Goal: Task Accomplishment & Management: Manage account settings

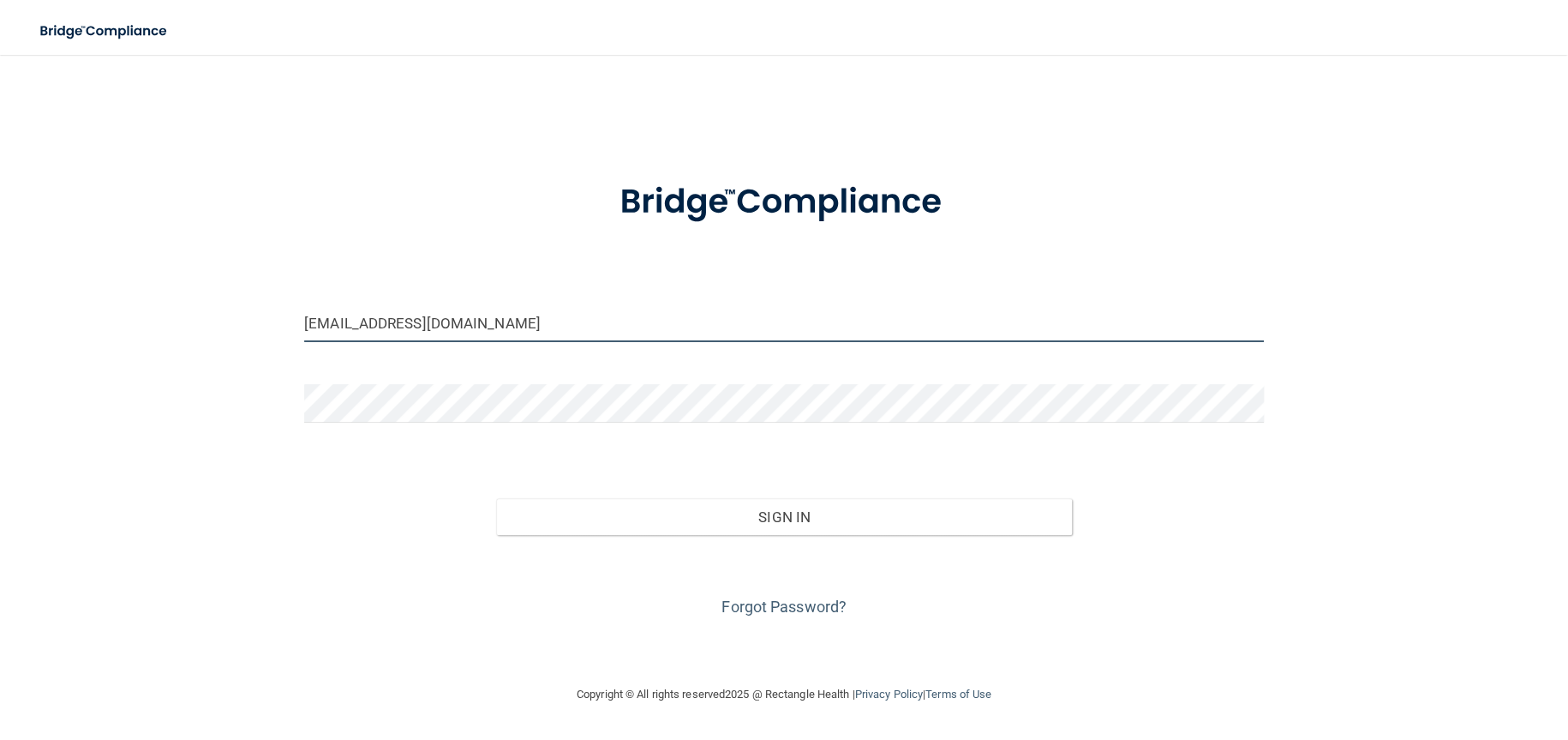
drag, startPoint x: 506, startPoint y: 324, endPoint x: 481, endPoint y: 324, distance: 25.0
click at [481, 324] on input "carolinapedsom@gmail.com" at bounding box center [784, 323] width 960 height 39
type input "[EMAIL_ADDRESS][DOMAIN_NAME]"
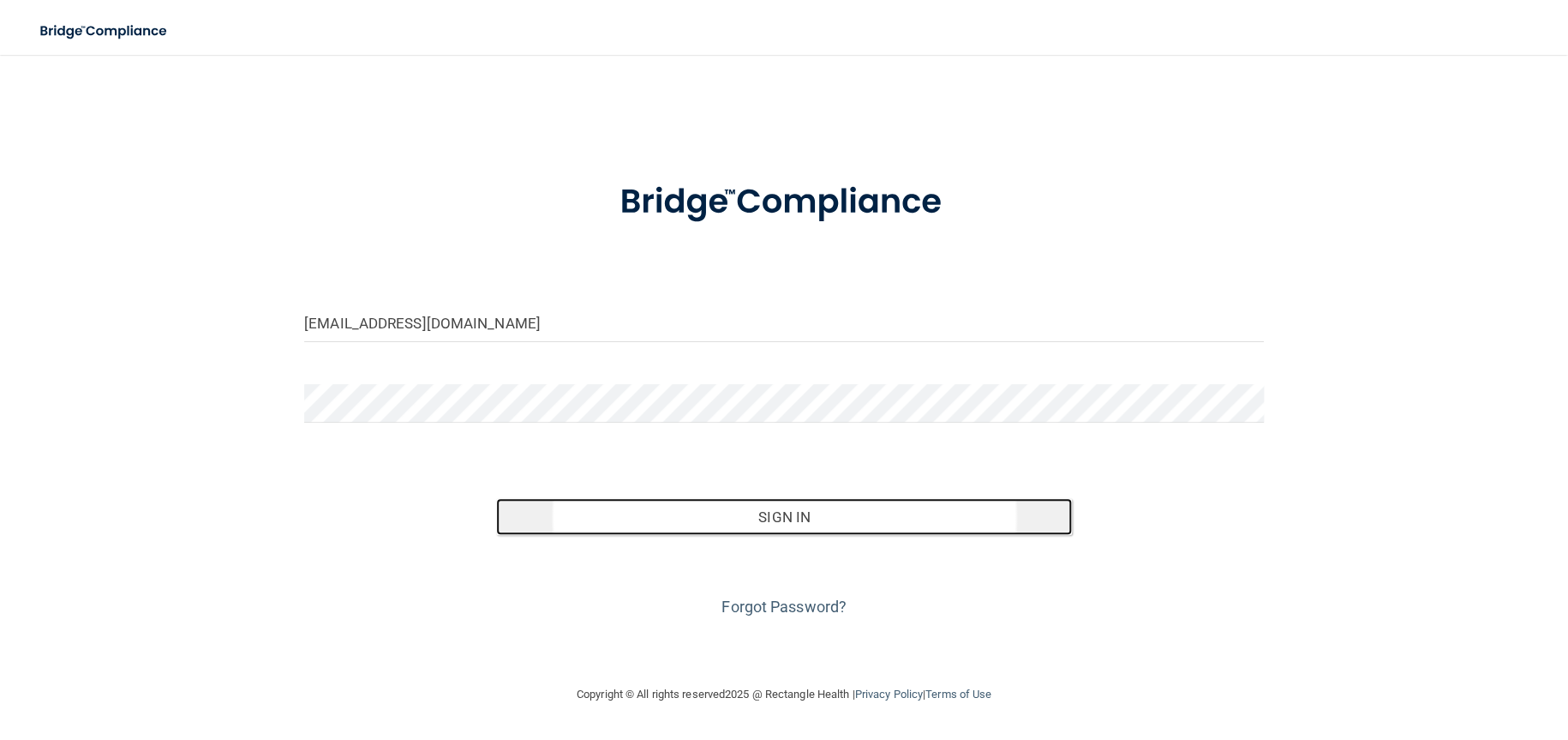
click at [771, 514] on button "Sign In" at bounding box center [784, 516] width 576 height 38
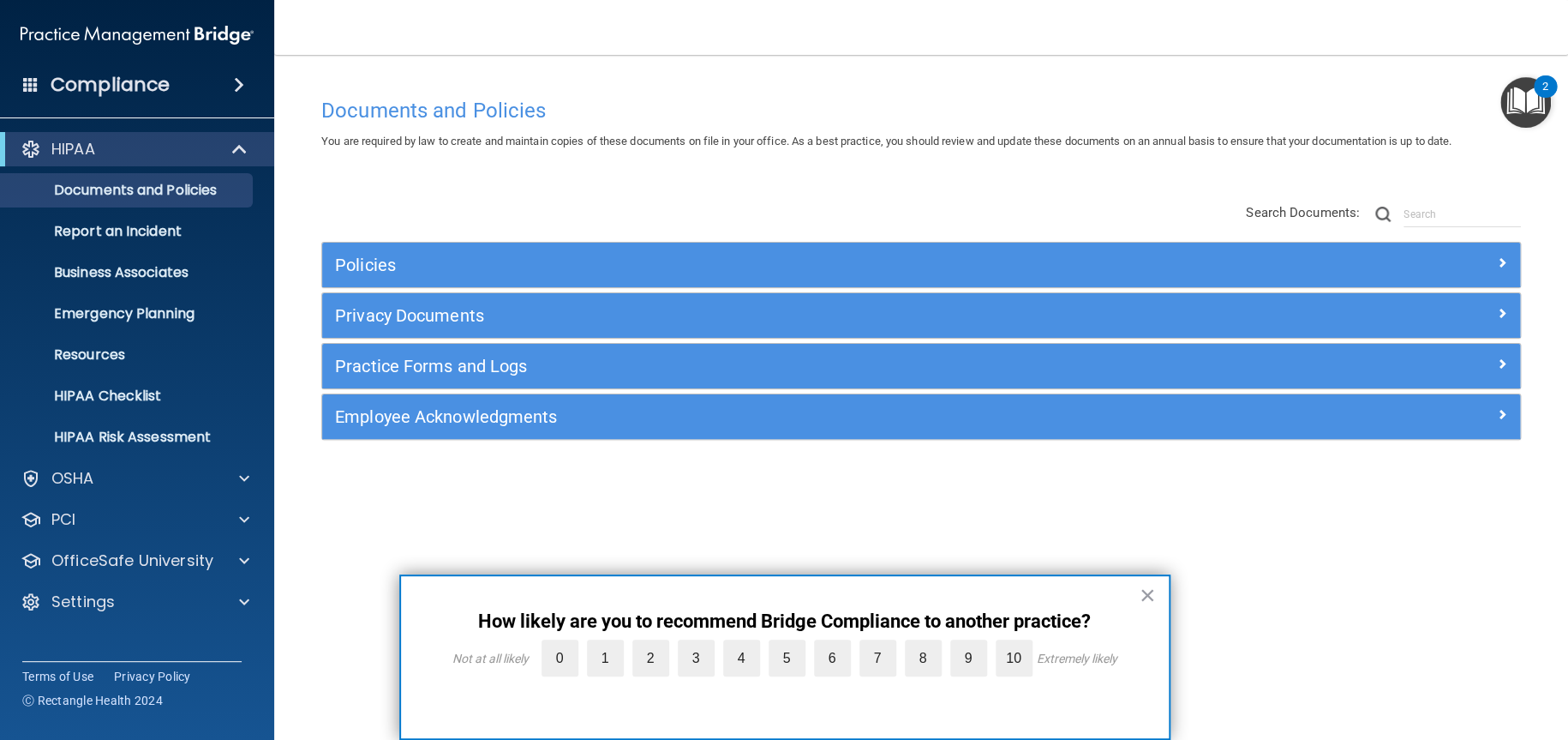
click at [1534, 90] on div "2" at bounding box center [1545, 86] width 23 height 23
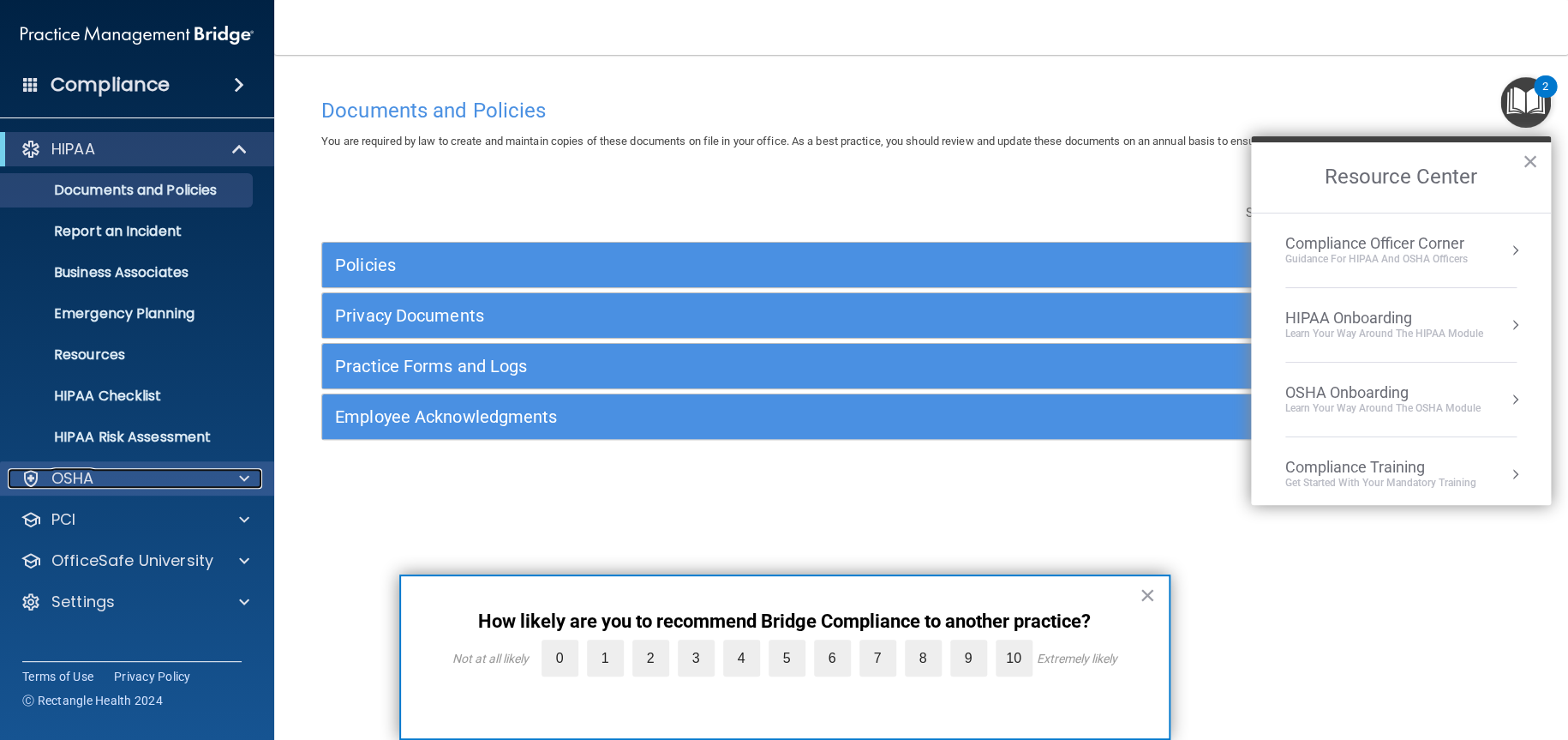
click at [139, 479] on div "OSHA" at bounding box center [114, 478] width 213 height 21
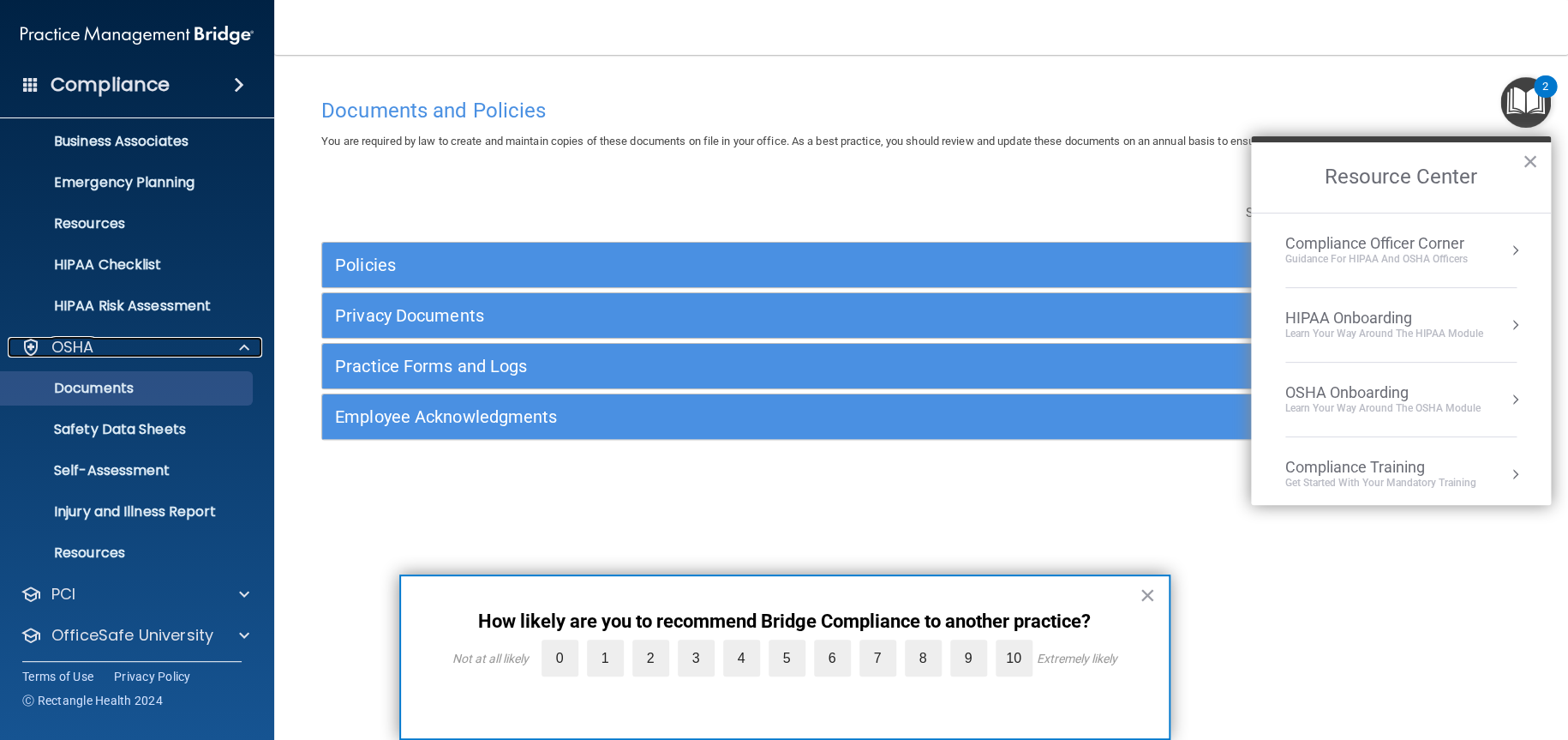
scroll to position [176, 0]
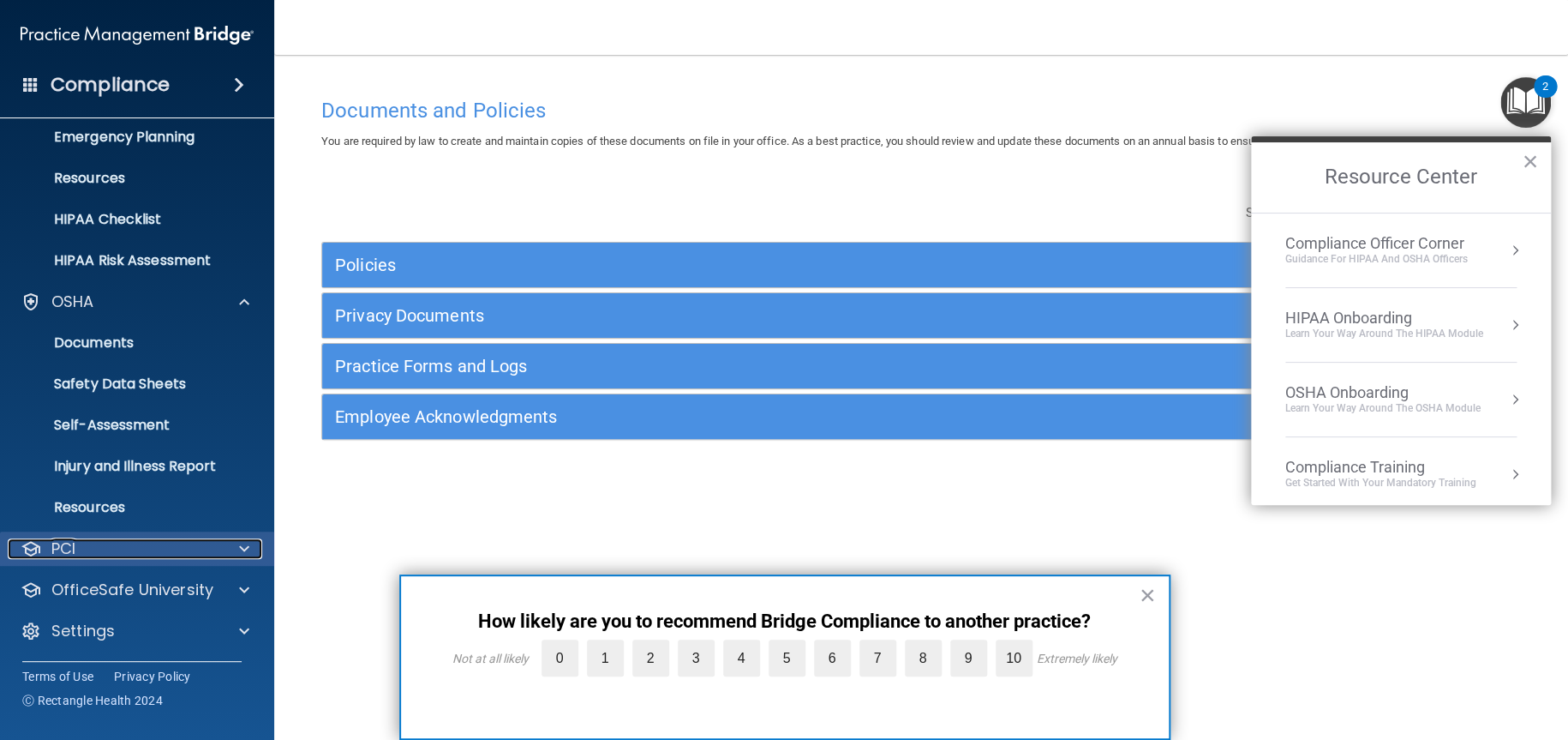
click at [160, 553] on div "PCI" at bounding box center [114, 548] width 213 height 21
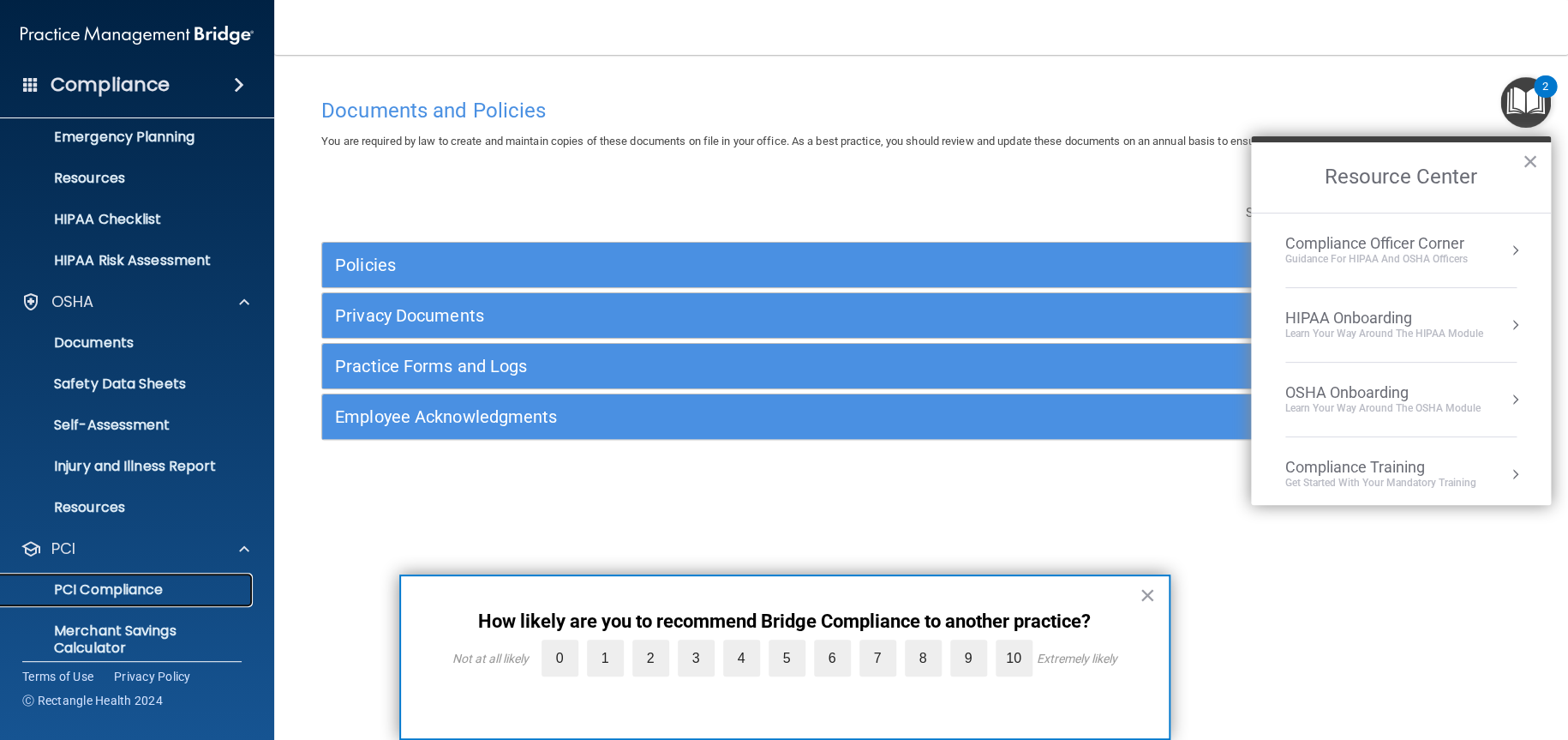
click at [154, 592] on p "PCI Compliance" at bounding box center [128, 589] width 233 height 17
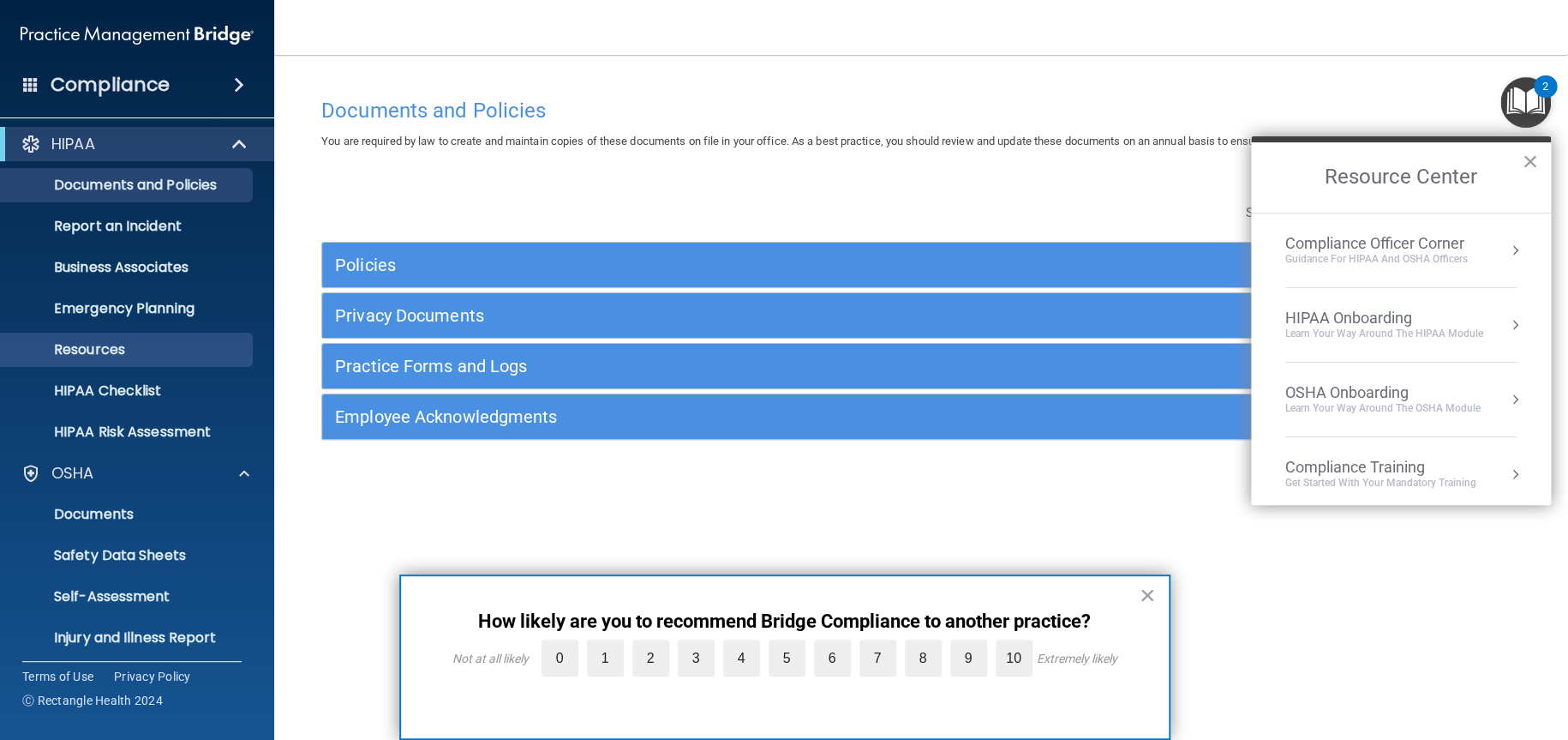
scroll to position [0, 0]
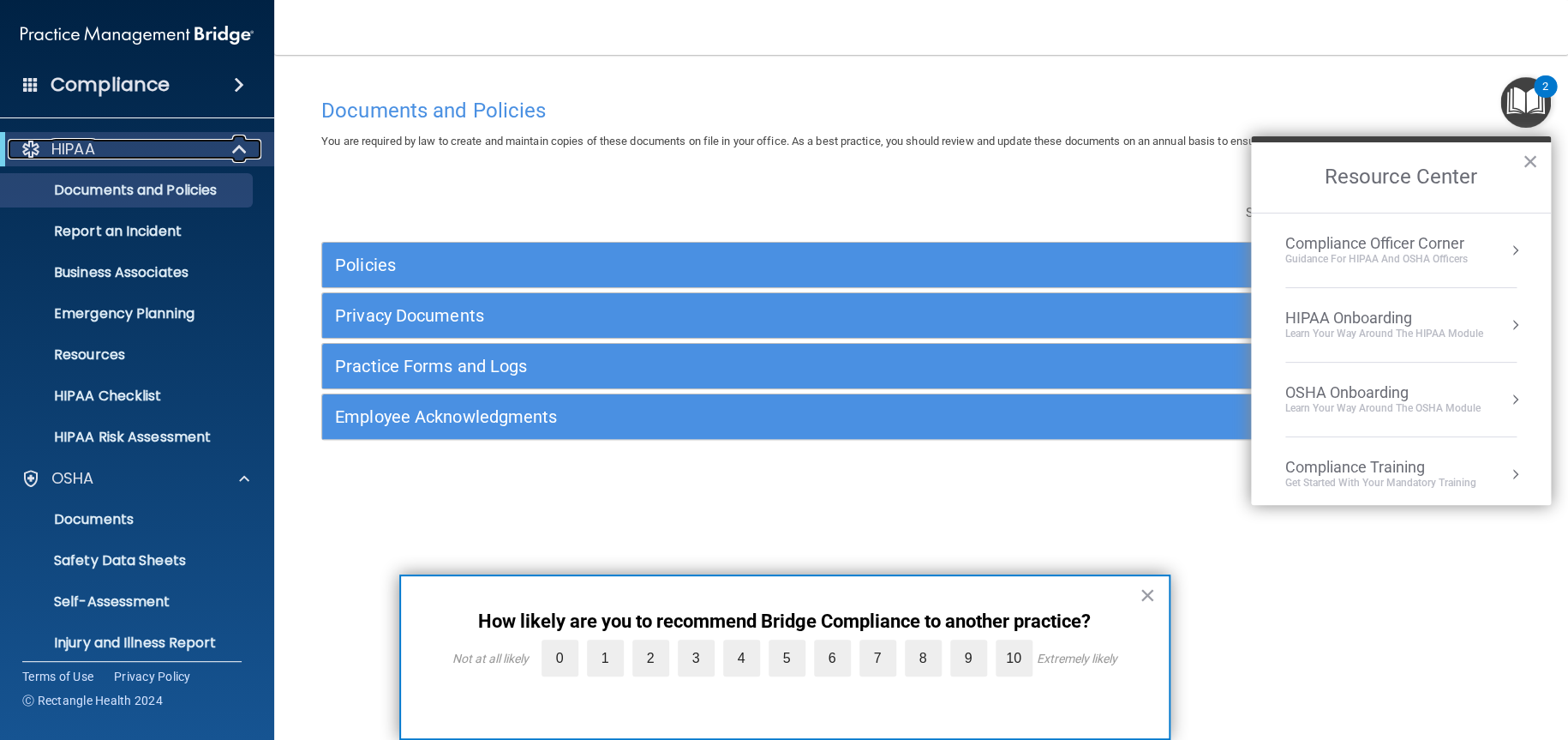
click at [223, 139] on div at bounding box center [240, 148] width 42 height 21
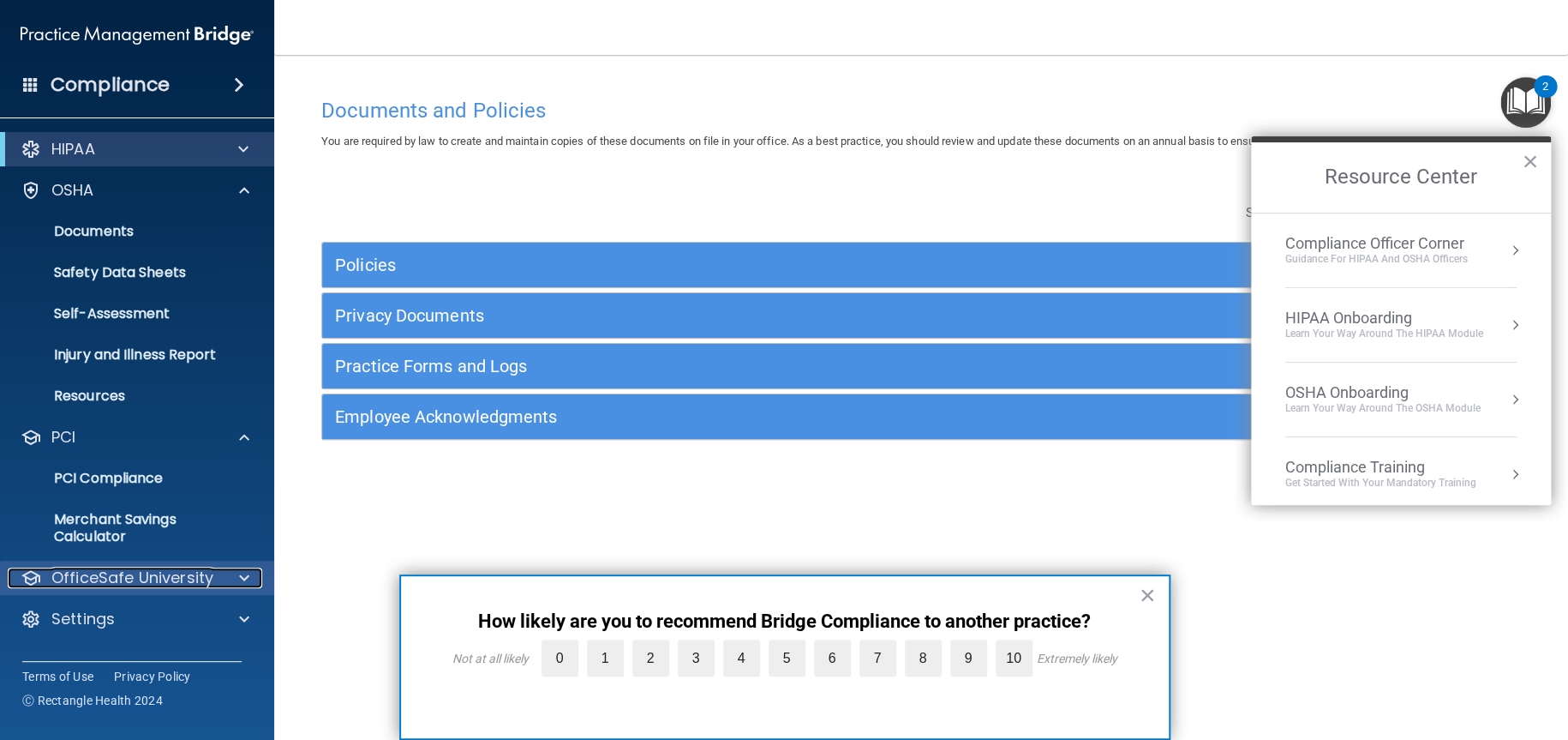
click at [224, 586] on div at bounding box center [241, 577] width 43 height 21
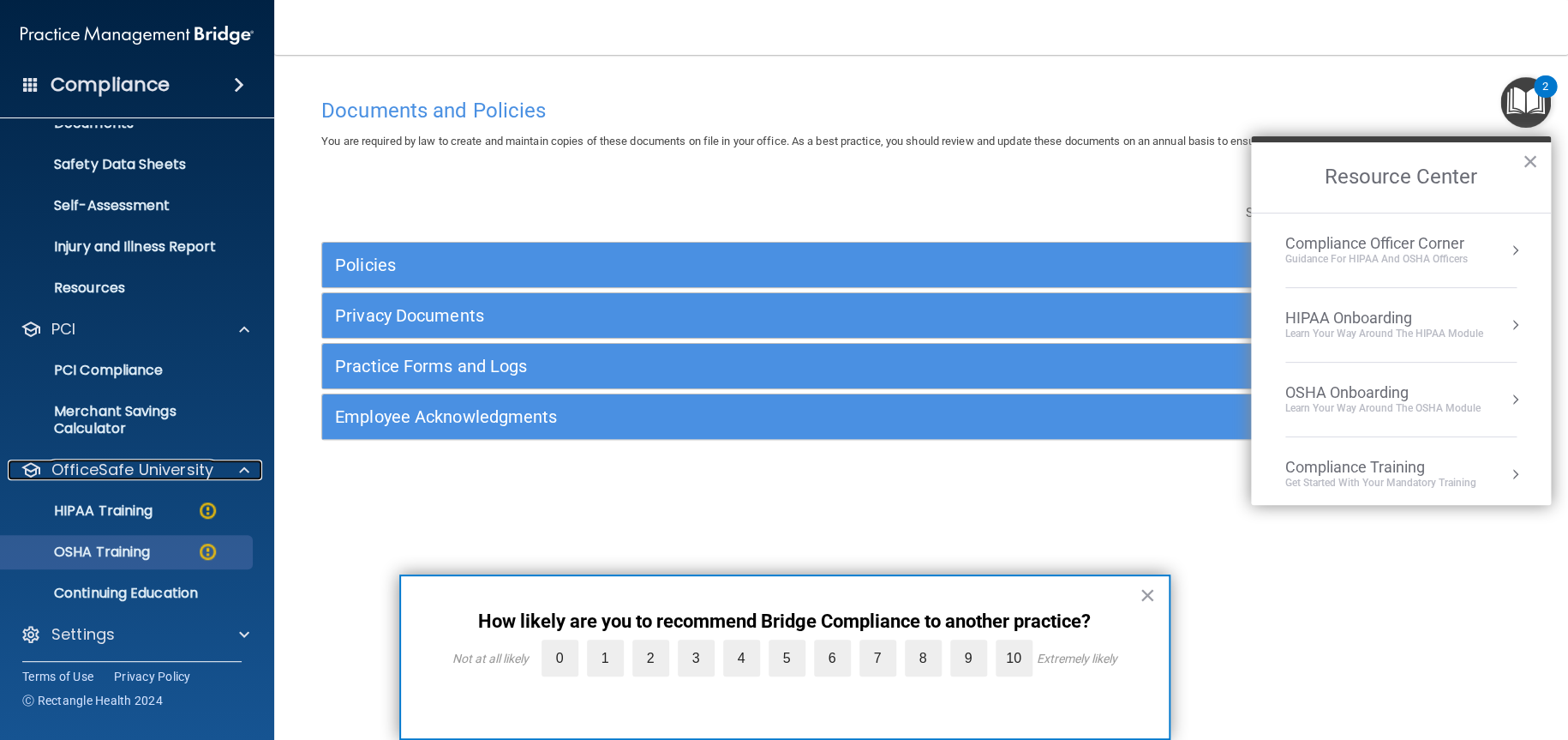
scroll to position [112, 0]
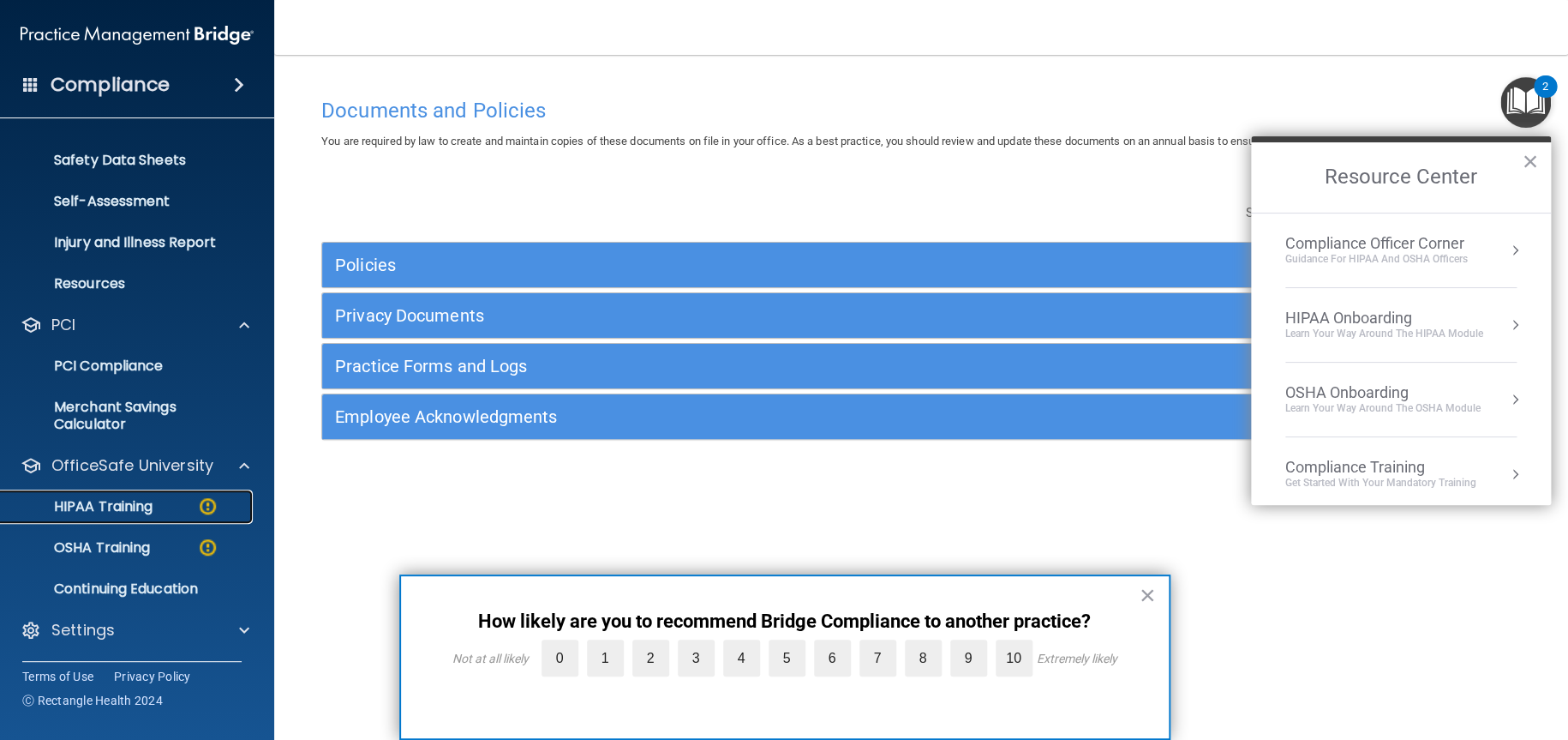
click at [138, 498] on p "HIPAA Training" at bounding box center [81, 506] width 141 height 17
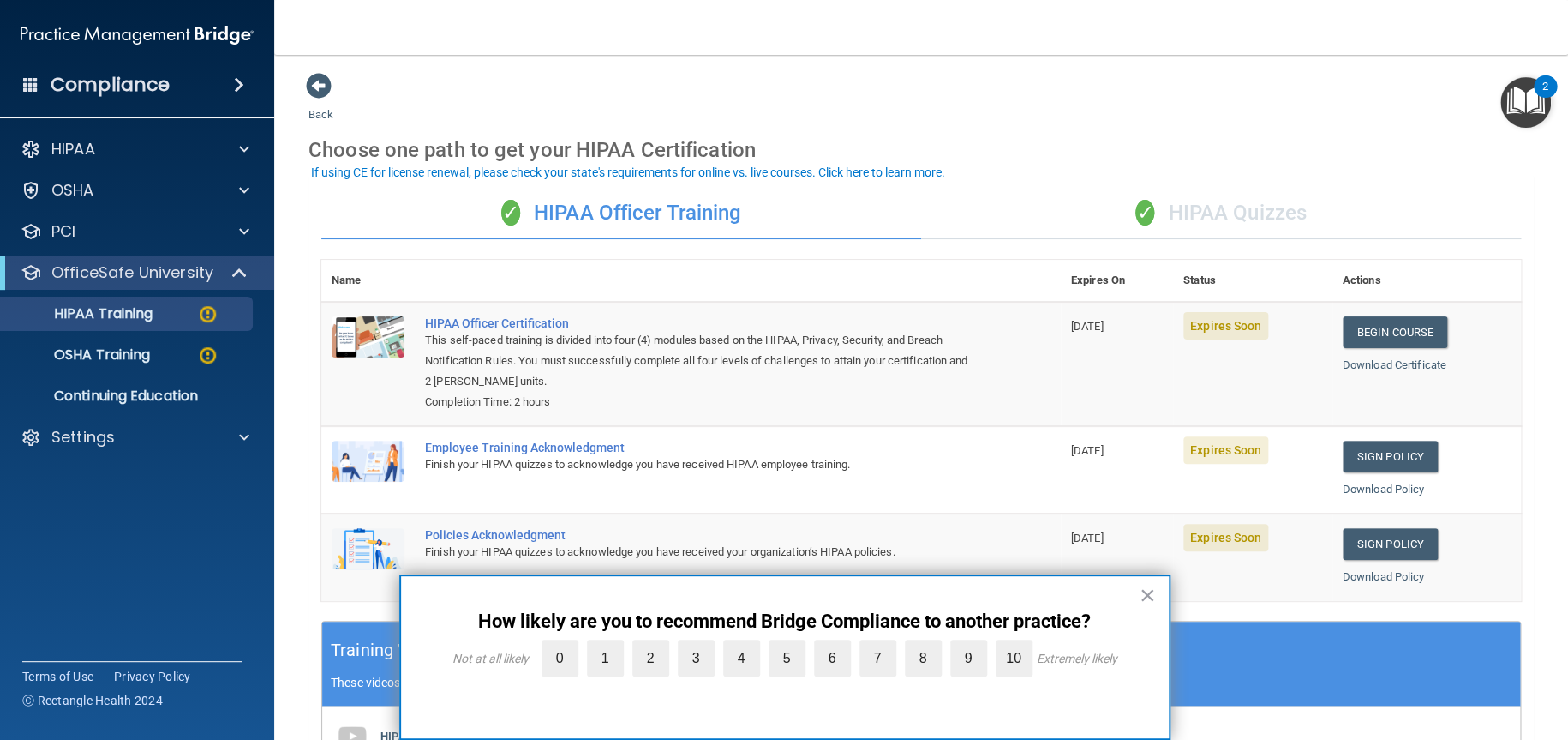
scroll to position [86, 0]
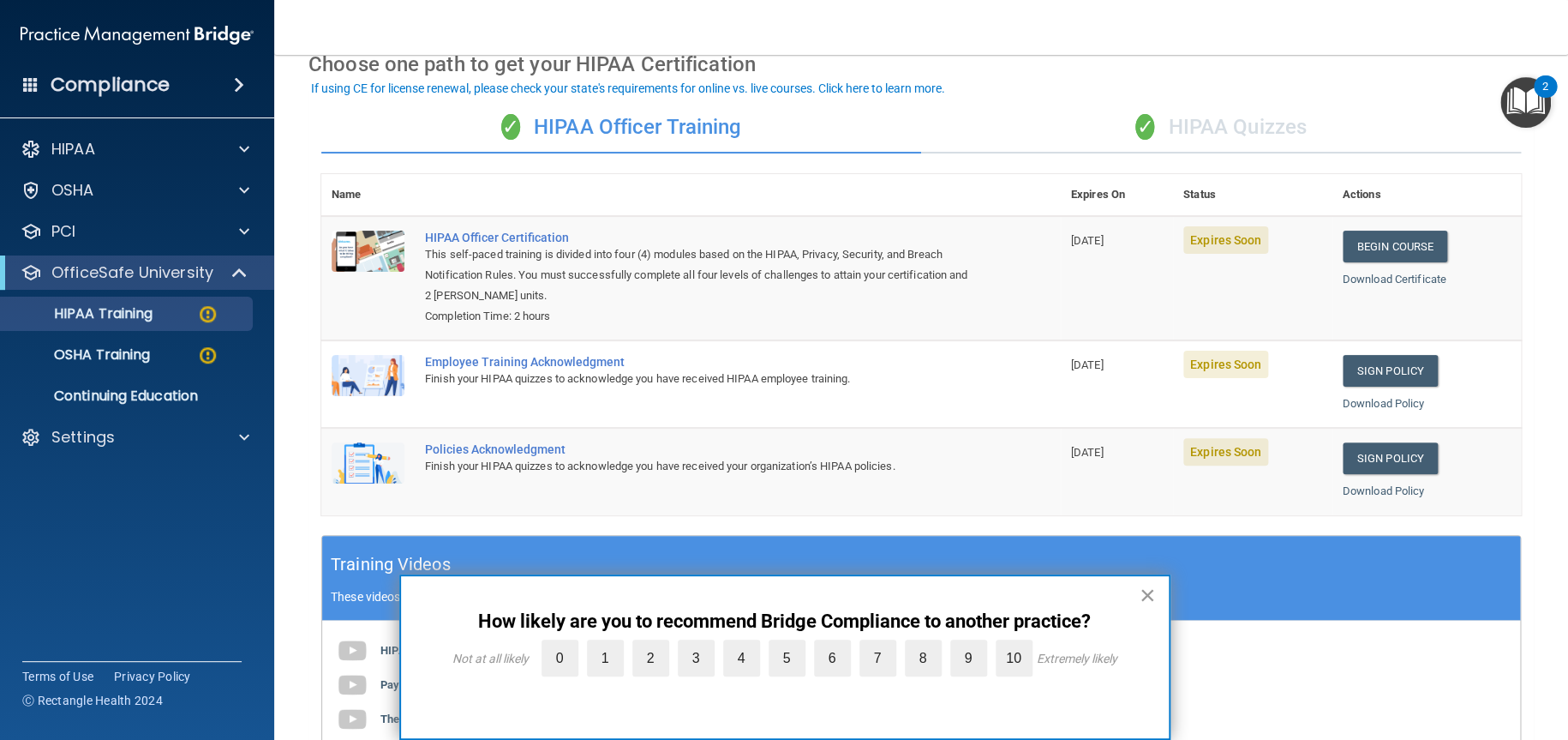
click at [1145, 599] on button "×" at bounding box center [1148, 595] width 16 height 28
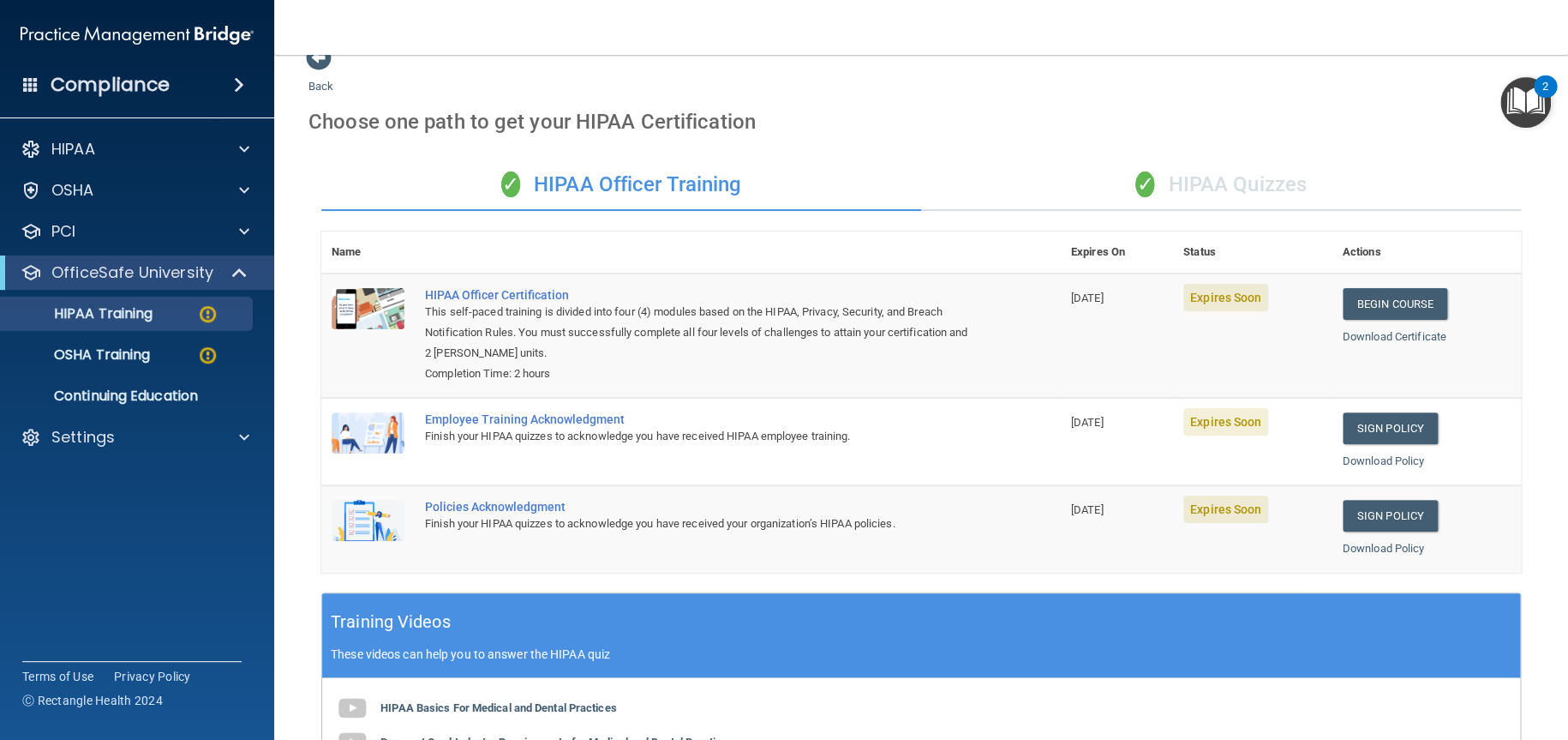
scroll to position [0, 0]
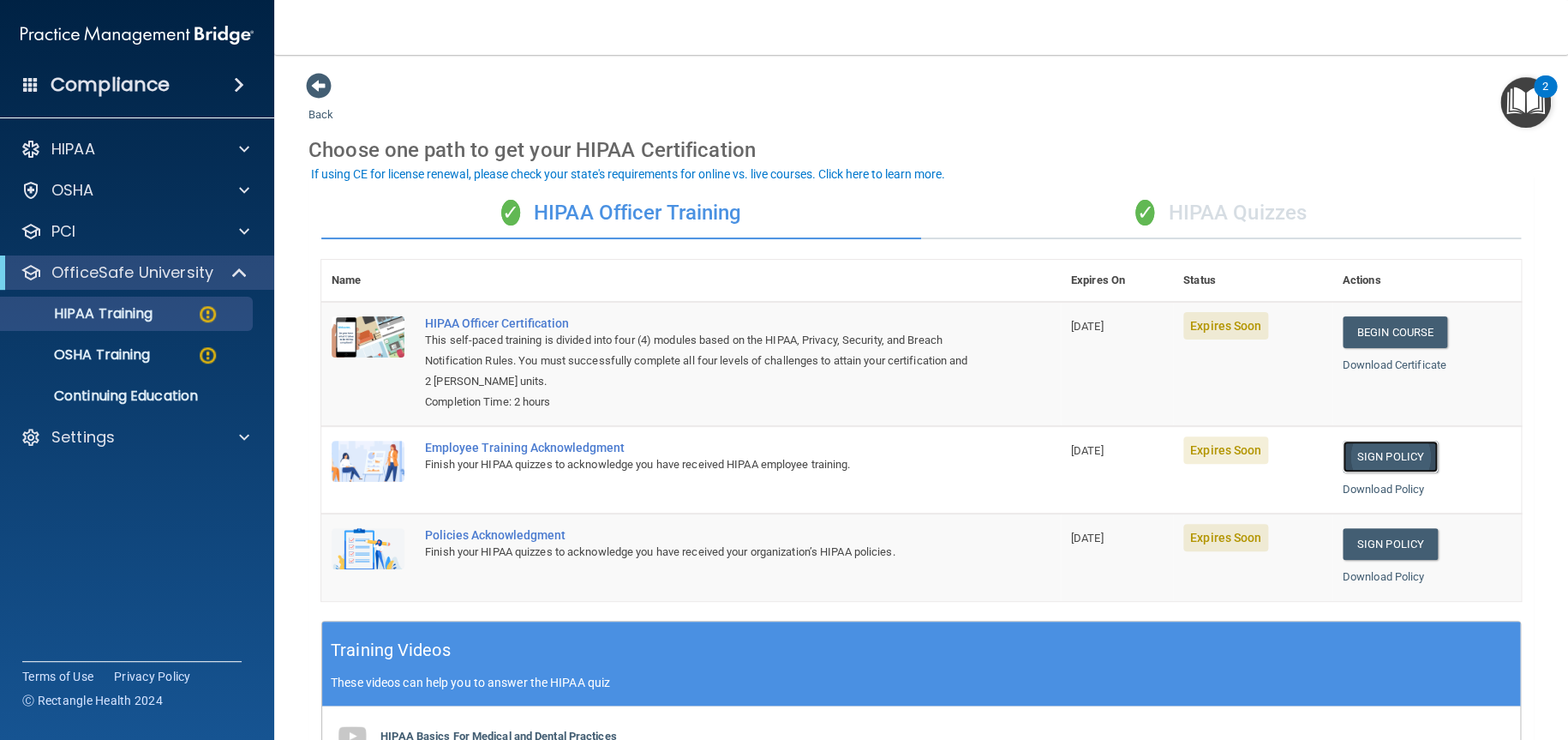
click at [1368, 454] on link "Sign Policy" at bounding box center [1390, 456] width 95 height 32
click at [1222, 215] on div "✓ HIPAA Quizzes" at bounding box center [1221, 214] width 600 height 51
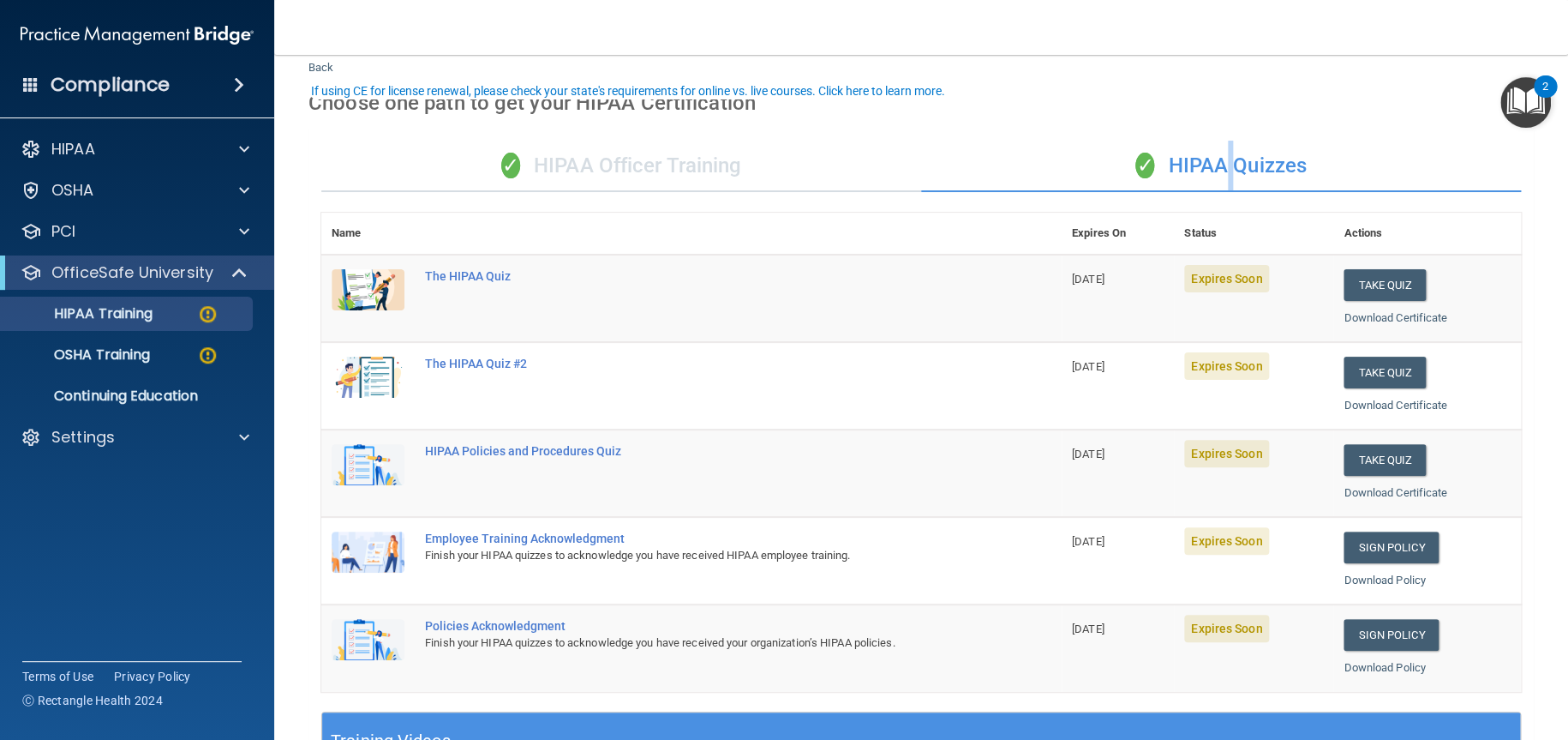
scroll to position [86, 0]
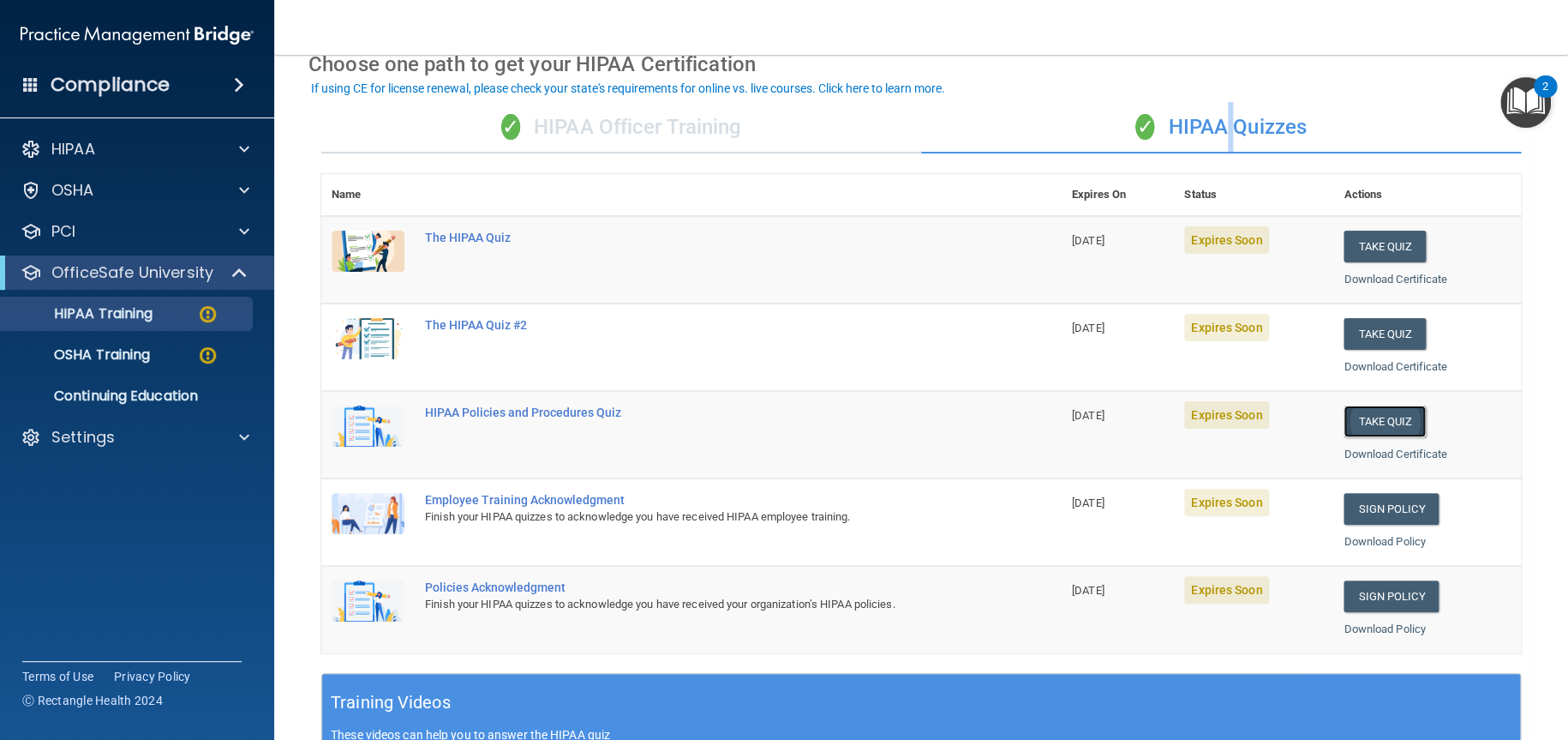
click at [1376, 421] on button "Take Quiz" at bounding box center [1384, 421] width 82 height 32
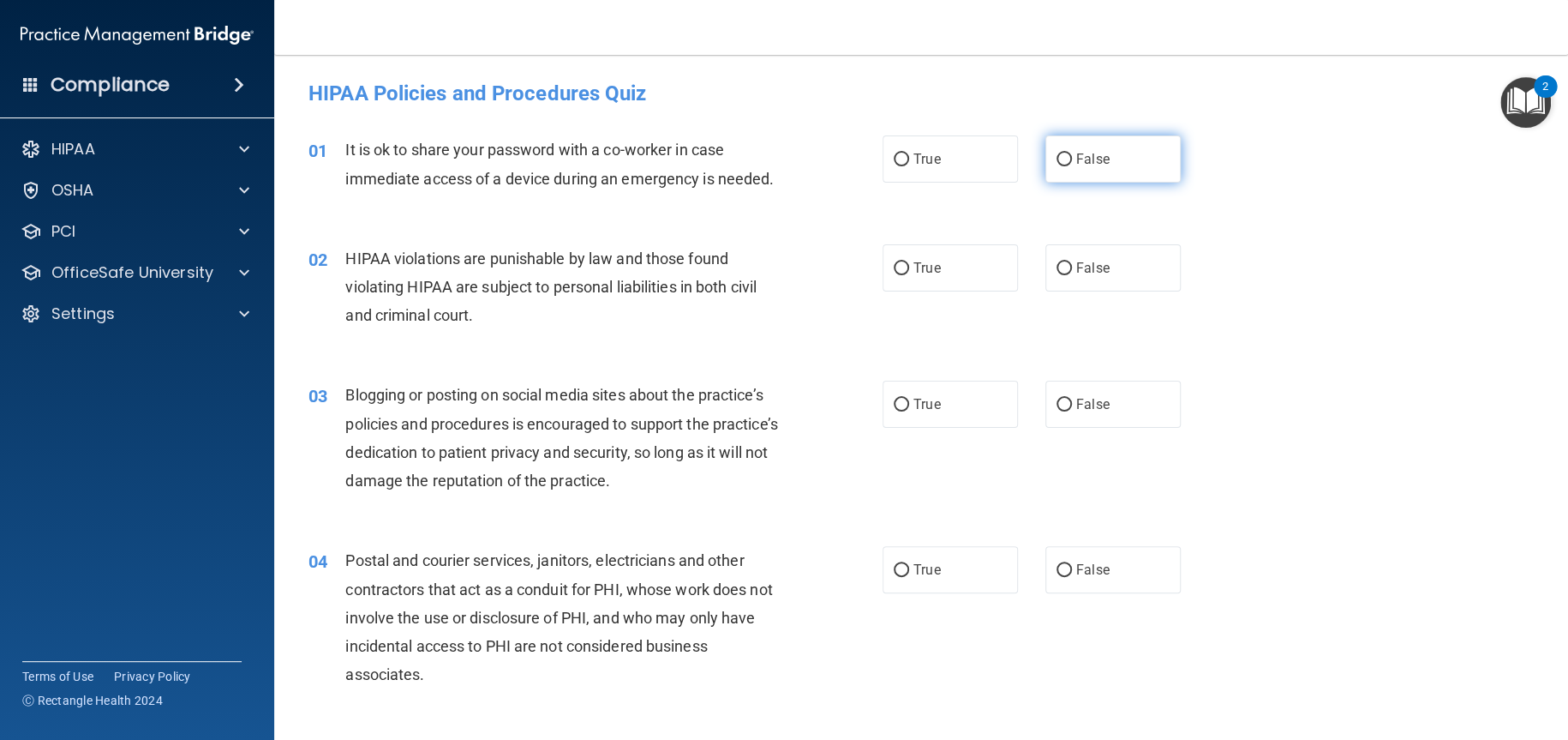
click at [1061, 164] on input "False" at bounding box center [1064, 159] width 16 height 13
radio input "true"
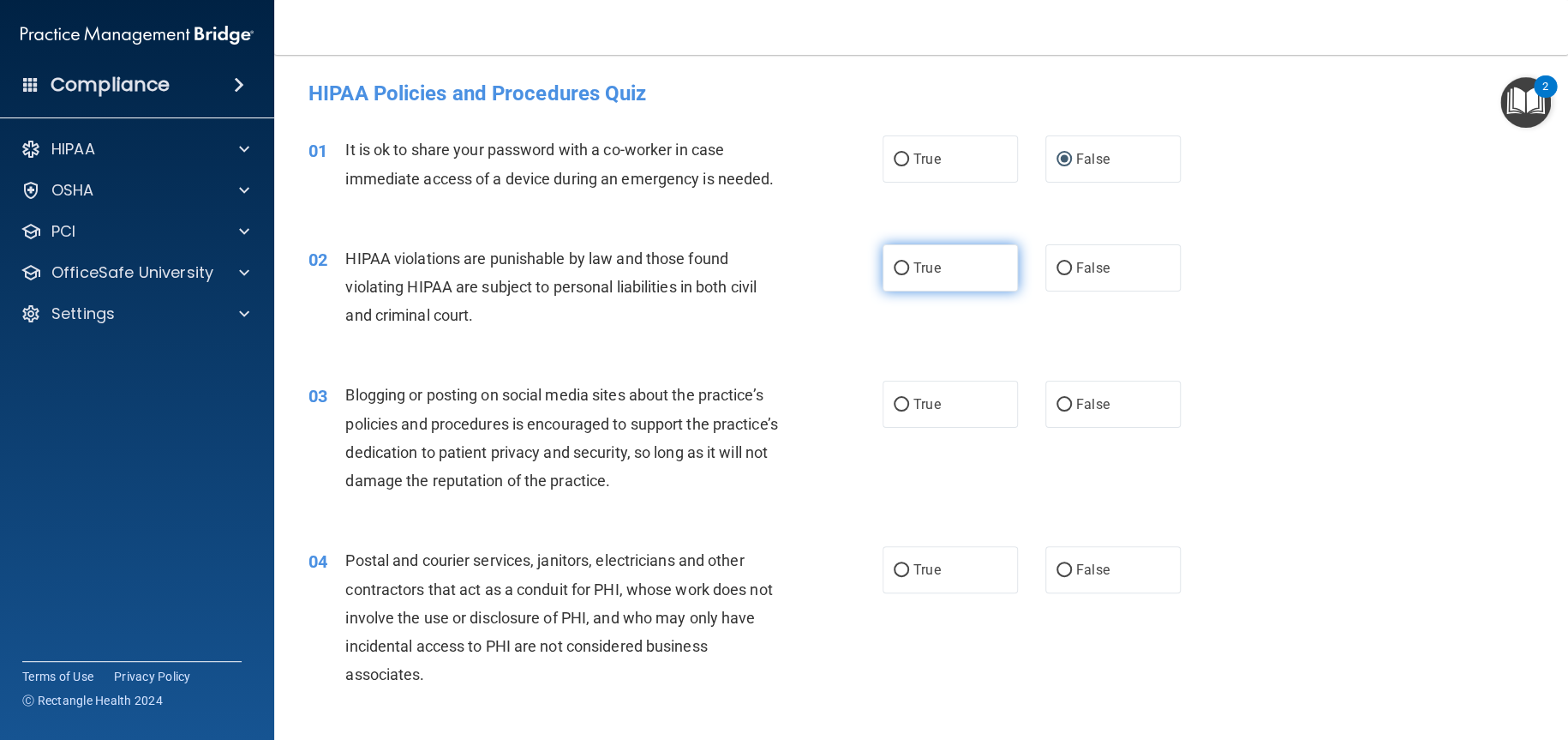
click at [926, 273] on span "True" at bounding box center [926, 267] width 27 height 16
click at [909, 273] on input "True" at bounding box center [901, 268] width 16 height 13
radio input "true"
click at [1083, 413] on label "False" at bounding box center [1113, 405] width 136 height 47
click at [1072, 412] on input "False" at bounding box center [1064, 405] width 16 height 13
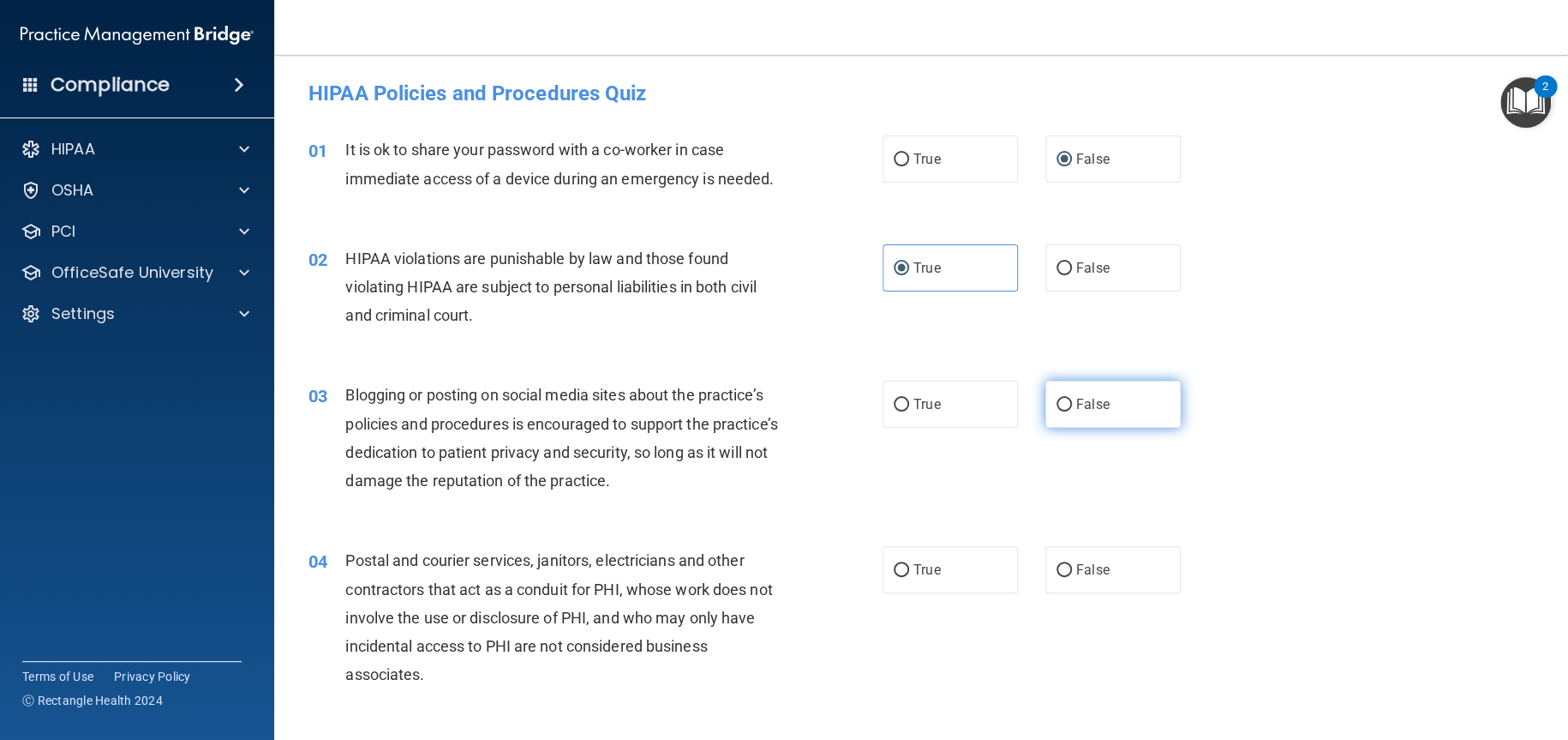
radio input "true"
click at [942, 567] on label "True" at bounding box center [950, 570] width 136 height 47
click at [909, 567] on input "True" at bounding box center [901, 570] width 16 height 13
radio input "true"
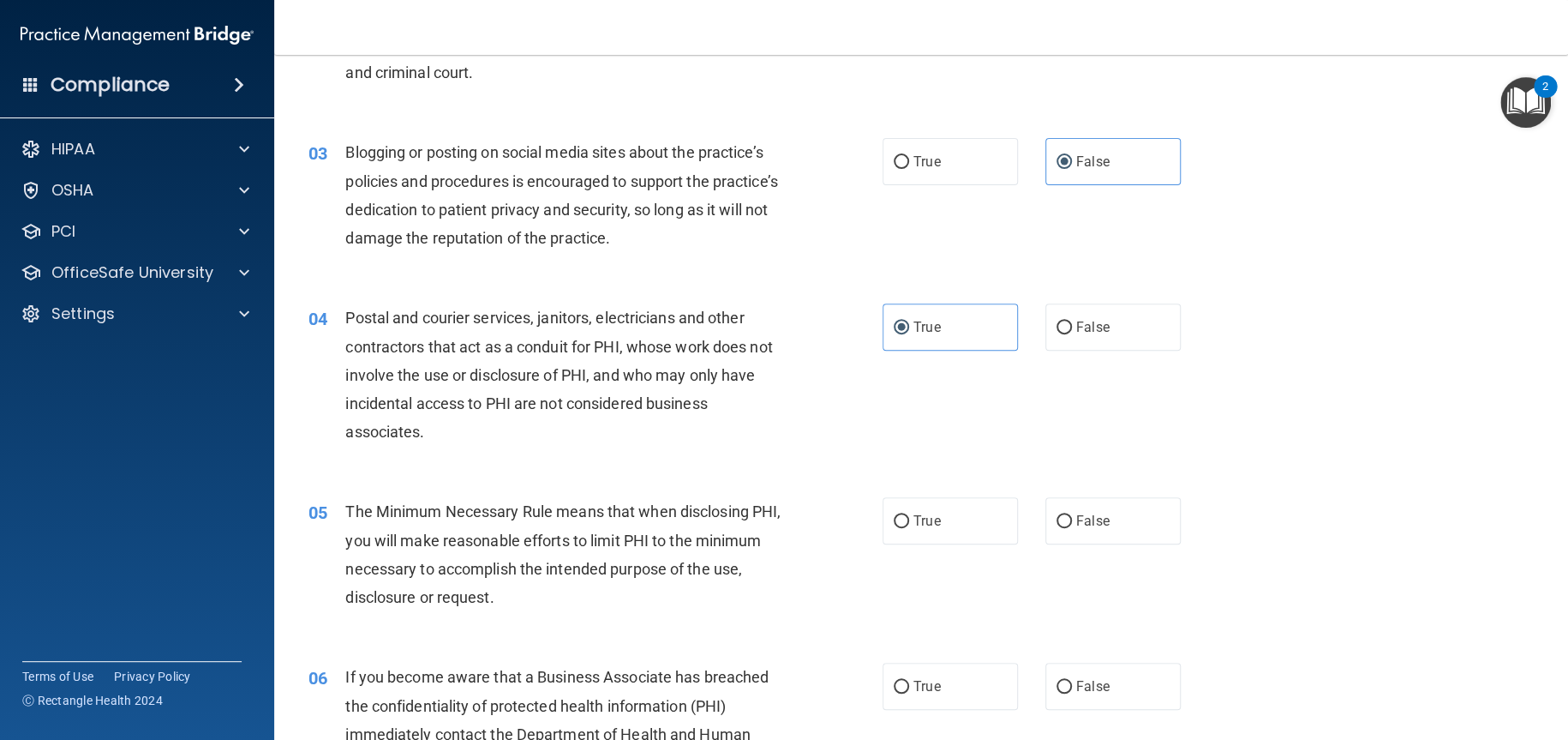
scroll to position [342, 0]
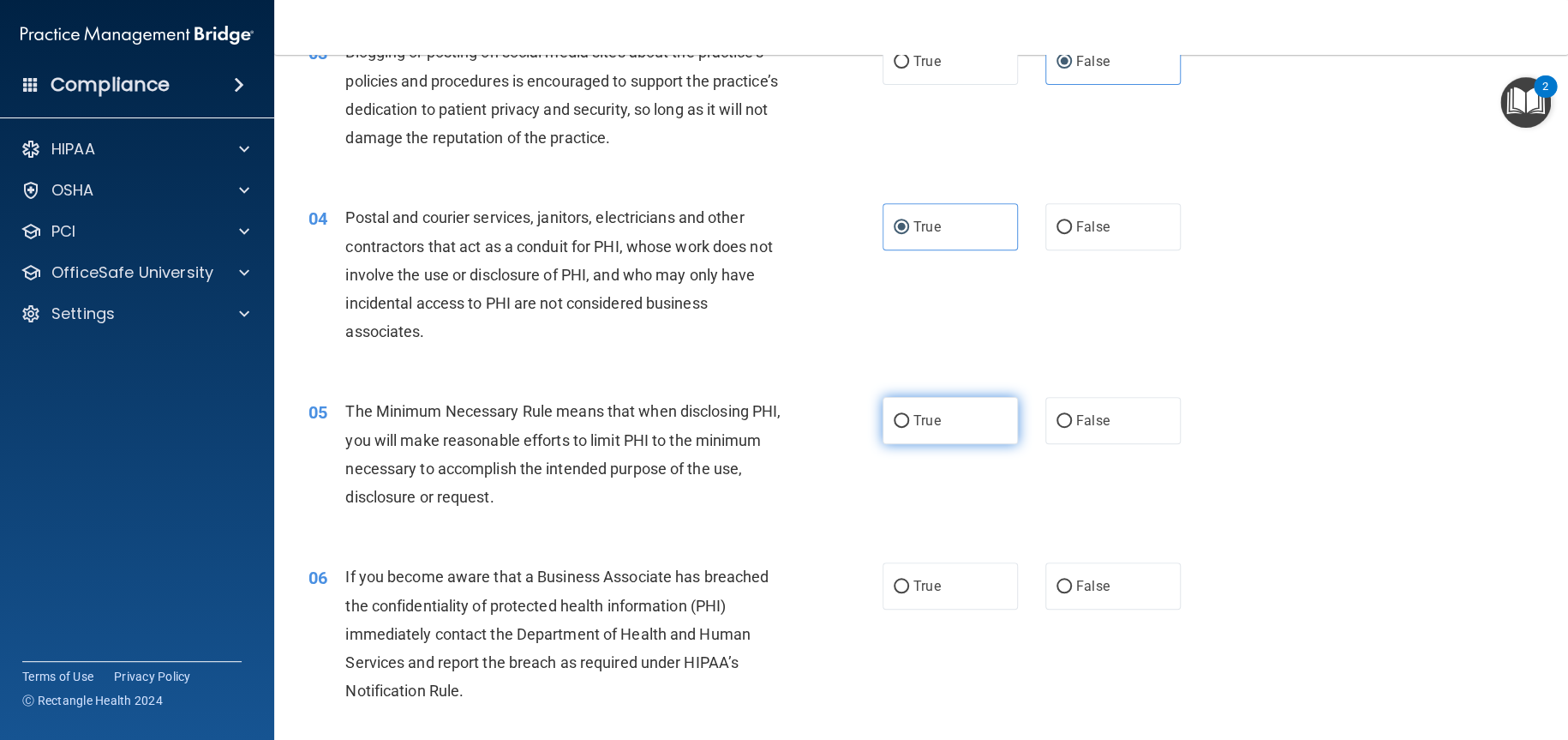
click at [941, 419] on label "True" at bounding box center [950, 420] width 136 height 47
click at [909, 419] on input "True" at bounding box center [901, 420] width 16 height 13
radio input "true"
click at [1085, 589] on span "False" at bounding box center [1093, 586] width 34 height 16
click at [1072, 589] on input "False" at bounding box center [1064, 586] width 16 height 13
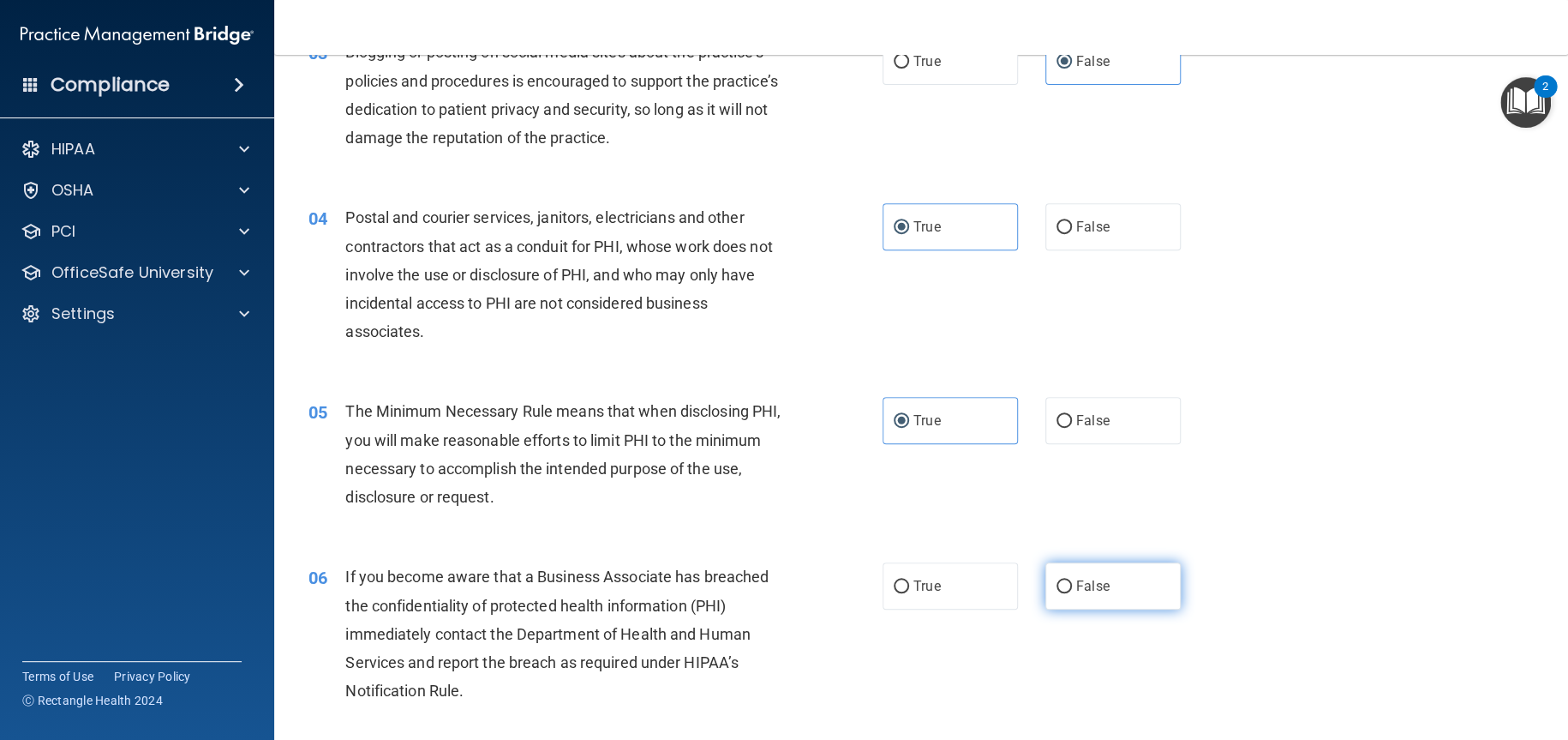
radio input "true"
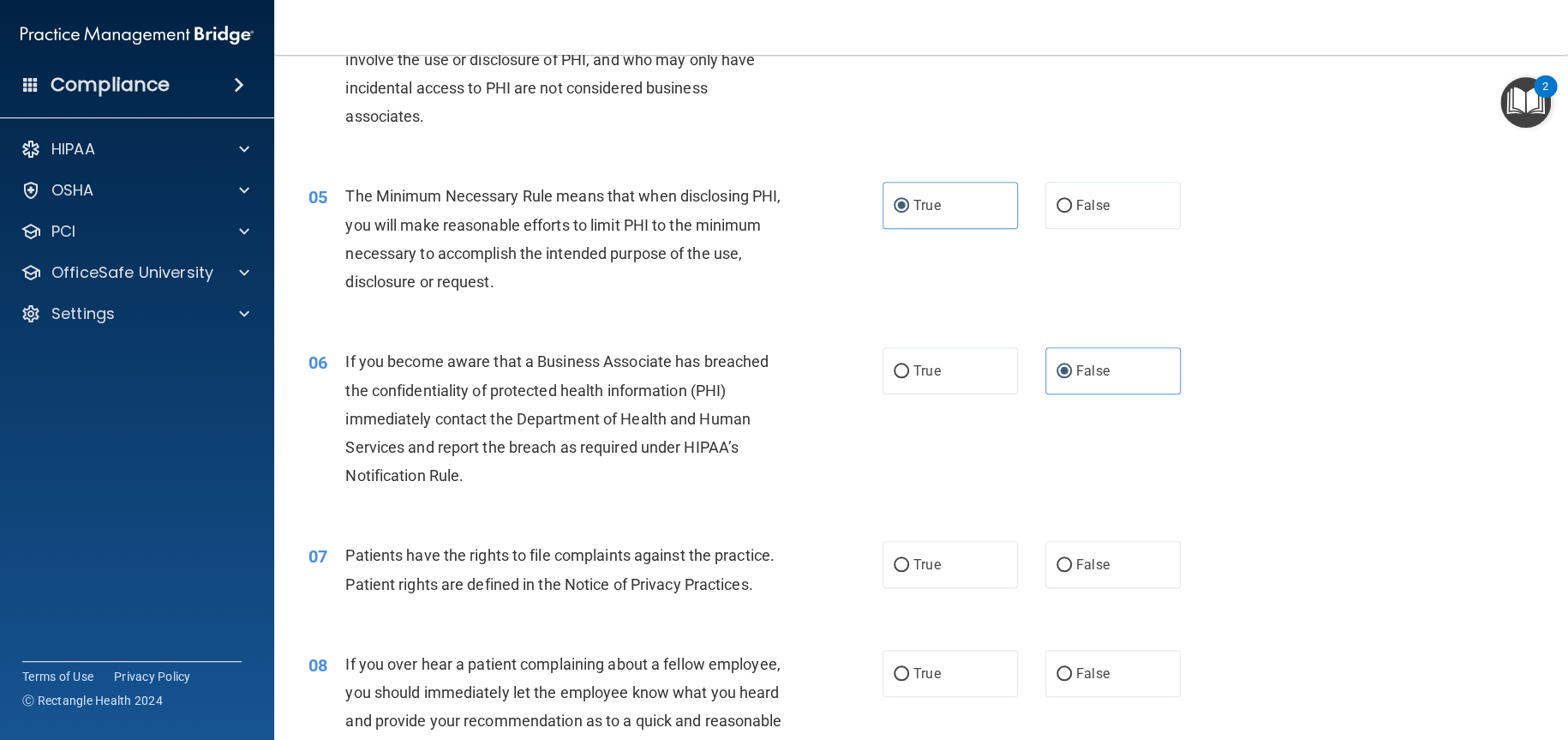
scroll to position [686, 0]
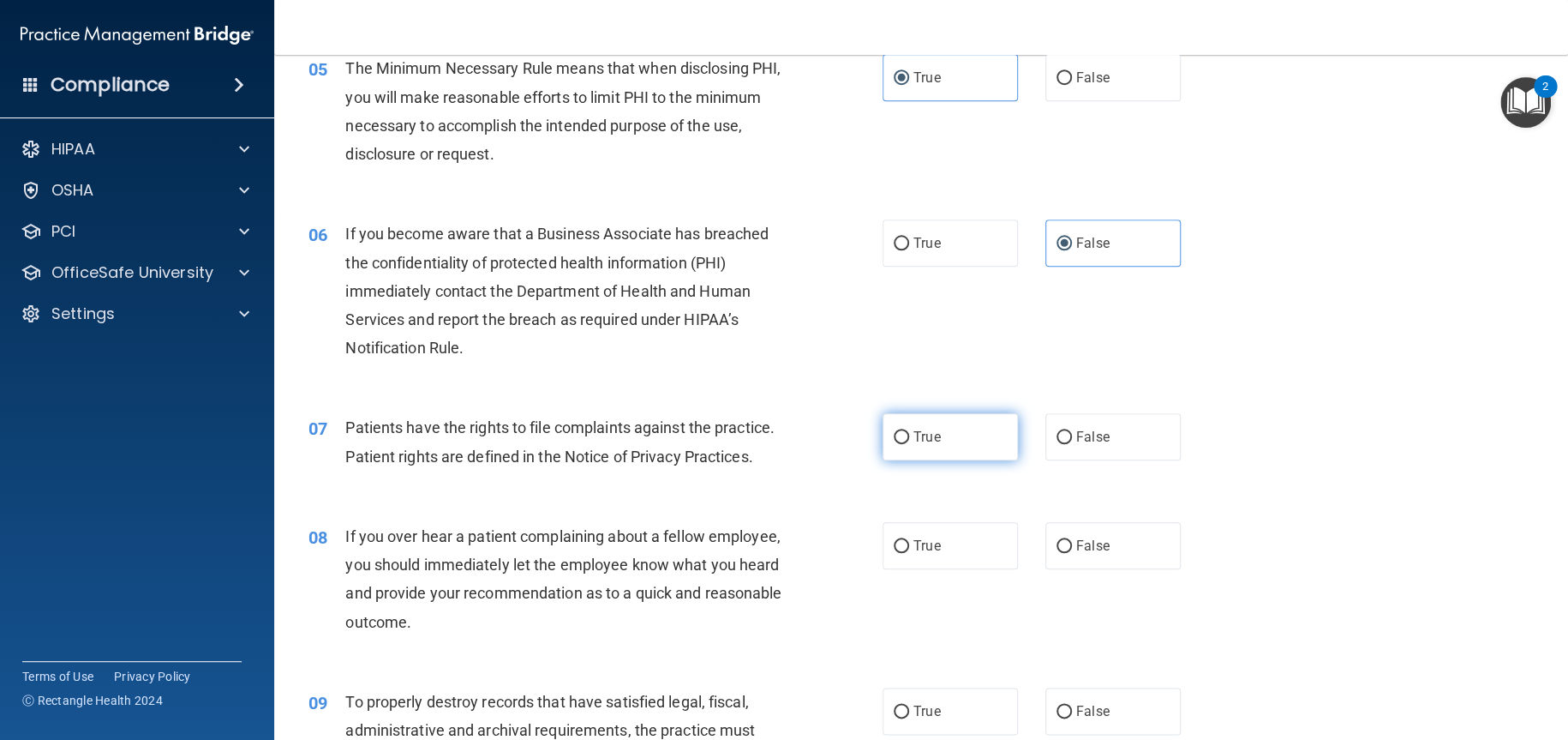
click at [938, 446] on label "True" at bounding box center [950, 437] width 136 height 47
click at [909, 444] on input "True" at bounding box center [901, 437] width 16 height 13
radio input "true"
click at [1082, 603] on div "08 If you over hear a patient complaining about a fellow employee, you should i…" at bounding box center [921, 583] width 1251 height 165
click at [1089, 554] on span "False" at bounding box center [1093, 545] width 34 height 16
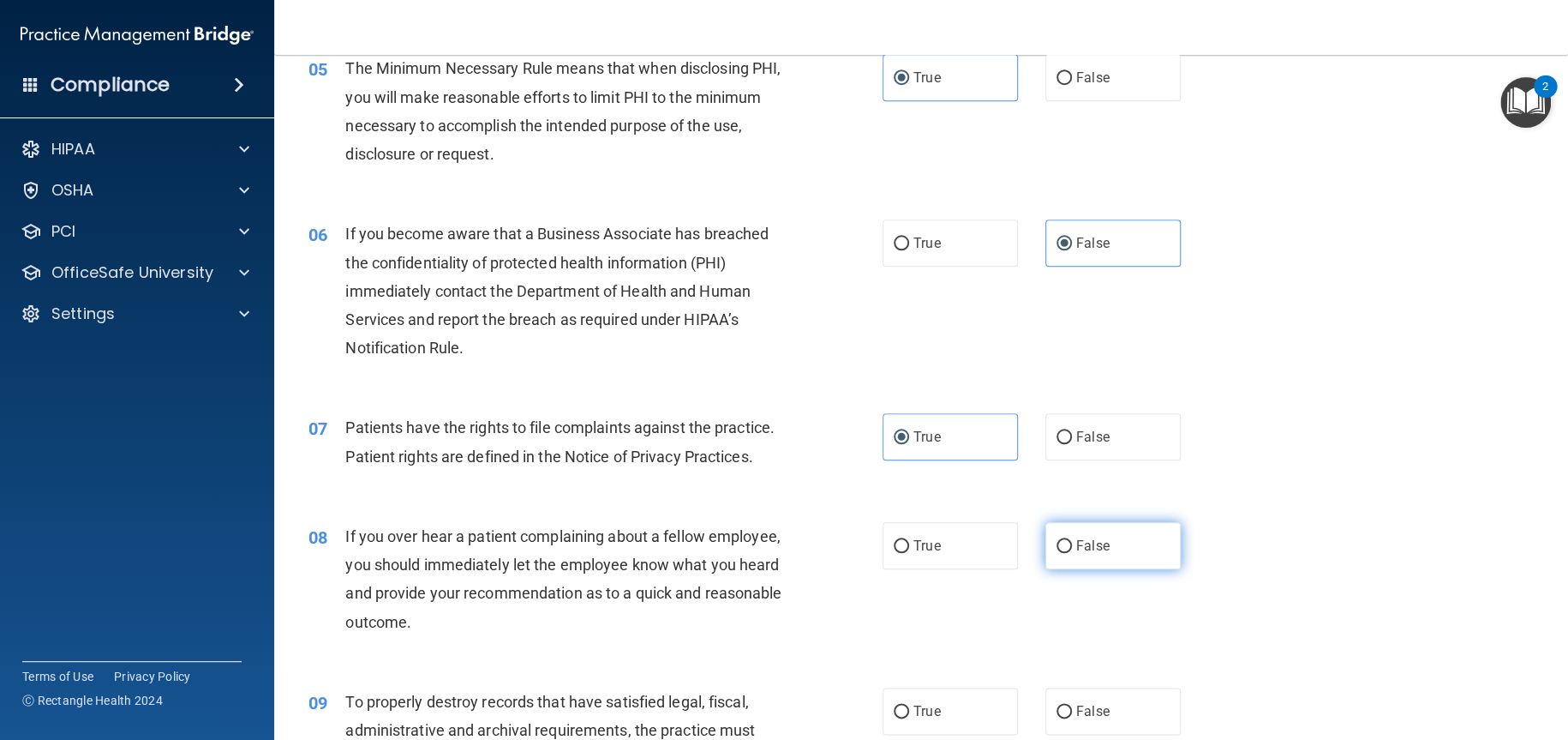
click at [1072, 553] on input "False" at bounding box center [1064, 546] width 16 height 13
radio input "true"
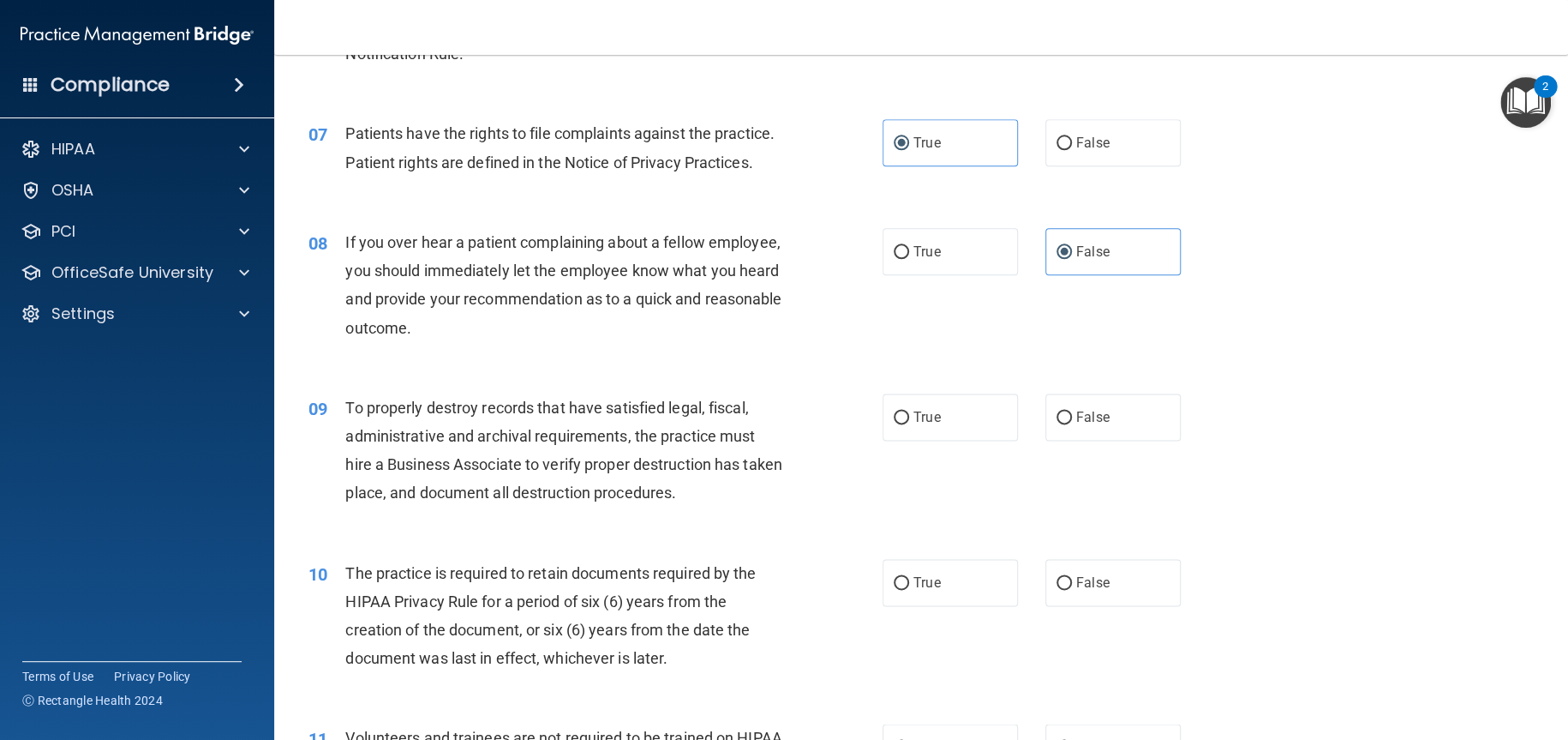
scroll to position [1028, 0]
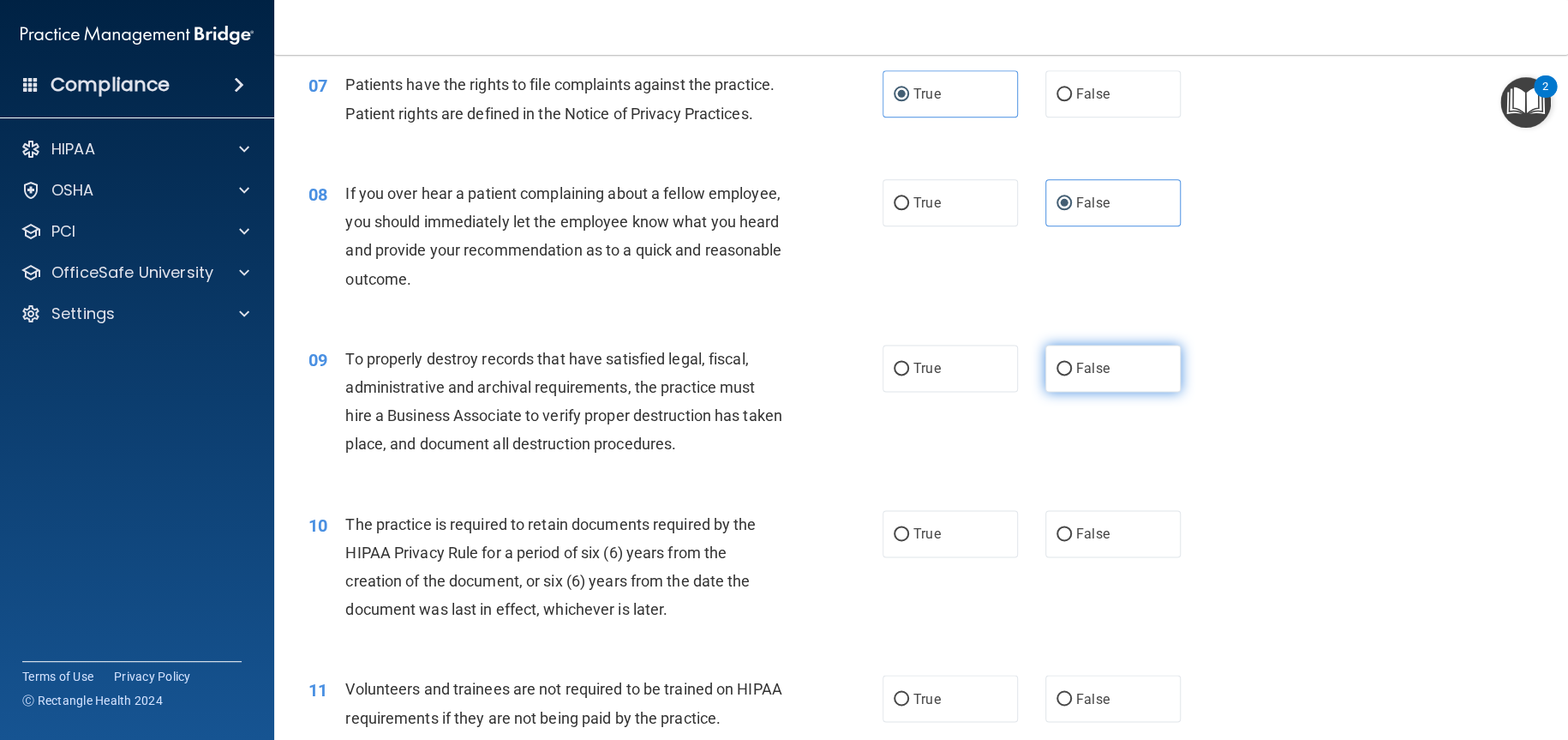
click at [1094, 376] on span "False" at bounding box center [1093, 368] width 34 height 16
click at [1072, 375] on input "False" at bounding box center [1064, 368] width 16 height 13
radio input "true"
click at [961, 557] on label "True" at bounding box center [950, 533] width 136 height 47
click at [909, 541] on input "True" at bounding box center [901, 534] width 16 height 13
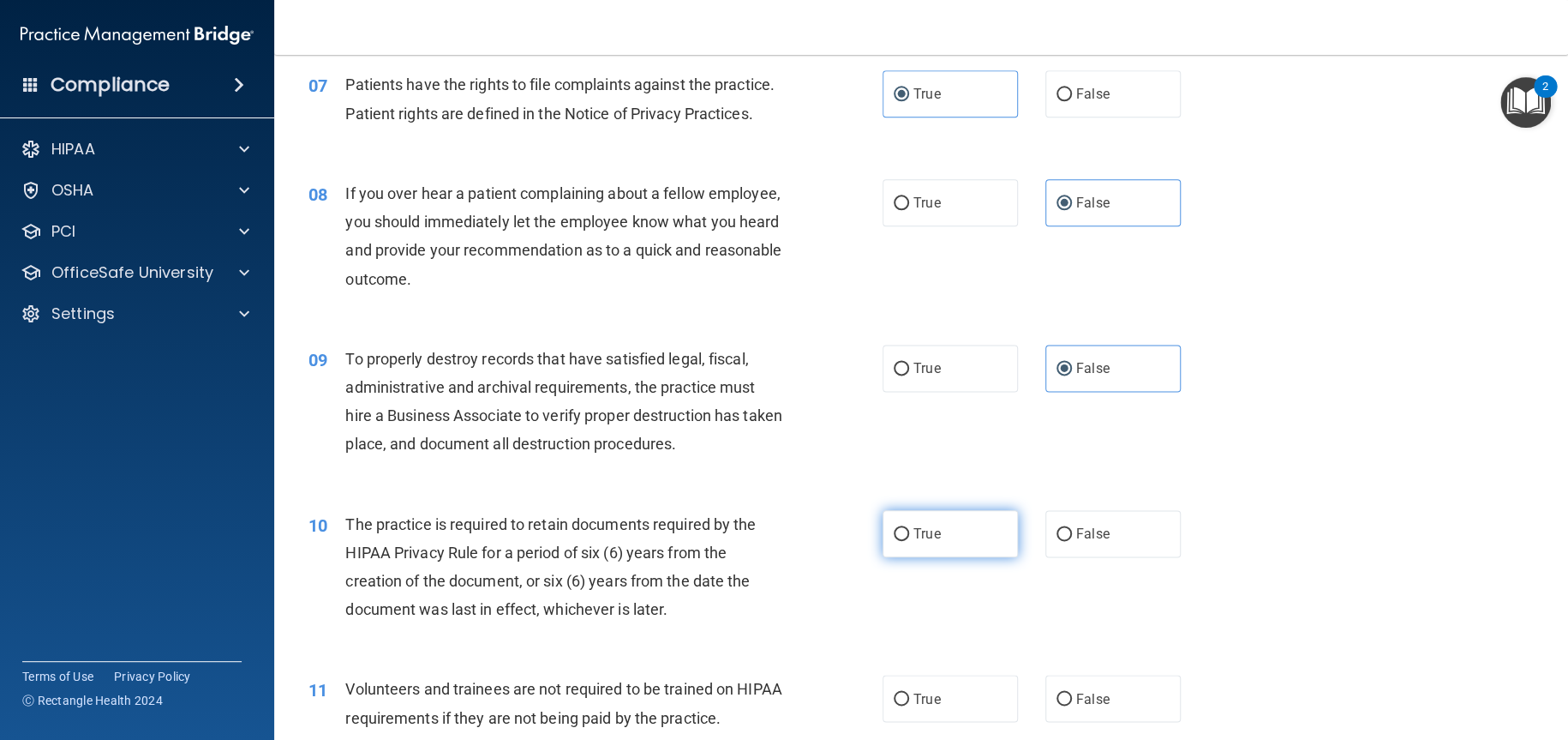
radio input "true"
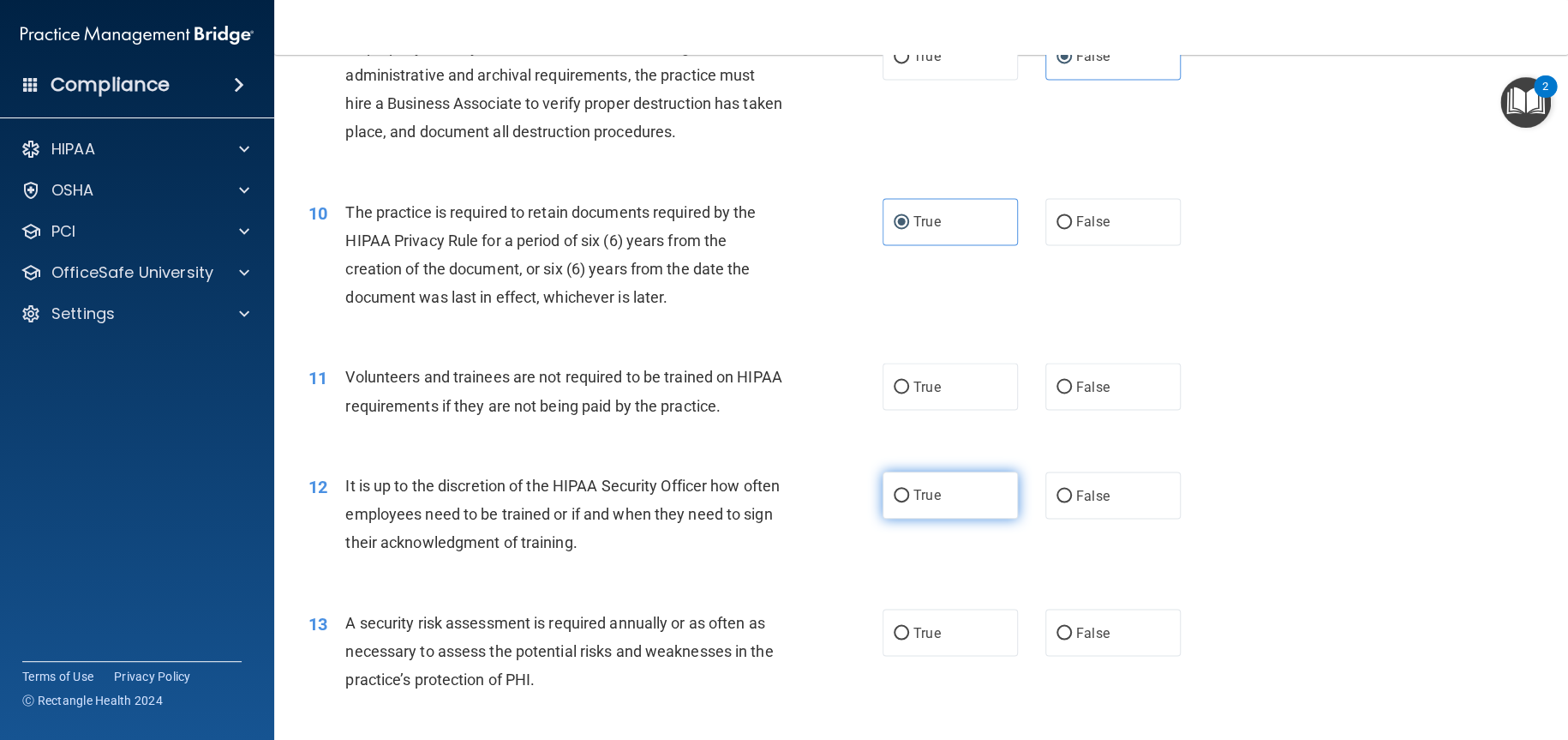
scroll to position [1371, 0]
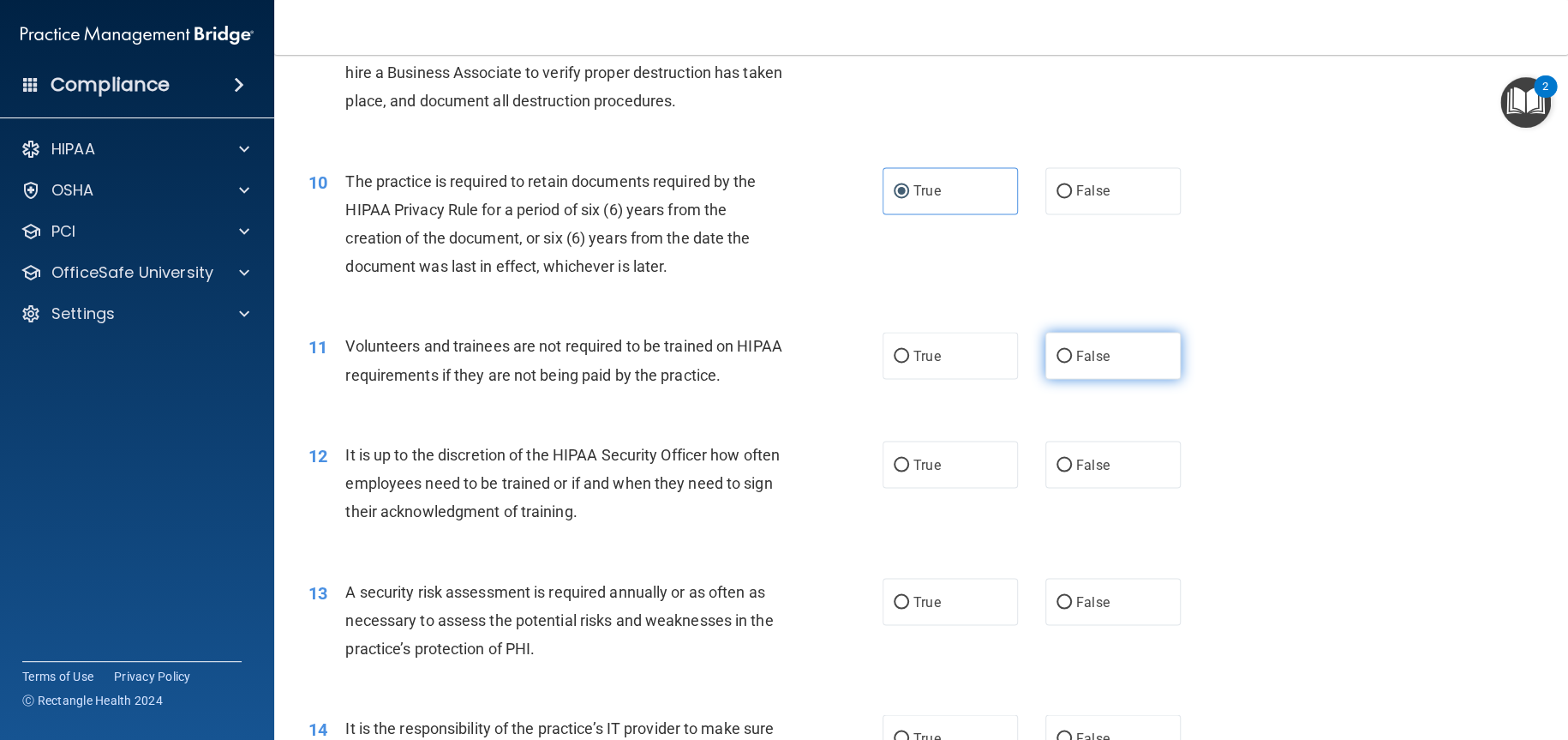
click at [1076, 363] on span "False" at bounding box center [1093, 355] width 34 height 16
click at [1069, 362] on input "False" at bounding box center [1064, 355] width 16 height 13
radio input "true"
click at [1076, 472] on span "False" at bounding box center [1093, 464] width 34 height 16
click at [1072, 471] on input "False" at bounding box center [1064, 464] width 16 height 13
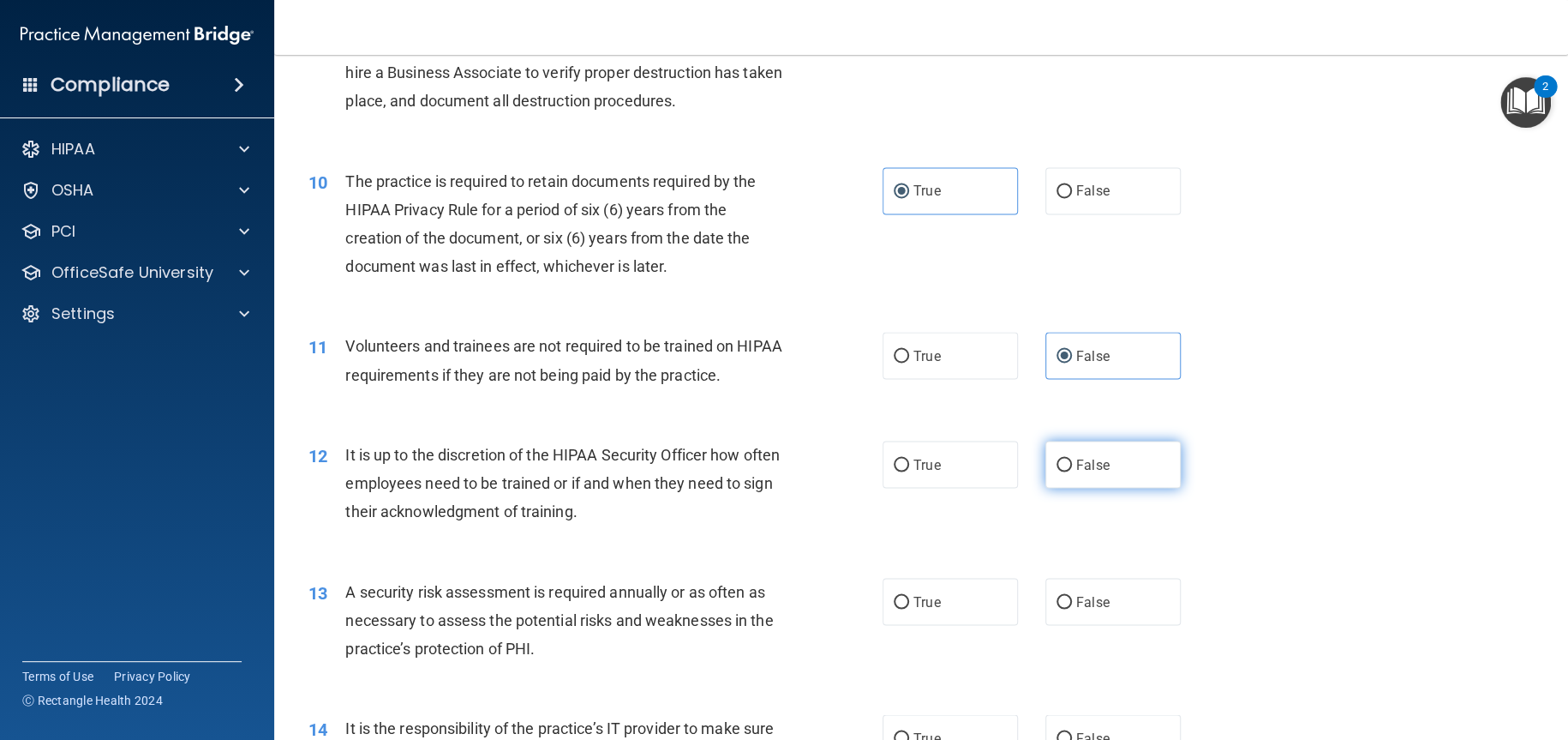
radio input "true"
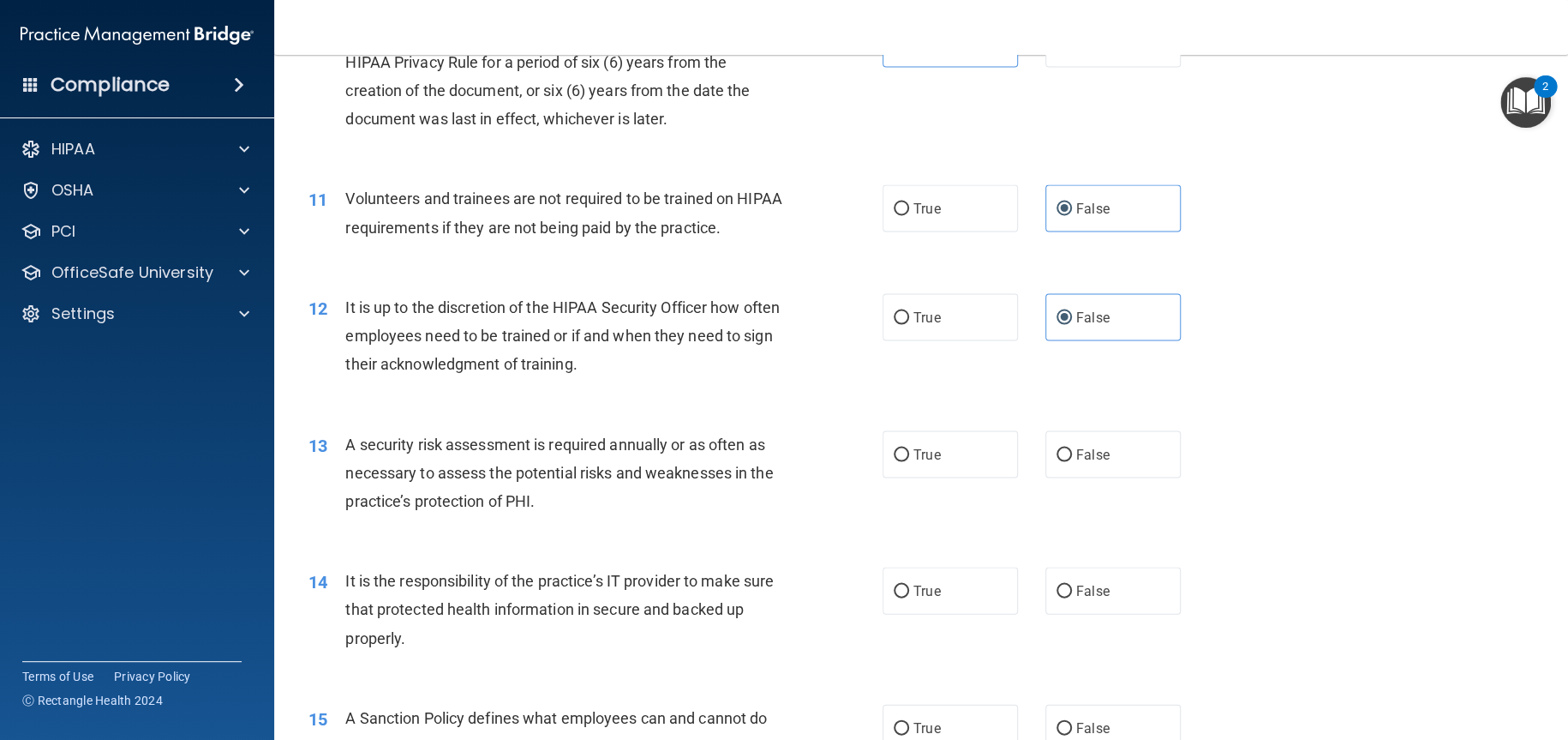
scroll to position [1542, 0]
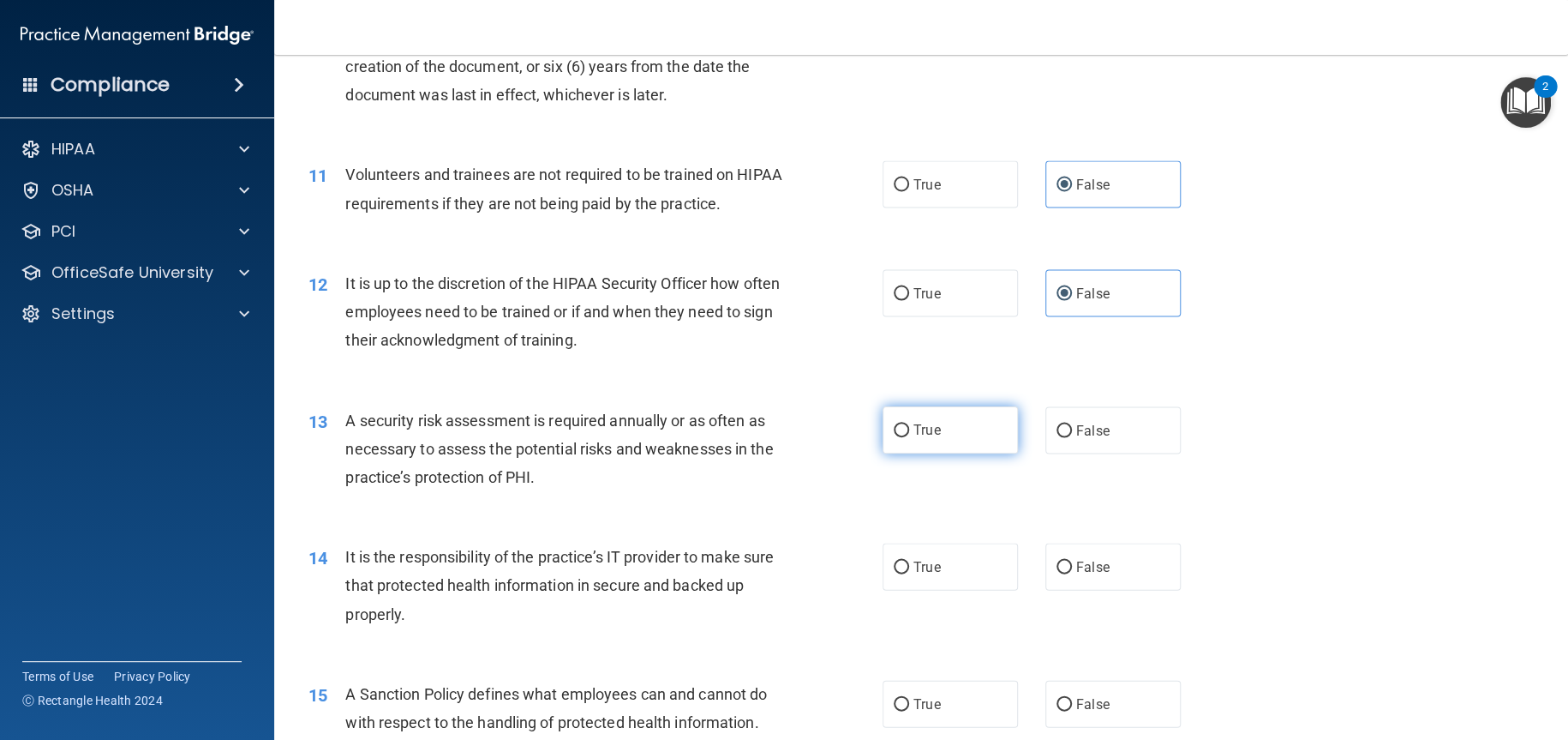
click at [953, 453] on label "True" at bounding box center [950, 430] width 136 height 47
click at [909, 437] on input "True" at bounding box center [901, 430] width 16 height 13
radio input "true"
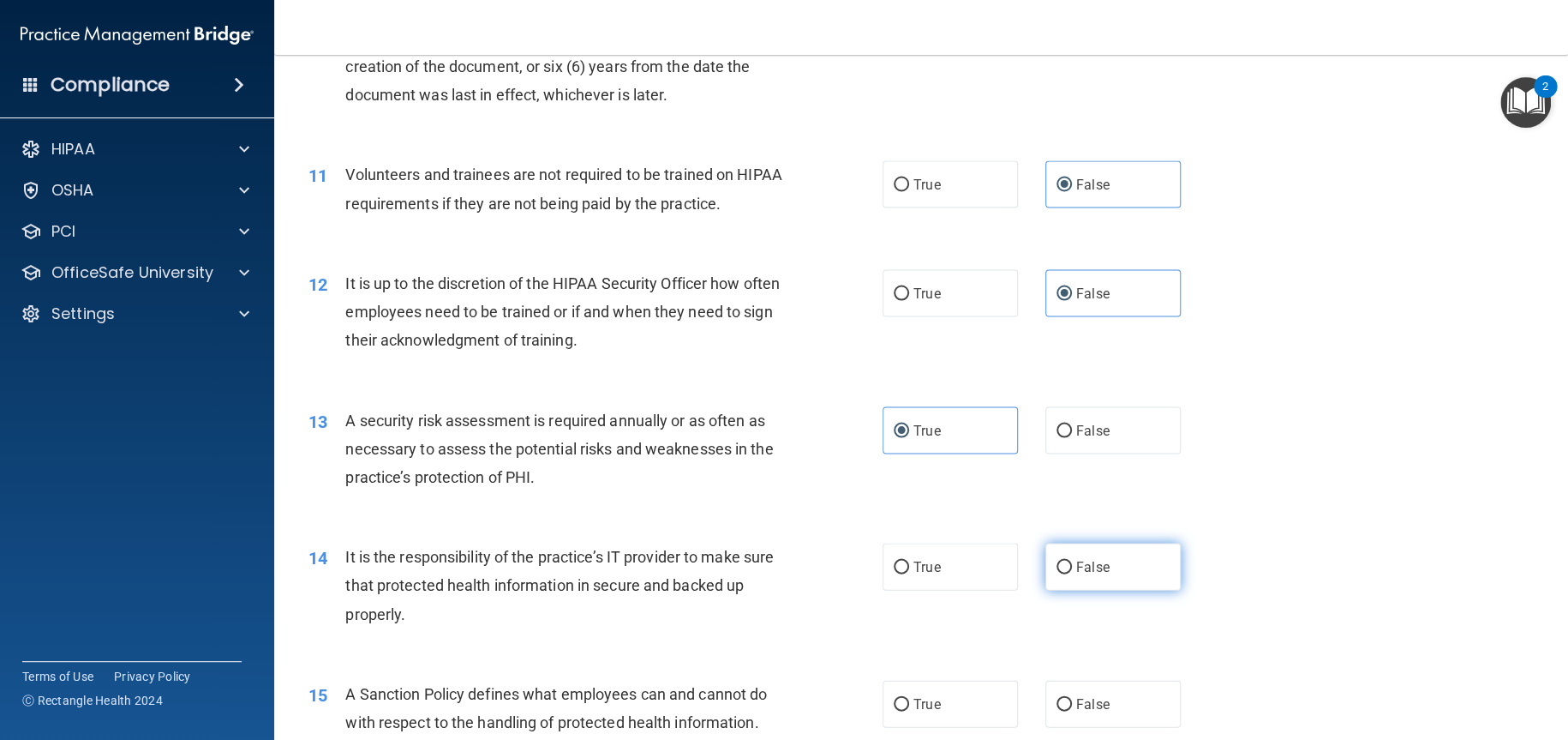
click at [1088, 574] on span "False" at bounding box center [1093, 566] width 34 height 16
click at [1072, 574] on input "False" at bounding box center [1064, 567] width 16 height 13
radio input "true"
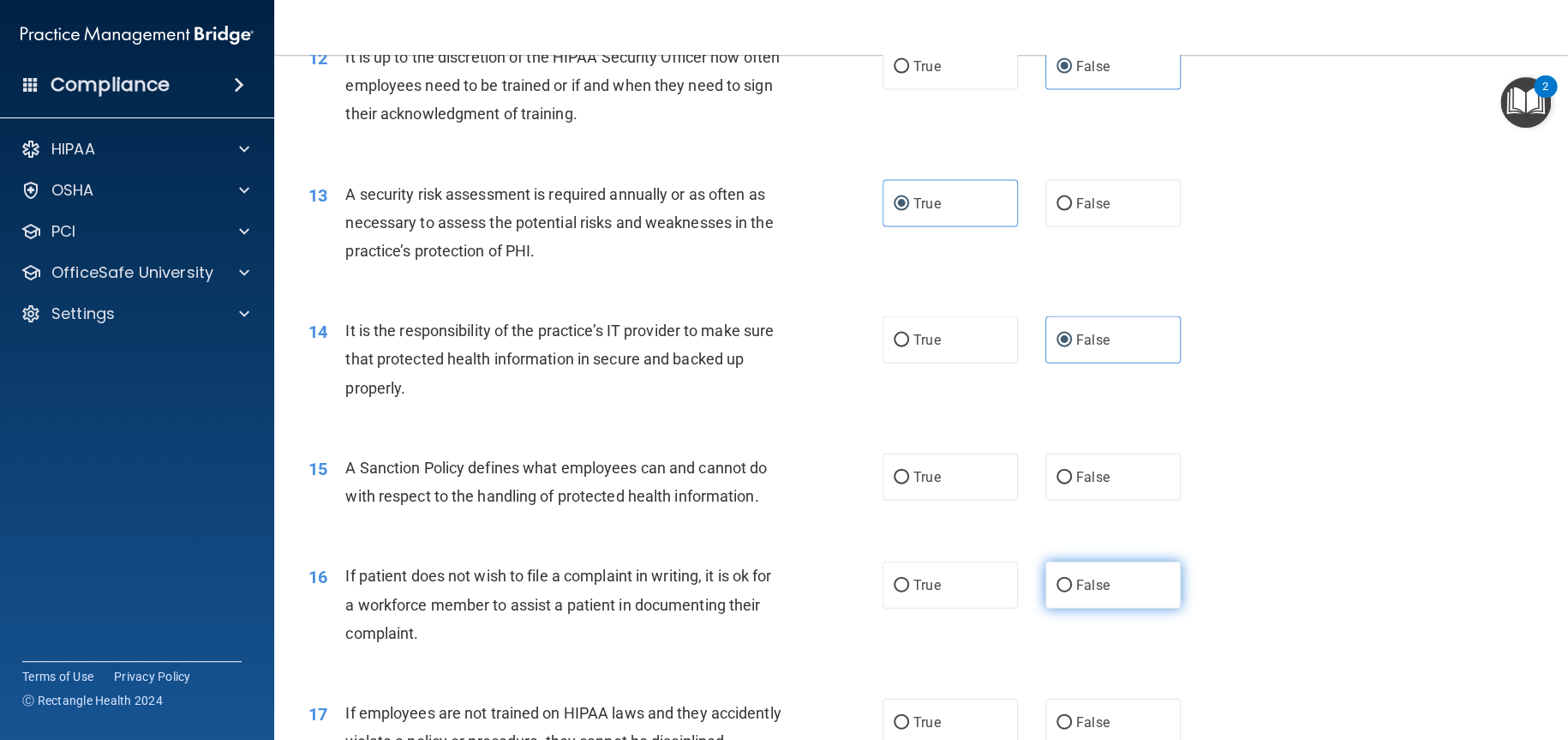
scroll to position [1800, 0]
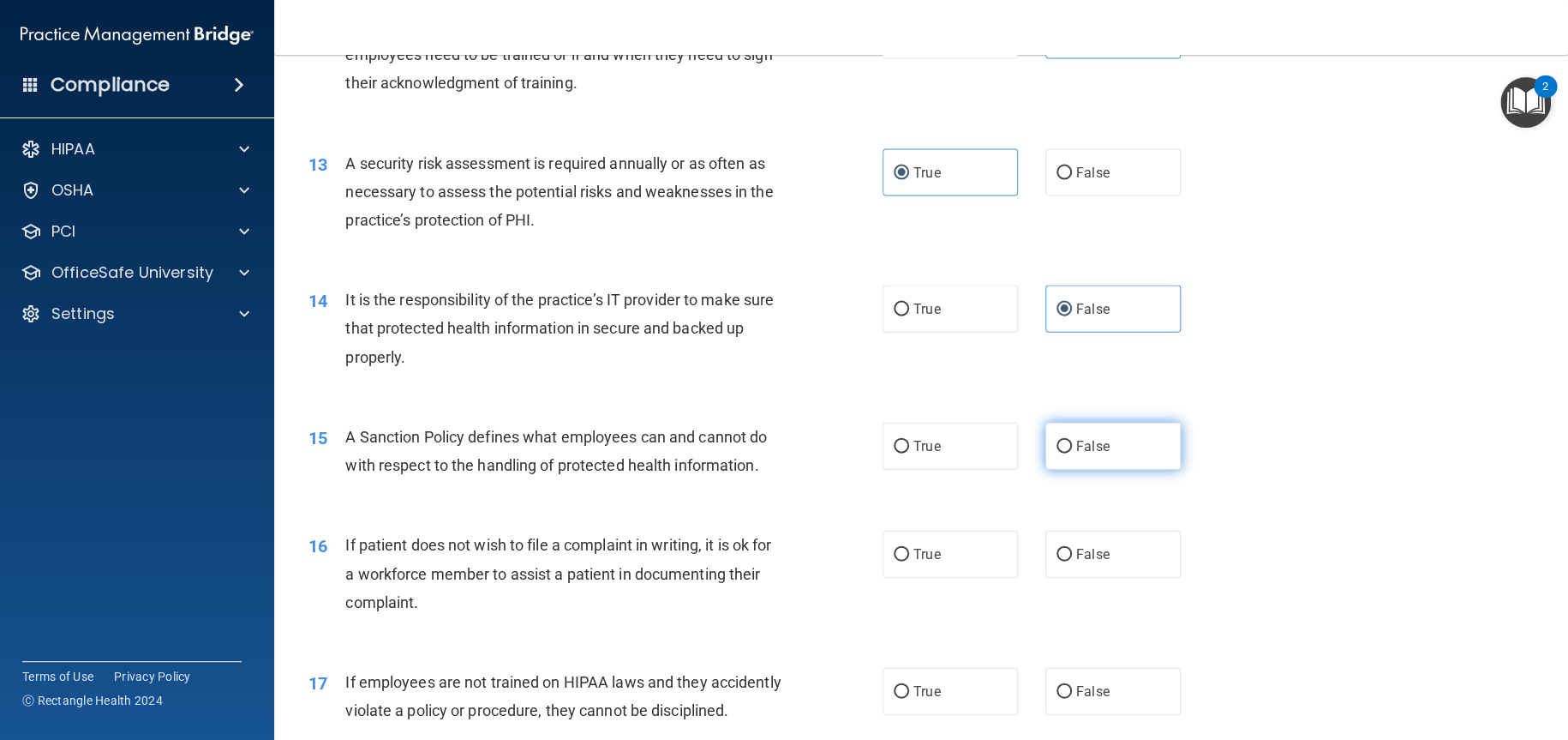
click at [1088, 454] on span "False" at bounding box center [1093, 446] width 34 height 16
click at [1072, 453] on input "False" at bounding box center [1064, 446] width 16 height 13
radio input "true"
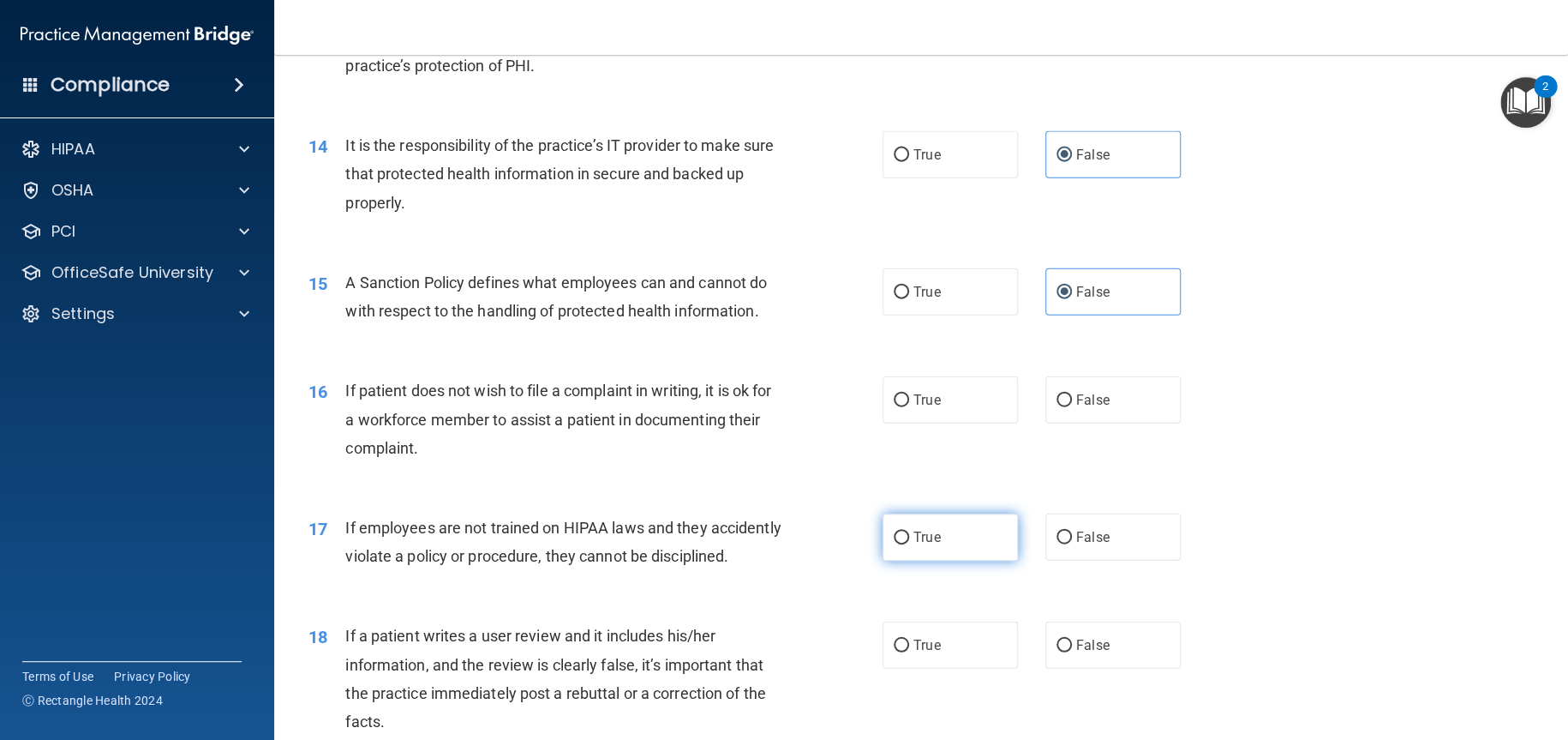
scroll to position [1971, 0]
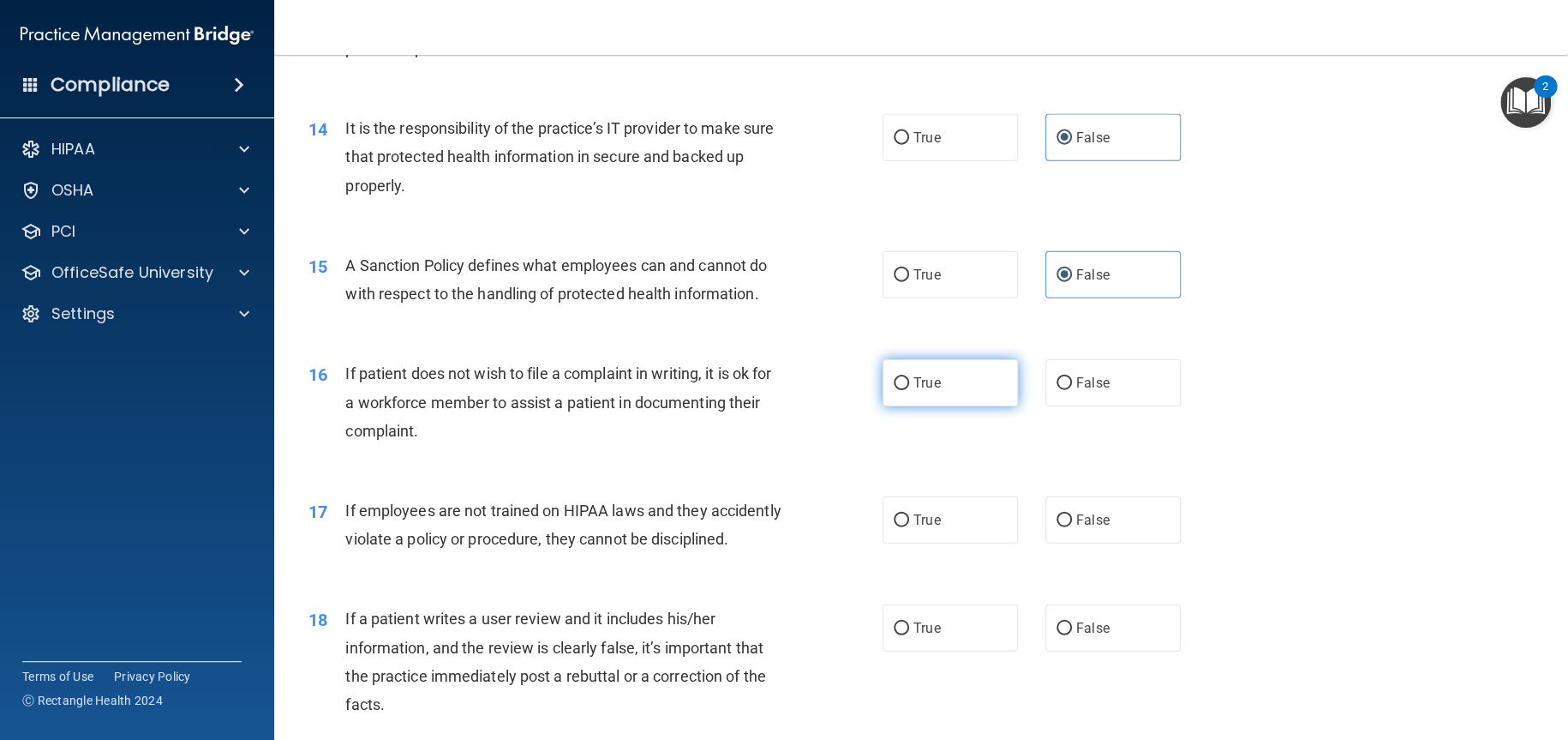
click at [950, 407] on label "True" at bounding box center [950, 383] width 136 height 47
click at [909, 390] on input "True" at bounding box center [901, 383] width 16 height 13
radio input "true"
click at [1109, 543] on label "False" at bounding box center [1113, 520] width 136 height 47
click at [1072, 527] on input "False" at bounding box center [1064, 520] width 16 height 13
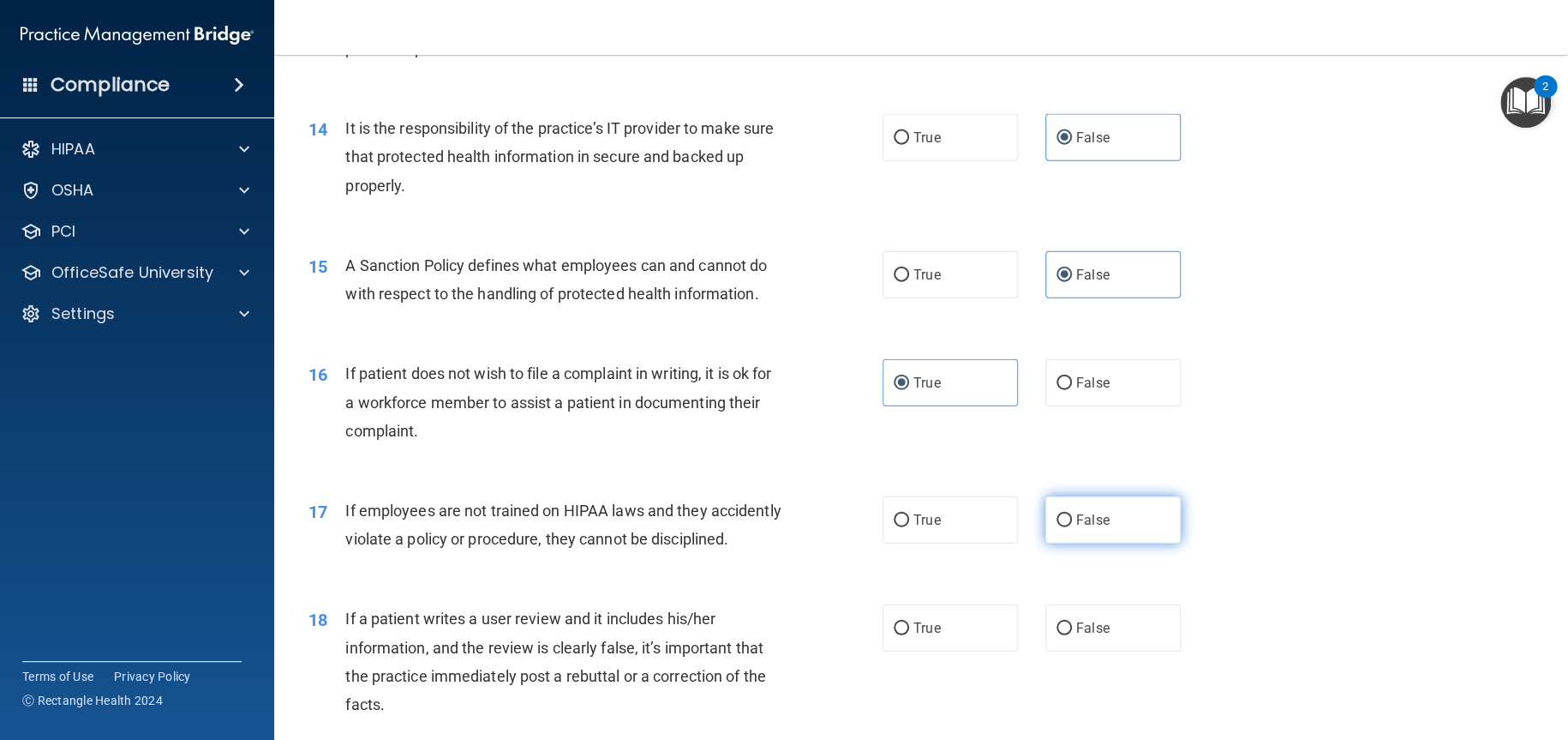
radio input "true"
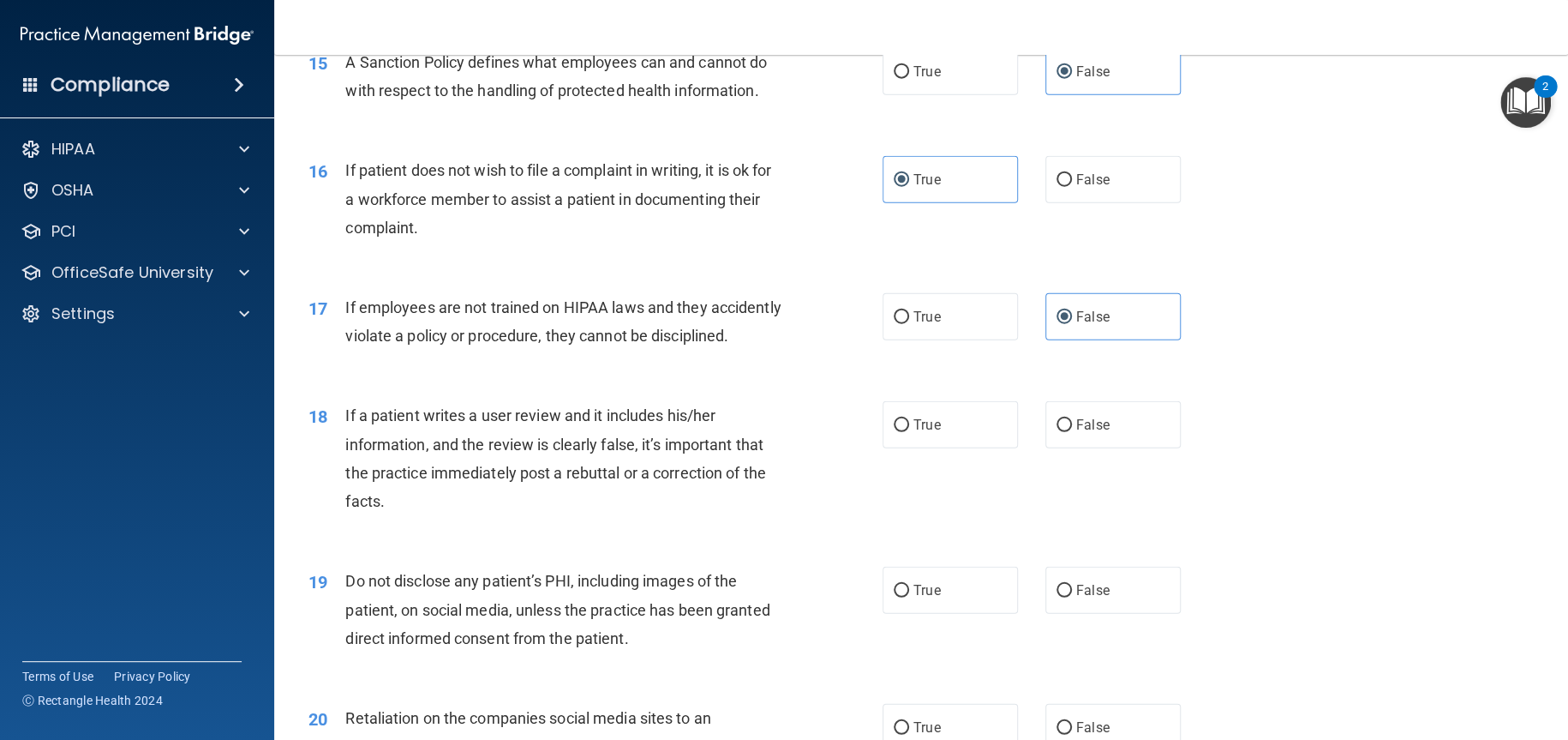
scroll to position [2228, 0]
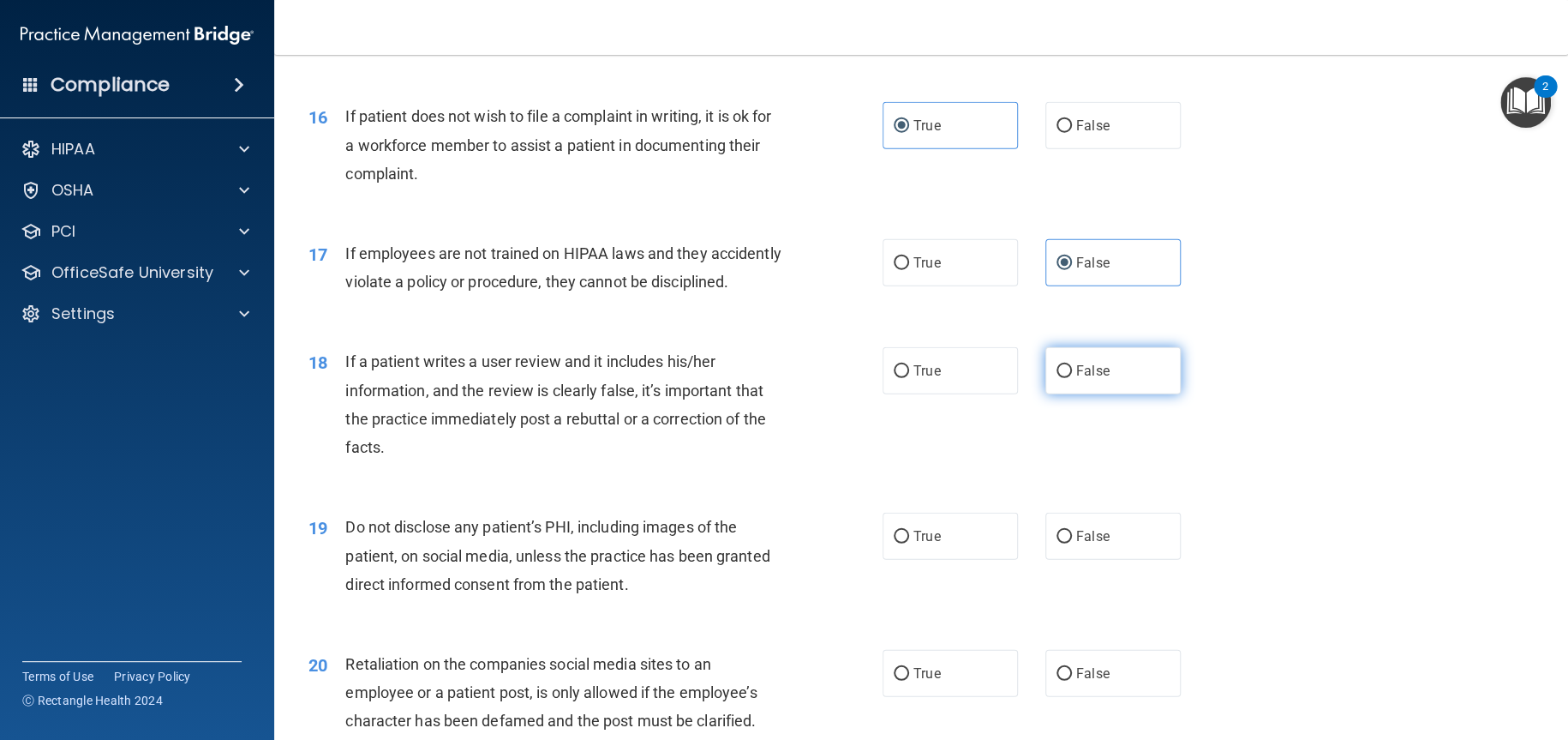
click at [1087, 379] on span "False" at bounding box center [1093, 370] width 34 height 16
click at [1072, 378] on input "False" at bounding box center [1064, 371] width 16 height 13
radio input "true"
click at [932, 544] on span "True" at bounding box center [926, 536] width 27 height 16
click at [909, 543] on input "True" at bounding box center [901, 536] width 16 height 13
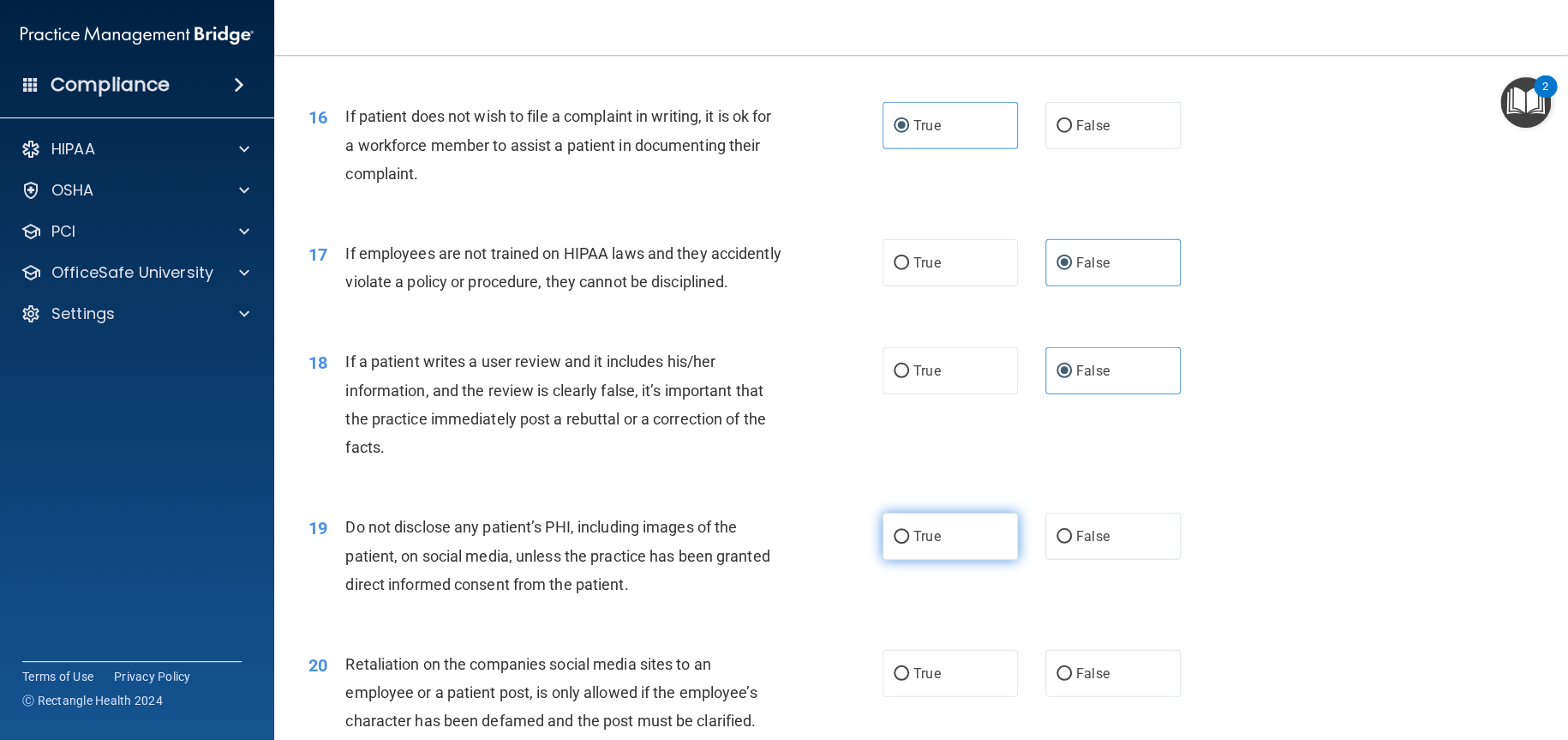
radio input "true"
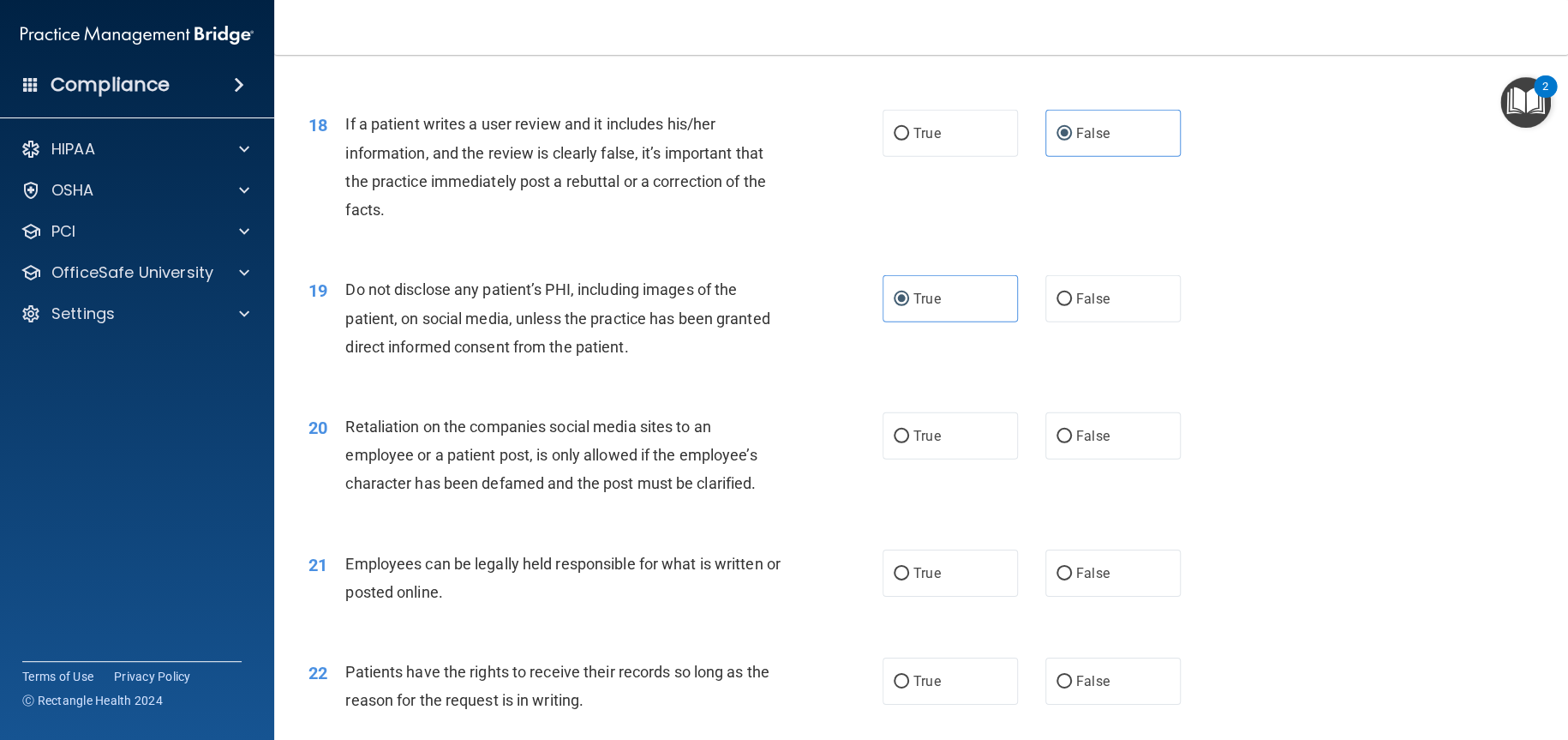
scroll to position [2485, 0]
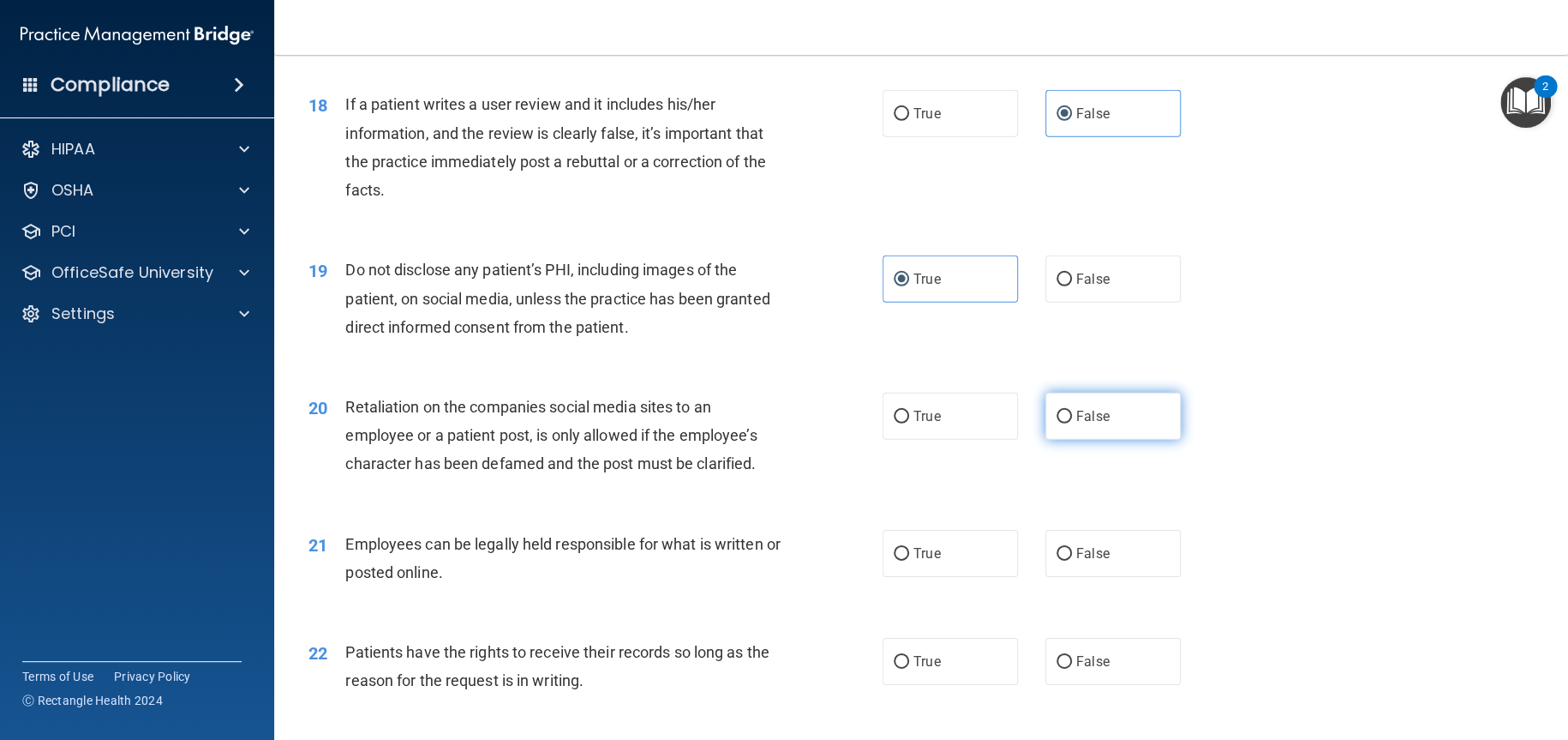
click at [1097, 424] on span "False" at bounding box center [1093, 416] width 34 height 16
click at [1072, 423] on input "False" at bounding box center [1064, 416] width 16 height 13
radio input "true"
click at [932, 561] on span "True" at bounding box center [926, 553] width 27 height 16
click at [909, 561] on input "True" at bounding box center [901, 554] width 16 height 13
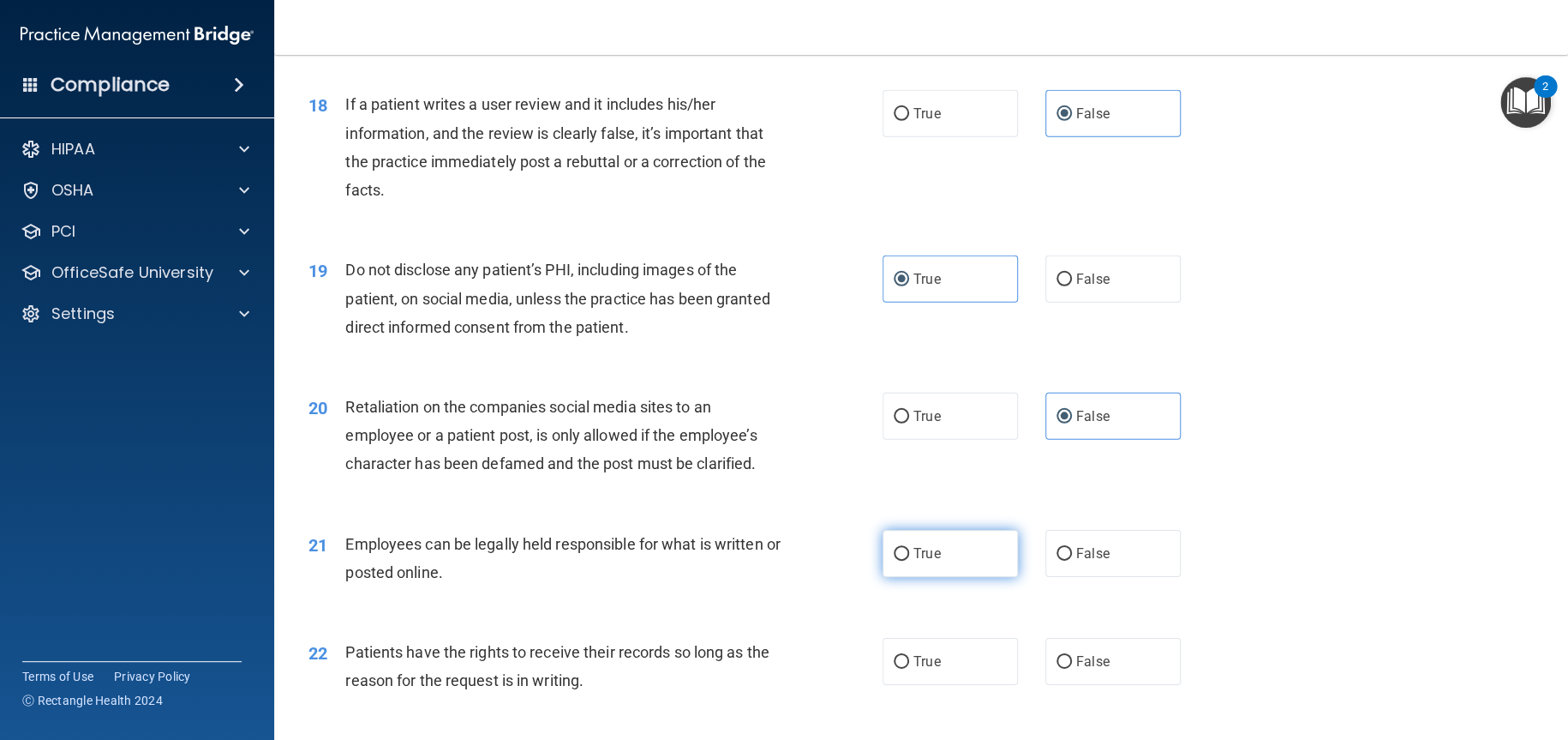
radio input "true"
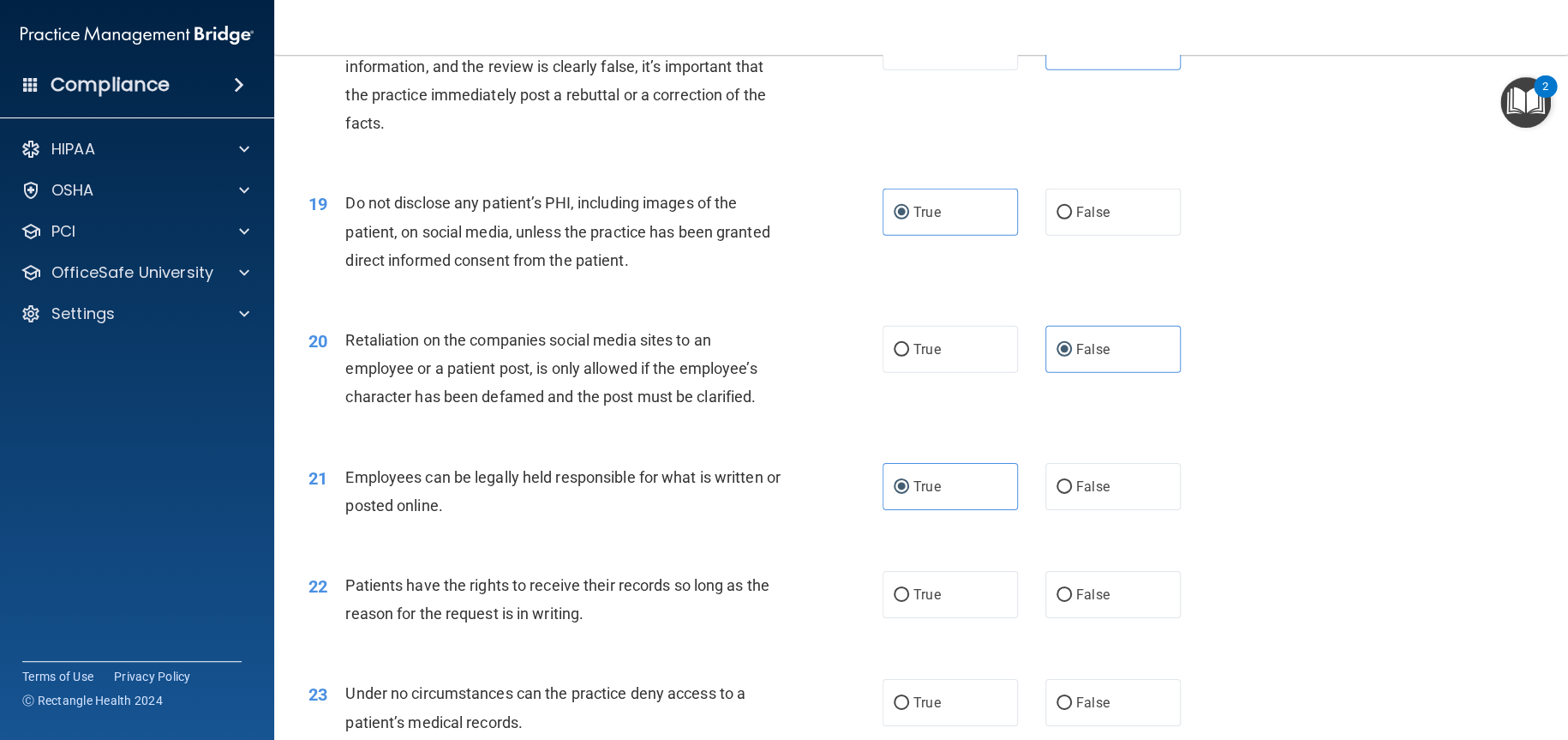
scroll to position [2742, 0]
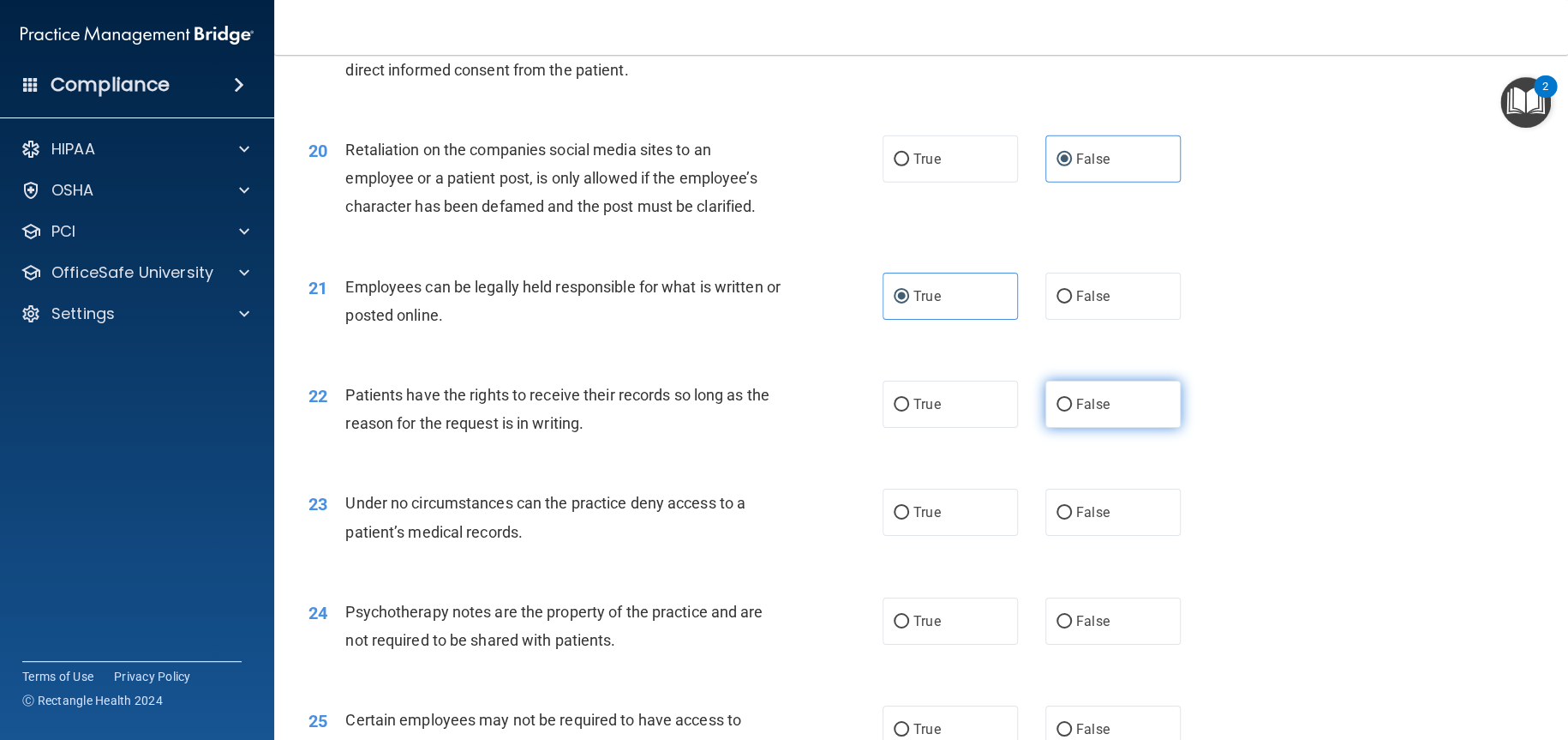
click at [1085, 413] on span "False" at bounding box center [1093, 404] width 34 height 16
click at [1072, 412] on input "False" at bounding box center [1064, 405] width 16 height 13
radio input "true"
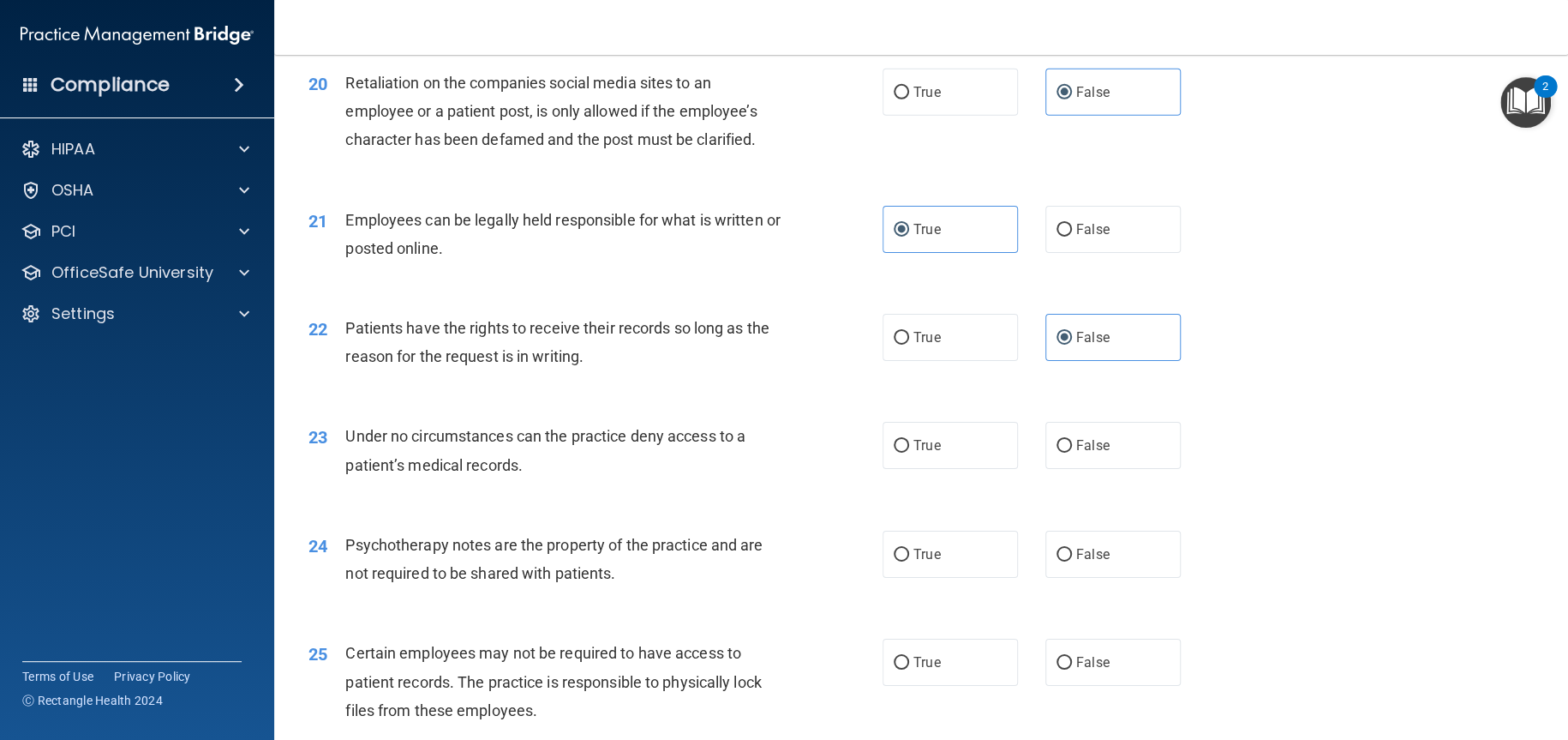
scroll to position [2914, 0]
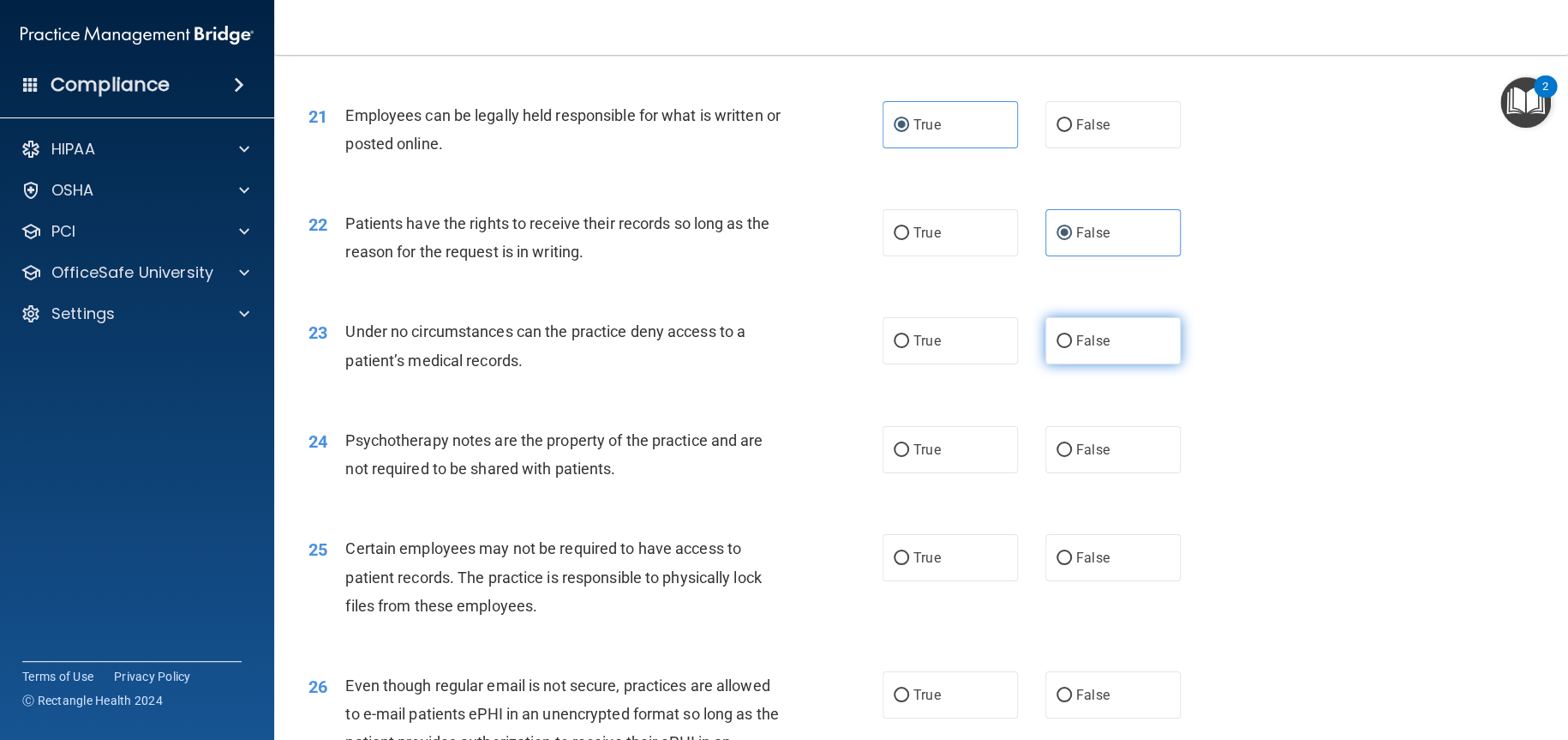
drag, startPoint x: 934, startPoint y: 400, endPoint x: 1099, endPoint y: 407, distance: 165.1
click at [1099, 364] on label "False" at bounding box center [1113, 341] width 136 height 47
click at [1072, 348] on input "False" at bounding box center [1064, 341] width 16 height 13
radio input "true"
click at [939, 473] on label "True" at bounding box center [950, 450] width 136 height 47
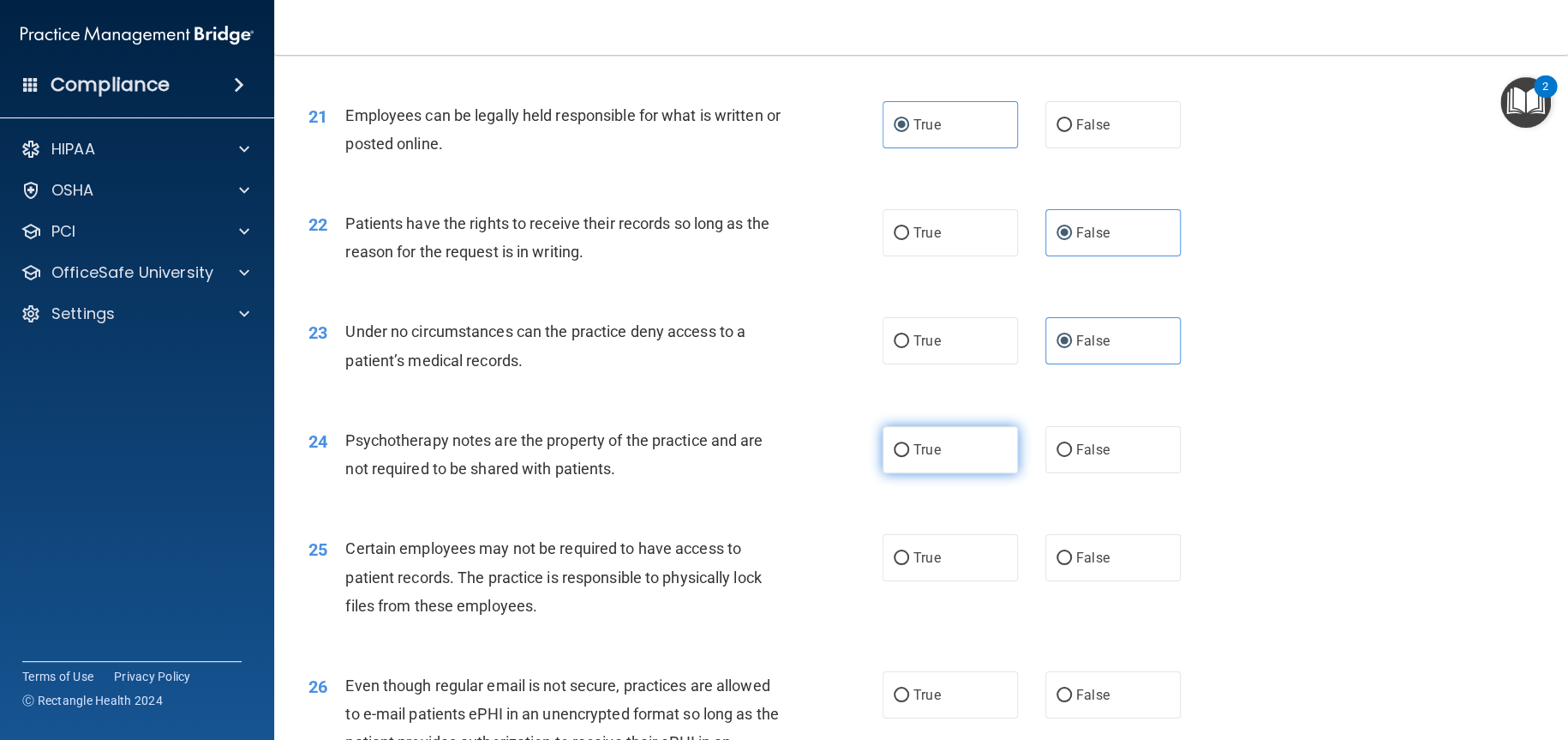
click at [909, 457] on input "True" at bounding box center [901, 450] width 16 height 13
radio input "true"
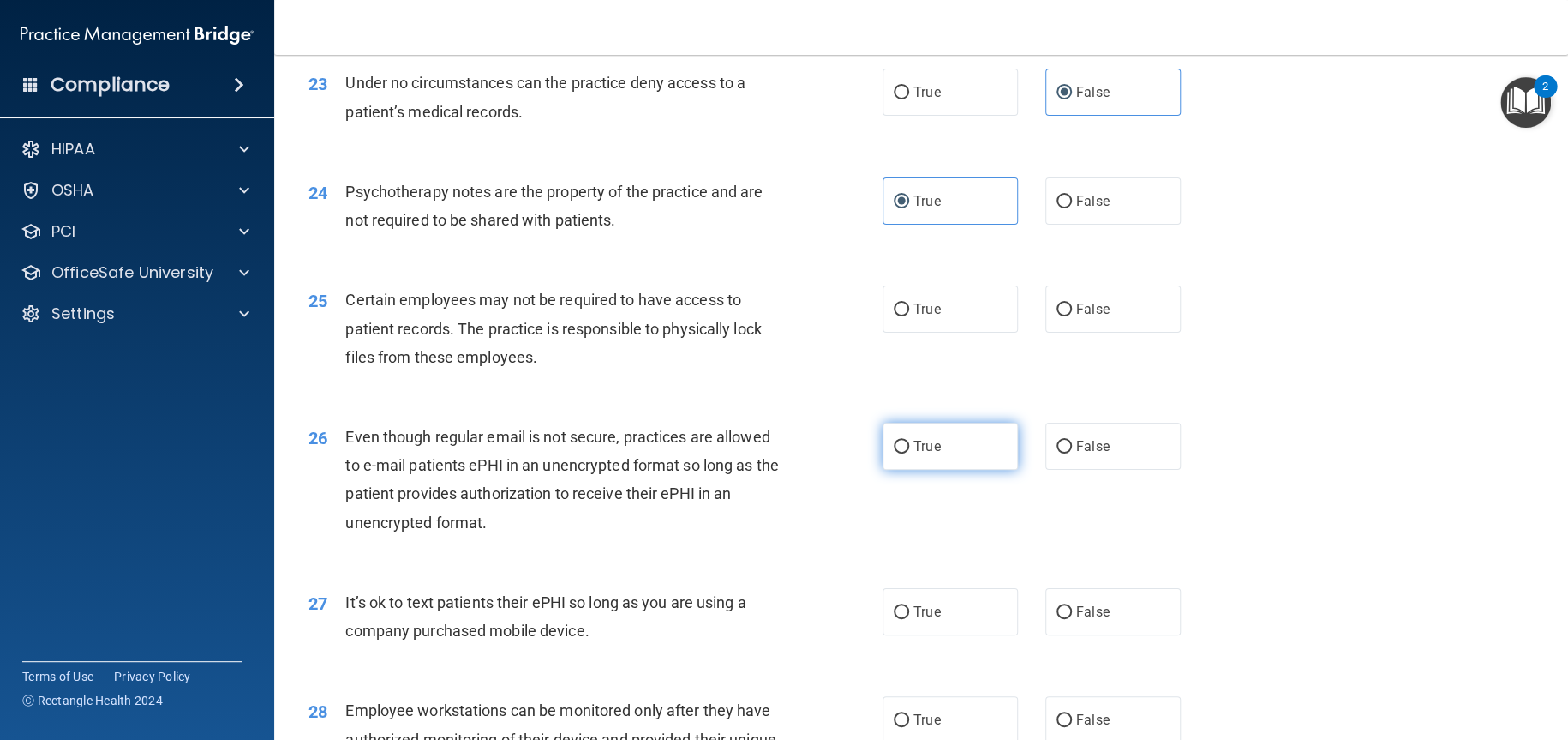
scroll to position [3171, 0]
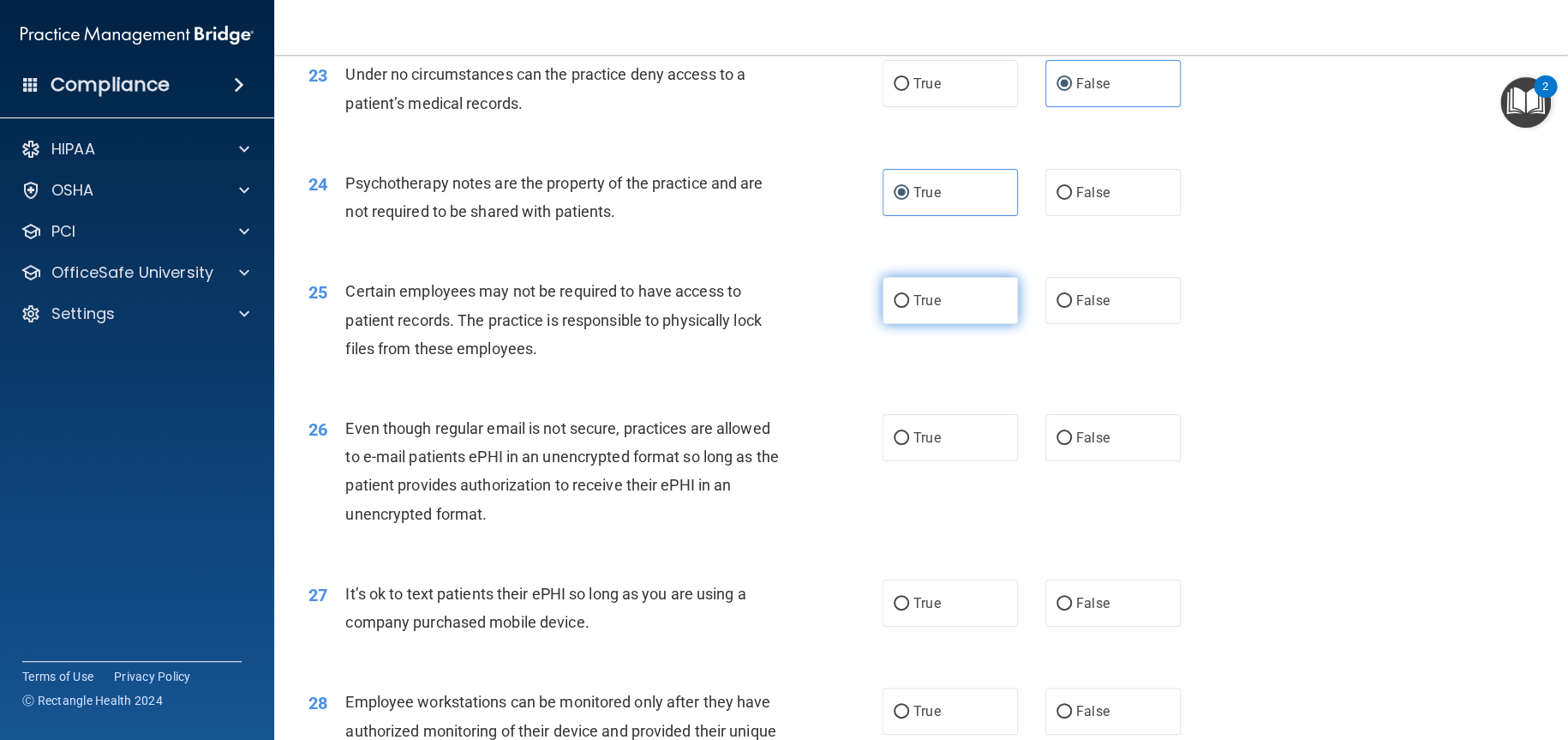
click at [947, 324] on label "True" at bounding box center [950, 301] width 136 height 47
click at [909, 308] on input "True" at bounding box center [901, 301] width 16 height 13
radio input "true"
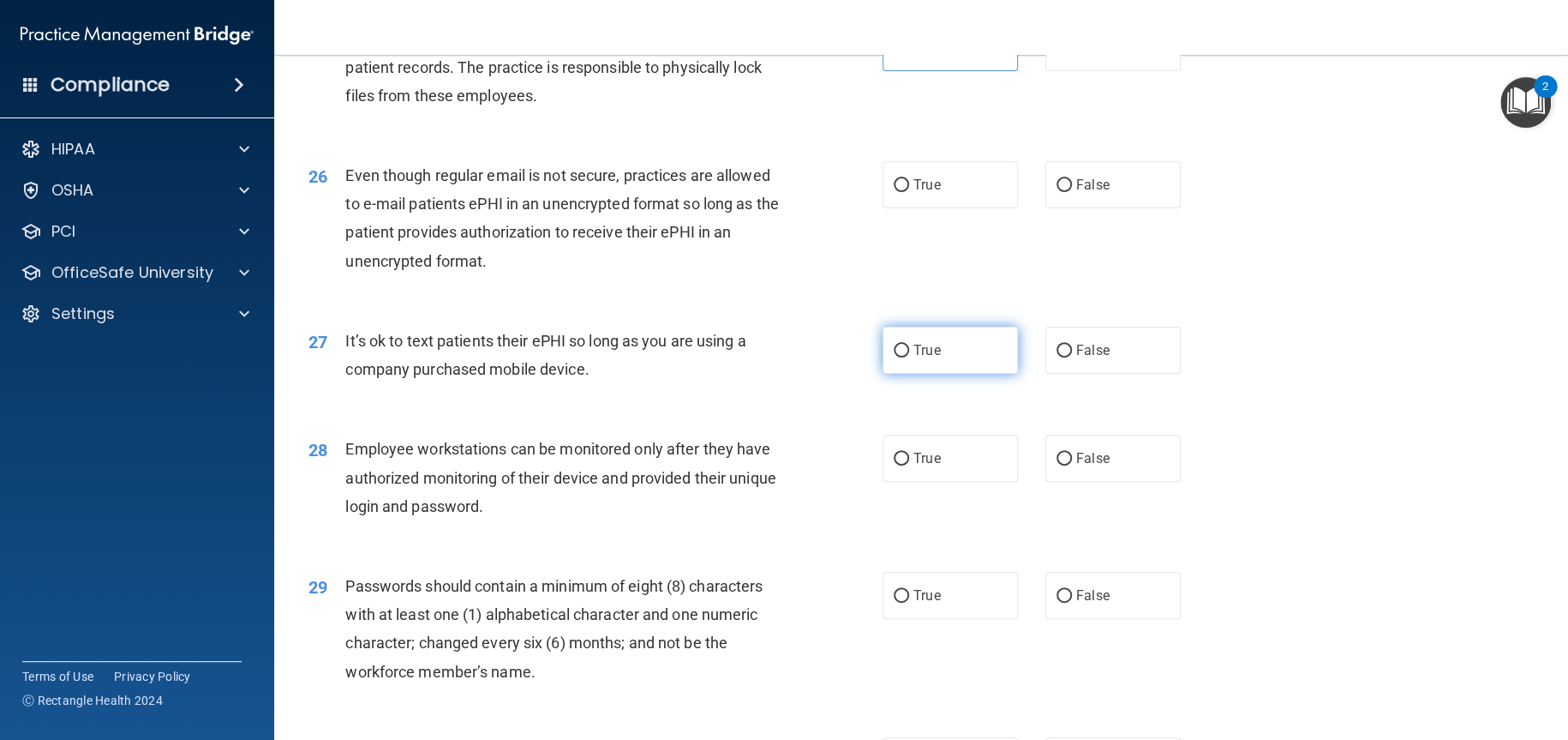
scroll to position [3428, 0]
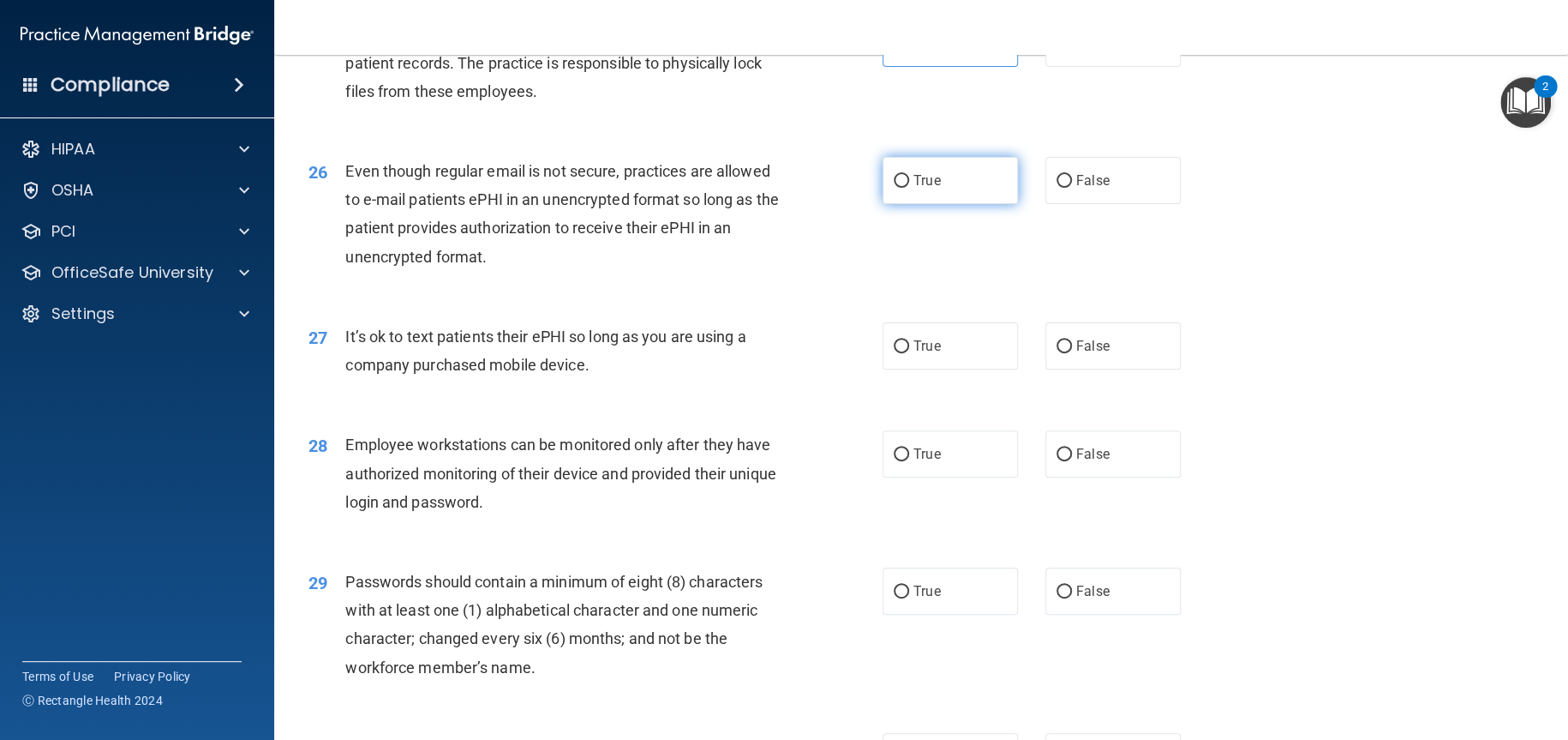
click at [960, 204] on label "True" at bounding box center [950, 181] width 136 height 47
click at [909, 188] on input "True" at bounding box center [901, 181] width 16 height 13
radio input "true"
click at [1097, 354] on span "False" at bounding box center [1093, 345] width 34 height 16
click at [1072, 353] on input "False" at bounding box center [1064, 346] width 16 height 13
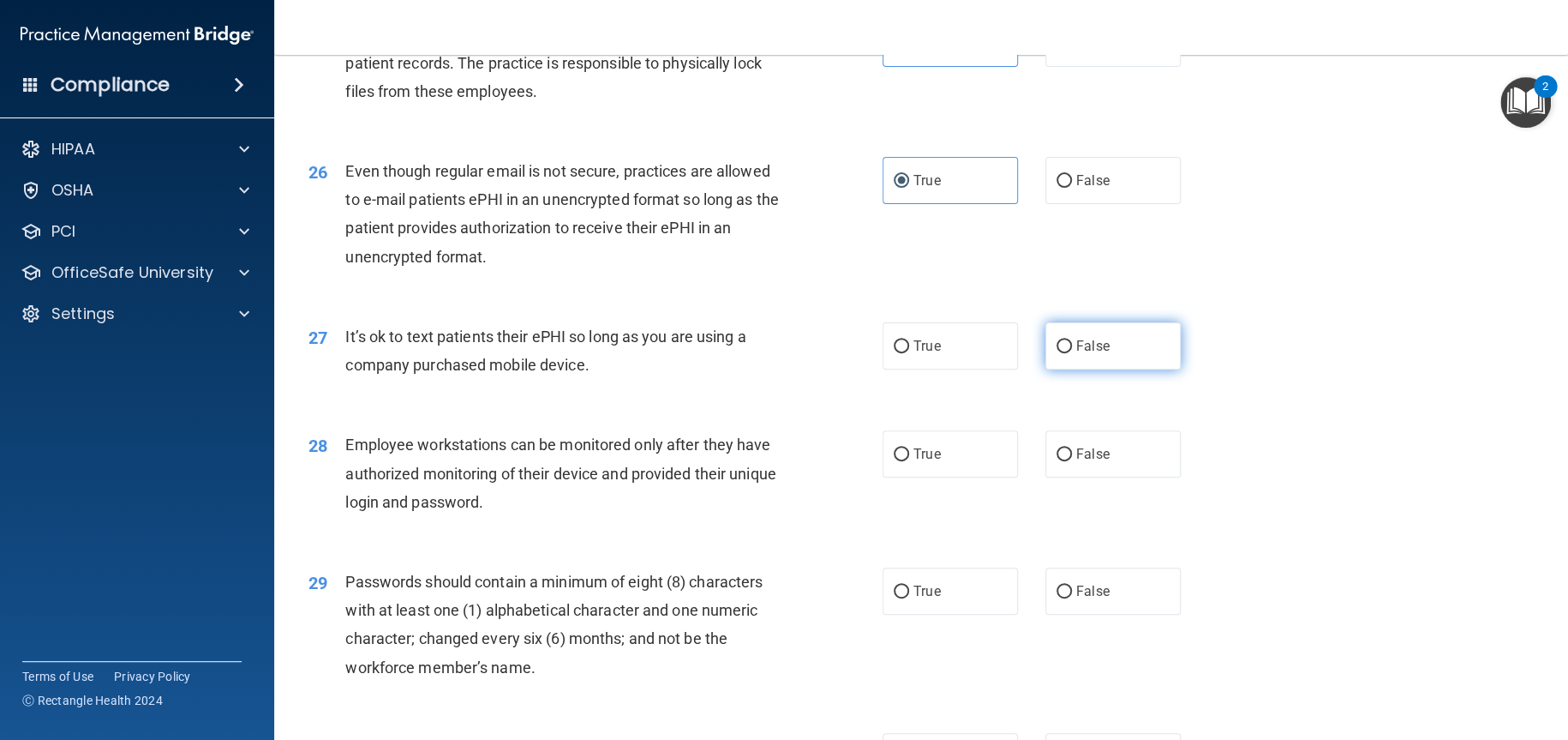
radio input "true"
click at [1079, 477] on label "False" at bounding box center [1113, 454] width 136 height 47
click at [1072, 461] on input "False" at bounding box center [1064, 454] width 16 height 13
radio input "true"
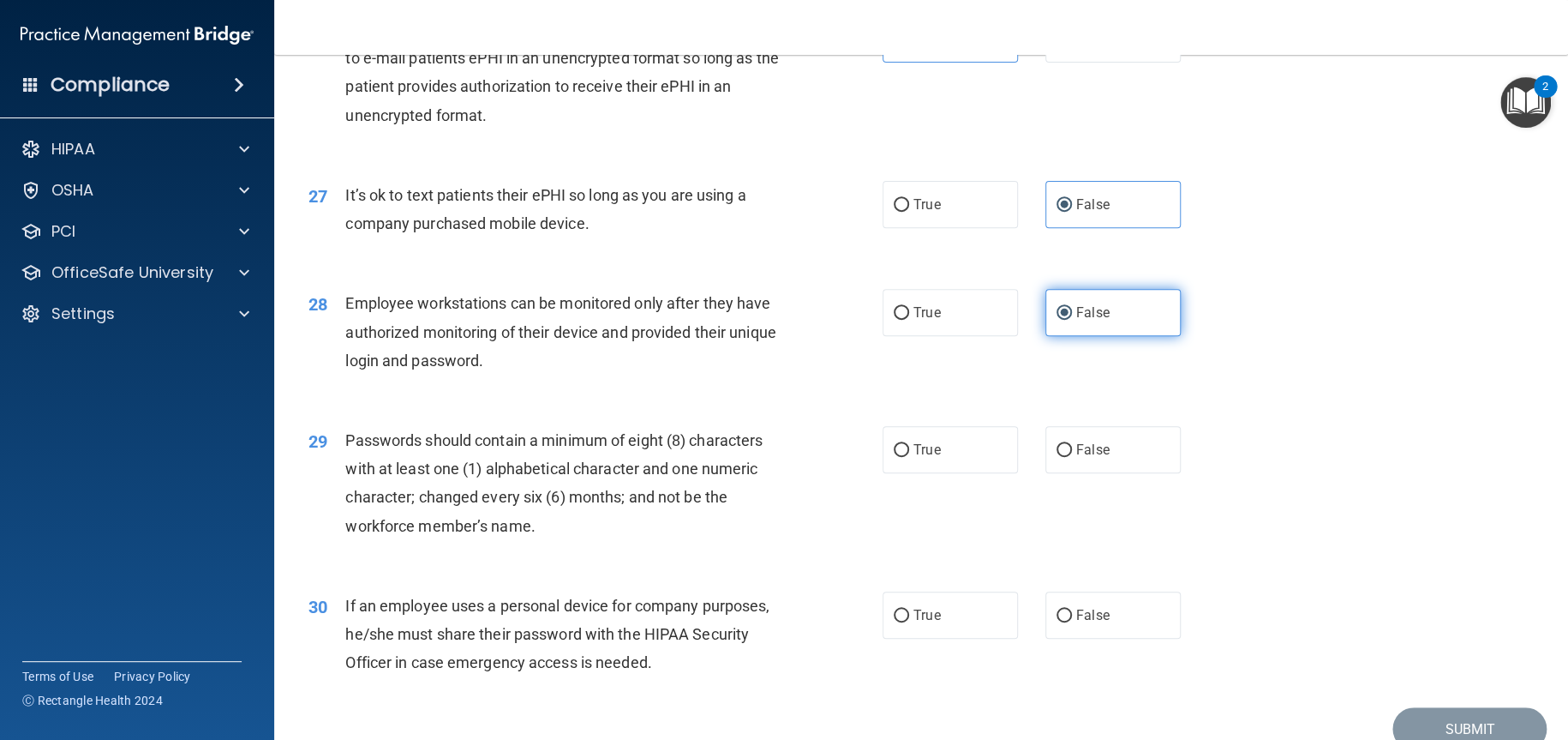
scroll to position [3599, 0]
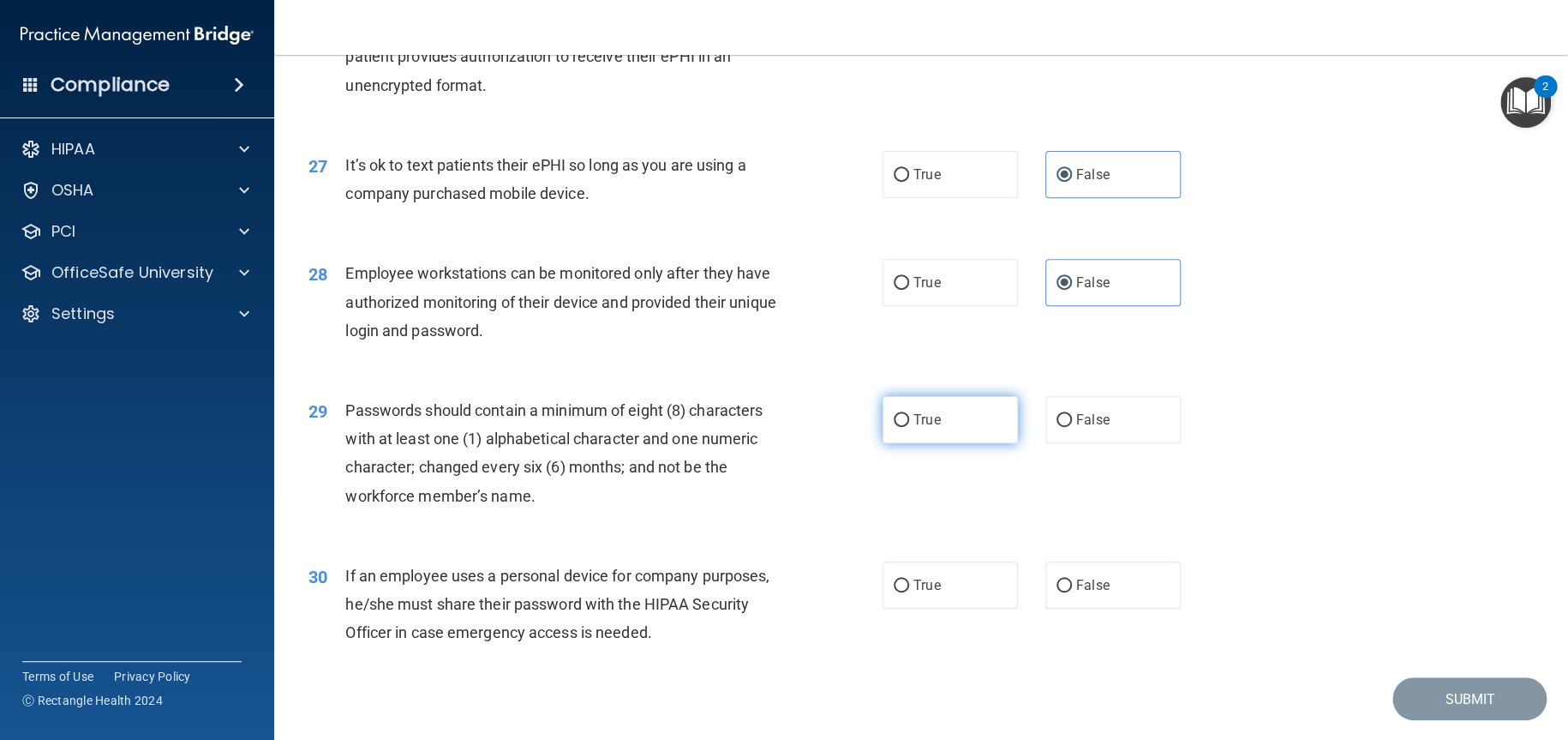
click at [973, 443] on label "True" at bounding box center [950, 419] width 136 height 47
click at [909, 426] on input "True" at bounding box center [901, 419] width 16 height 13
radio input "true"
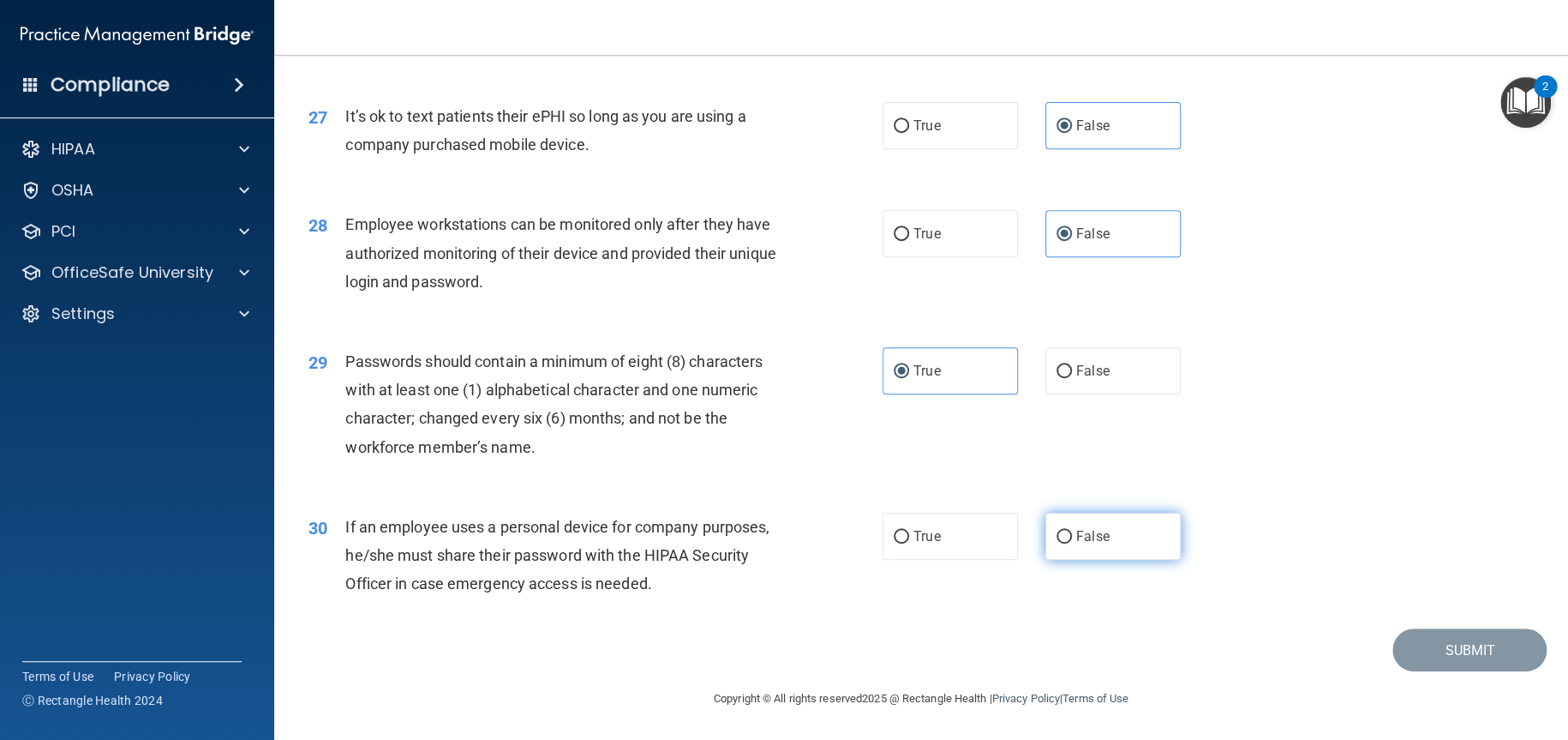
scroll to position [3705, 0]
click at [1105, 541] on label "False" at bounding box center [1113, 536] width 136 height 47
click at [1072, 541] on input "False" at bounding box center [1064, 536] width 16 height 13
radio input "true"
click at [1490, 650] on button "Submit" at bounding box center [1470, 650] width 154 height 44
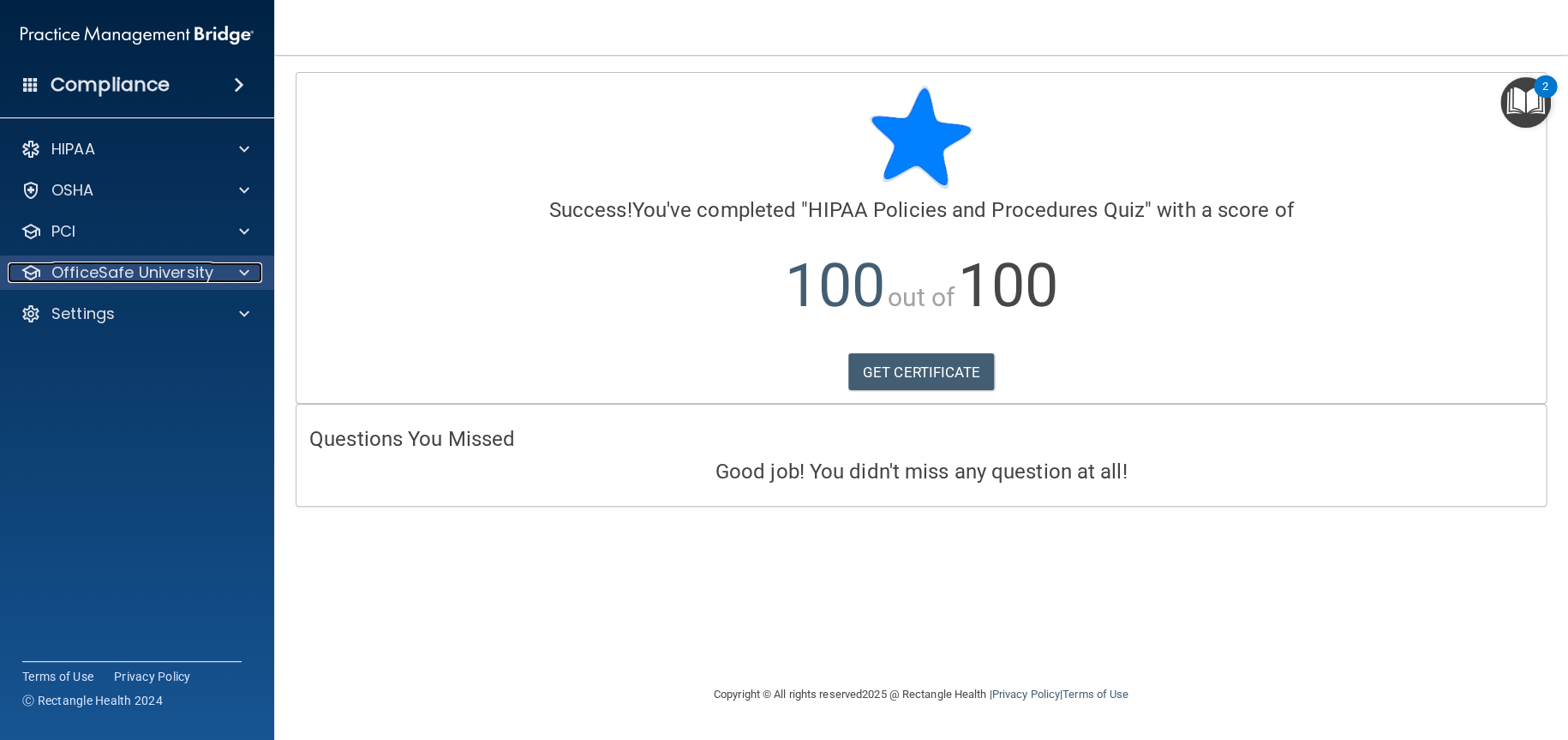
click at [217, 275] on div "OfficeSafe University" at bounding box center [114, 272] width 213 height 21
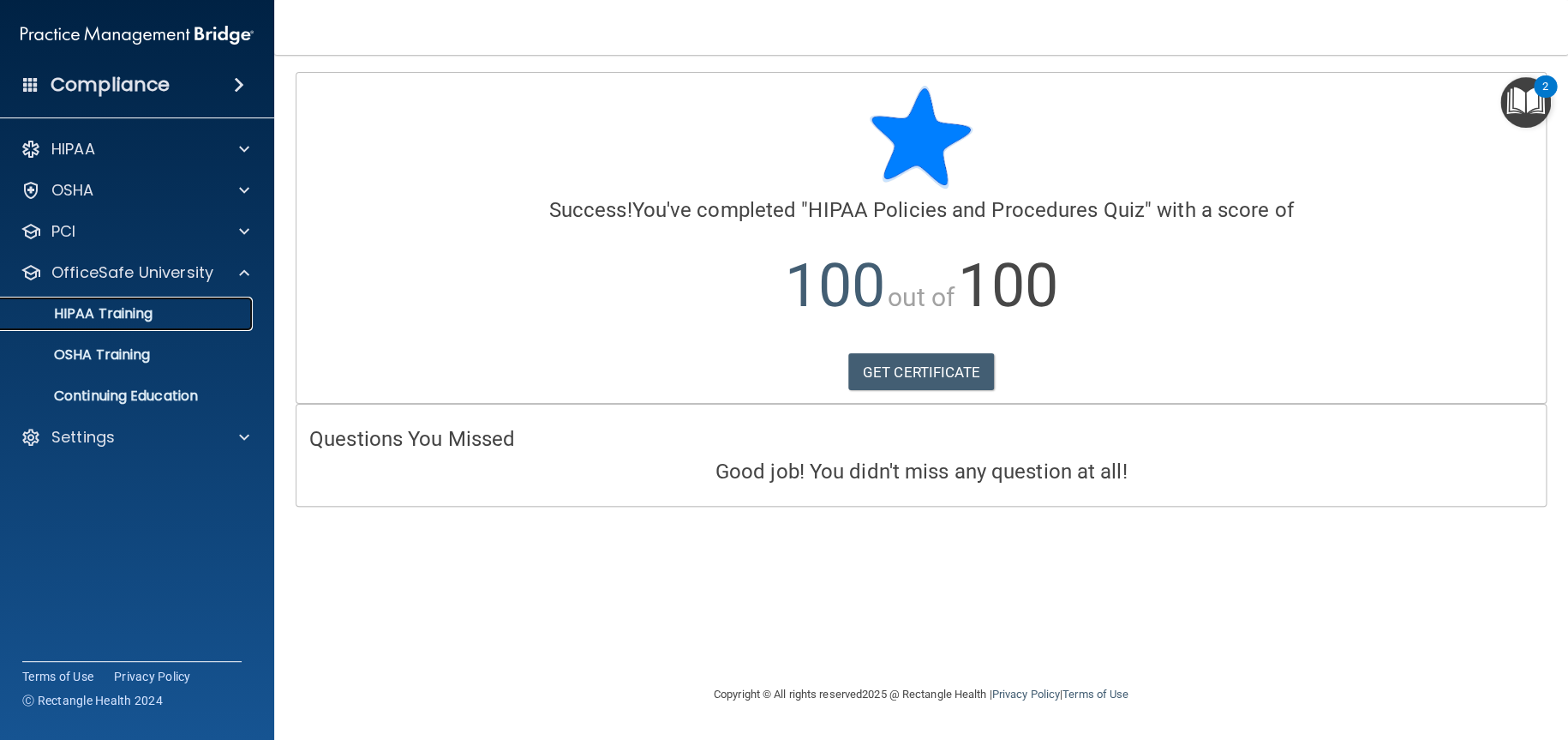
click at [178, 318] on div "HIPAA Training" at bounding box center [128, 313] width 233 height 17
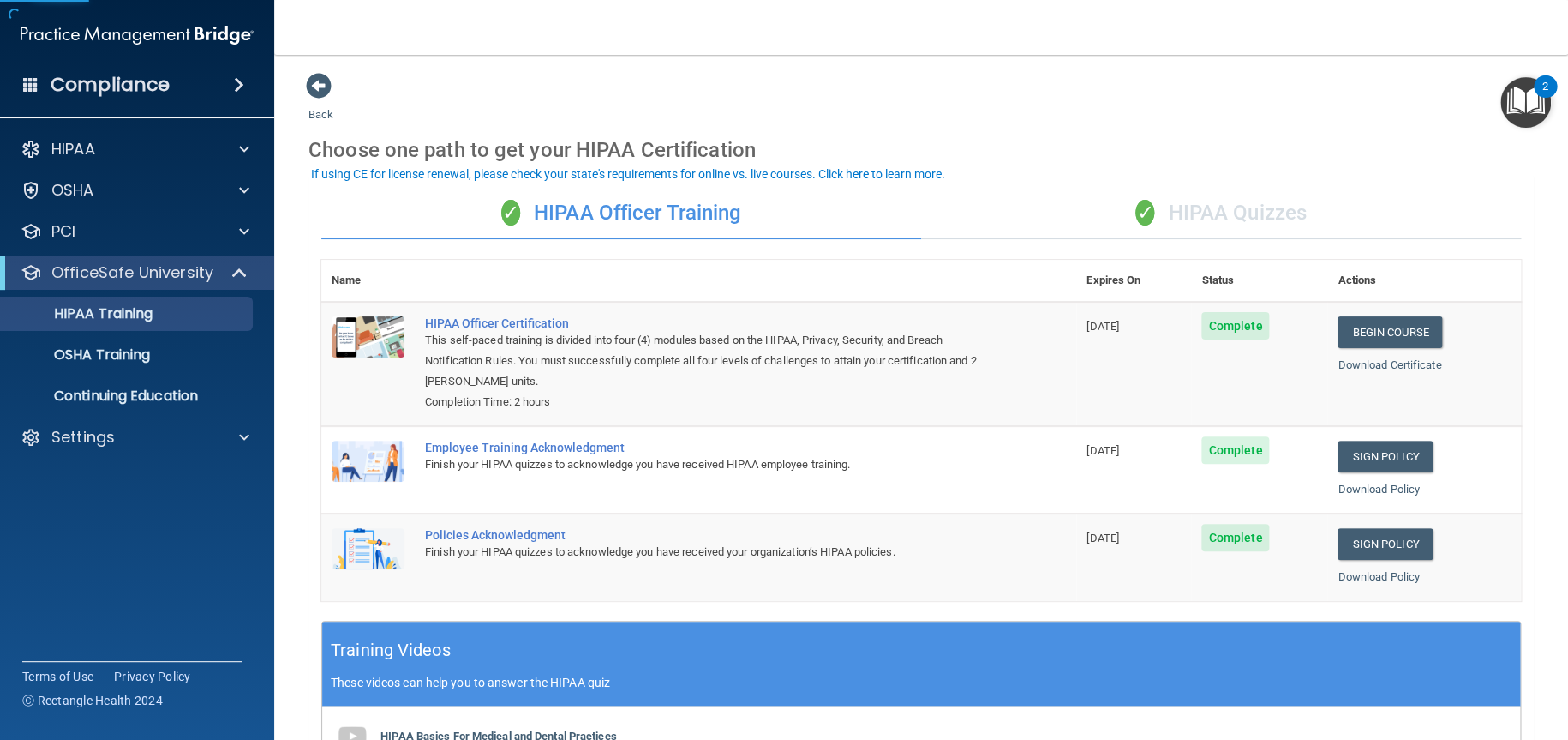
click at [1258, 215] on div "✓ HIPAA Quizzes" at bounding box center [1221, 214] width 600 height 51
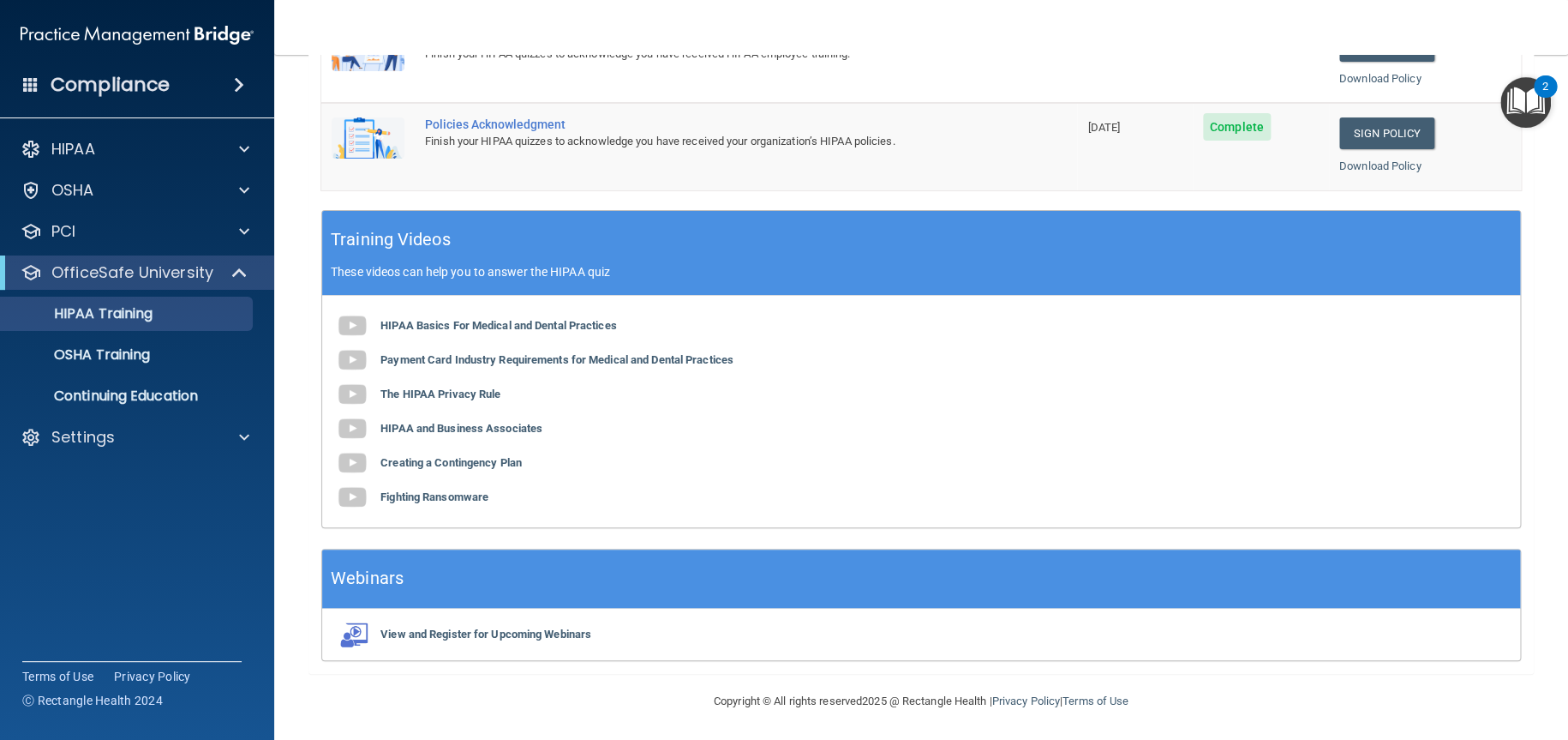
scroll to position [120, 0]
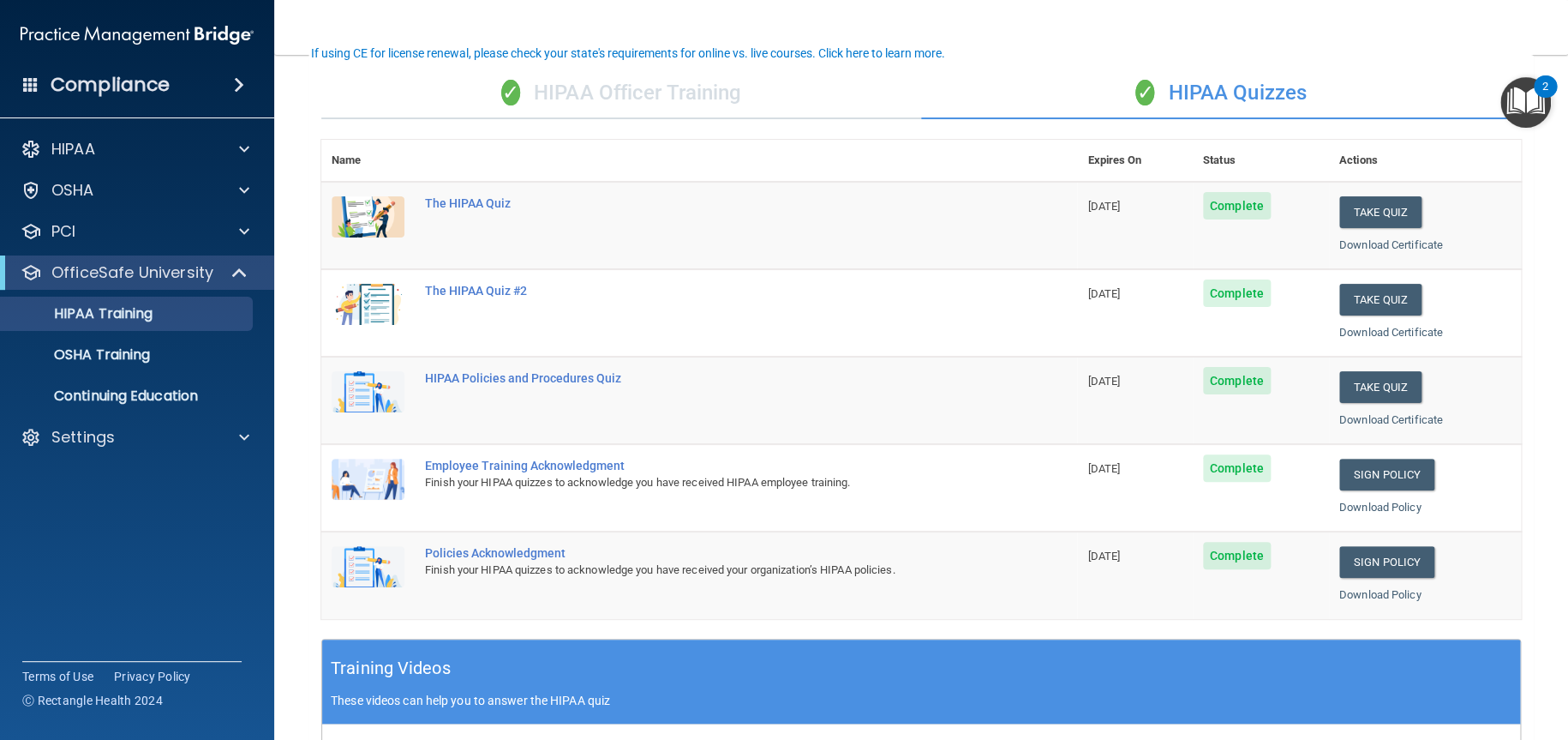
click at [1288, 82] on div "✓ HIPAA Quizzes" at bounding box center [1221, 93] width 600 height 51
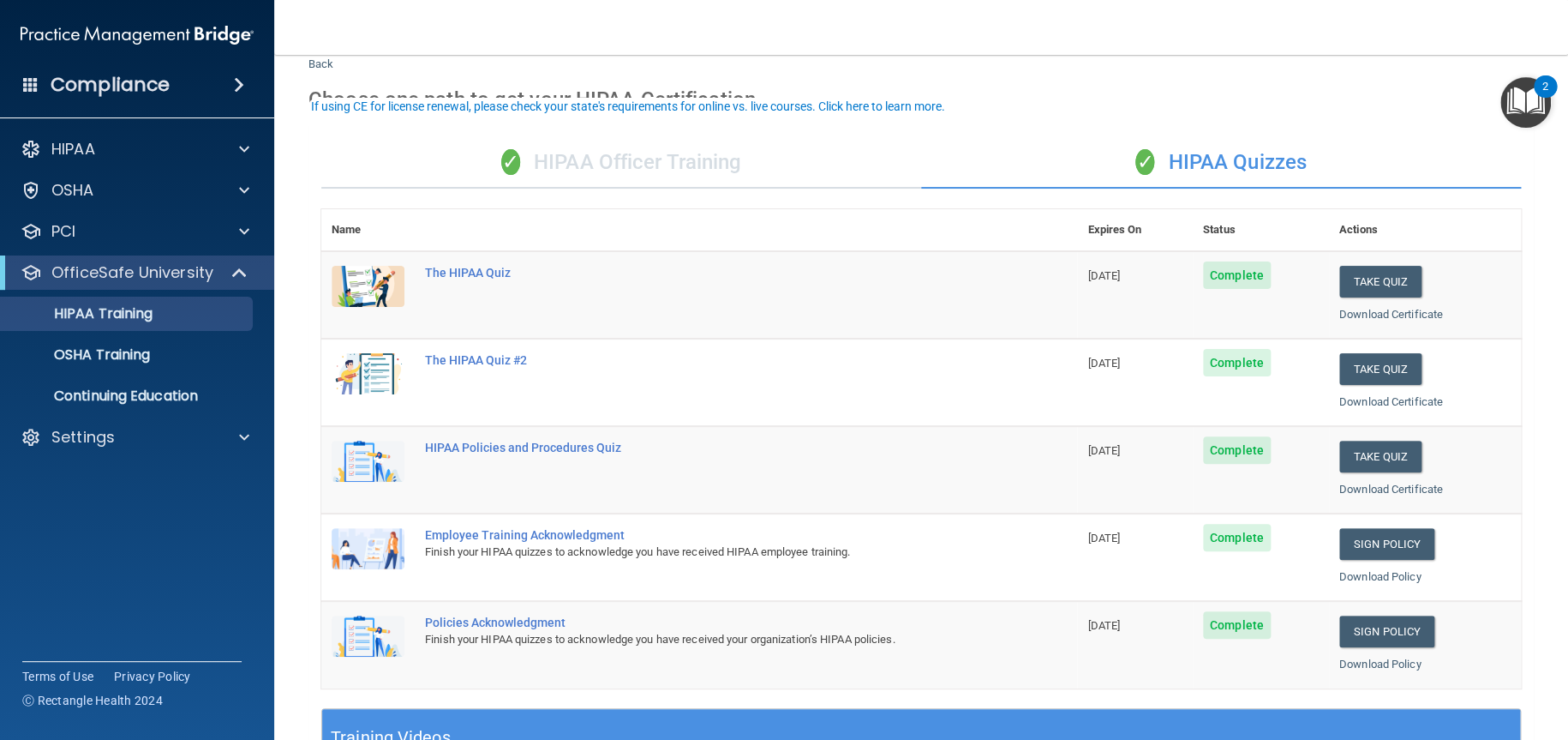
scroll to position [0, 0]
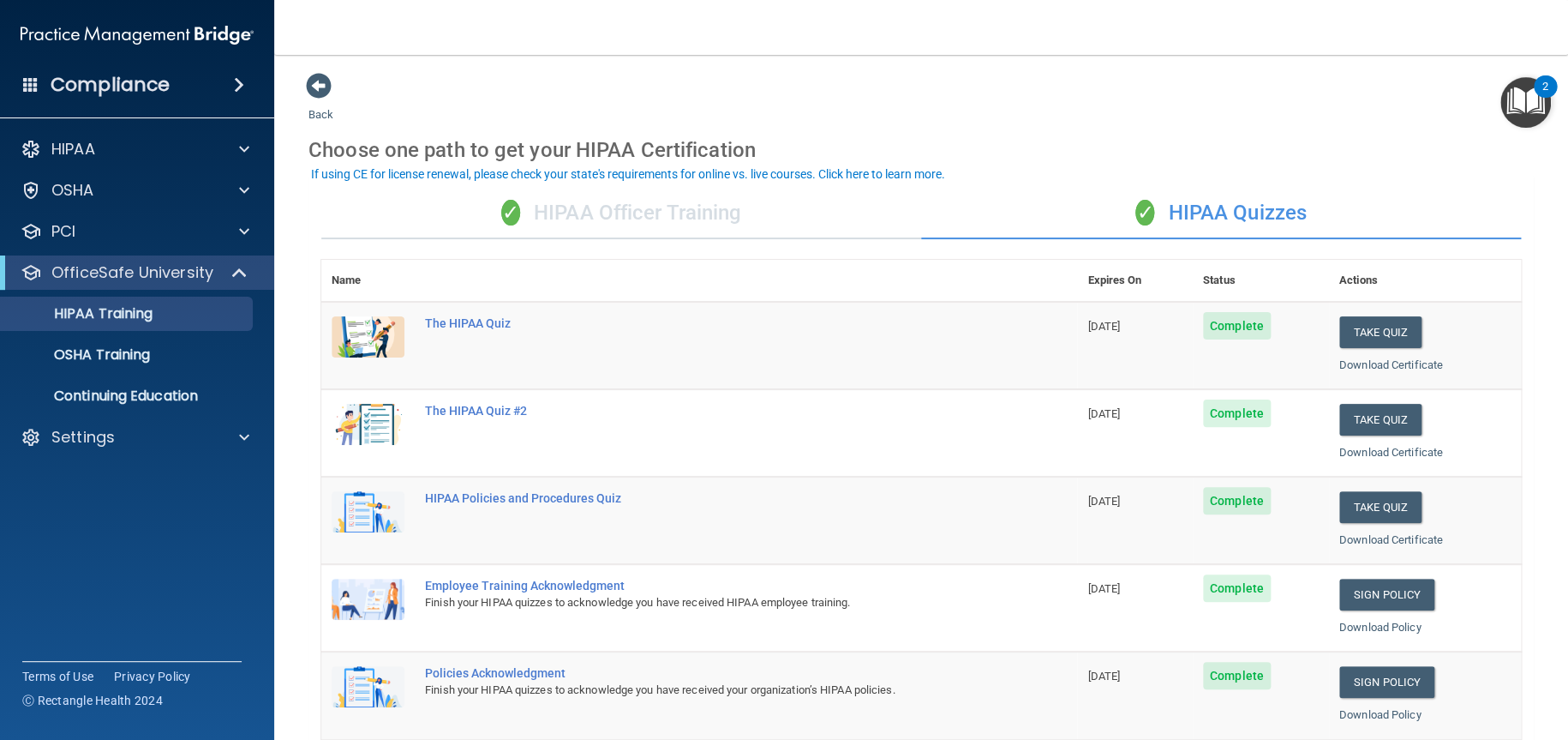
click at [763, 221] on div "✓ HIPAA Officer Training" at bounding box center [621, 214] width 600 height 51
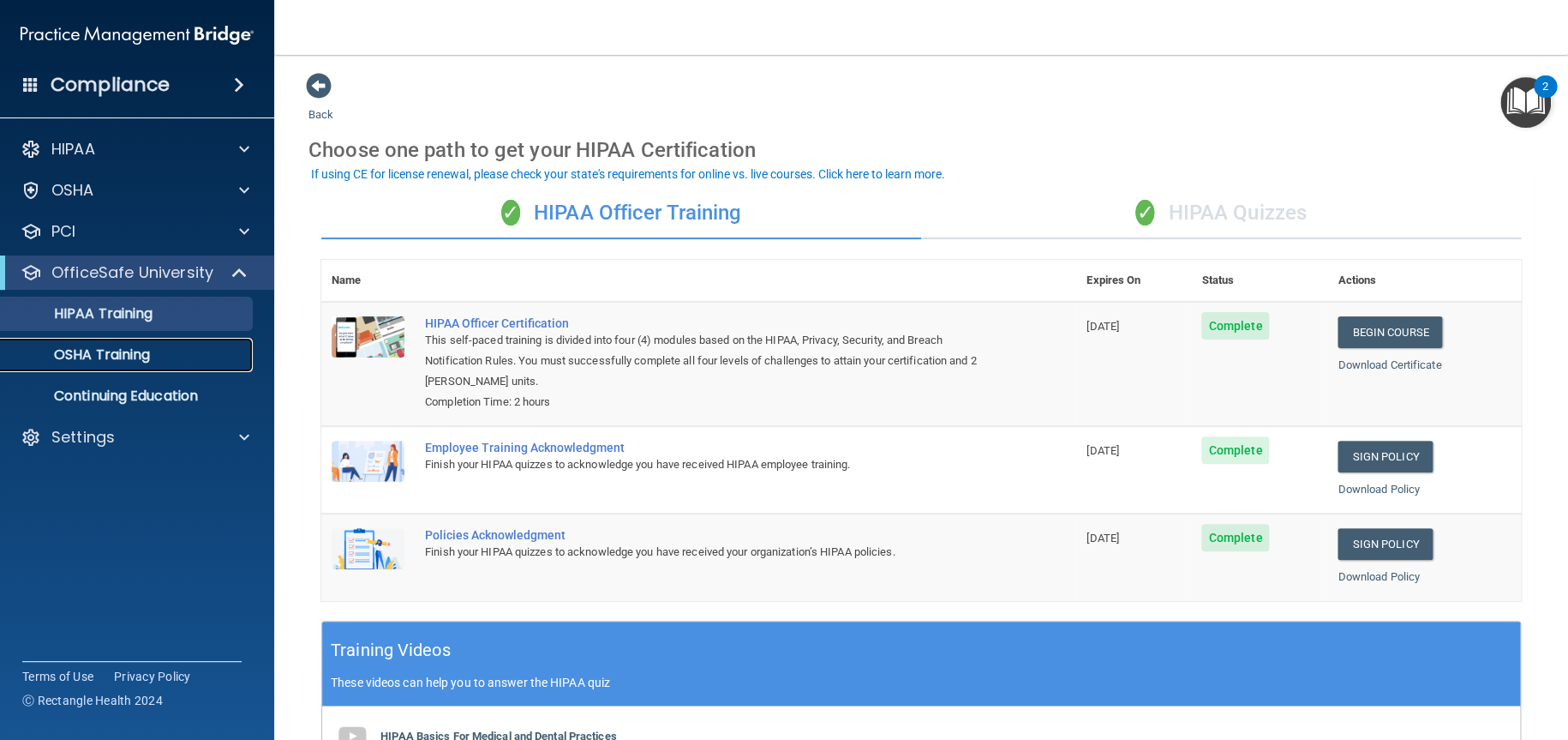
click at [109, 355] on p "OSHA Training" at bounding box center [80, 354] width 138 height 17
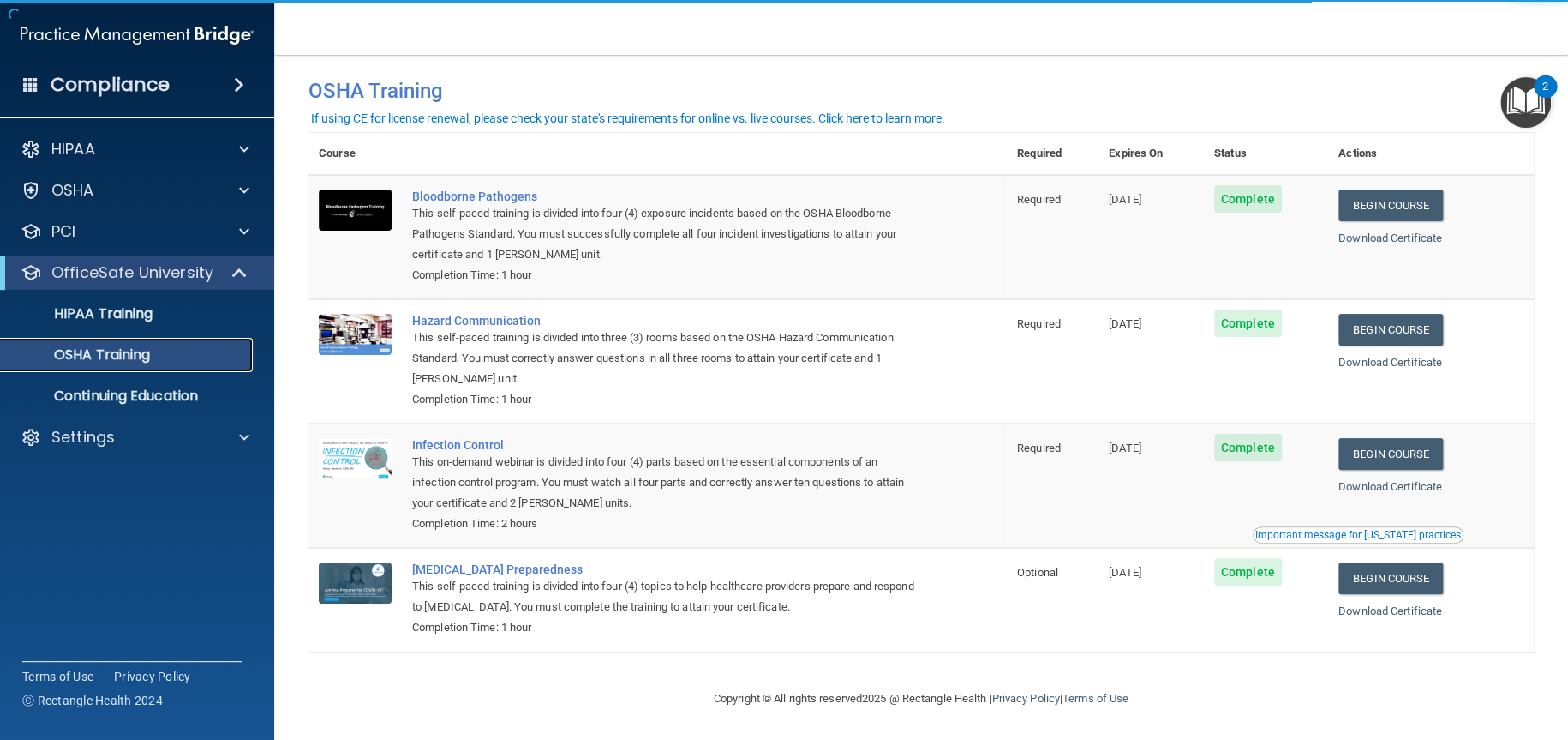
scroll to position [21, 0]
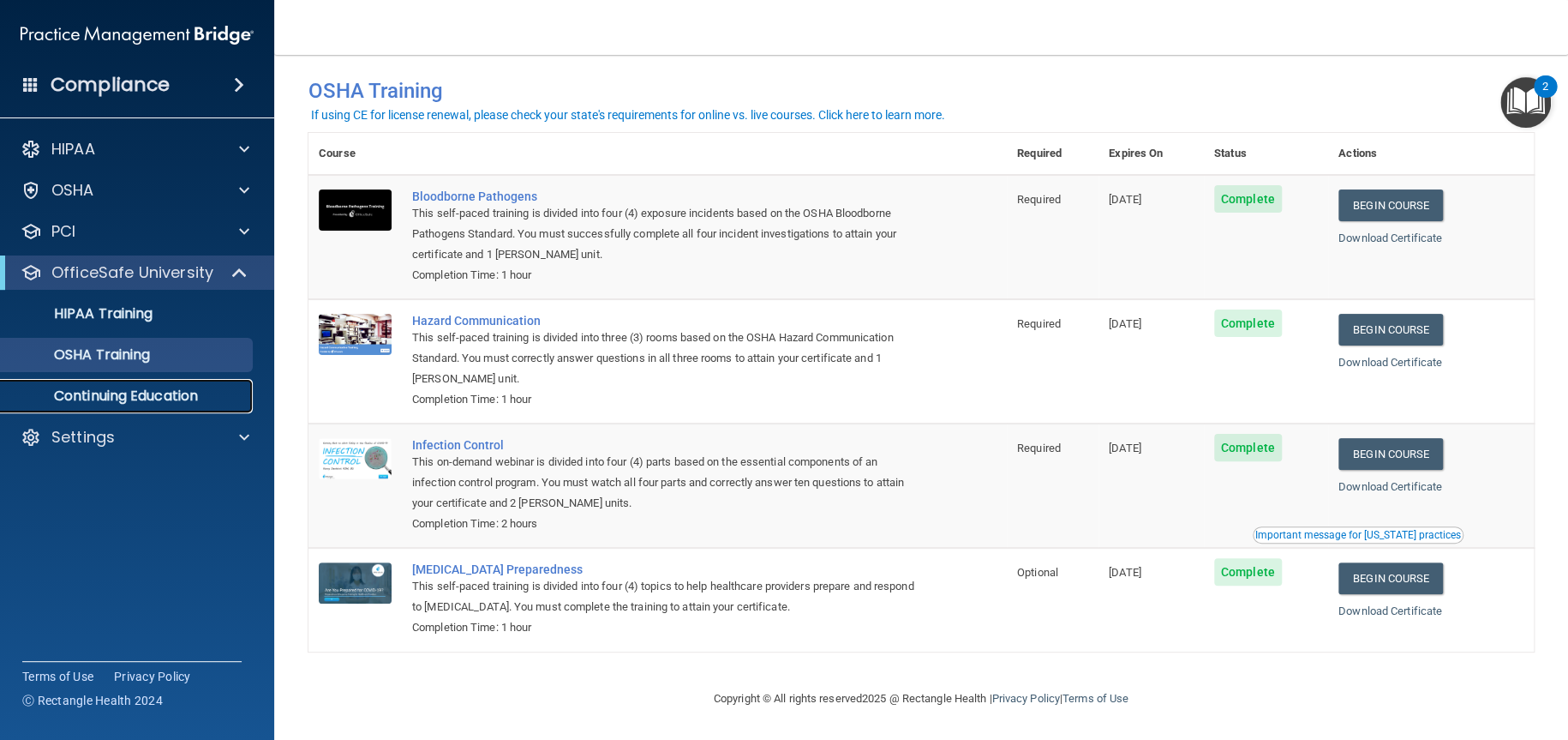
click at [201, 411] on link "Continuing Education" at bounding box center [118, 396] width 270 height 35
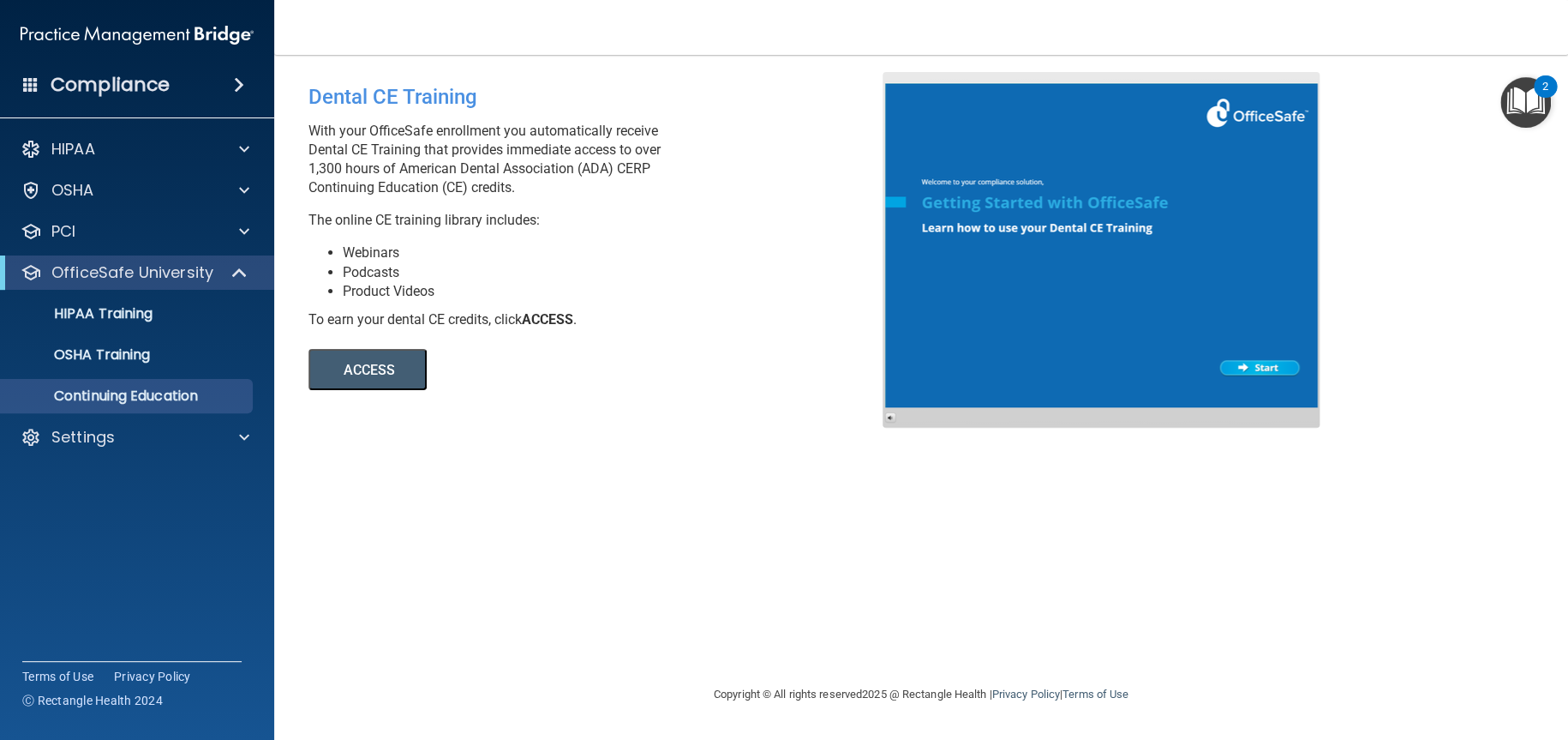
click at [1528, 105] on img "Open Resource Center, 2 new notifications" at bounding box center [1525, 102] width 50 height 50
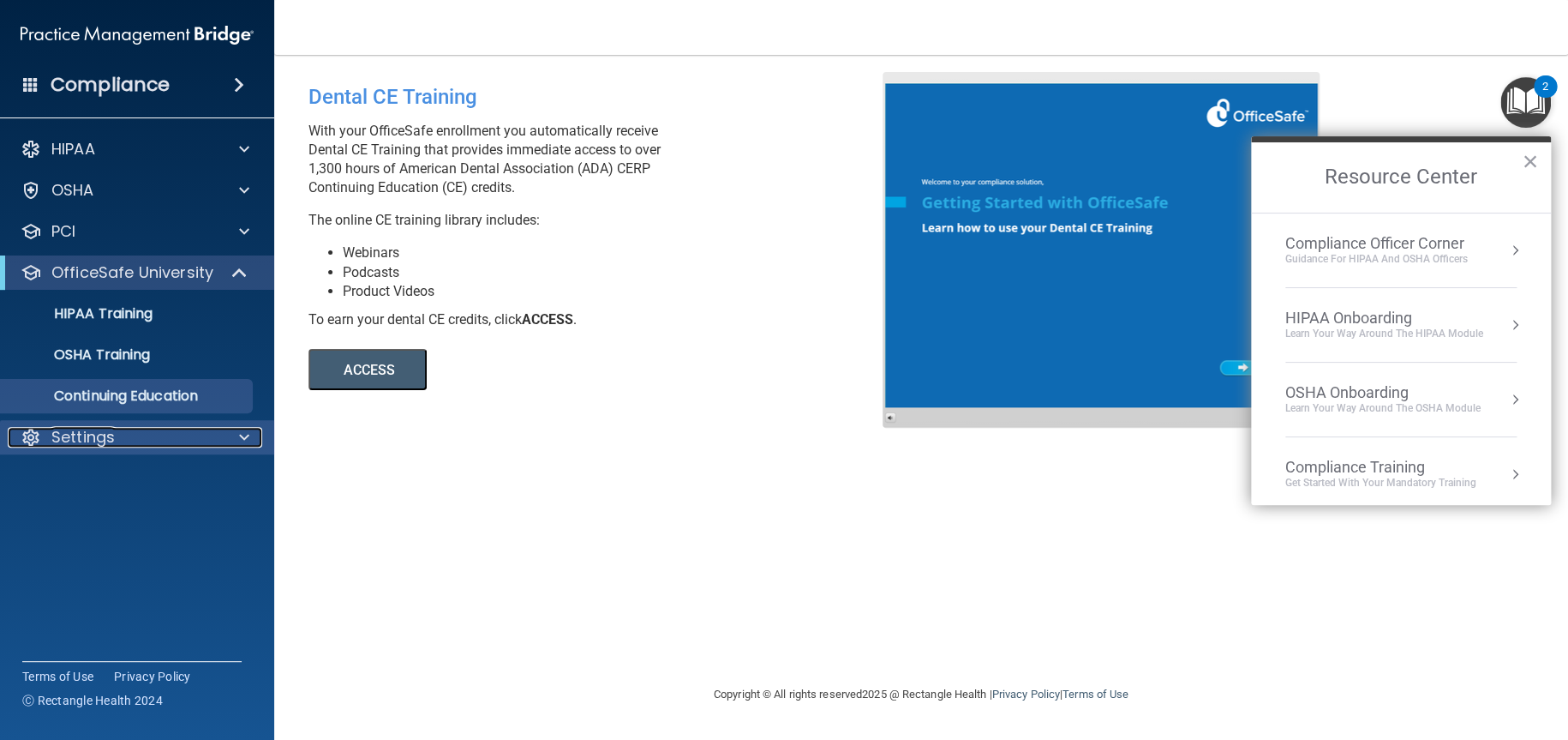
click at [143, 446] on div "Settings" at bounding box center [114, 436] width 213 height 21
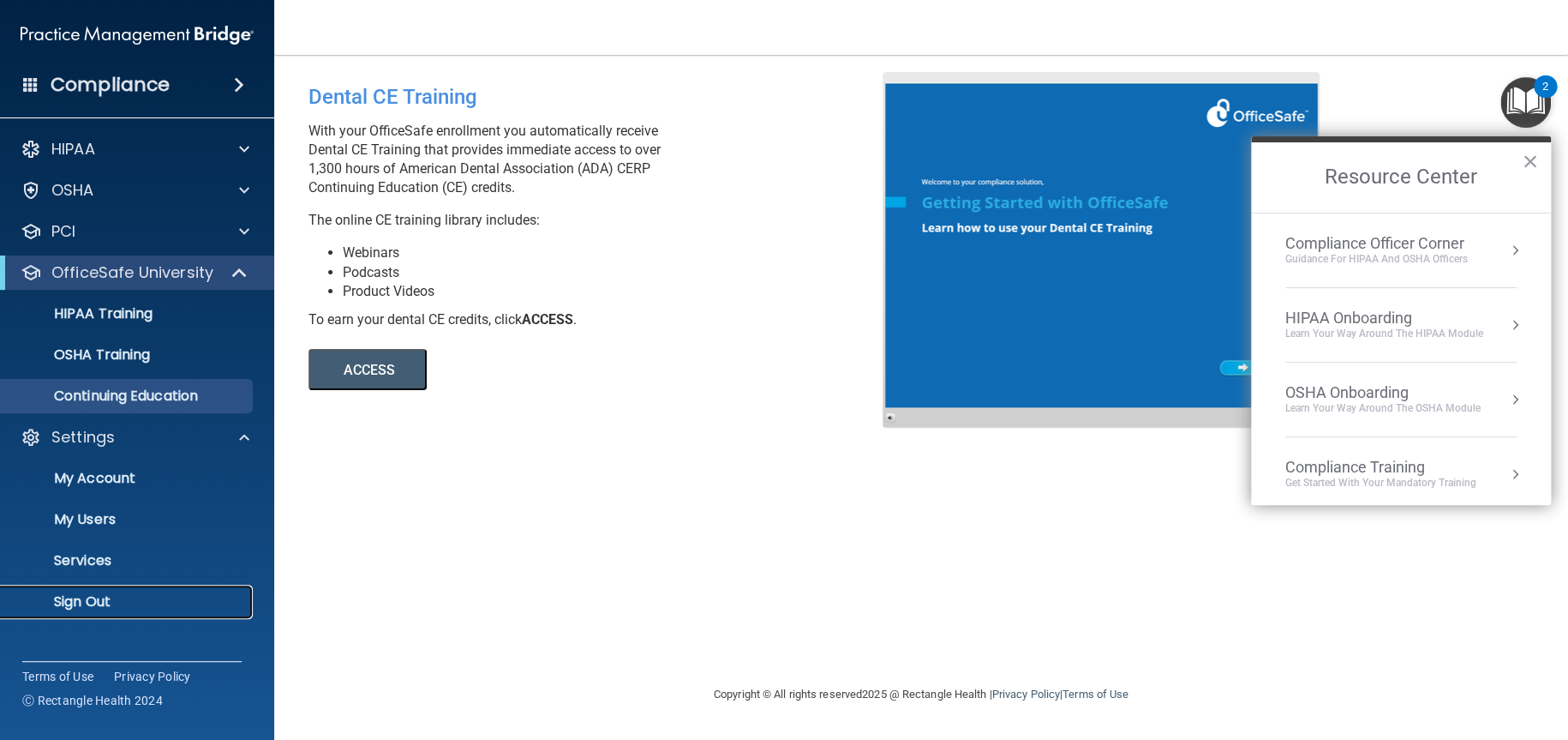
click at [99, 598] on p "Sign Out" at bounding box center [128, 601] width 233 height 17
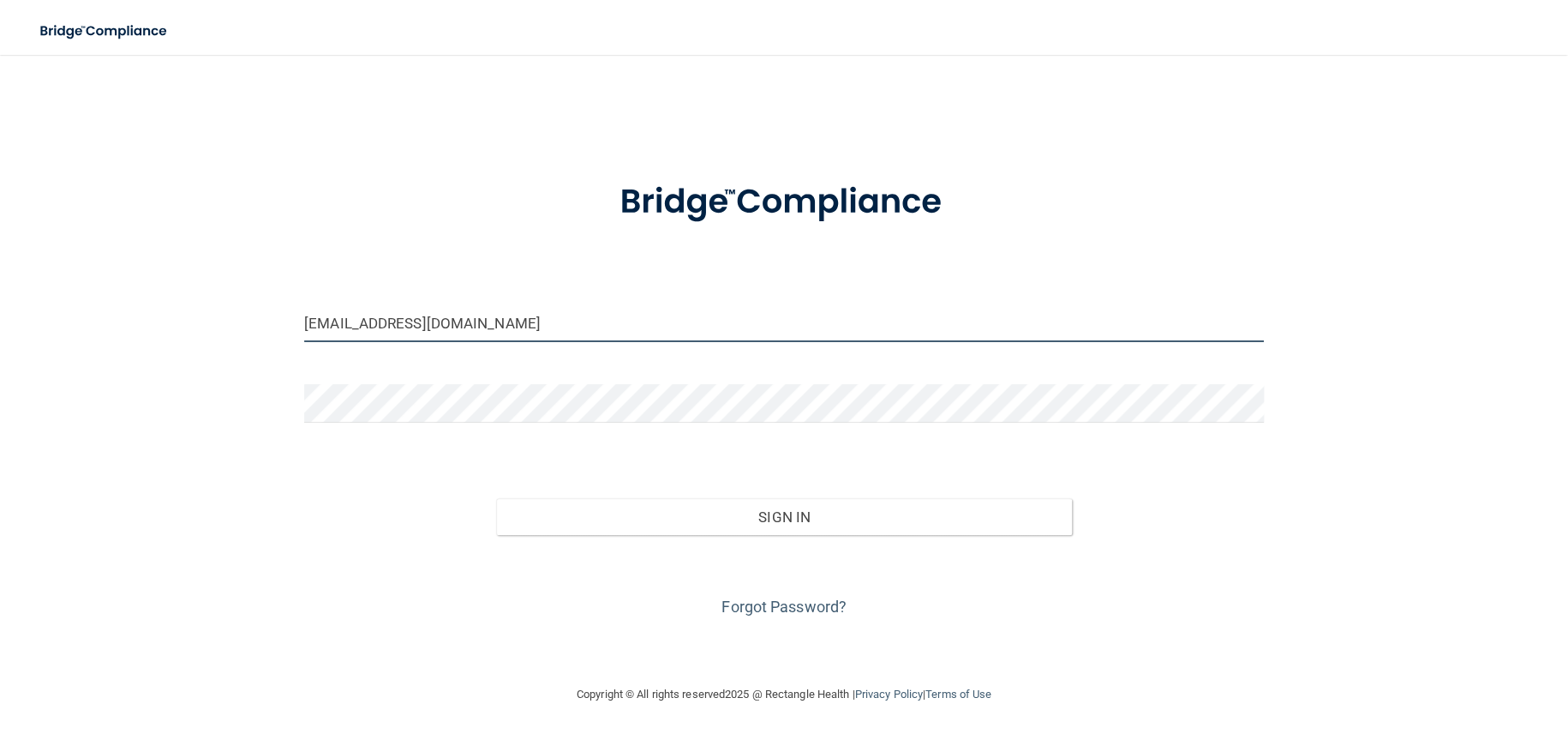
click at [692, 318] on input "[EMAIL_ADDRESS][DOMAIN_NAME]" at bounding box center [784, 323] width 960 height 39
click at [593, 318] on input "[EMAIL_ADDRESS][DOMAIN_NAME]" at bounding box center [784, 323] width 960 height 39
type input "[EMAIL_ADDRESS][DOMAIN_NAME]"
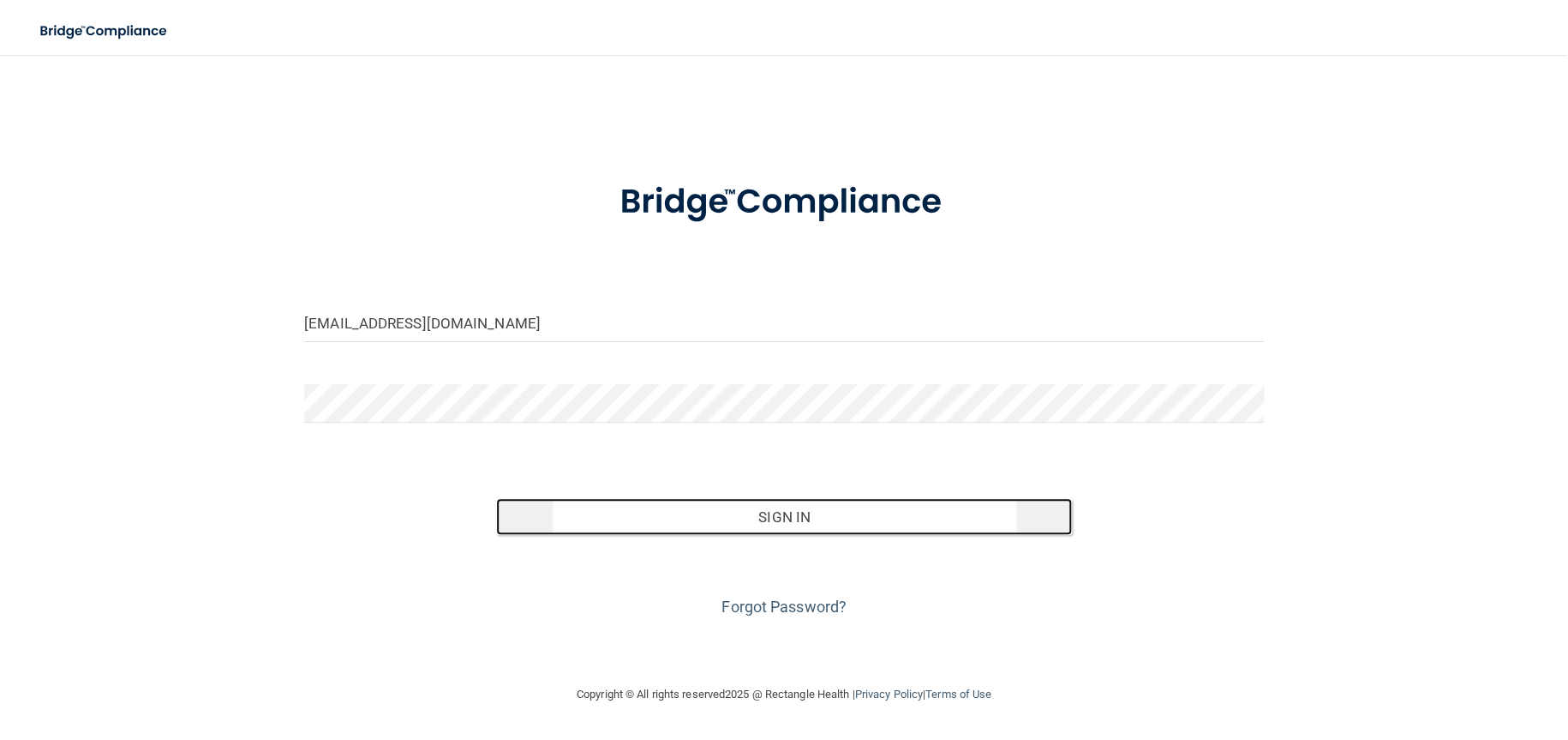
click at [808, 518] on button "Sign In" at bounding box center [784, 516] width 576 height 38
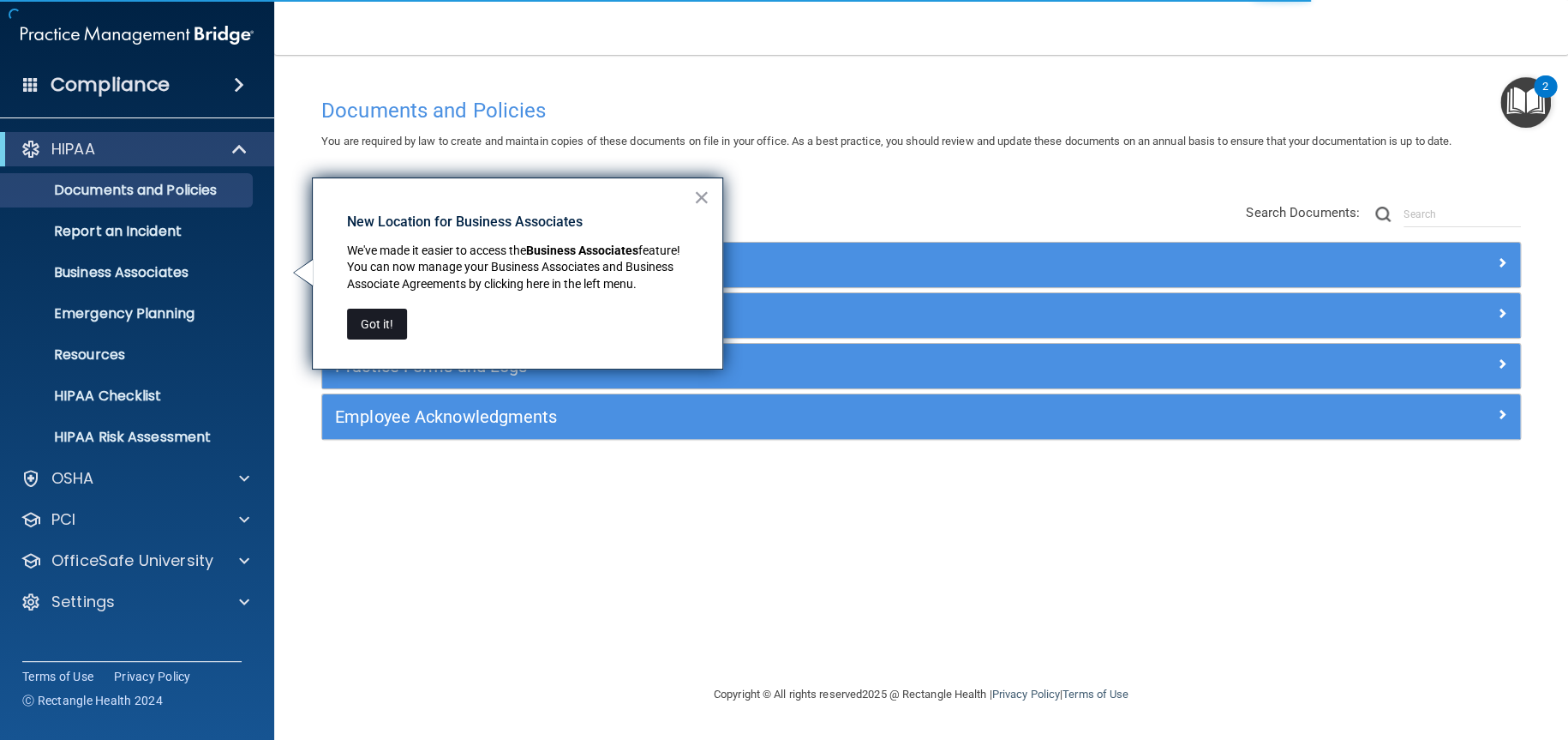
click at [386, 324] on button "Got it!" at bounding box center [377, 324] width 60 height 31
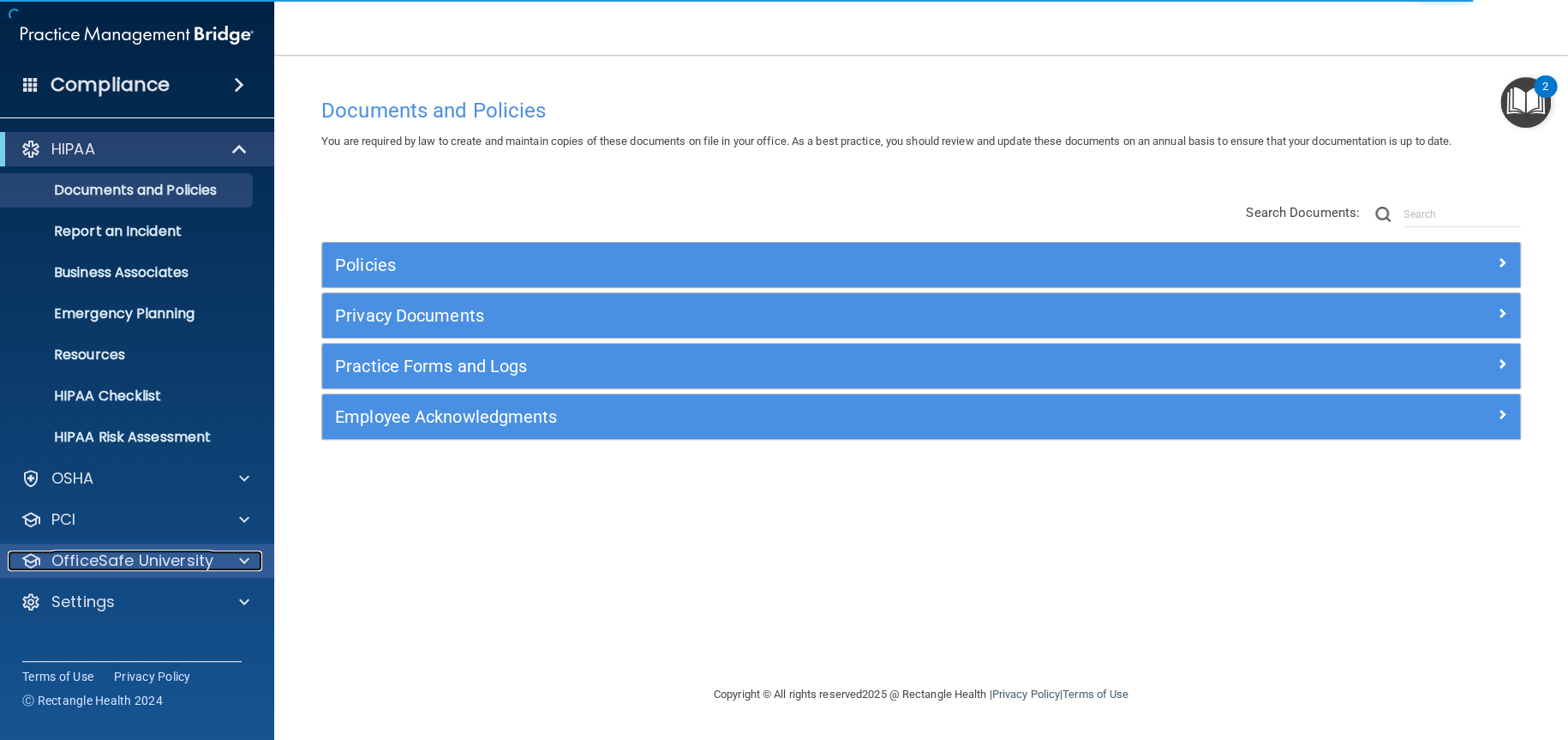
click at [219, 565] on div "OfficeSafe University" at bounding box center [114, 560] width 213 height 21
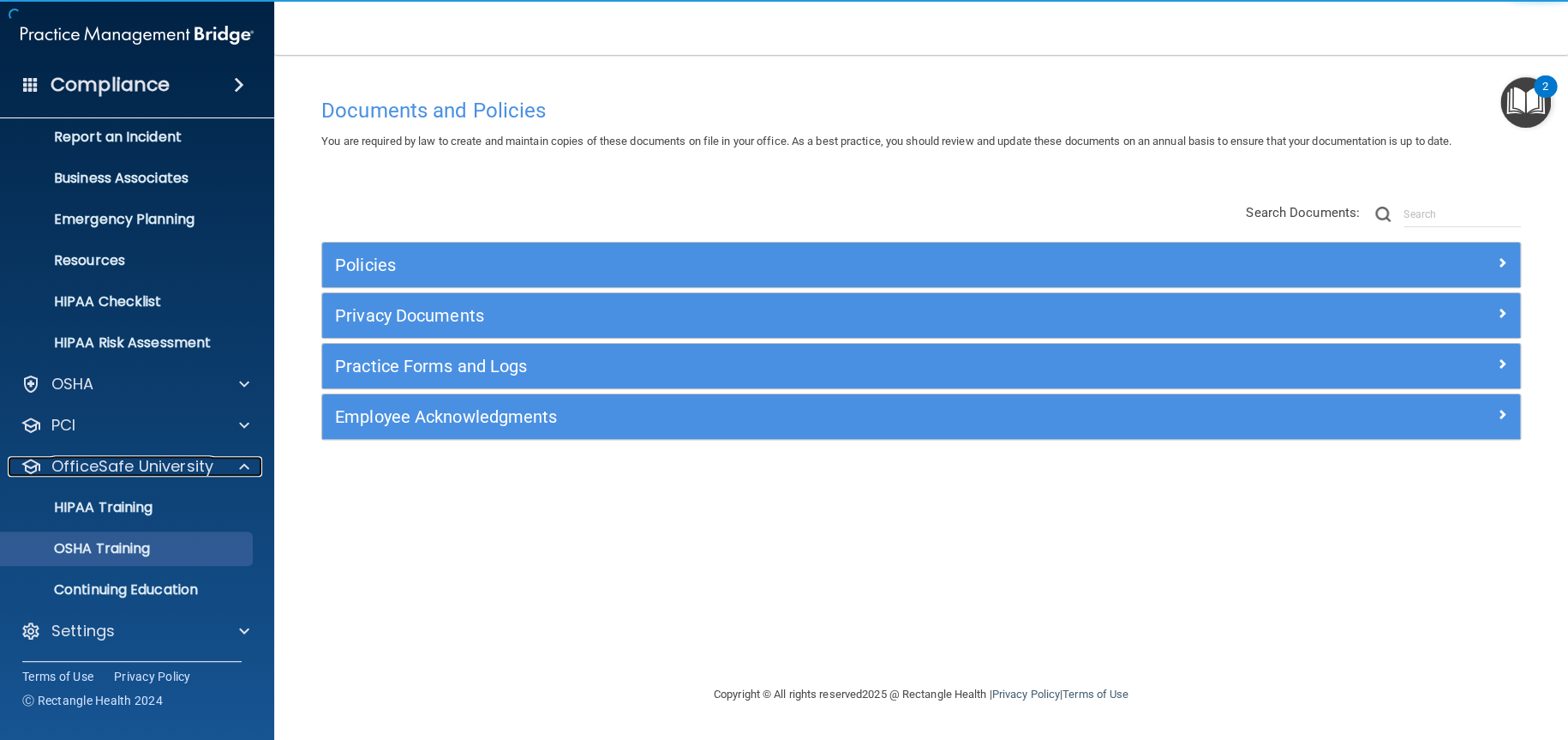
scroll to position [95, 0]
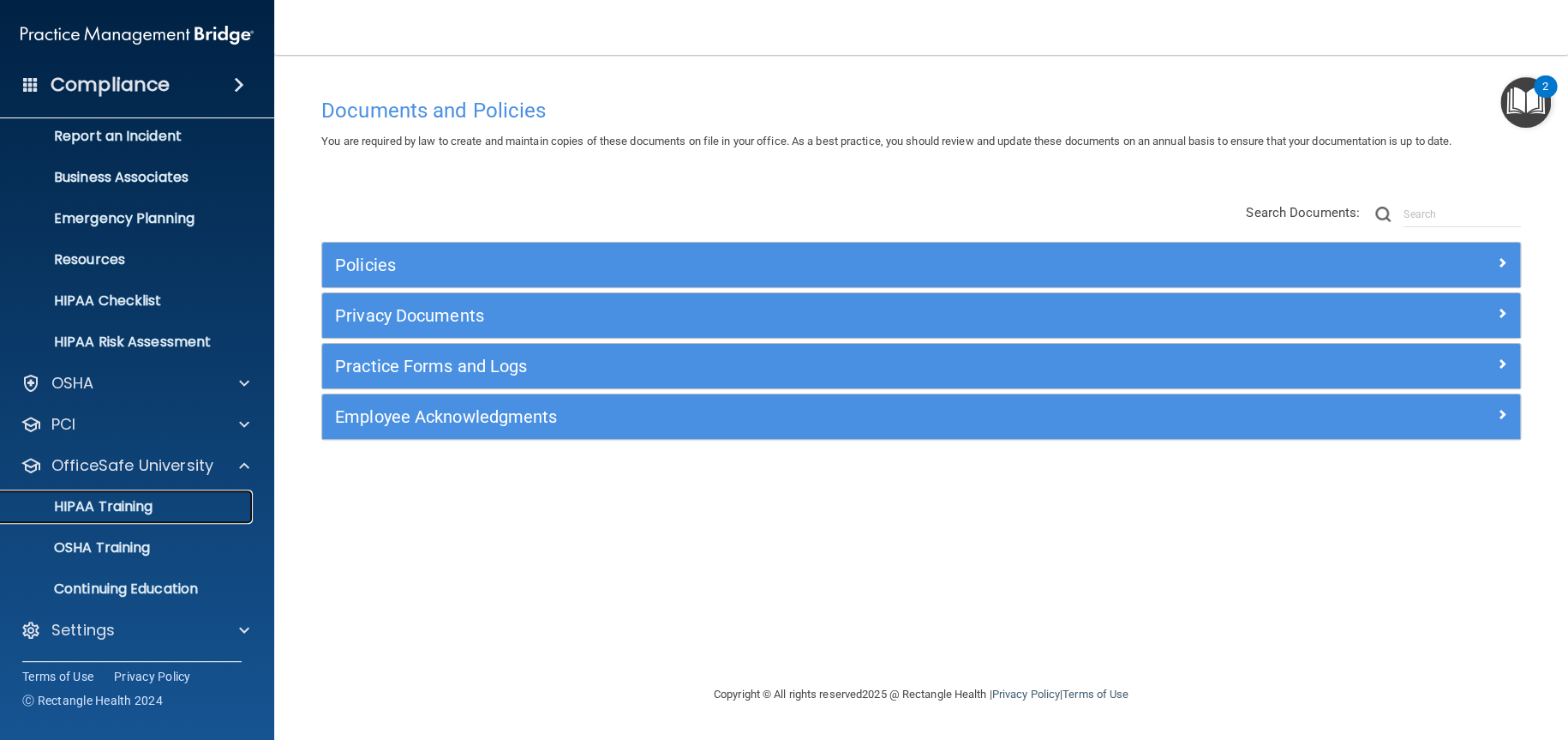
click at [163, 514] on link "HIPAA Training" at bounding box center [118, 507] width 270 height 35
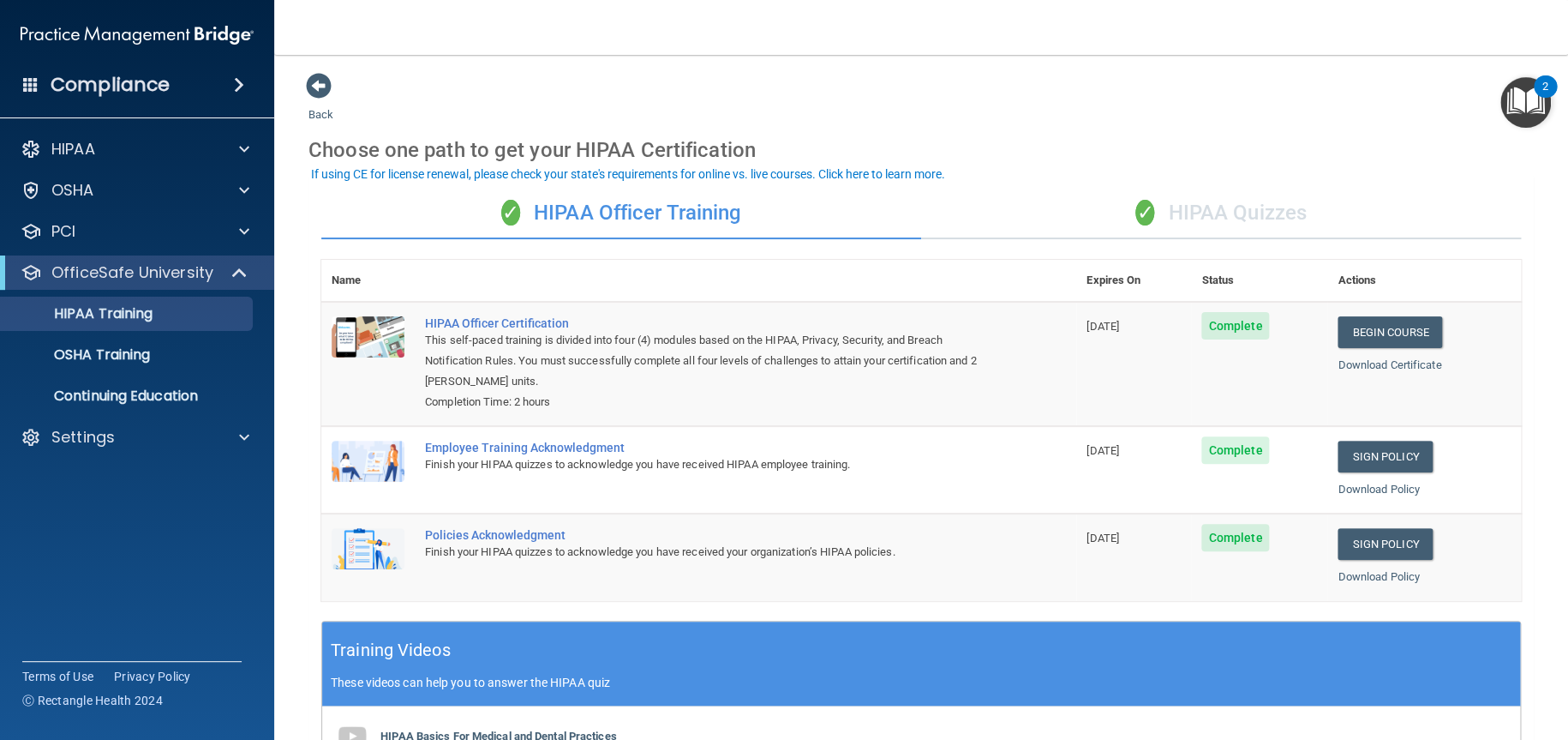
click at [1265, 206] on div "✓ HIPAA Quizzes" at bounding box center [1221, 214] width 600 height 51
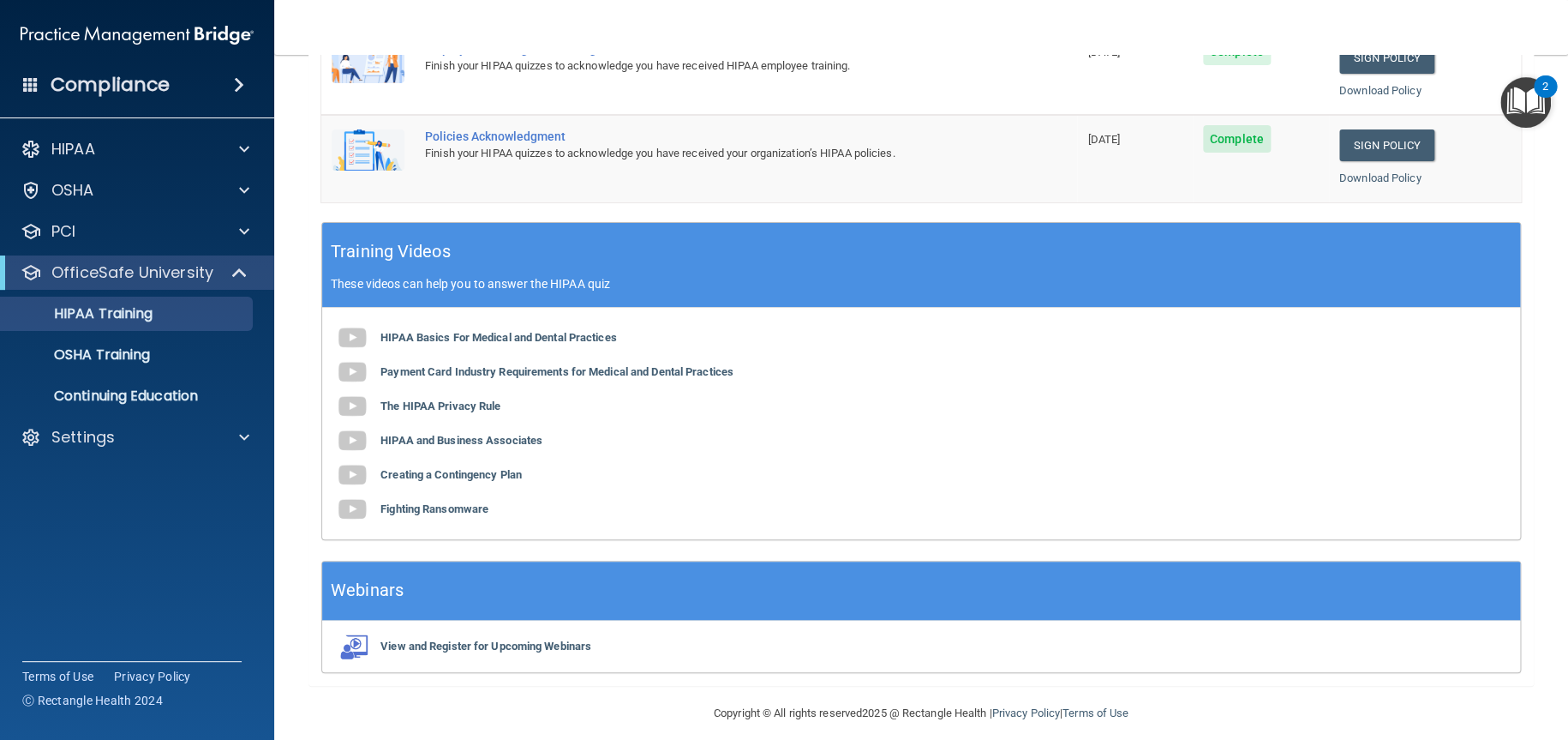
scroll to position [548, 0]
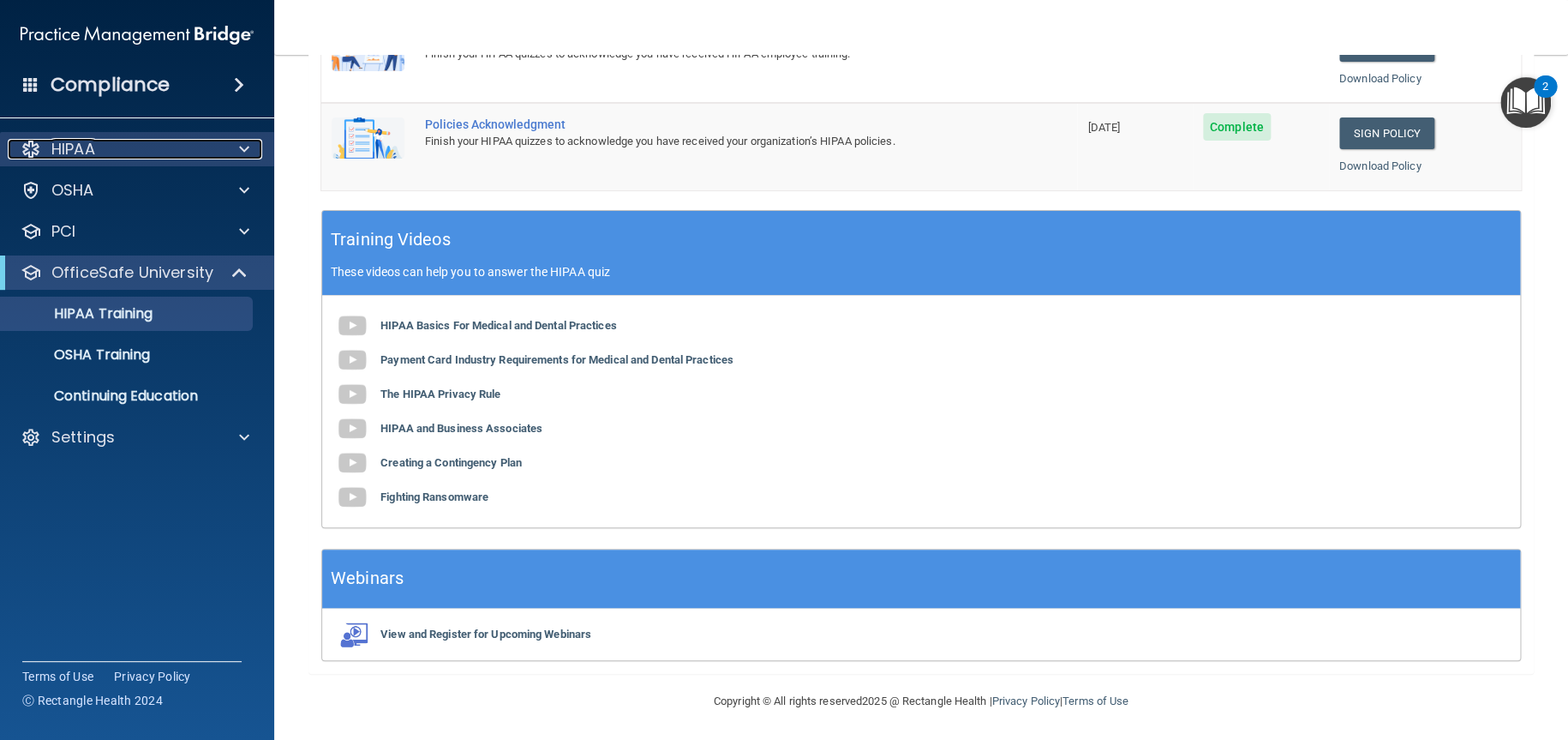
click at [200, 153] on div "HIPAA" at bounding box center [114, 148] width 213 height 21
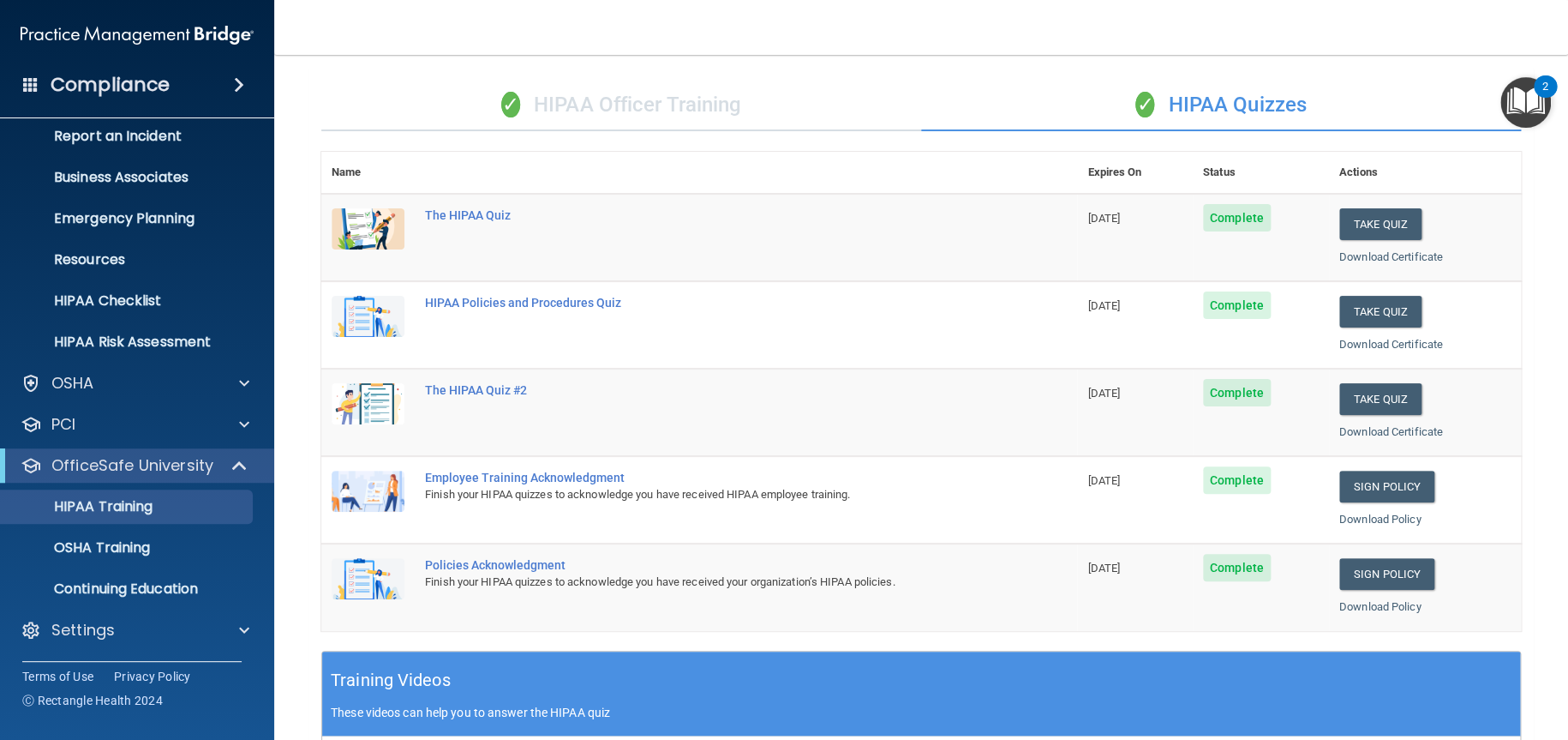
scroll to position [0, 0]
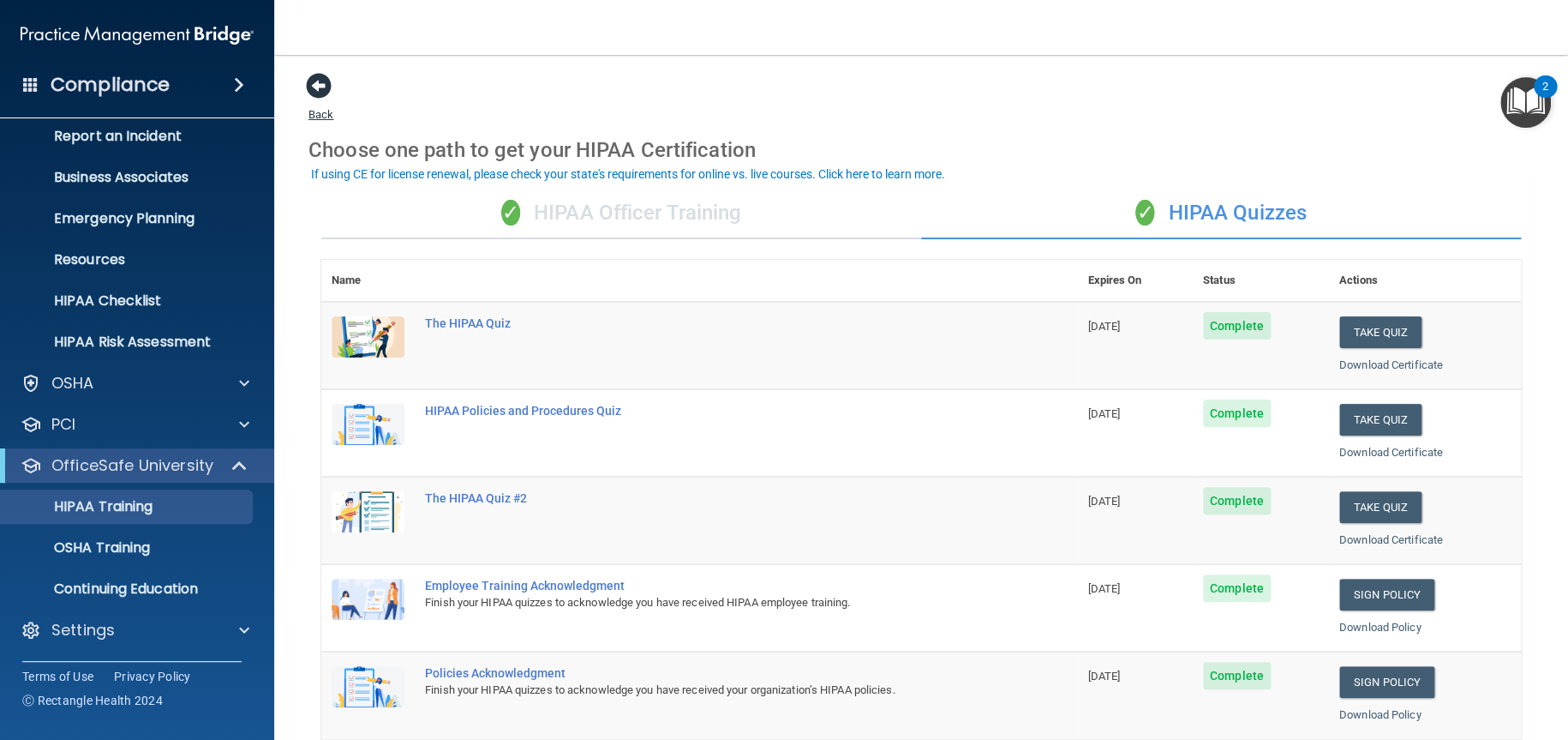
click at [328, 93] on span at bounding box center [319, 86] width 26 height 26
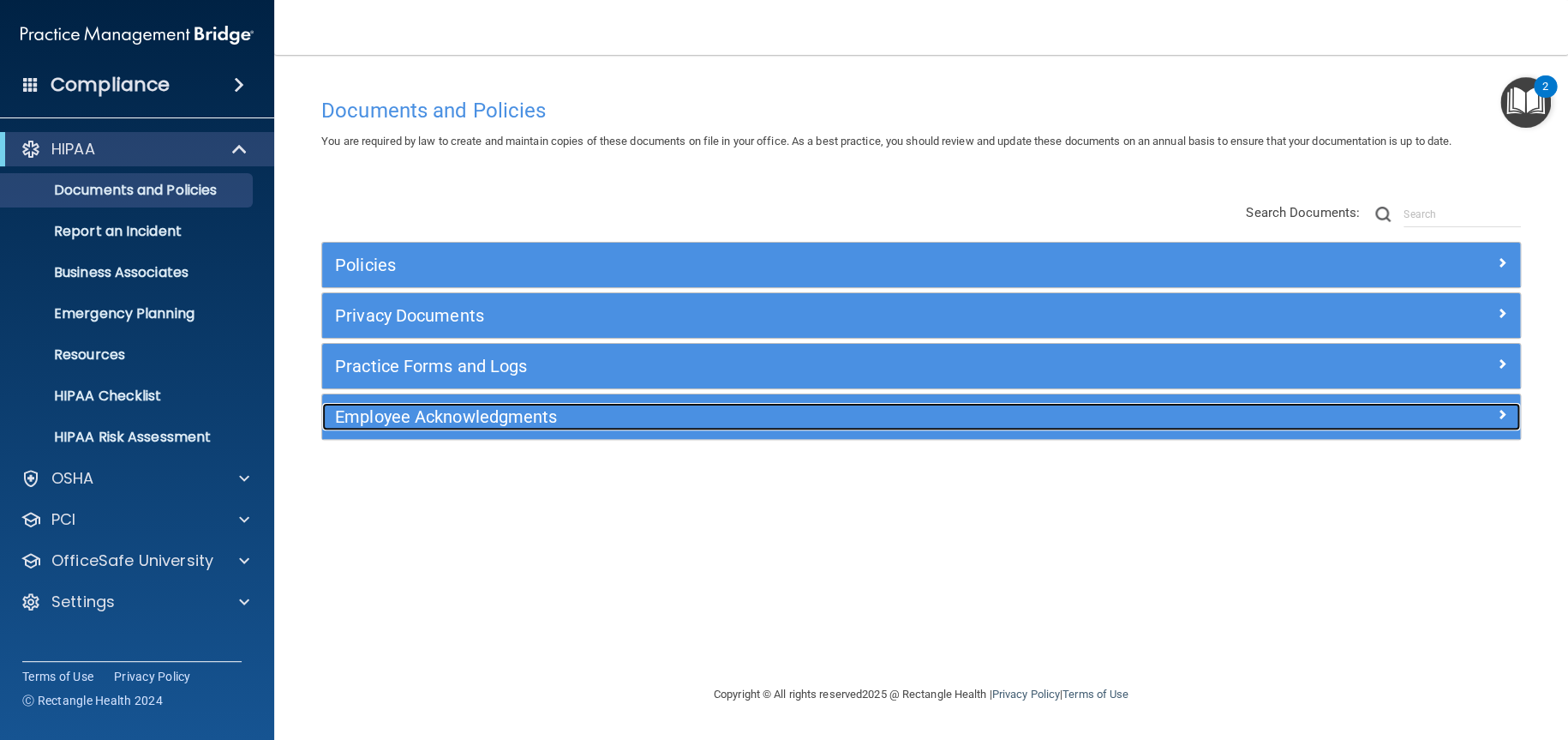
click at [587, 410] on h5 "Employee Acknowledgments" at bounding box center [772, 416] width 874 height 19
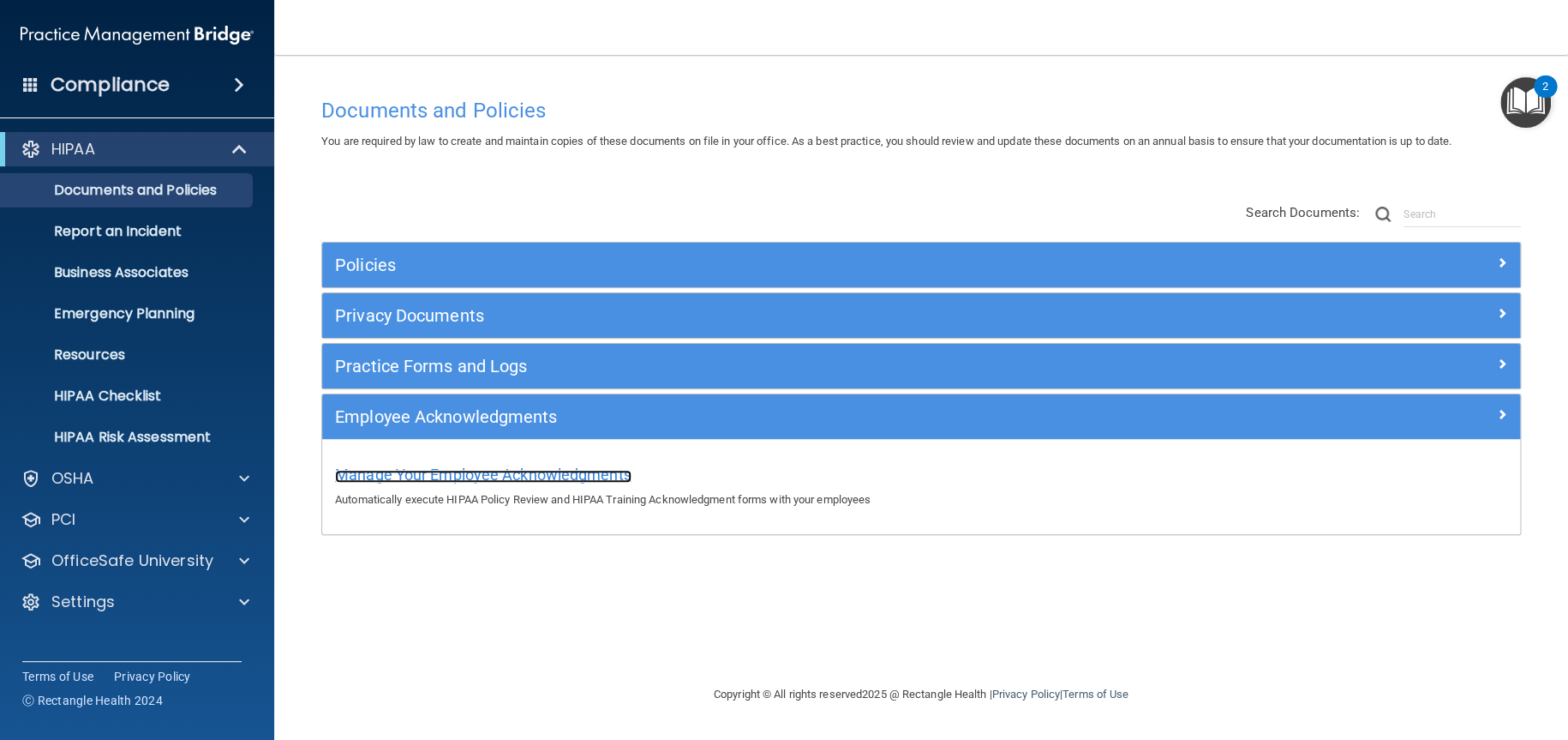
click at [572, 475] on span "Manage Your Employee Acknowledgments" at bounding box center [484, 474] width 297 height 18
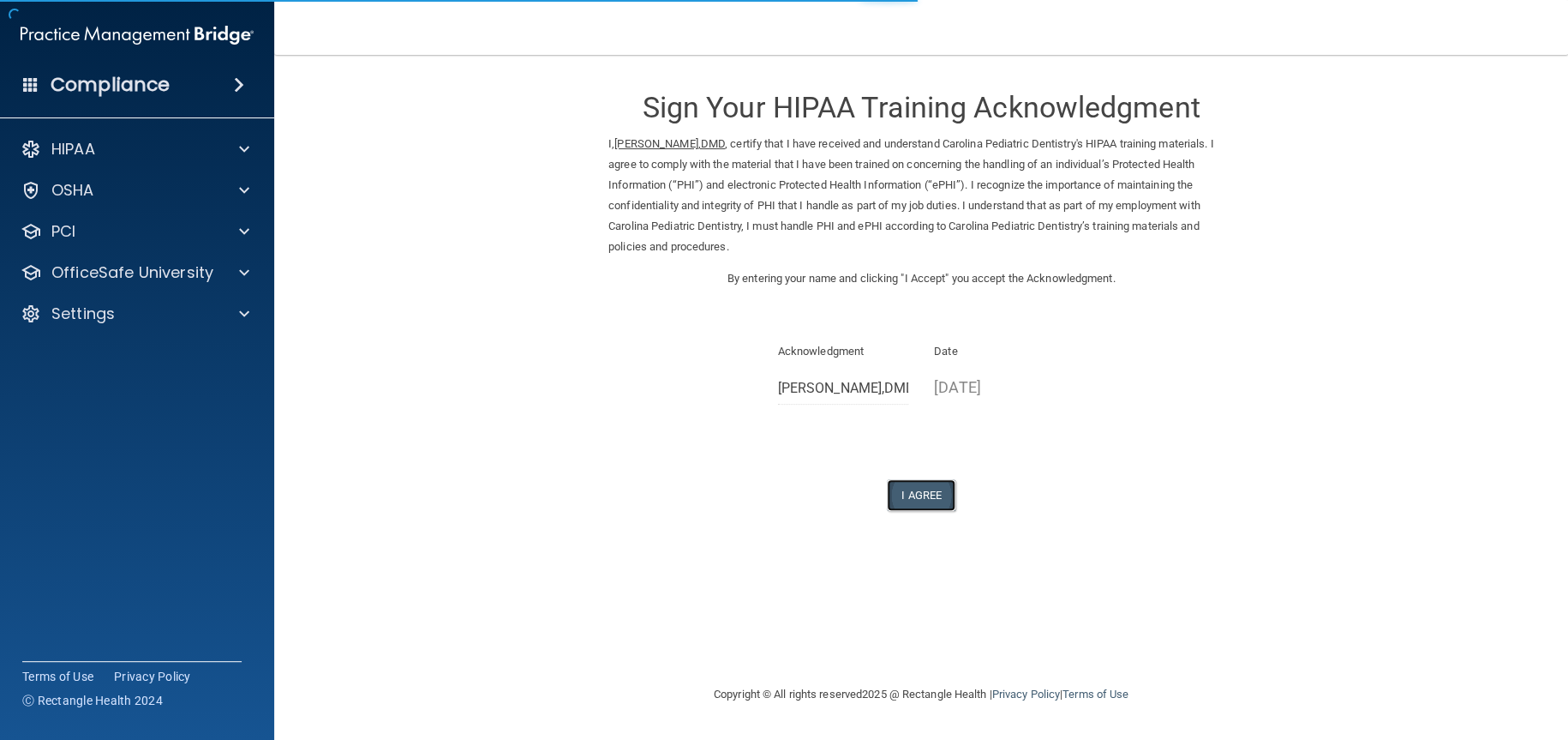
click at [934, 498] on button "I Agree" at bounding box center [921, 495] width 68 height 32
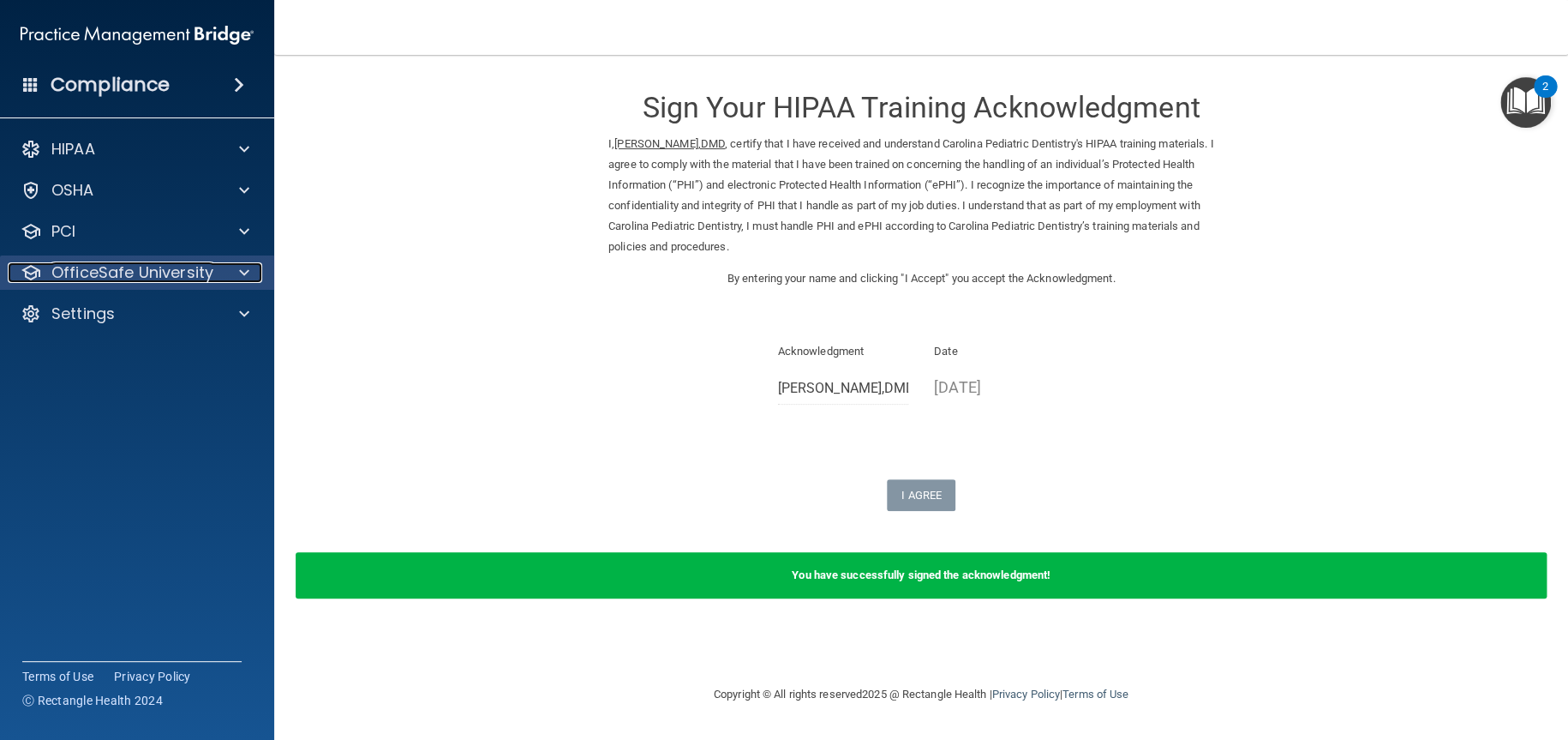
click at [208, 275] on p "OfficeSafe University" at bounding box center [133, 272] width 162 height 21
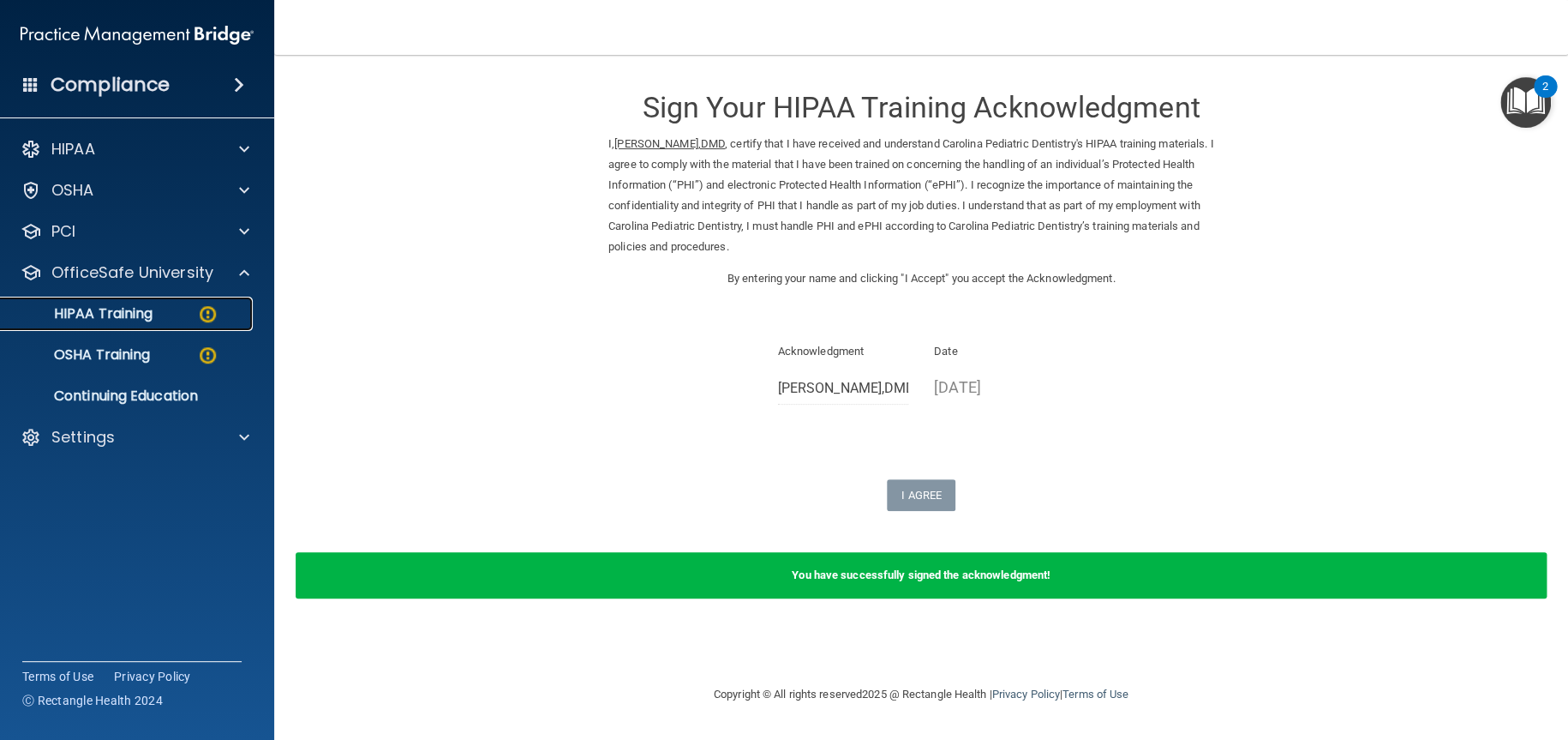
click at [140, 315] on p "HIPAA Training" at bounding box center [81, 313] width 141 height 17
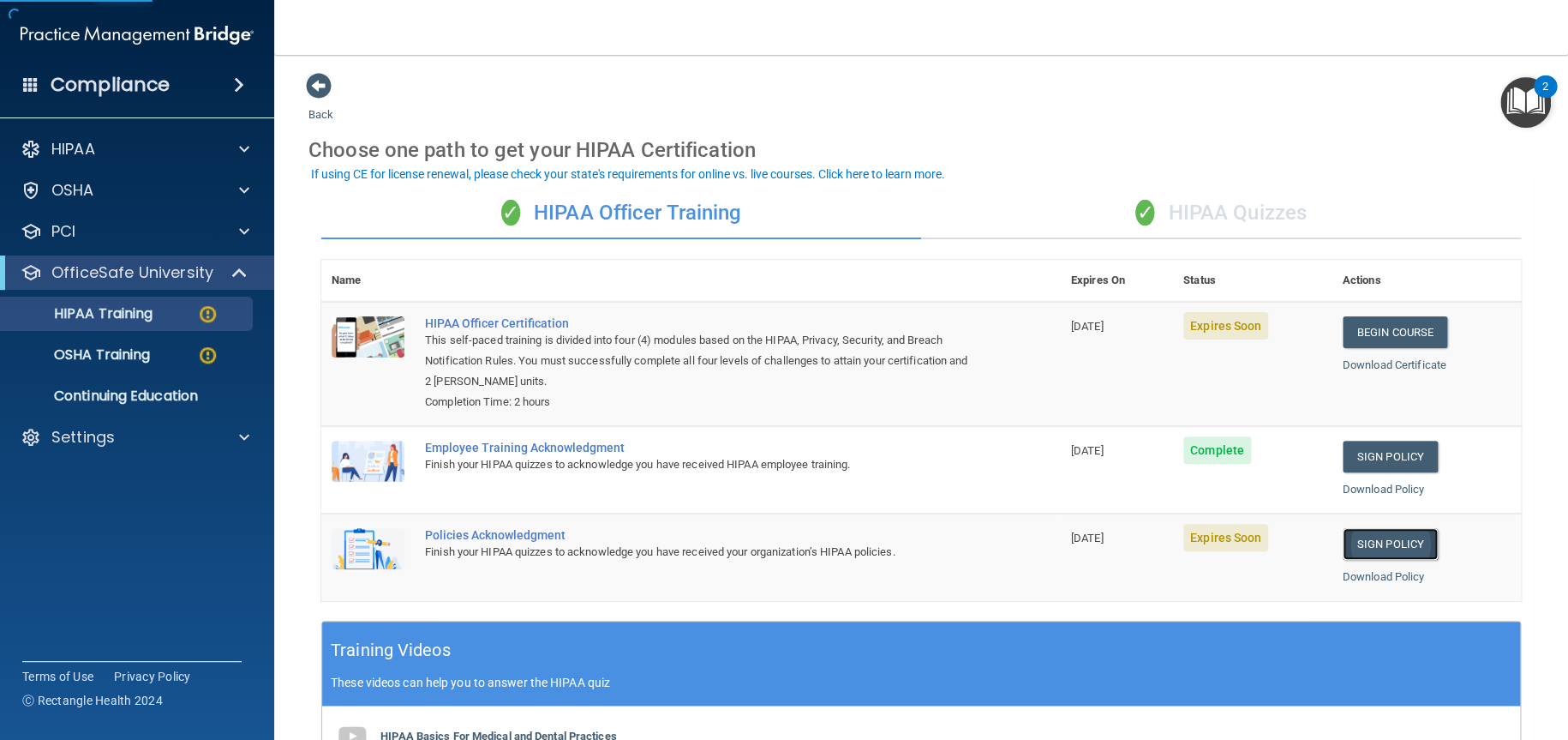
click at [1386, 541] on link "Sign Policy" at bounding box center [1390, 544] width 95 height 32
click at [1237, 209] on div "✓ HIPAA Quizzes" at bounding box center [1221, 214] width 600 height 51
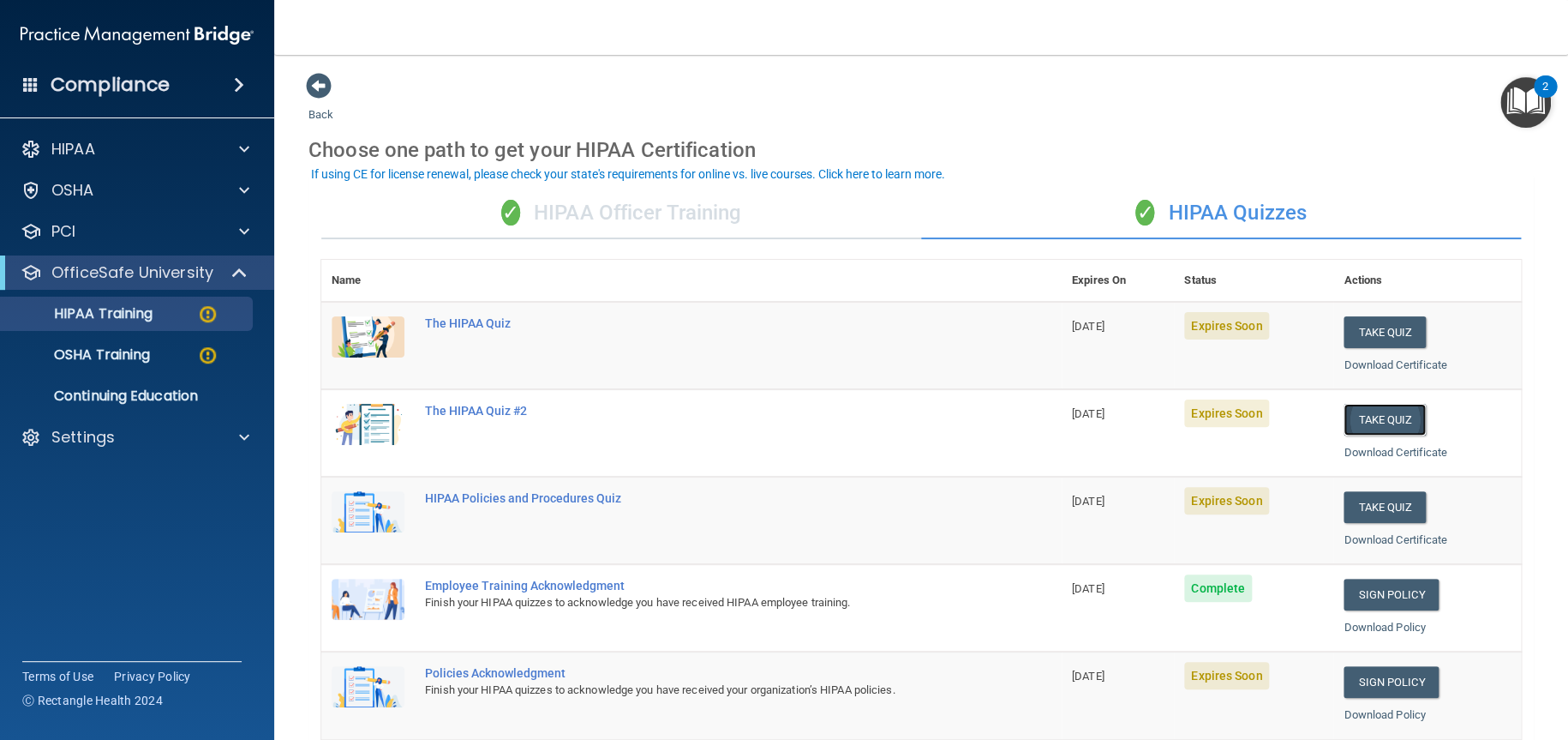
click at [1387, 414] on button "Take Quiz" at bounding box center [1384, 419] width 82 height 32
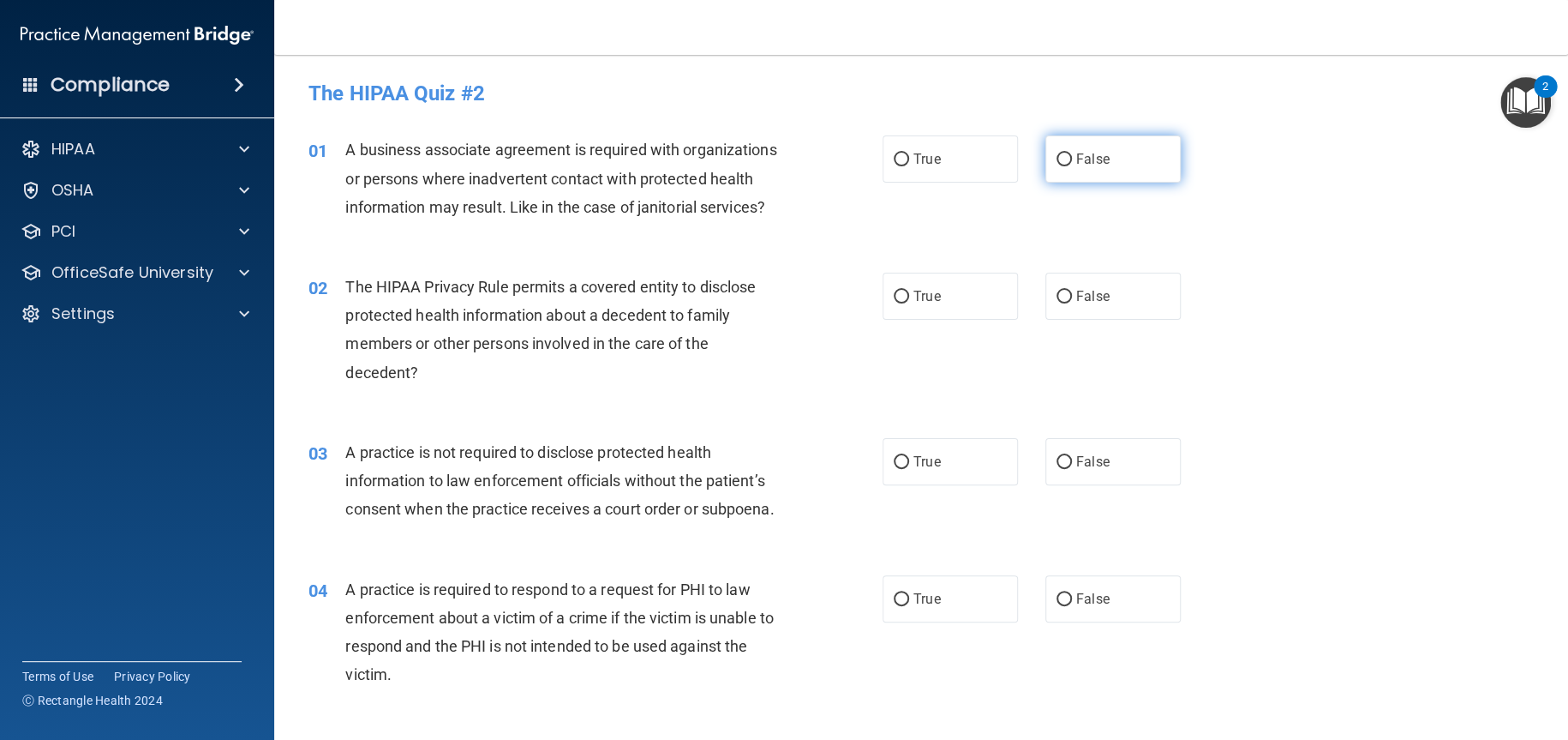
click at [1061, 151] on label "False" at bounding box center [1113, 159] width 136 height 47
click at [1061, 153] on input "False" at bounding box center [1064, 159] width 16 height 13
radio input "true"
click at [966, 320] on label "True" at bounding box center [950, 296] width 136 height 47
click at [909, 304] on input "True" at bounding box center [901, 297] width 16 height 13
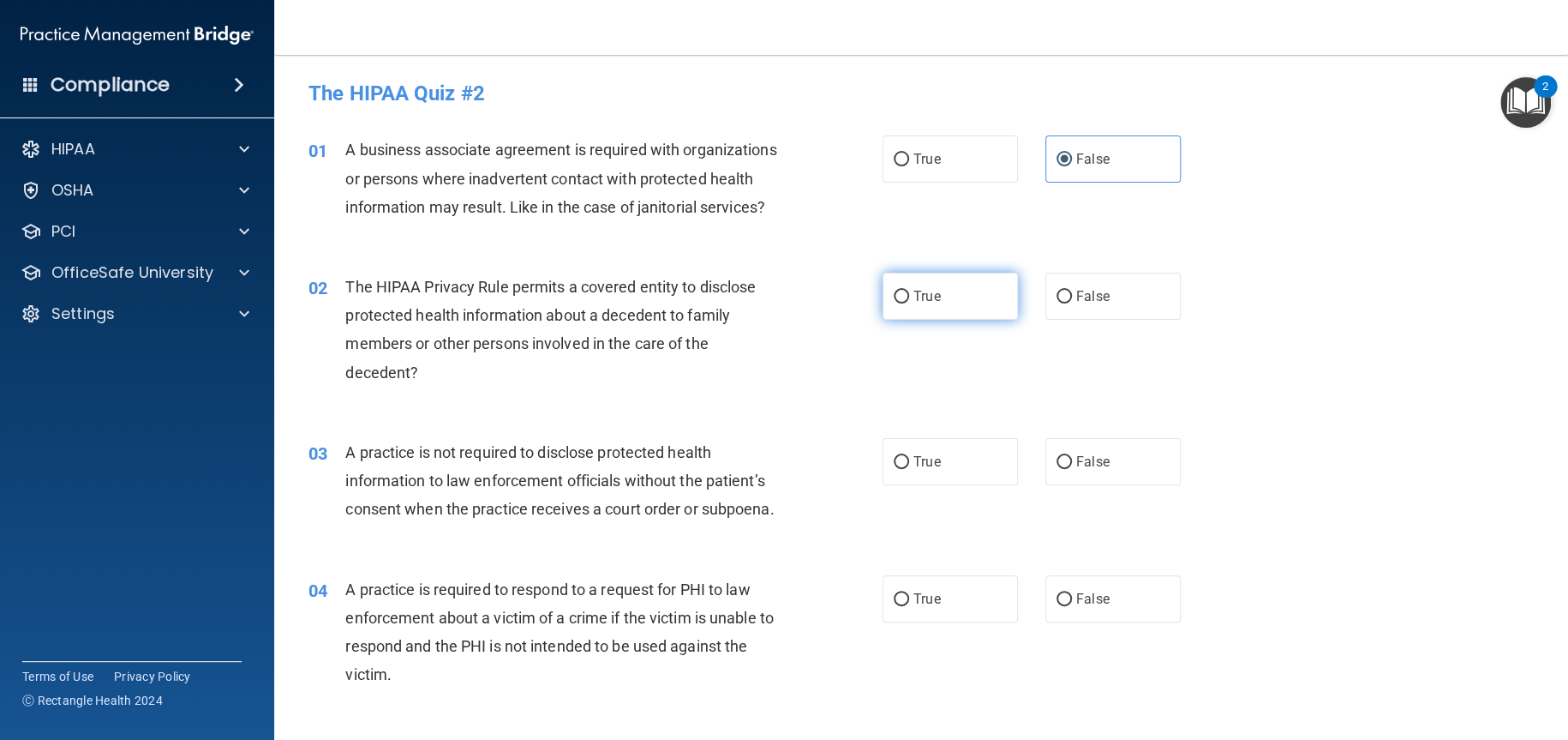
radio input "true"
click at [1076, 470] on span "False" at bounding box center [1093, 461] width 34 height 16
click at [1070, 469] on input "False" at bounding box center [1064, 462] width 16 height 13
radio input "true"
click at [929, 606] on span "True" at bounding box center [926, 599] width 27 height 16
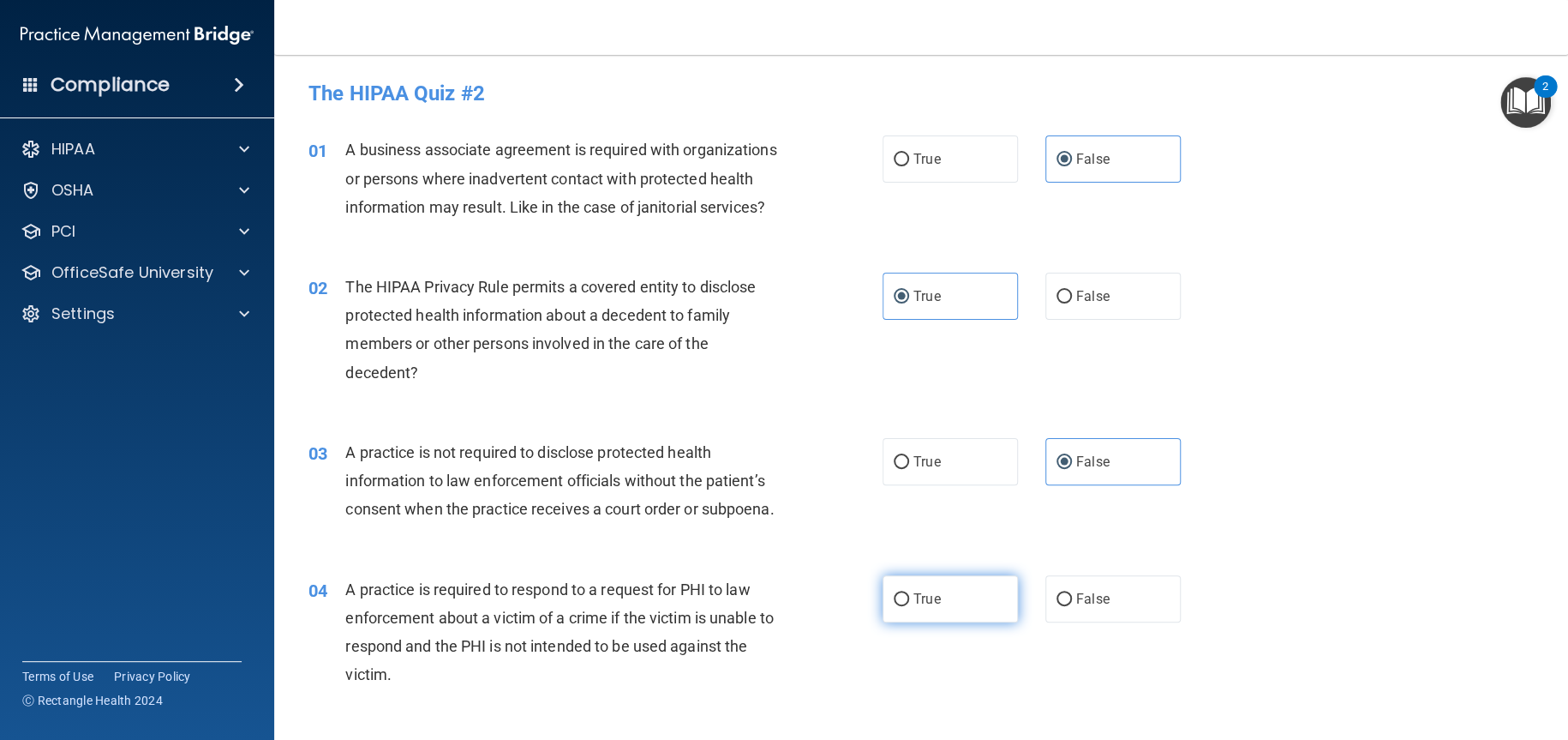
click at [909, 605] on input "True" at bounding box center [901, 599] width 16 height 13
radio input "true"
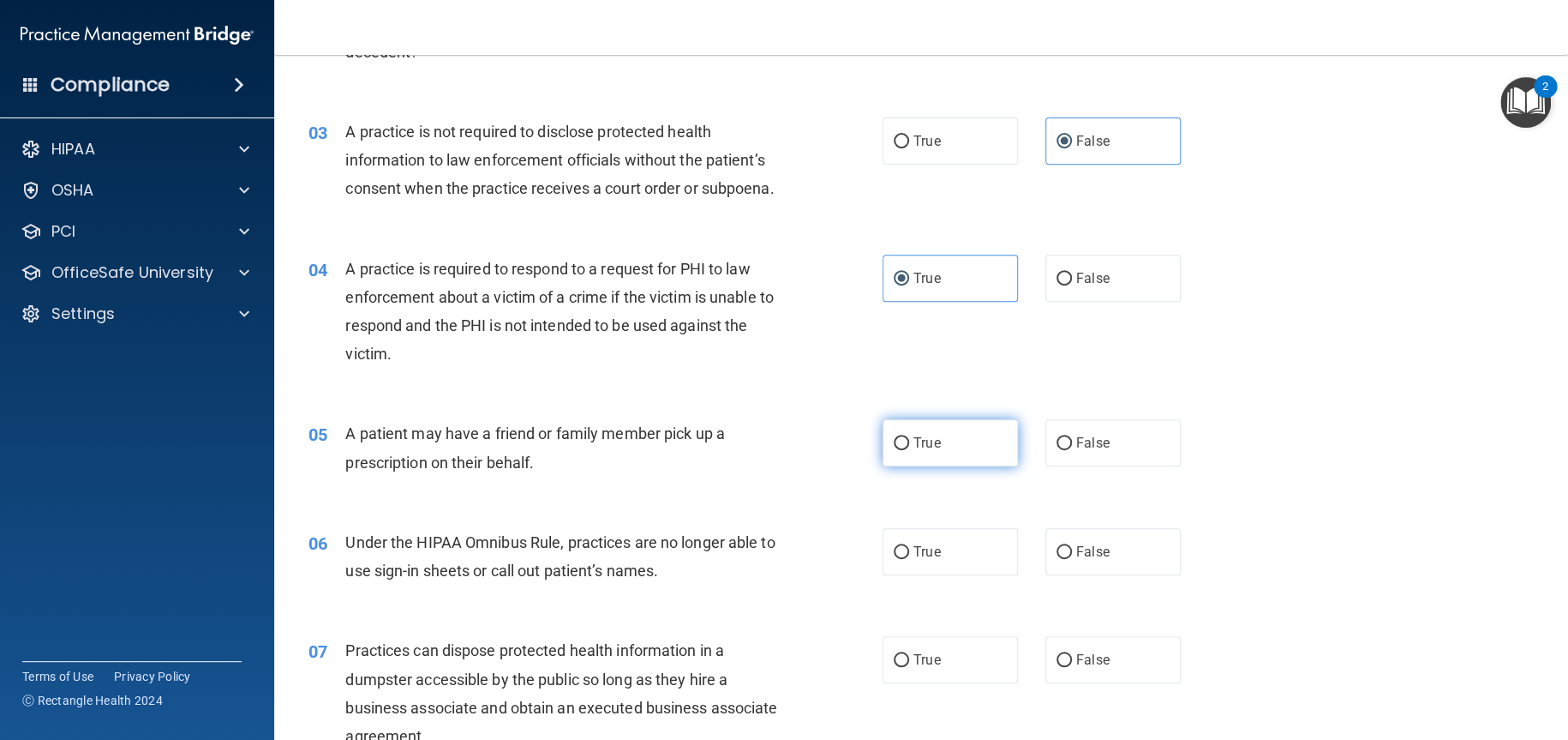
scroll to position [342, 0]
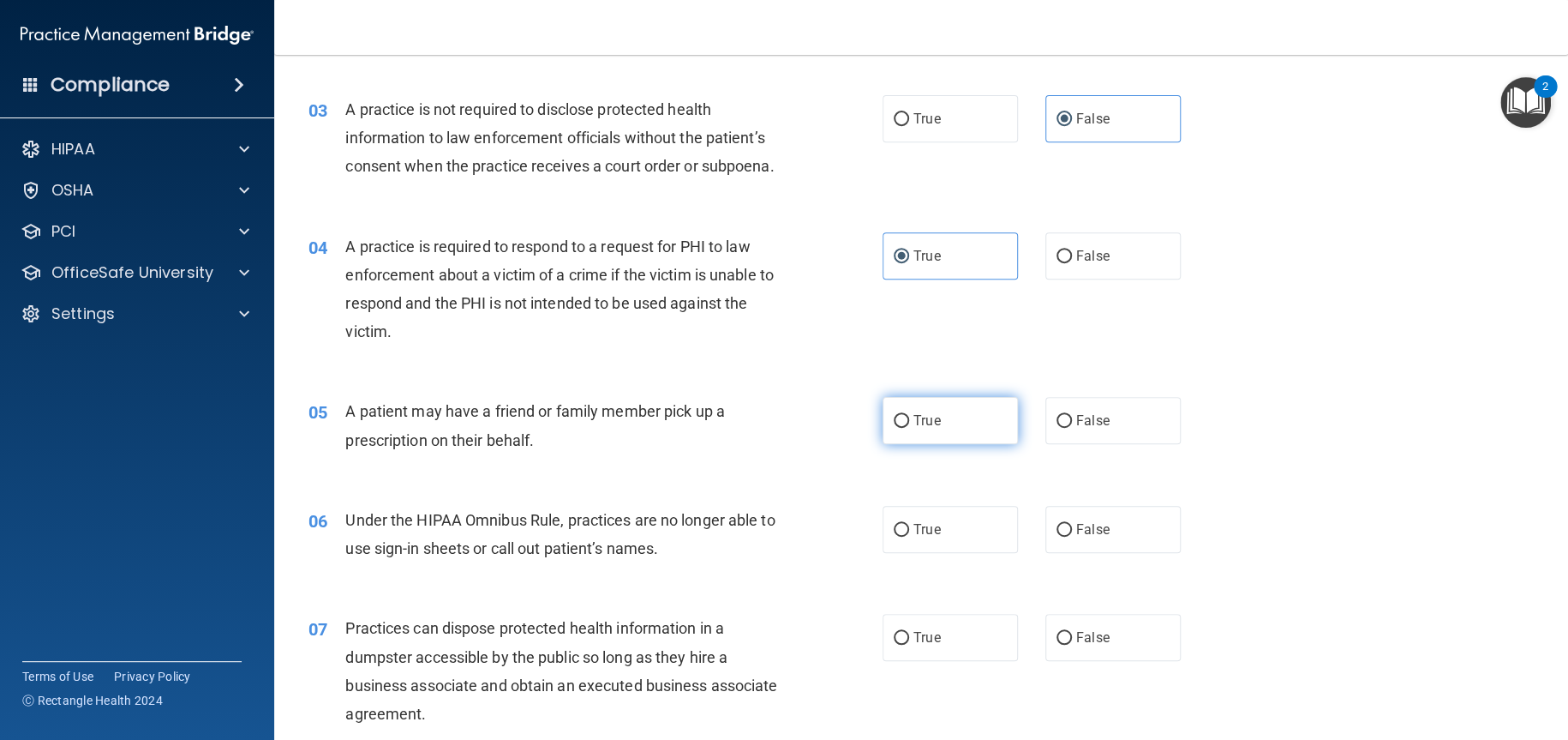
click at [931, 428] on span "True" at bounding box center [926, 420] width 27 height 16
click at [909, 427] on input "True" at bounding box center [901, 420] width 16 height 13
radio input "true"
click at [1063, 548] on label "False" at bounding box center [1113, 529] width 136 height 47
click at [1063, 536] on input "False" at bounding box center [1064, 529] width 16 height 13
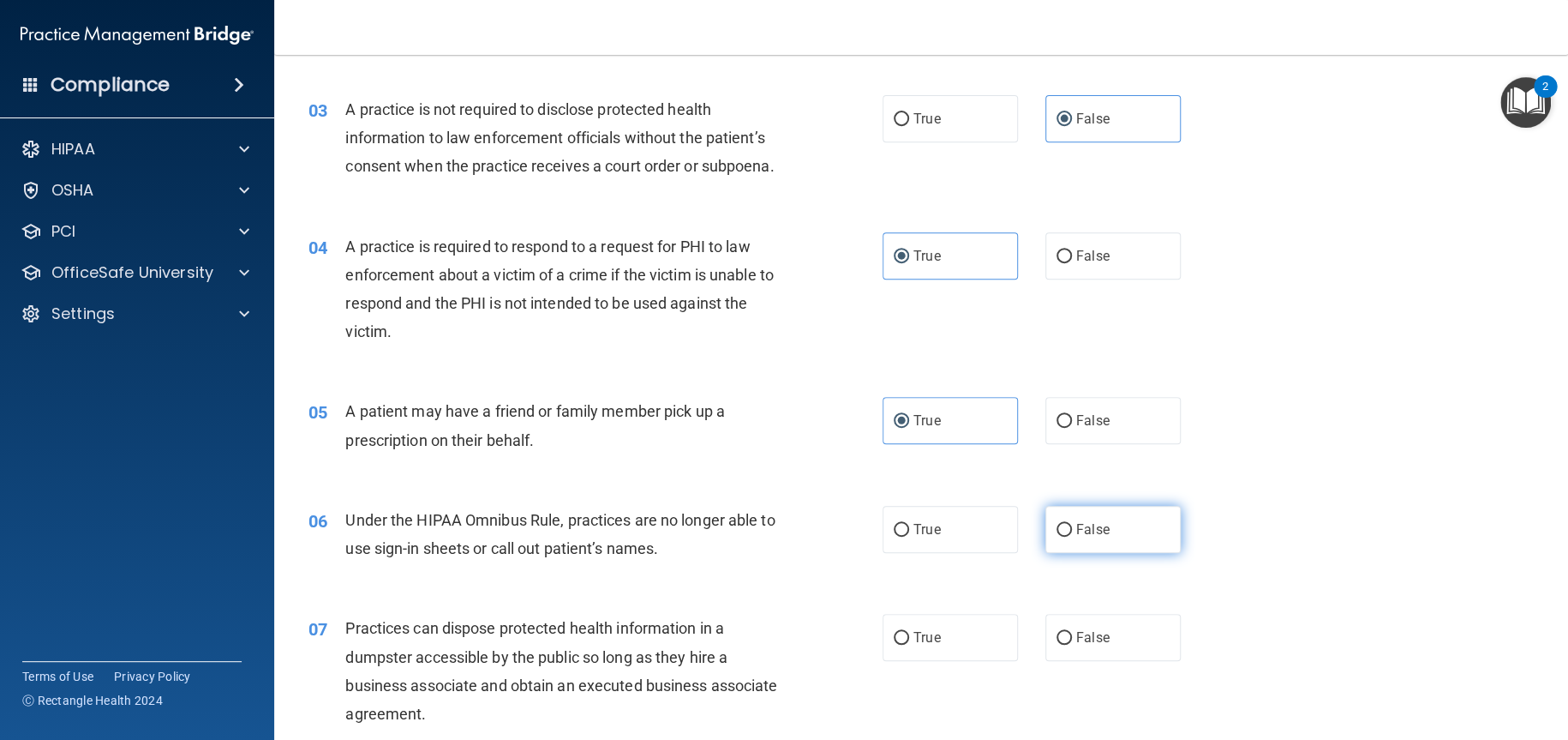
radio input "true"
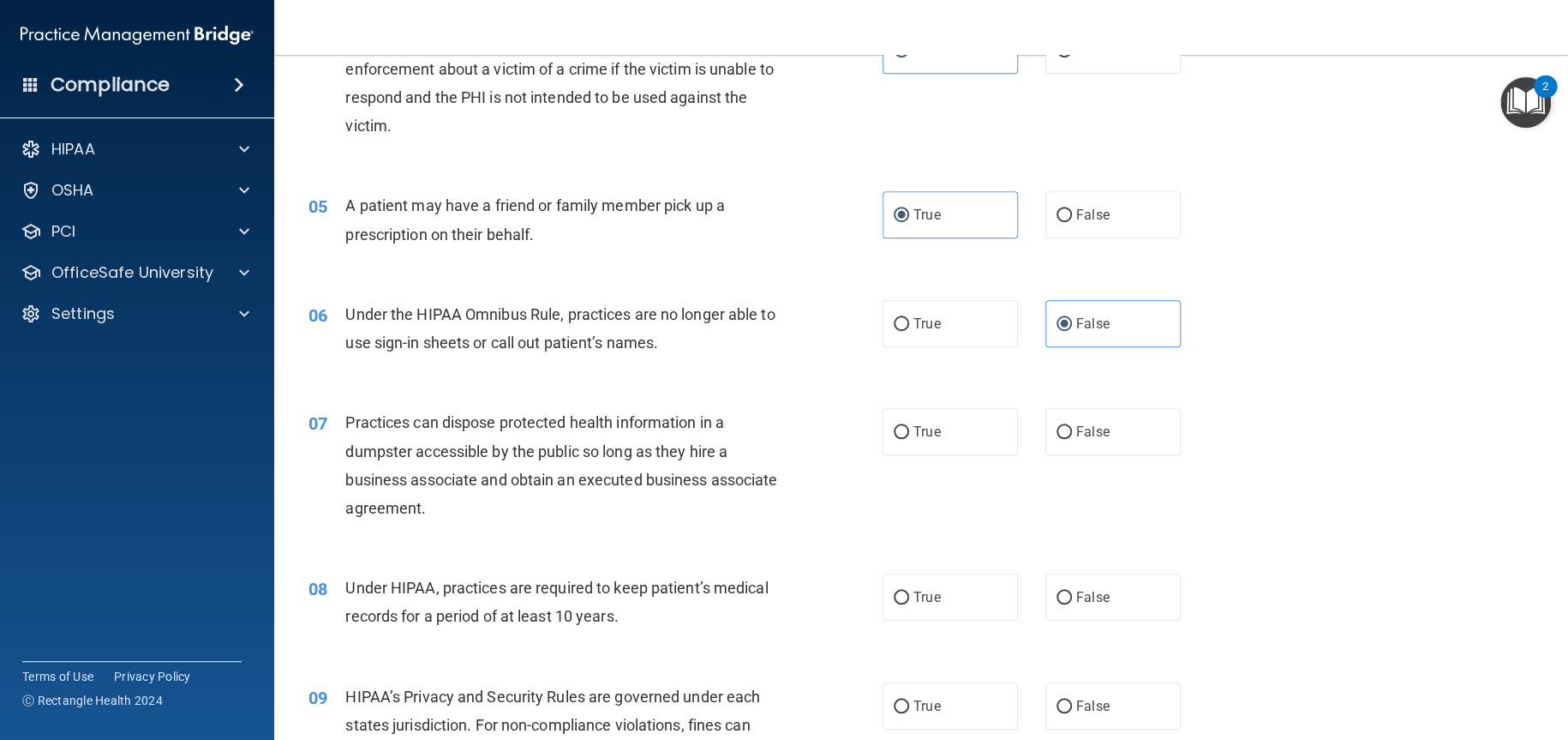
scroll to position [600, 0]
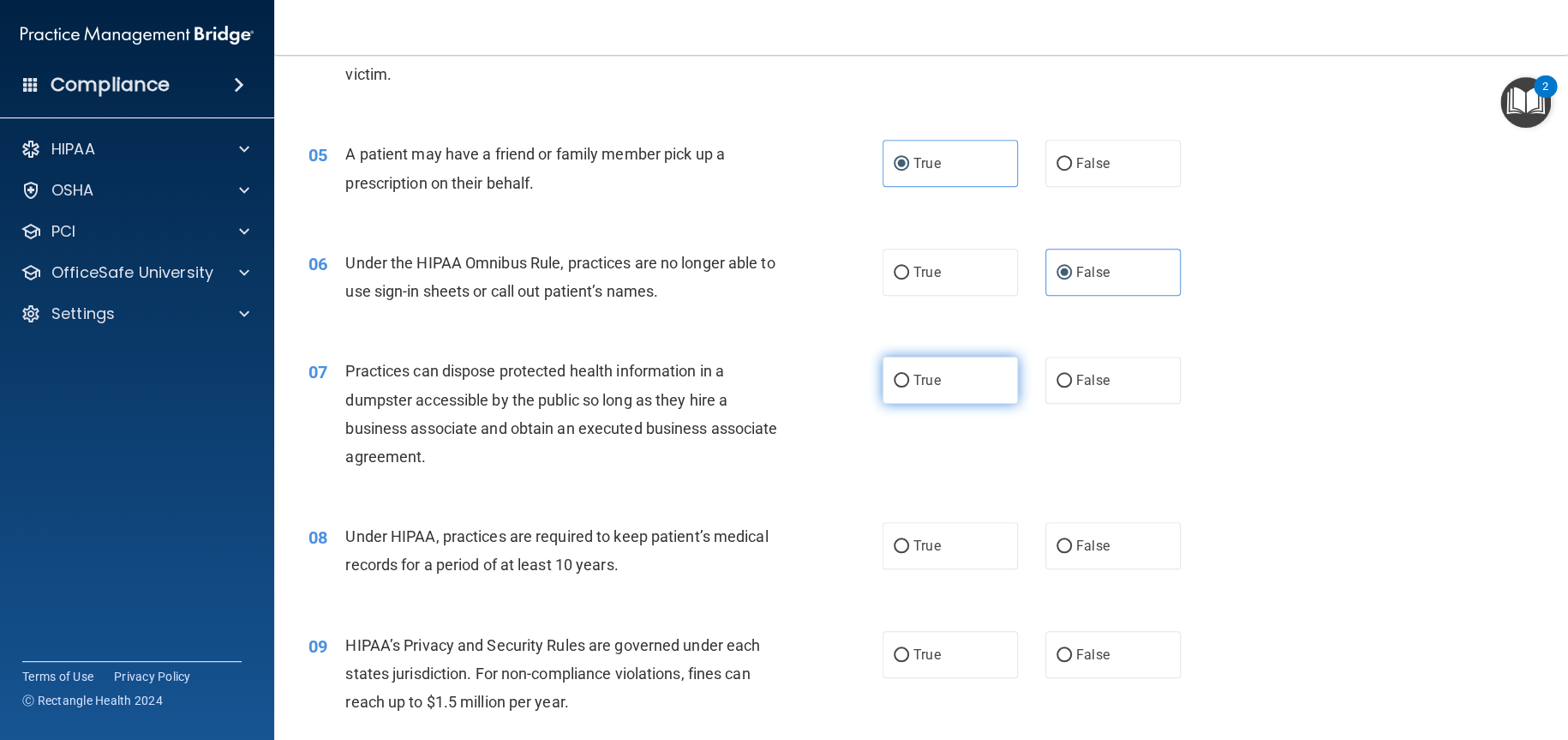
click at [927, 404] on label "True" at bounding box center [950, 380] width 136 height 47
click at [909, 388] on input "True" at bounding box center [901, 381] width 16 height 13
radio input "true"
click at [941, 404] on label "True" at bounding box center [950, 380] width 136 height 47
click at [909, 388] on input "True" at bounding box center [901, 381] width 16 height 13
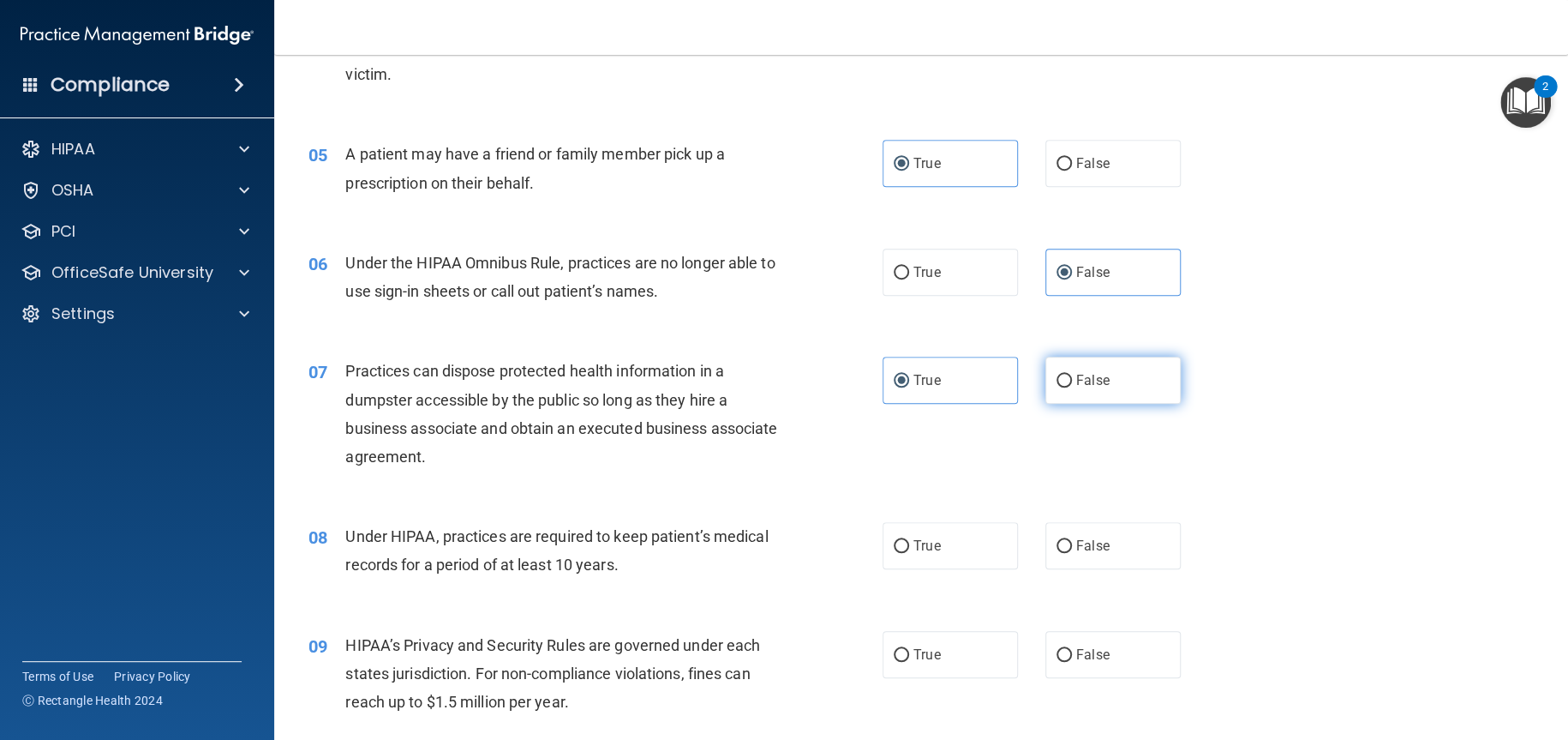
click at [1066, 404] on label "False" at bounding box center [1113, 380] width 136 height 47
click at [1066, 388] on input "False" at bounding box center [1064, 381] width 16 height 13
radio input "true"
radio input "false"
click at [1079, 554] on span "False" at bounding box center [1093, 545] width 34 height 16
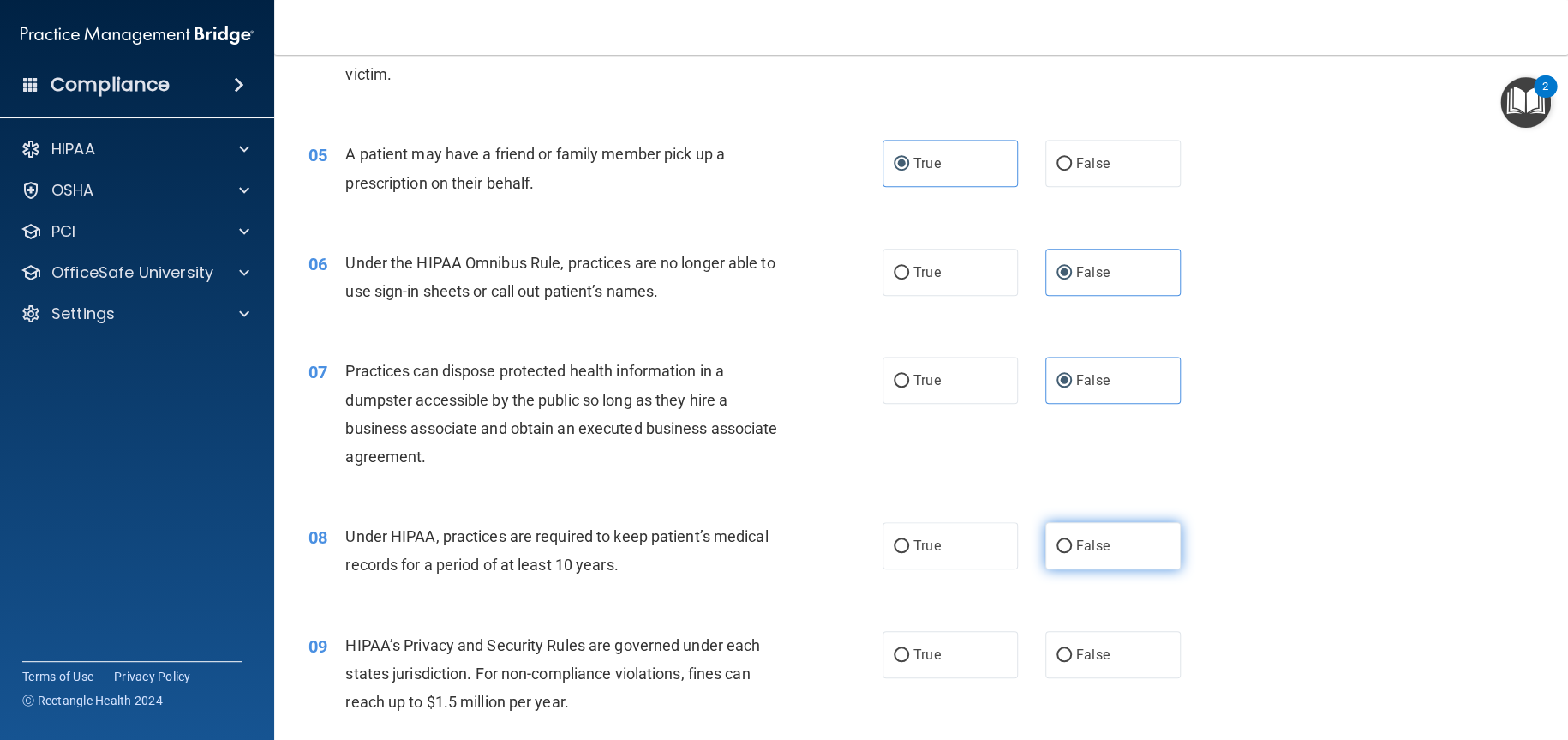
click at [1072, 553] on input "False" at bounding box center [1064, 546] width 16 height 13
radio input "true"
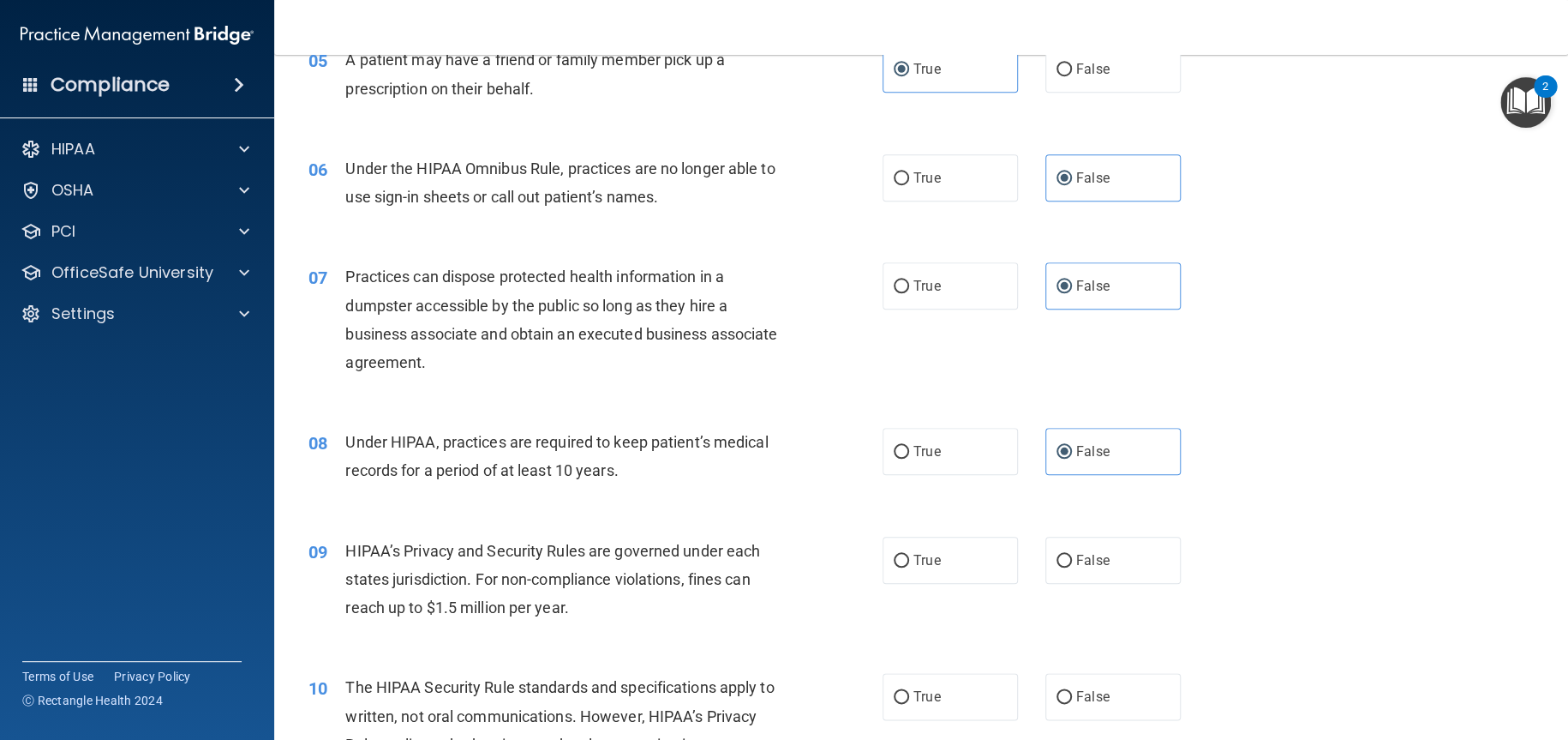
scroll to position [857, 0]
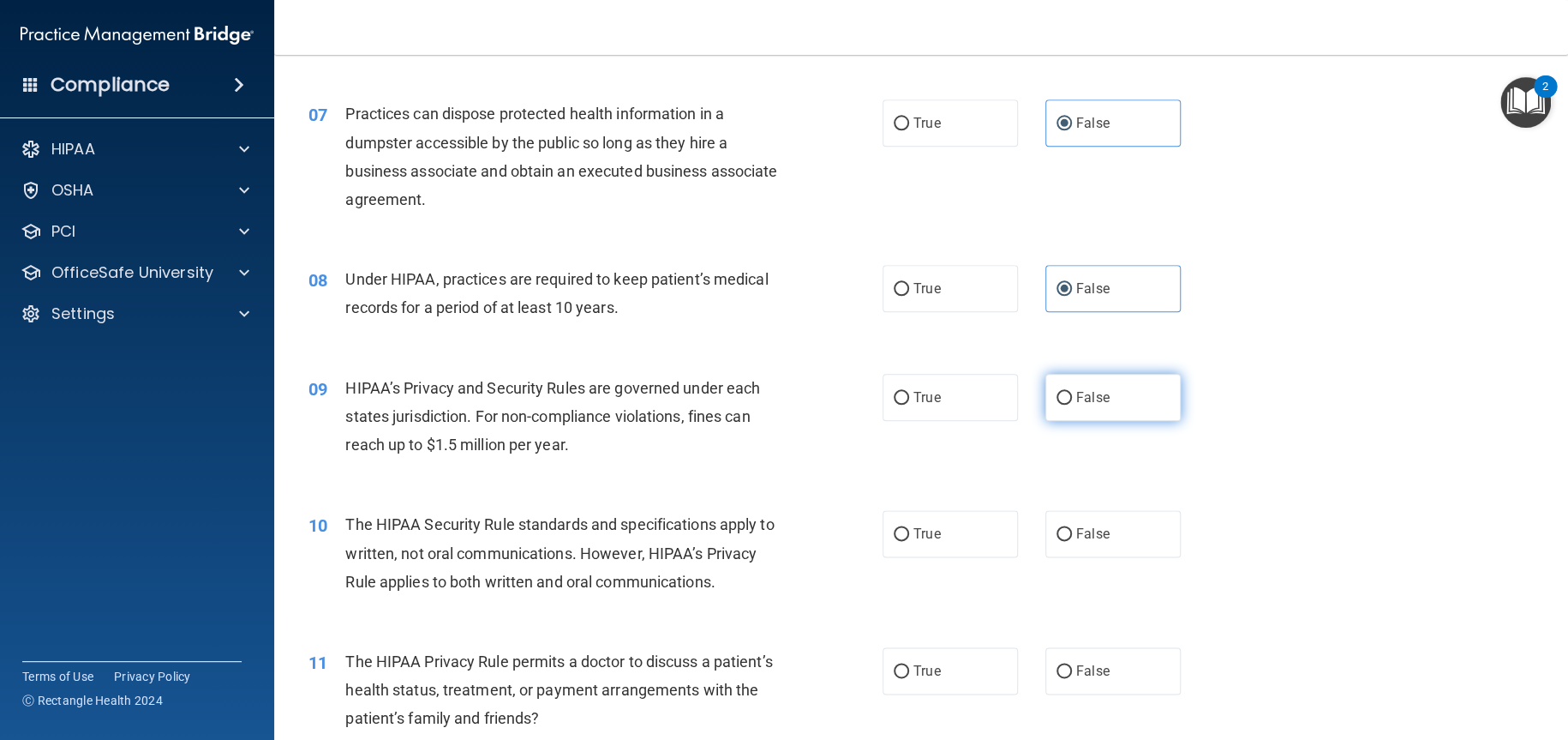
click at [1076, 406] on span "False" at bounding box center [1093, 397] width 34 height 16
click at [1066, 405] on input "False" at bounding box center [1064, 398] width 16 height 13
radio input "true"
click at [956, 555] on label "True" at bounding box center [950, 533] width 136 height 47
click at [909, 541] on input "True" at bounding box center [901, 534] width 16 height 13
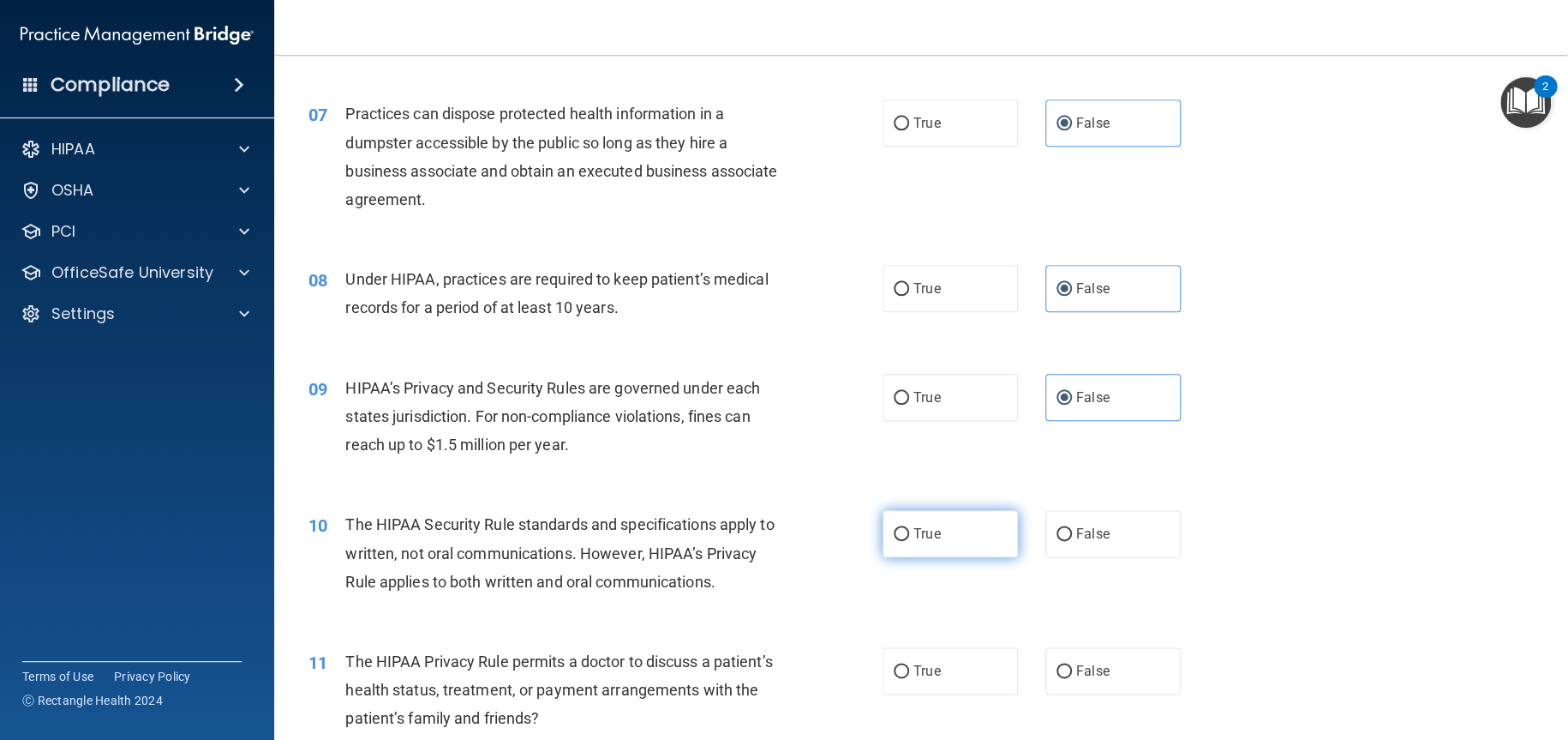
radio input "true"
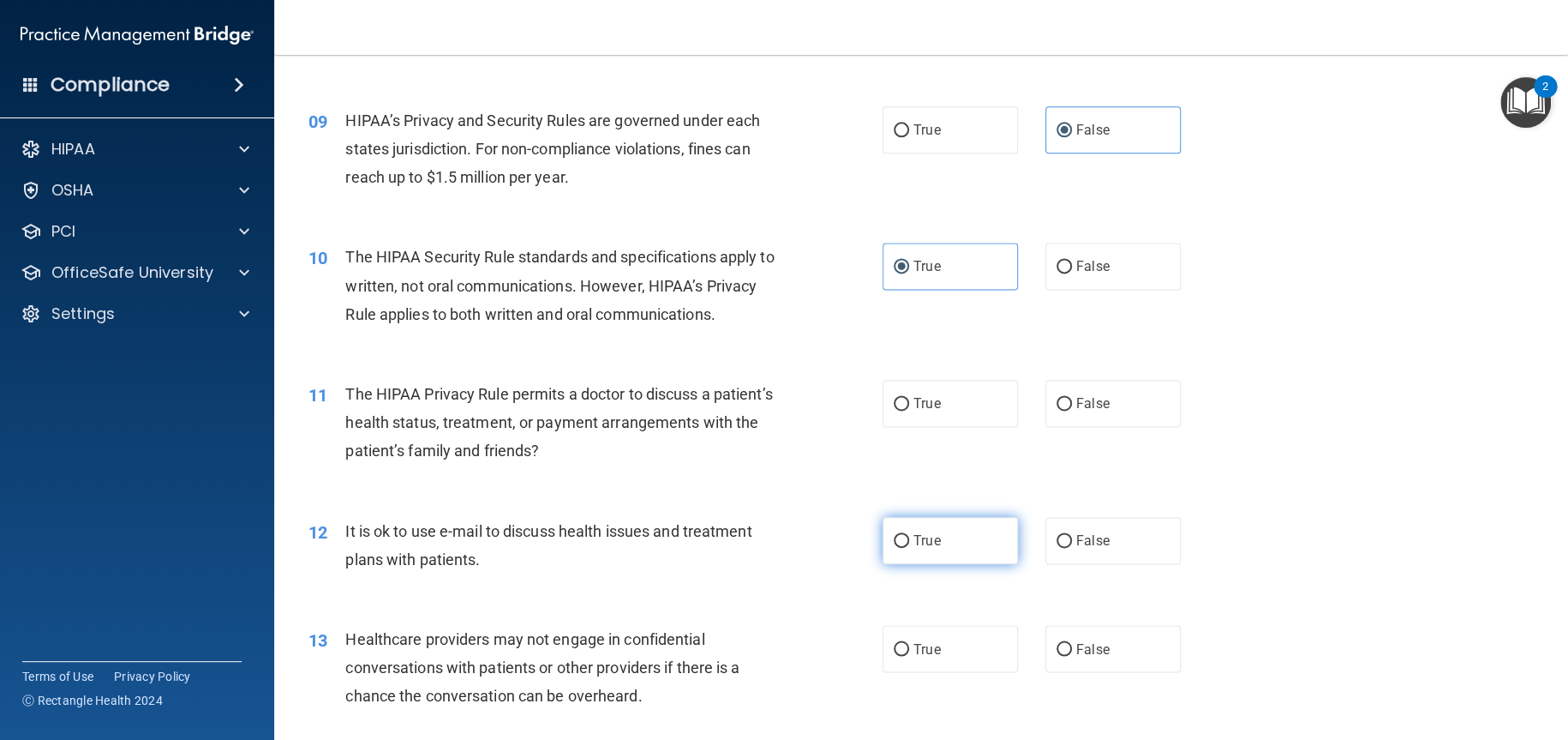
scroll to position [1200, 0]
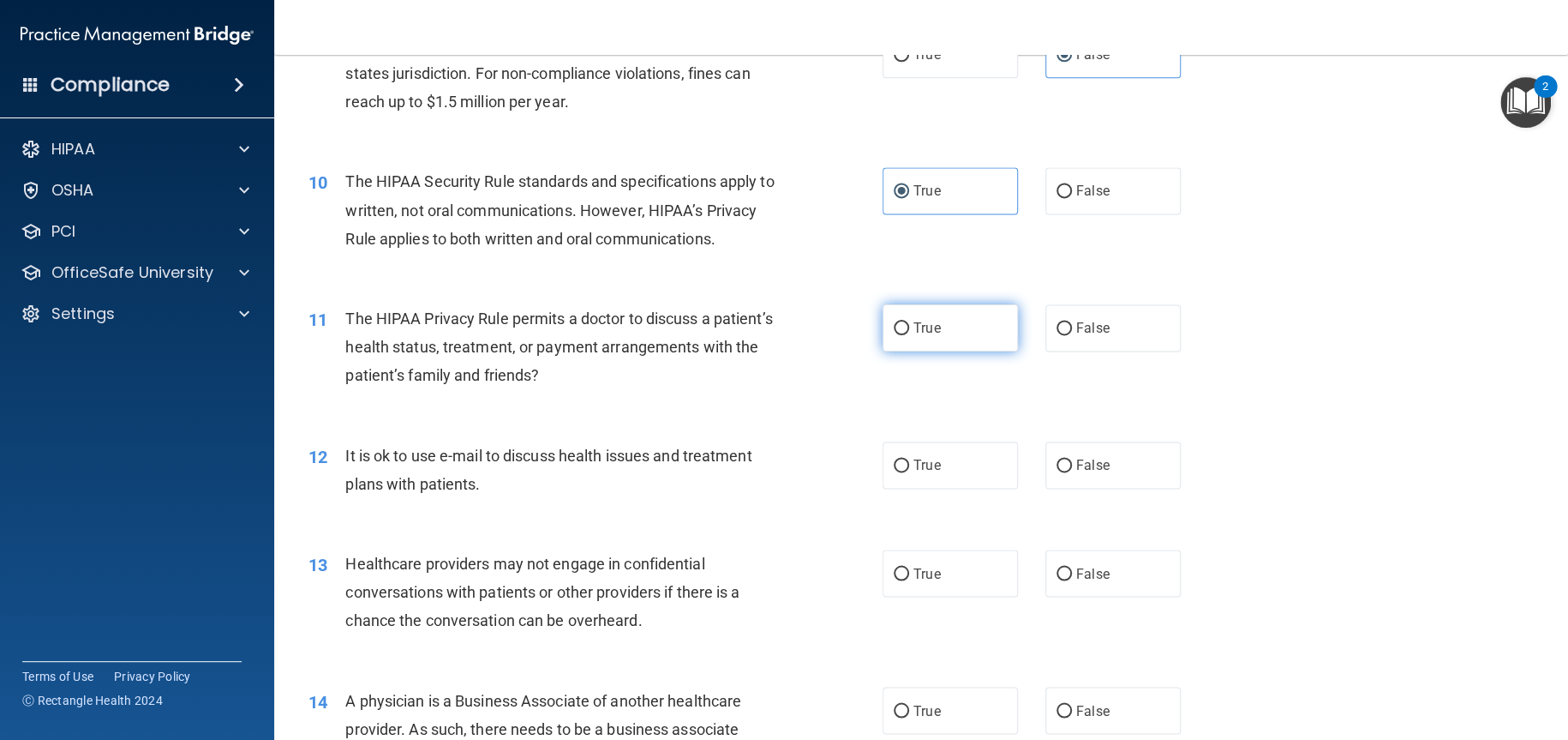
click at [926, 336] on span "True" at bounding box center [926, 327] width 27 height 16
click at [909, 335] on input "True" at bounding box center [901, 328] width 16 height 13
radio input "true"
click at [920, 473] on span "True" at bounding box center [926, 465] width 27 height 16
click at [909, 472] on input "True" at bounding box center [901, 465] width 16 height 13
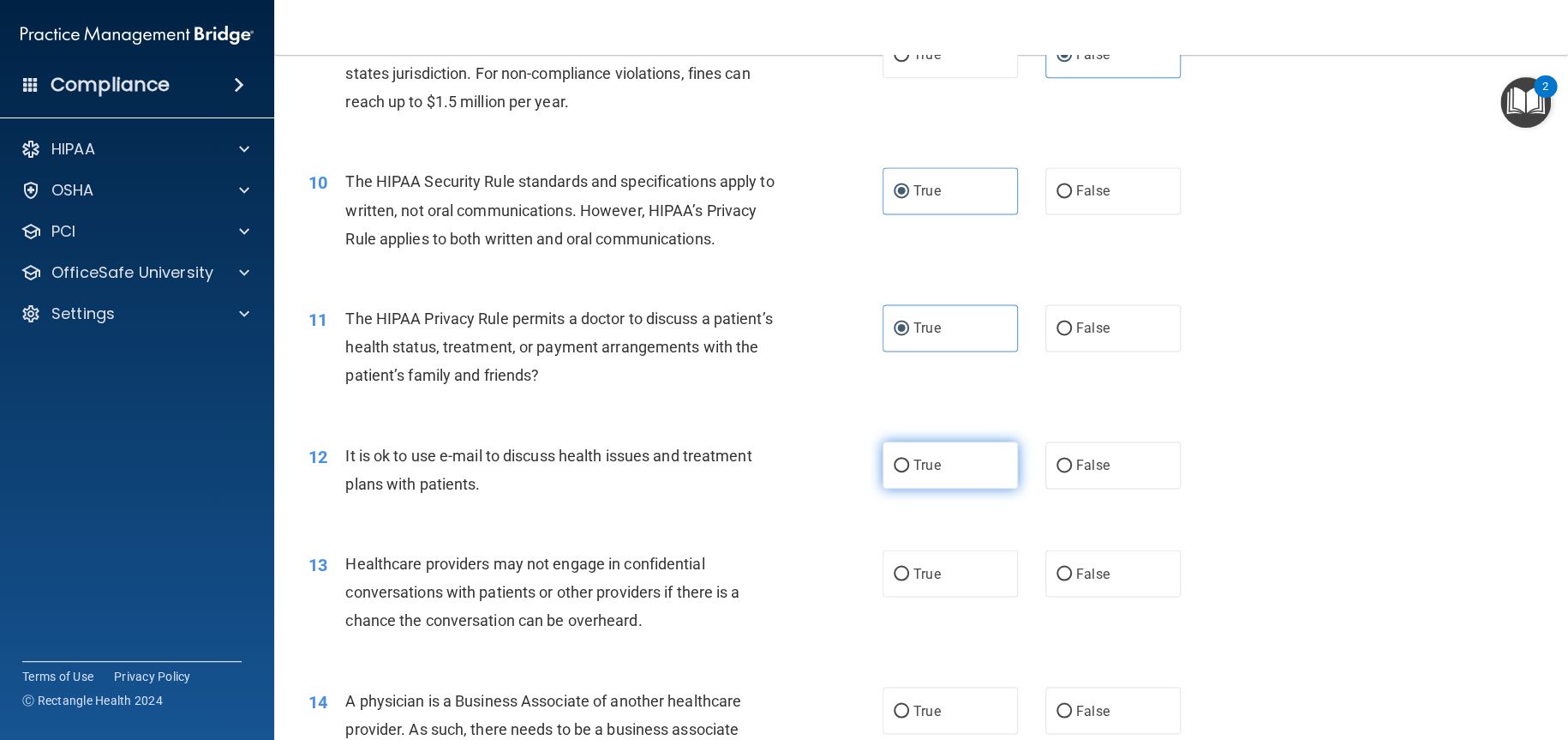
radio input "true"
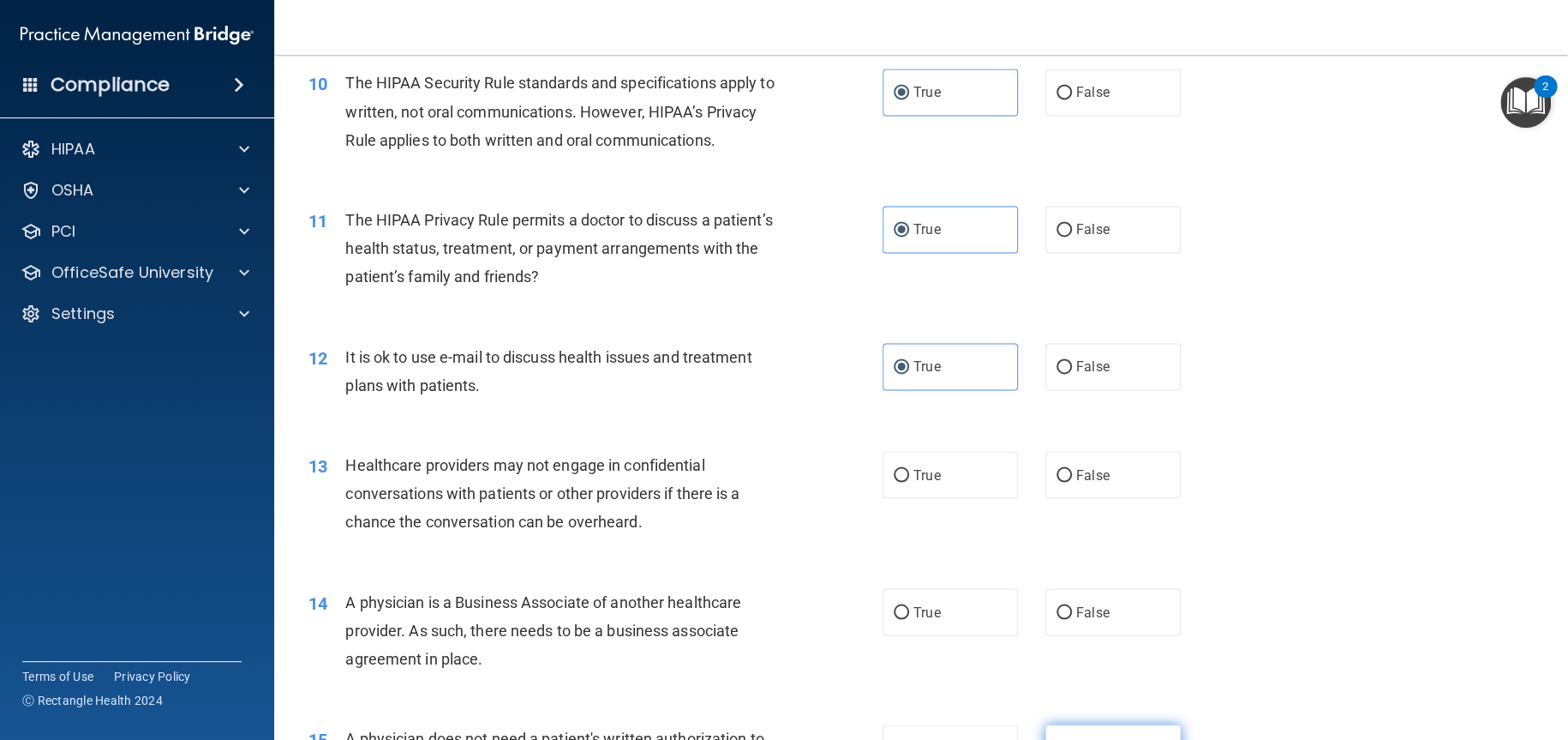
scroll to position [1628, 0]
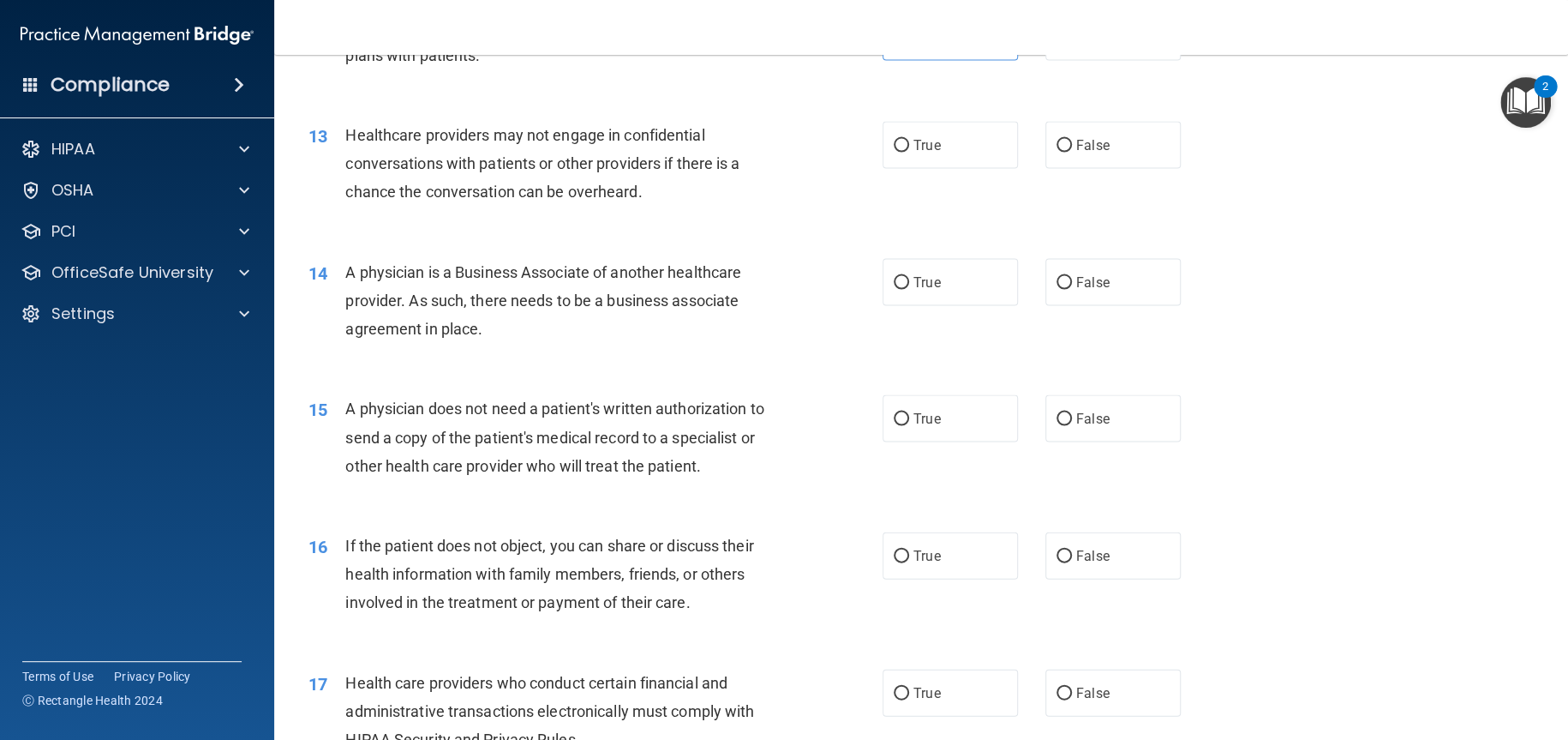
drag, startPoint x: 1063, startPoint y: 163, endPoint x: 1063, endPoint y: 215, distance: 52.0
click at [1063, 166] on label "False" at bounding box center [1113, 144] width 136 height 47
click at [1063, 151] on input "False" at bounding box center [1064, 144] width 16 height 13
radio input "true"
click at [1062, 289] on input "False" at bounding box center [1064, 282] width 16 height 13
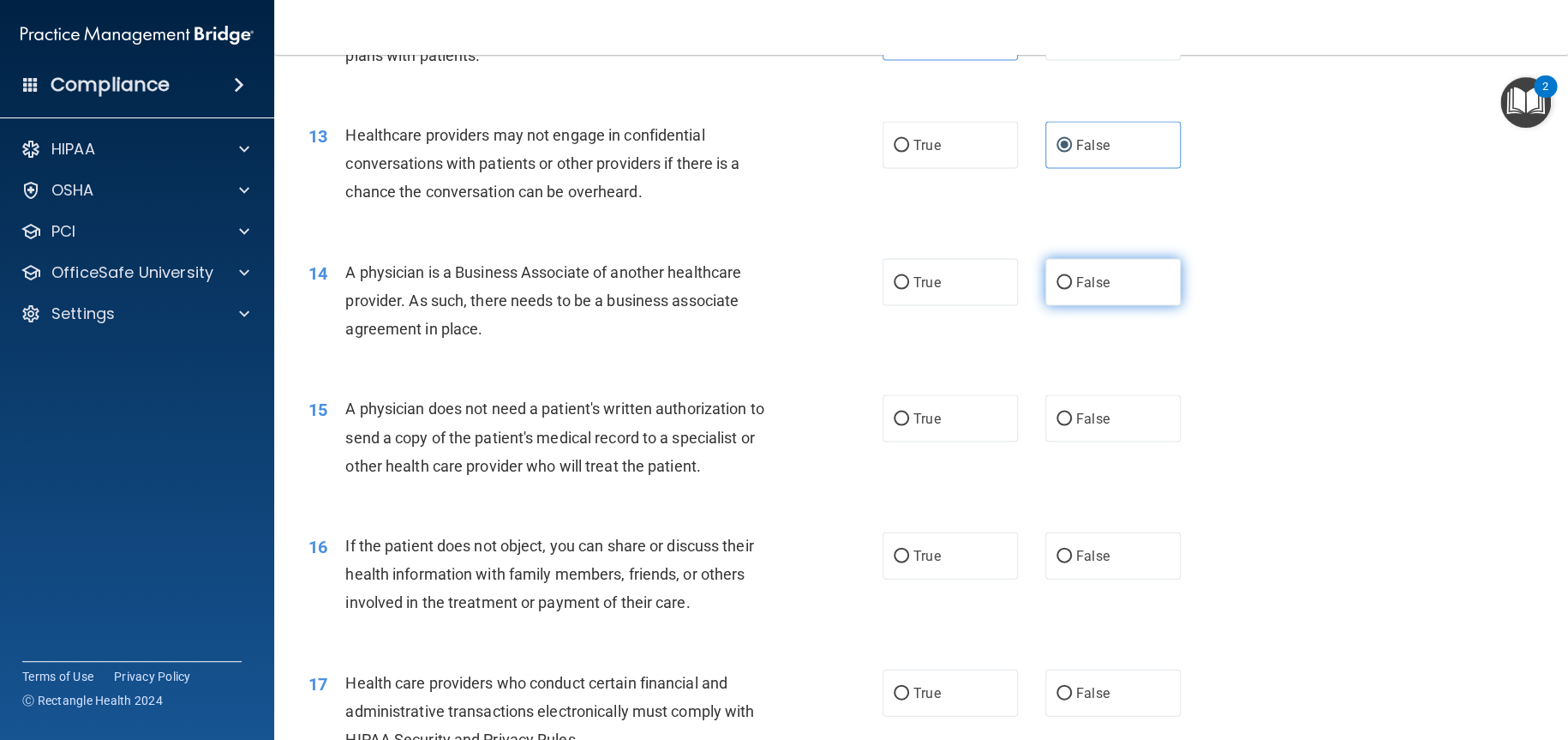
radio input "true"
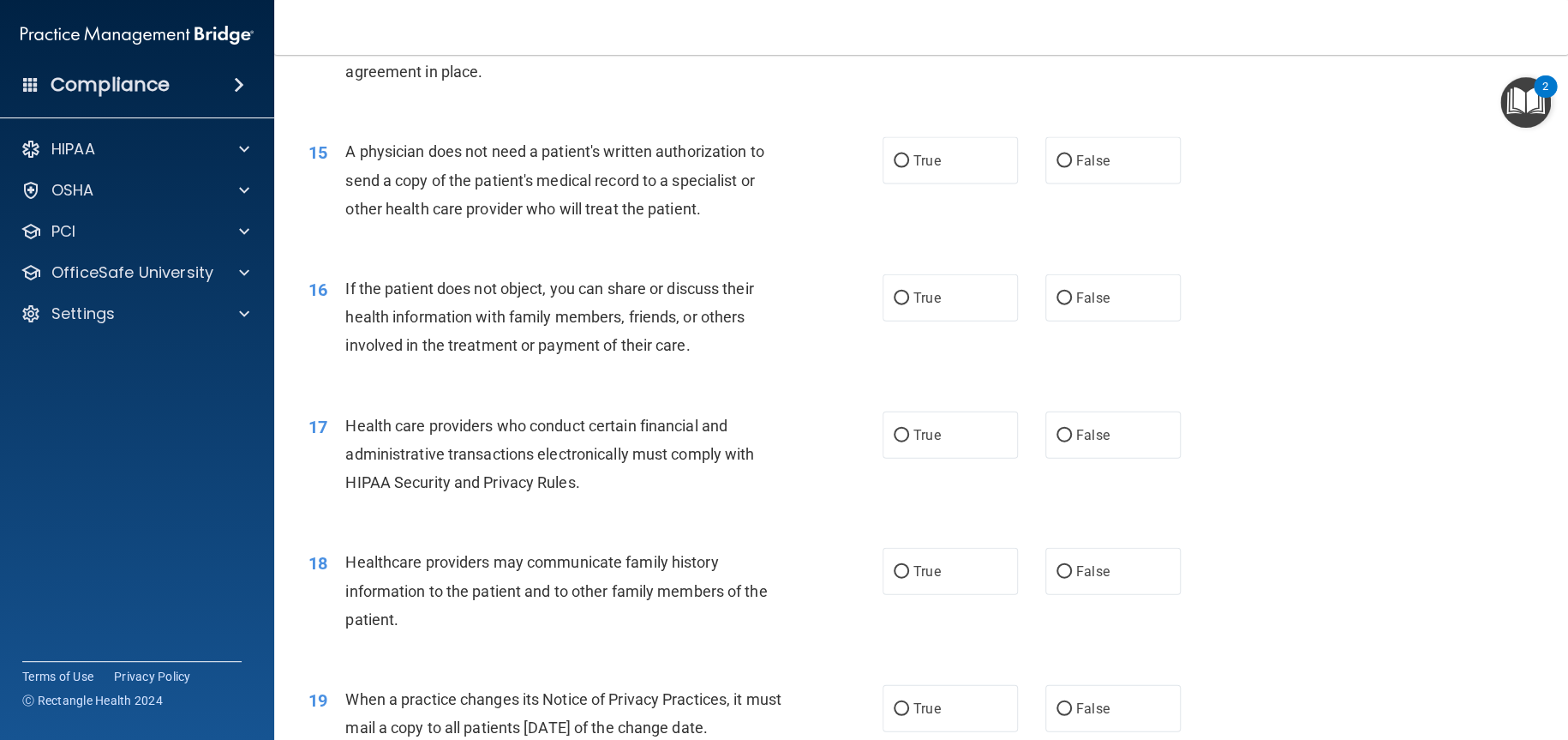
scroll to position [1800, 0]
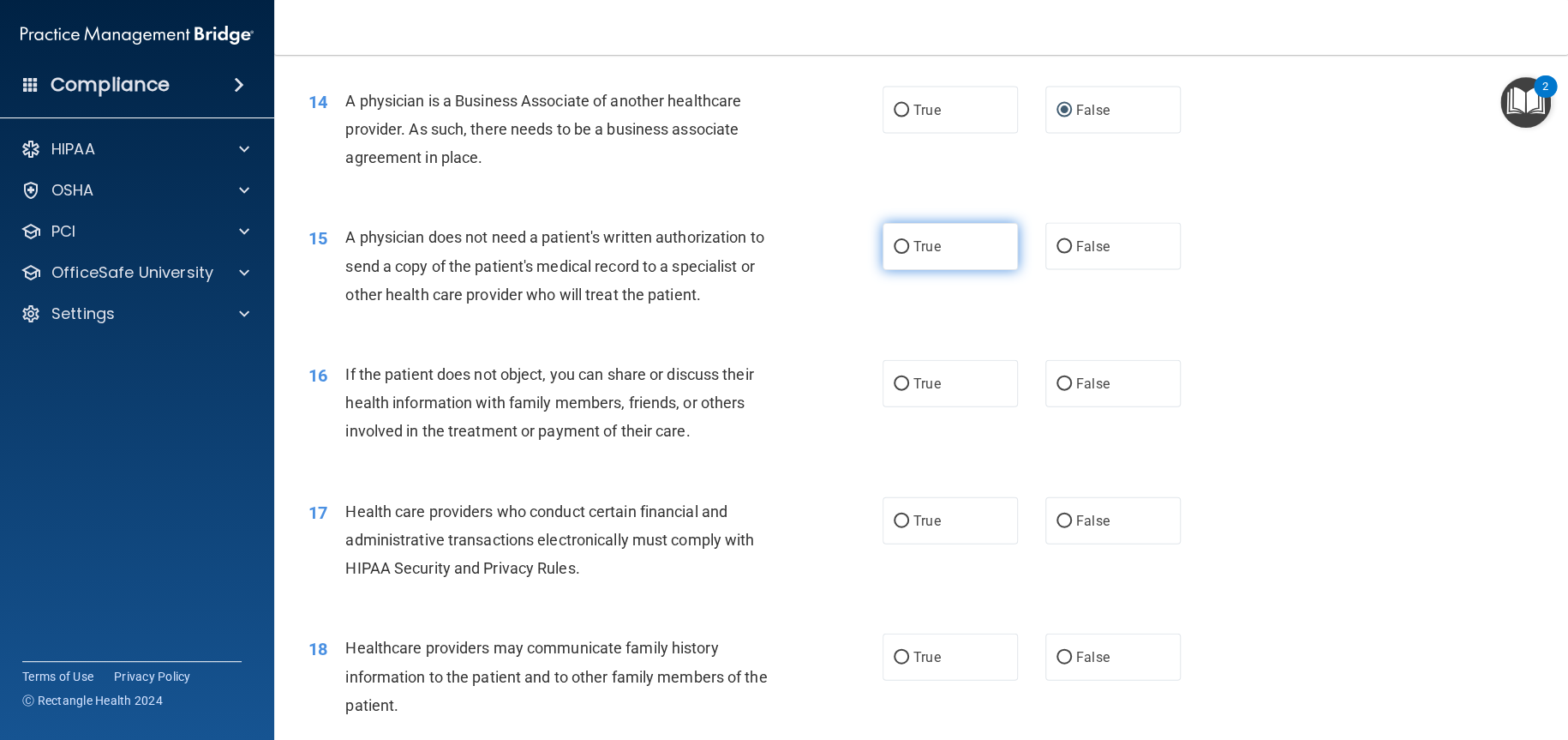
click at [897, 253] on input "True" at bounding box center [901, 246] width 16 height 13
radio input "true"
click at [896, 391] on input "True" at bounding box center [901, 384] width 16 height 13
radio input "true"
click at [917, 544] on label "True" at bounding box center [950, 520] width 136 height 47
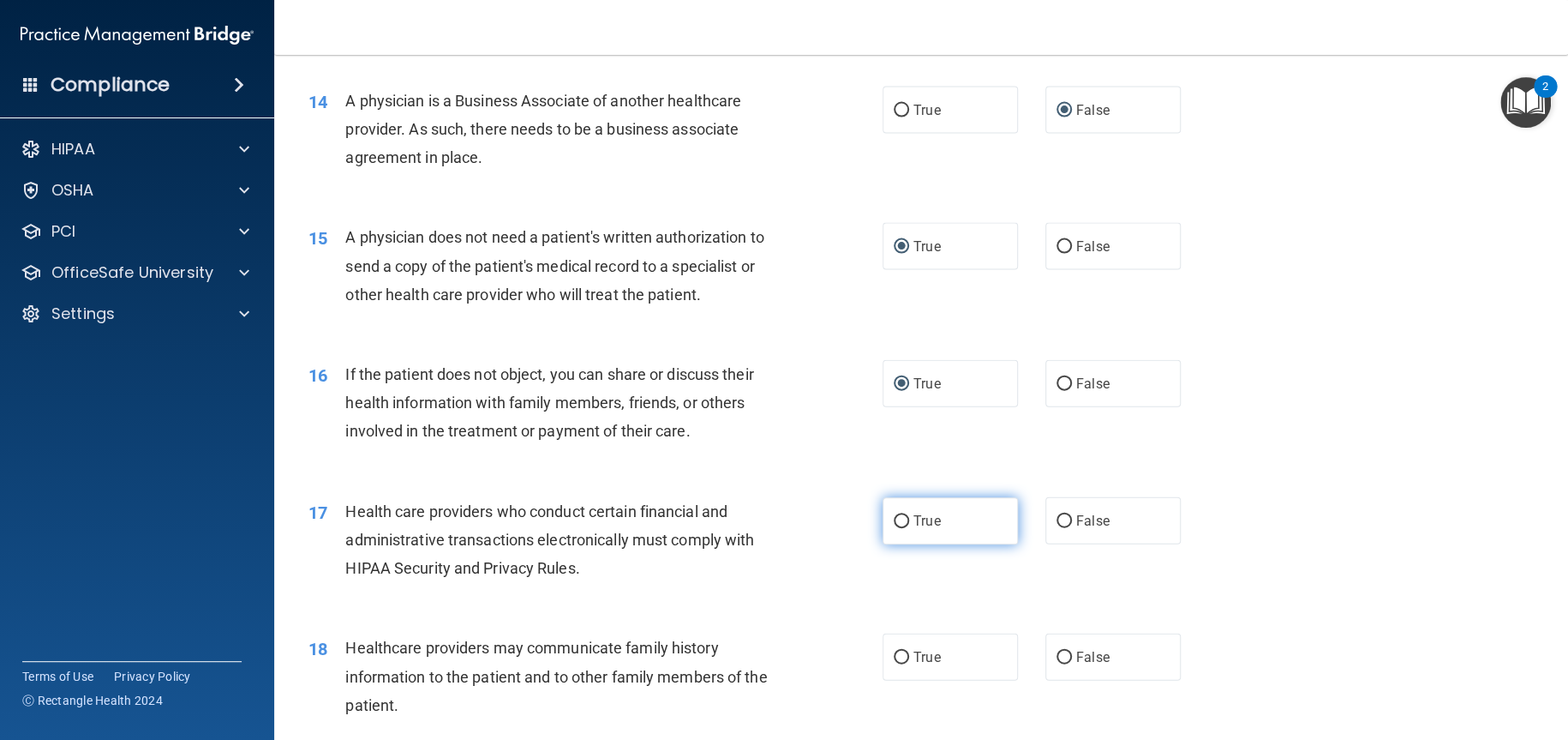
click at [909, 528] on input "True" at bounding box center [901, 521] width 16 height 13
radio input "true"
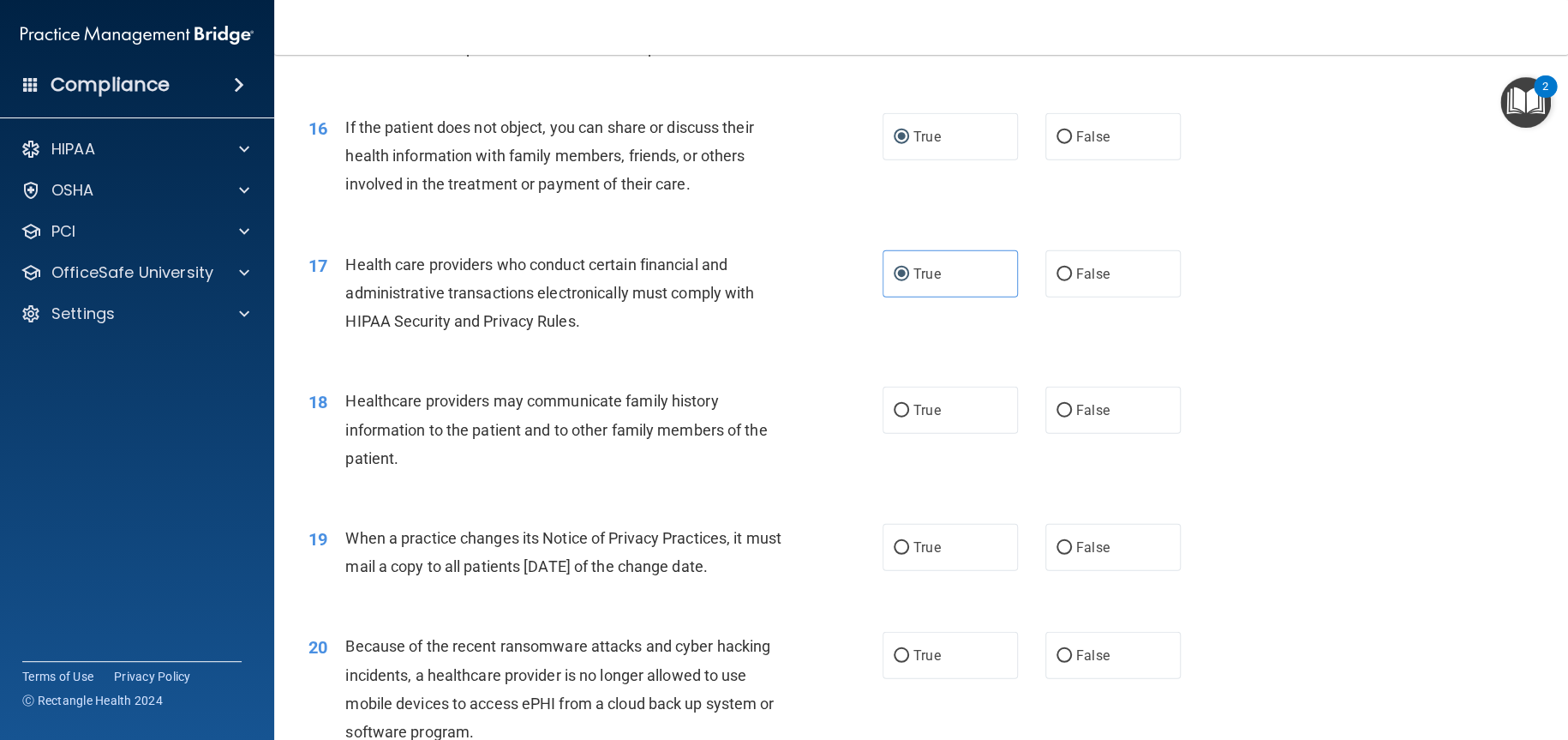
scroll to position [2057, 0]
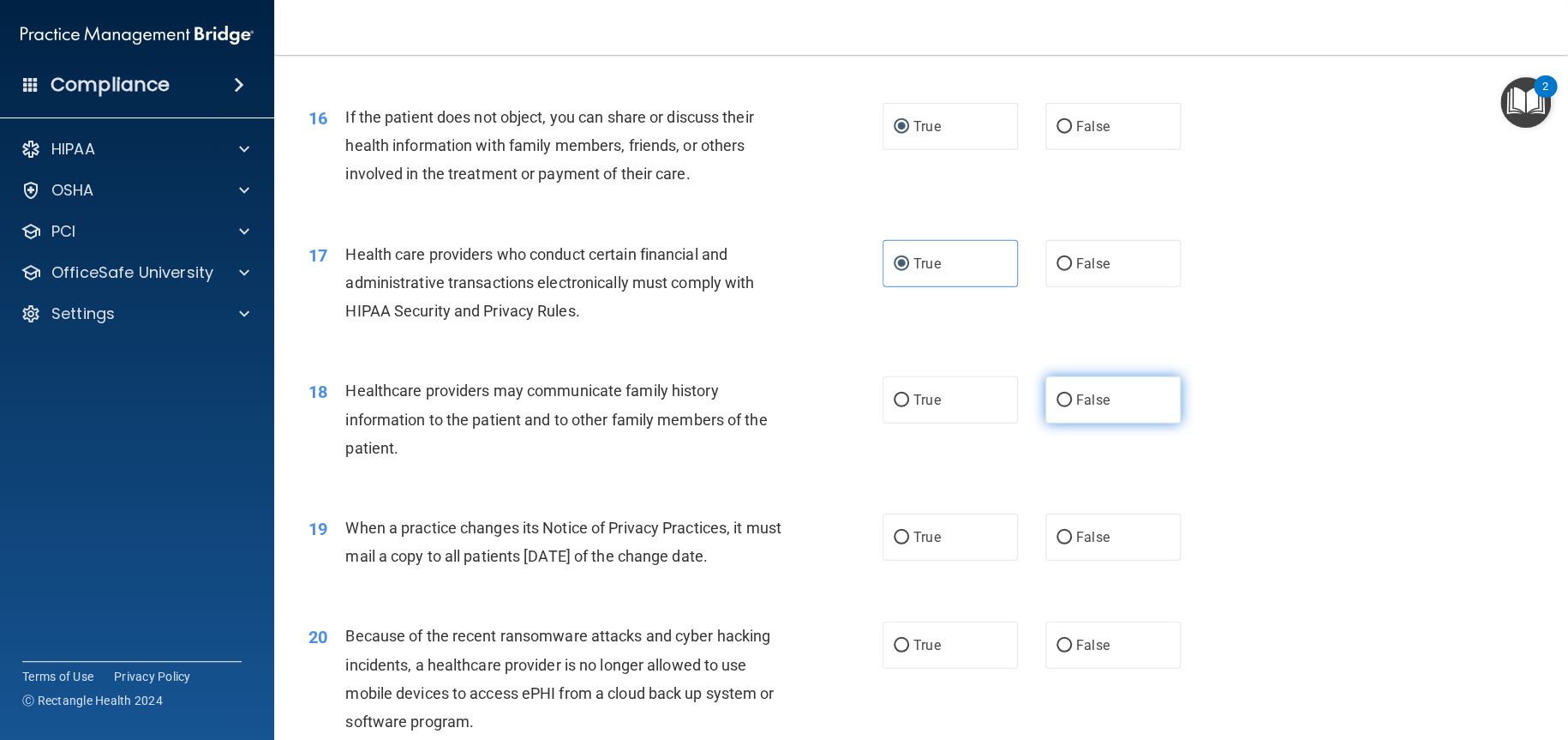
click at [1060, 407] on input "False" at bounding box center [1064, 400] width 16 height 13
radio input "true"
click at [1052, 561] on label "False" at bounding box center [1113, 537] width 136 height 47
click at [1057, 544] on input "False" at bounding box center [1064, 537] width 16 height 13
radio input "true"
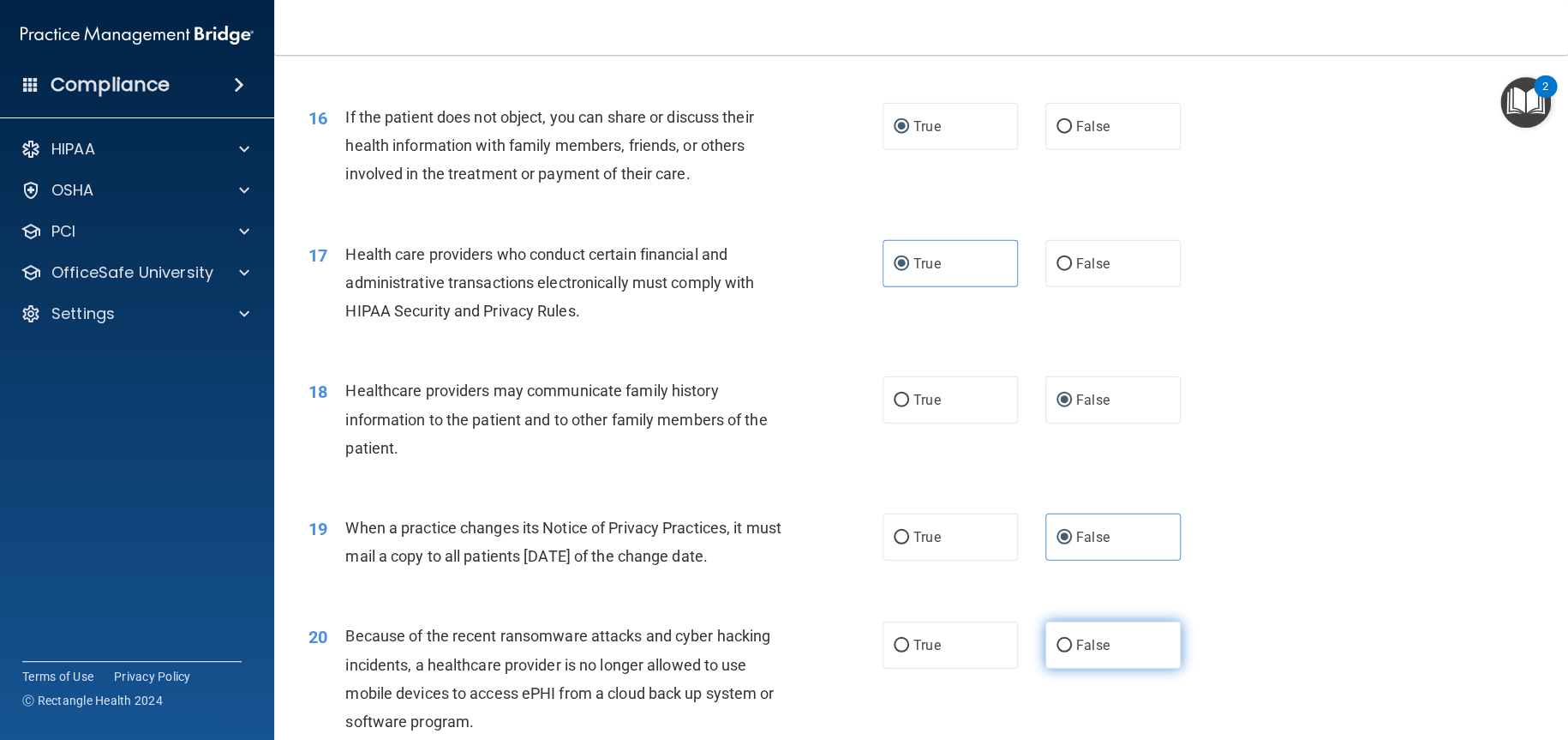
click at [1059, 669] on label "False" at bounding box center [1113, 645] width 136 height 47
click at [1059, 652] on input "False" at bounding box center [1064, 645] width 16 height 13
radio input "true"
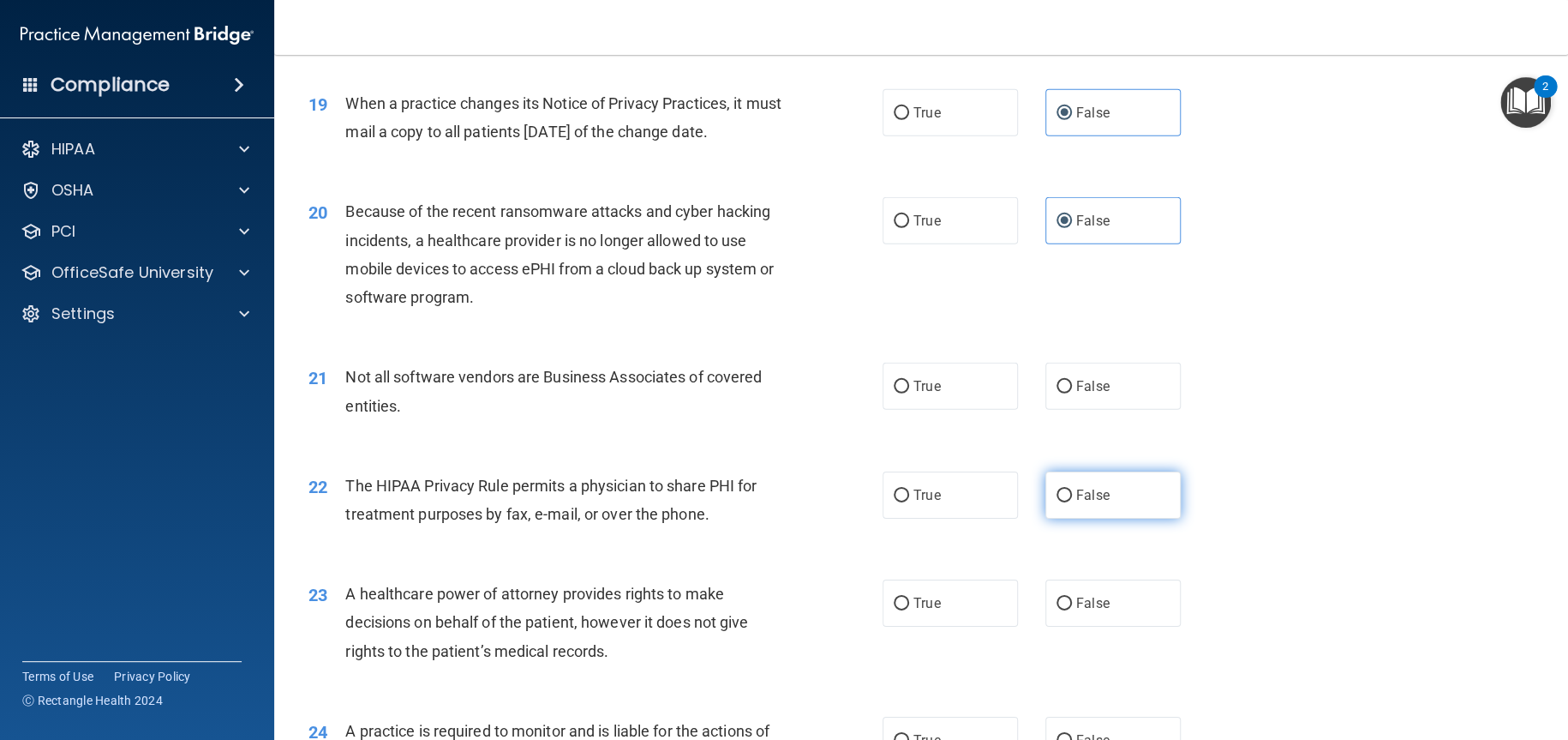
scroll to position [2485, 0]
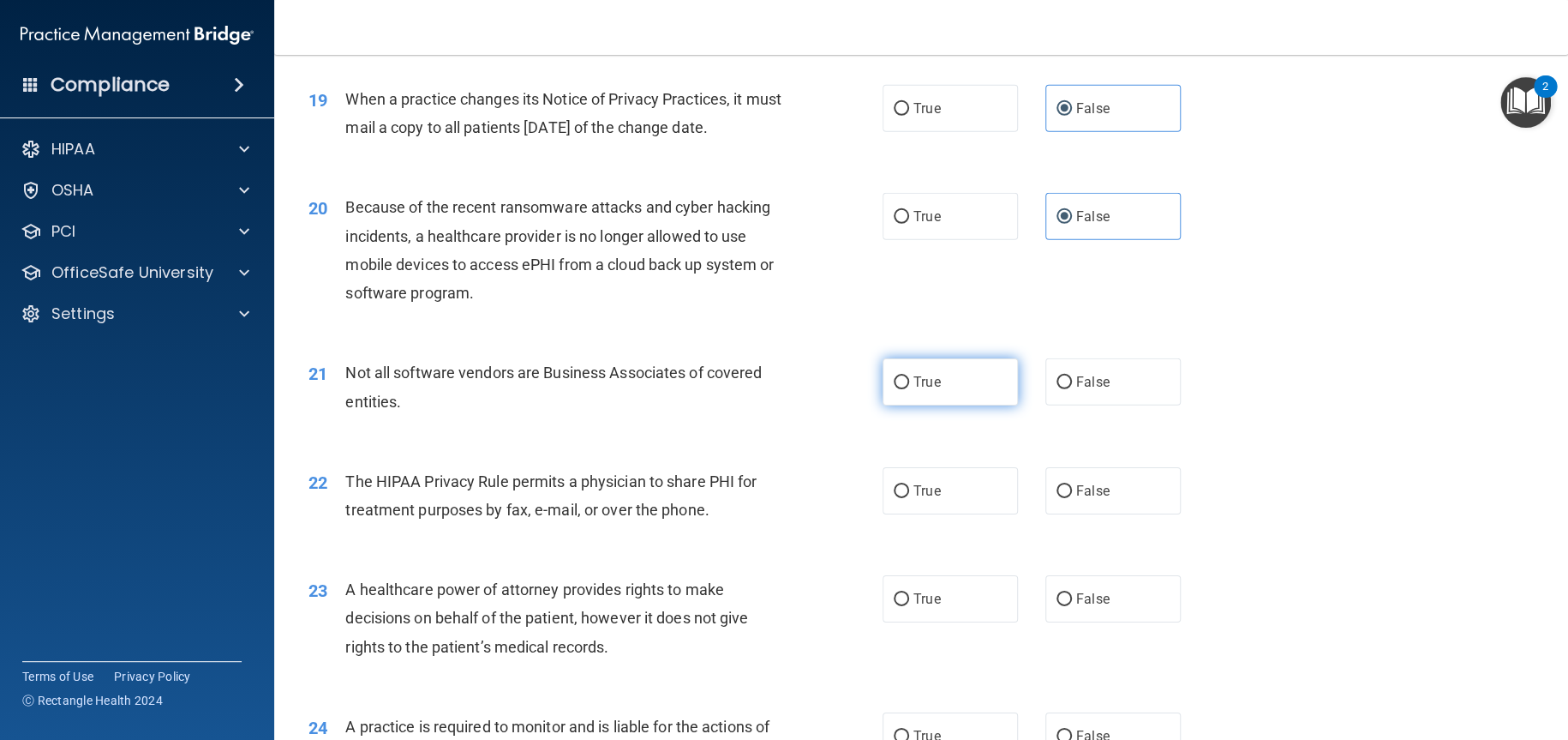
click at [922, 406] on label "True" at bounding box center [950, 382] width 136 height 47
click at [909, 389] on input "True" at bounding box center [901, 382] width 16 height 13
radio input "true"
click at [905, 514] on label "True" at bounding box center [950, 491] width 136 height 47
click at [905, 498] on input "True" at bounding box center [901, 491] width 16 height 13
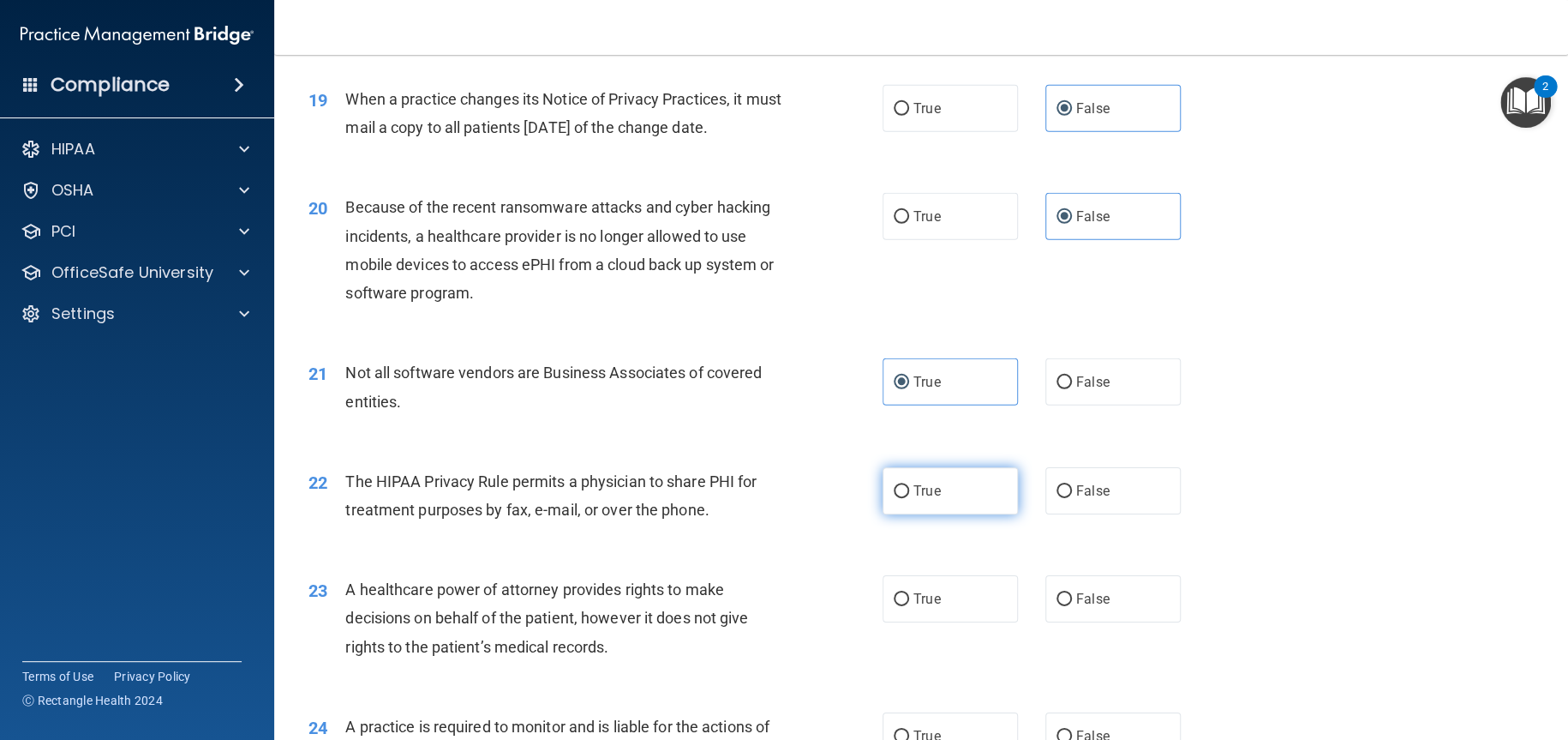
radio input "true"
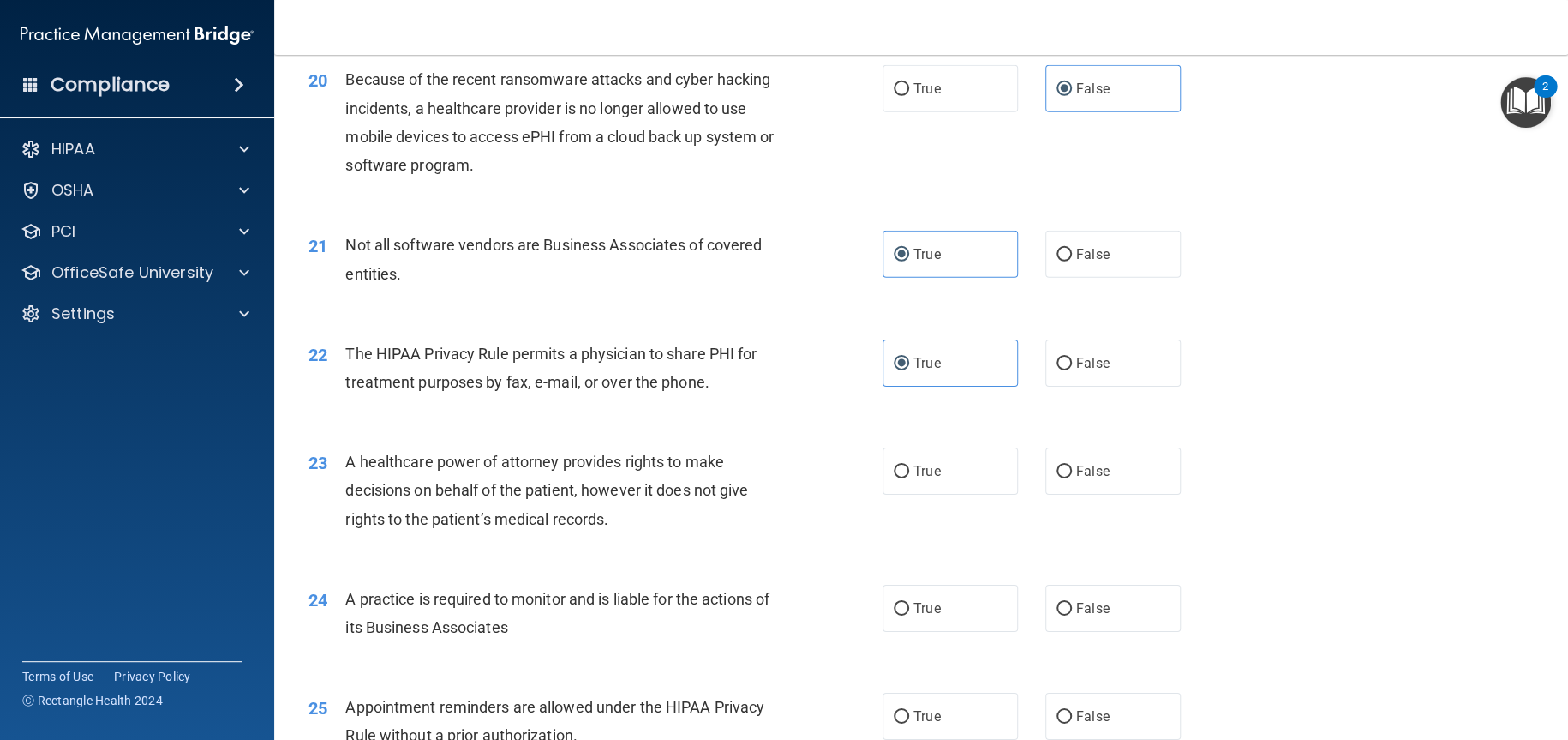
scroll to position [2742, 0]
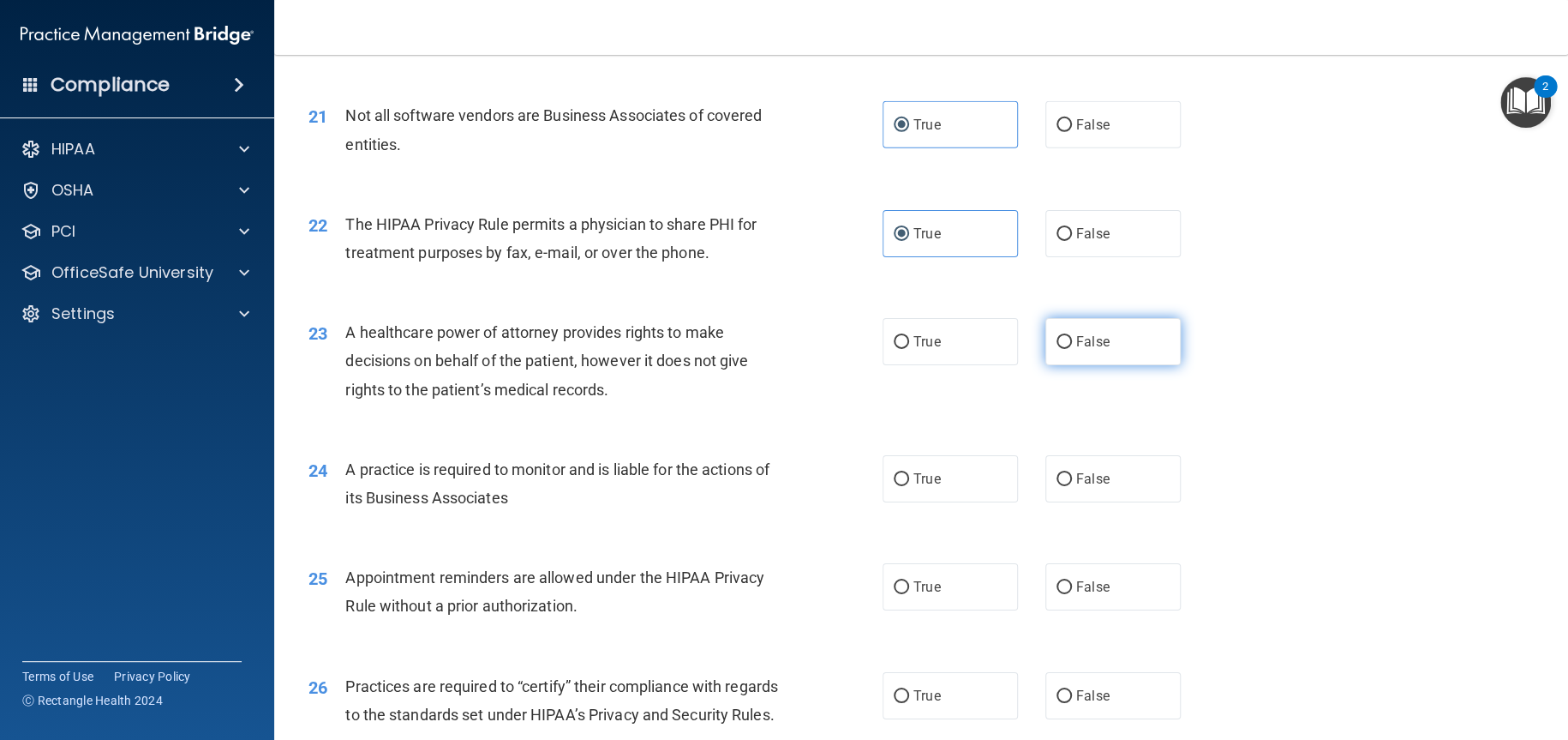
click at [1061, 365] on label "False" at bounding box center [1113, 341] width 136 height 47
click at [1061, 349] on input "False" at bounding box center [1064, 342] width 16 height 13
radio input "true"
click at [1077, 487] on span "False" at bounding box center [1093, 479] width 34 height 16
click at [1072, 486] on input "False" at bounding box center [1064, 479] width 16 height 13
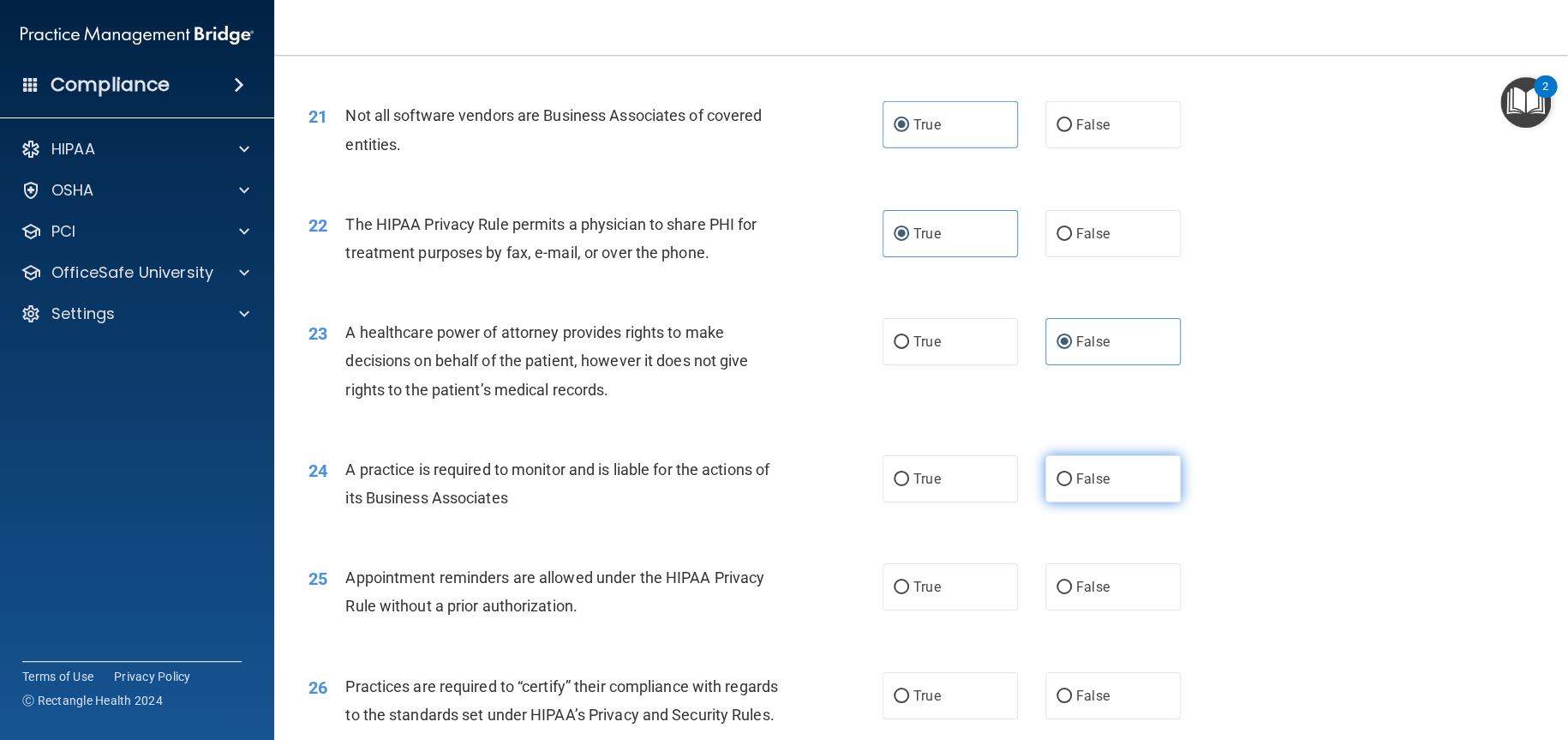
radio input "true"
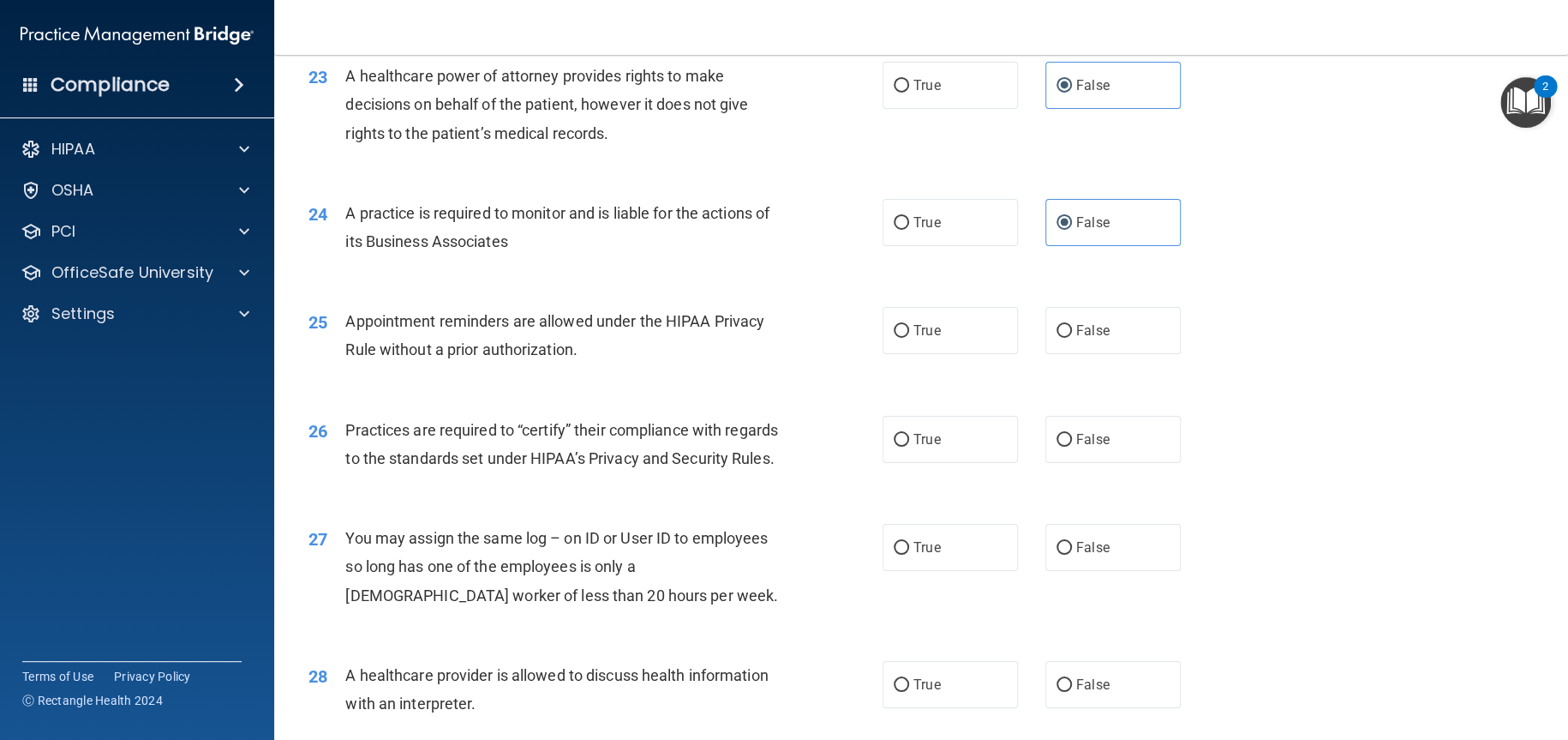
scroll to position [3000, 0]
click at [914, 337] on span "True" at bounding box center [926, 329] width 27 height 16
click at [909, 336] on input "True" at bounding box center [901, 329] width 16 height 13
radio input "true"
click at [1057, 445] on input "False" at bounding box center [1064, 438] width 16 height 13
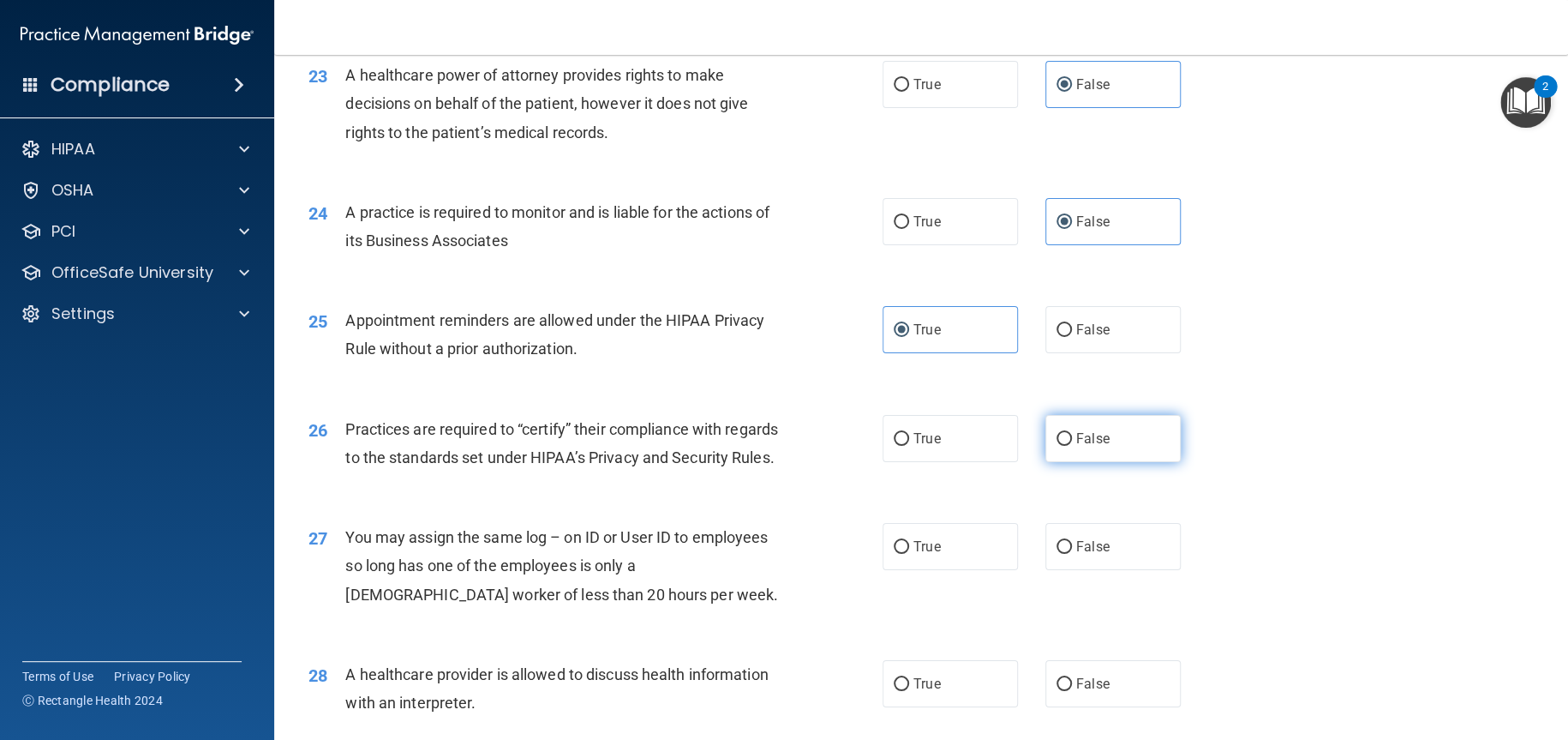
radio input "true"
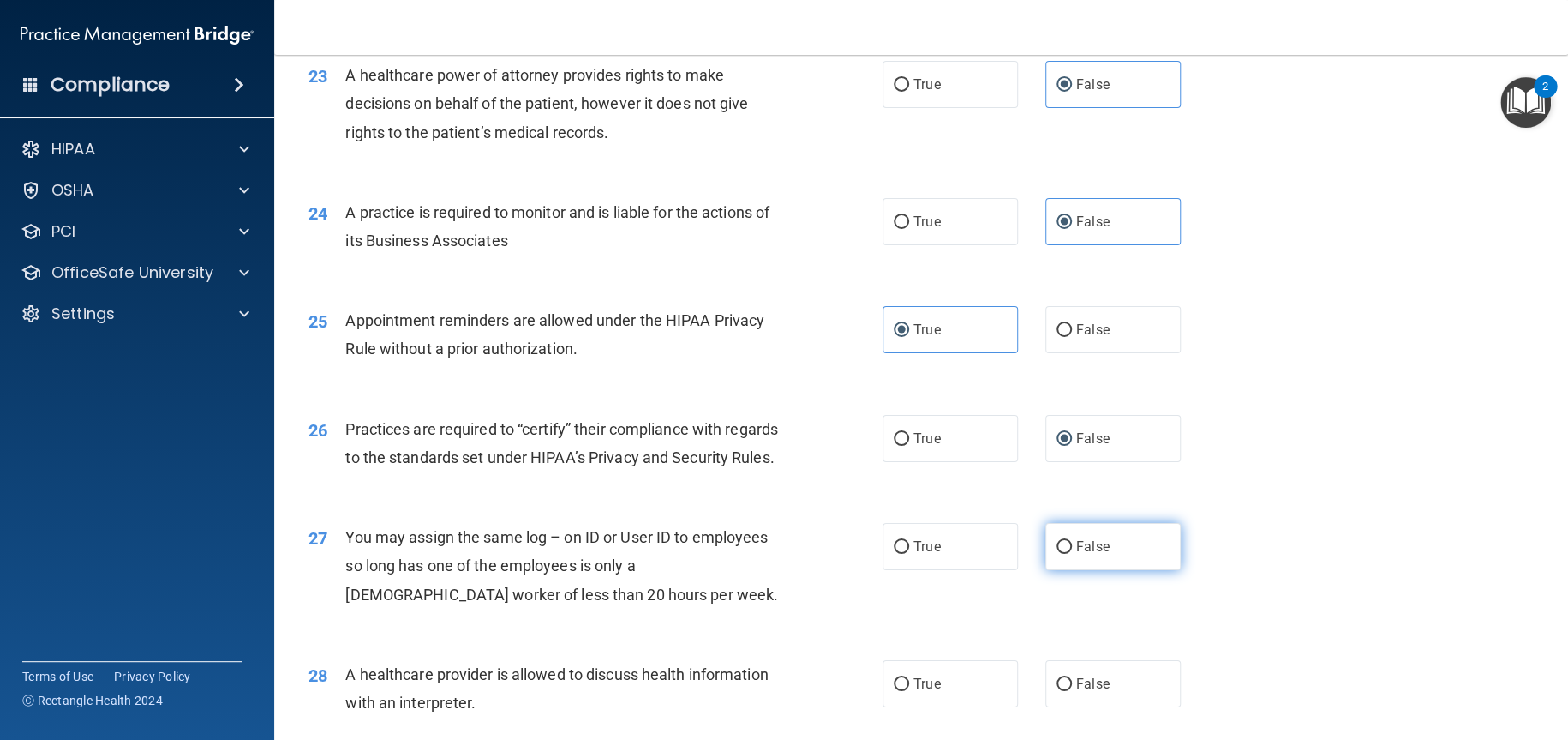
click at [1092, 554] on span "False" at bounding box center [1093, 546] width 34 height 16
click at [1072, 554] on input "False" at bounding box center [1064, 547] width 16 height 13
radio input "true"
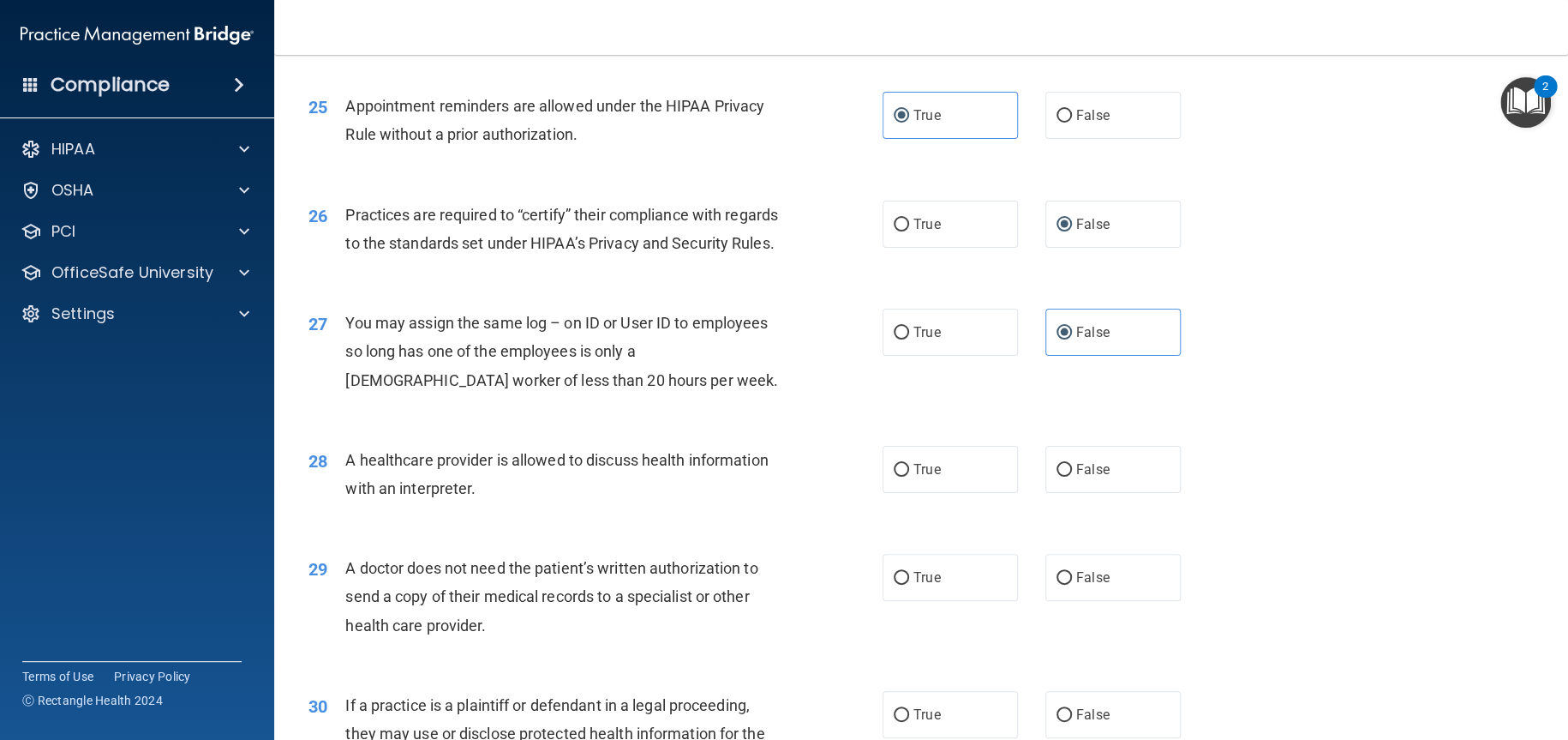
scroll to position [3257, 0]
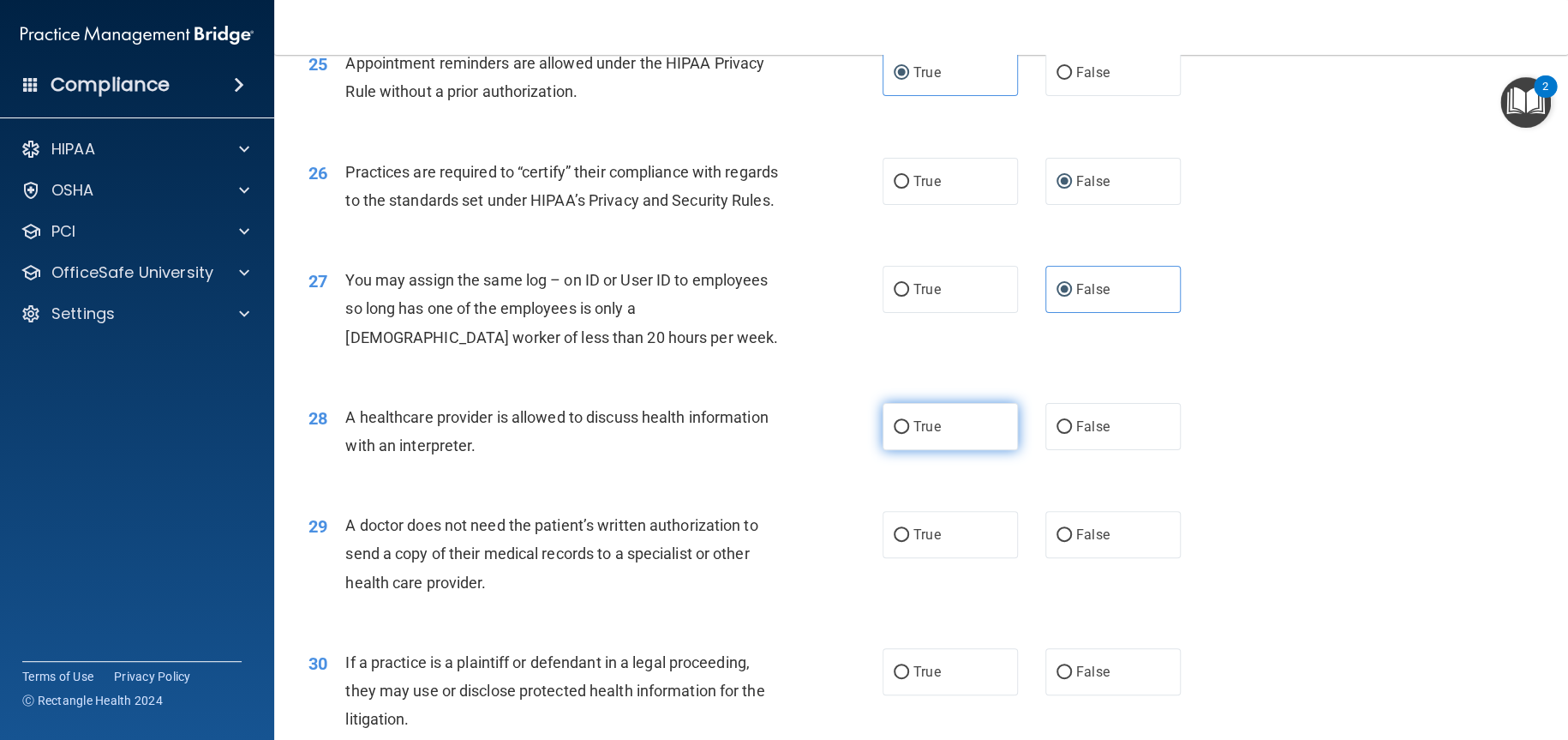
click at [944, 450] on label "True" at bounding box center [950, 426] width 136 height 47
click at [909, 433] on input "True" at bounding box center [901, 426] width 16 height 13
radio input "true"
click at [925, 542] on span "True" at bounding box center [926, 534] width 27 height 16
click at [909, 541] on input "True" at bounding box center [901, 534] width 16 height 13
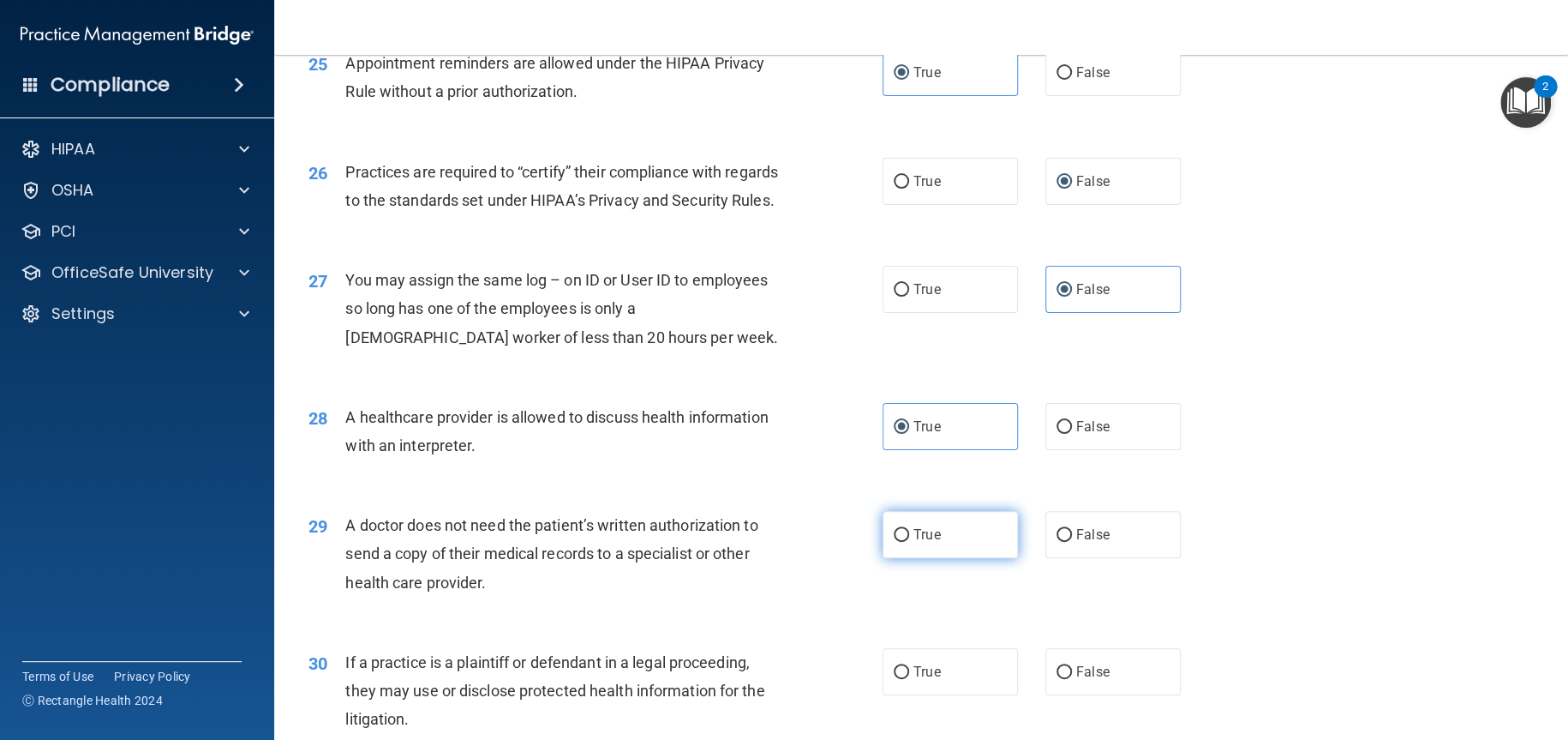
radio input "true"
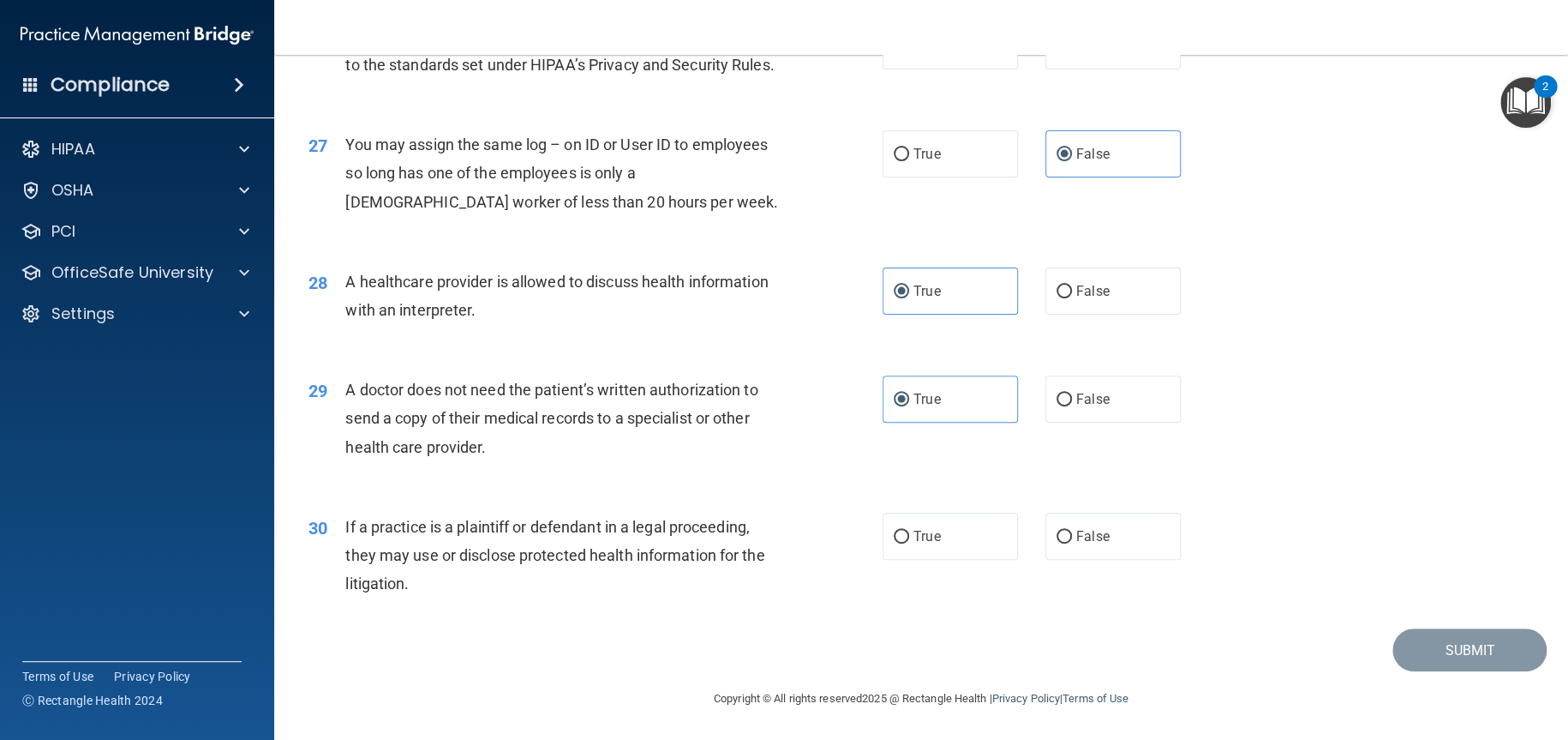
scroll to position [3476, 0]
click at [926, 565] on div "30 If a practice is a plaintiff or defendant in a legal proceeding, they may us…" at bounding box center [921, 559] width 1251 height 138
click at [935, 542] on label "True" at bounding box center [950, 536] width 136 height 47
click at [909, 542] on input "True" at bounding box center [901, 536] width 16 height 13
radio input "true"
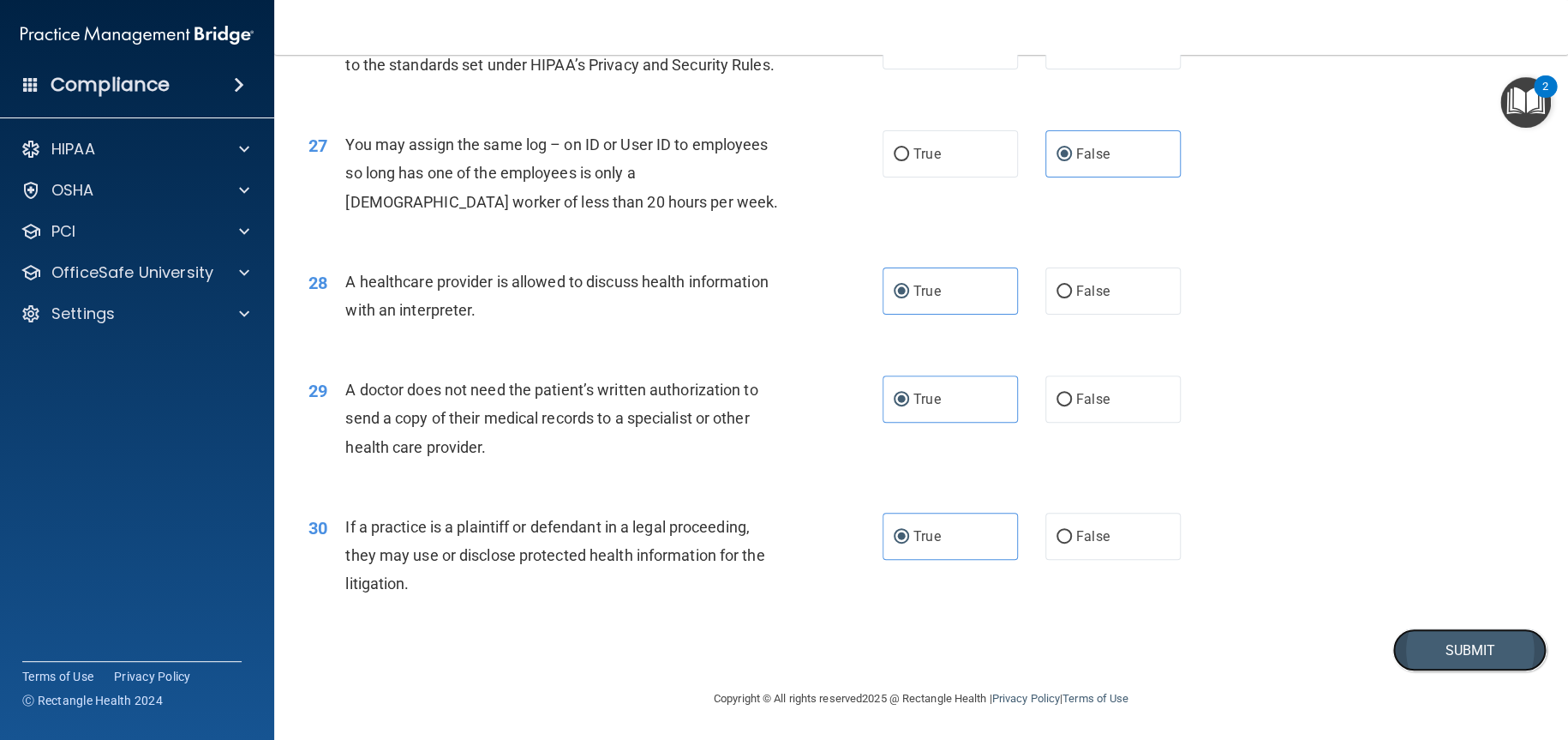
click at [1428, 647] on button "Submit" at bounding box center [1470, 650] width 154 height 44
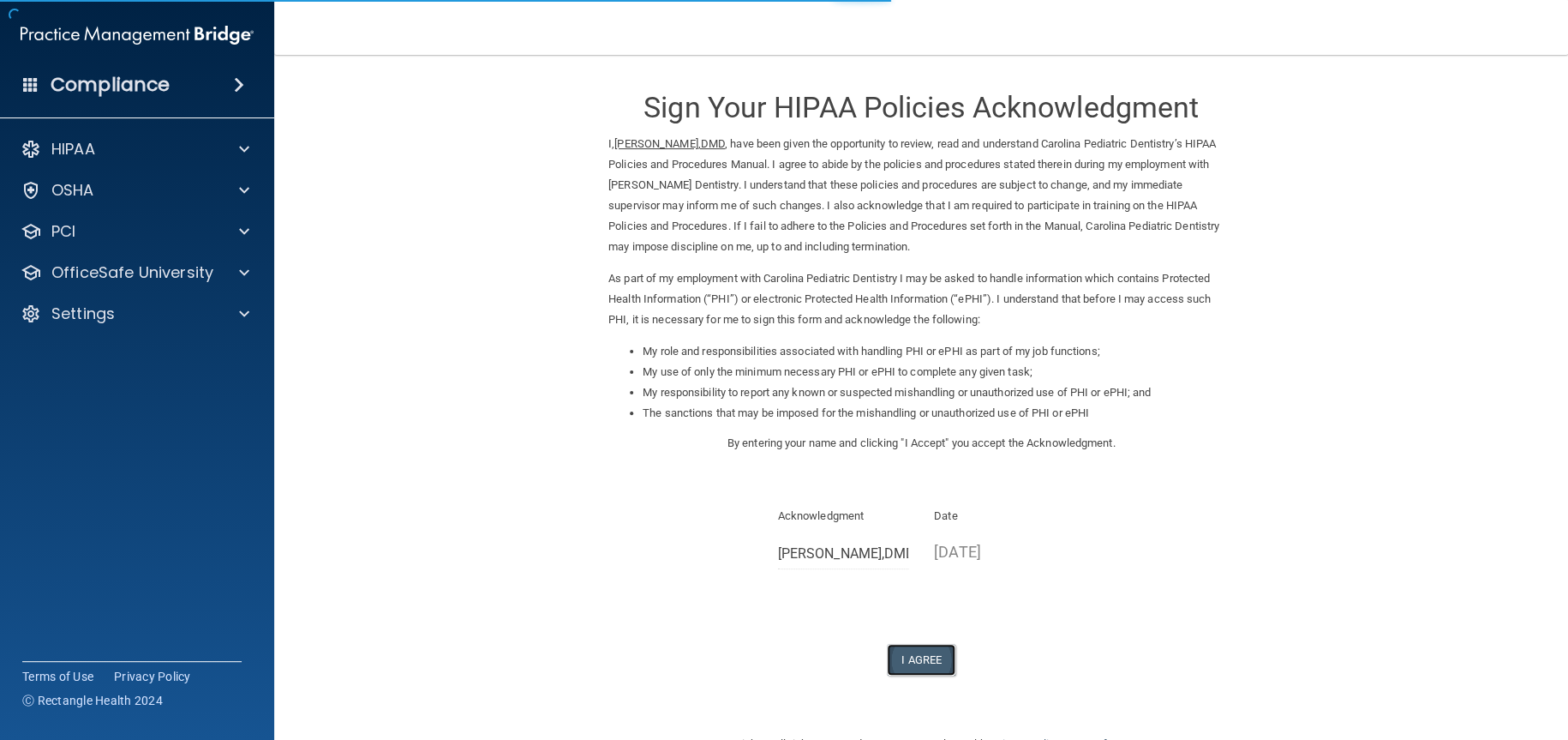
click at [920, 666] on button "I Agree" at bounding box center [921, 660] width 68 height 32
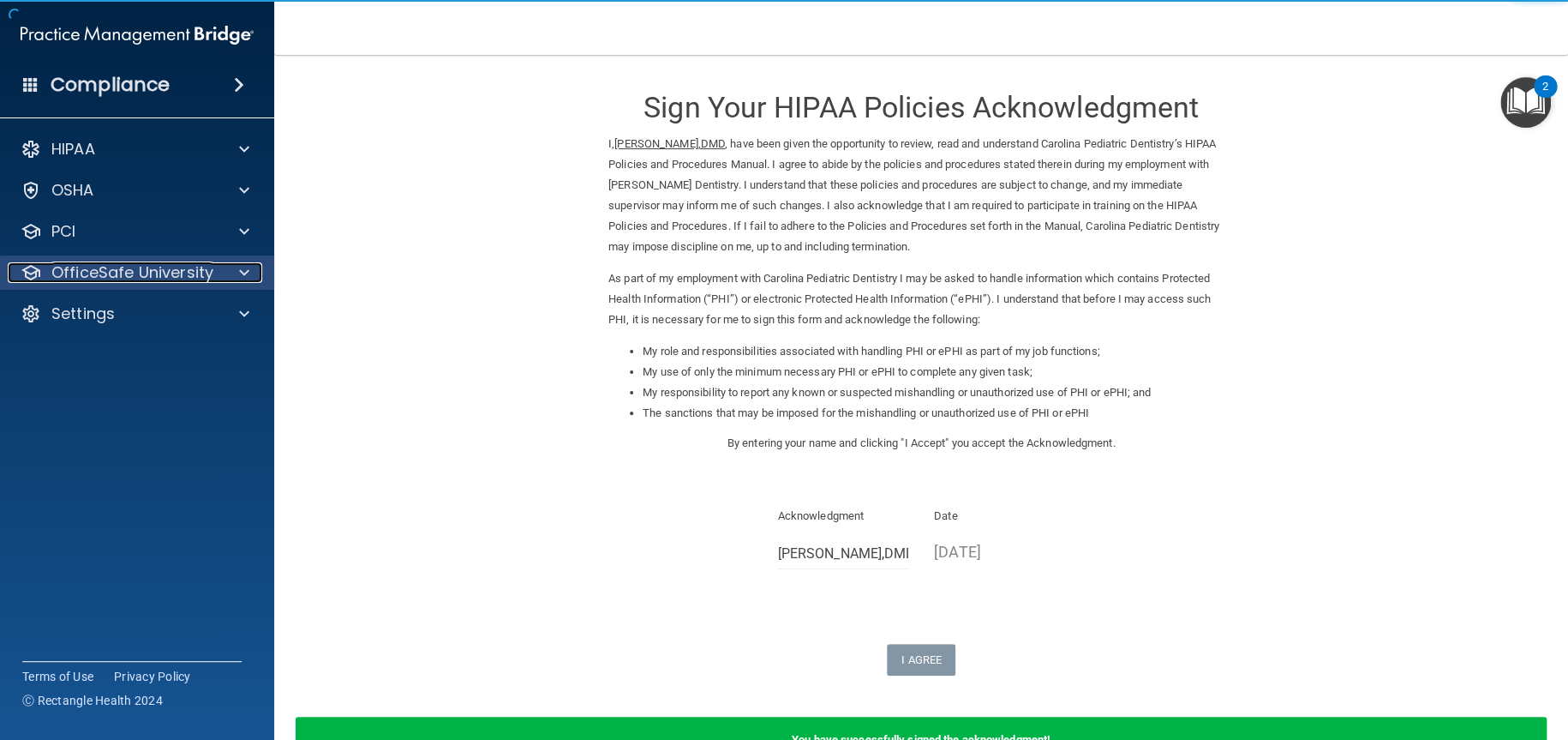
click at [257, 279] on div at bounding box center [241, 272] width 43 height 21
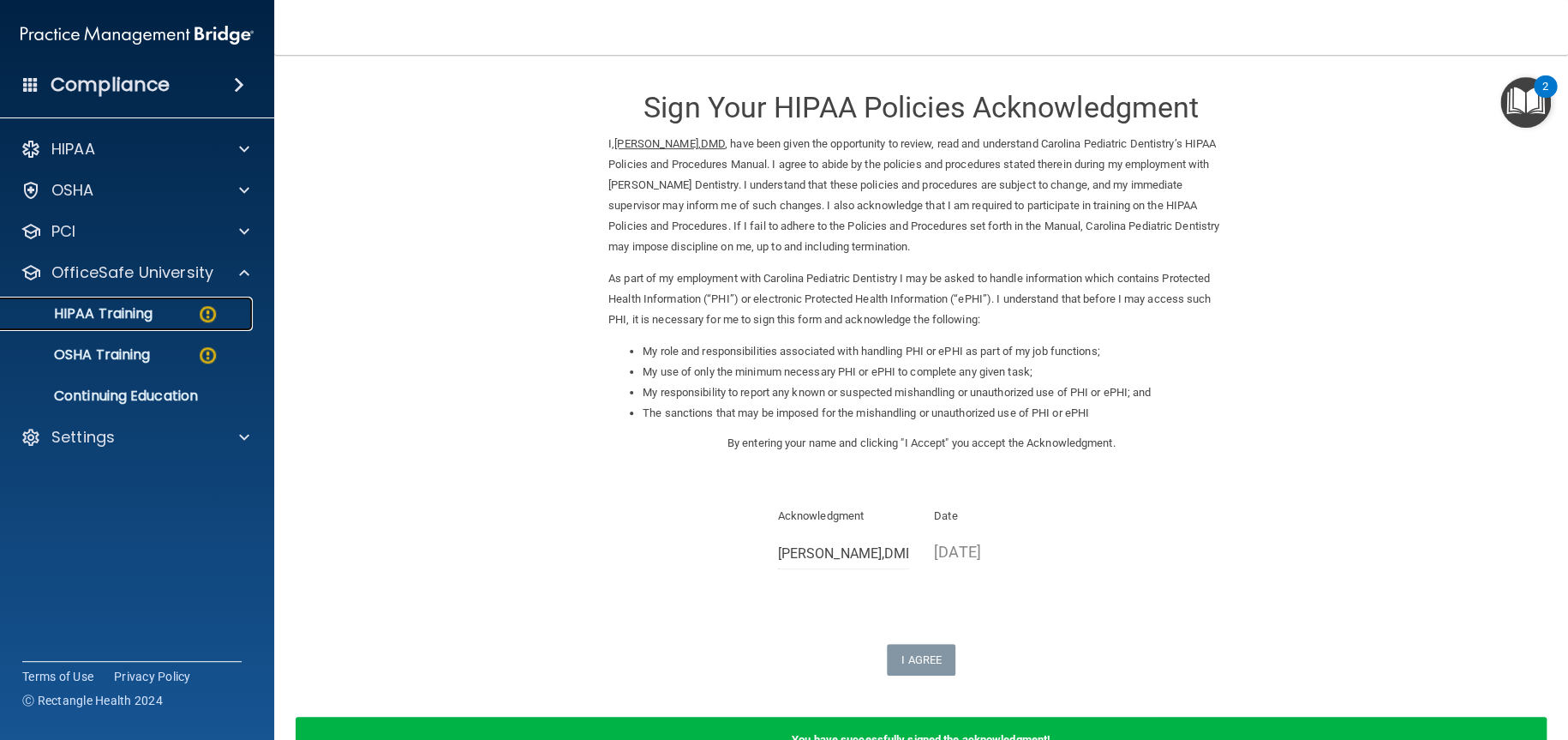
click at [205, 320] on img at bounding box center [208, 315] width 22 height 22
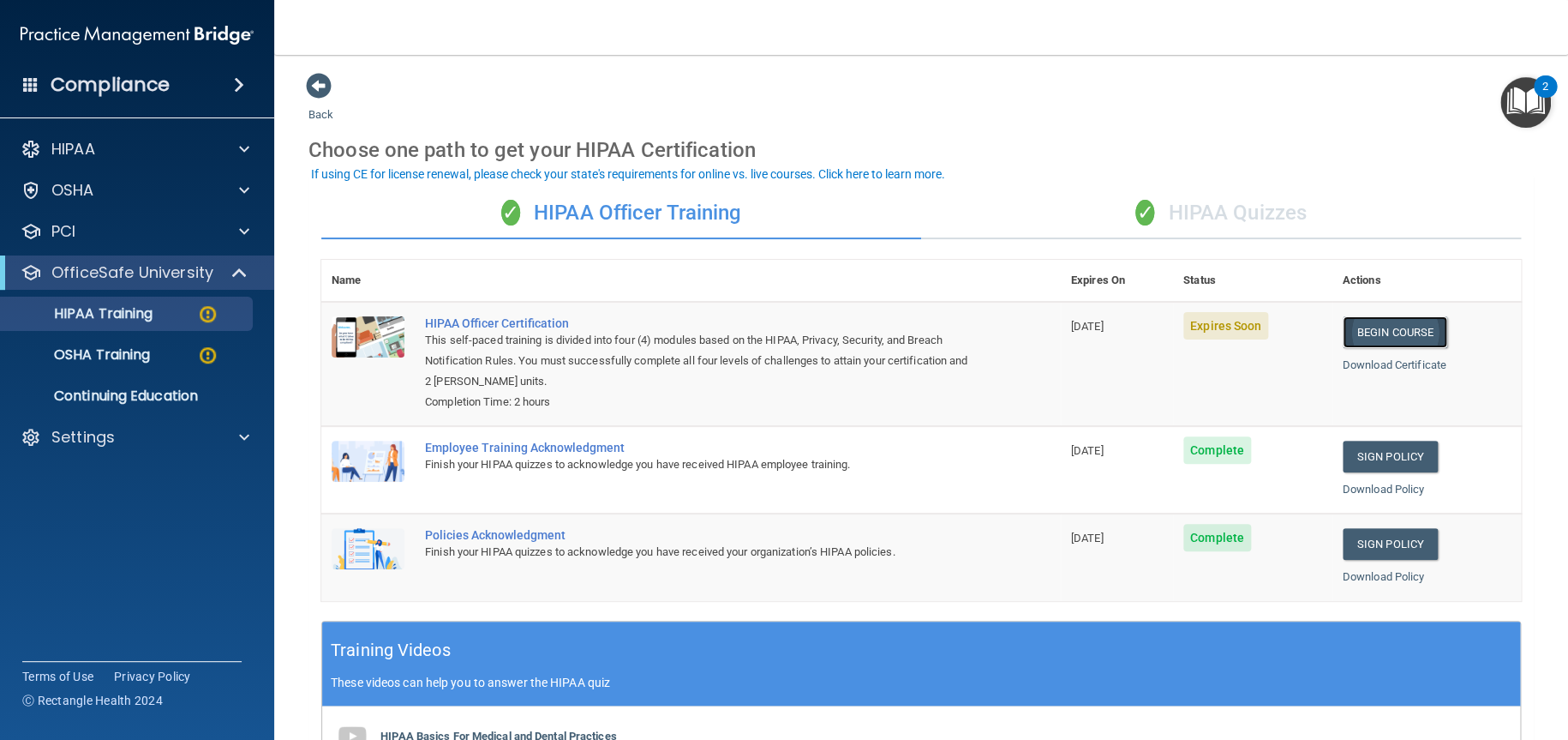
click at [1392, 329] on link "Begin Course" at bounding box center [1395, 332] width 105 height 32
click at [149, 359] on p "OSHA Training" at bounding box center [80, 354] width 138 height 17
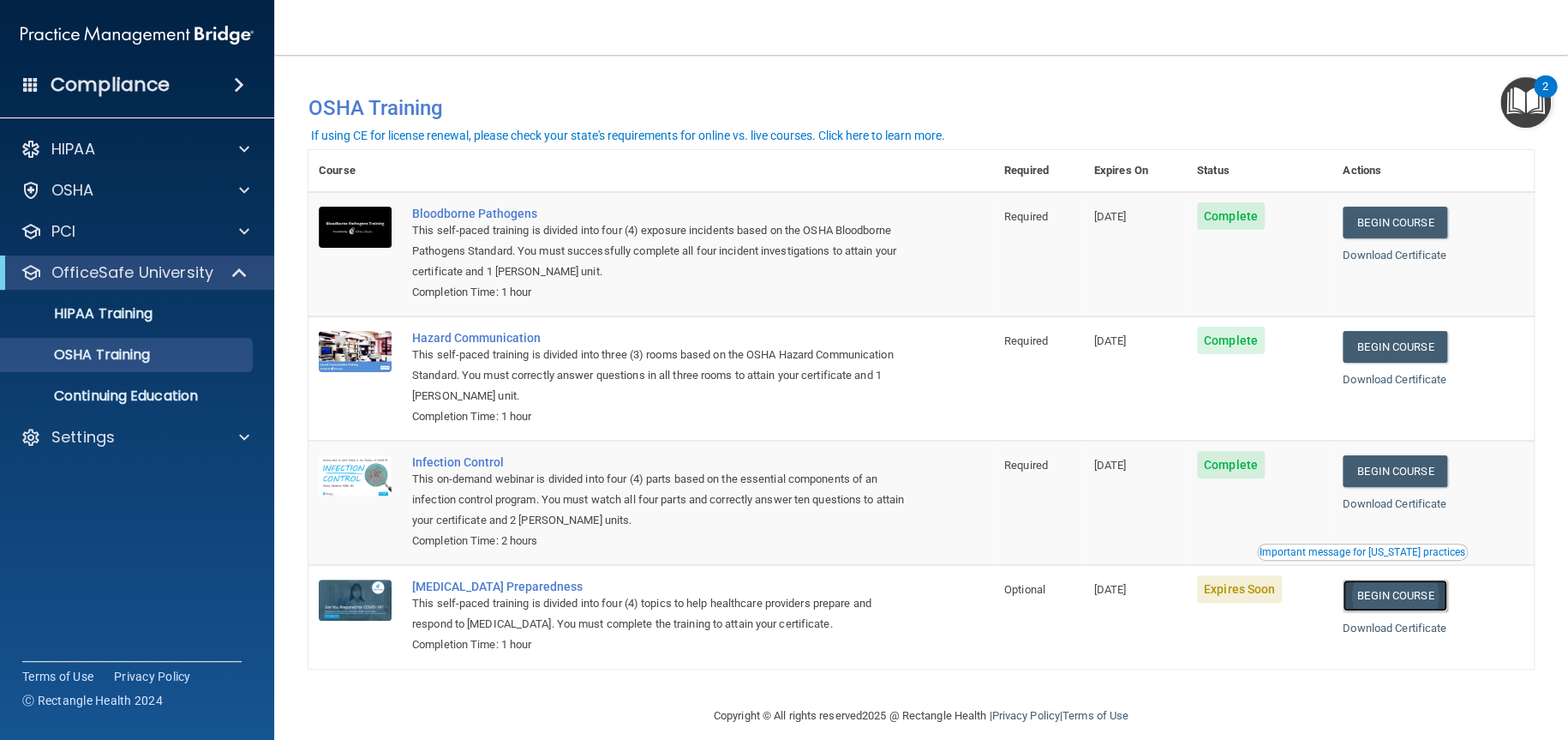
click at [1399, 593] on link "Begin Course" at bounding box center [1395, 596] width 105 height 32
click at [132, 310] on p "HIPAA Training" at bounding box center [81, 313] width 141 height 17
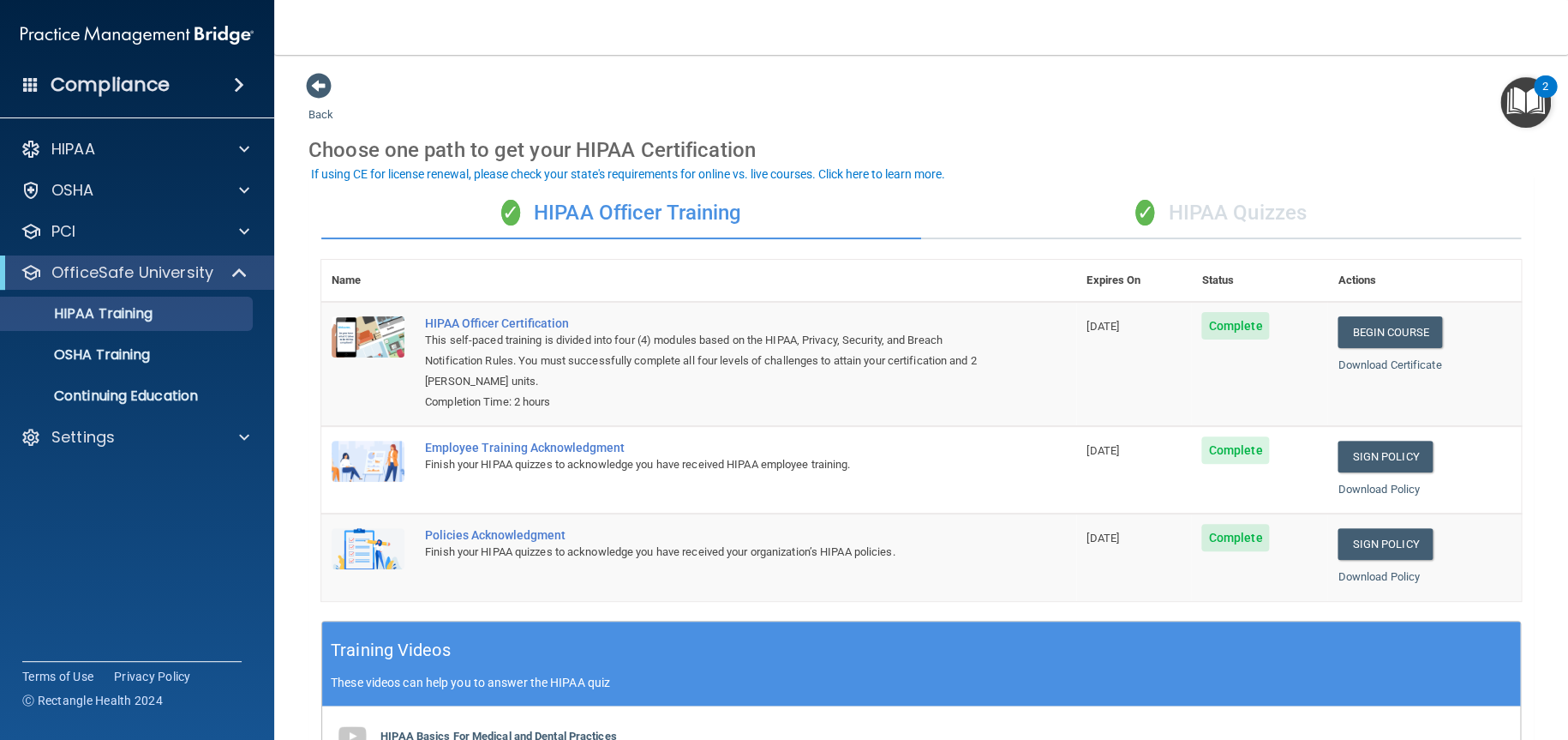
click at [1234, 219] on div "✓ HIPAA Quizzes" at bounding box center [1221, 214] width 600 height 51
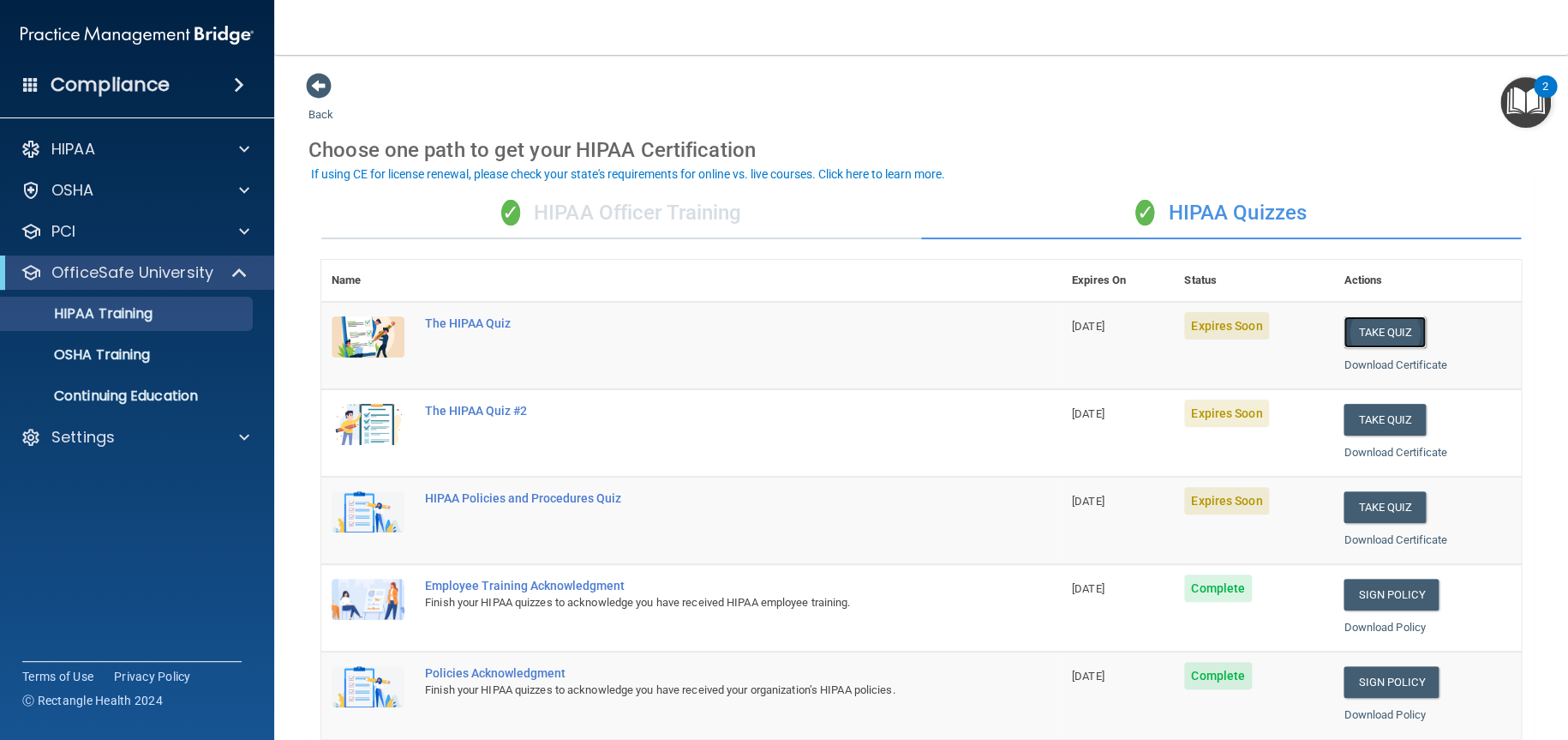
click at [1368, 325] on button "Take Quiz" at bounding box center [1384, 332] width 82 height 32
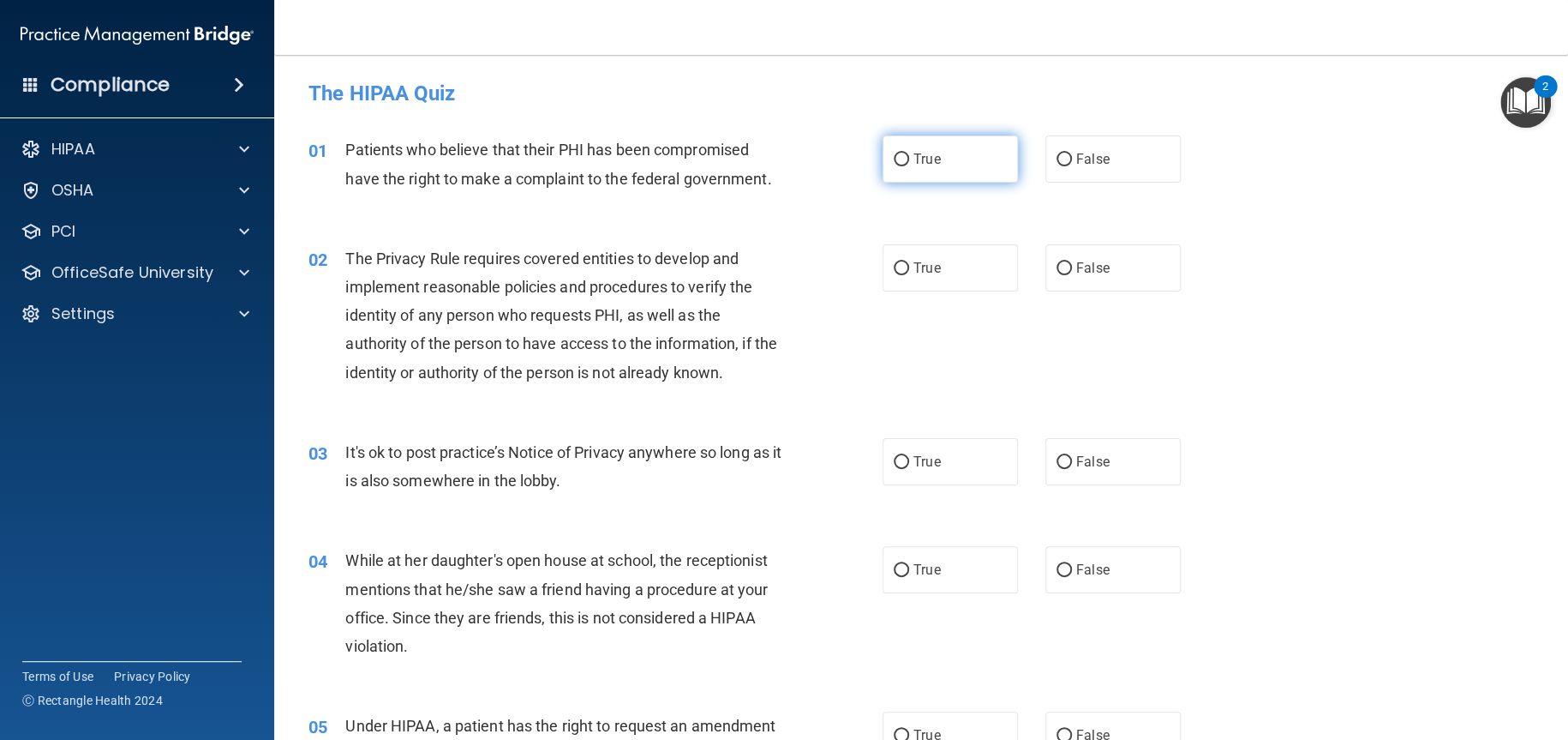
click at [894, 160] on input "True" at bounding box center [901, 159] width 16 height 13
radio input "true"
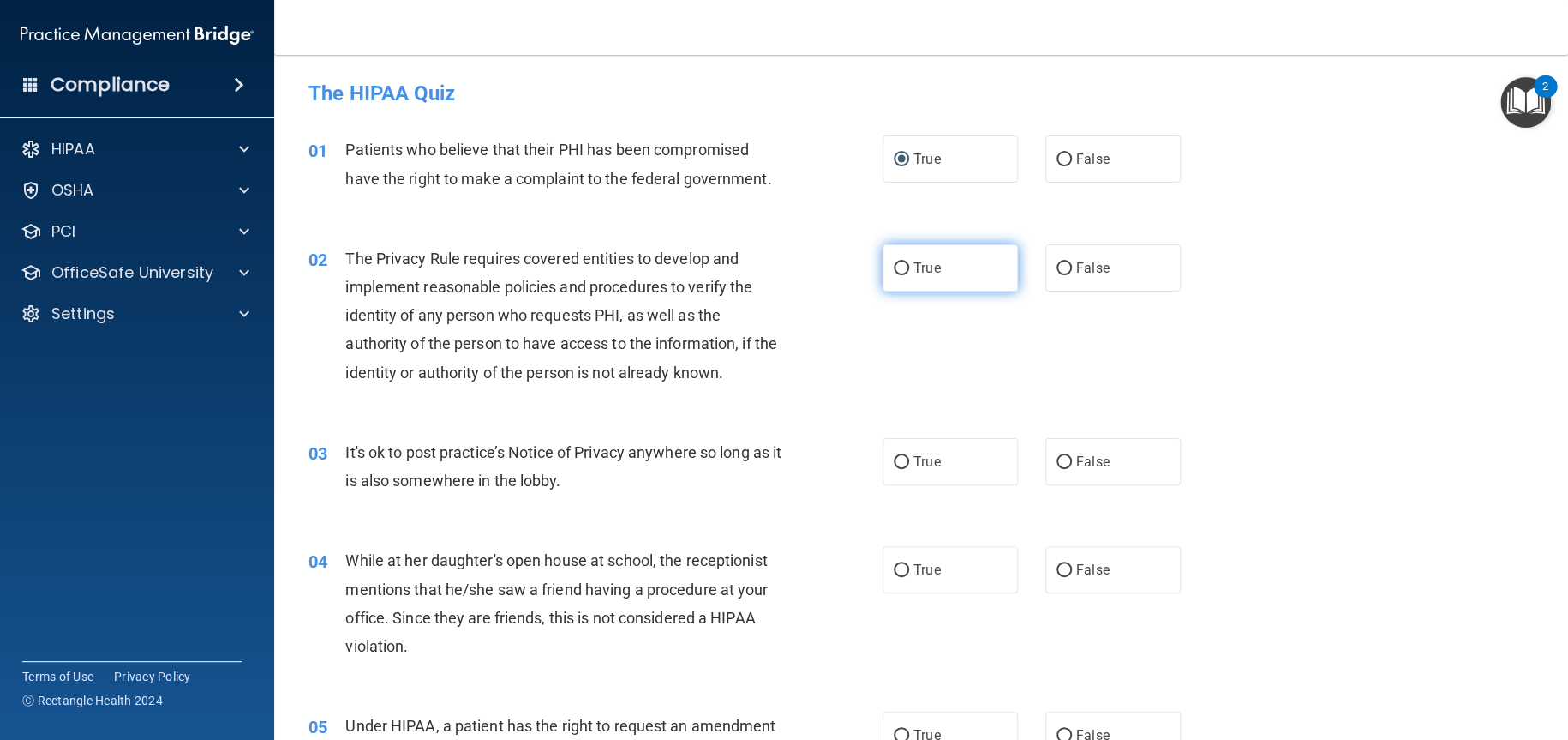
click at [887, 260] on label "True" at bounding box center [950, 268] width 136 height 47
click at [893, 262] on input "True" at bounding box center [901, 268] width 16 height 13
radio input "true"
click at [1082, 459] on span "False" at bounding box center [1093, 461] width 34 height 16
click at [1072, 459] on input "False" at bounding box center [1064, 462] width 16 height 13
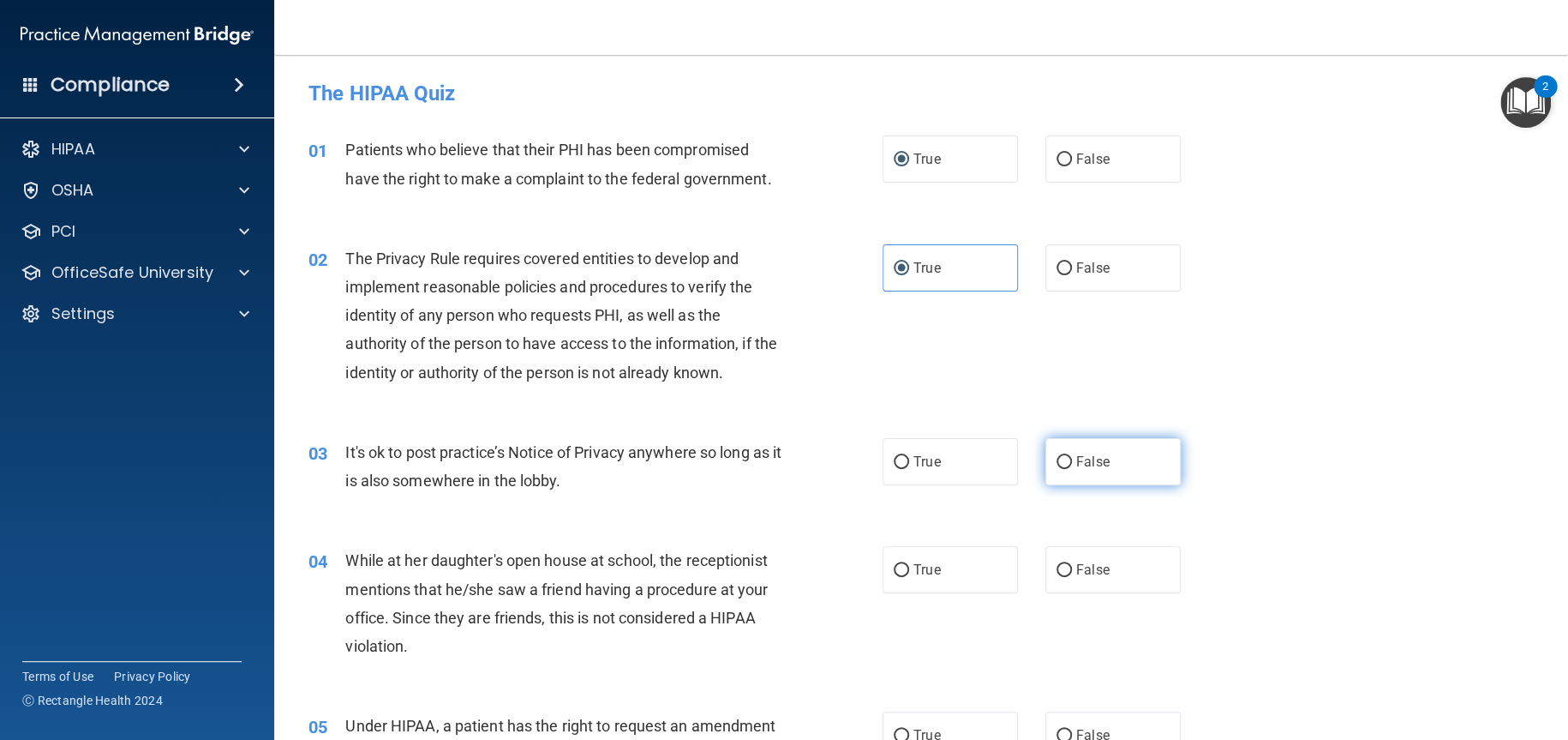
radio input "true"
click at [1076, 571] on span "False" at bounding box center [1093, 569] width 34 height 16
click at [1068, 571] on input "False" at bounding box center [1064, 570] width 16 height 13
radio input "true"
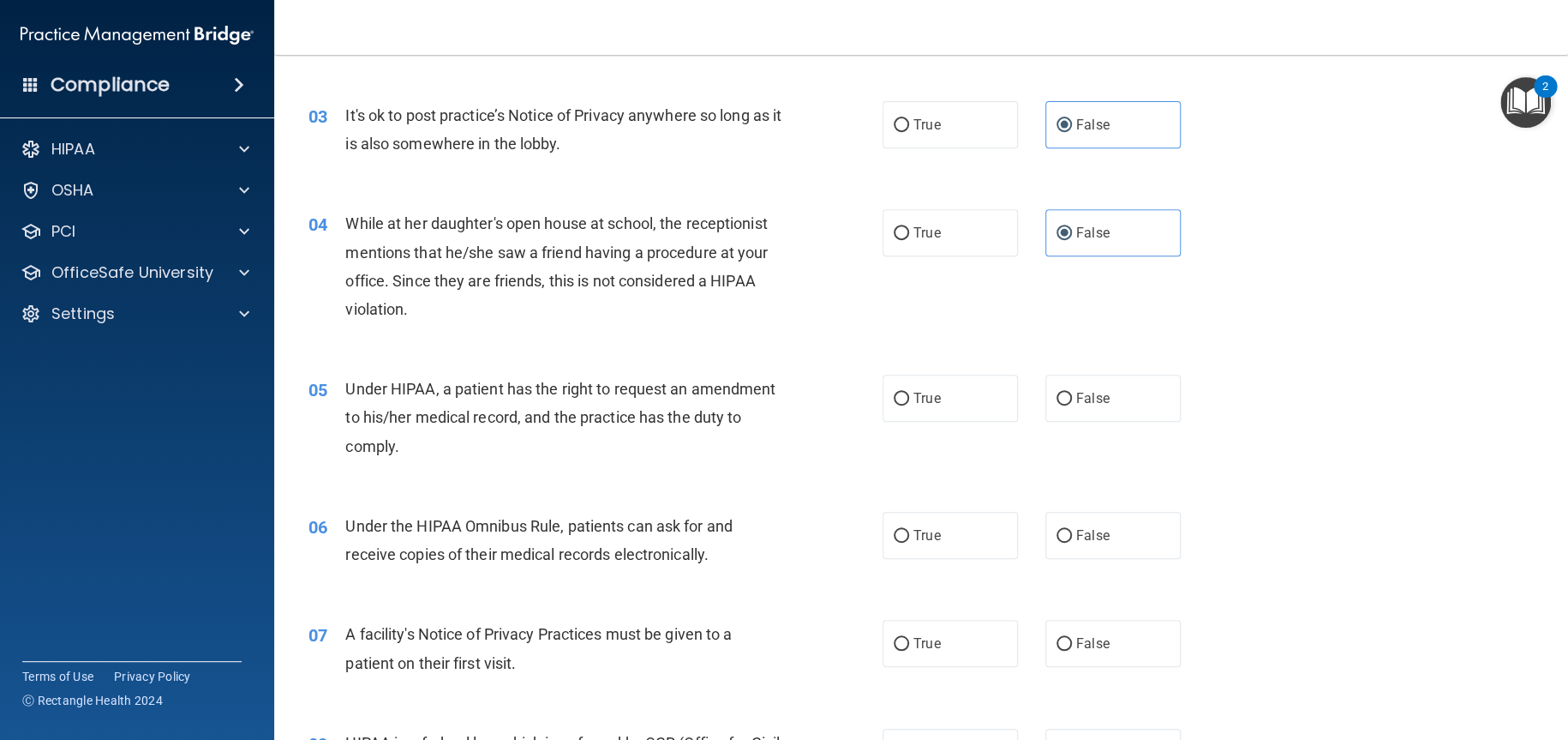
scroll to position [342, 0]
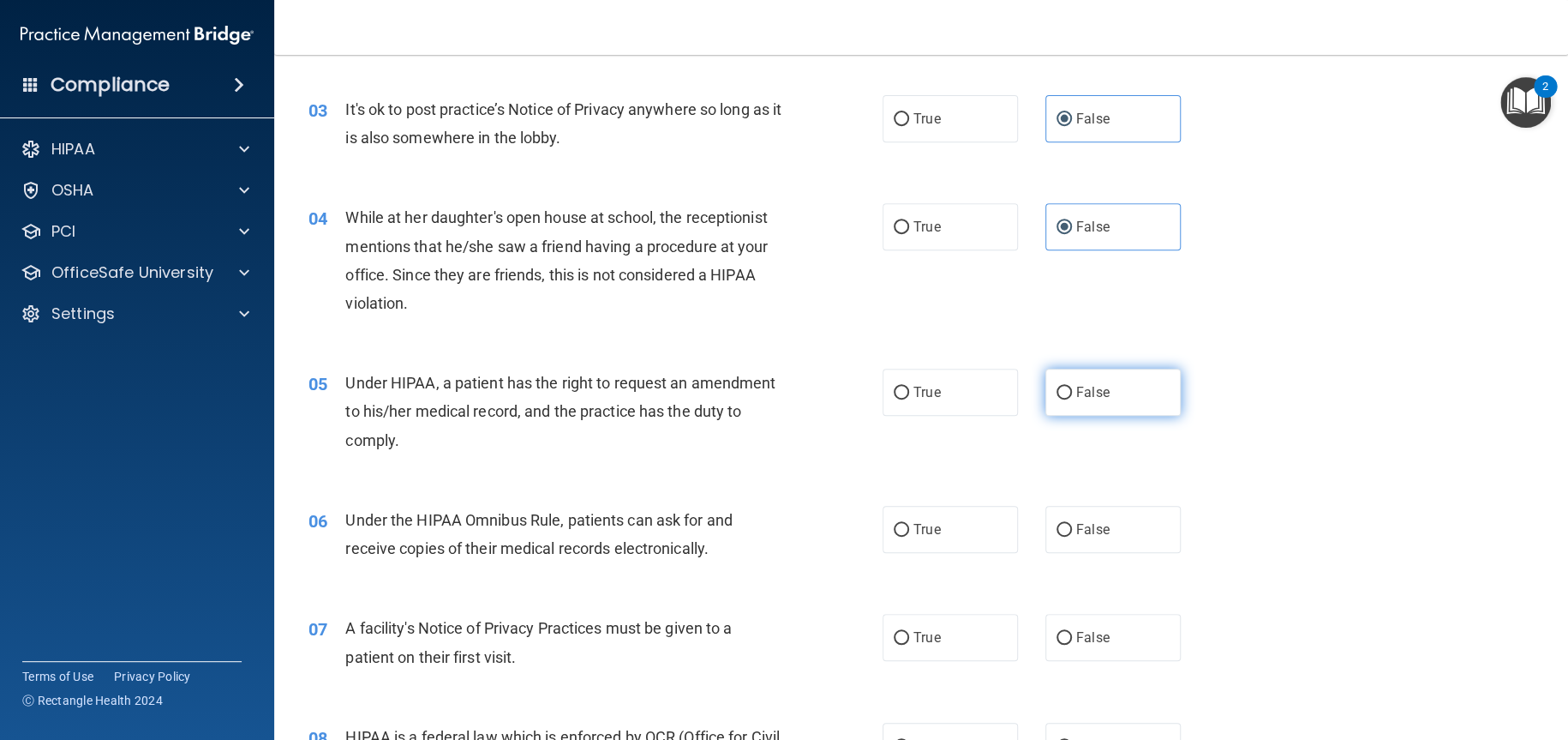
click at [1097, 405] on label "False" at bounding box center [1113, 392] width 136 height 47
click at [1072, 400] on input "False" at bounding box center [1064, 393] width 16 height 13
radio input "true"
click at [934, 530] on label "True" at bounding box center [950, 529] width 136 height 47
click at [909, 530] on input "True" at bounding box center [901, 529] width 16 height 13
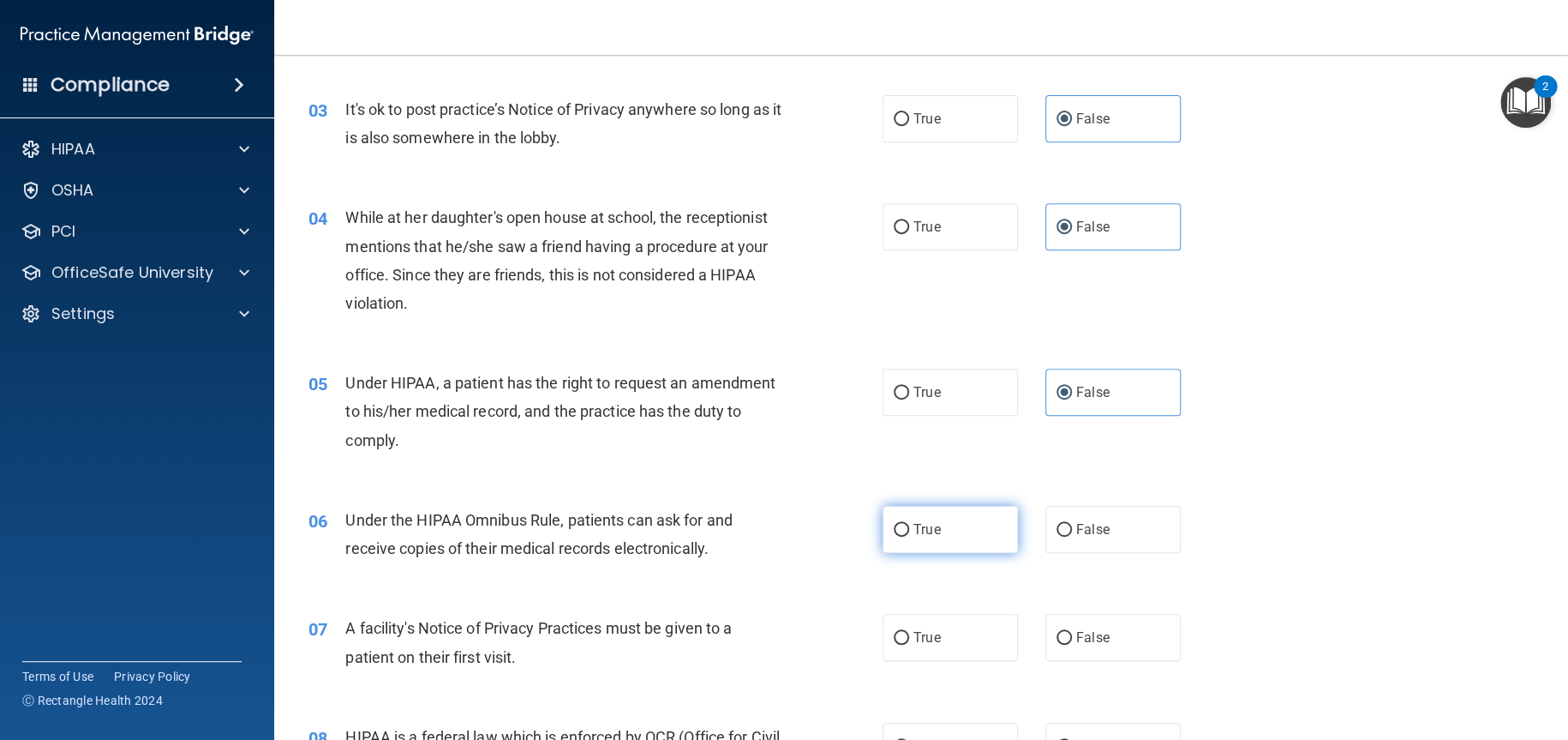
radio input "true"
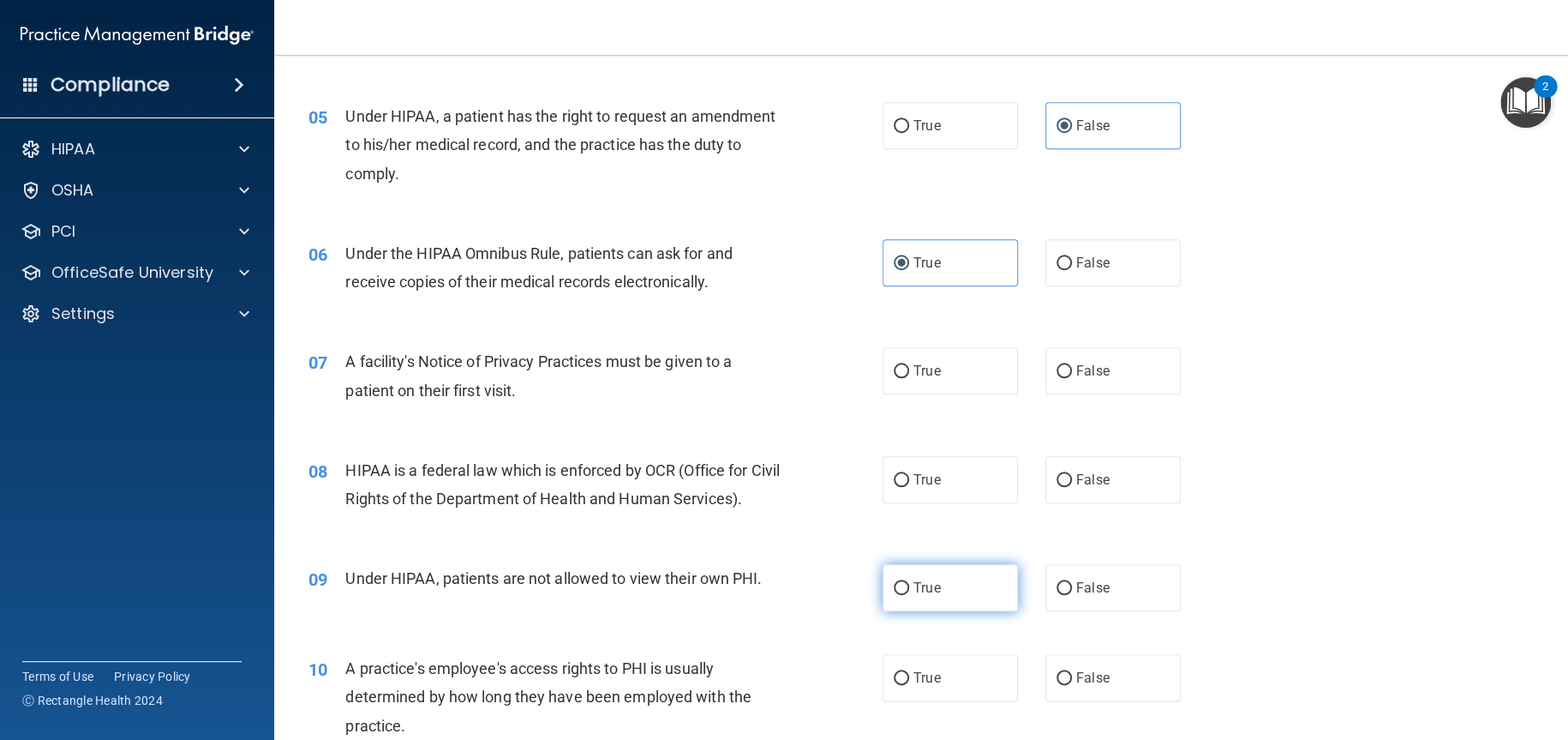
scroll to position [686, 0]
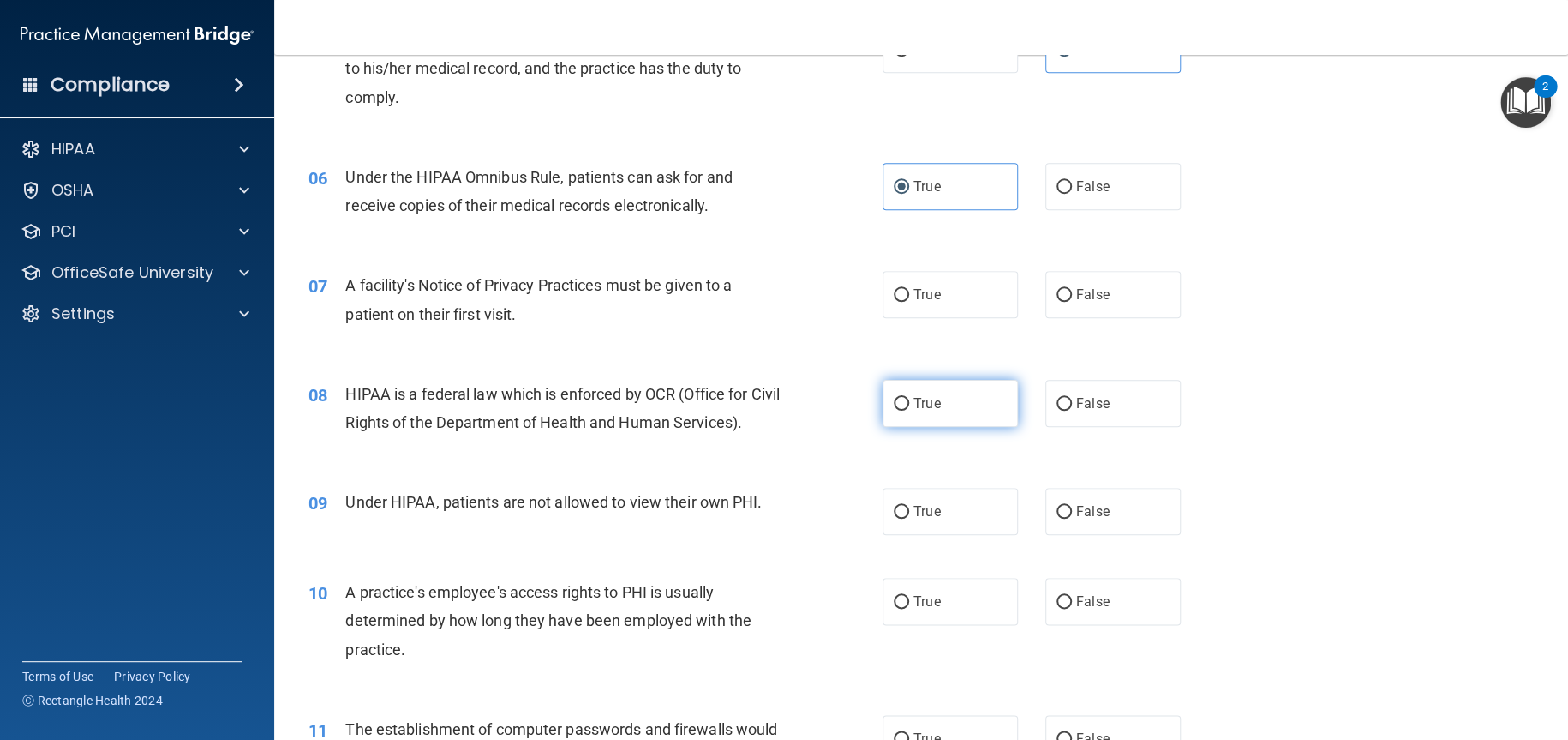
click at [913, 399] on span "True" at bounding box center [926, 403] width 27 height 16
click at [909, 399] on input "True" at bounding box center [901, 404] width 16 height 13
radio input "true"
click at [926, 298] on span "True" at bounding box center [926, 294] width 27 height 16
click at [909, 298] on input "True" at bounding box center [901, 295] width 16 height 13
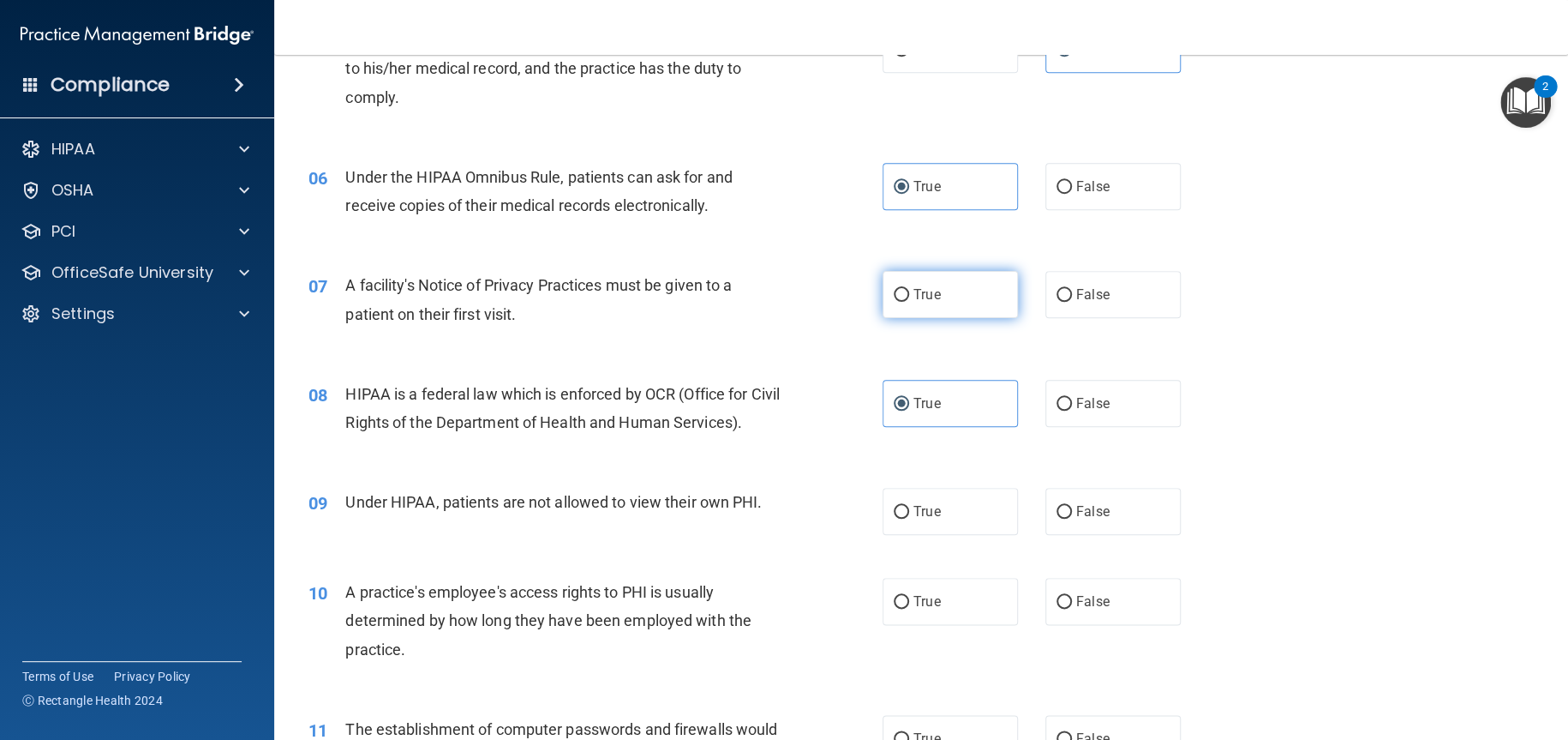
radio input "true"
click at [1061, 515] on input "False" at bounding box center [1064, 511] width 16 height 13
radio input "true"
click at [1061, 590] on label "False" at bounding box center [1113, 601] width 136 height 47
click at [1061, 596] on input "False" at bounding box center [1064, 601] width 16 height 13
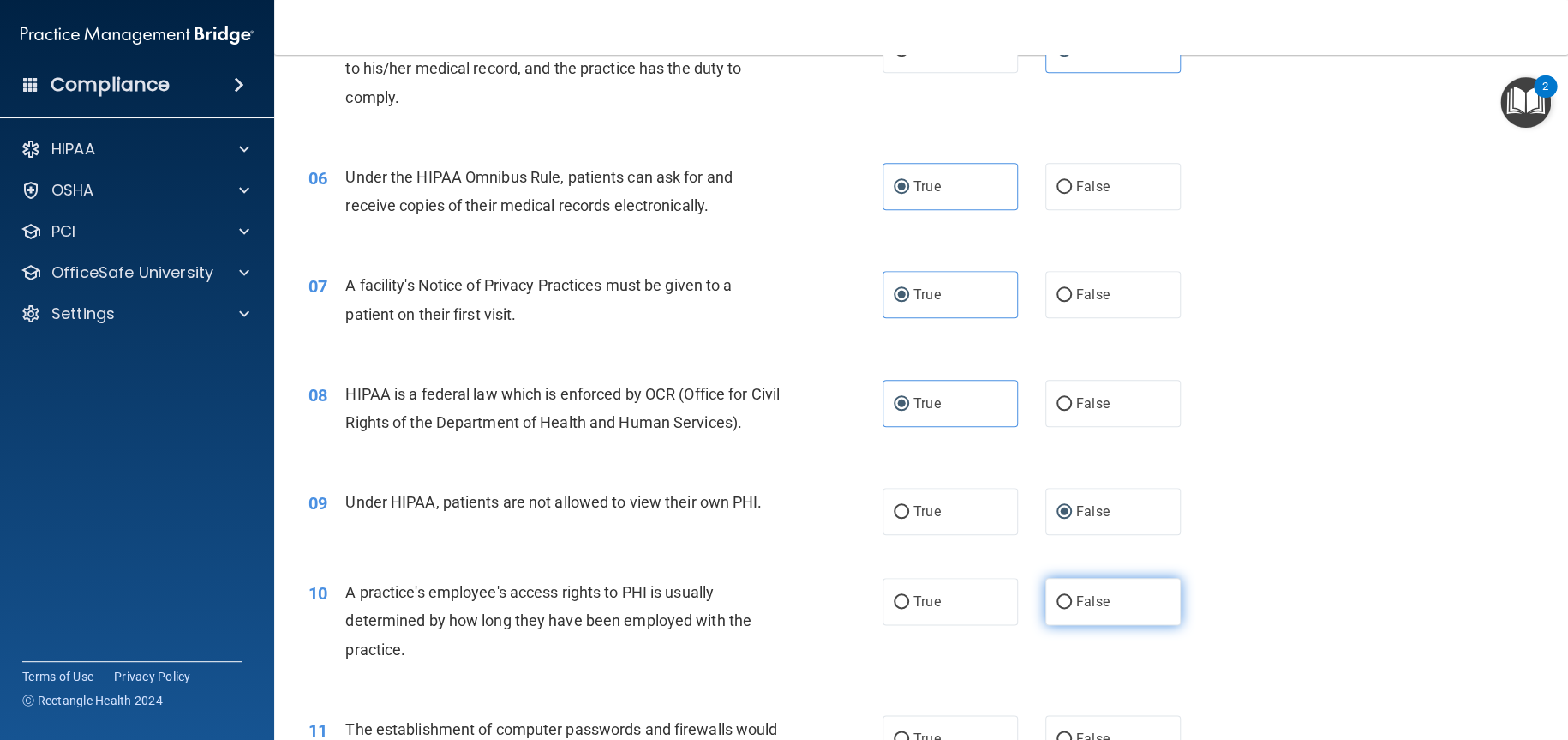
radio input "true"
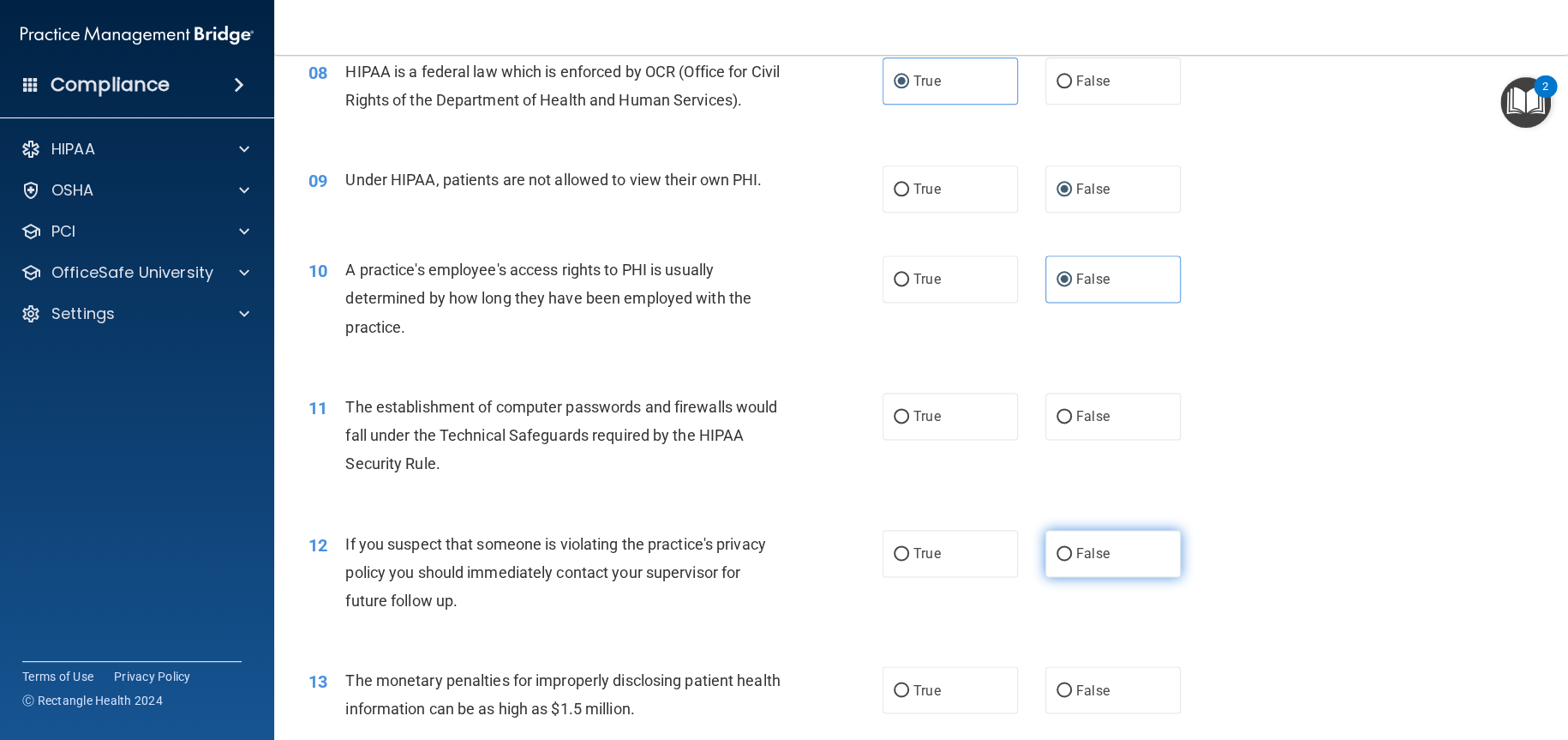
scroll to position [1028, 0]
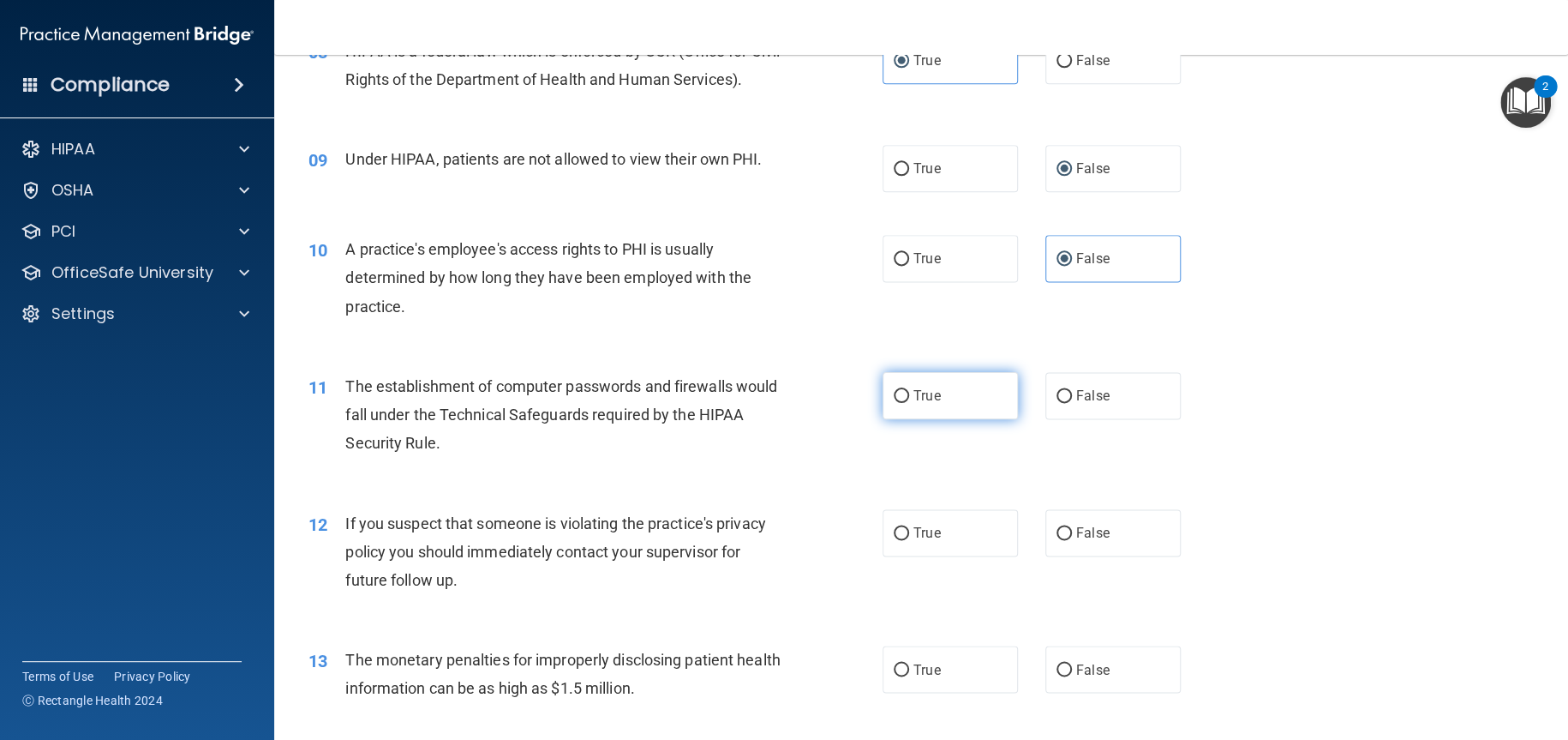
click at [913, 398] on span "True" at bounding box center [926, 396] width 27 height 16
click at [909, 398] on input "True" at bounding box center [901, 396] width 16 height 13
radio input "true"
click at [913, 533] on span "True" at bounding box center [926, 532] width 27 height 16
click at [909, 533] on input "True" at bounding box center [901, 533] width 16 height 13
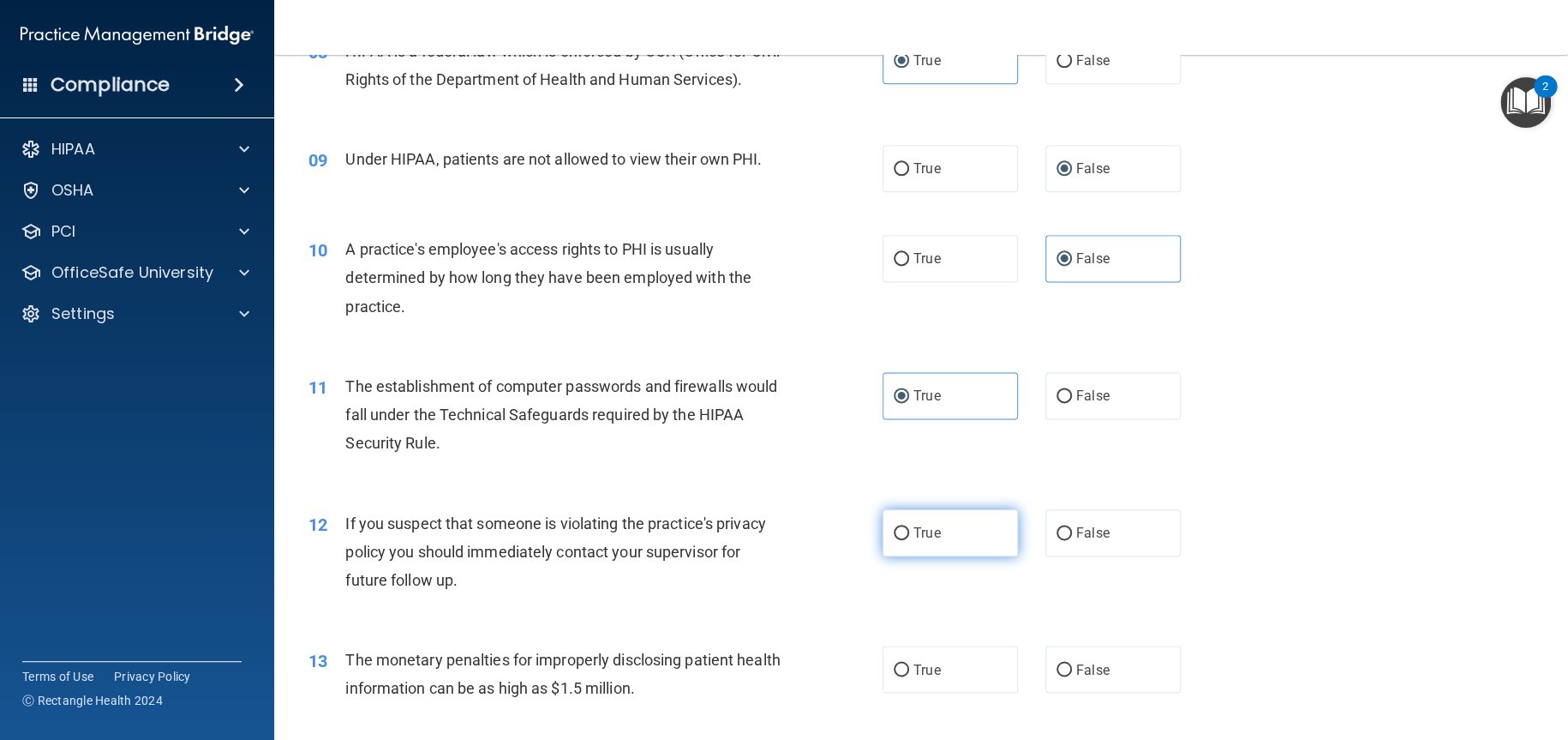
radio input "true"
click at [926, 670] on span "True" at bounding box center [926, 669] width 27 height 16
click at [909, 670] on input "True" at bounding box center [901, 669] width 16 height 13
radio input "true"
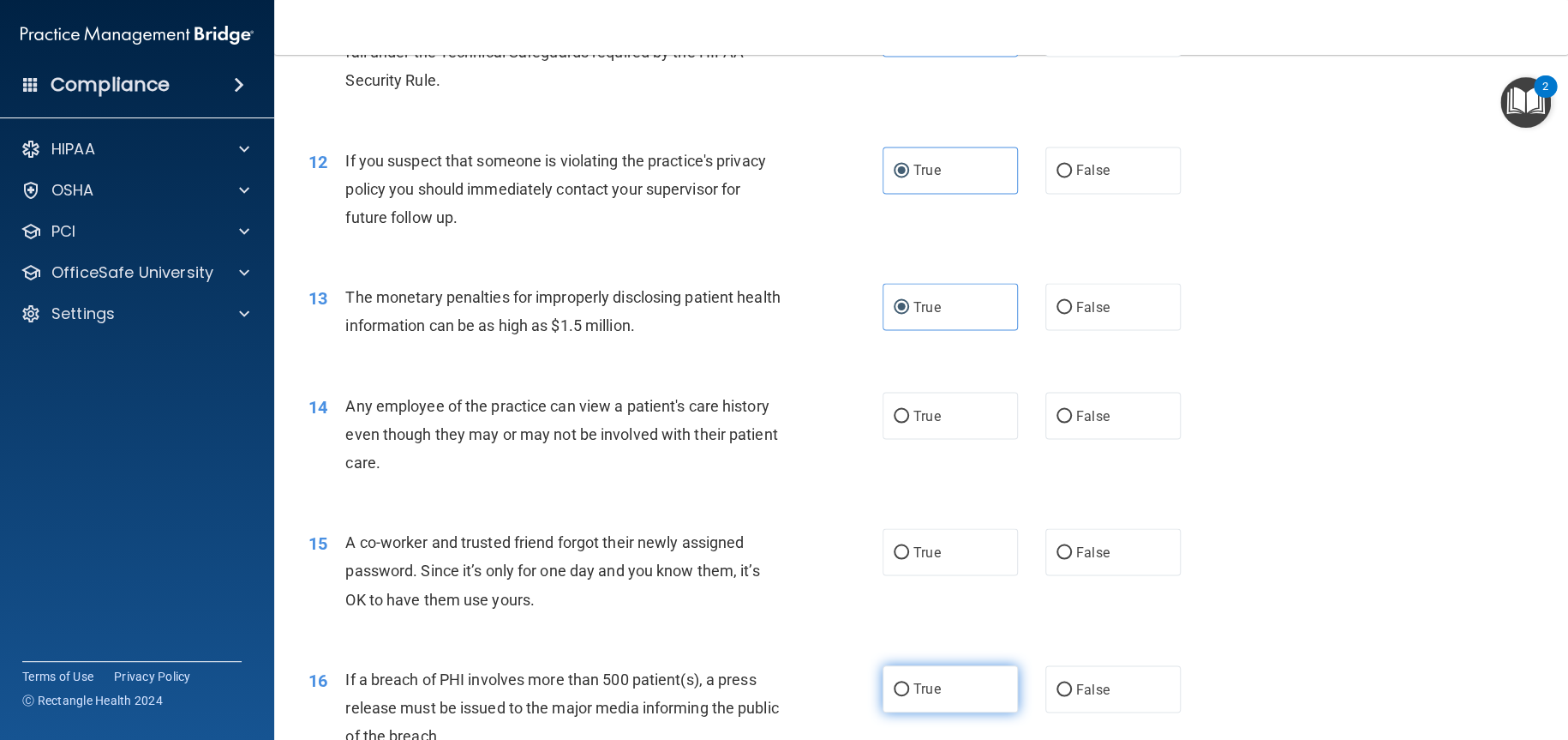
scroll to position [1457, 0]
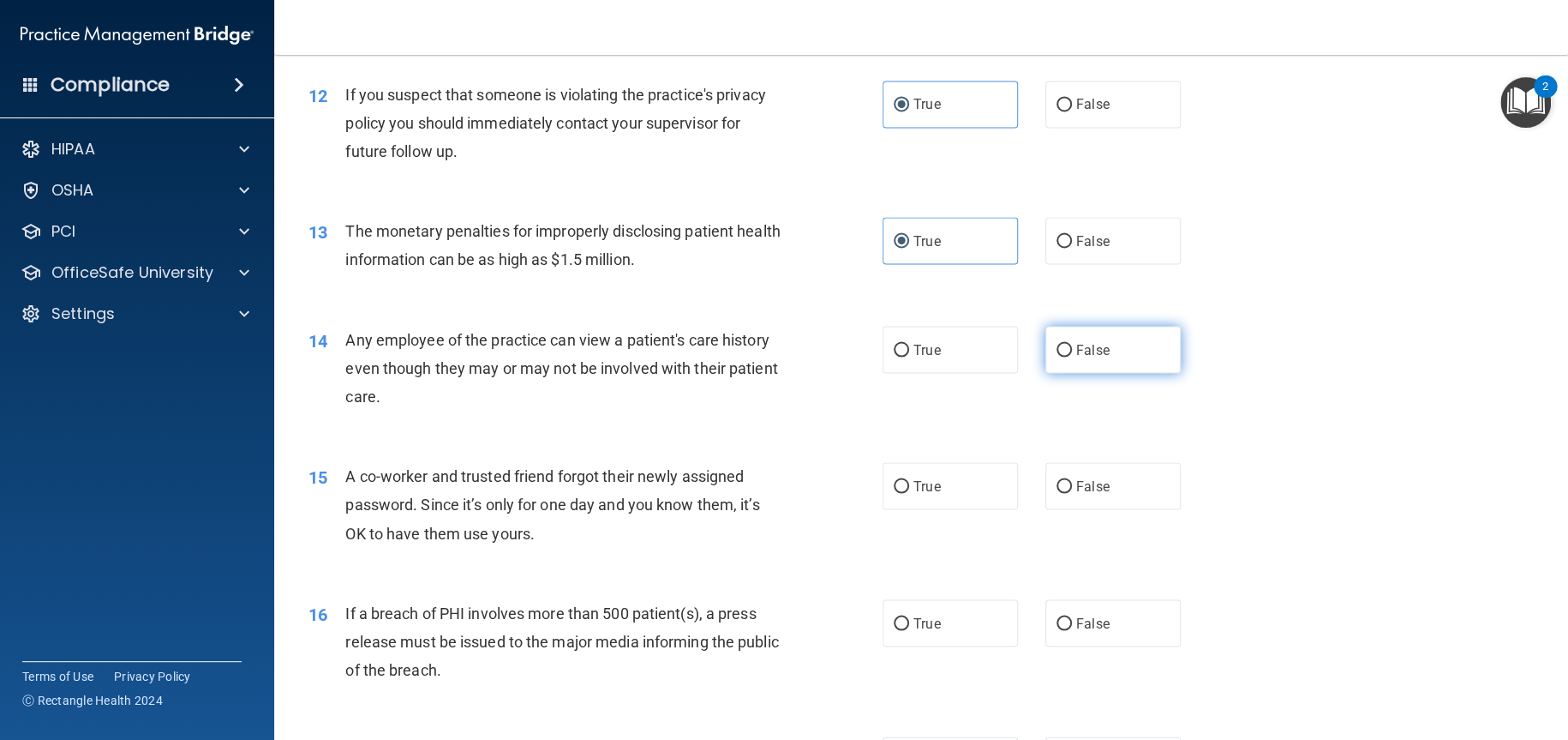
click at [1076, 353] on span "False" at bounding box center [1093, 349] width 34 height 16
click at [1071, 353] on input "False" at bounding box center [1064, 349] width 16 height 13
radio input "true"
click at [1076, 489] on span "False" at bounding box center [1093, 485] width 34 height 16
click at [1068, 489] on input "False" at bounding box center [1064, 486] width 16 height 13
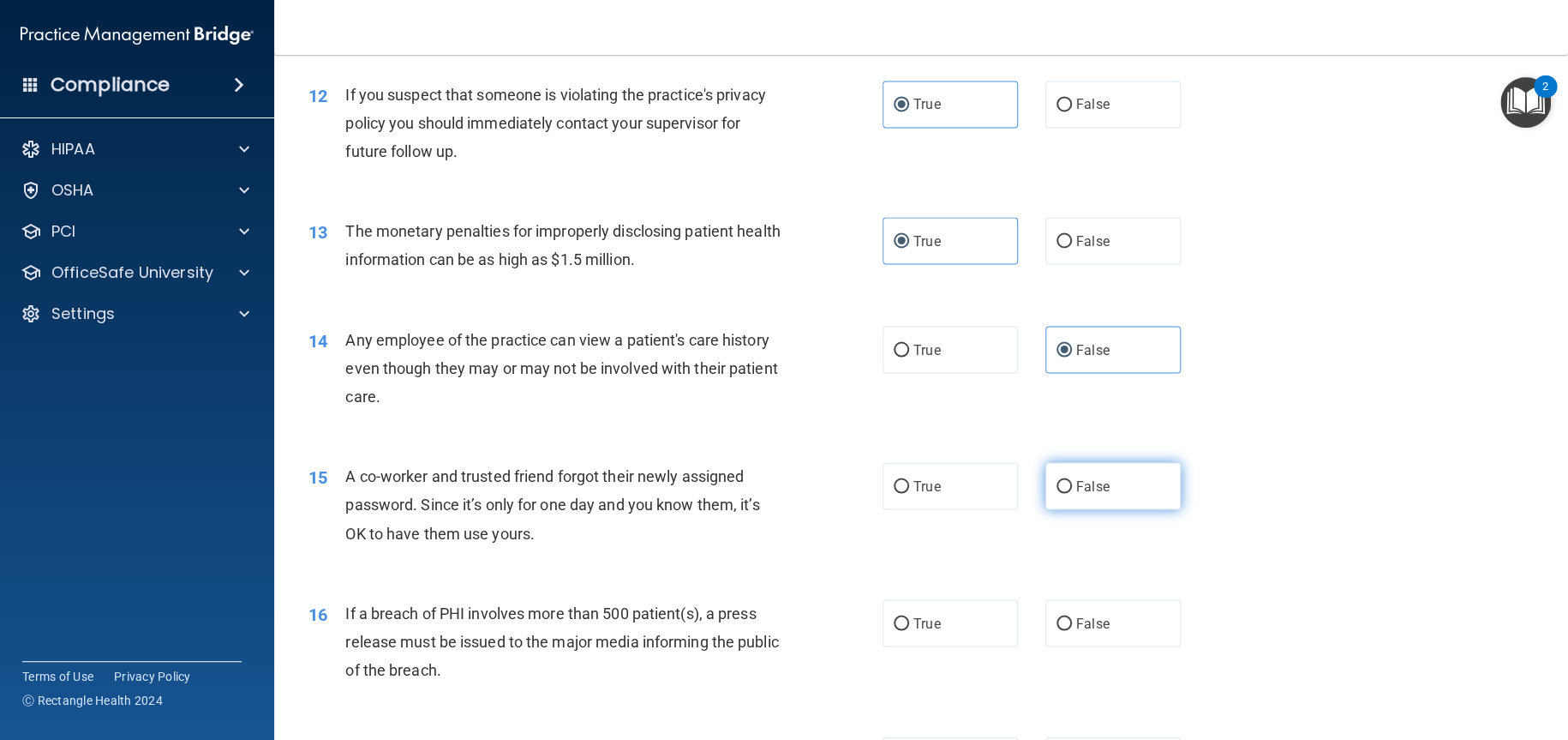
radio input "true"
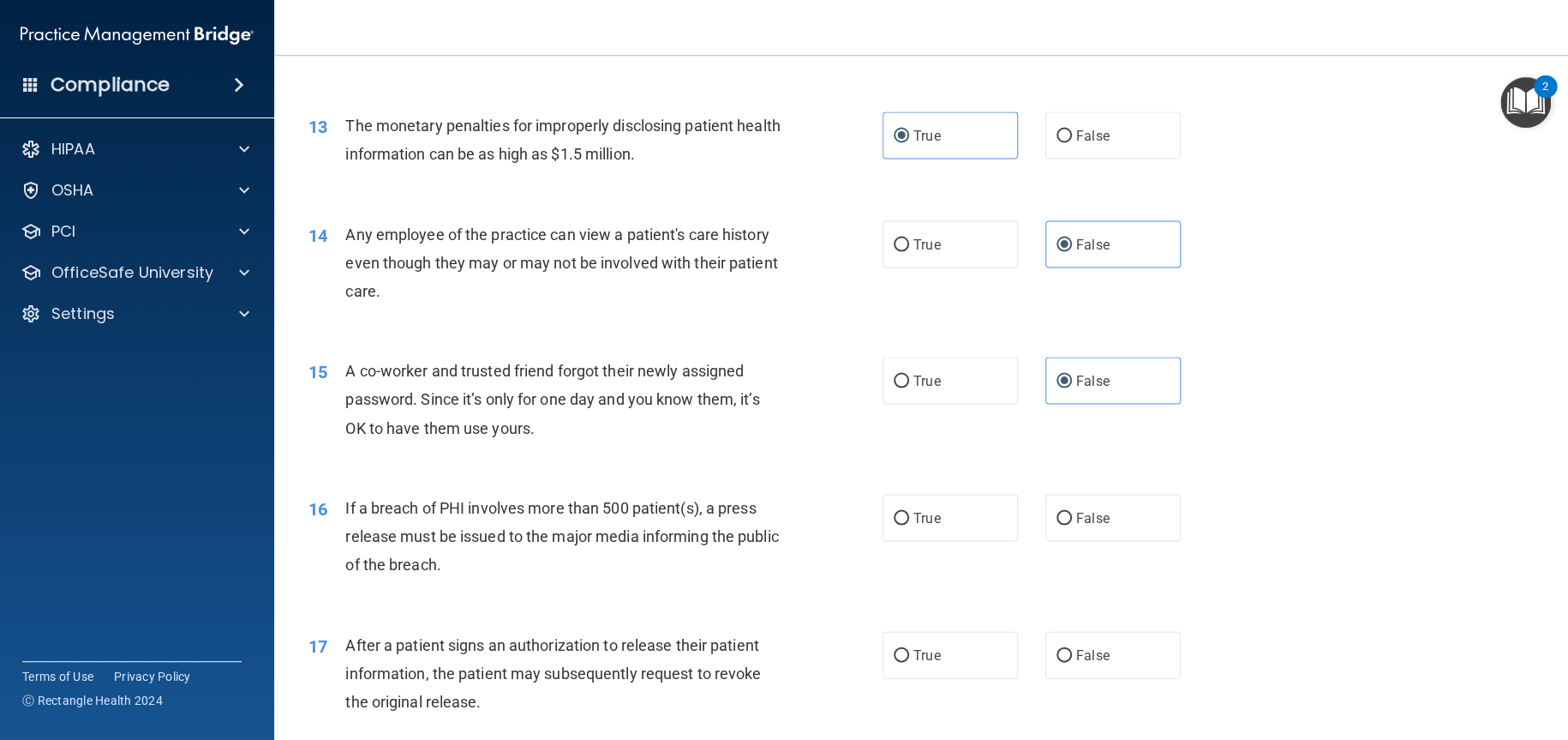
scroll to position [1713, 0]
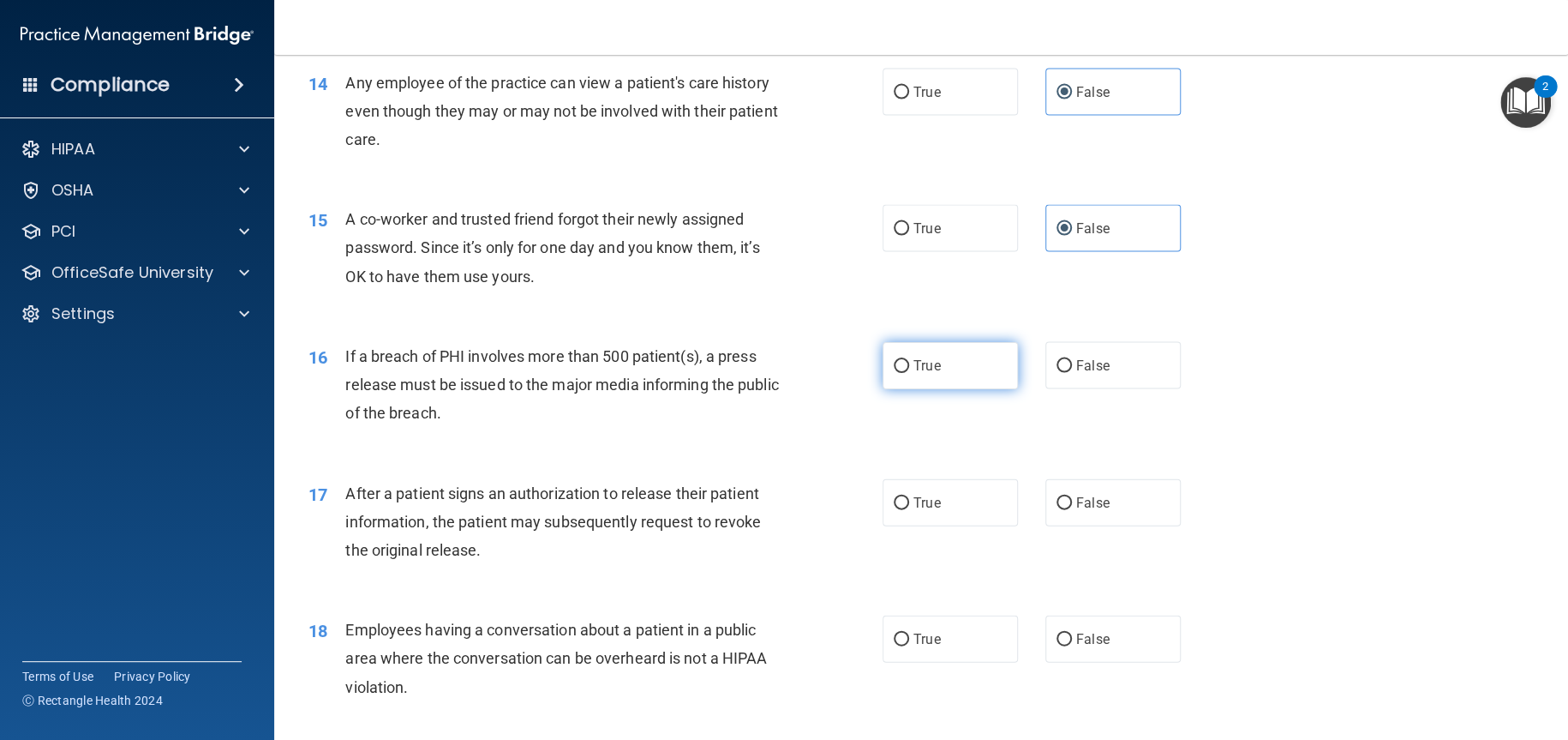
click at [938, 365] on label "True" at bounding box center [950, 366] width 136 height 47
click at [909, 365] on input "True" at bounding box center [901, 366] width 16 height 13
radio input "true"
click at [945, 509] on label "True" at bounding box center [950, 503] width 136 height 47
click at [909, 509] on input "True" at bounding box center [901, 503] width 16 height 13
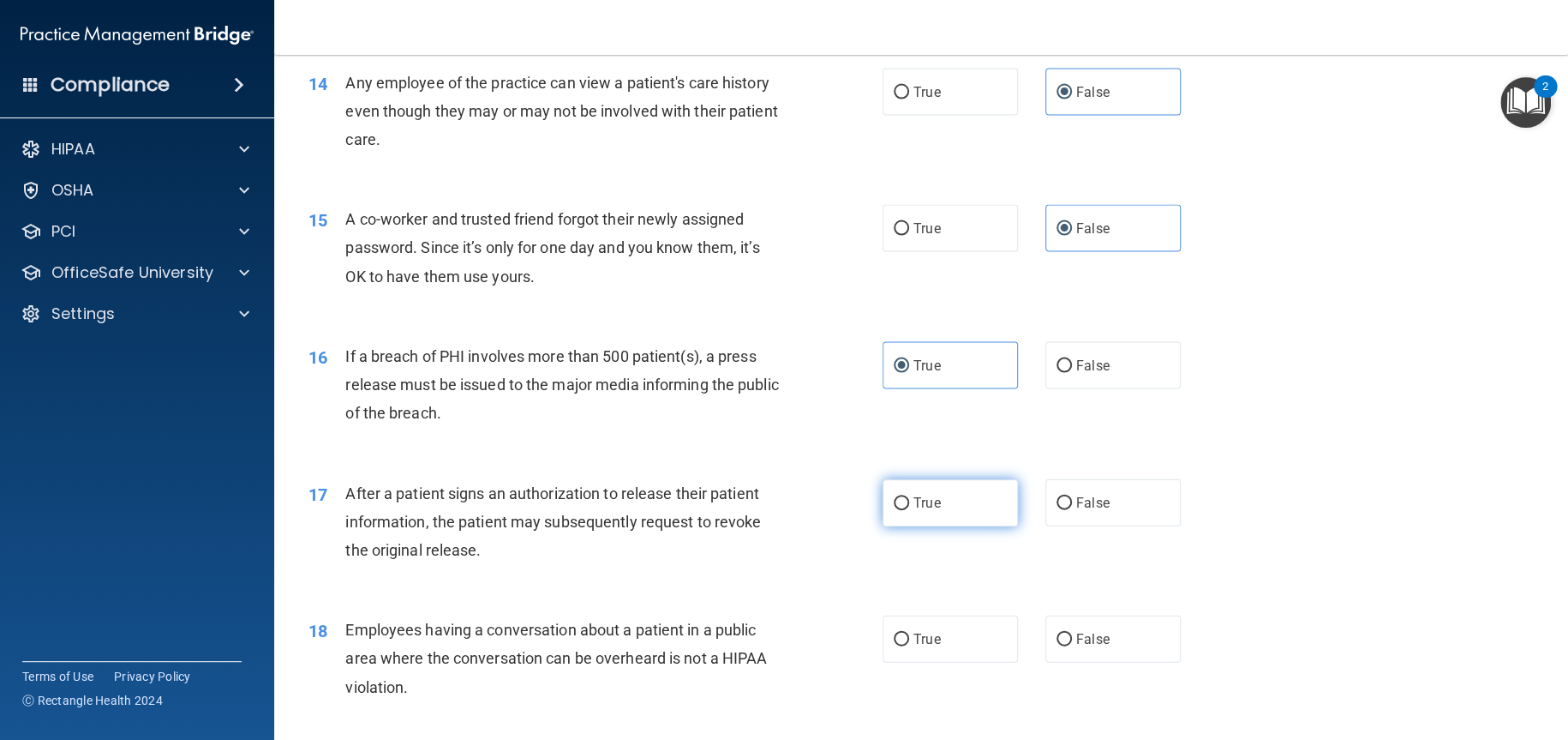
radio input "true"
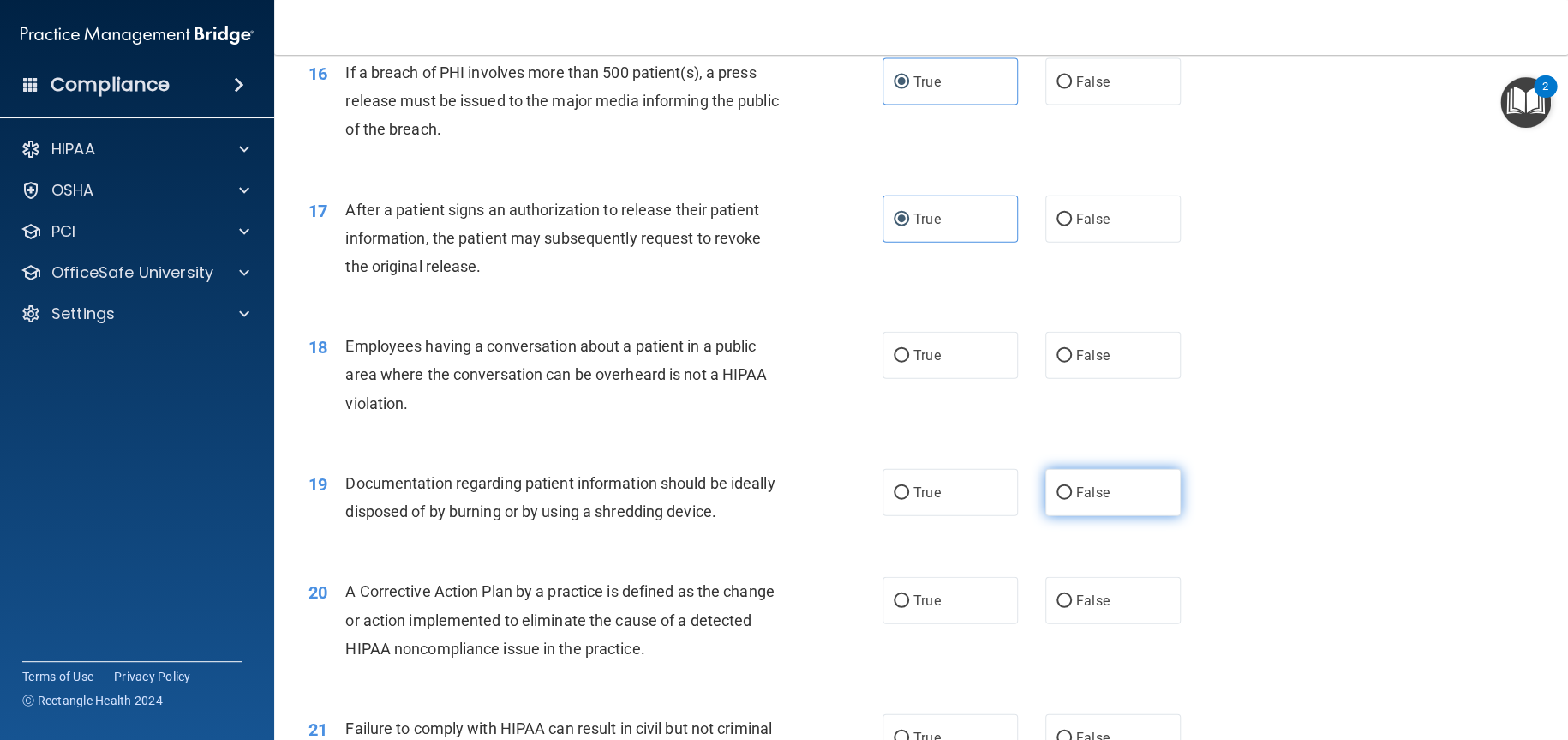
scroll to position [2057, 0]
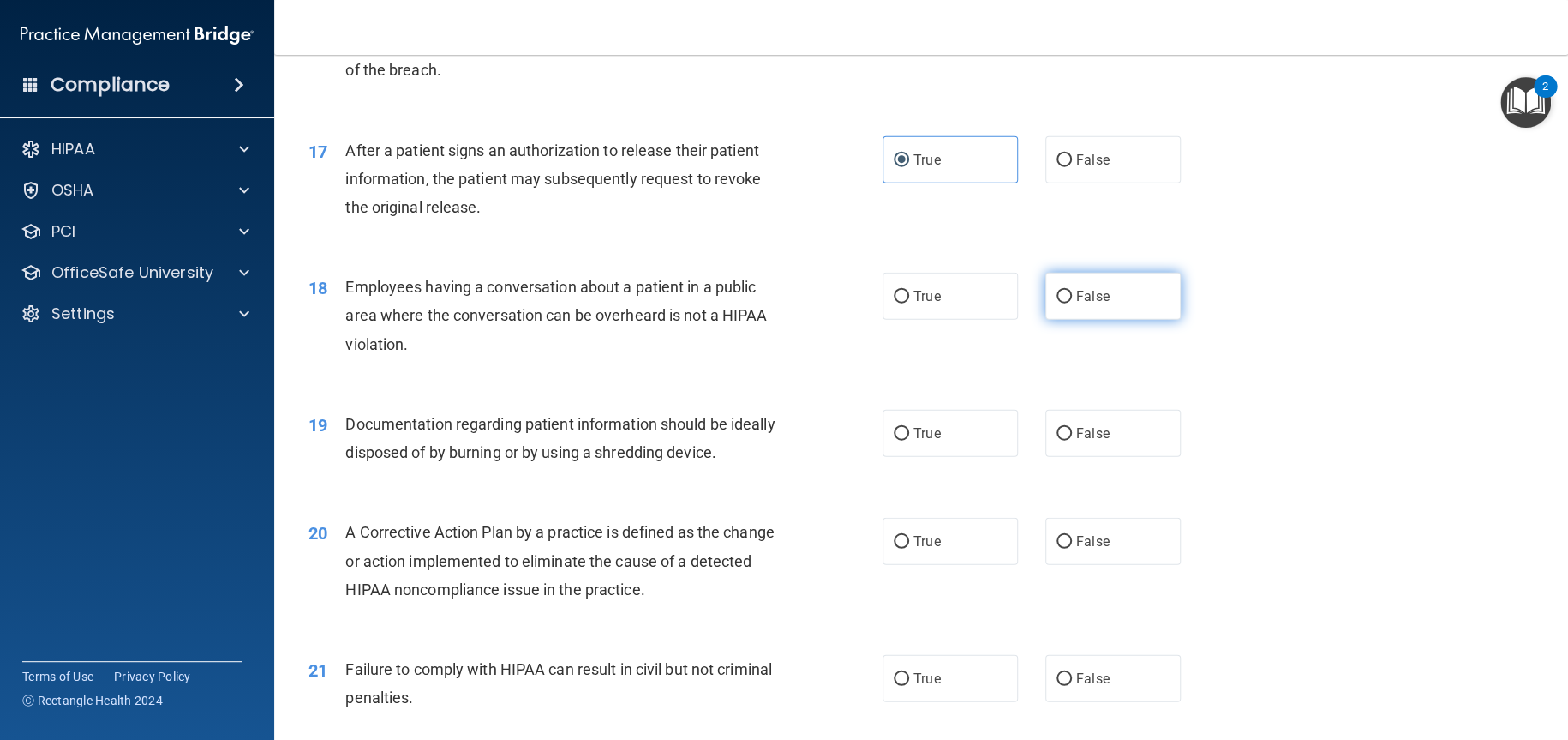
click at [1076, 298] on span "False" at bounding box center [1093, 296] width 34 height 16
click at [1072, 298] on input "False" at bounding box center [1064, 297] width 16 height 13
radio input "true"
click at [925, 436] on span "True" at bounding box center [926, 433] width 27 height 16
click at [909, 436] on input "True" at bounding box center [901, 433] width 16 height 13
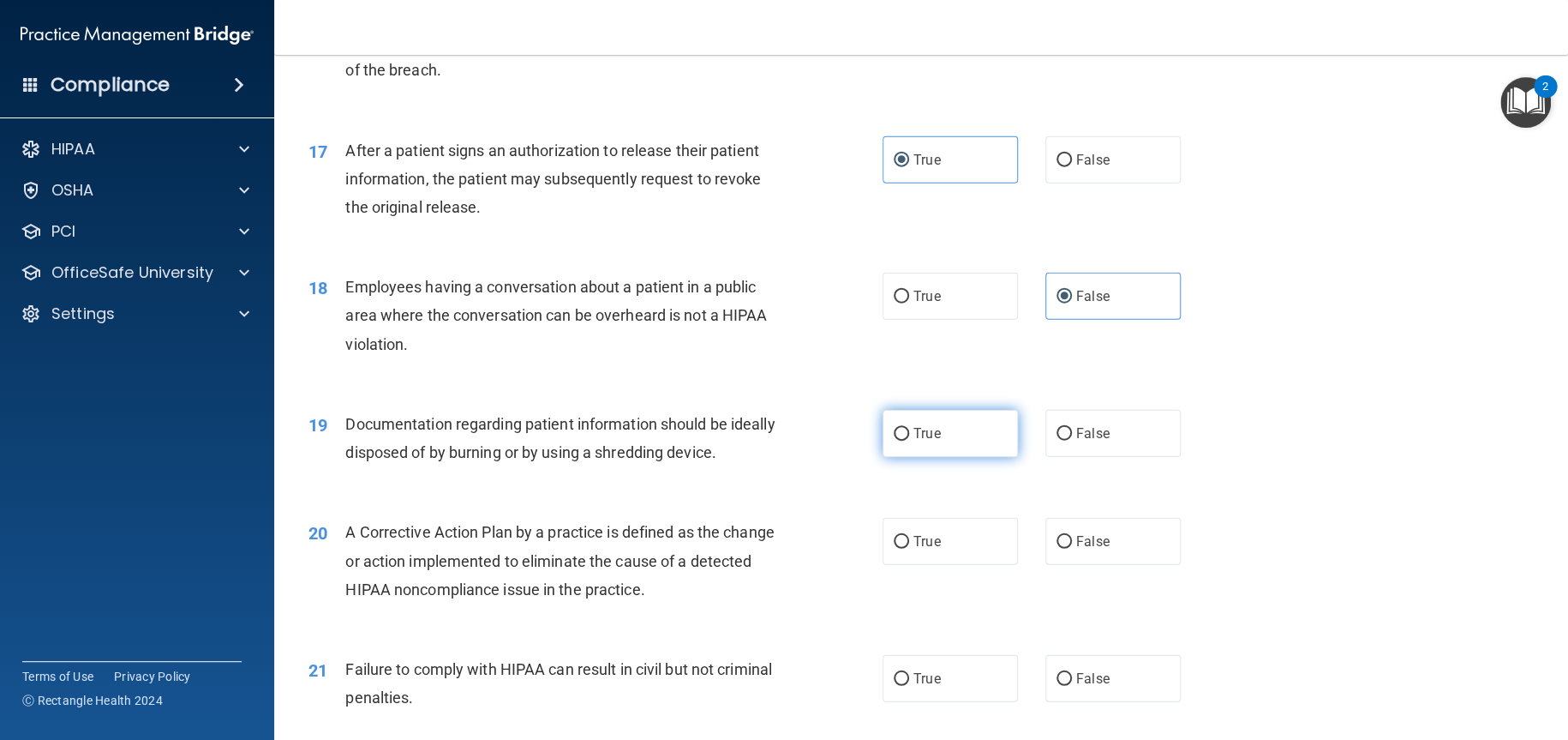
radio input "true"
click at [913, 537] on span "True" at bounding box center [926, 541] width 27 height 16
click at [909, 537] on input "True" at bounding box center [901, 541] width 16 height 13
radio input "true"
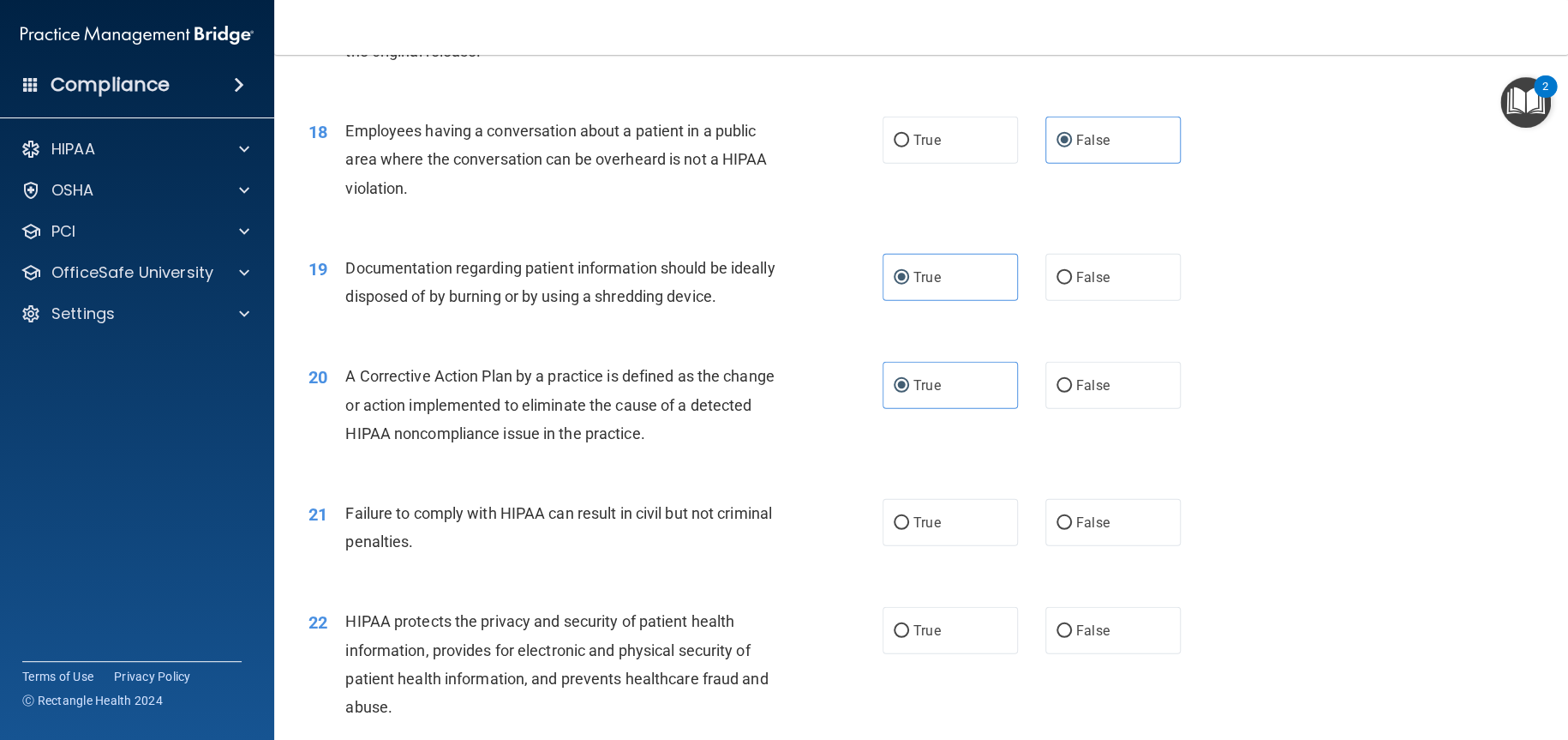
scroll to position [2314, 0]
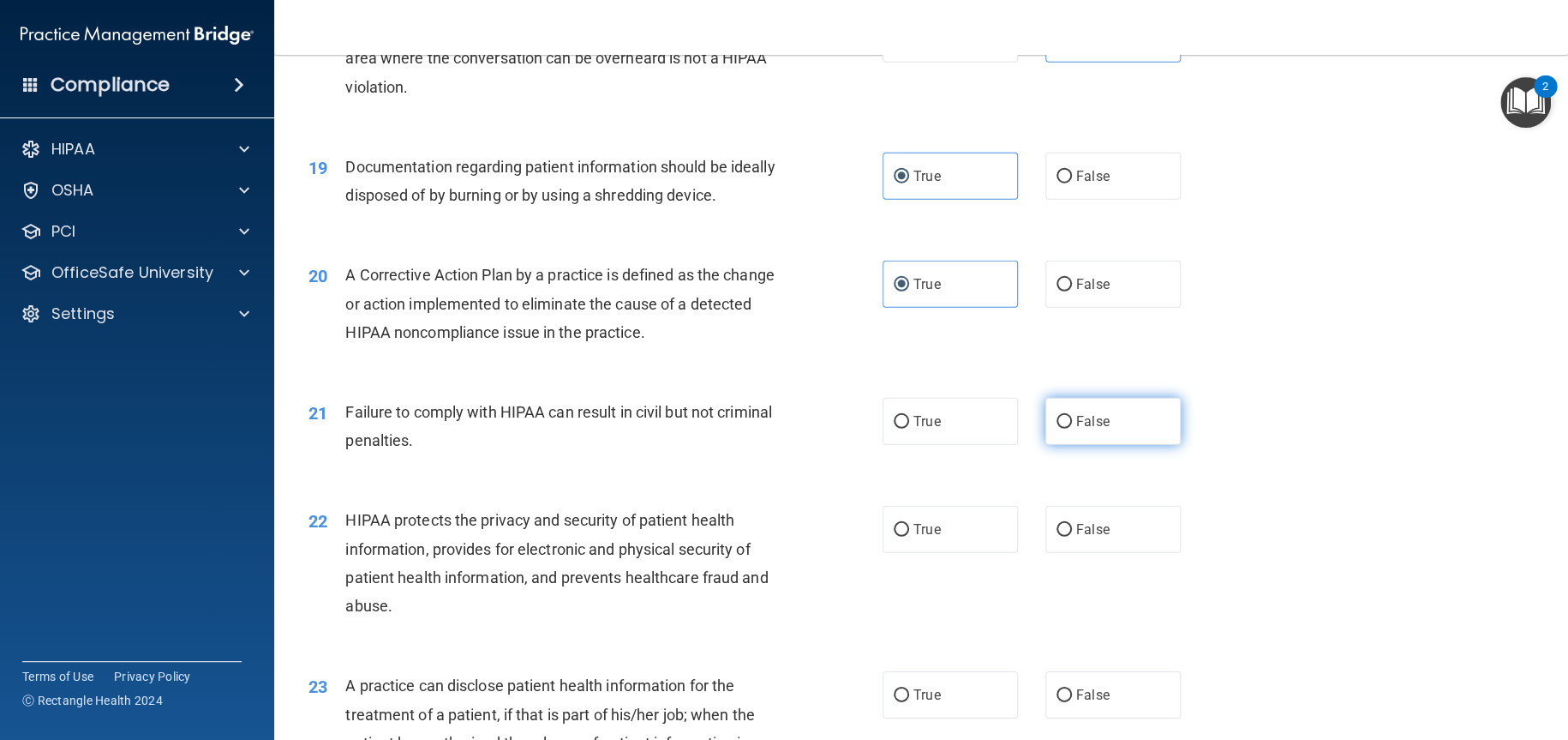
click at [1088, 418] on span "False" at bounding box center [1093, 421] width 34 height 16
click at [1072, 418] on input "False" at bounding box center [1064, 421] width 16 height 13
radio input "true"
click at [921, 535] on span "True" at bounding box center [926, 529] width 27 height 16
click at [909, 535] on input "True" at bounding box center [901, 529] width 16 height 13
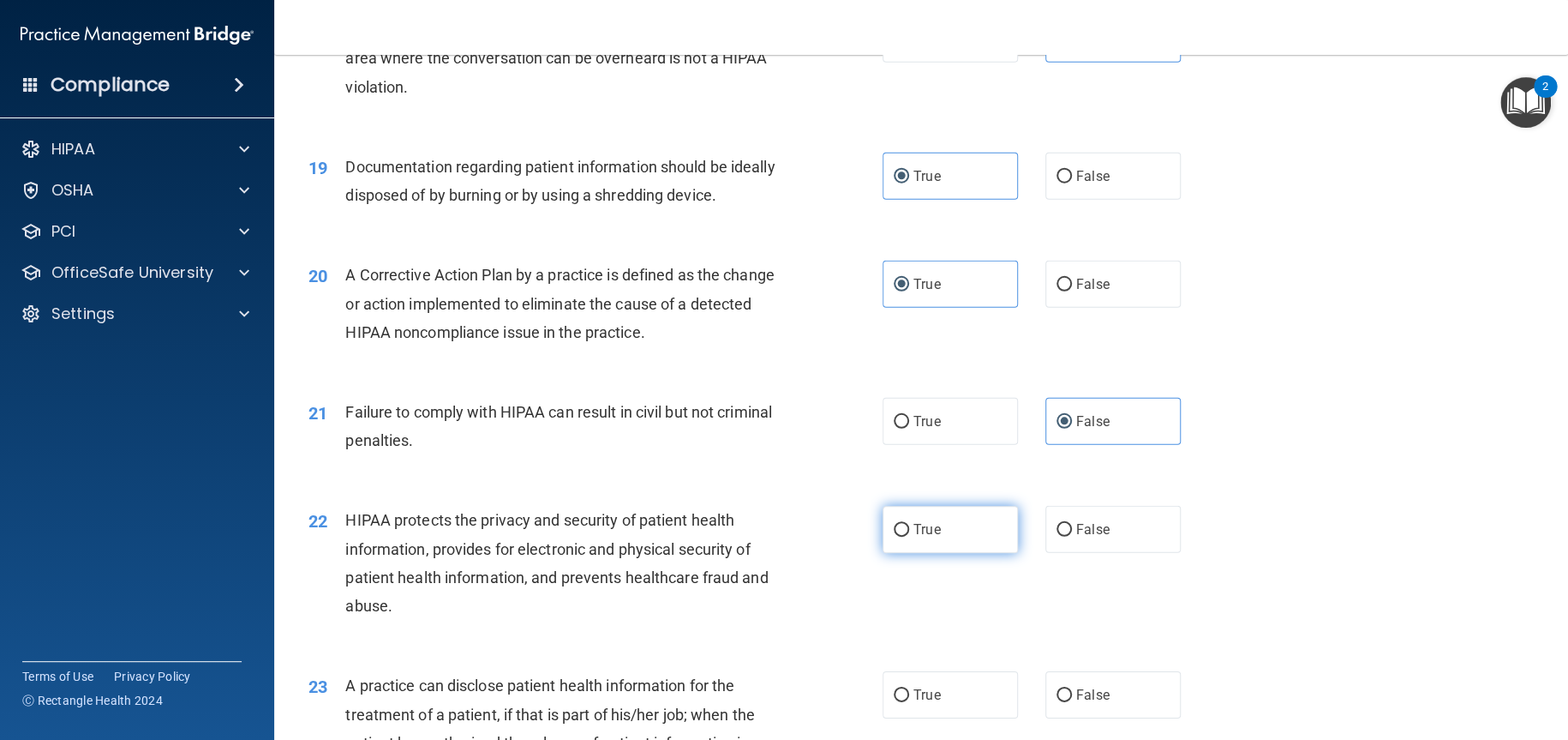
radio input "true"
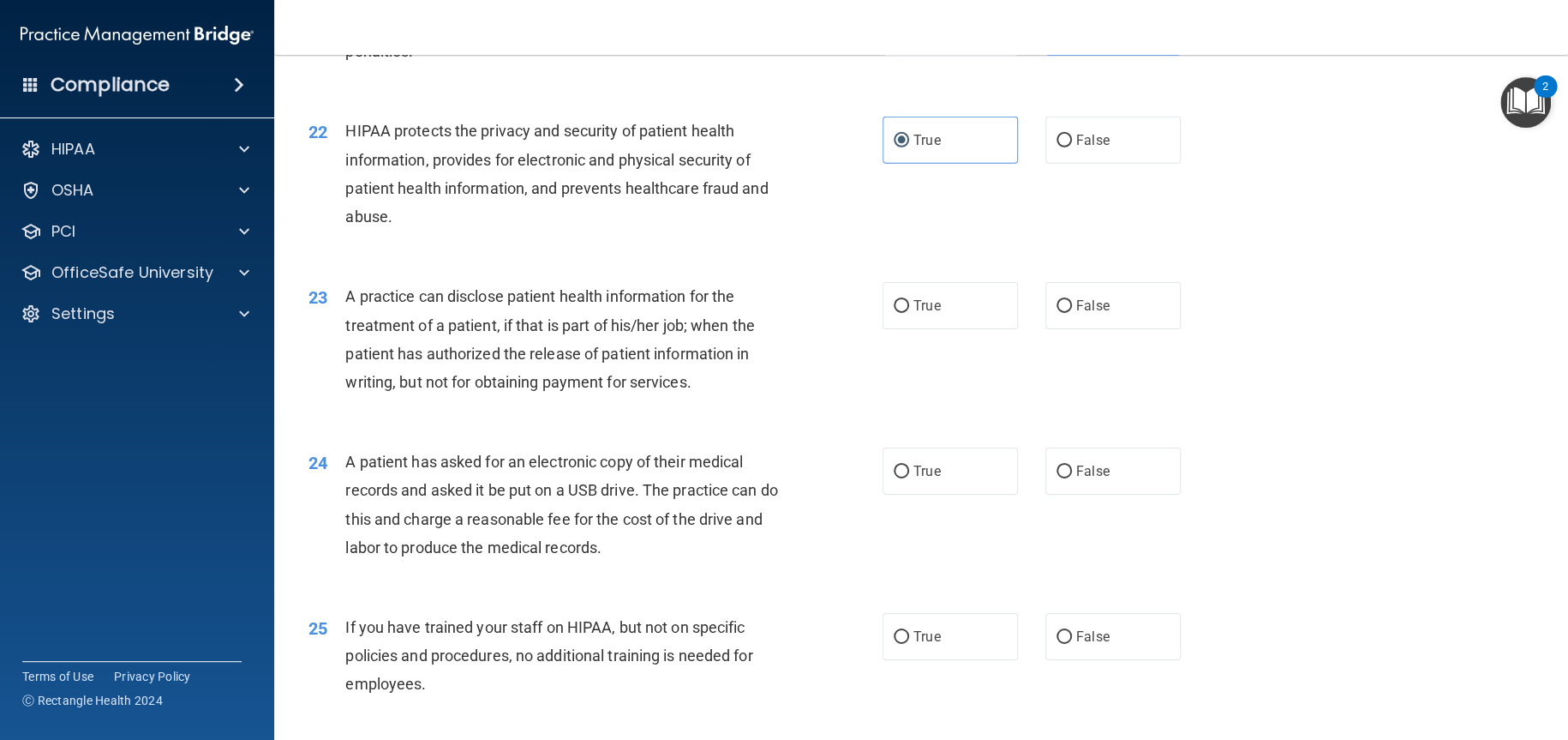
scroll to position [2742, 0]
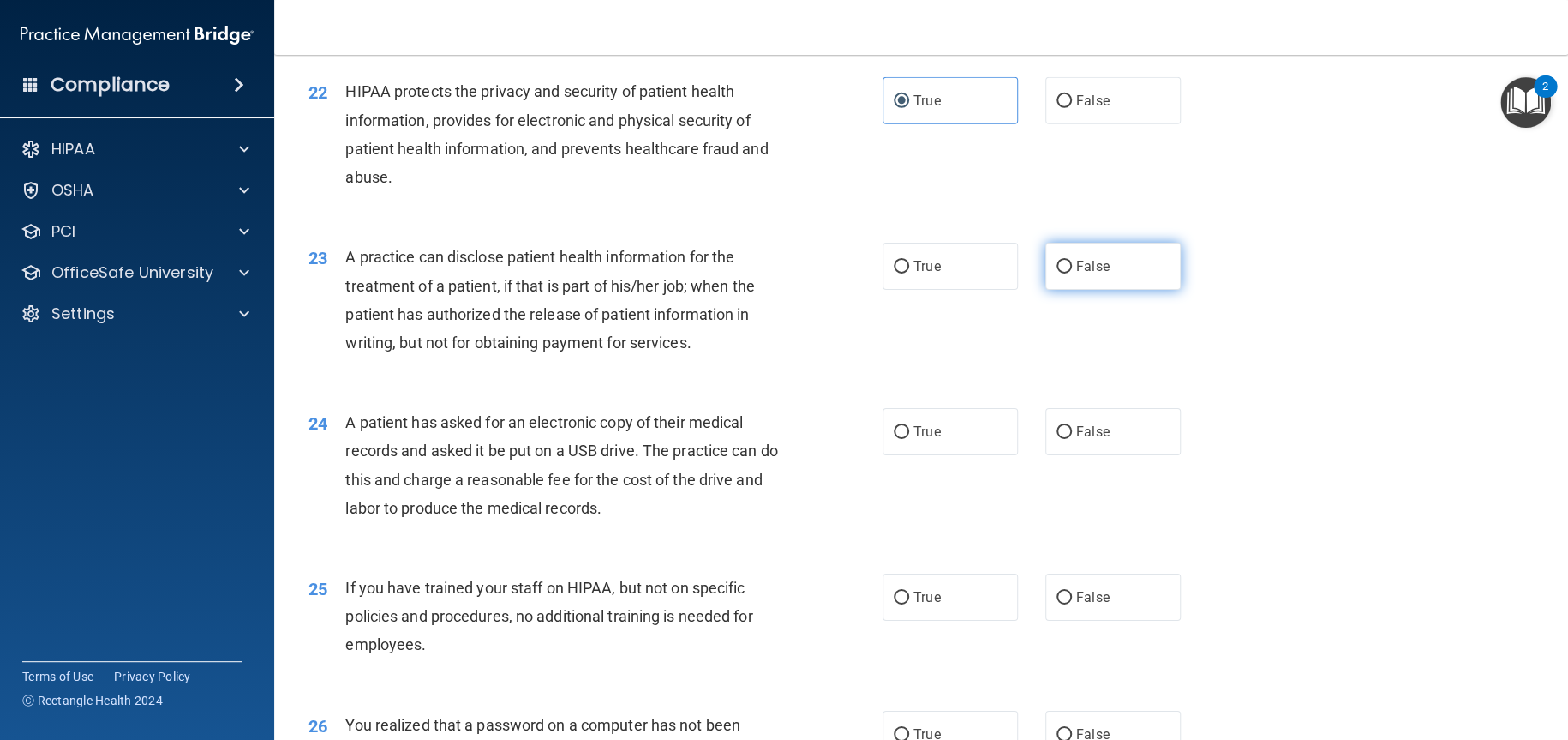
click at [1068, 284] on label "False" at bounding box center [1113, 266] width 136 height 47
click at [1068, 273] on input "False" at bounding box center [1064, 266] width 16 height 13
radio input "true"
click at [913, 430] on span "True" at bounding box center [926, 431] width 27 height 16
click at [909, 430] on input "True" at bounding box center [901, 432] width 16 height 13
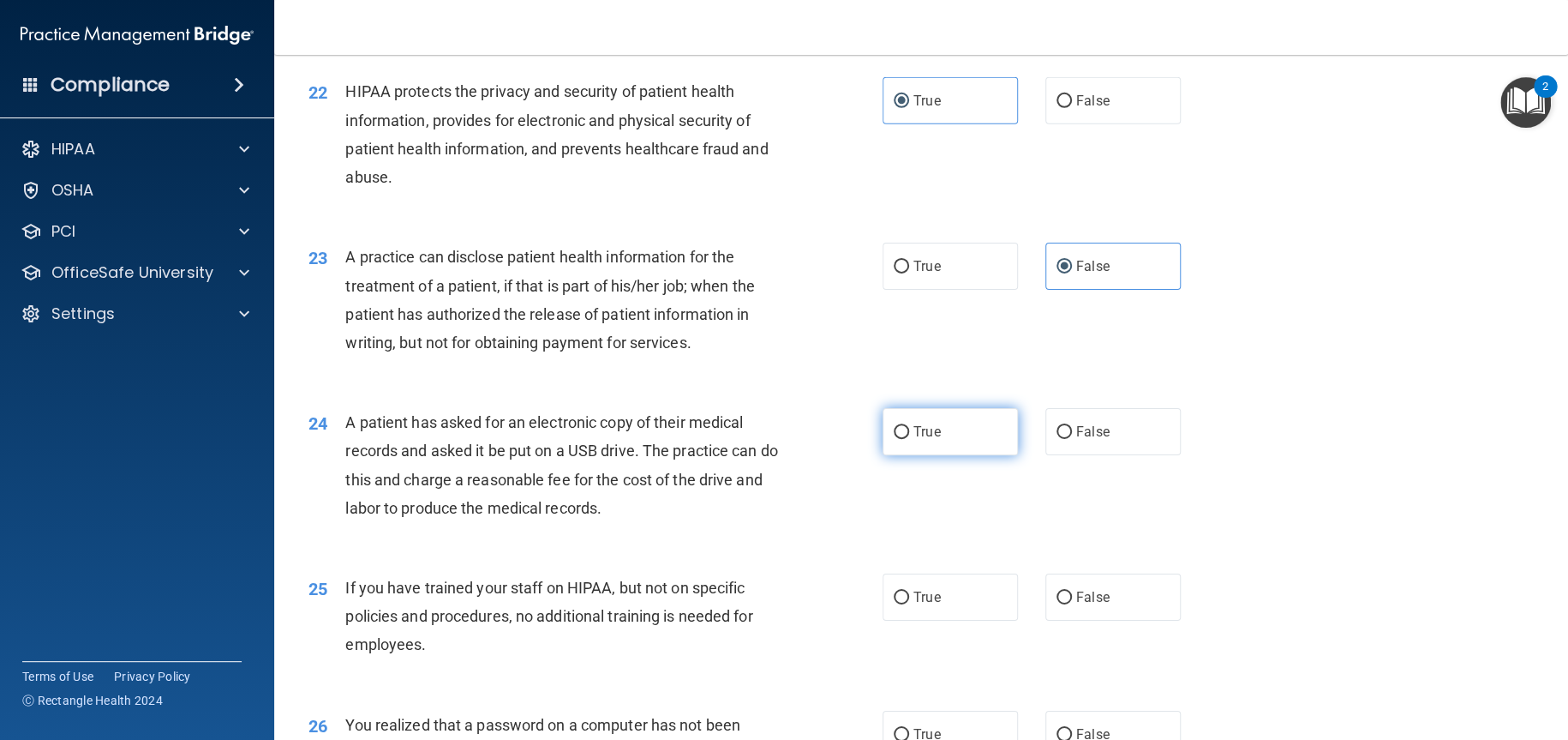
radio input "true"
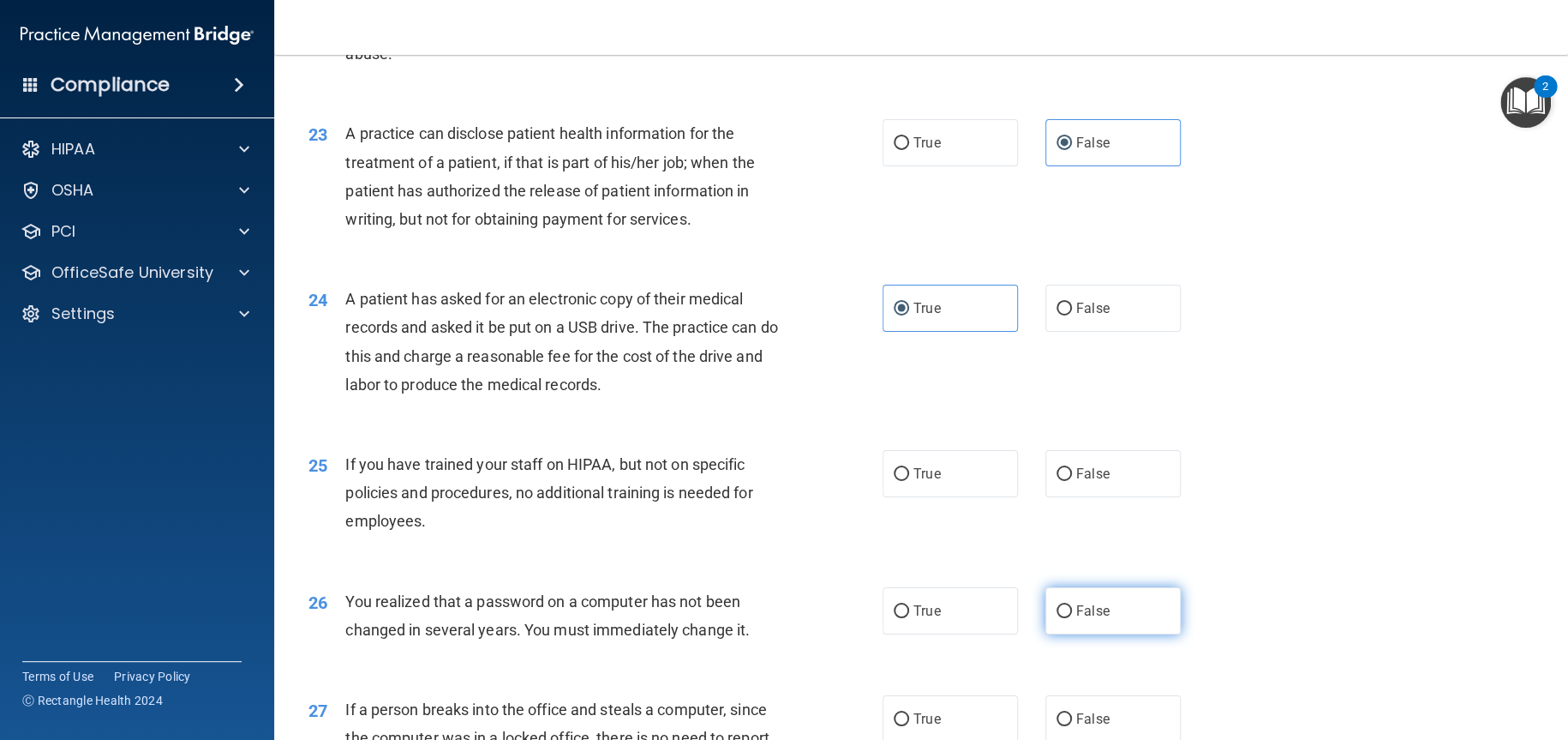
scroll to position [2914, 0]
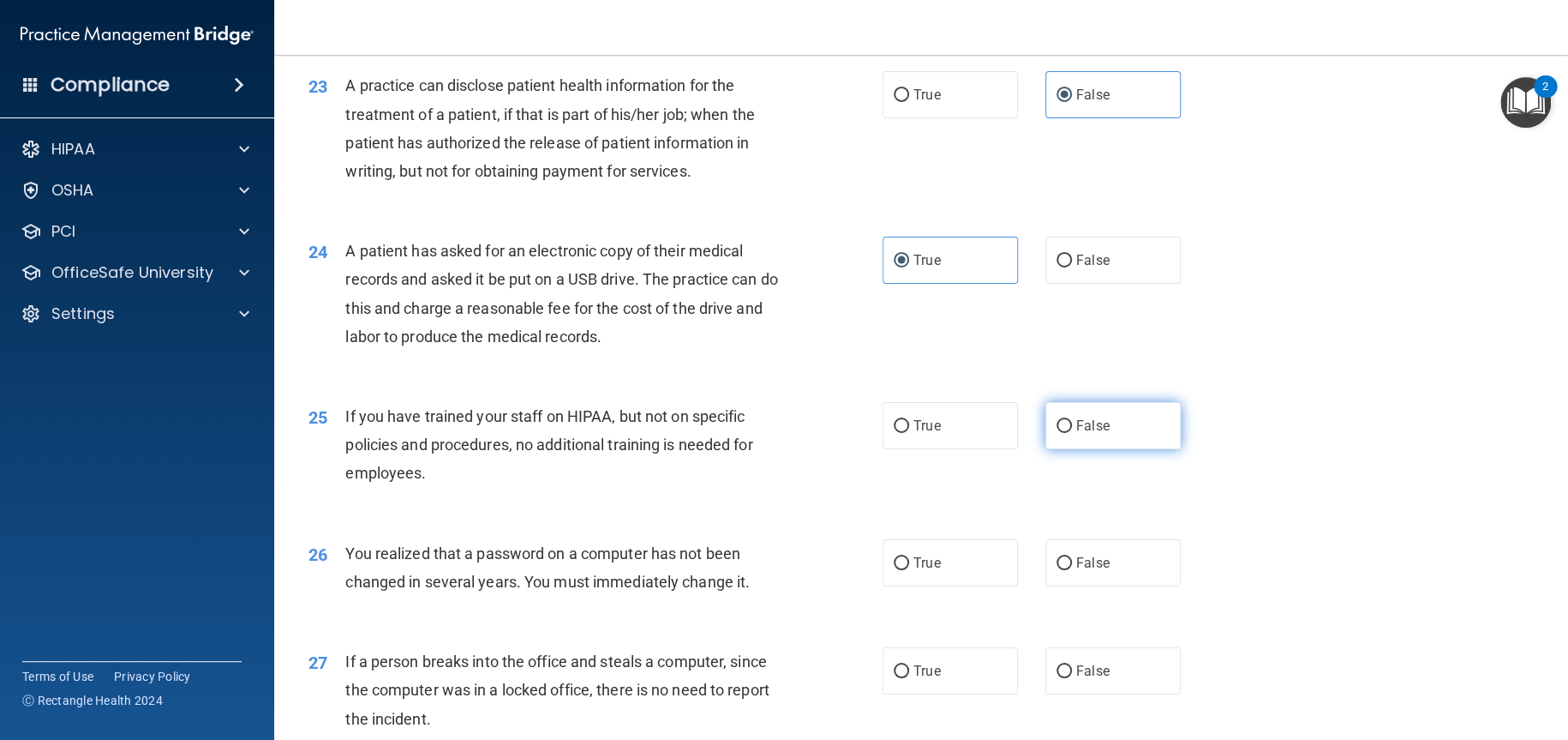
click at [1076, 425] on span "False" at bounding box center [1093, 425] width 34 height 16
click at [1071, 425] on input "False" at bounding box center [1064, 425] width 16 height 13
radio input "true"
click at [923, 558] on span "True" at bounding box center [926, 562] width 27 height 16
click at [909, 558] on input "True" at bounding box center [901, 563] width 16 height 13
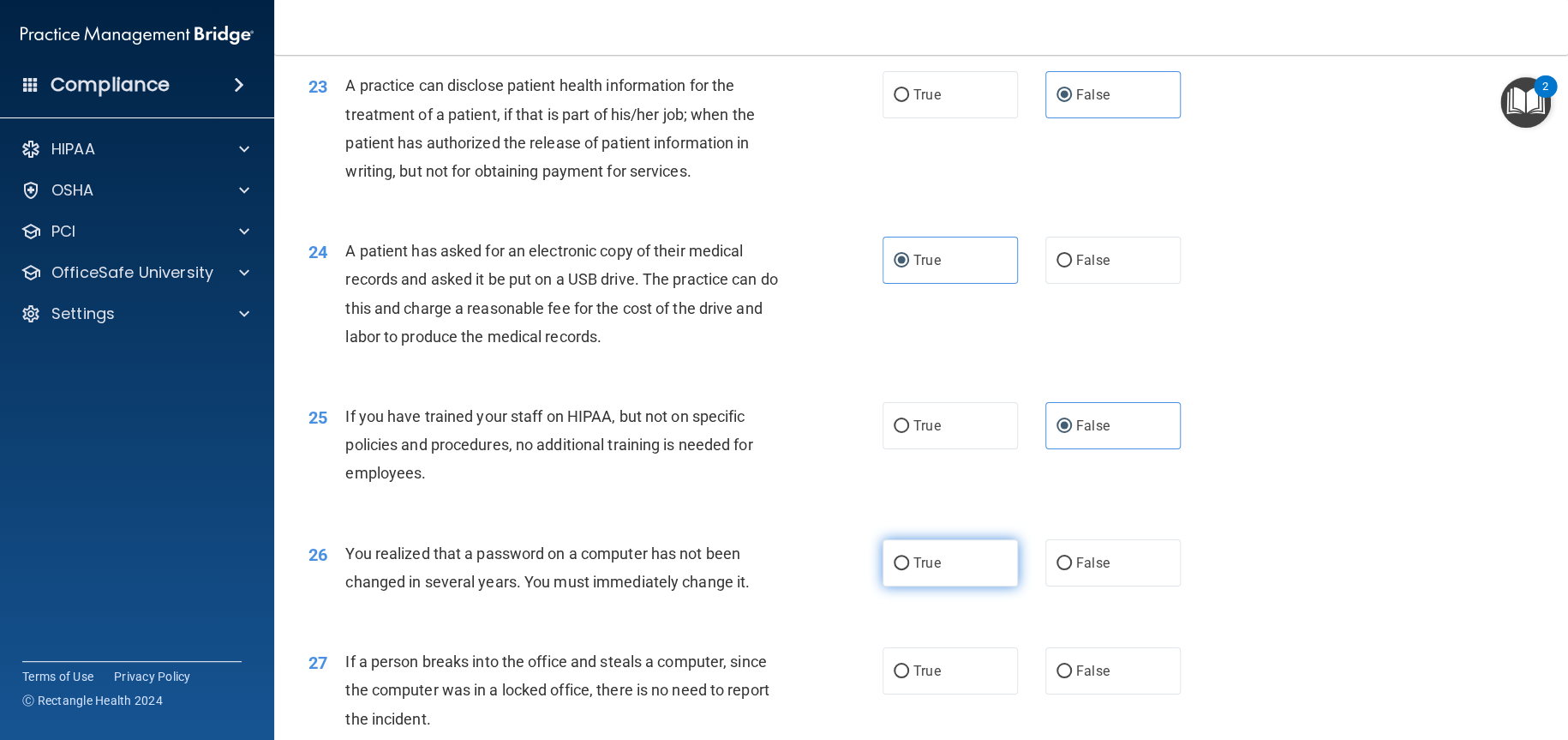
radio input "true"
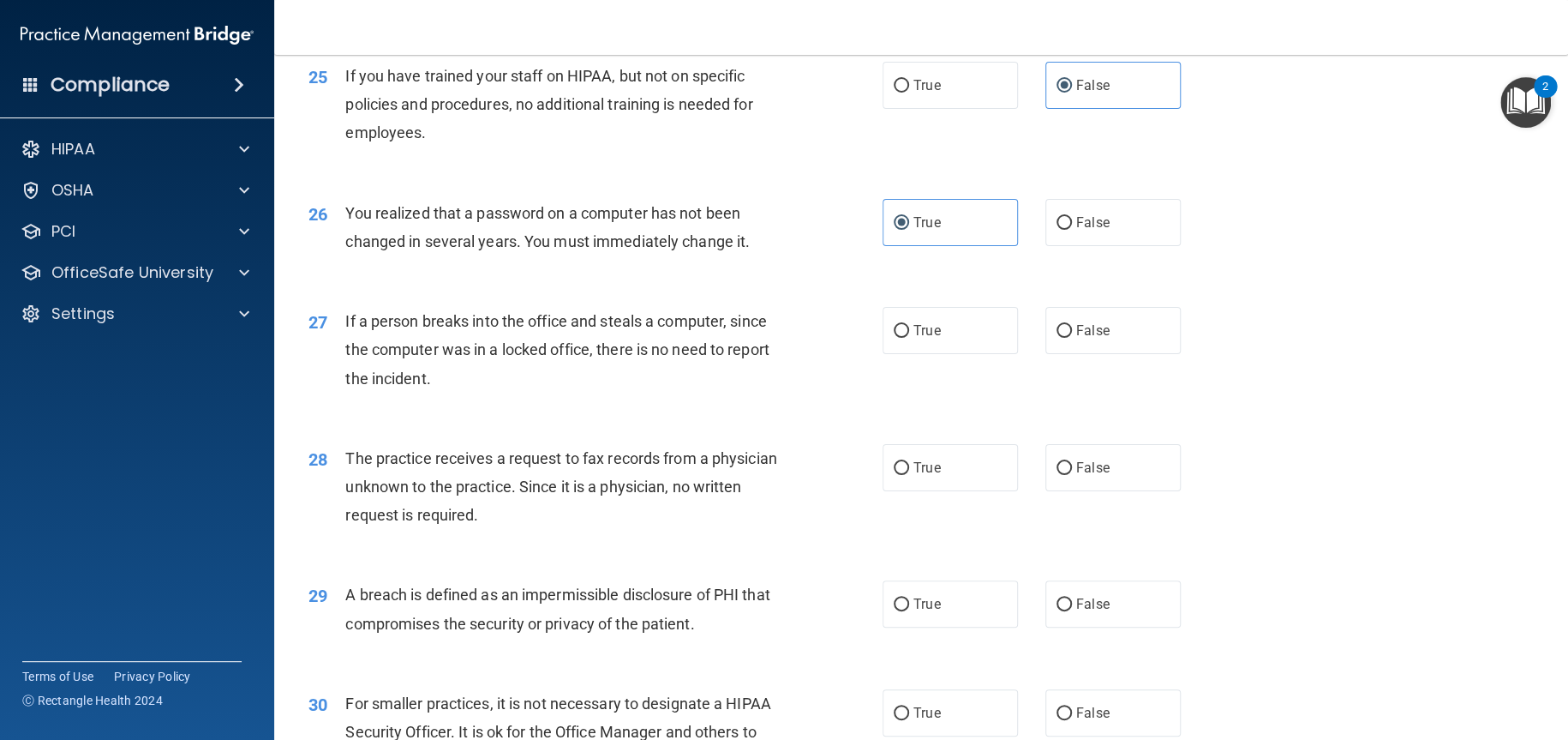
scroll to position [3257, 0]
click at [1059, 340] on label "False" at bounding box center [1113, 328] width 136 height 47
click at [1059, 335] on input "False" at bounding box center [1064, 328] width 16 height 13
radio input "true"
click at [1056, 473] on label "False" at bounding box center [1113, 465] width 136 height 47
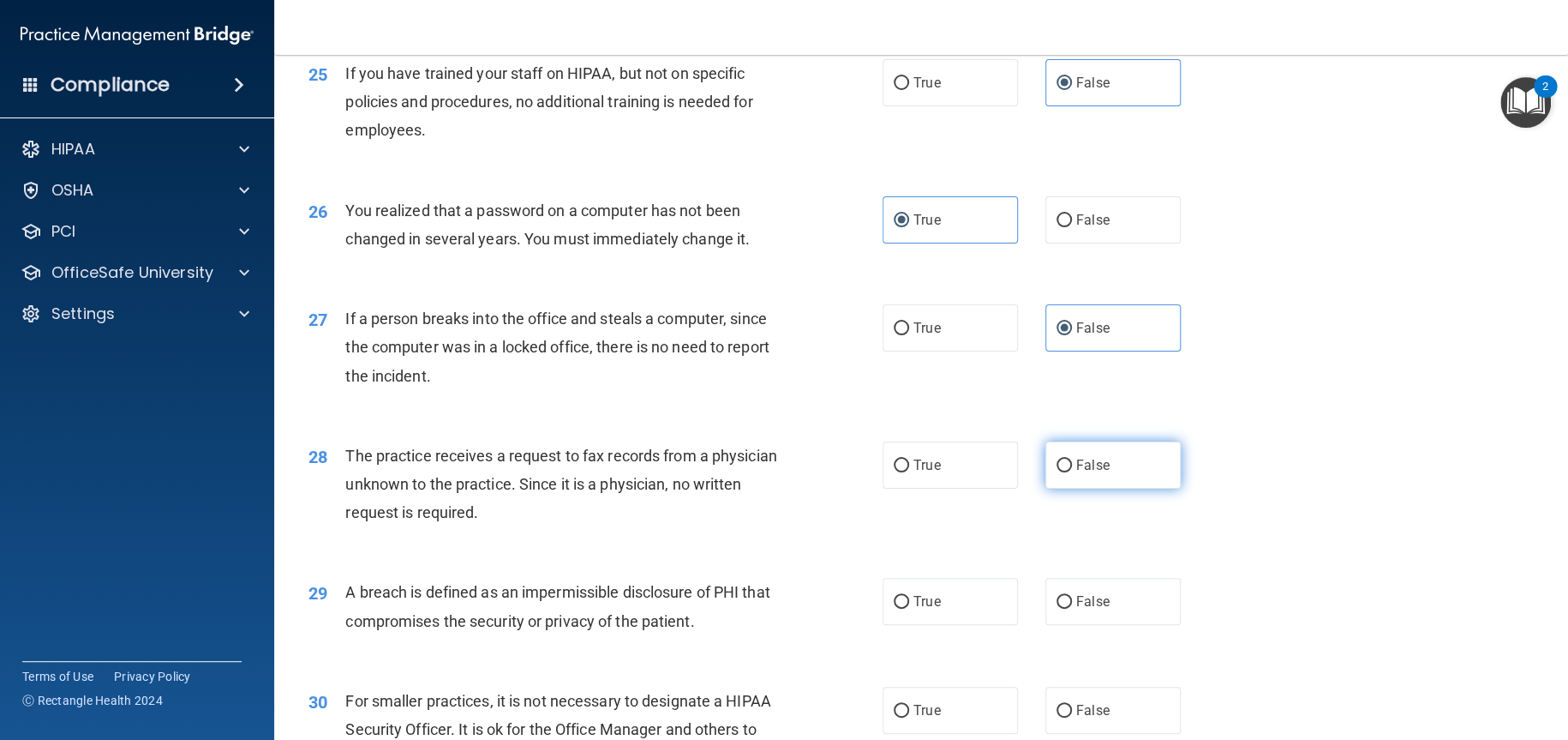
click at [1057, 472] on input "False" at bounding box center [1064, 465] width 16 height 13
radio input "true"
click at [926, 616] on label "True" at bounding box center [950, 601] width 136 height 47
click at [909, 608] on input "True" at bounding box center [901, 601] width 16 height 13
radio input "true"
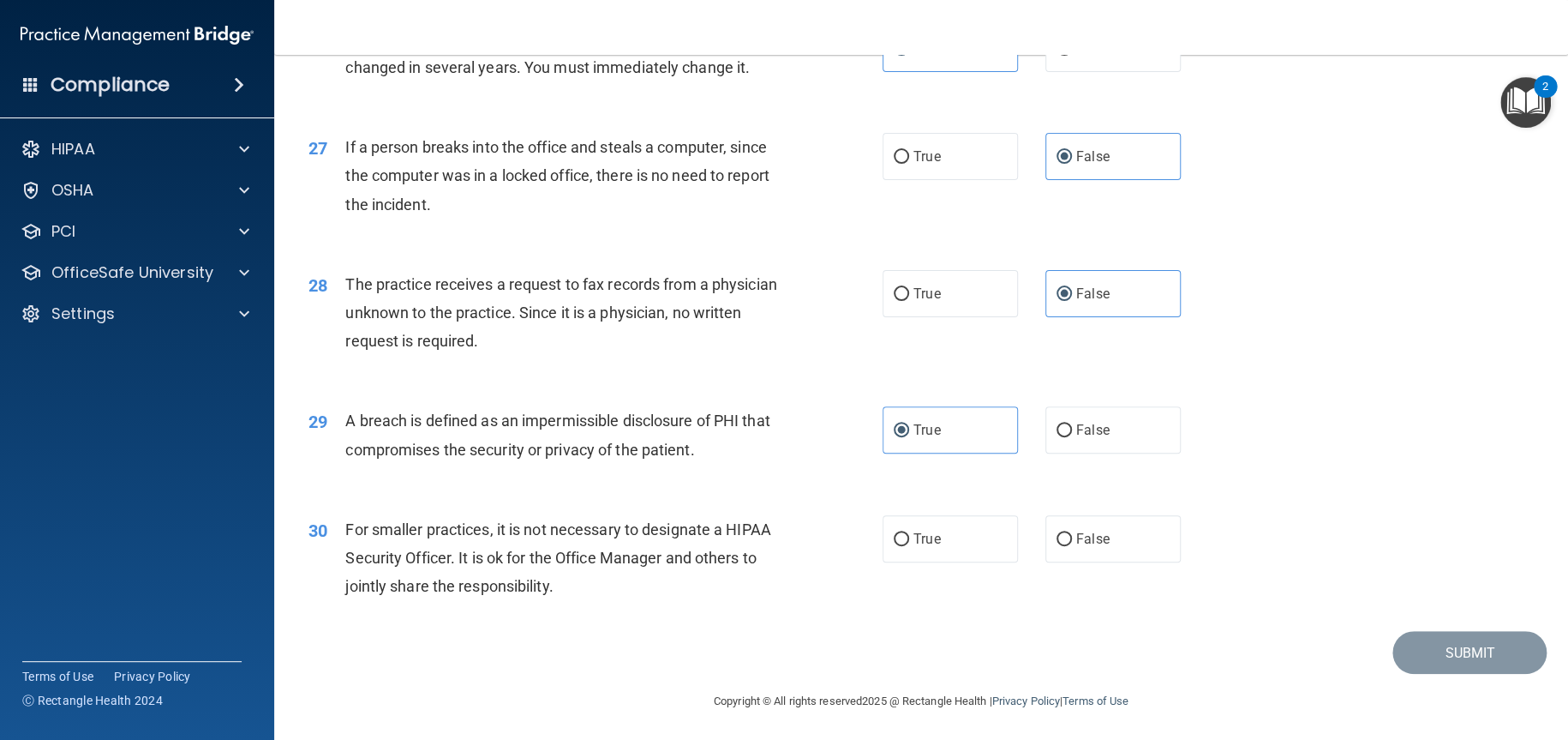
scroll to position [3430, 0]
click at [1084, 548] on label "False" at bounding box center [1113, 537] width 136 height 47
click at [1072, 544] on input "False" at bounding box center [1064, 537] width 16 height 13
radio input "true"
click at [1481, 650] on button "Submit" at bounding box center [1470, 651] width 154 height 44
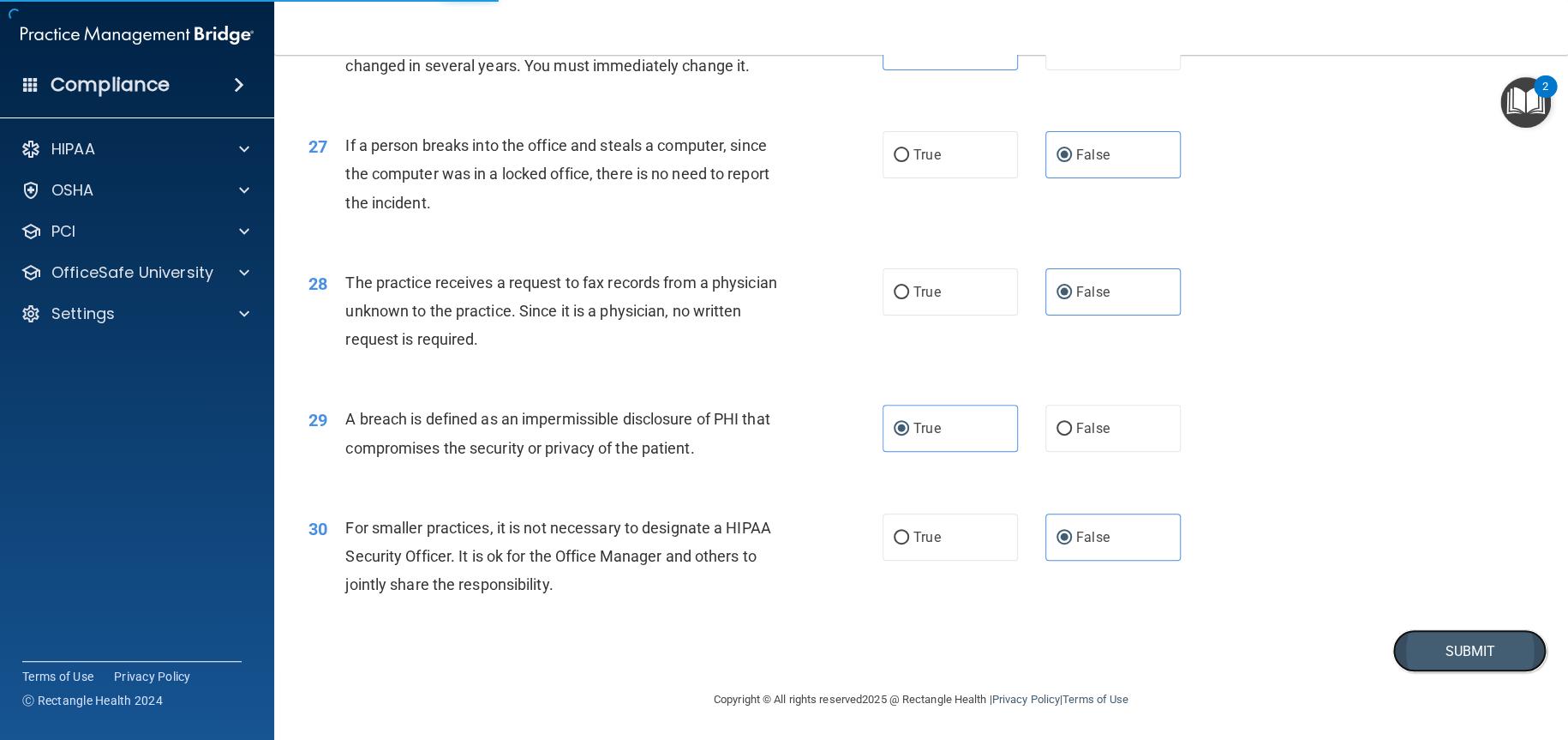
click at [1462, 631] on button "Submit" at bounding box center [1470, 651] width 154 height 44
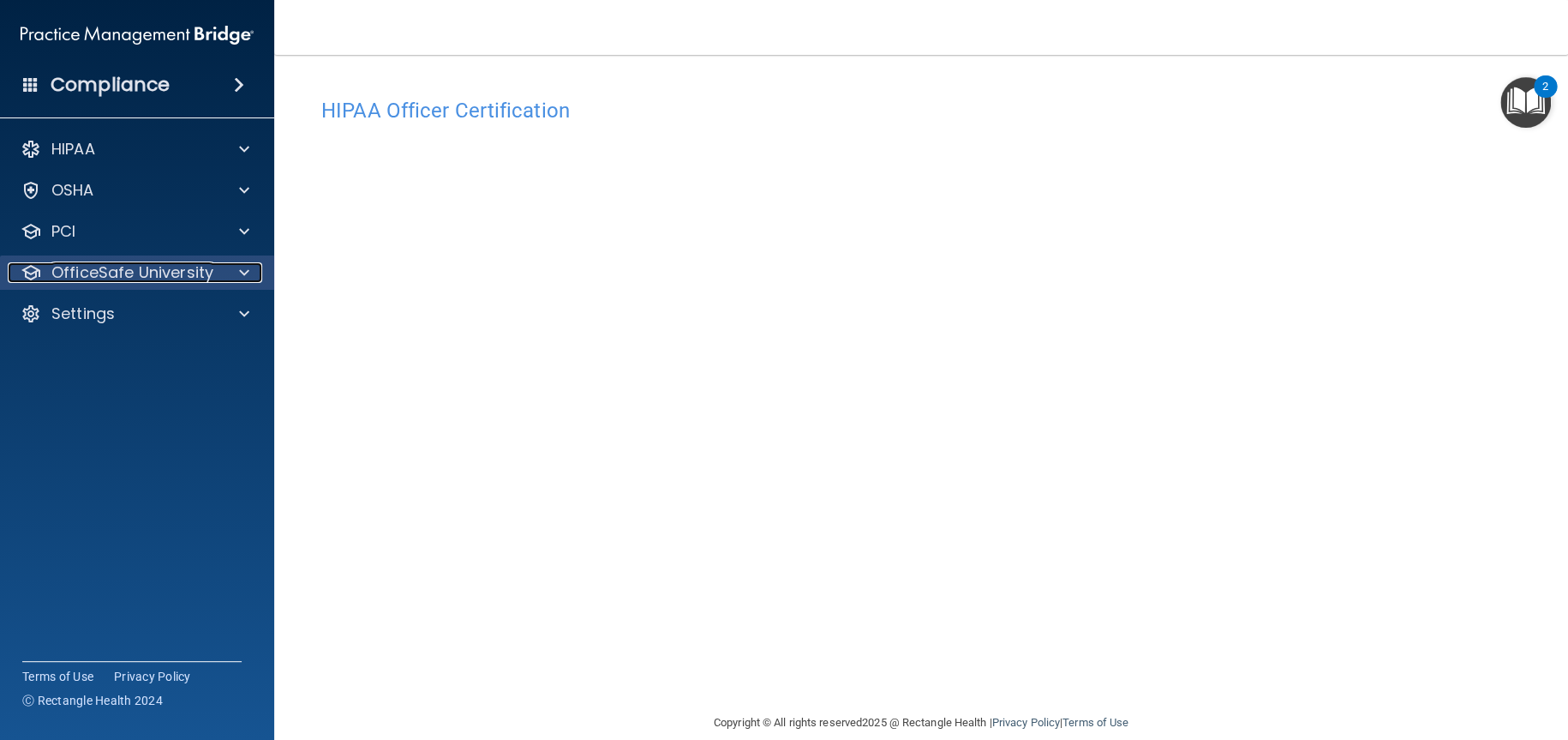
click at [244, 266] on span at bounding box center [244, 272] width 10 height 21
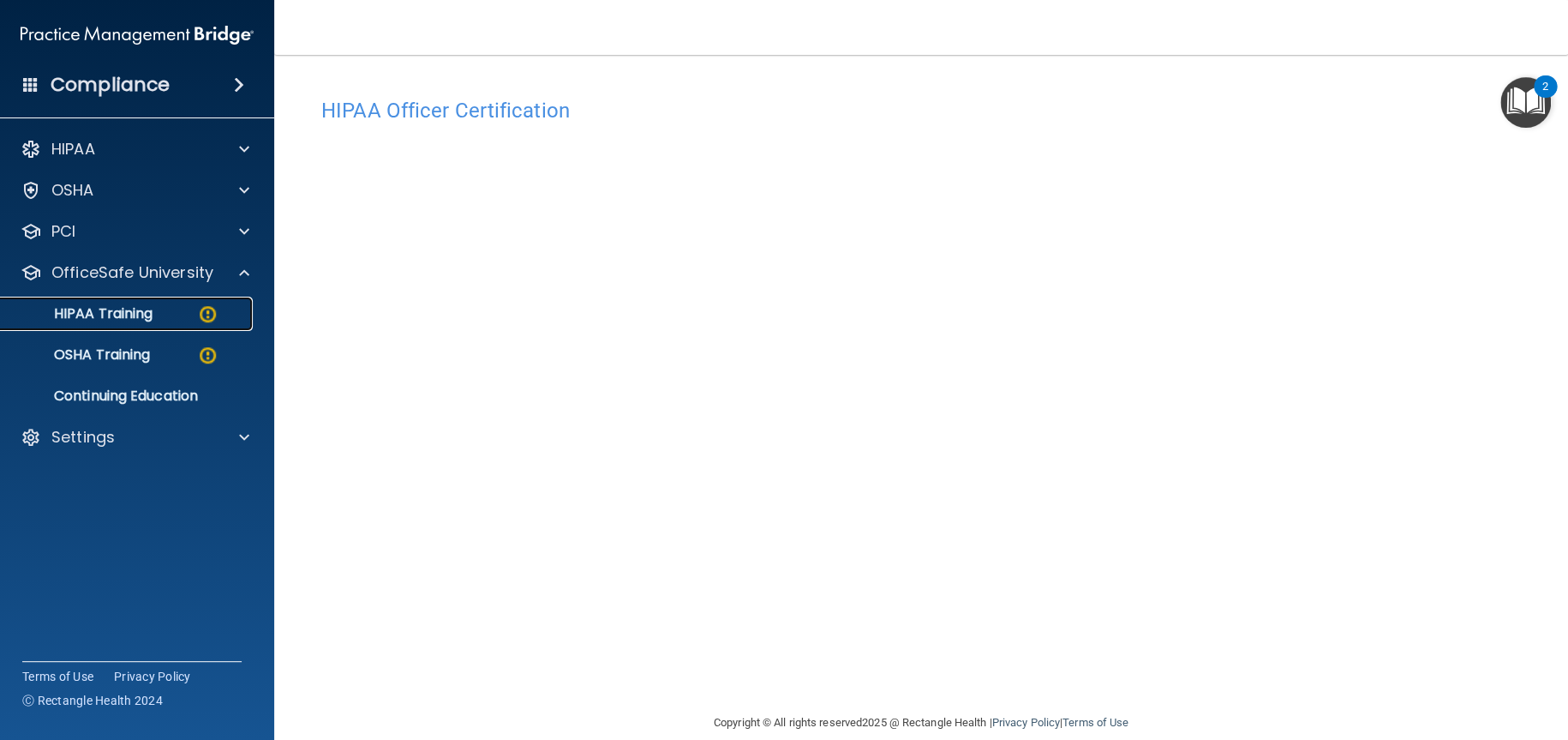
click at [154, 308] on div "HIPAA Training" at bounding box center [128, 313] width 233 height 17
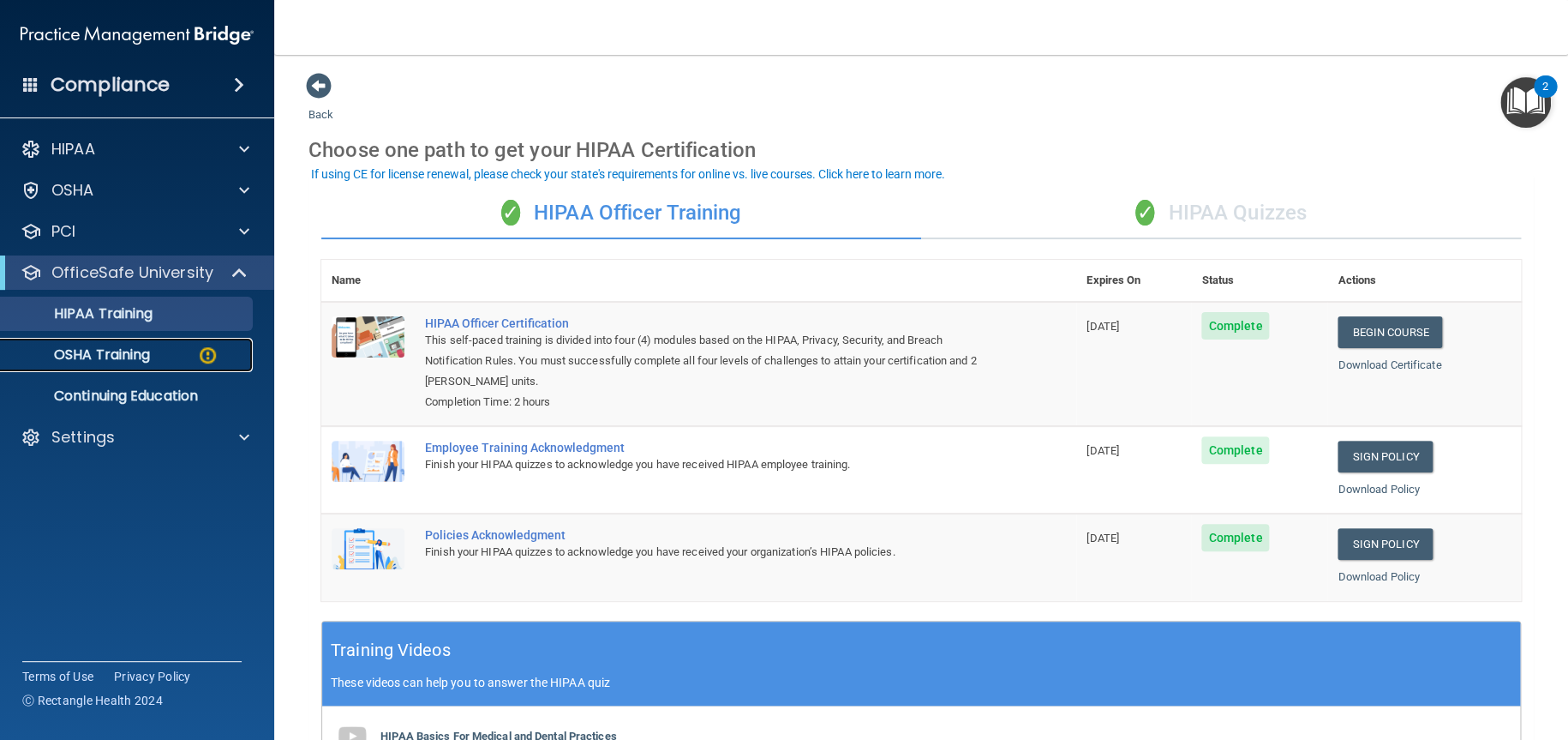
click at [132, 346] on p "OSHA Training" at bounding box center [80, 354] width 138 height 17
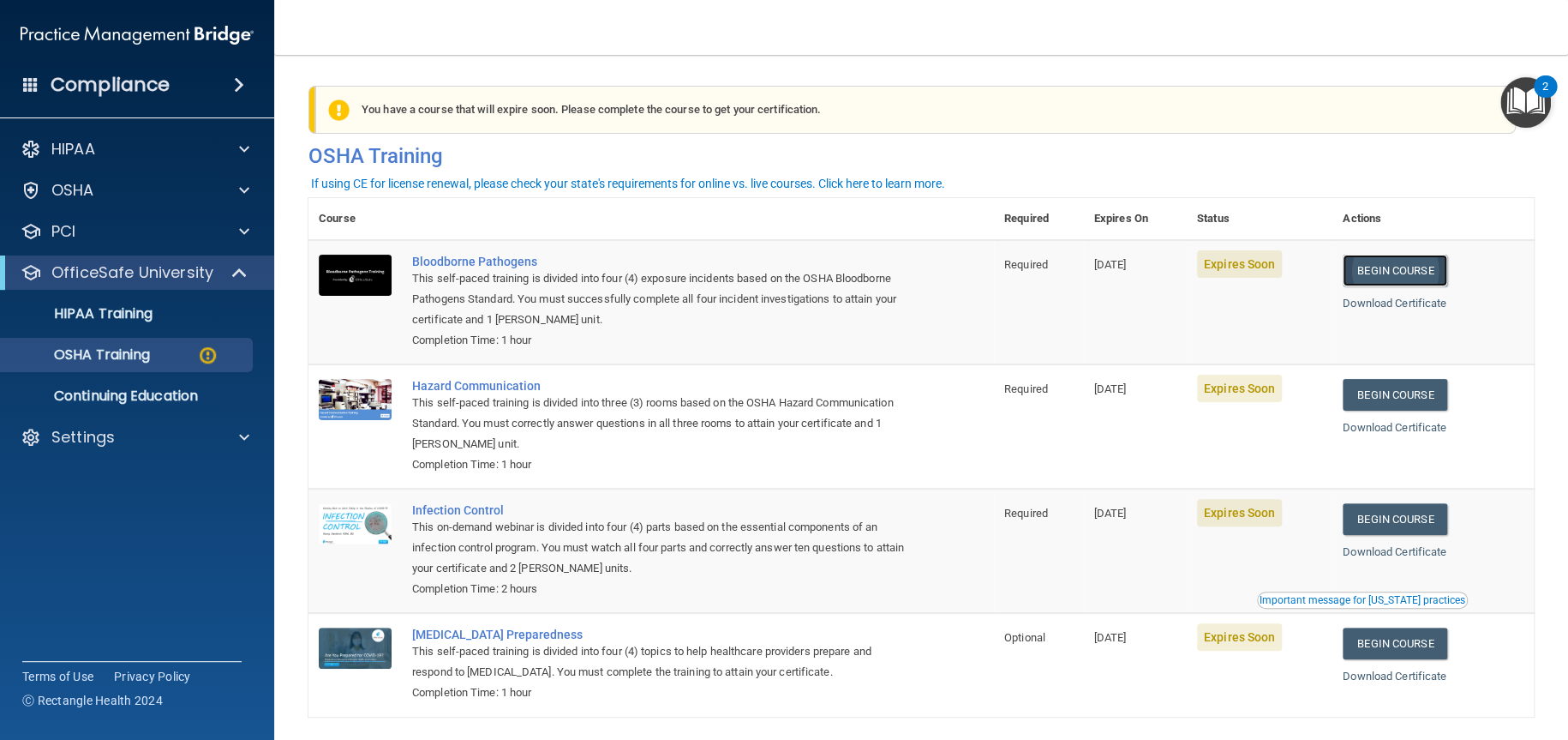
click at [1409, 269] on link "Begin Course" at bounding box center [1395, 270] width 105 height 32
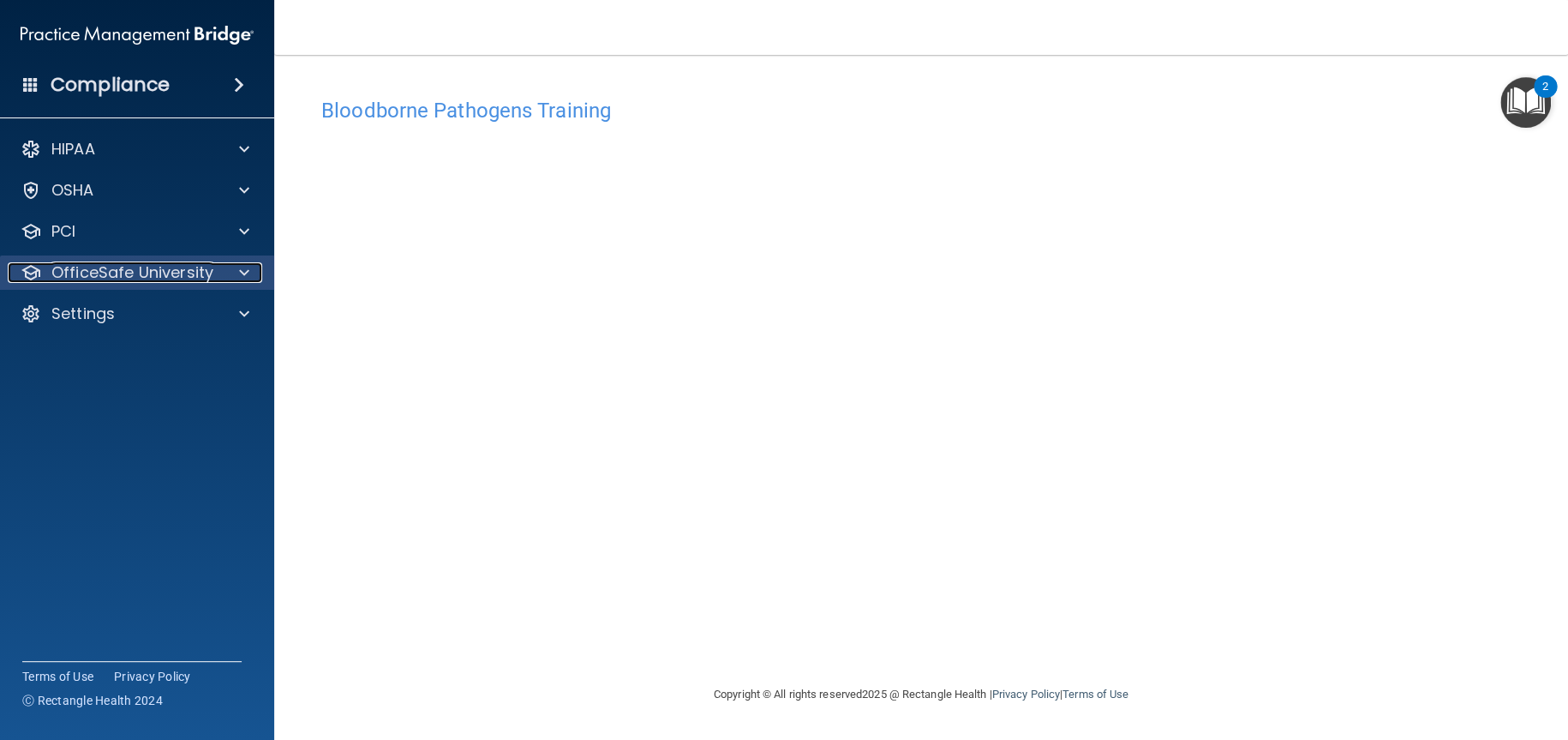
click at [241, 279] on span at bounding box center [244, 272] width 10 height 21
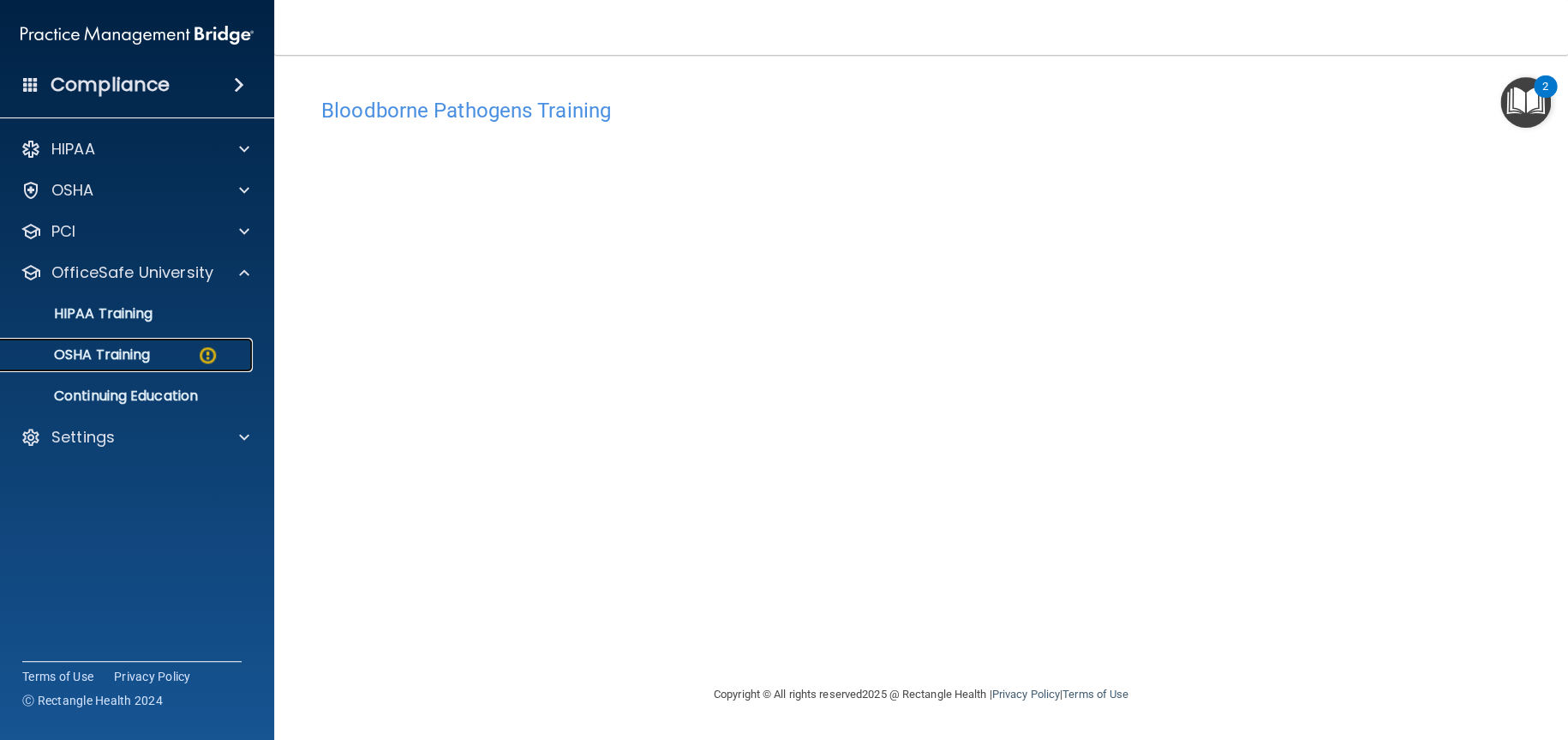
click at [175, 357] on div "OSHA Training" at bounding box center [128, 354] width 233 height 17
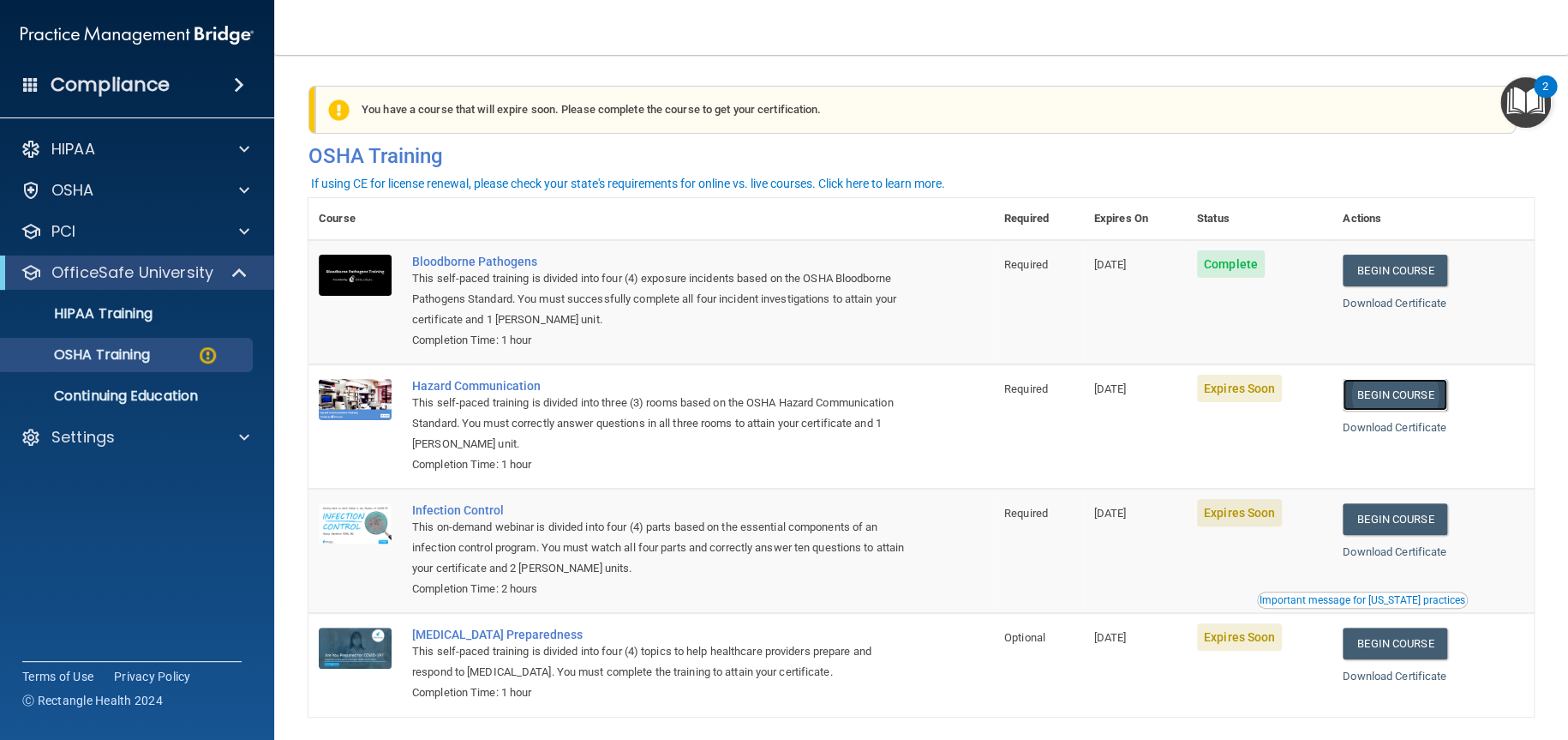
click at [1387, 394] on link "Begin Course" at bounding box center [1395, 395] width 105 height 32
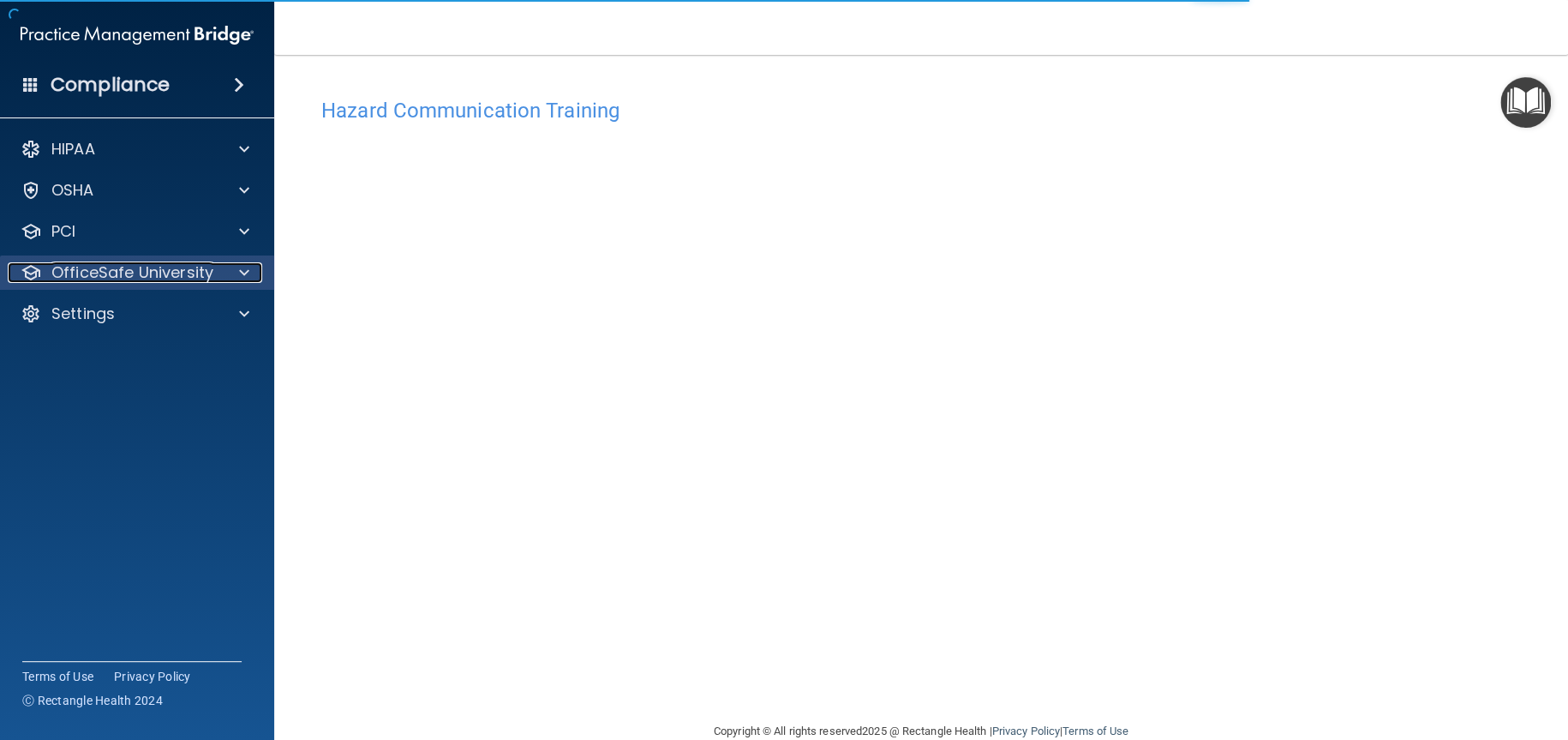
click at [240, 278] on span at bounding box center [244, 272] width 10 height 21
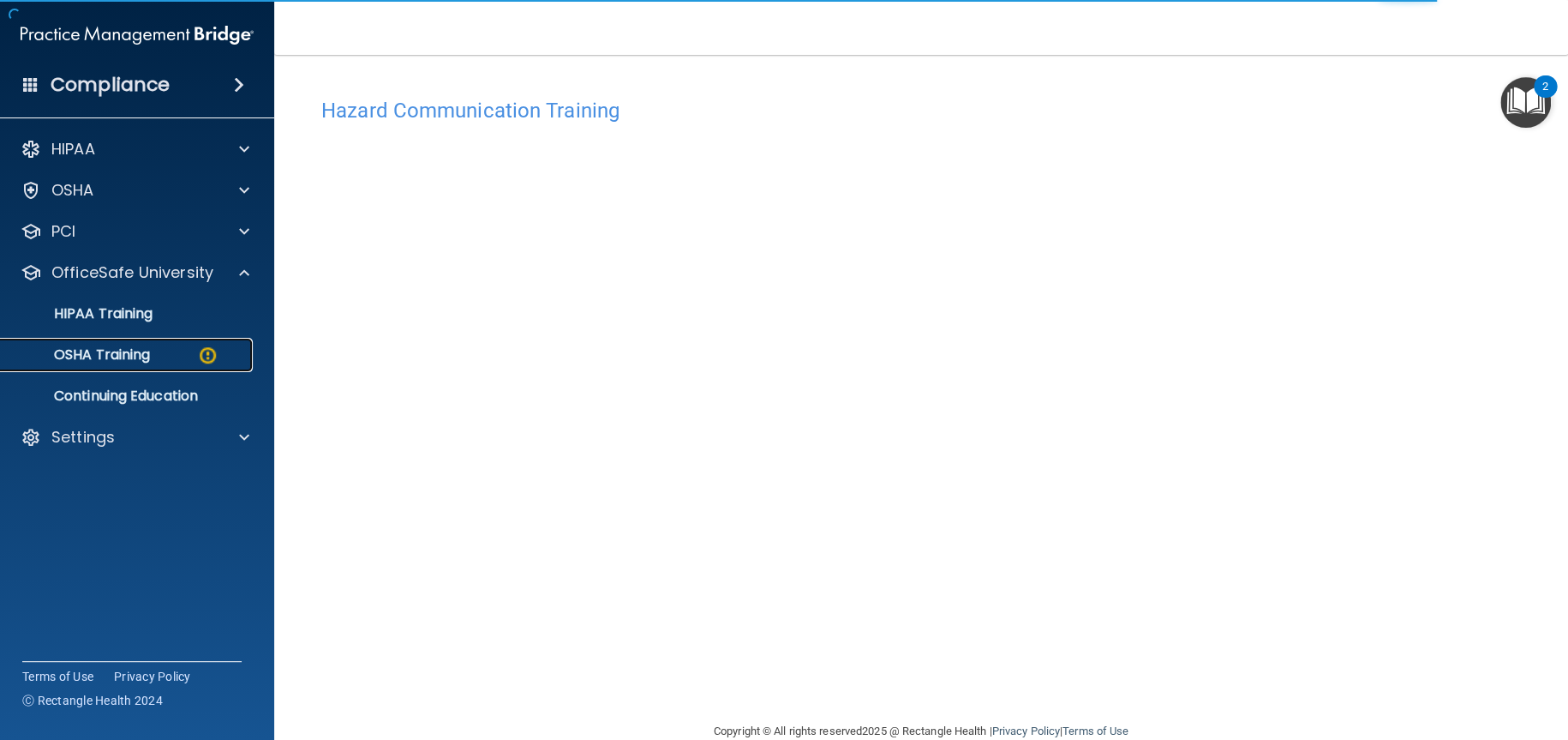
click at [150, 361] on p "OSHA Training" at bounding box center [80, 354] width 138 height 17
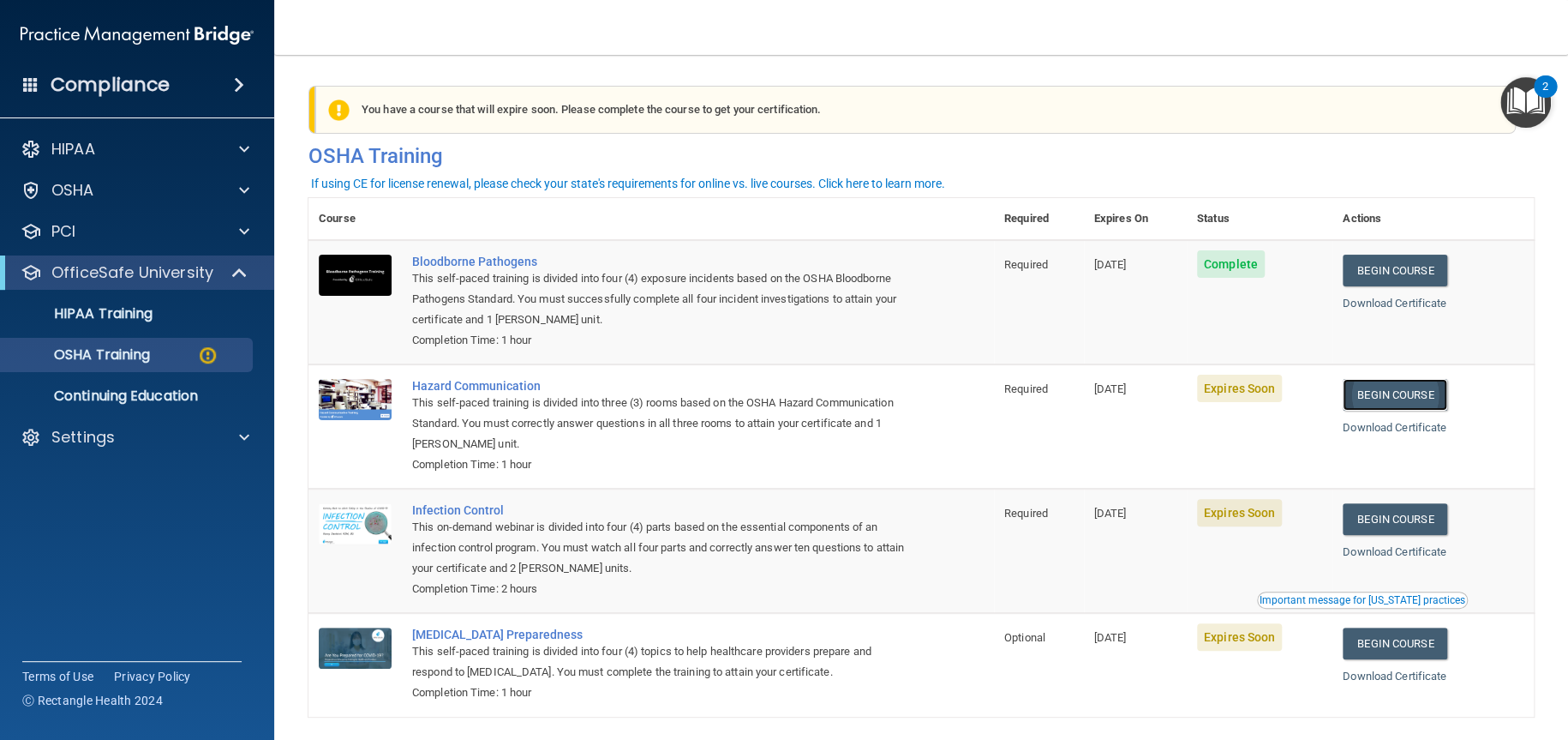
click at [1399, 388] on link "Begin Course" at bounding box center [1395, 395] width 105 height 32
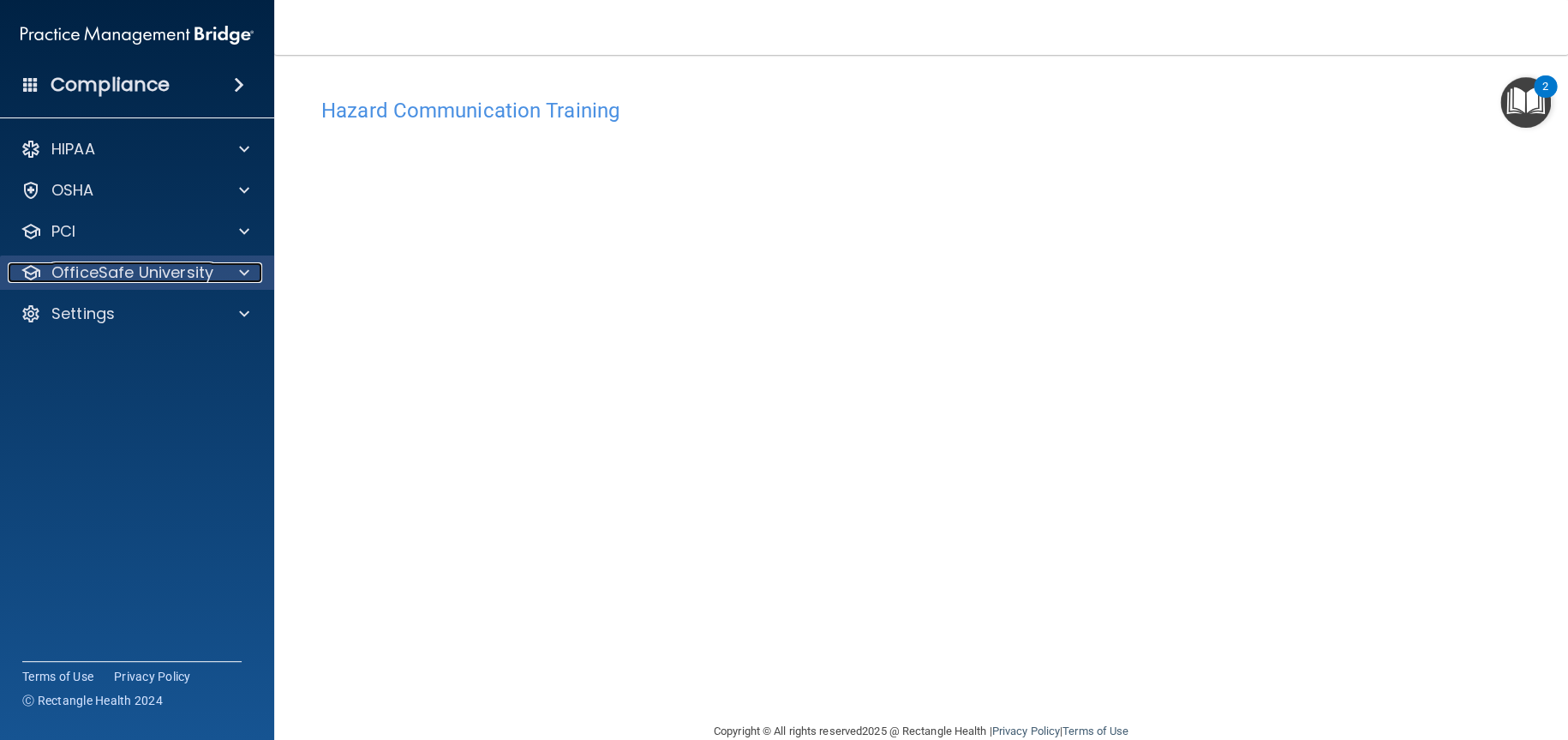
click at [236, 273] on div at bounding box center [241, 272] width 43 height 21
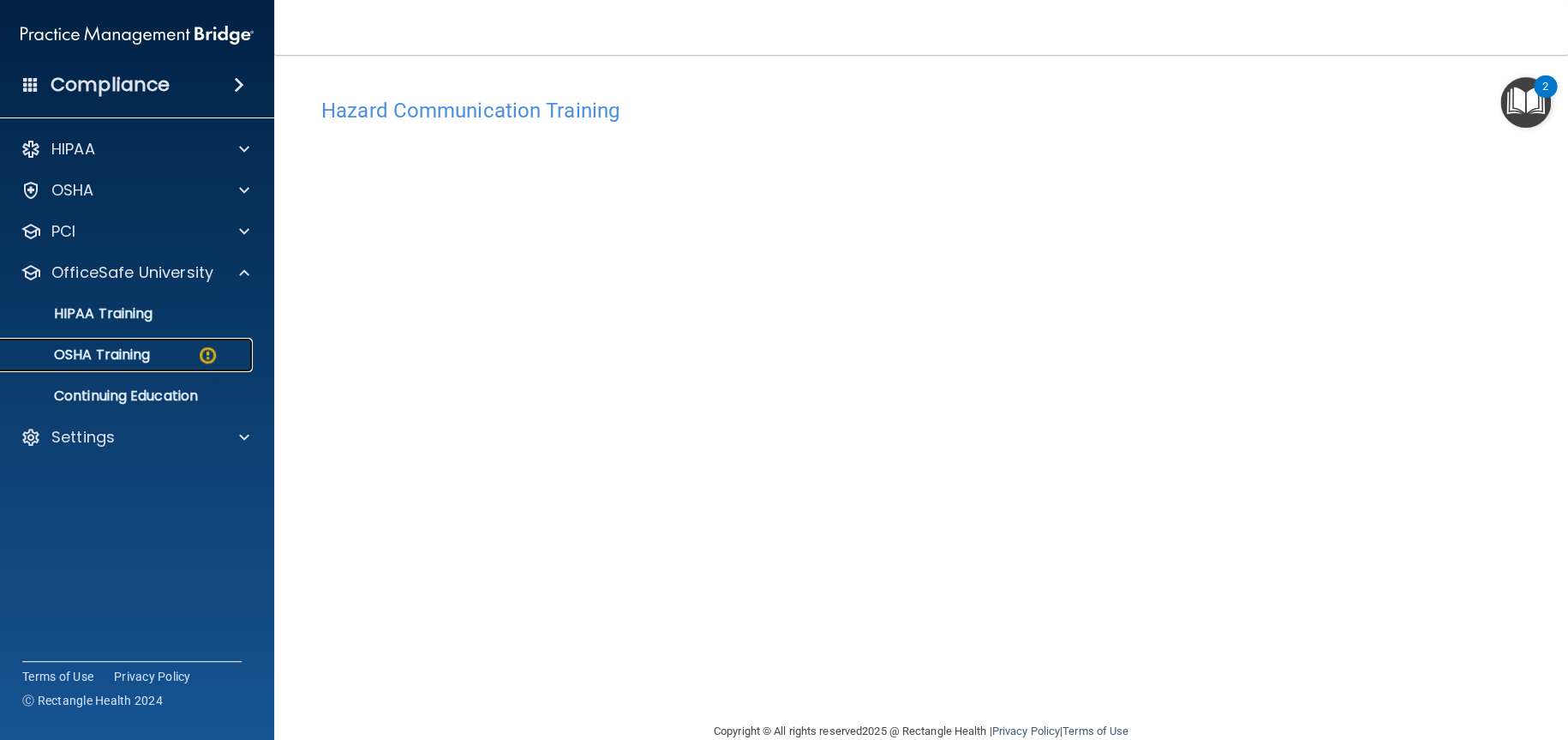
click at [119, 361] on p "OSHA Training" at bounding box center [80, 354] width 138 height 17
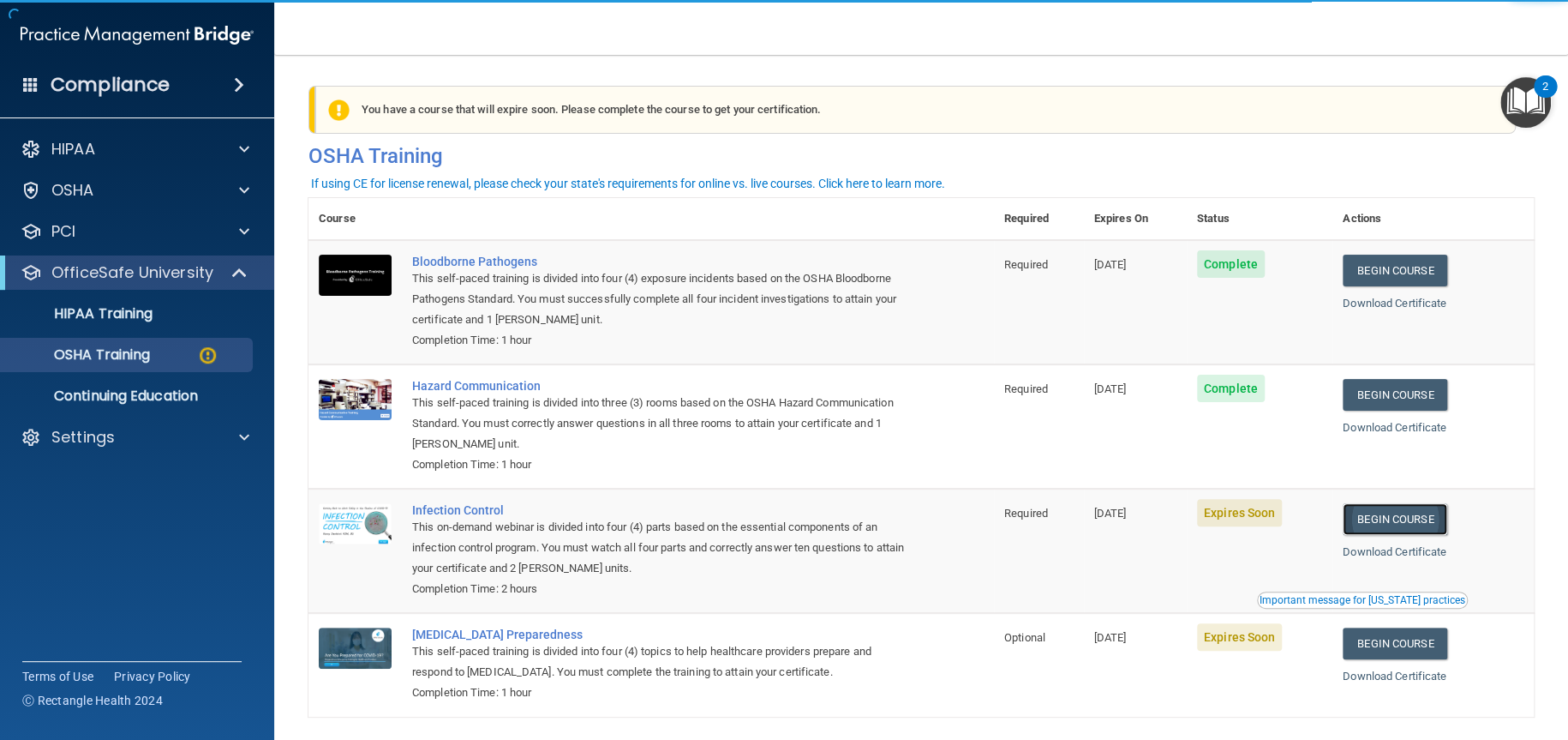
click at [1406, 517] on link "Begin Course" at bounding box center [1395, 518] width 105 height 32
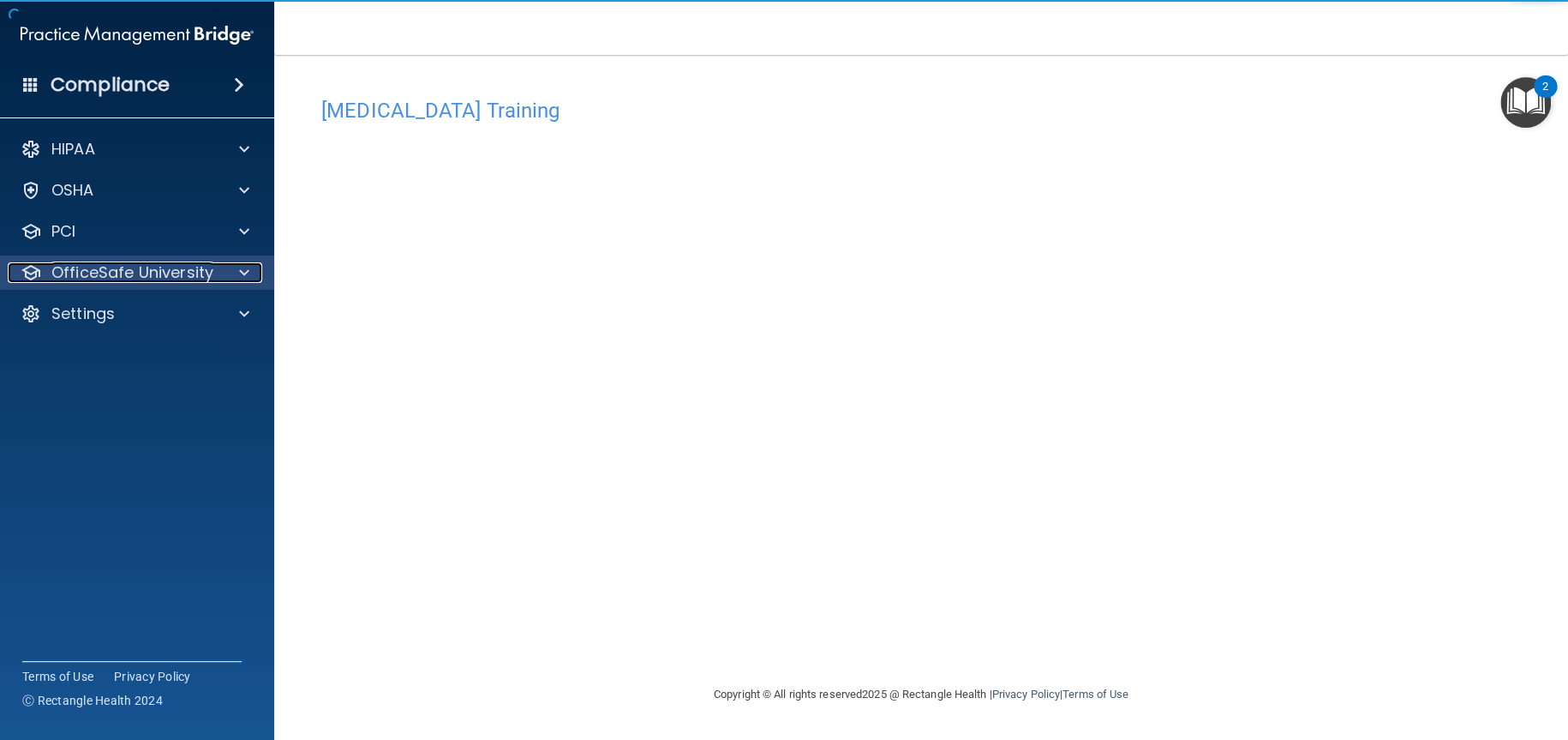
click at [214, 268] on div "OfficeSafe University" at bounding box center [114, 272] width 213 height 21
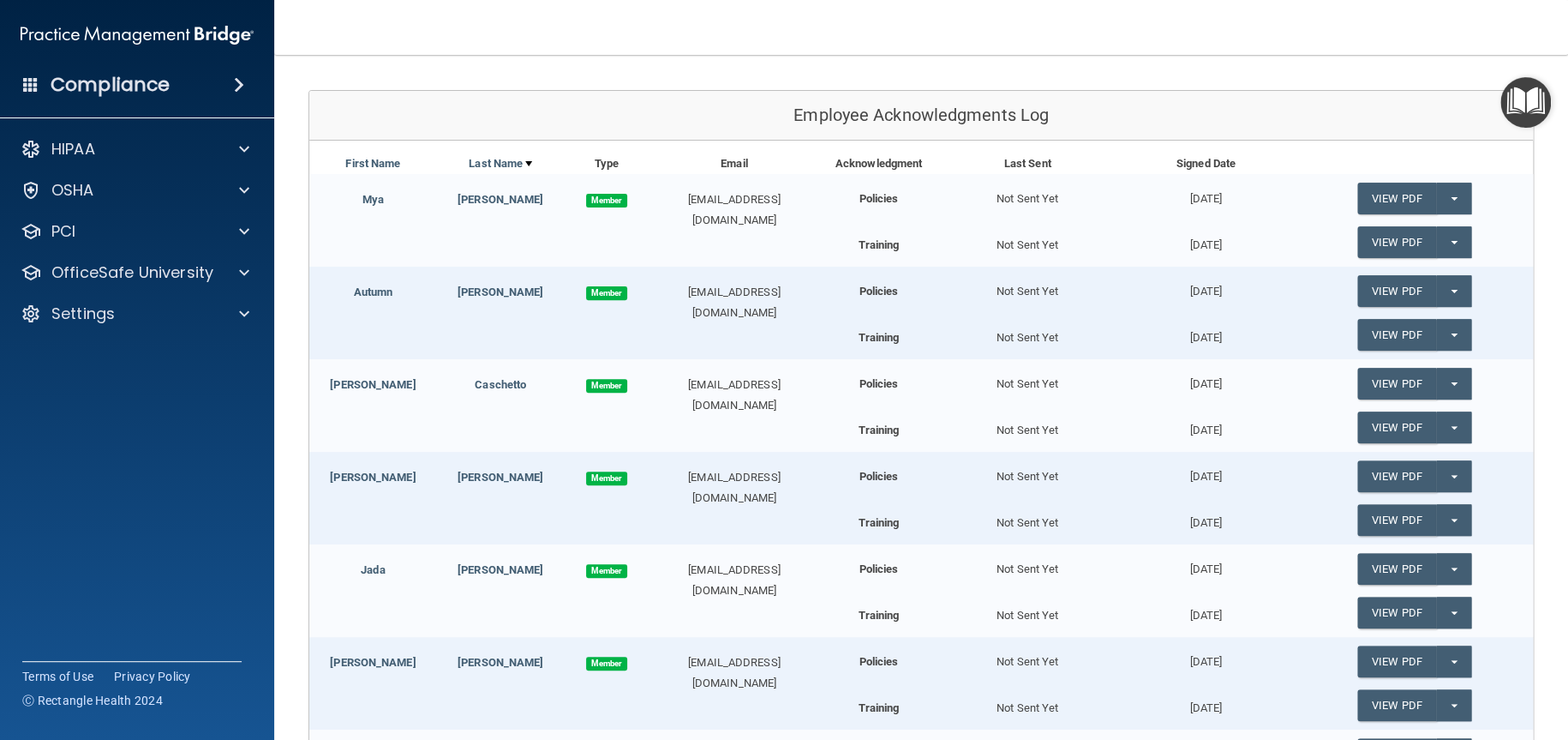
scroll to position [84, 0]
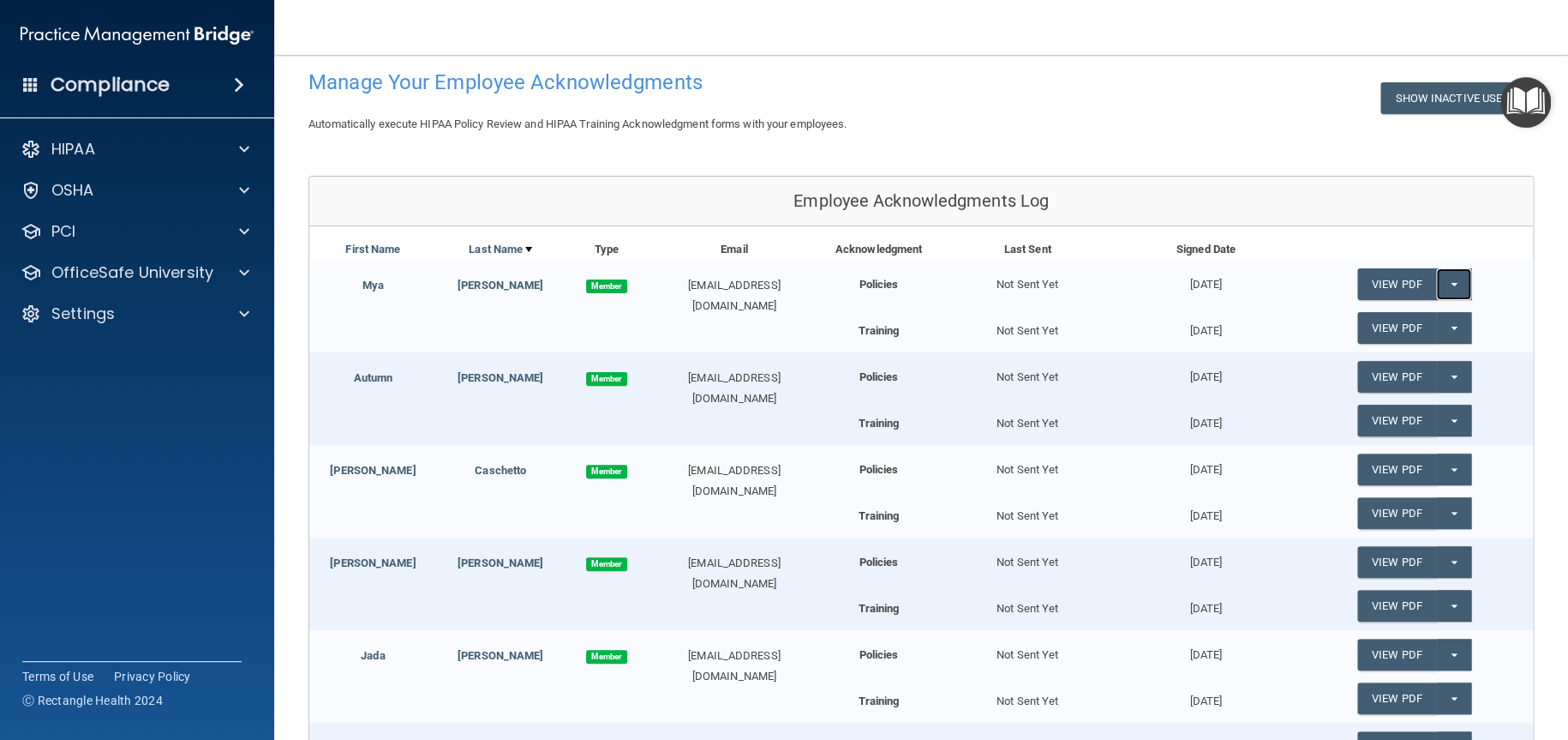
click at [1437, 274] on button "Split button!" at bounding box center [1454, 284] width 36 height 32
click at [1430, 313] on link "Update Acknowledgment" at bounding box center [1435, 319] width 157 height 26
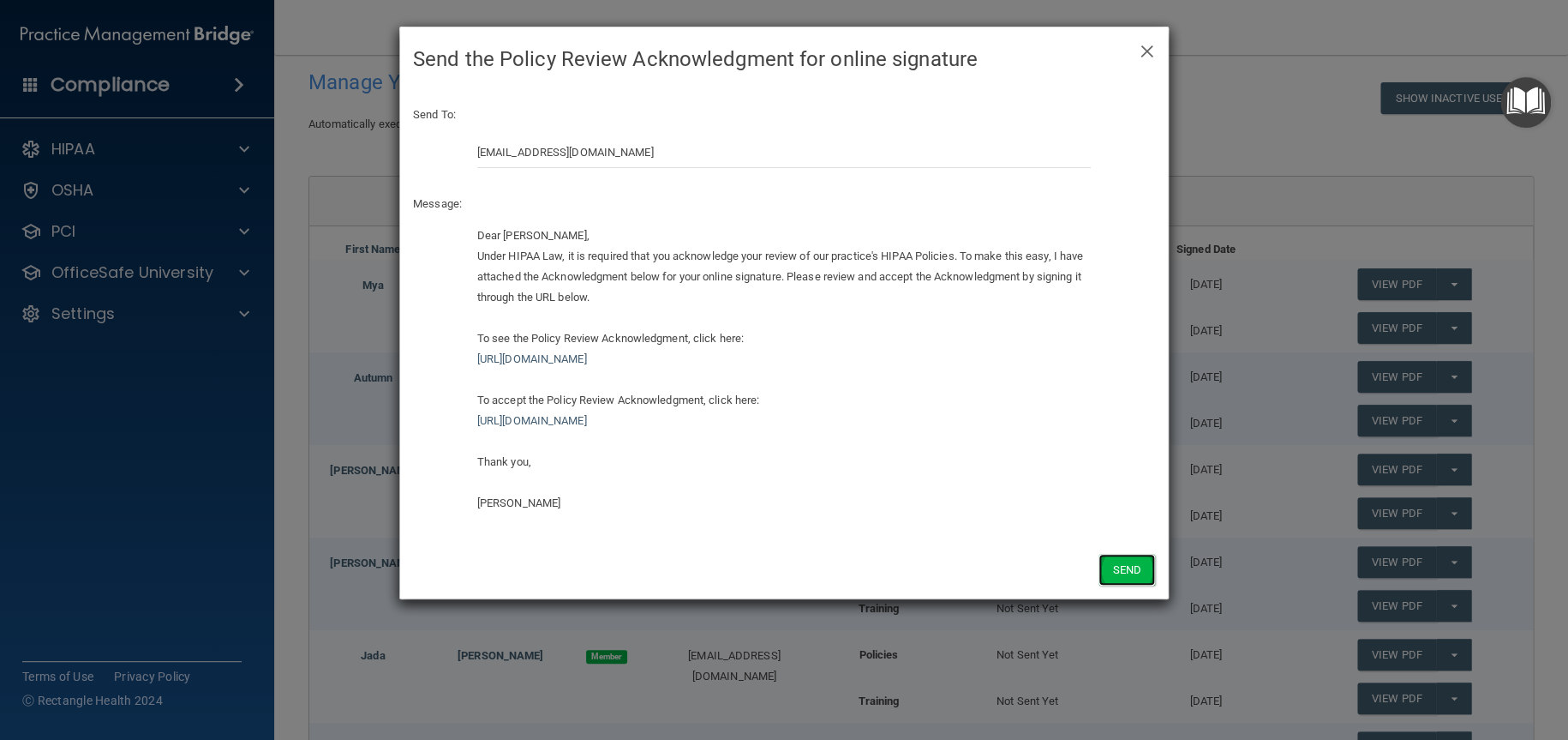
click at [1131, 568] on button "Send" at bounding box center [1127, 570] width 56 height 32
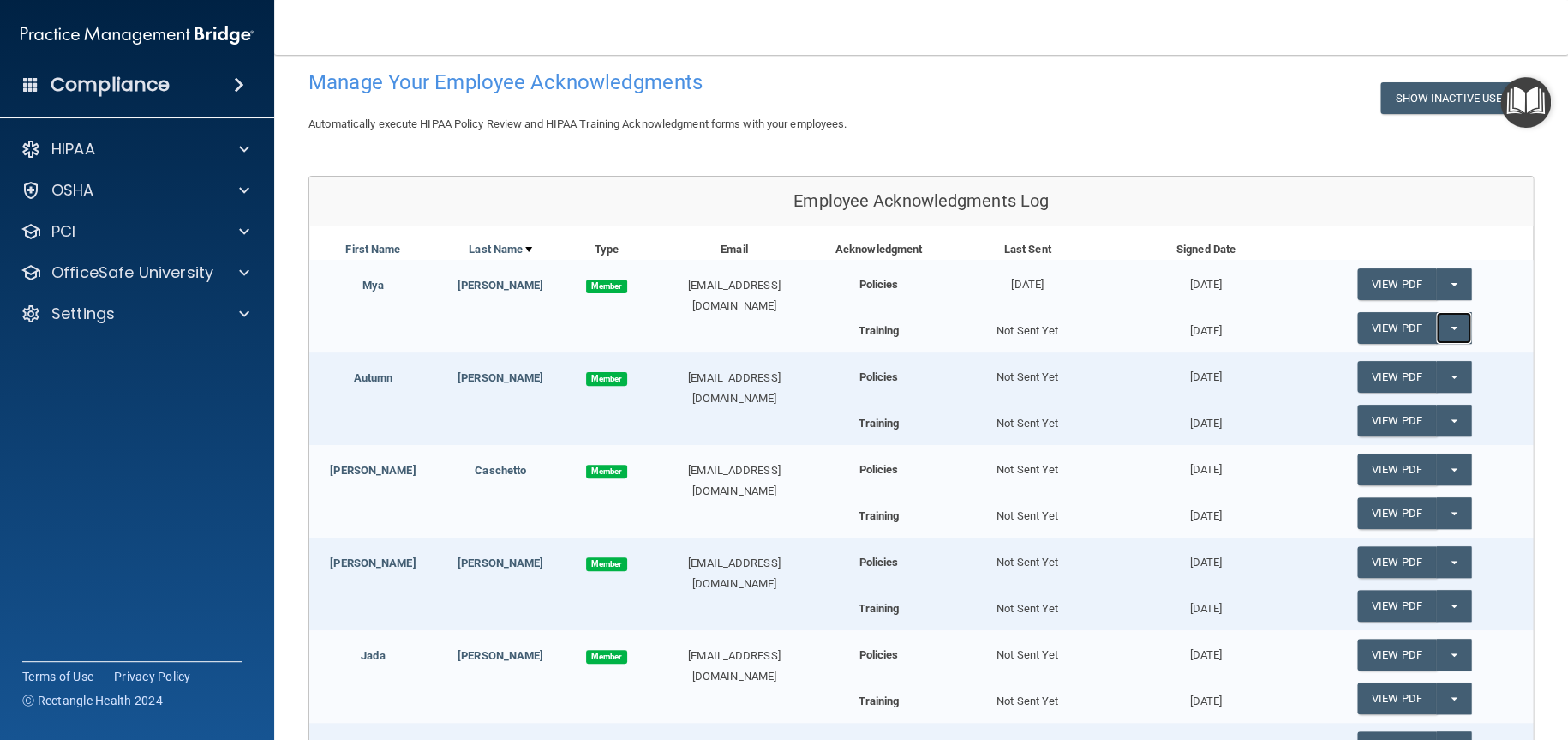
click at [1451, 326] on span "button" at bounding box center [1454, 327] width 7 height 3
click at [1408, 359] on link "Update Acknowledgment" at bounding box center [1435, 362] width 157 height 26
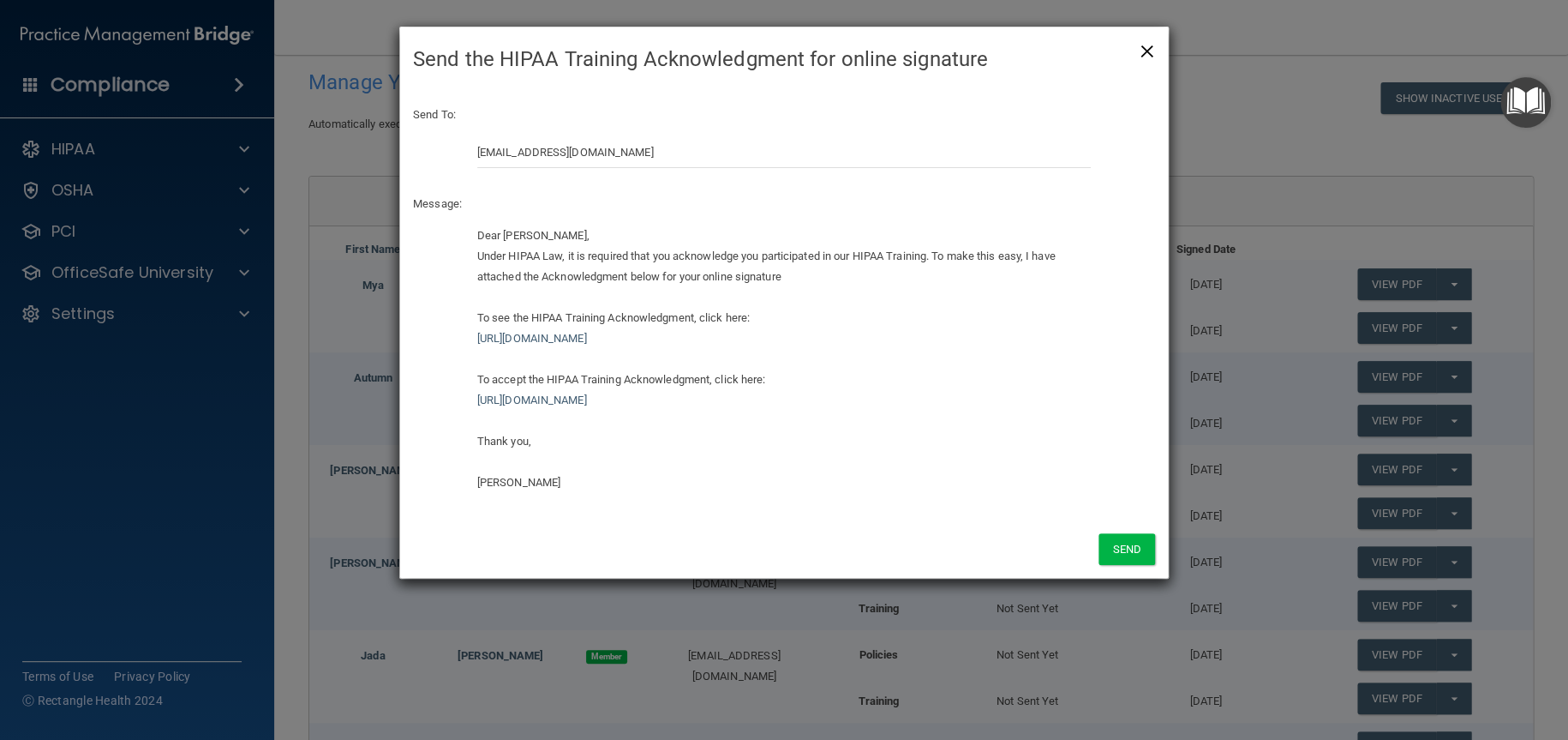
click at [1149, 52] on span "×" at bounding box center [1148, 48] width 16 height 35
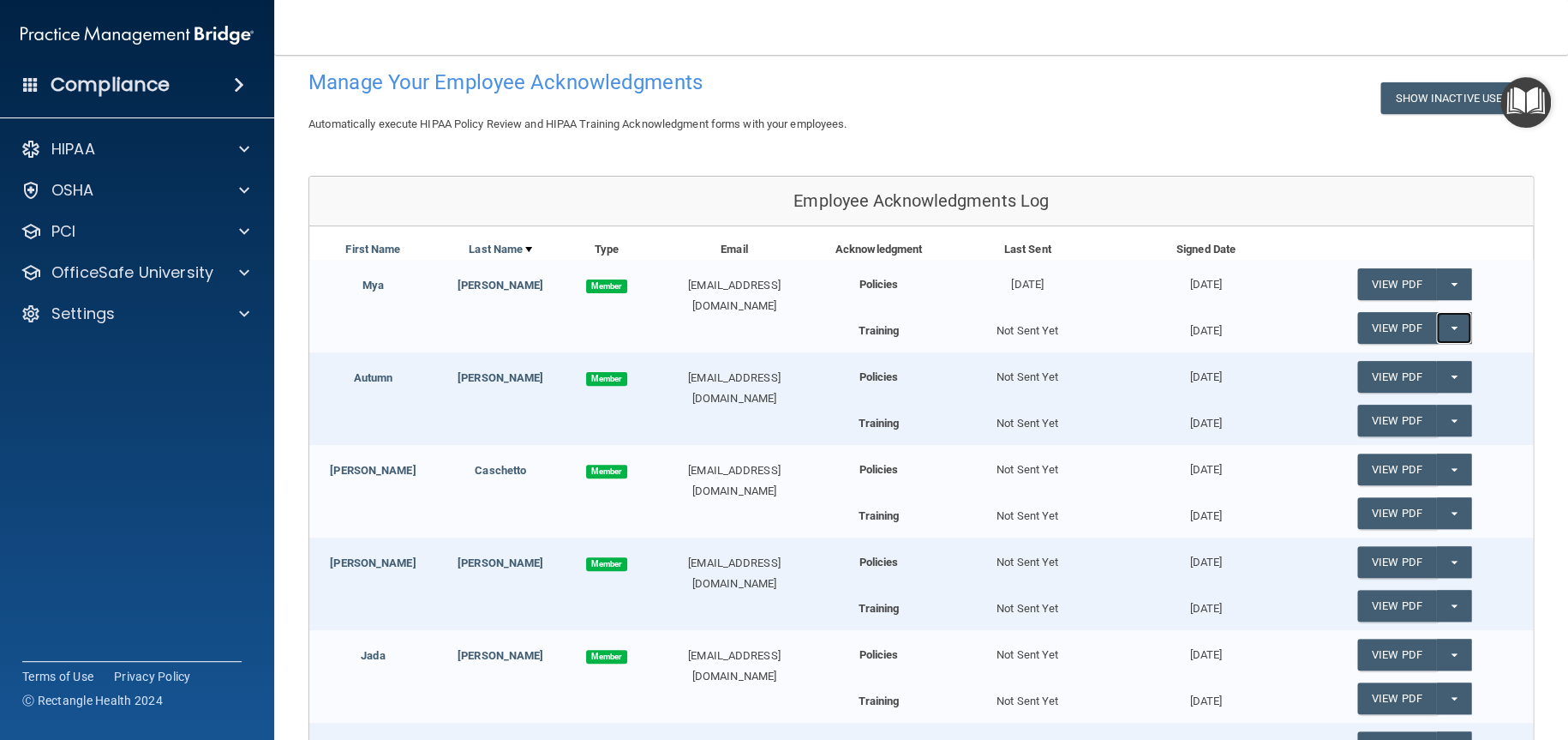
click at [1442, 324] on button "Split button!" at bounding box center [1454, 327] width 36 height 32
click at [1413, 361] on link "Update Acknowledgment" at bounding box center [1435, 362] width 157 height 26
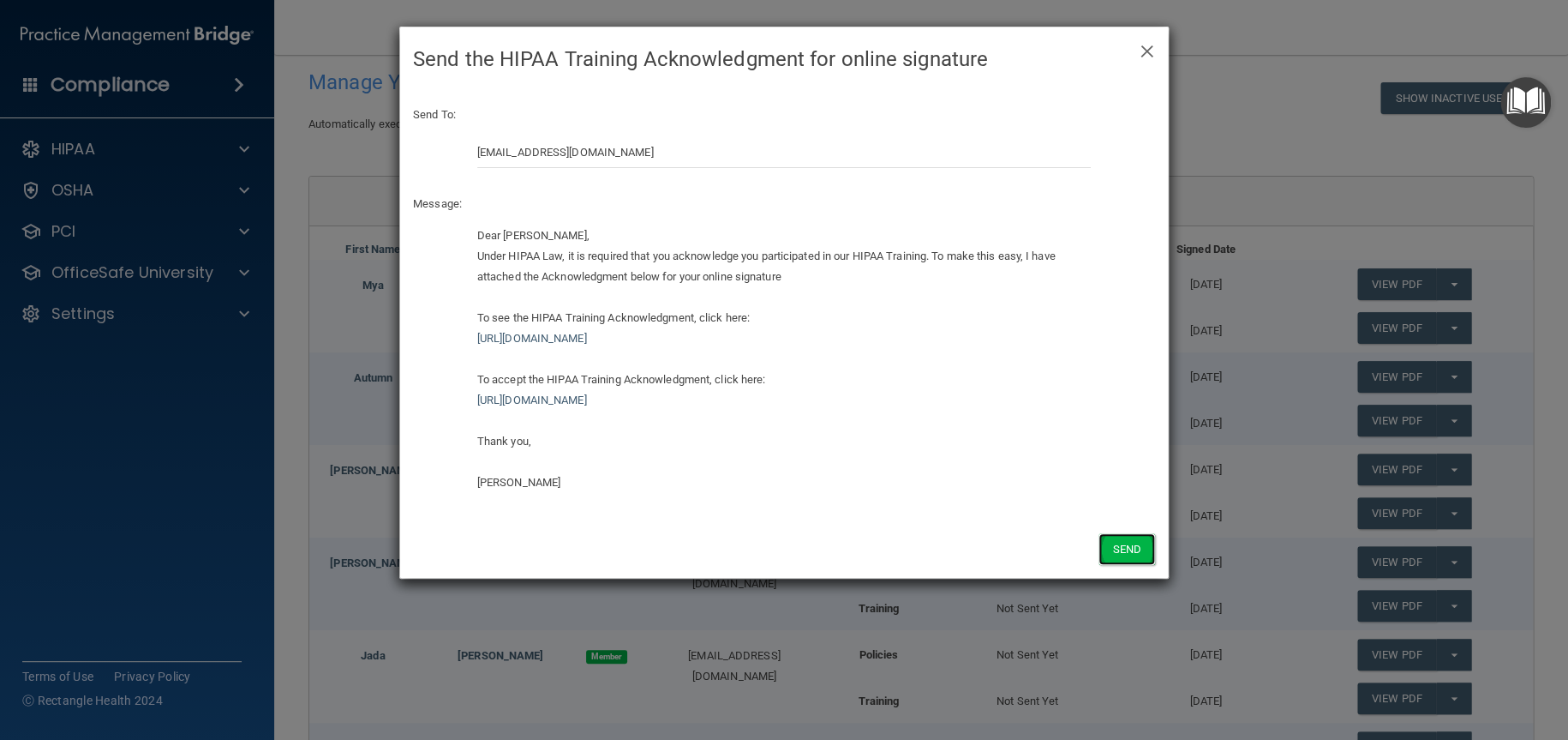
click at [1120, 544] on button "Send" at bounding box center [1127, 549] width 56 height 32
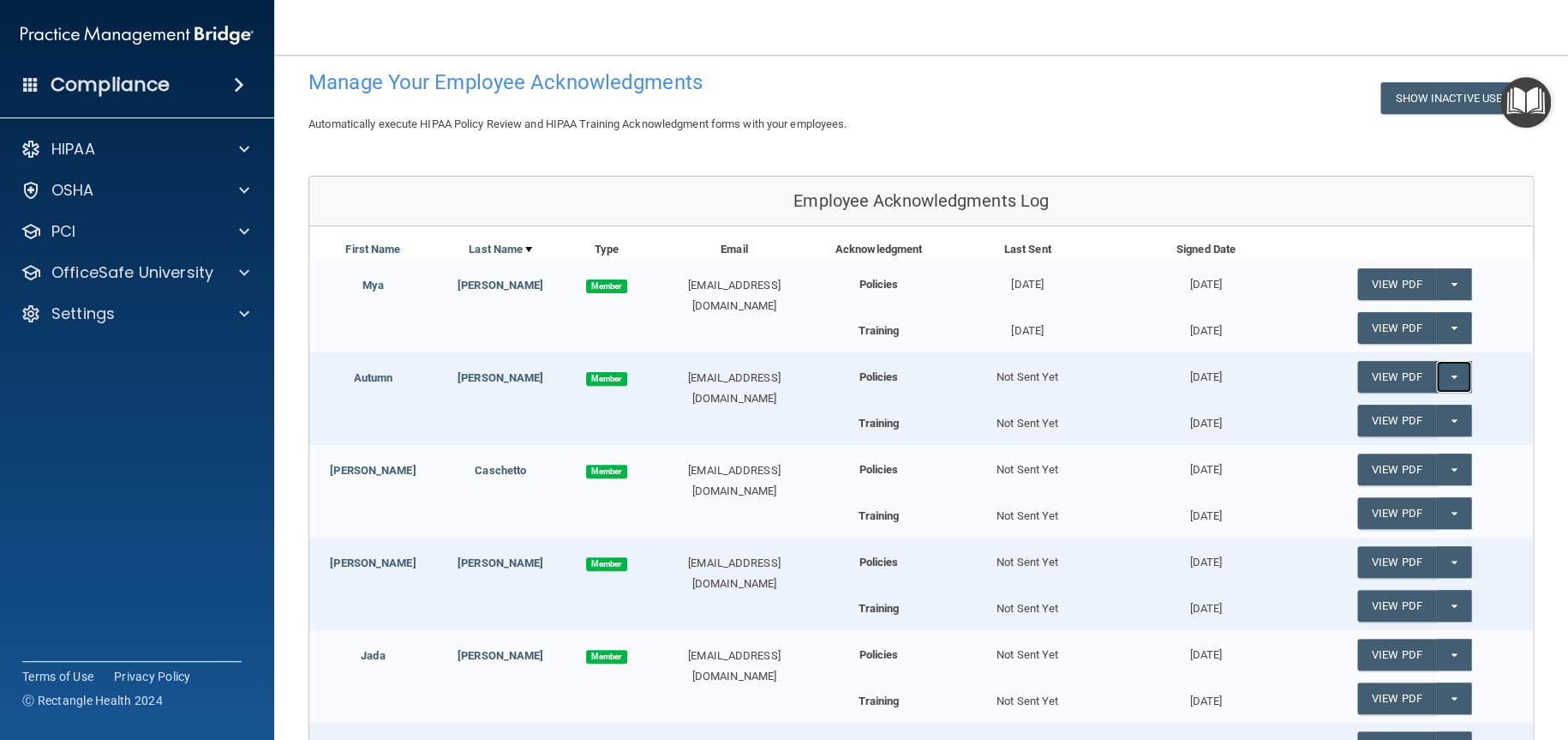
click at [1445, 376] on button "Split button!" at bounding box center [1454, 377] width 36 height 32
click at [1419, 413] on link "Update Acknowledgment" at bounding box center [1435, 412] width 157 height 26
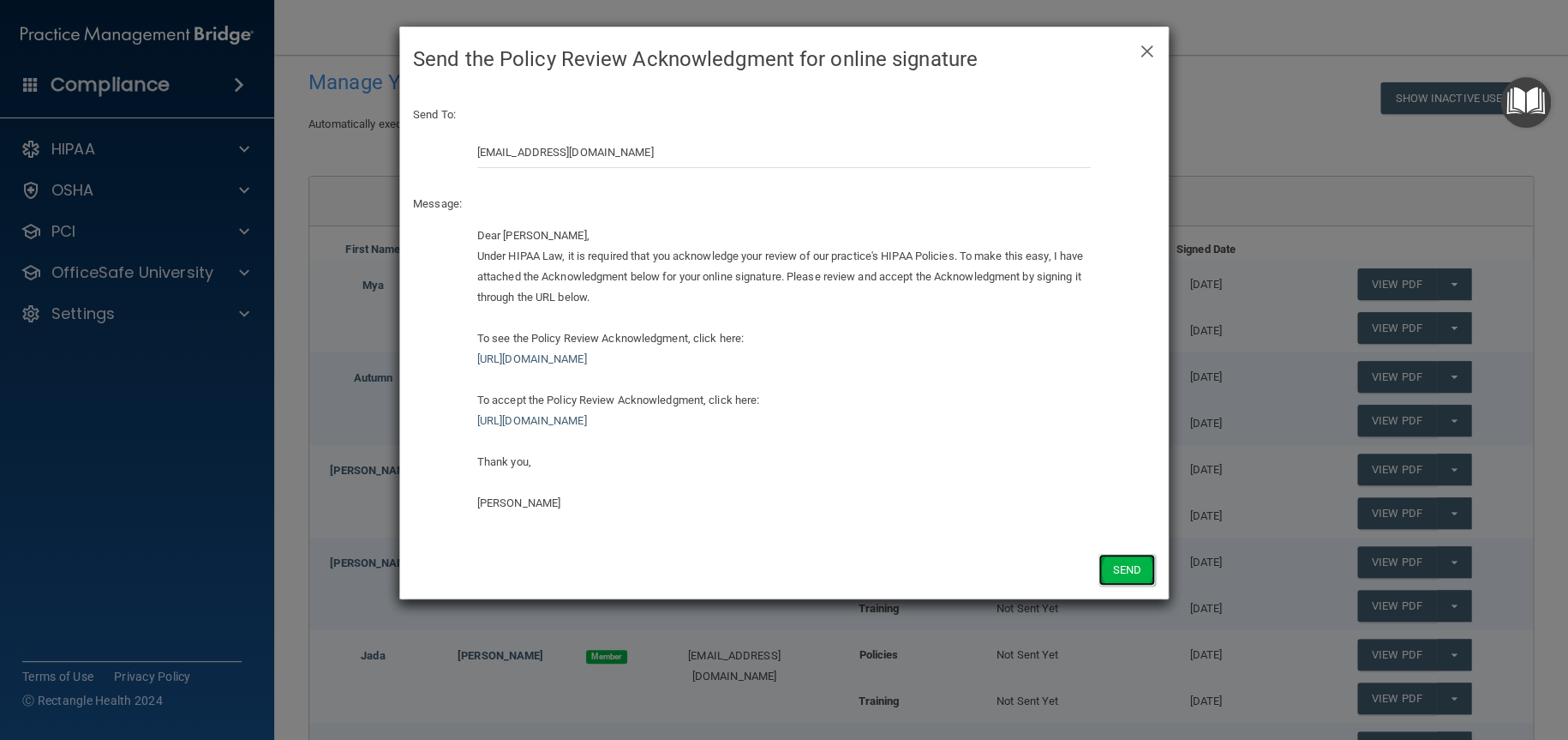
click at [1118, 574] on button "Send" at bounding box center [1127, 570] width 56 height 32
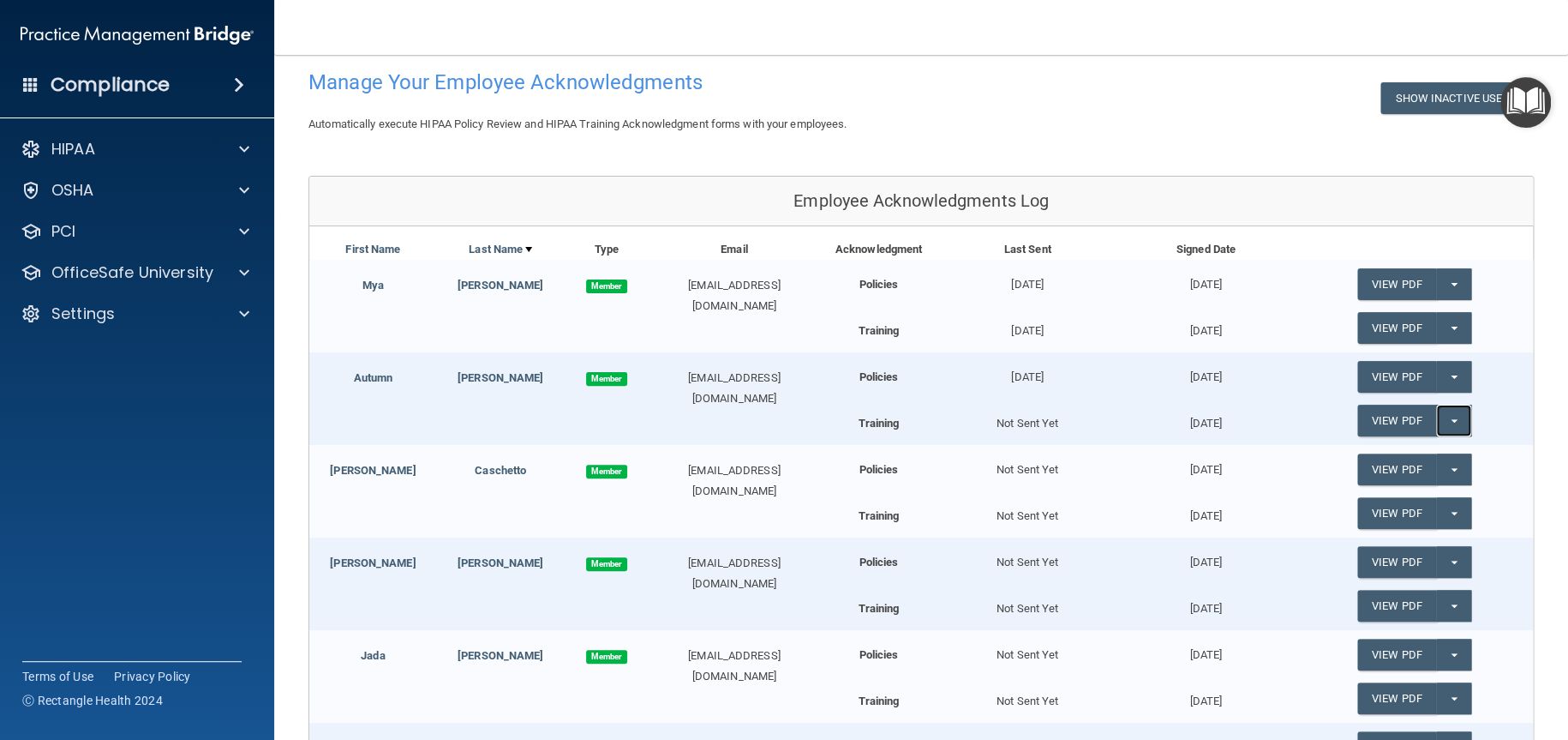
click at [1439, 425] on button "Split button!" at bounding box center [1454, 420] width 36 height 32
click at [1426, 453] on link "Update Acknowledgment" at bounding box center [1435, 455] width 157 height 26
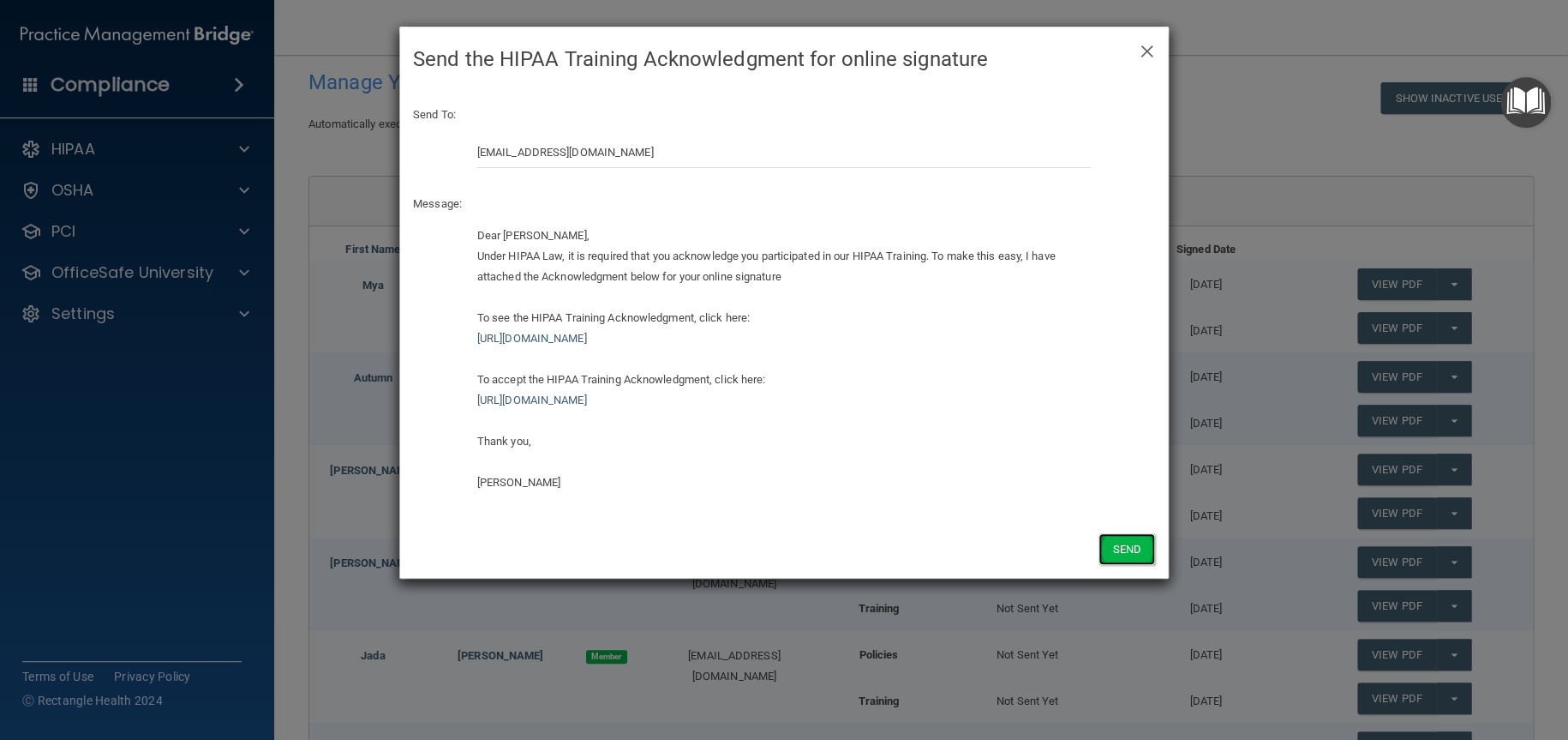
click at [1117, 548] on button "Send" at bounding box center [1127, 549] width 56 height 32
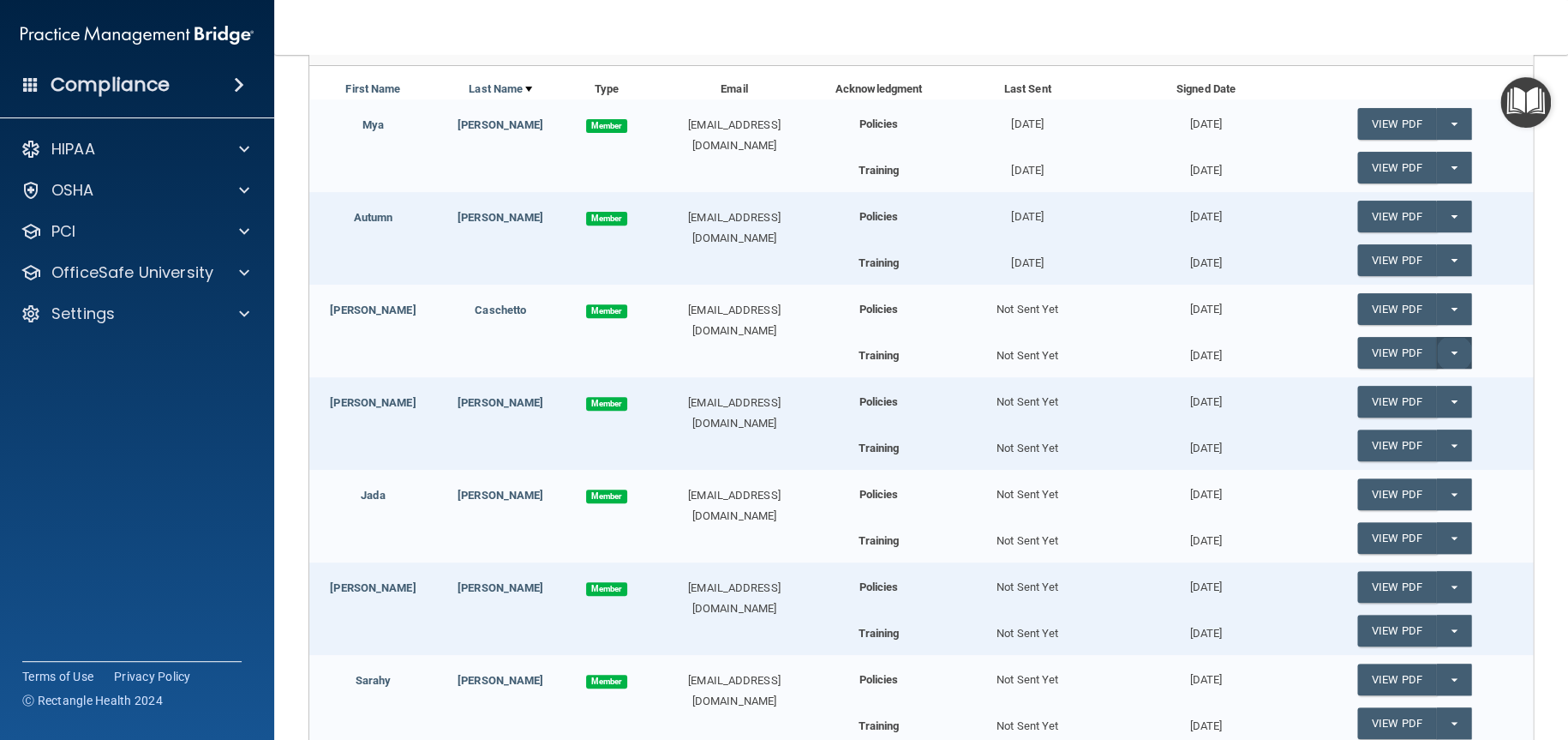
scroll to position [255, 0]
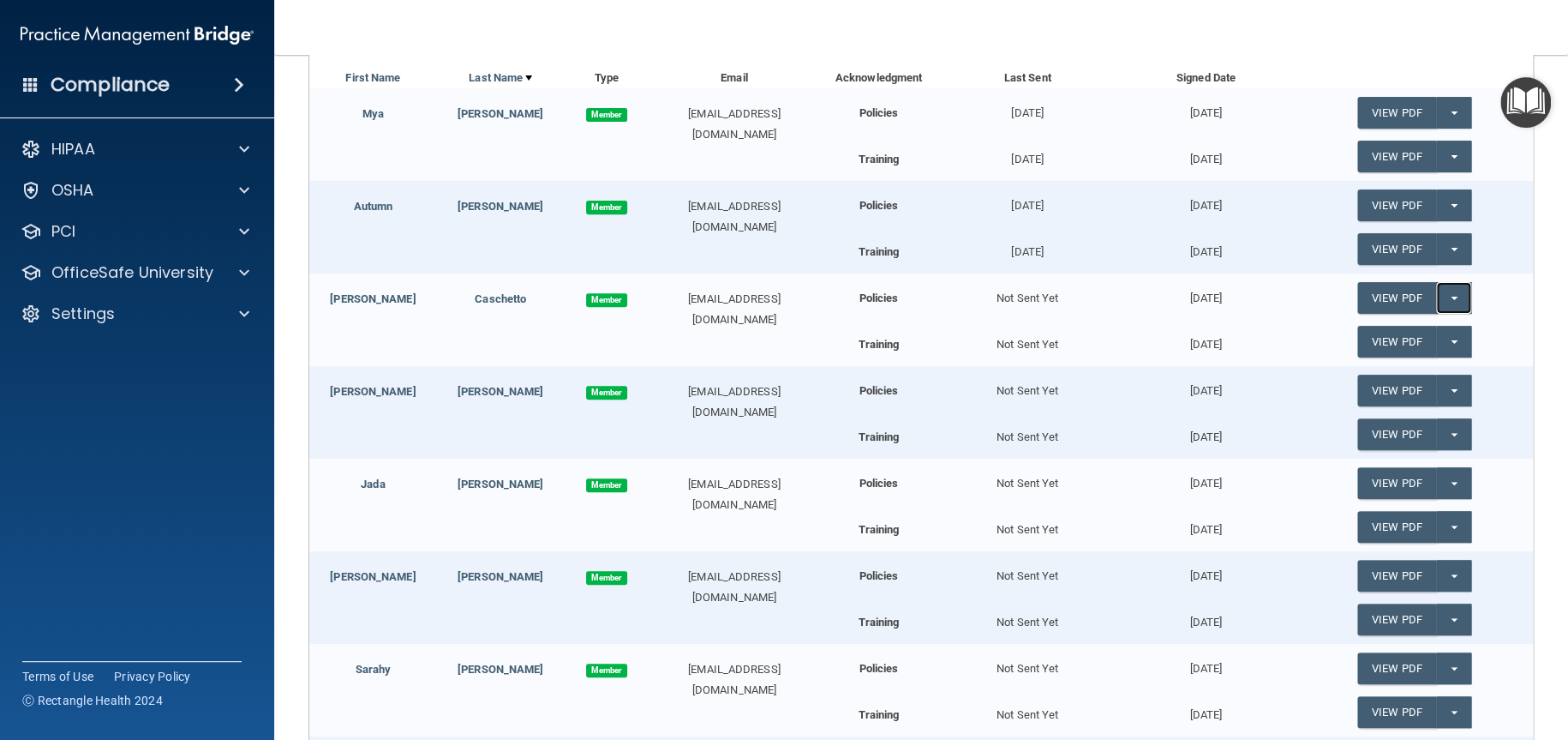
click at [1445, 296] on button "Split button!" at bounding box center [1454, 298] width 36 height 32
click at [1422, 336] on link "Update Acknowledgment" at bounding box center [1435, 332] width 157 height 26
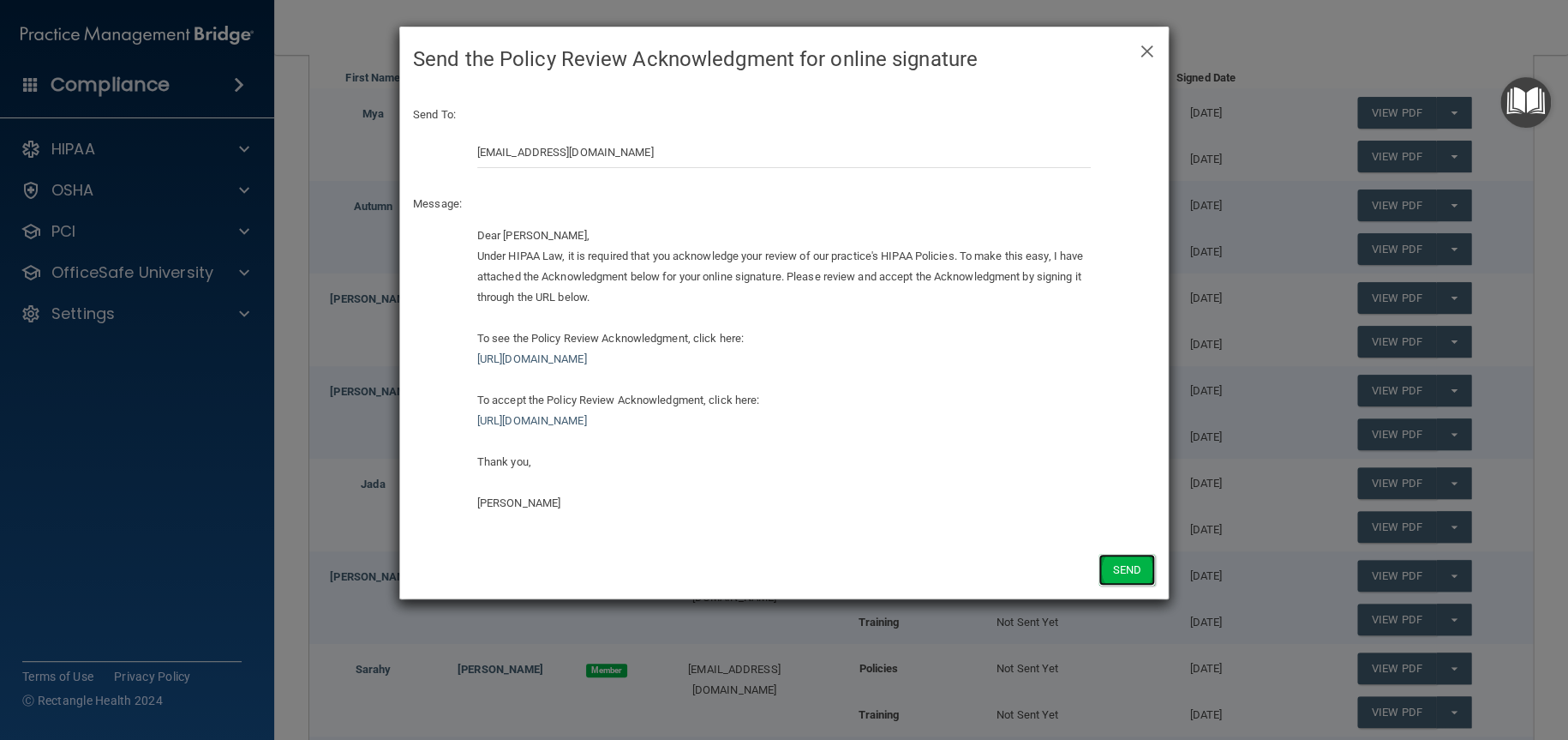
click at [1125, 564] on button "Send" at bounding box center [1127, 570] width 56 height 32
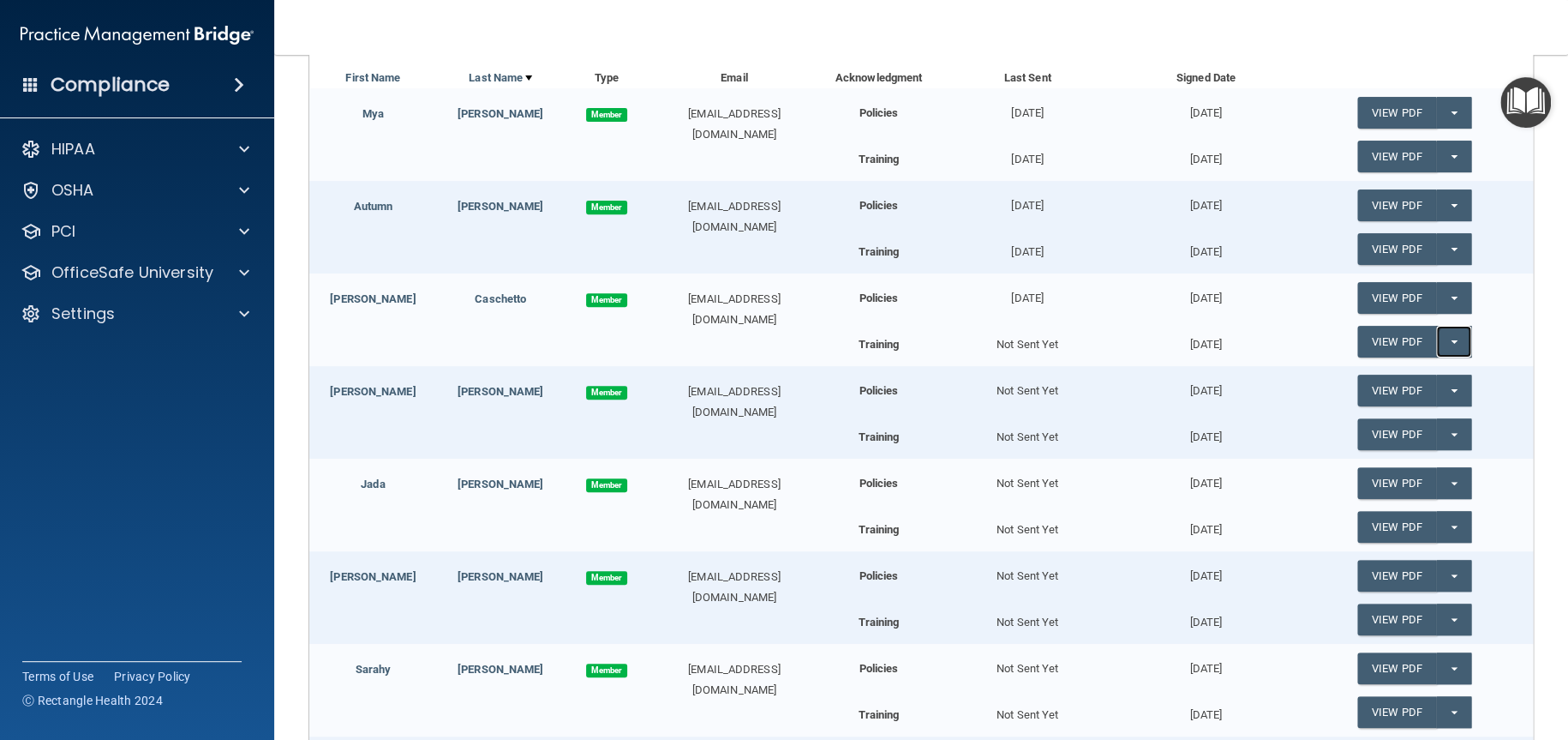
click at [1445, 338] on button "Split button!" at bounding box center [1454, 341] width 36 height 32
click at [1417, 376] on link "Update Acknowledgment" at bounding box center [1435, 376] width 157 height 26
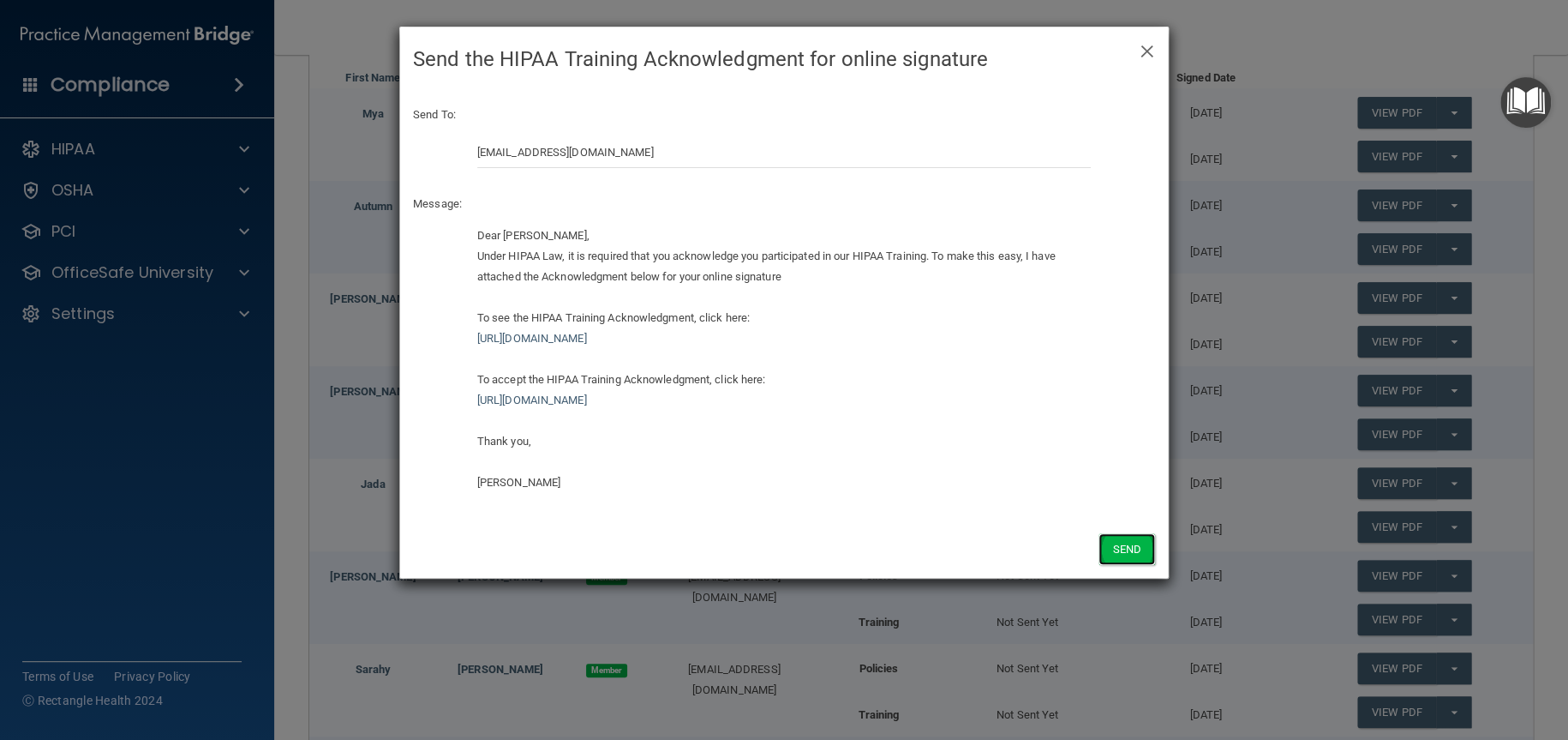
click at [1136, 547] on button "Send" at bounding box center [1127, 549] width 56 height 32
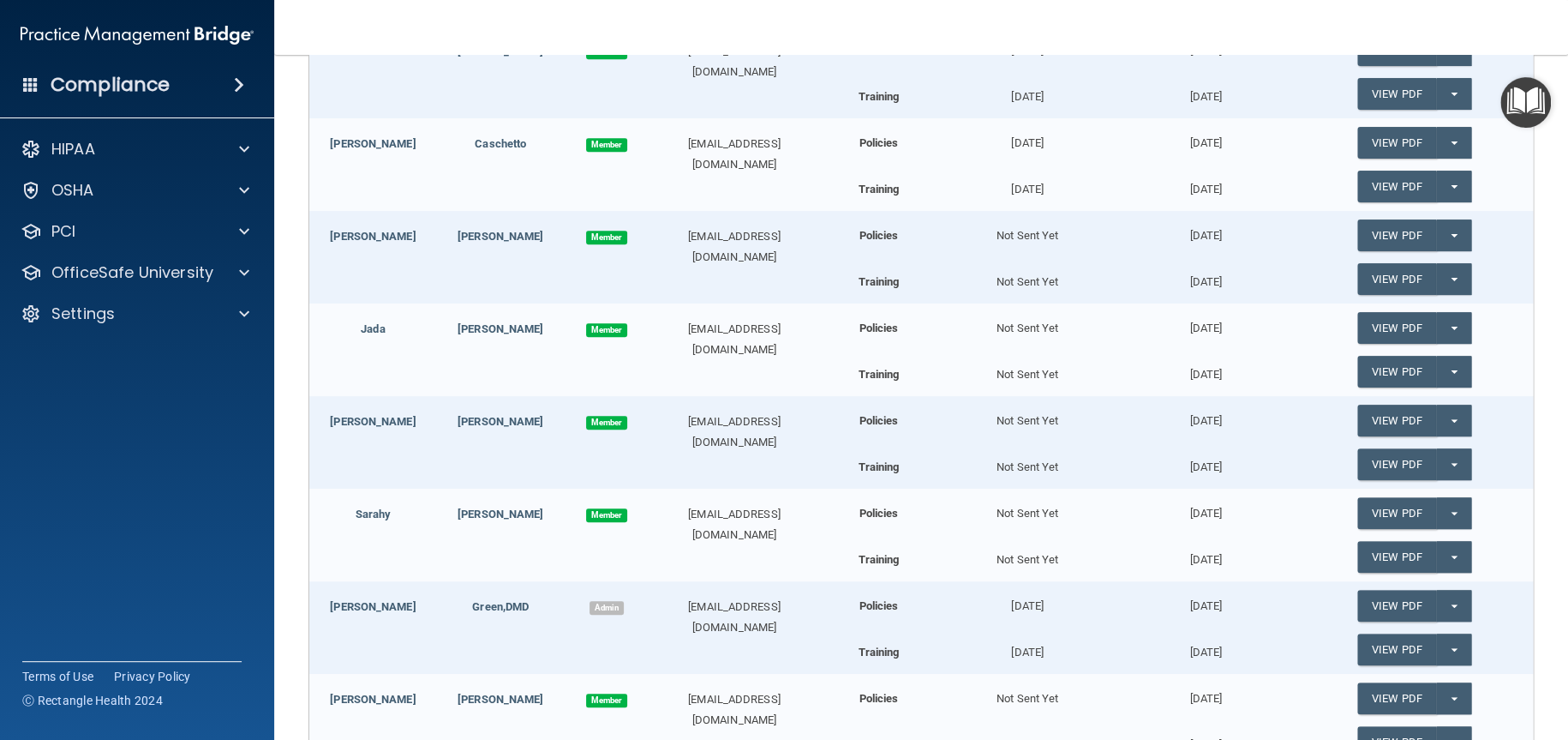
scroll to position [426, 0]
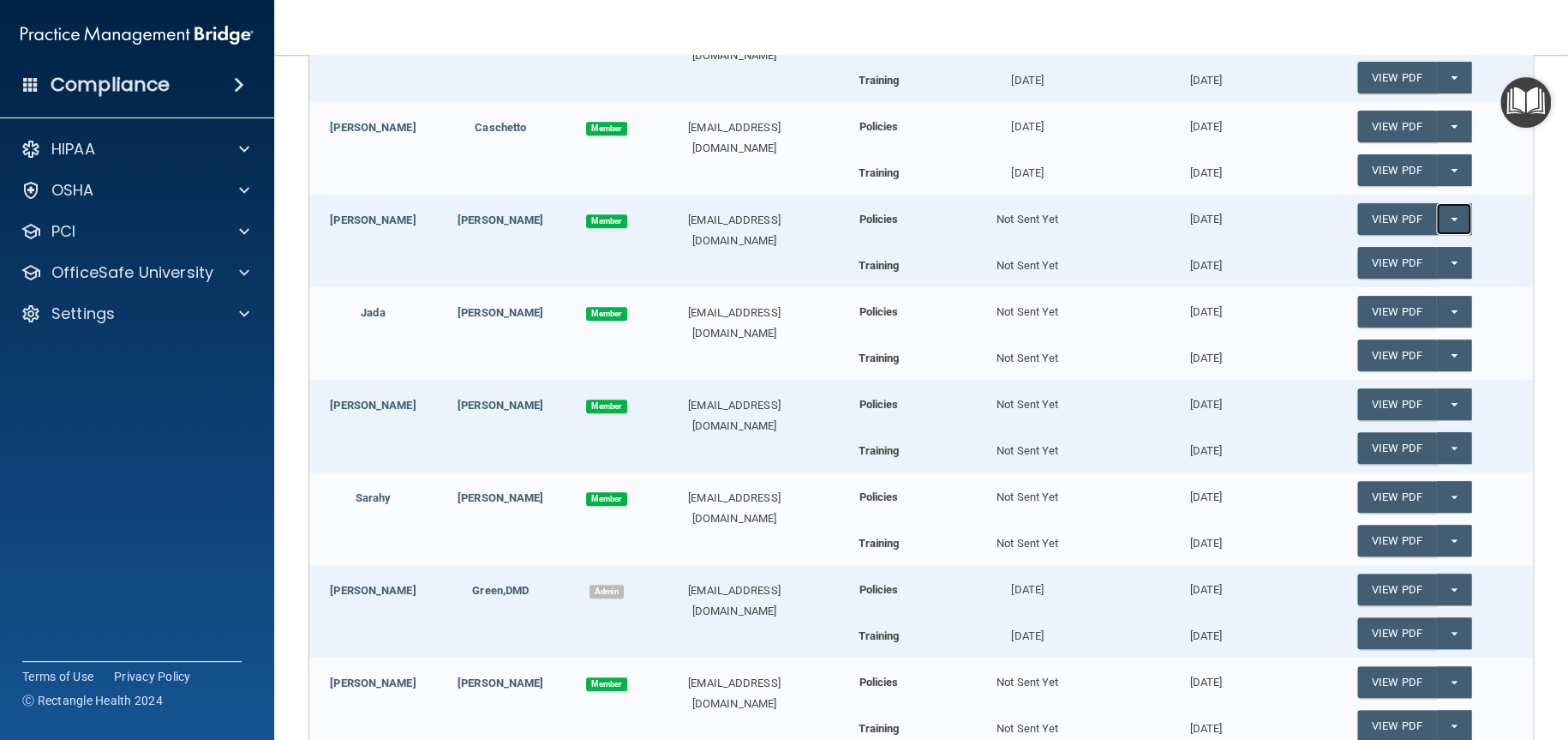
click at [1453, 218] on button "Split button!" at bounding box center [1454, 219] width 36 height 32
click at [1399, 257] on link "Update Acknowledgment" at bounding box center [1435, 253] width 157 height 26
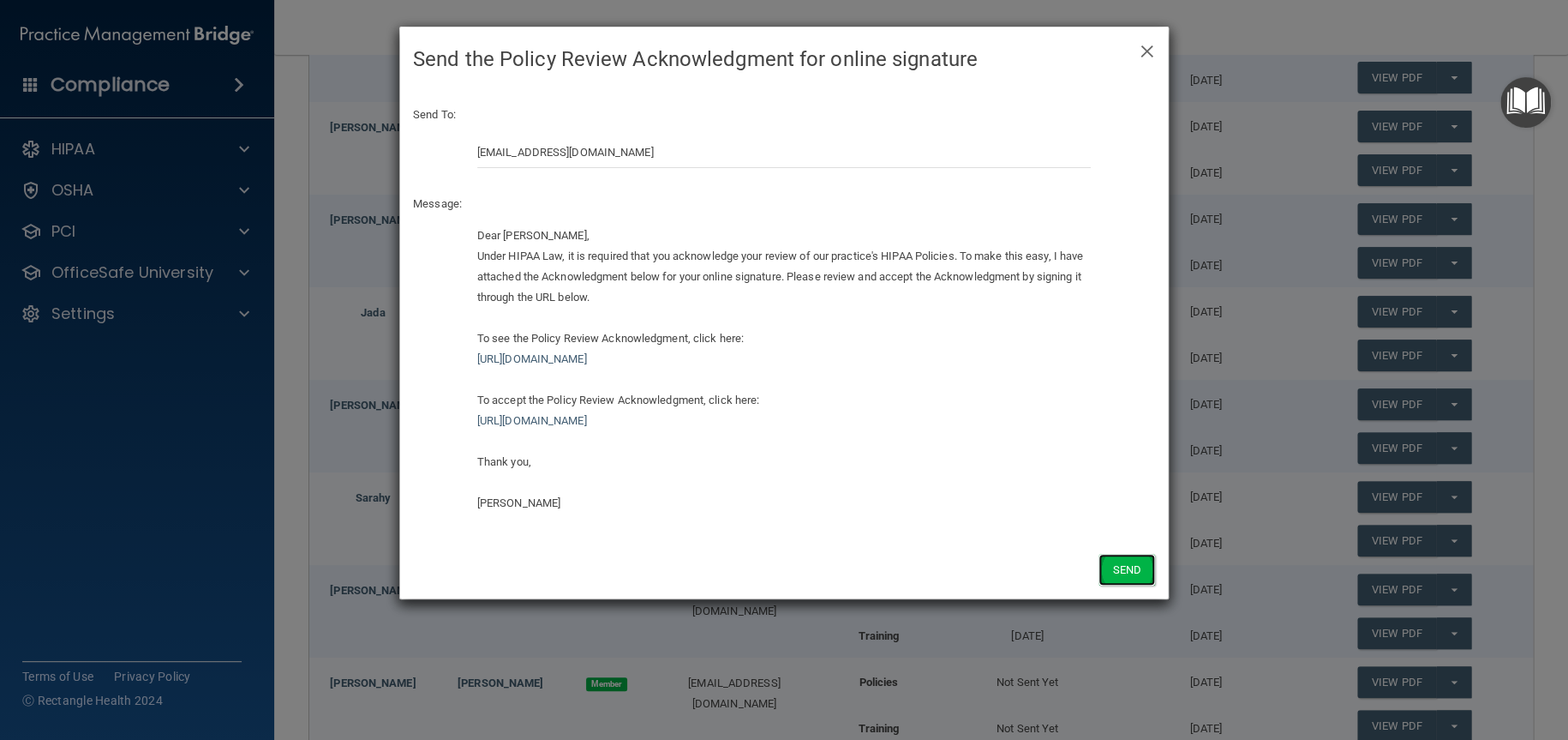
click at [1137, 560] on button "Send" at bounding box center [1127, 570] width 56 height 32
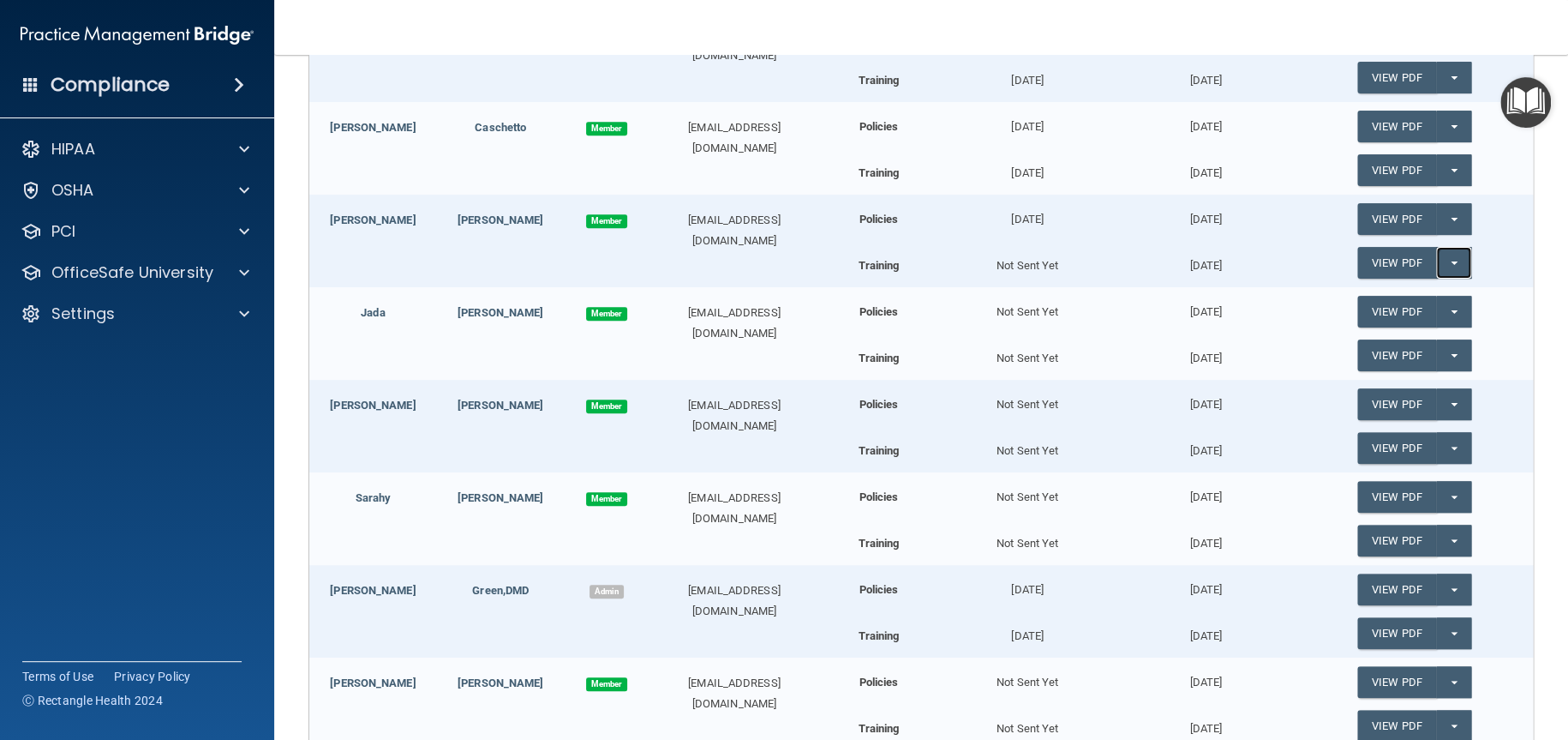
click at [1438, 256] on button "Split button!" at bounding box center [1454, 262] width 36 height 32
click at [1381, 295] on link "Update Acknowledgment" at bounding box center [1435, 298] width 157 height 26
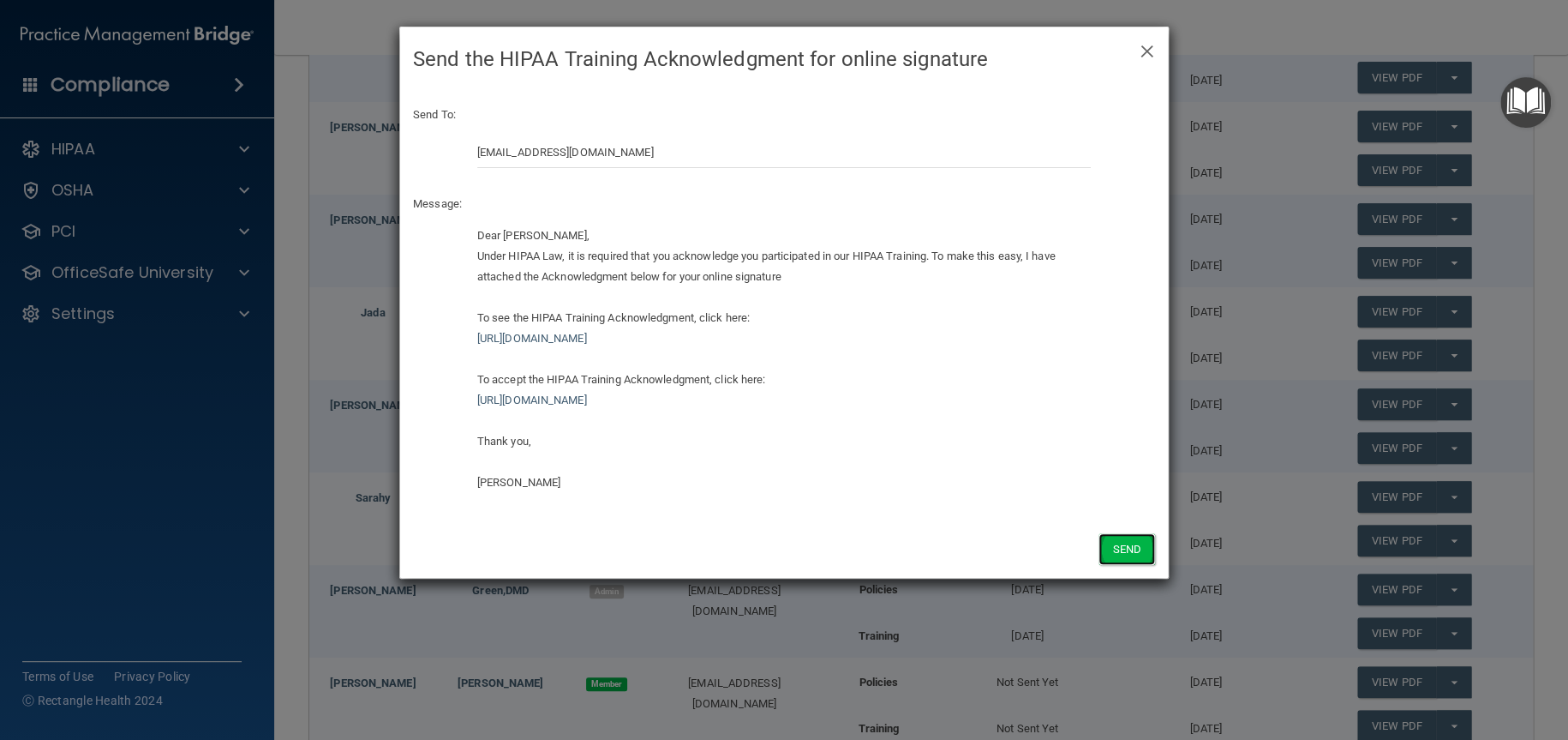
click at [1117, 546] on button "Send" at bounding box center [1127, 549] width 56 height 32
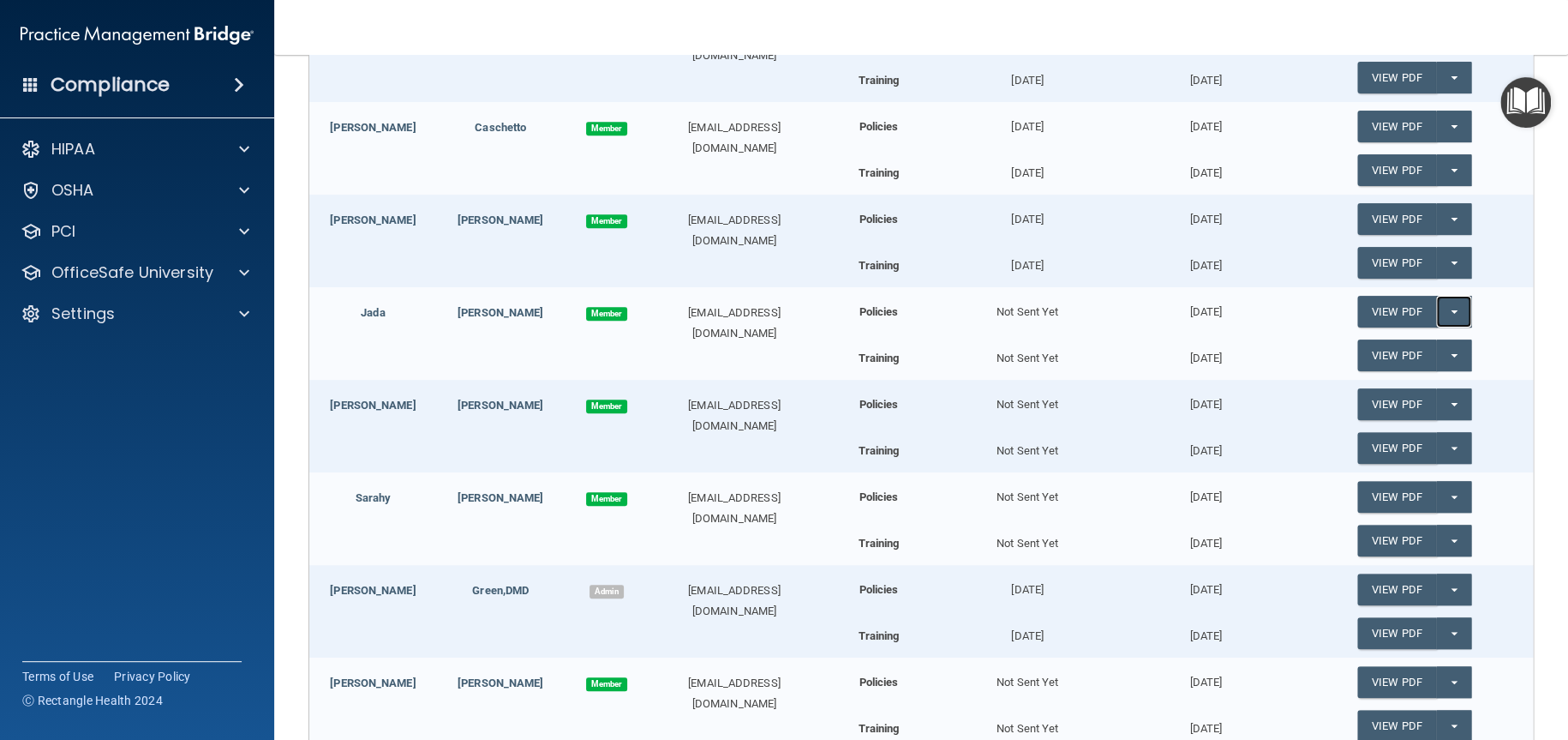
click at [1451, 311] on span "button" at bounding box center [1454, 312] width 7 height 3
click at [1389, 343] on link "Update Acknowledgment" at bounding box center [1435, 346] width 157 height 26
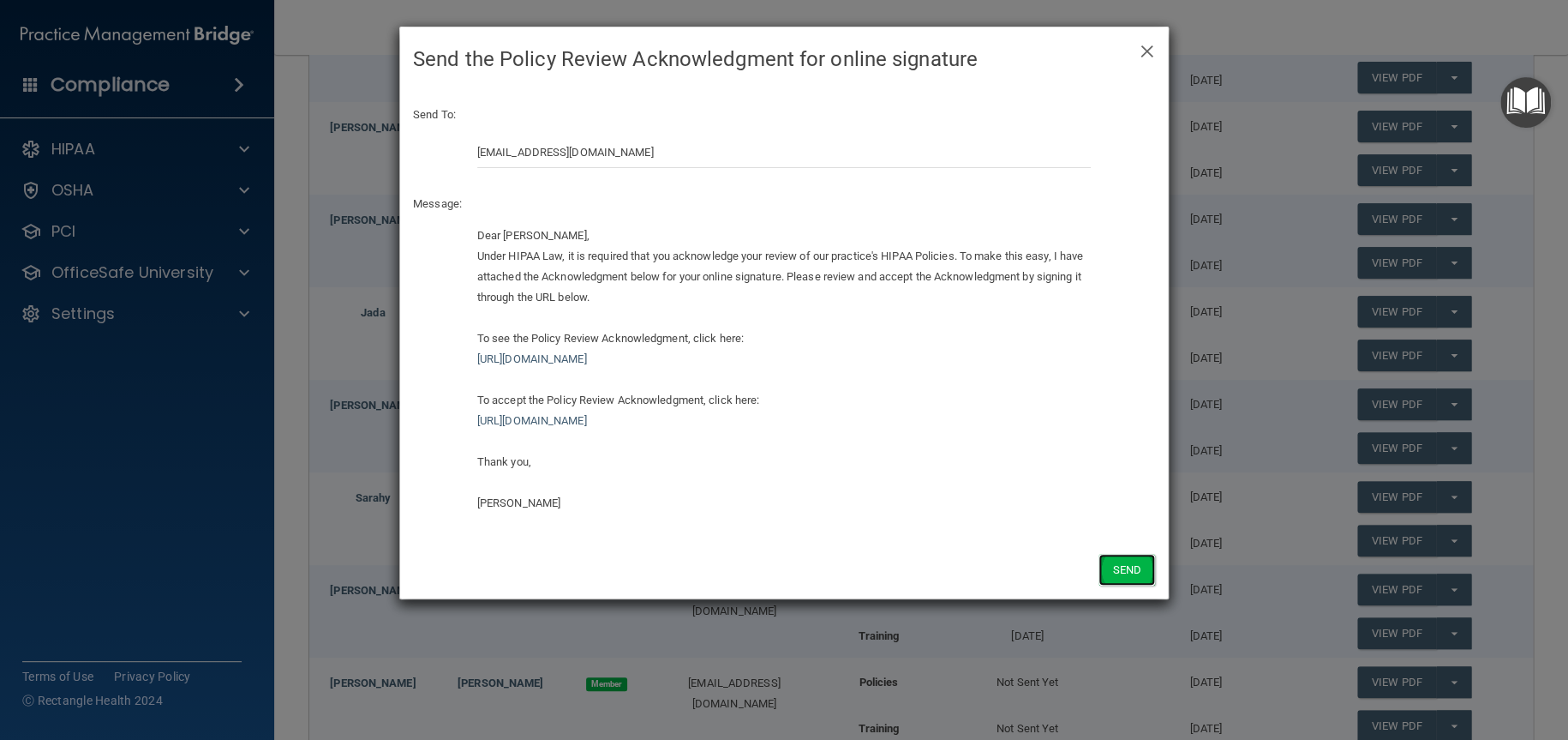
click at [1131, 565] on button "Send" at bounding box center [1127, 570] width 56 height 32
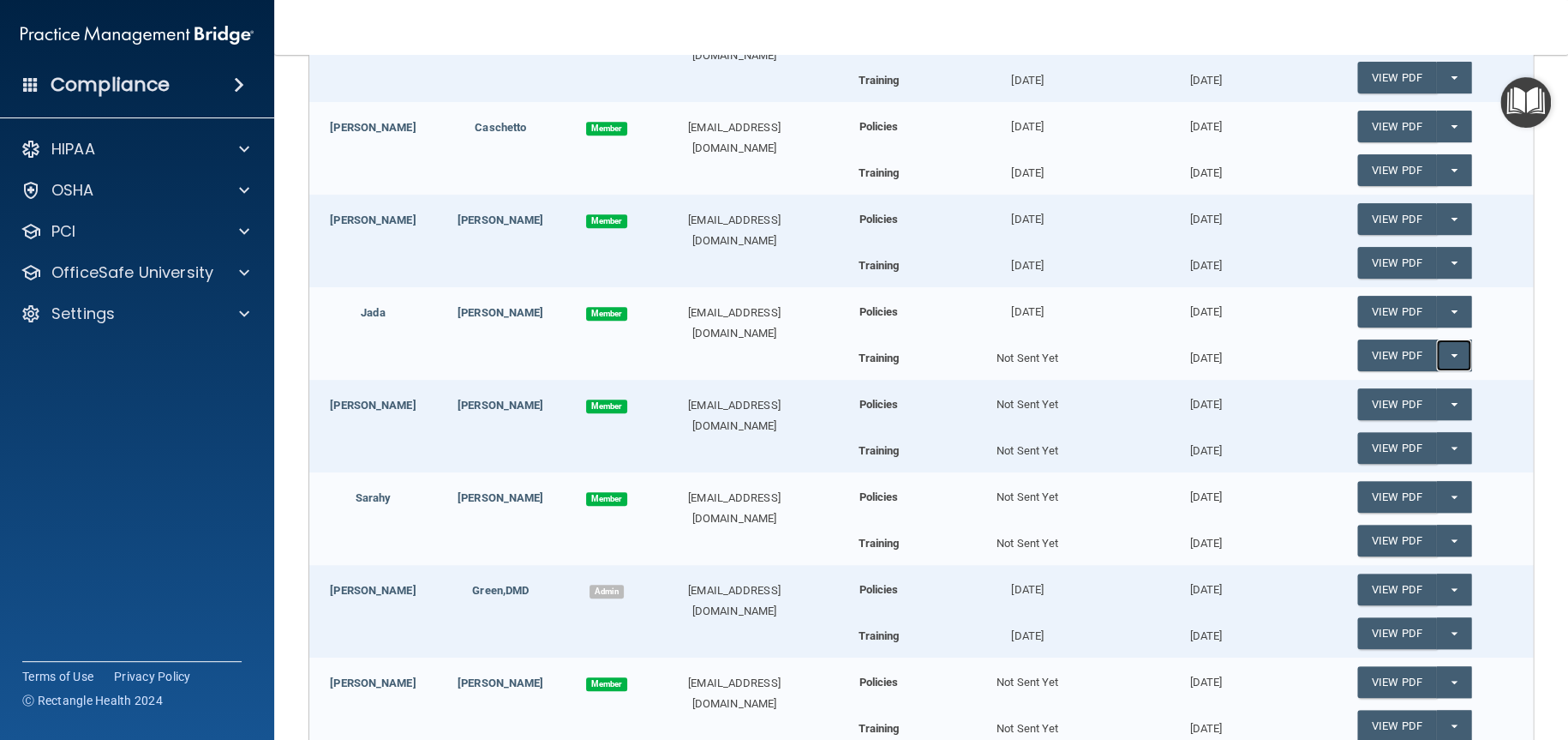
click at [1451, 356] on span "button" at bounding box center [1454, 355] width 7 height 3
click at [1406, 388] on link "Update Acknowledgment" at bounding box center [1435, 390] width 157 height 26
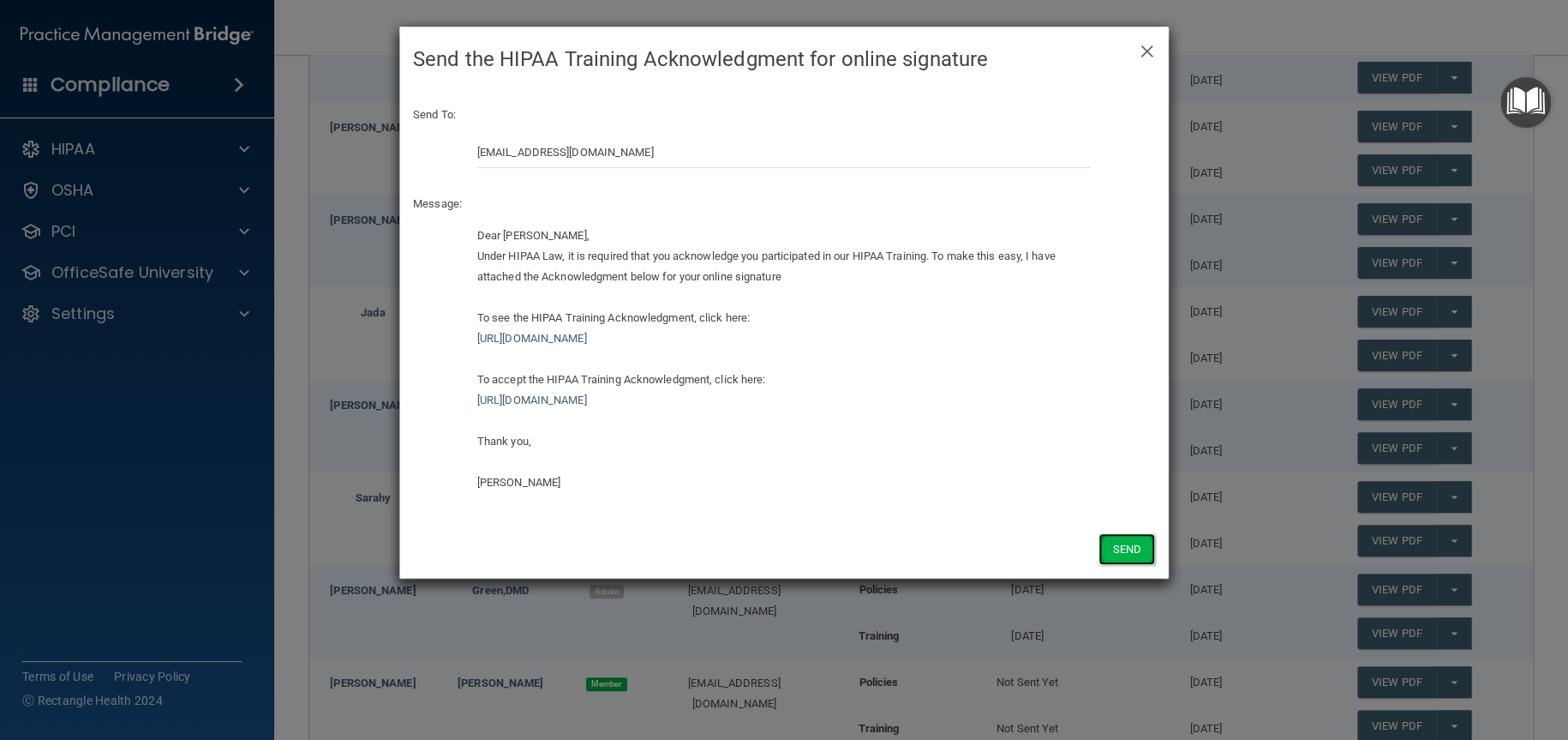
click at [1135, 538] on button "Send" at bounding box center [1127, 549] width 56 height 32
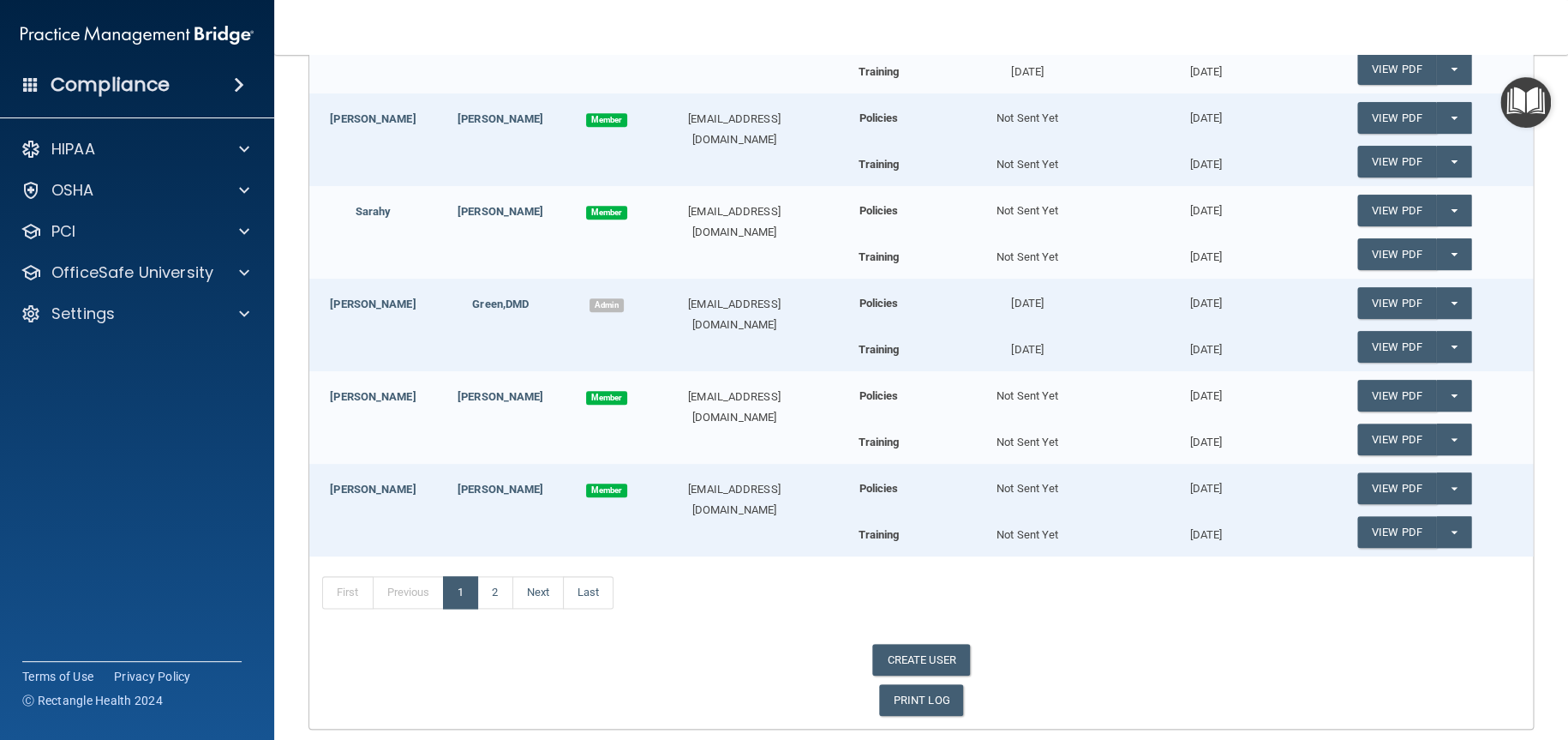
scroll to position [683, 0]
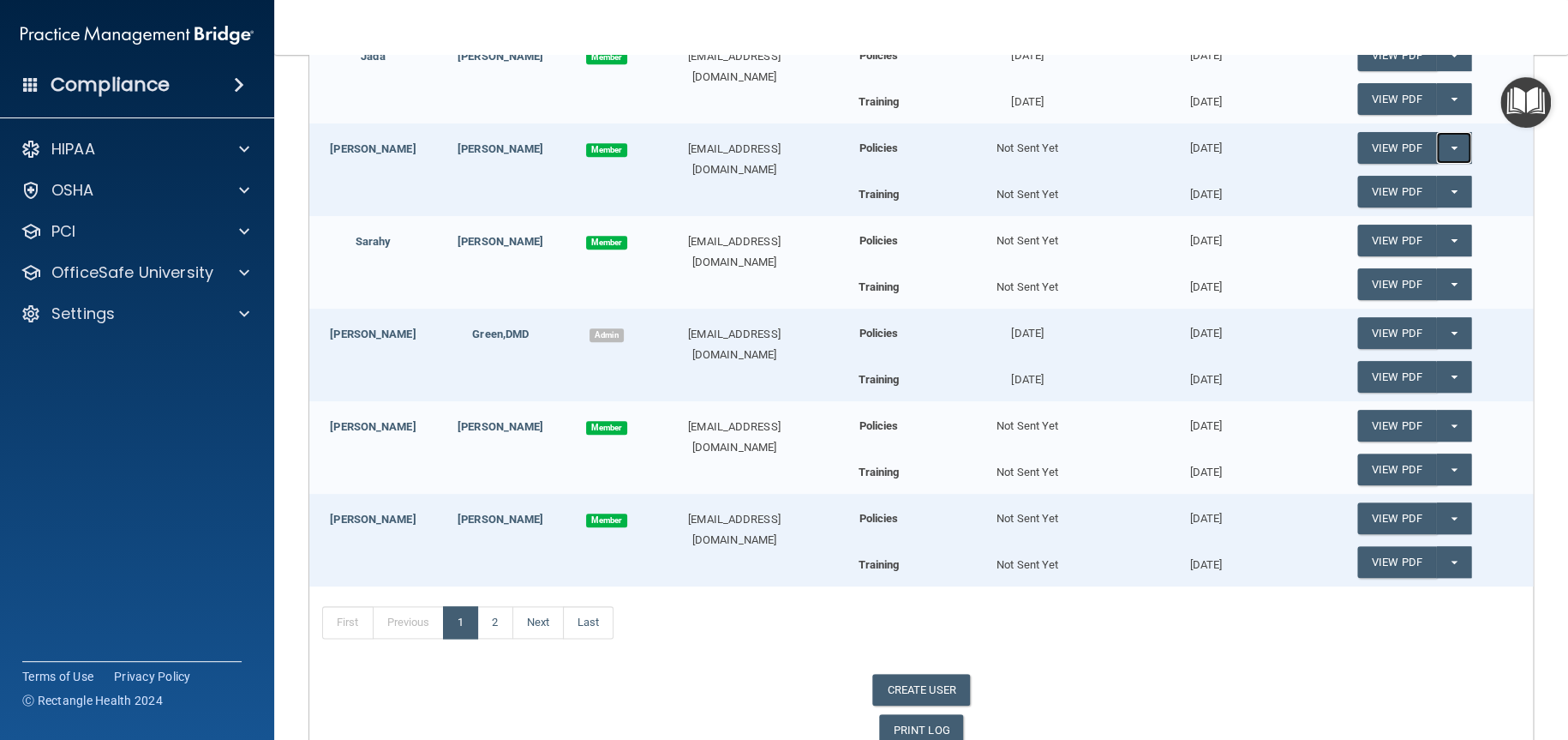
click at [1440, 150] on button "Split button!" at bounding box center [1454, 147] width 36 height 32
click at [1402, 183] on link "Update Acknowledgment" at bounding box center [1435, 183] width 157 height 26
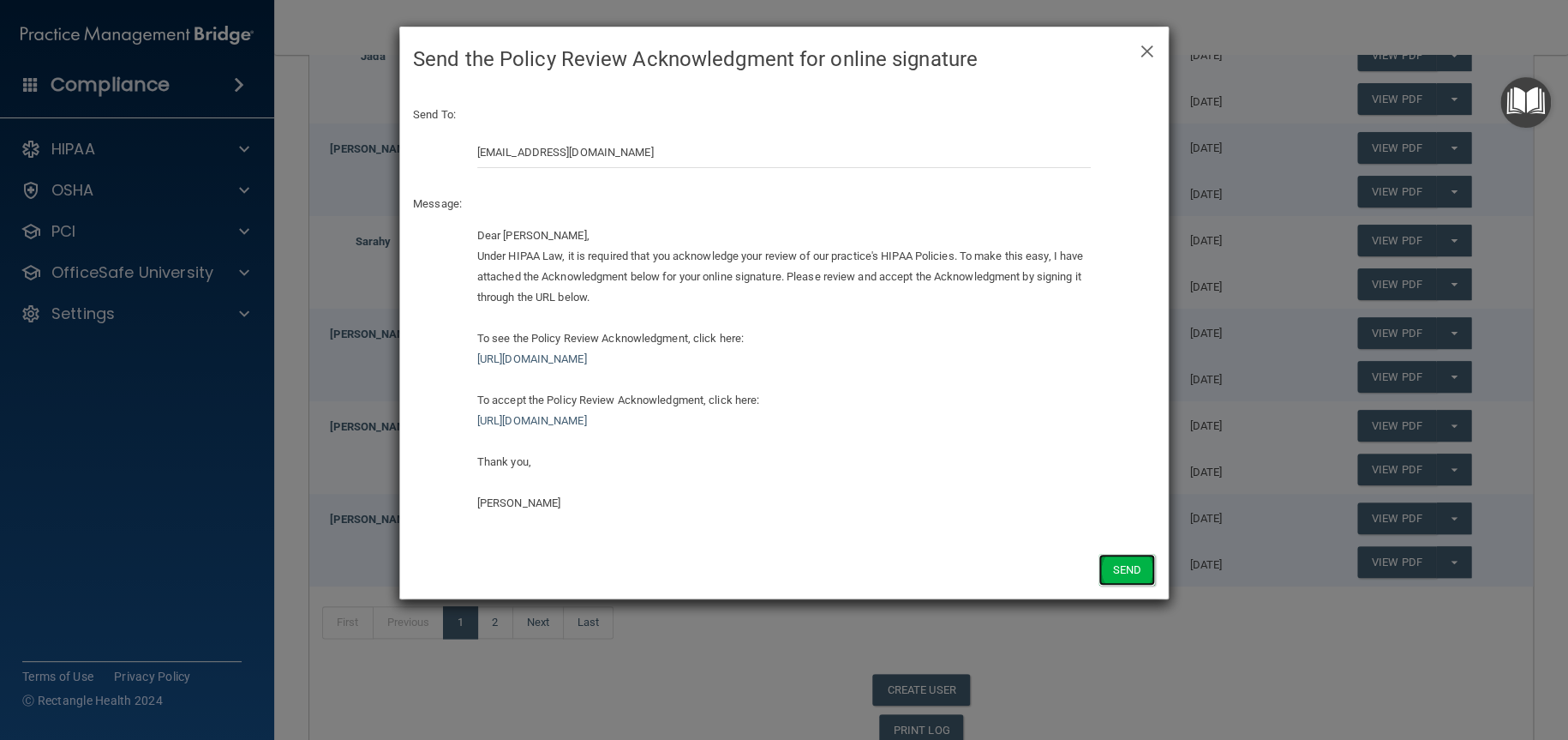
click at [1127, 571] on button "Send" at bounding box center [1127, 570] width 56 height 32
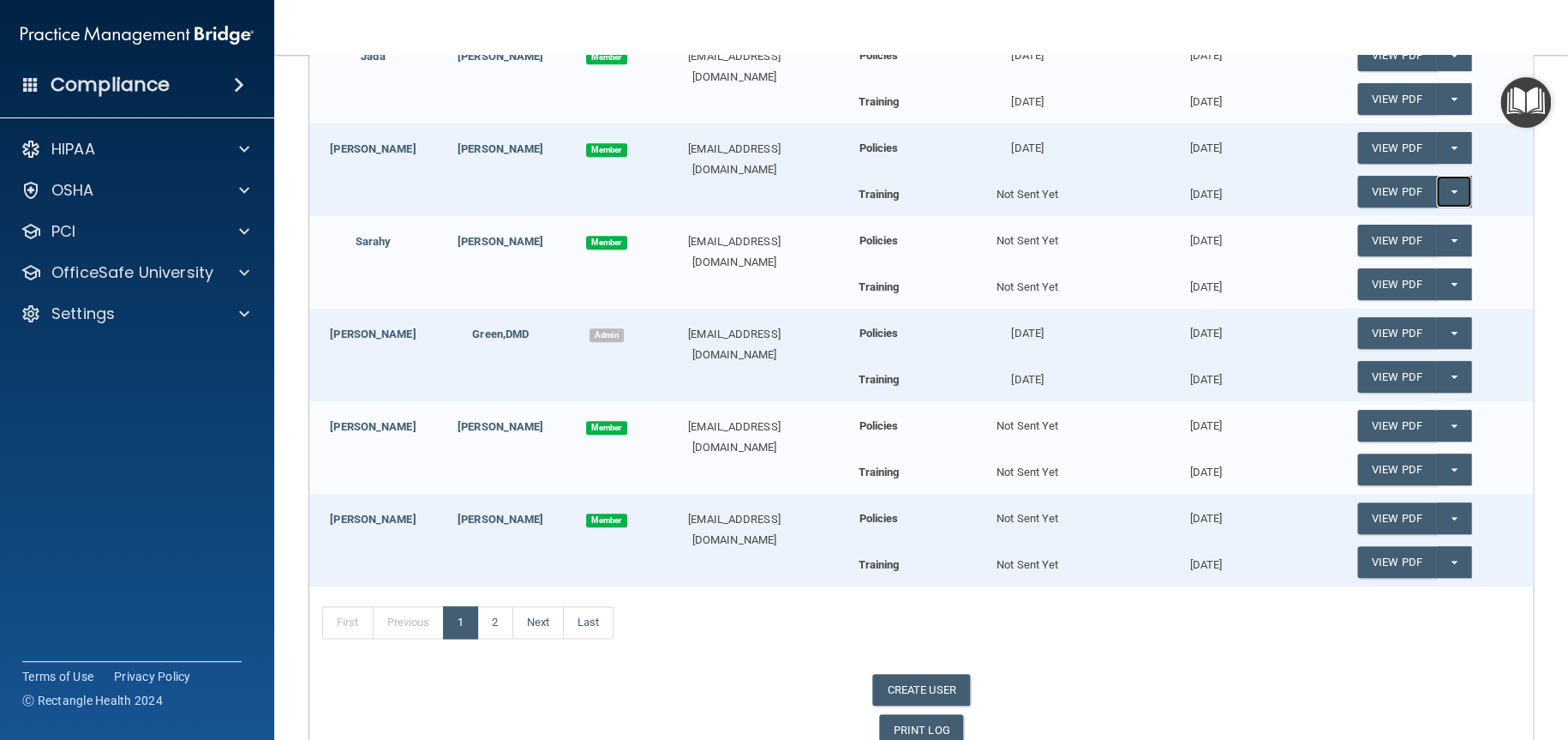
click at [1451, 190] on button "Split button!" at bounding box center [1454, 192] width 36 height 32
click at [1419, 223] on link "Update Acknowledgment" at bounding box center [1435, 227] width 157 height 26
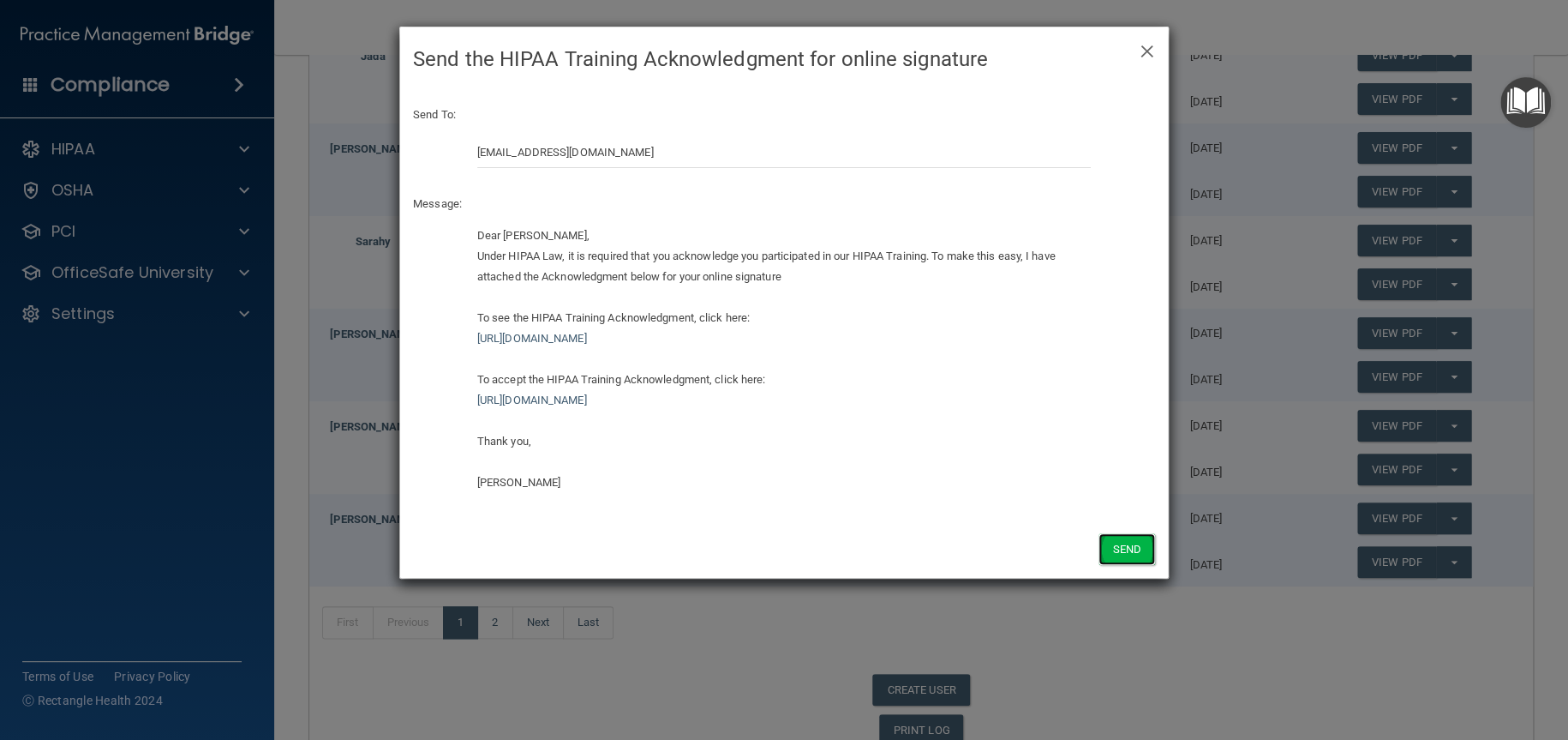
click at [1134, 544] on button "Send" at bounding box center [1127, 549] width 56 height 32
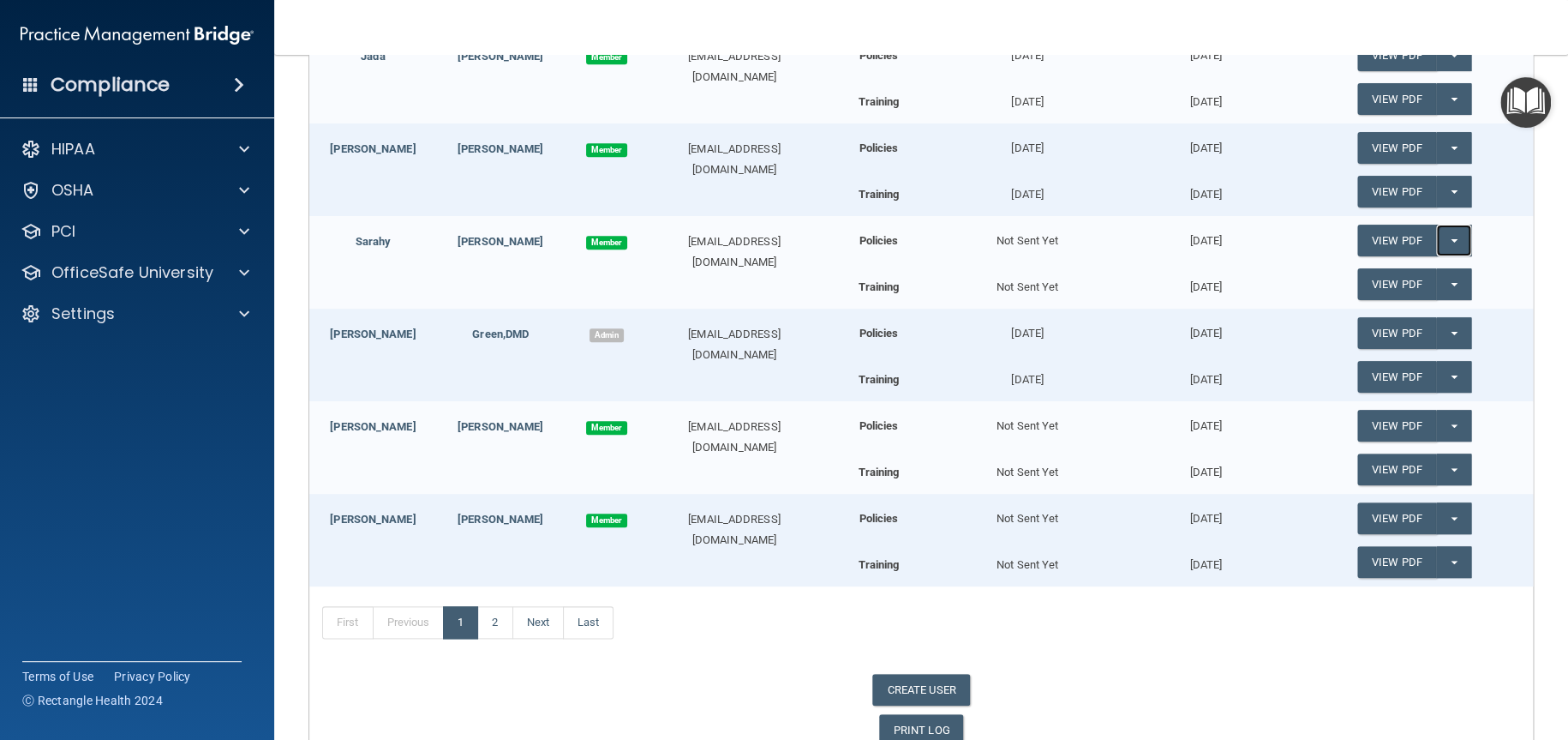
click at [1444, 241] on button "Split button!" at bounding box center [1454, 240] width 36 height 32
click at [1399, 282] on link "Update Acknowledgment" at bounding box center [1435, 275] width 157 height 26
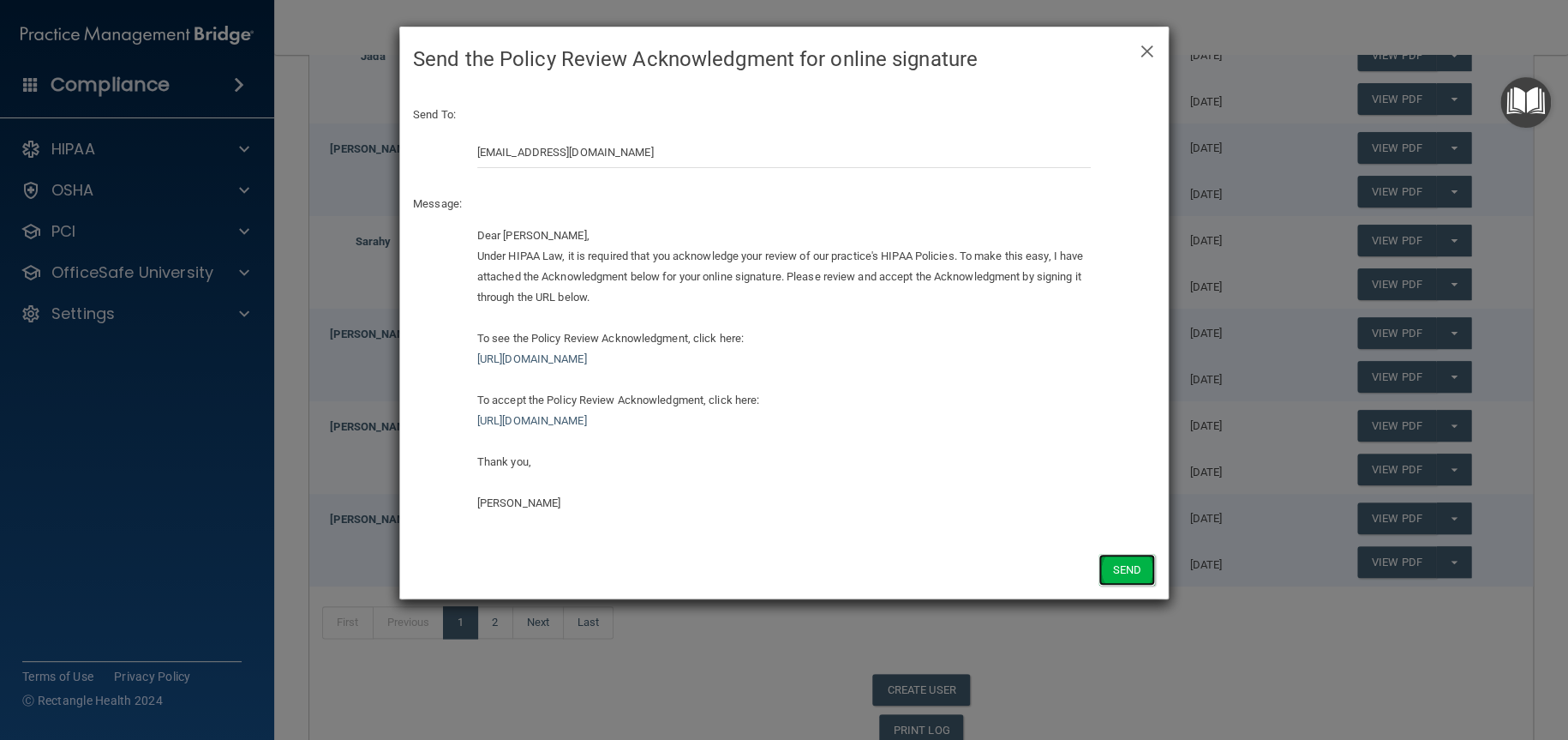
click at [1137, 571] on button "Send" at bounding box center [1127, 570] width 56 height 32
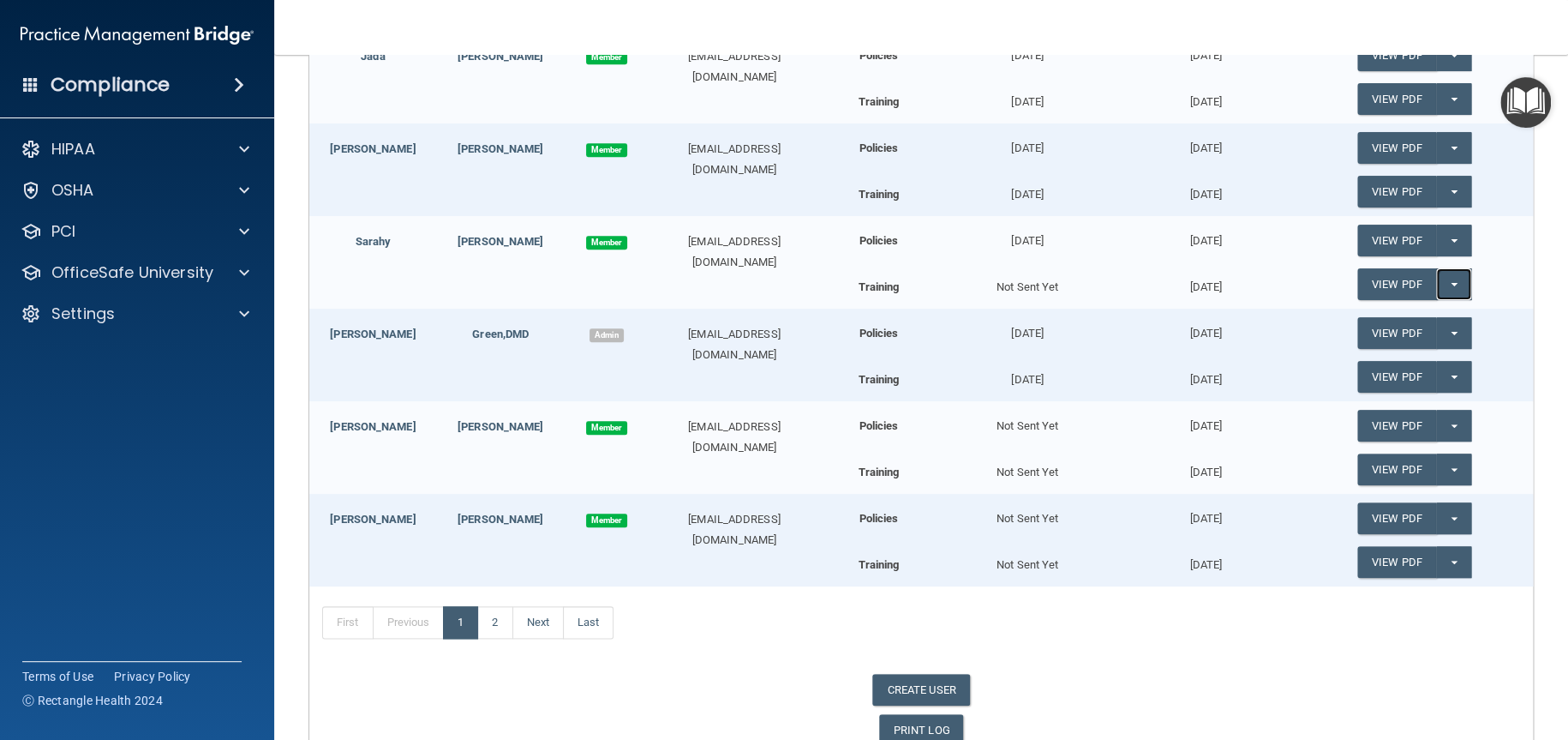
click at [1445, 281] on button "Split button!" at bounding box center [1454, 284] width 36 height 32
click at [1373, 311] on link "Update Acknowledgment" at bounding box center [1435, 319] width 157 height 26
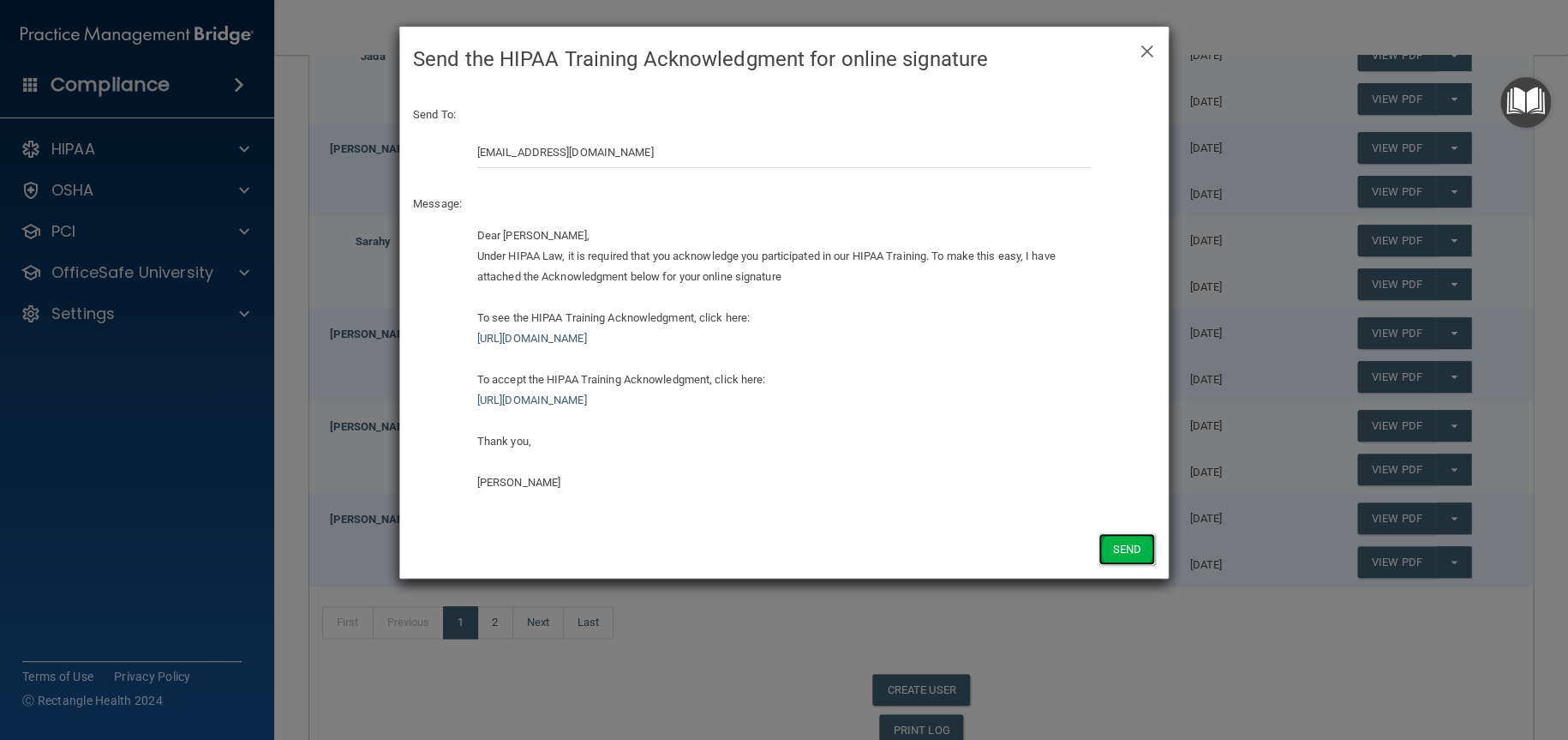
click at [1131, 542] on button "Send" at bounding box center [1127, 549] width 56 height 32
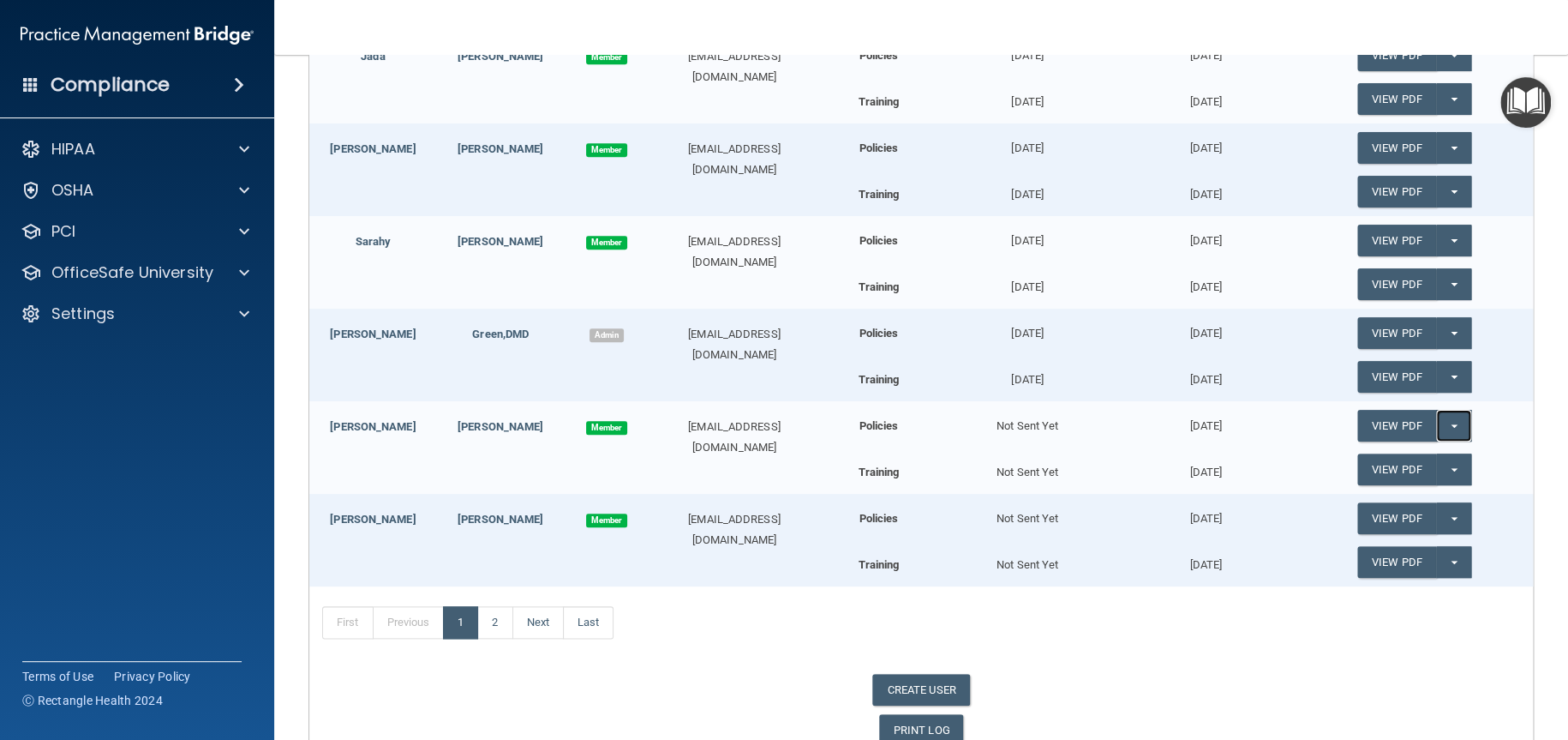
click at [1439, 418] on button "Split button!" at bounding box center [1454, 425] width 36 height 32
click at [1379, 450] on link "Update Acknowledgment" at bounding box center [1435, 460] width 157 height 26
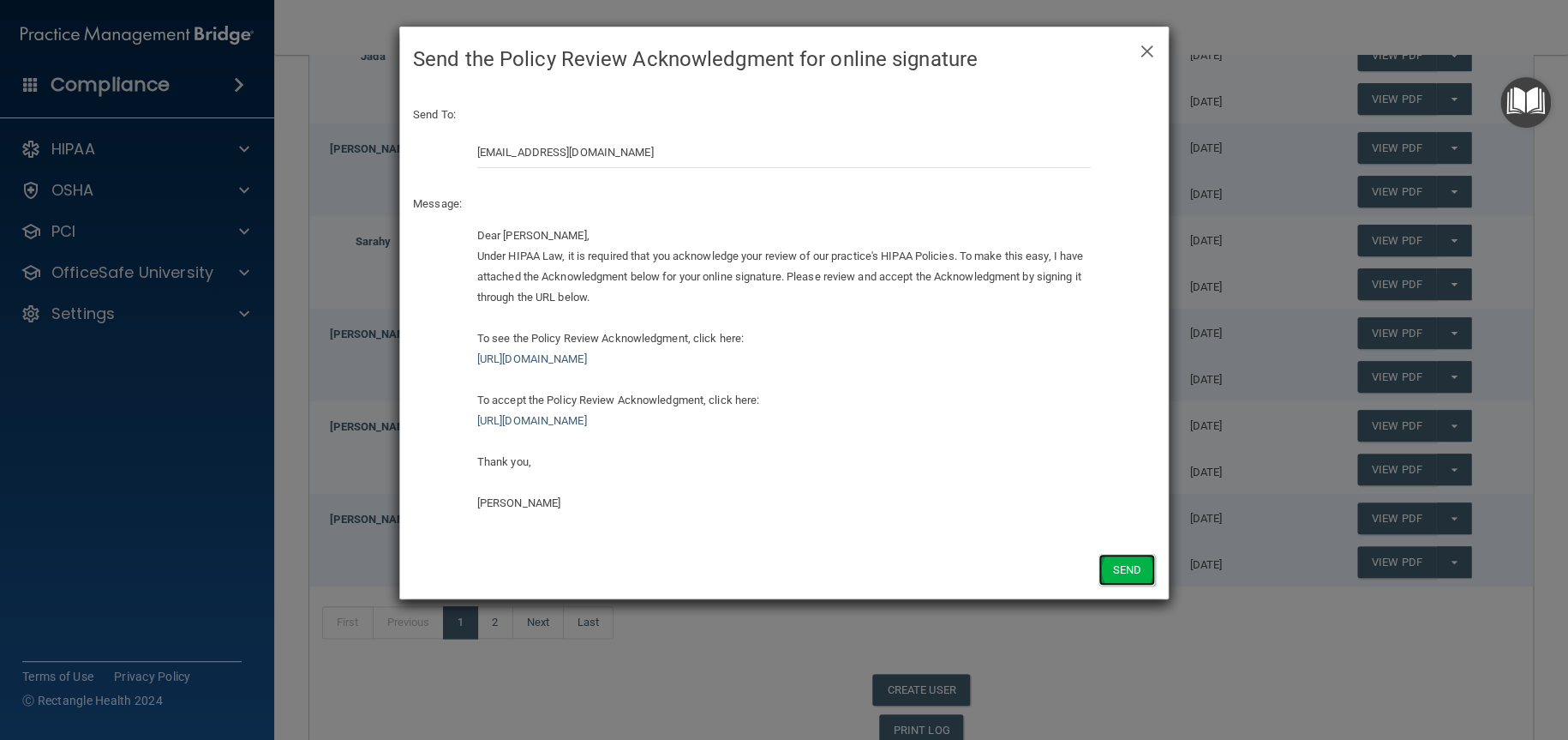
click at [1141, 565] on button "Send" at bounding box center [1127, 570] width 56 height 32
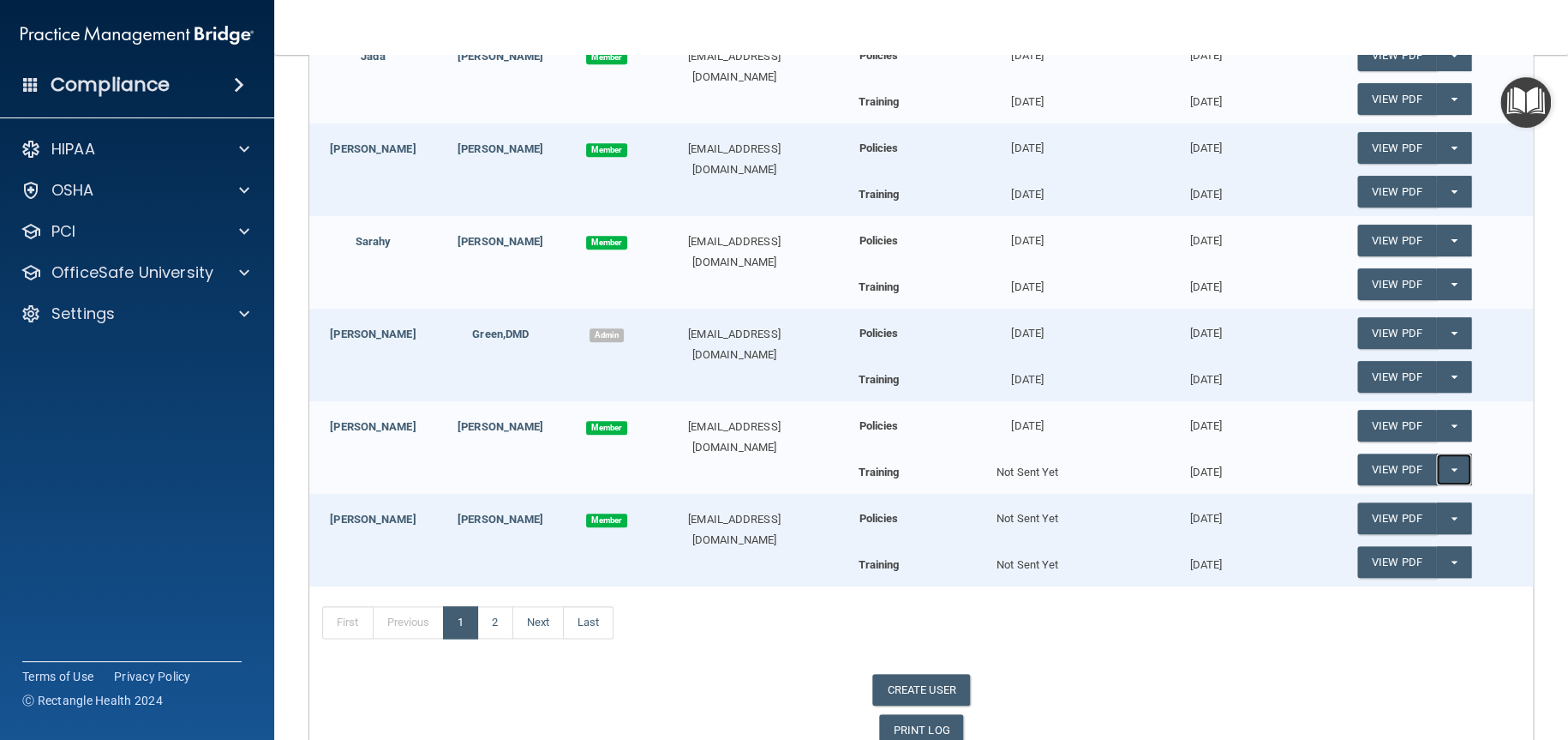
click at [1436, 466] on button "Split button!" at bounding box center [1454, 469] width 36 height 32
click at [1409, 501] on link "Update Acknowledgment" at bounding box center [1435, 504] width 157 height 26
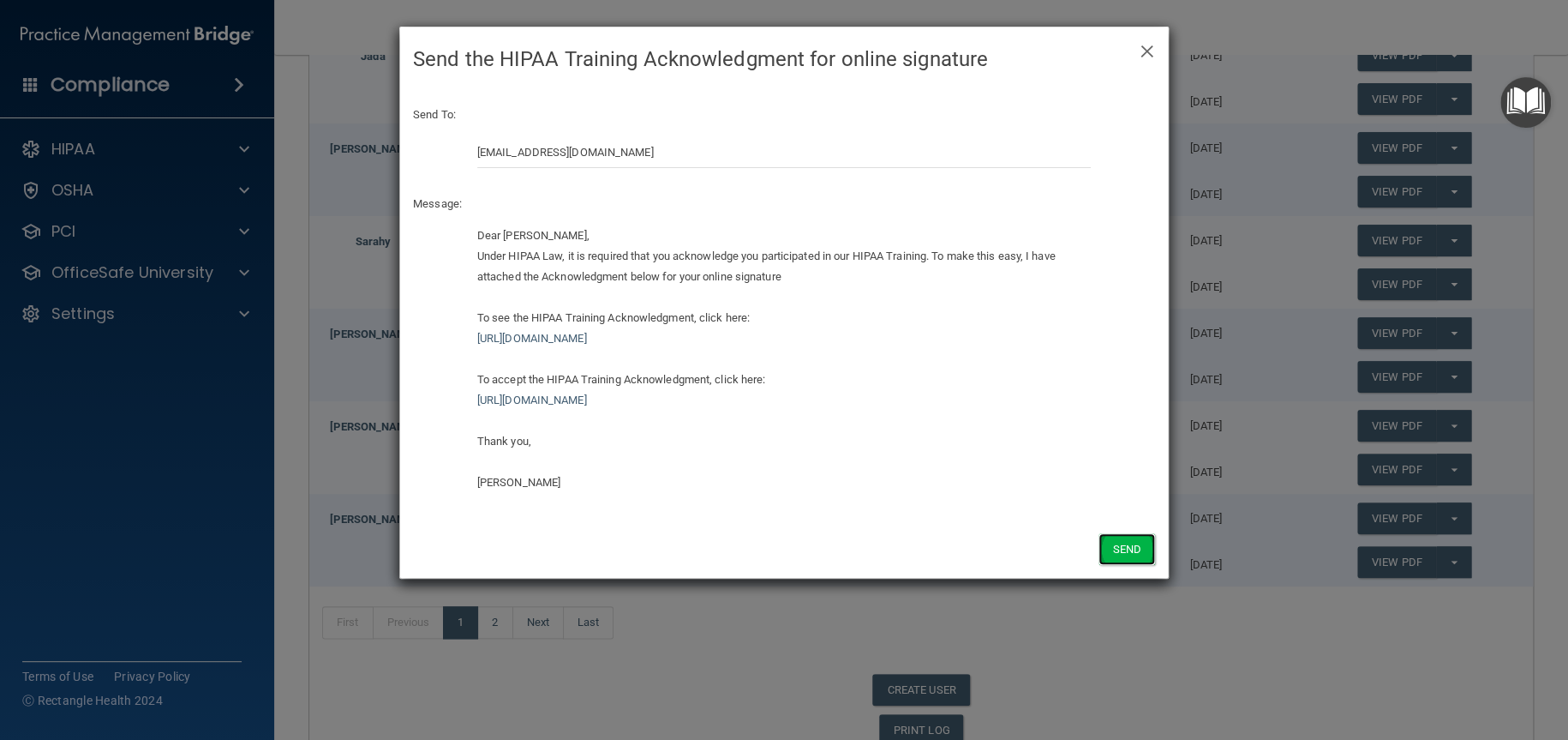
click at [1112, 547] on button "Send" at bounding box center [1127, 549] width 56 height 32
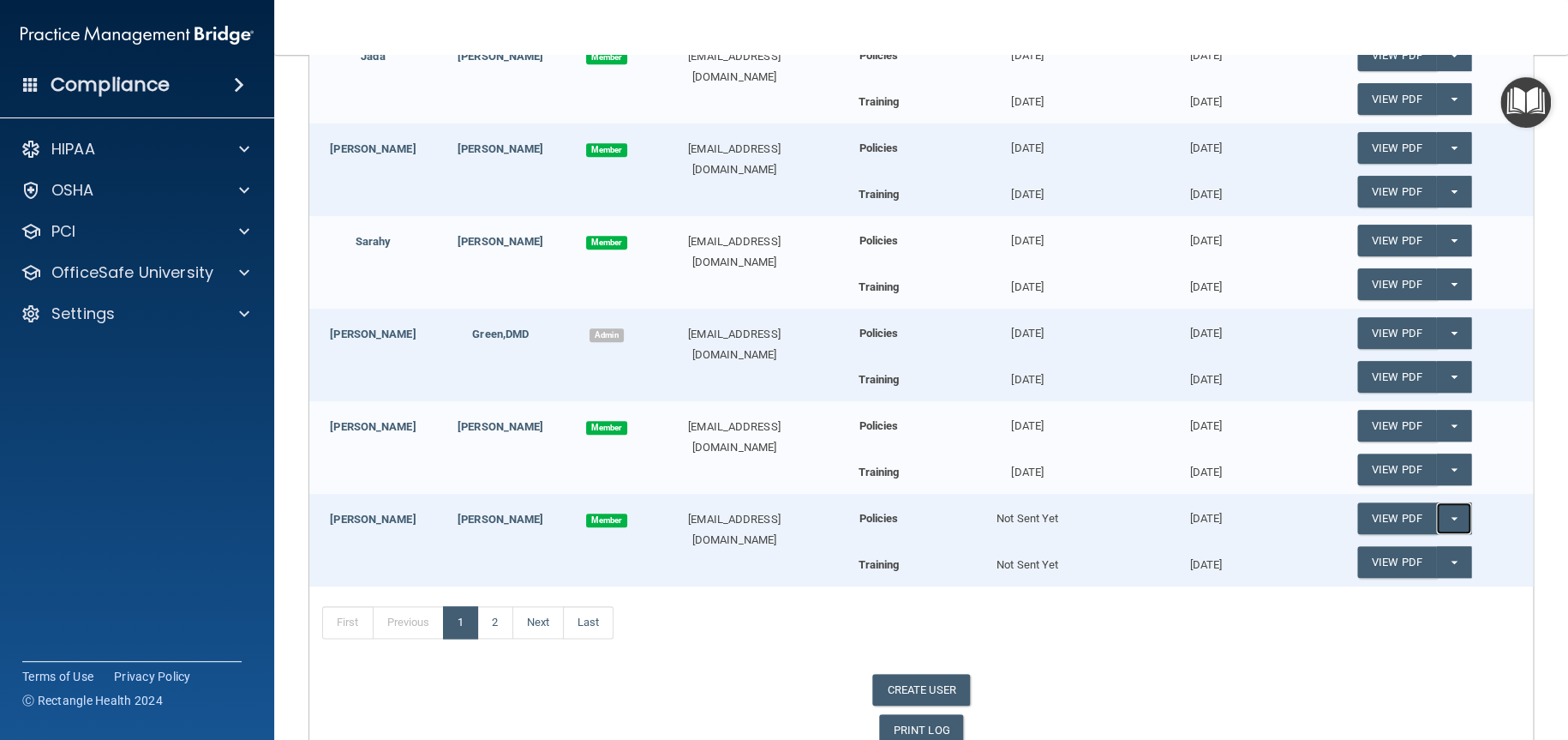
click at [1451, 516] on button "Split button!" at bounding box center [1454, 518] width 36 height 32
click at [1393, 547] on link "Update Acknowledgment" at bounding box center [1435, 553] width 157 height 26
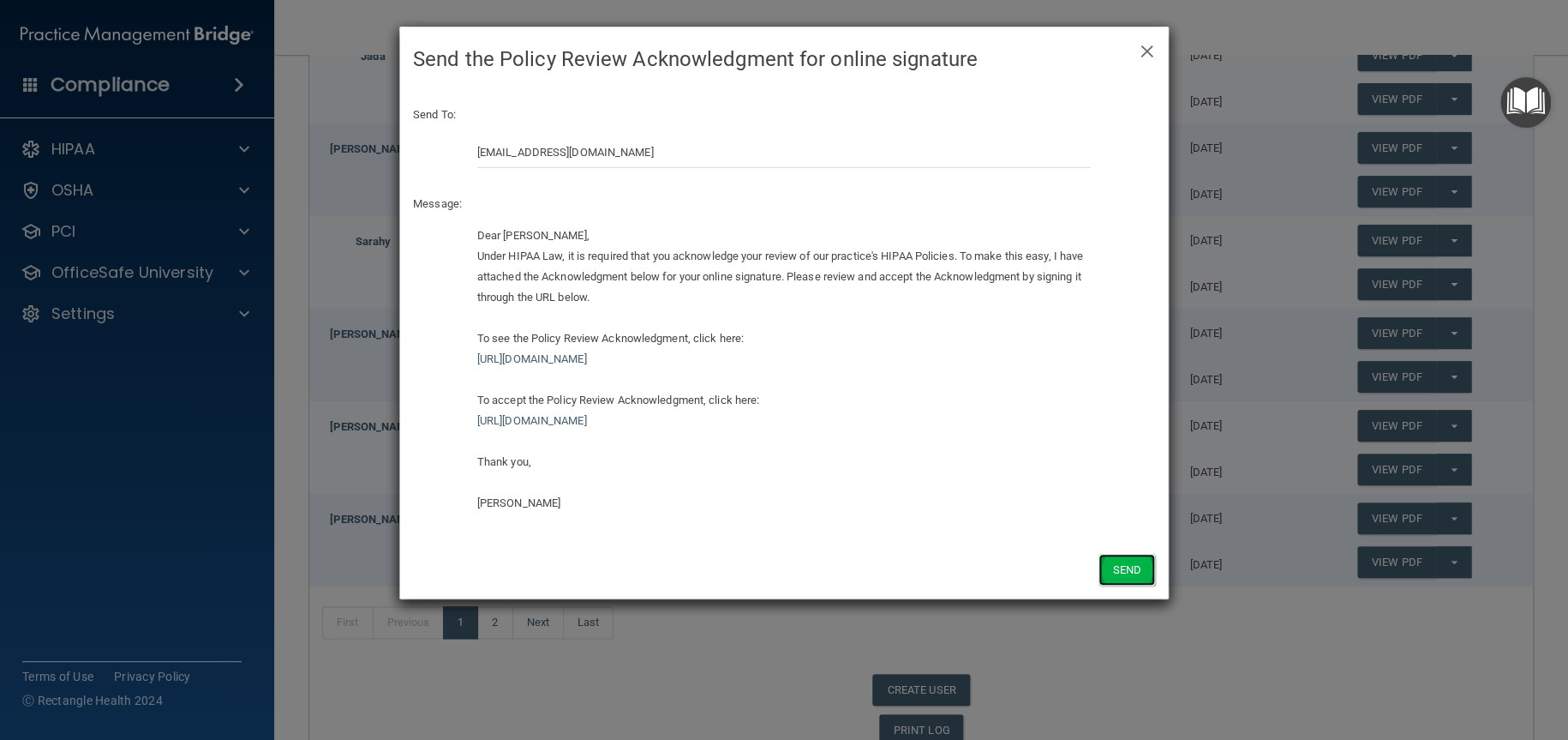
click at [1135, 571] on button "Send" at bounding box center [1127, 570] width 56 height 32
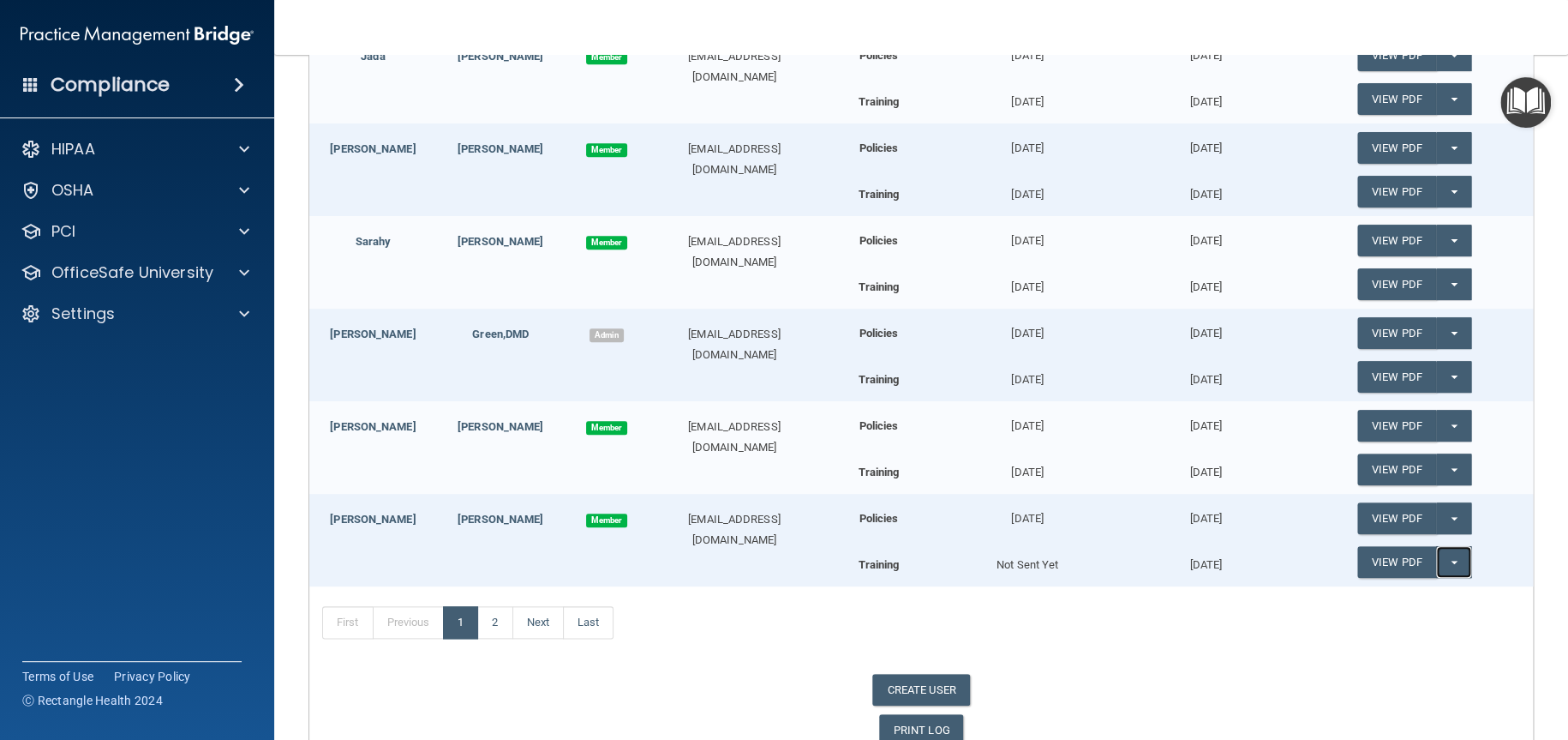
click at [1439, 553] on button "Split button!" at bounding box center [1454, 562] width 36 height 32
click at [1406, 595] on link "Update Acknowledgment" at bounding box center [1435, 597] width 157 height 26
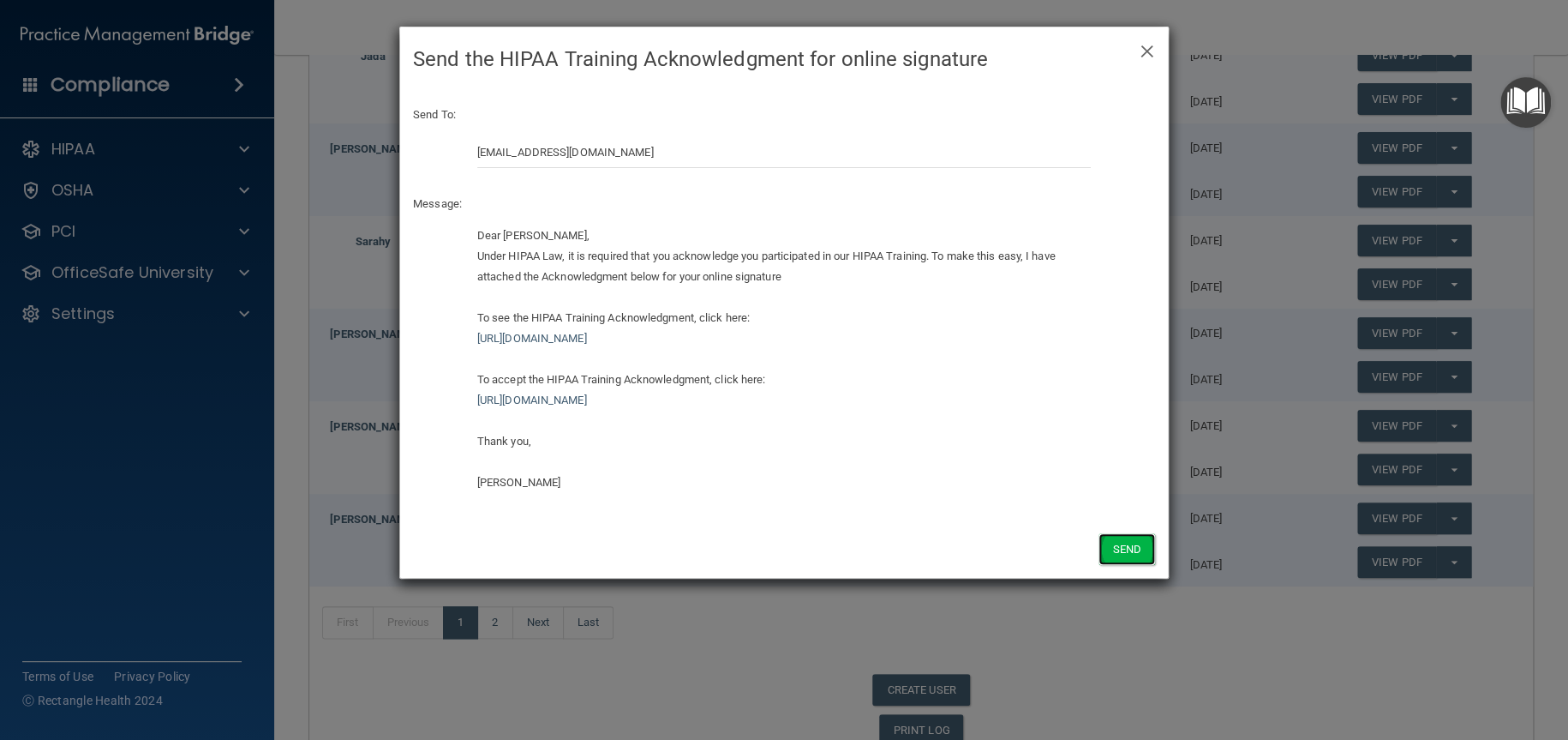
click at [1131, 548] on button "Send" at bounding box center [1127, 549] width 56 height 32
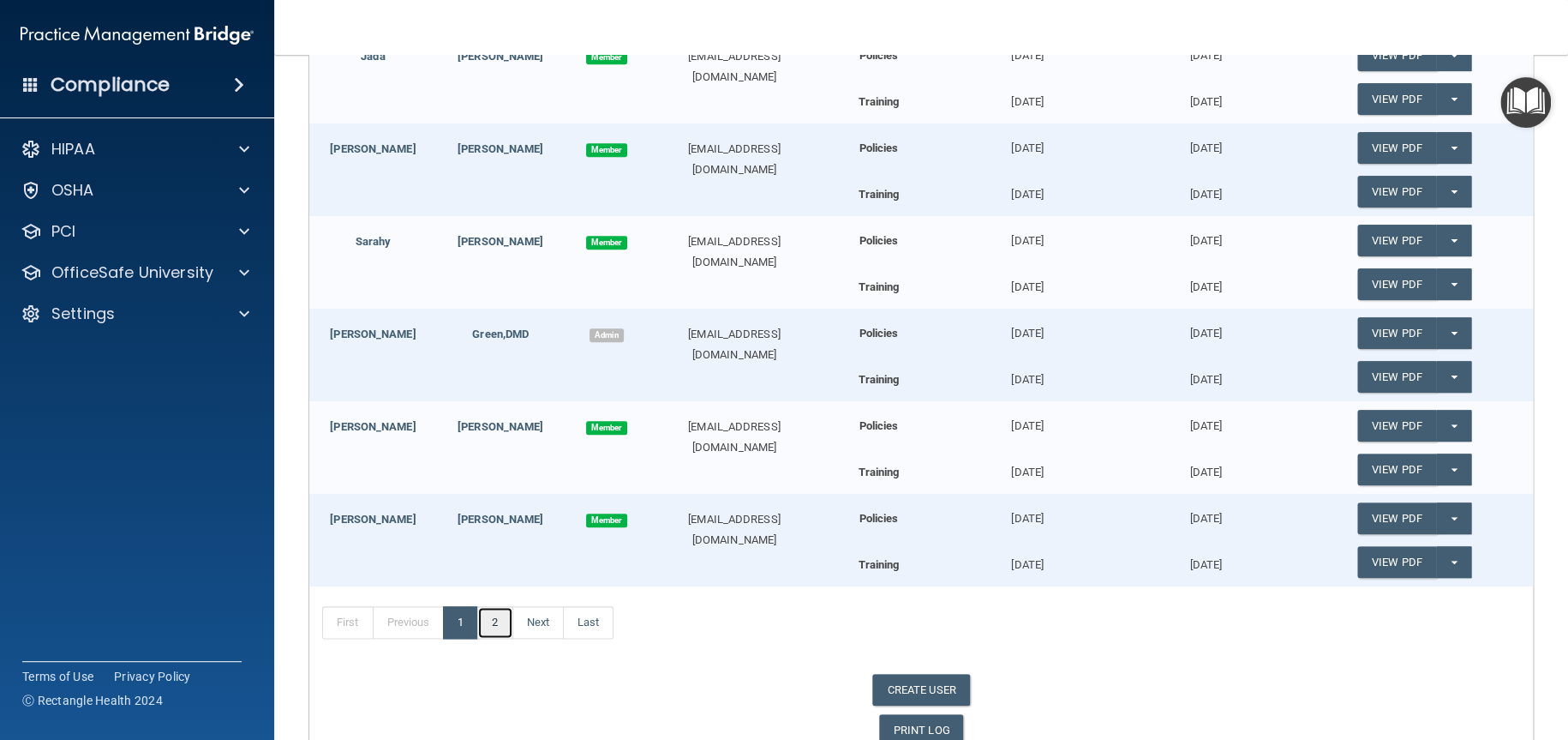
click at [503, 628] on link "2" at bounding box center [495, 621] width 36 height 33
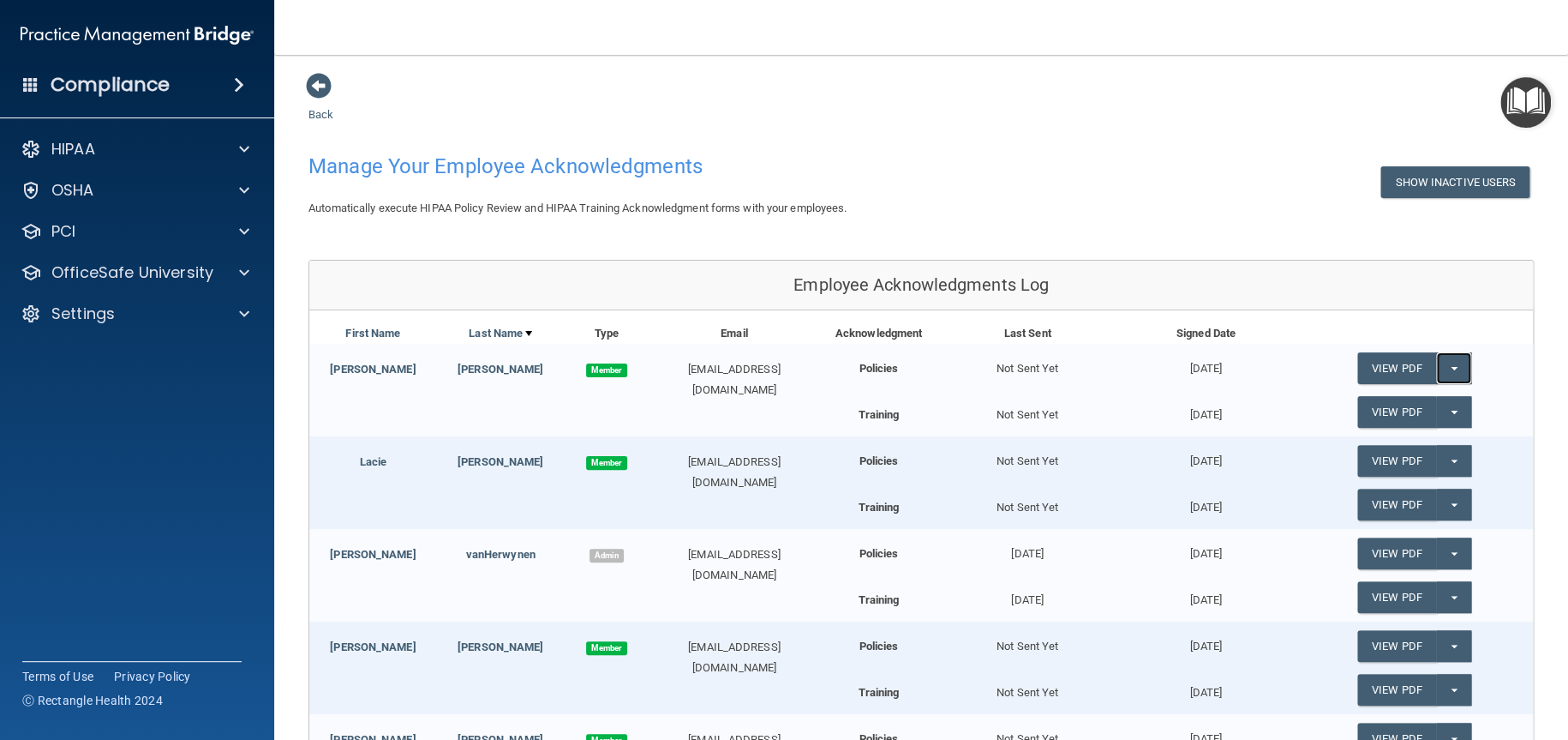
click at [1436, 359] on button "Split button!" at bounding box center [1454, 368] width 36 height 32
click at [1438, 401] on link "Update Acknowledgment" at bounding box center [1435, 403] width 157 height 26
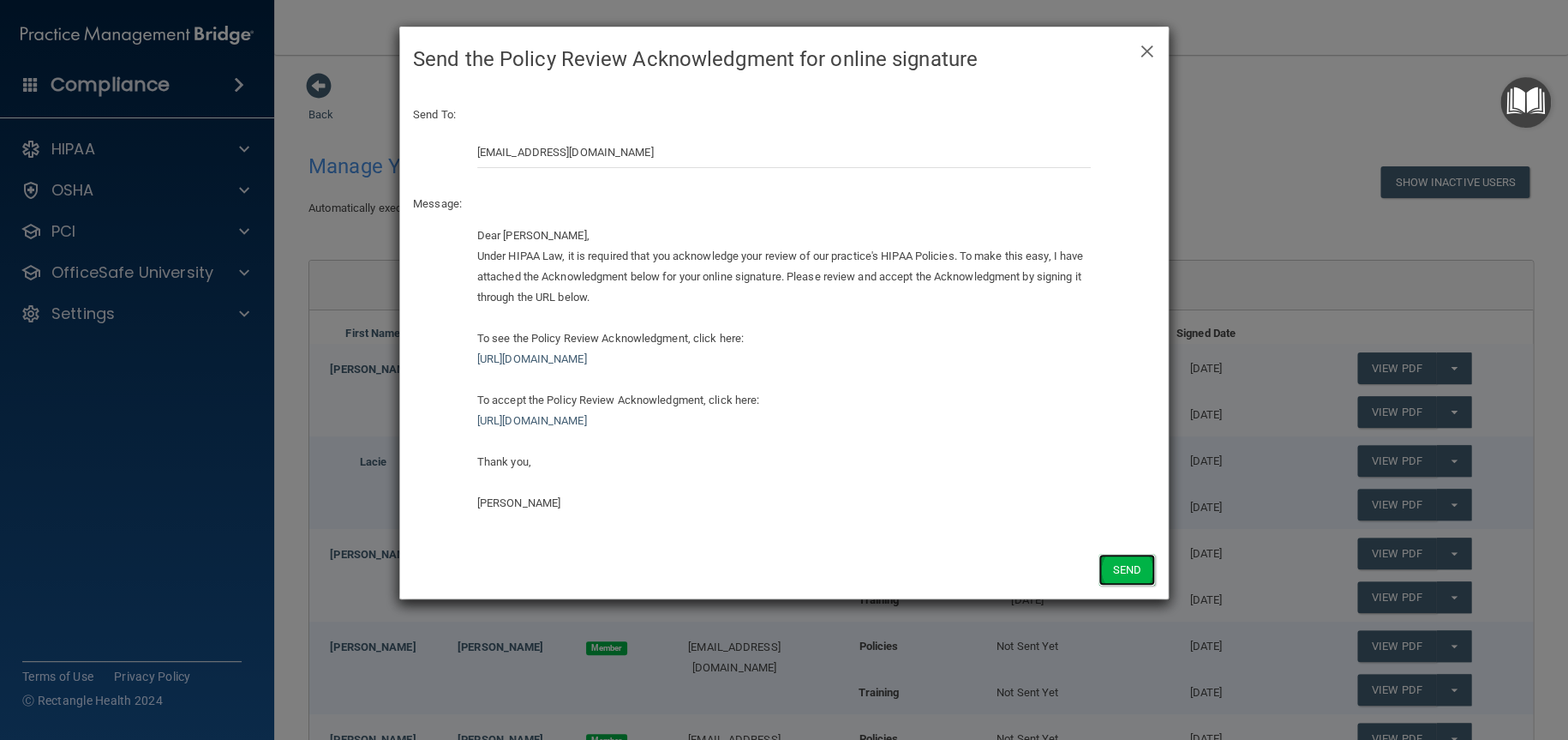
click at [1109, 571] on button "Send" at bounding box center [1127, 570] width 56 height 32
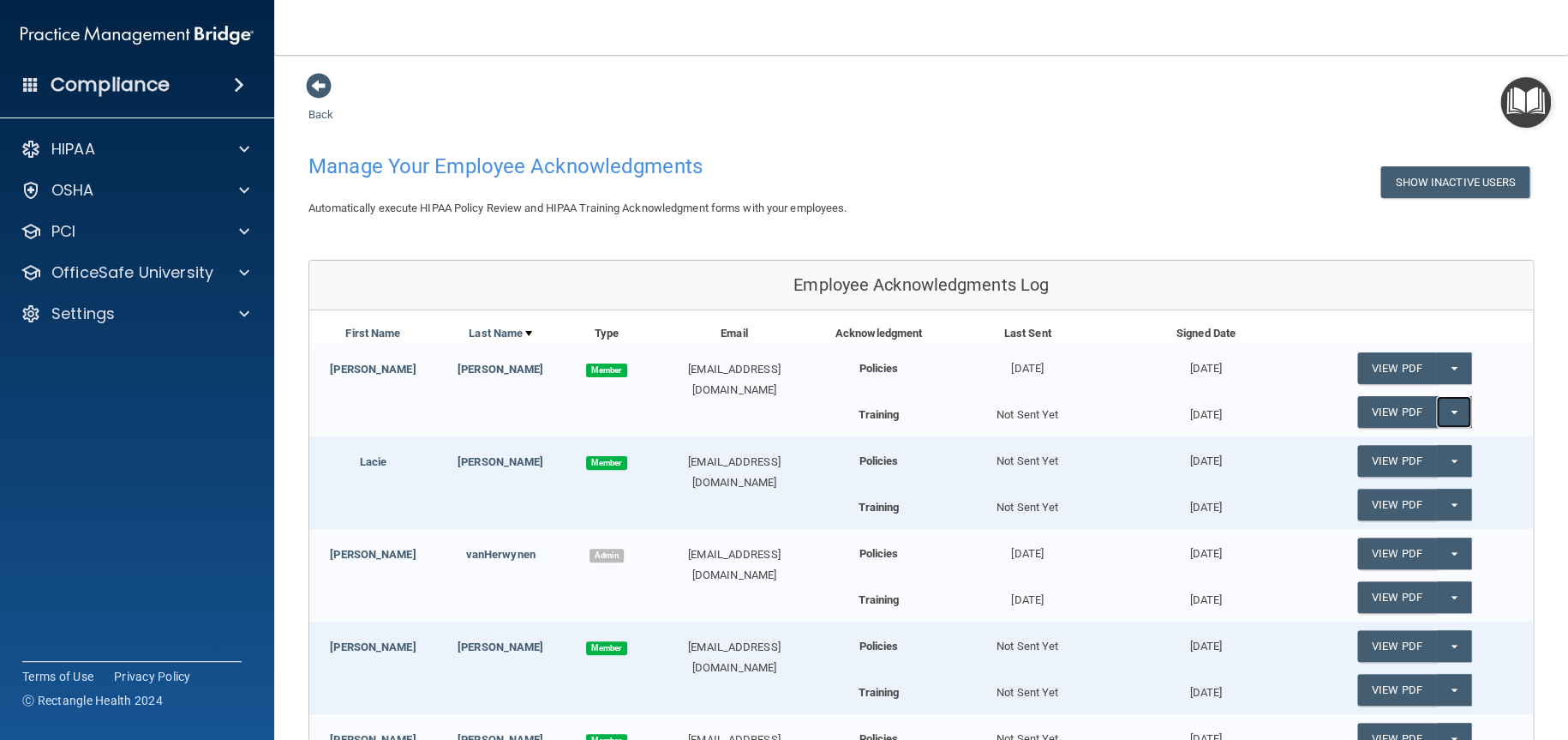
click at [1436, 411] on button "Split button!" at bounding box center [1454, 412] width 36 height 32
click at [1421, 433] on link "Update Acknowledgment" at bounding box center [1435, 446] width 157 height 26
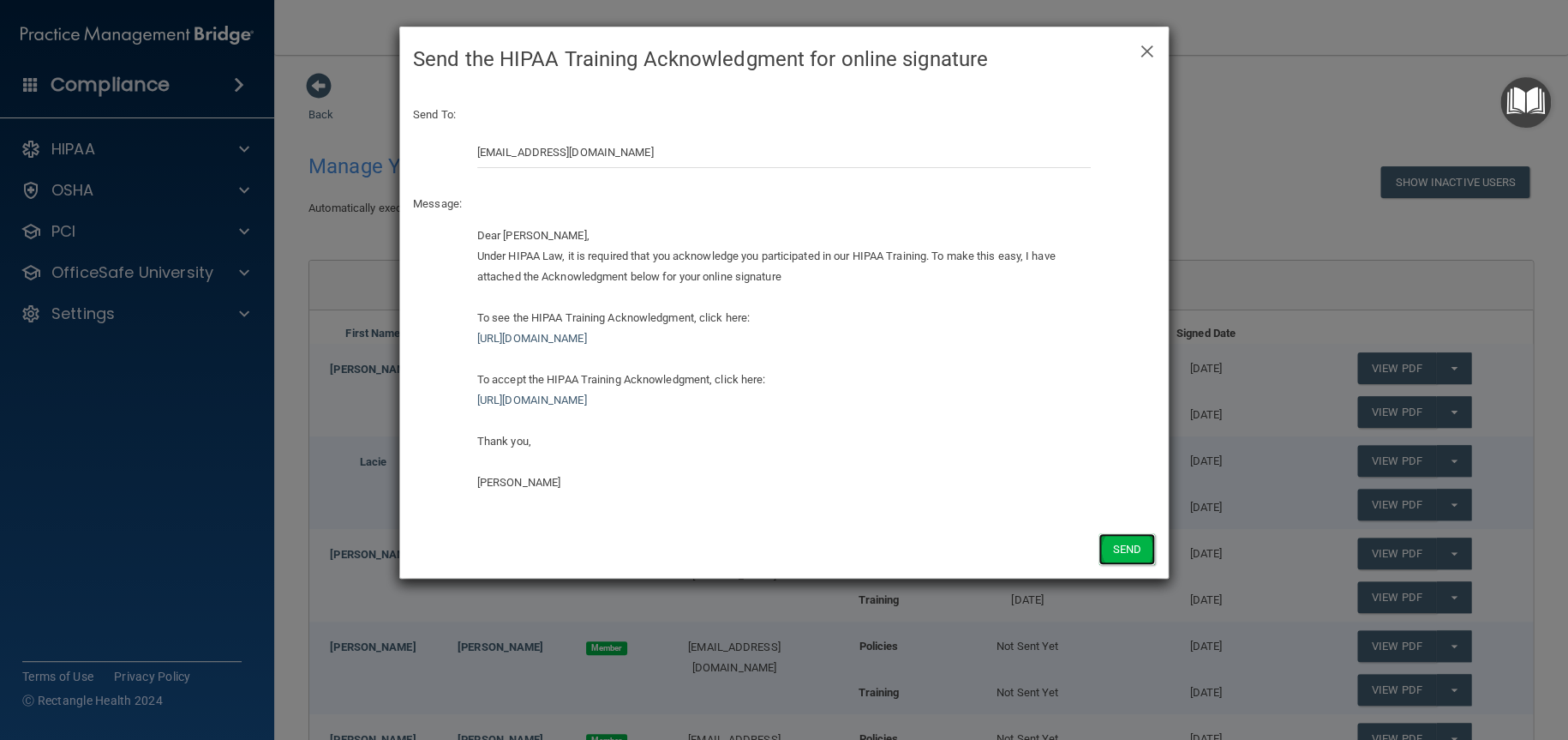
click at [1124, 545] on button "Send" at bounding box center [1127, 549] width 56 height 32
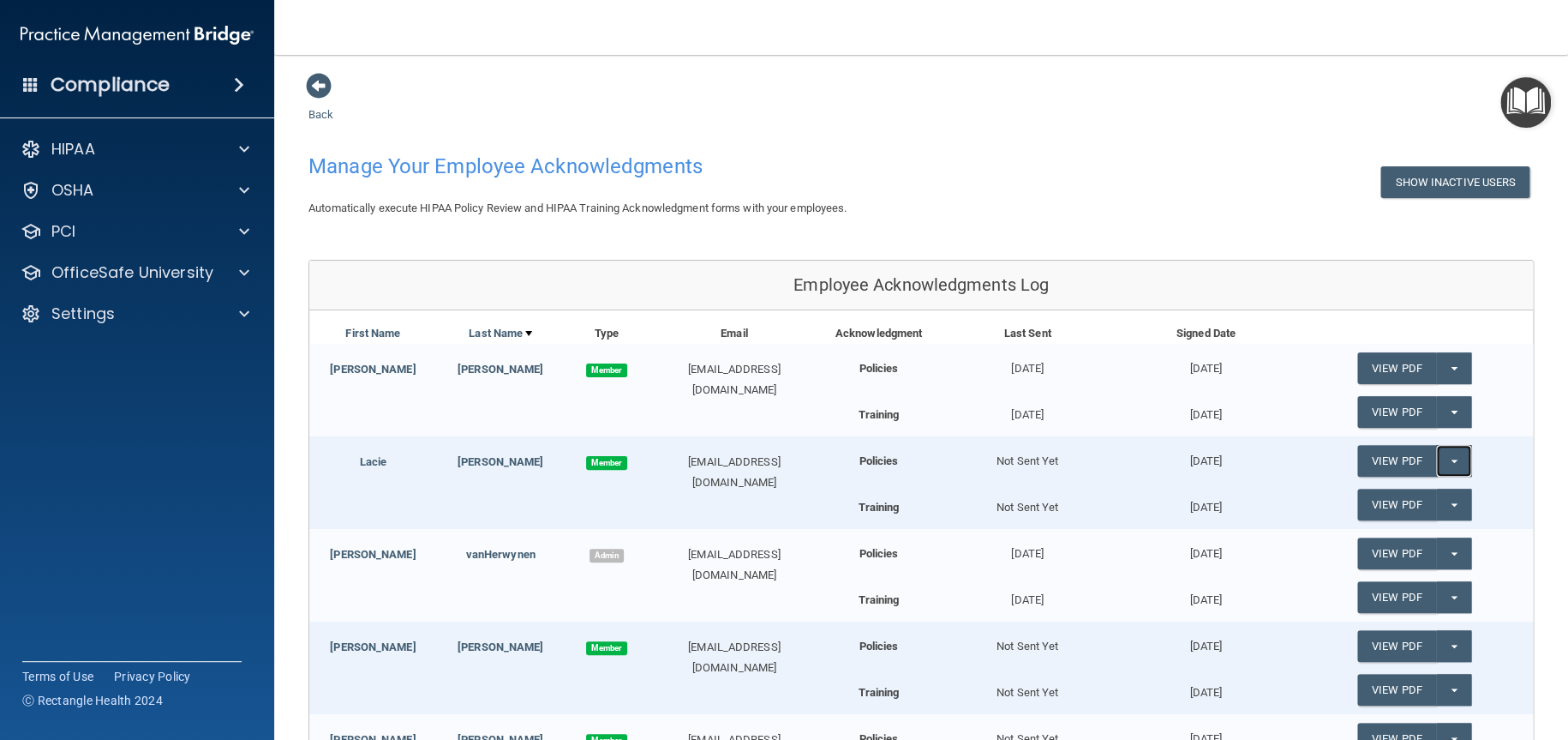
click at [1437, 454] on button "Split button!" at bounding box center [1454, 461] width 36 height 32
click at [1430, 496] on link "Update Acknowledgment" at bounding box center [1435, 496] width 157 height 26
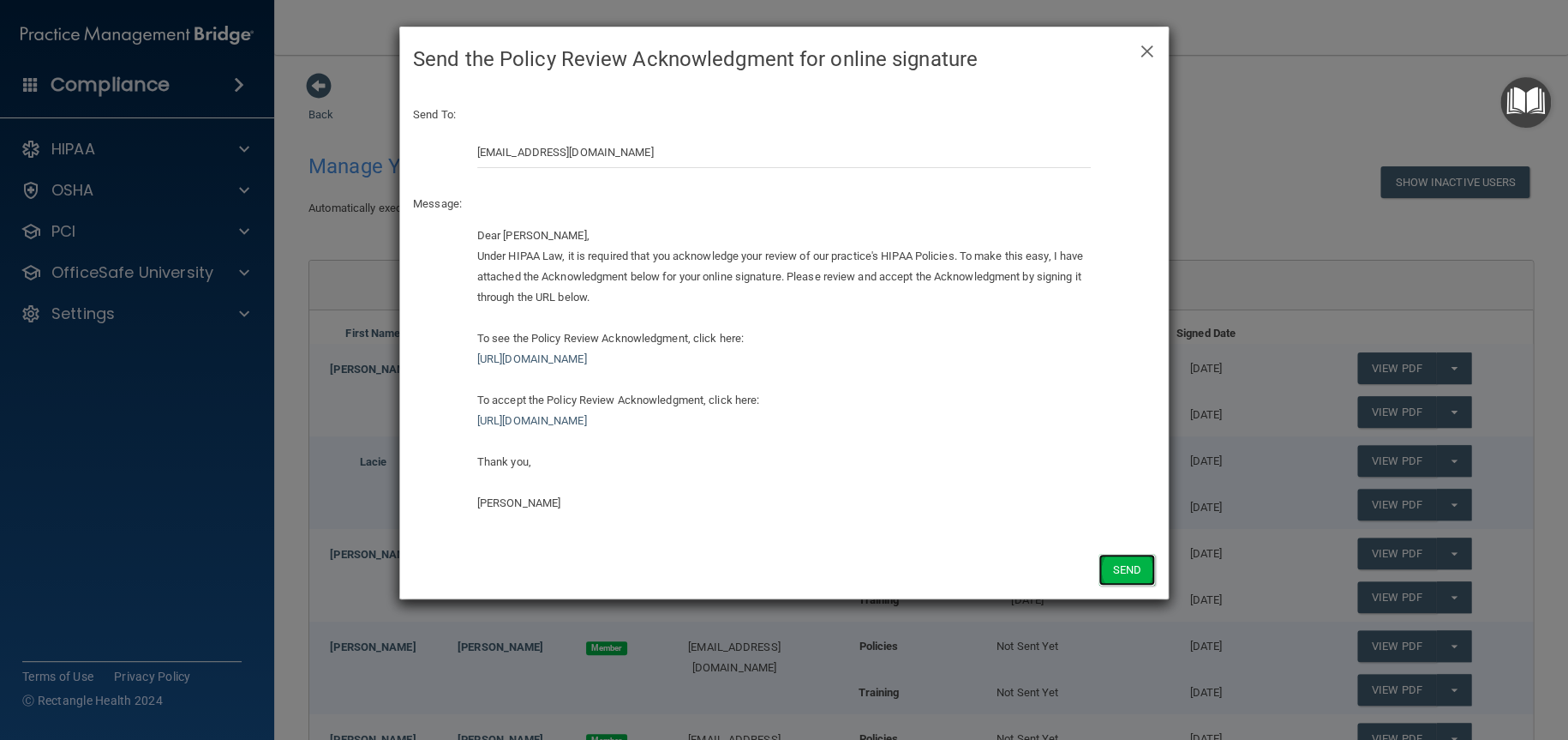
click at [1122, 561] on button "Send" at bounding box center [1127, 570] width 56 height 32
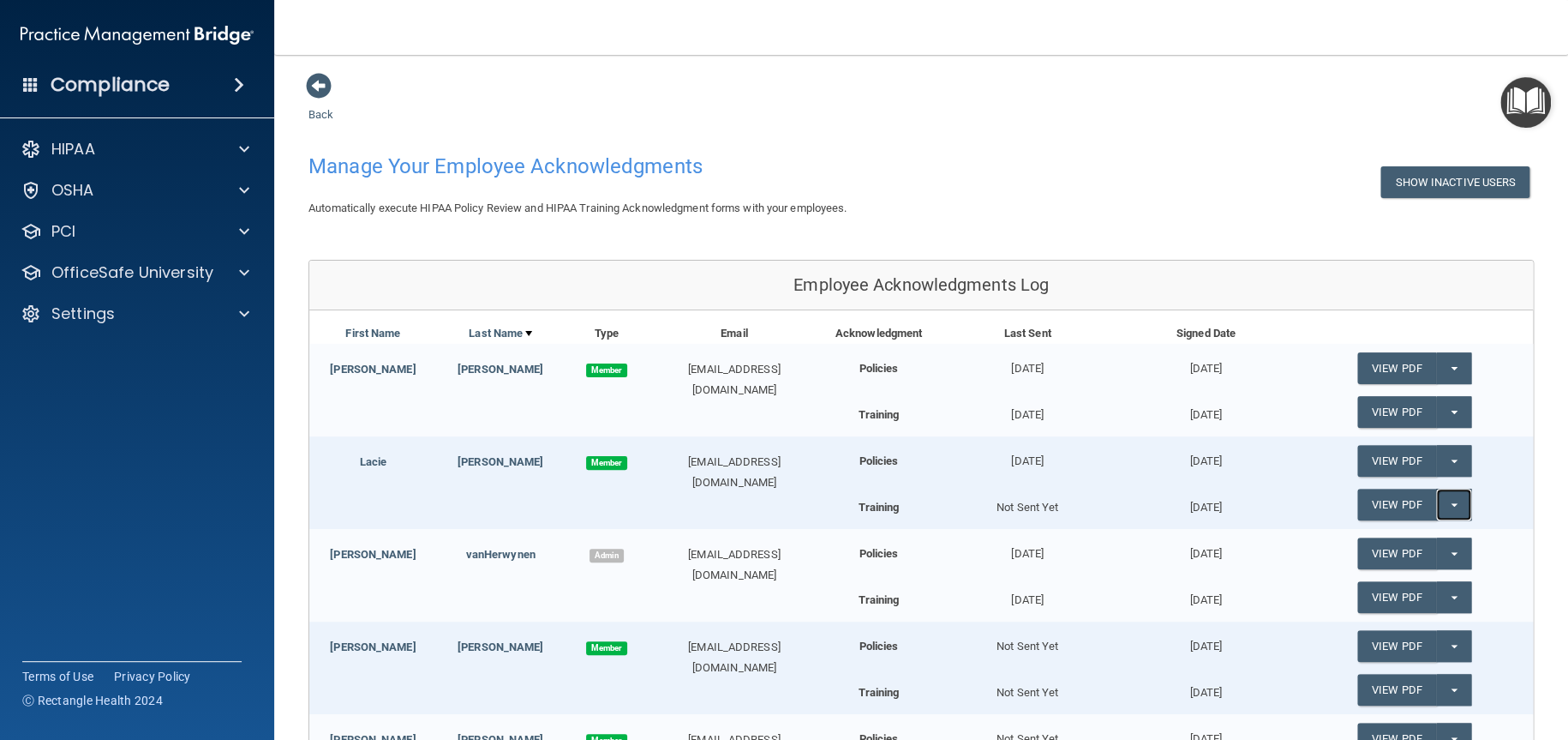
click at [1450, 496] on button "Split button!" at bounding box center [1454, 505] width 36 height 32
click at [1404, 532] on link "Update Acknowledgment" at bounding box center [1435, 539] width 157 height 26
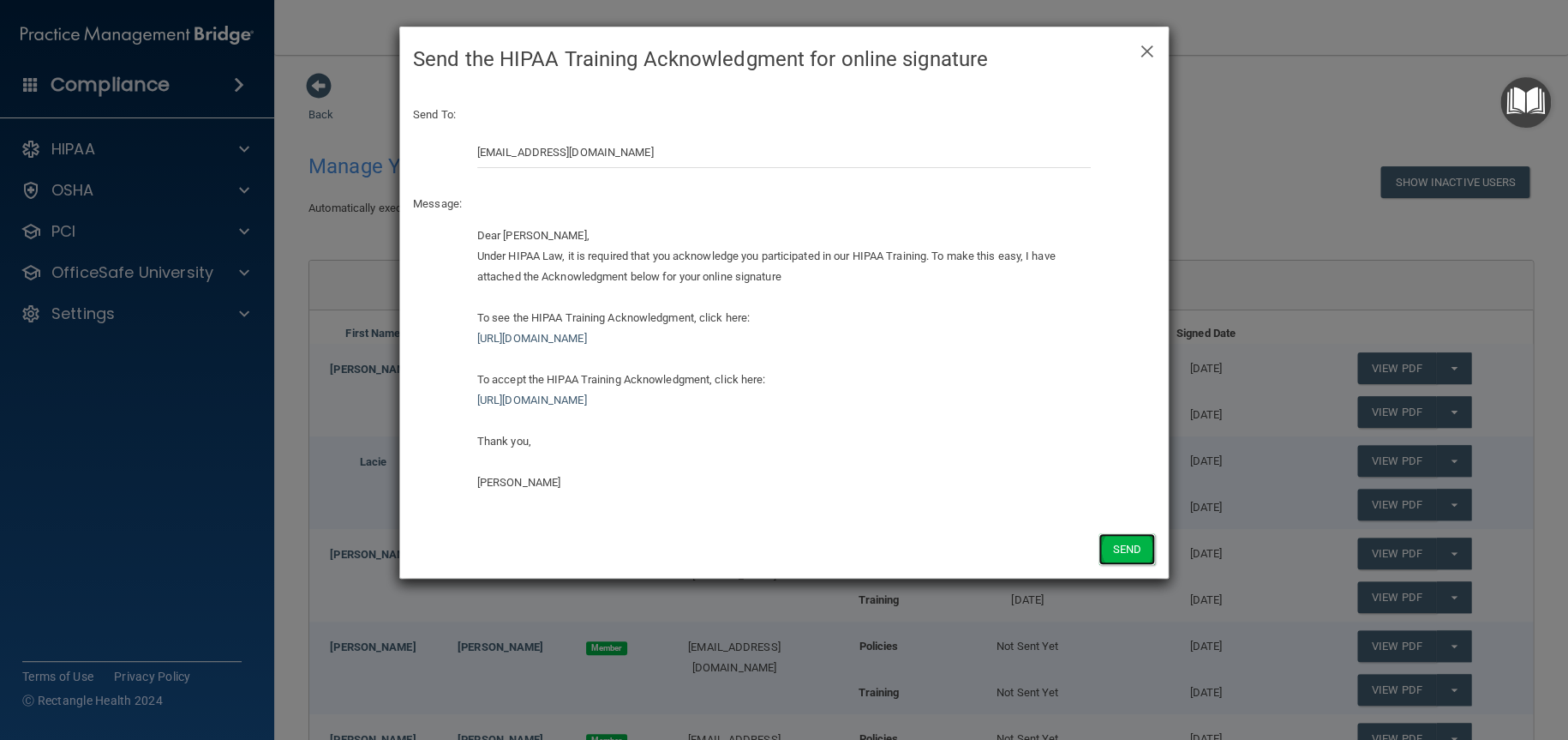
click at [1119, 543] on button "Send" at bounding box center [1127, 549] width 56 height 32
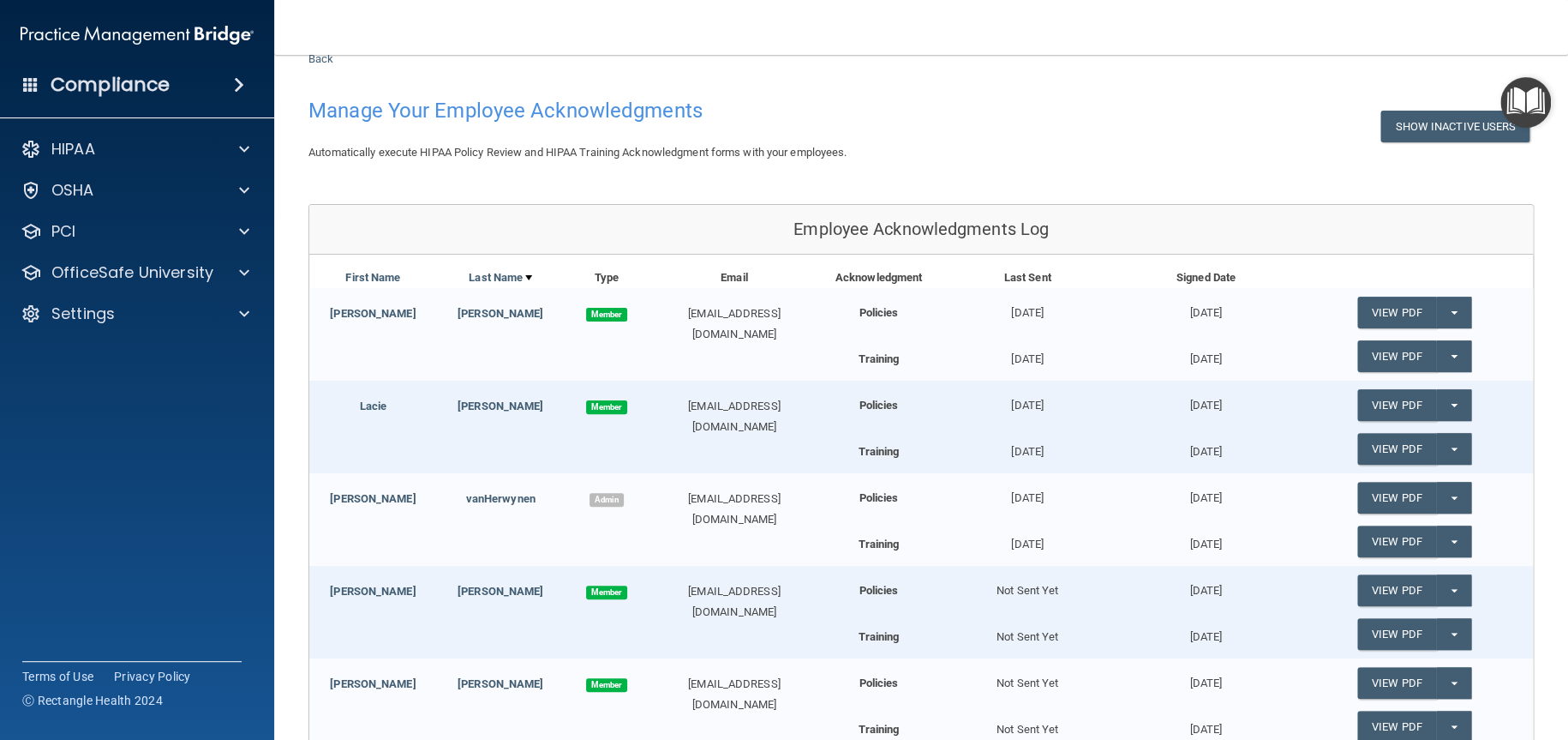
scroll to position [171, 0]
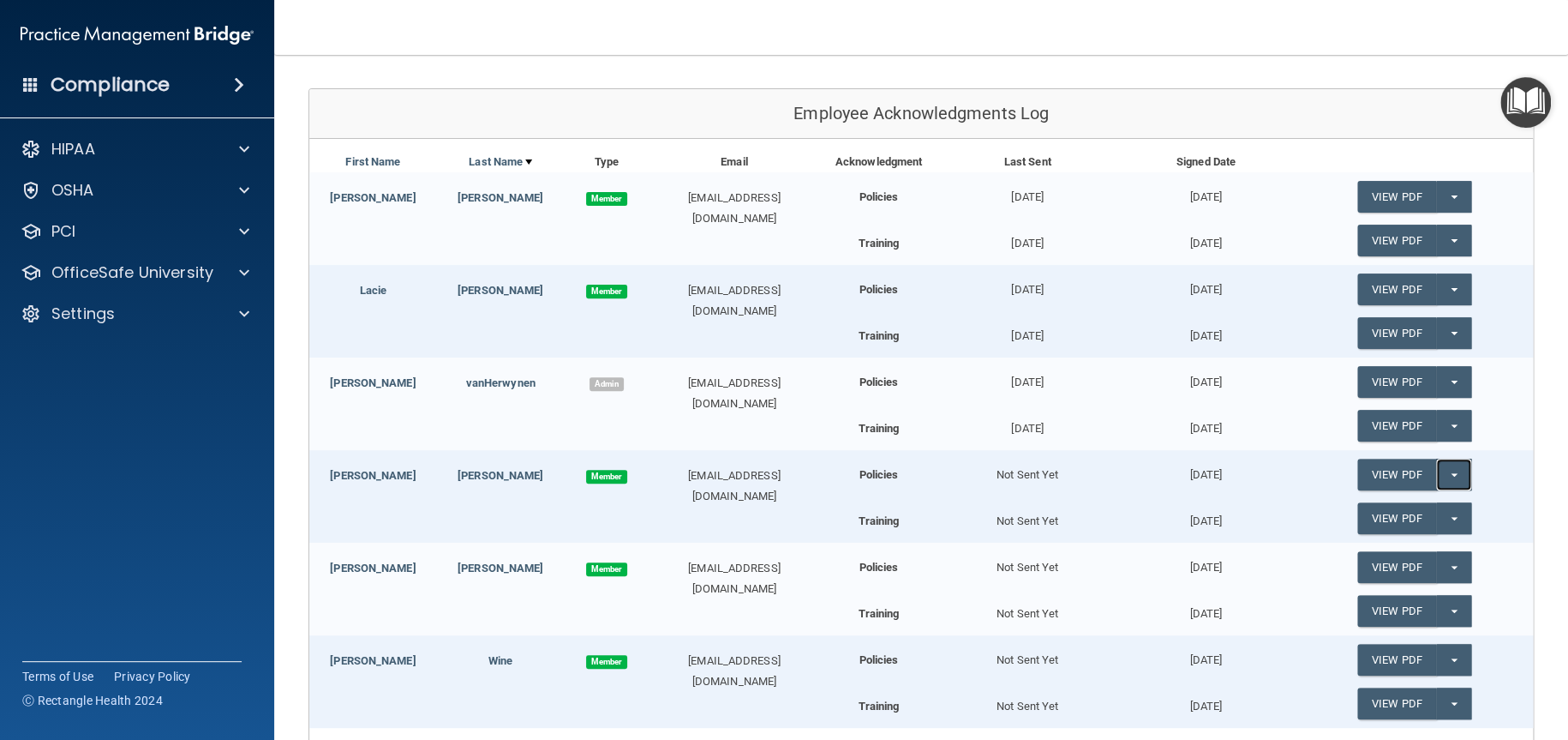
click at [1444, 467] on button "Split button!" at bounding box center [1454, 474] width 36 height 32
click at [1406, 507] on link "Update Acknowledgment" at bounding box center [1435, 509] width 157 height 26
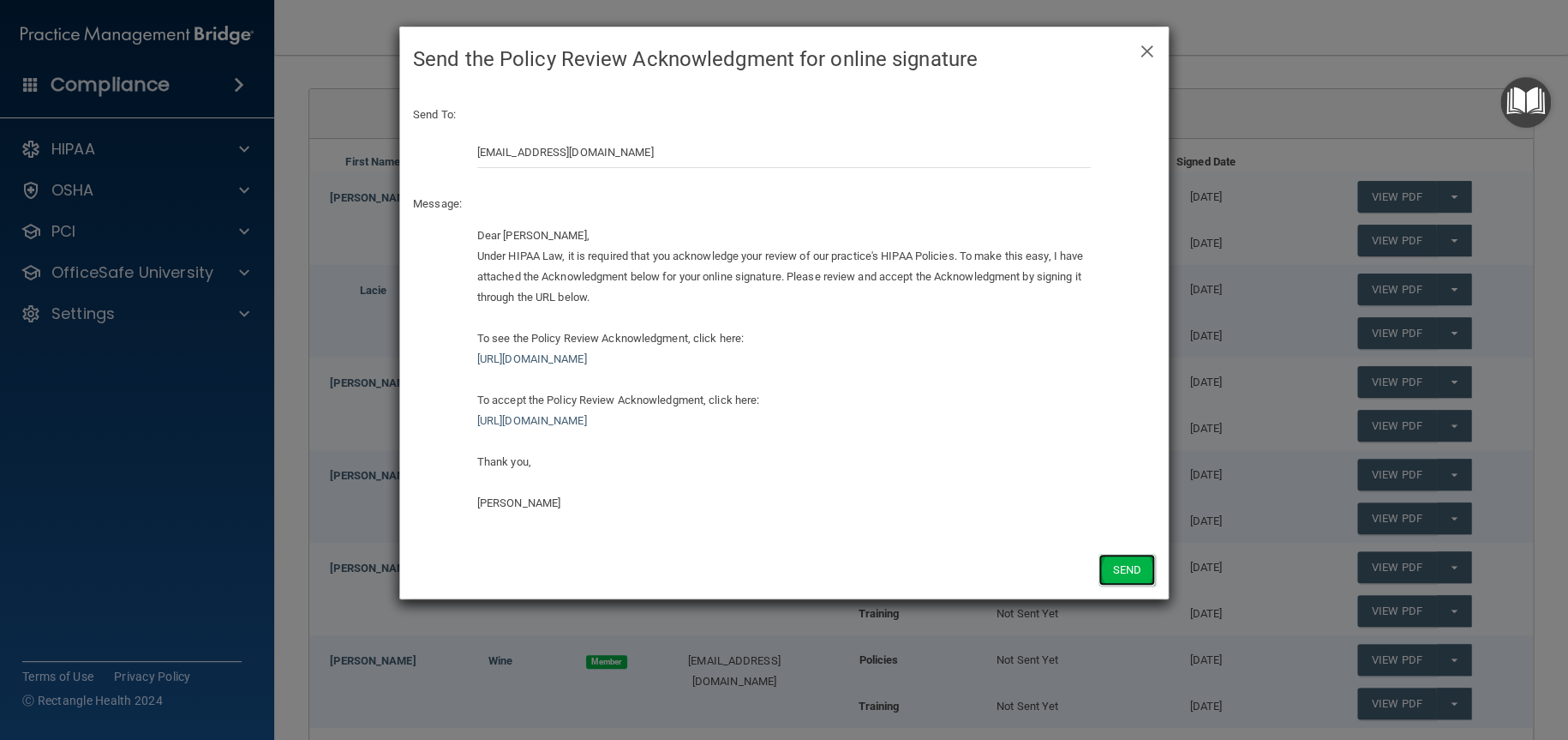
click at [1124, 561] on button "Send" at bounding box center [1127, 570] width 56 height 32
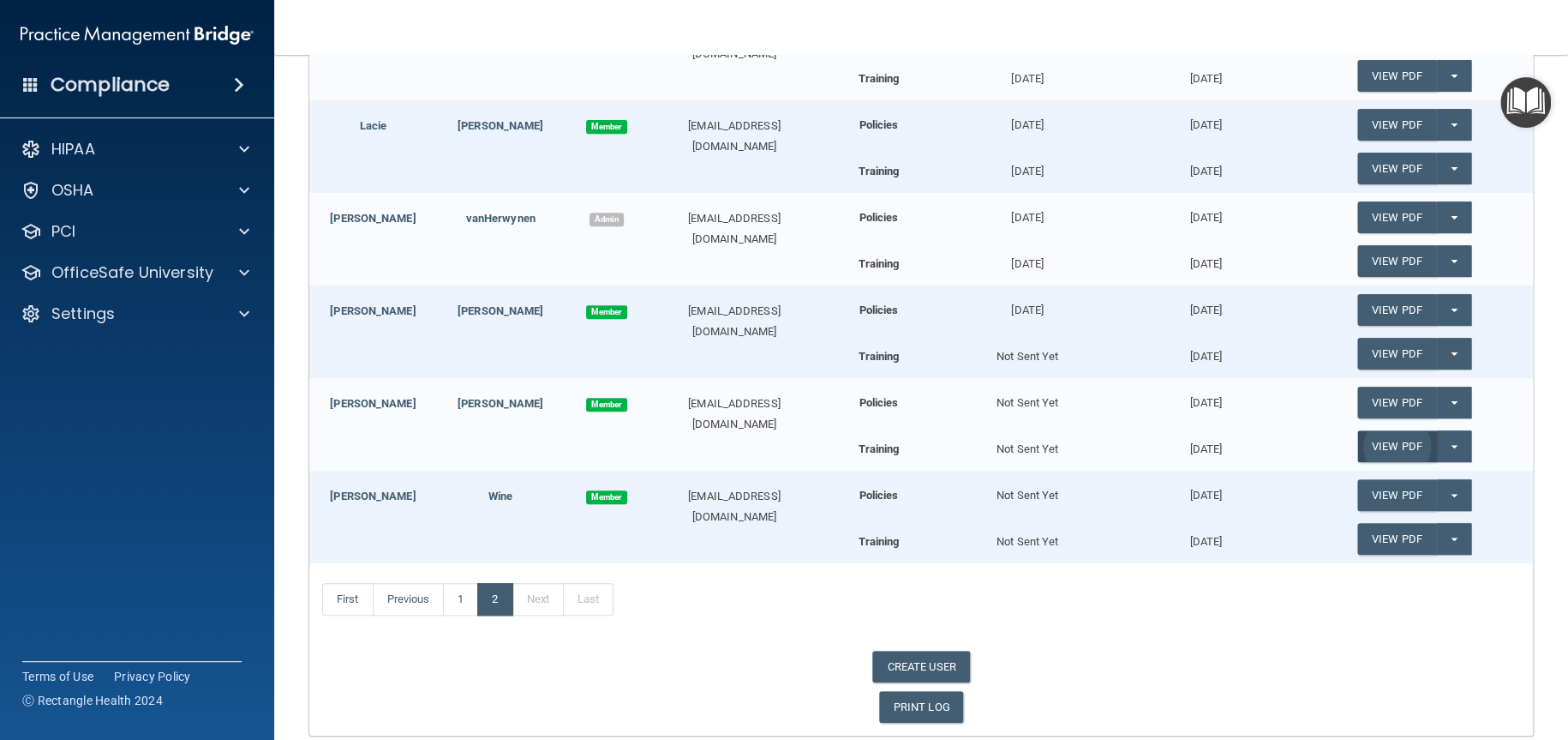
scroll to position [342, 0]
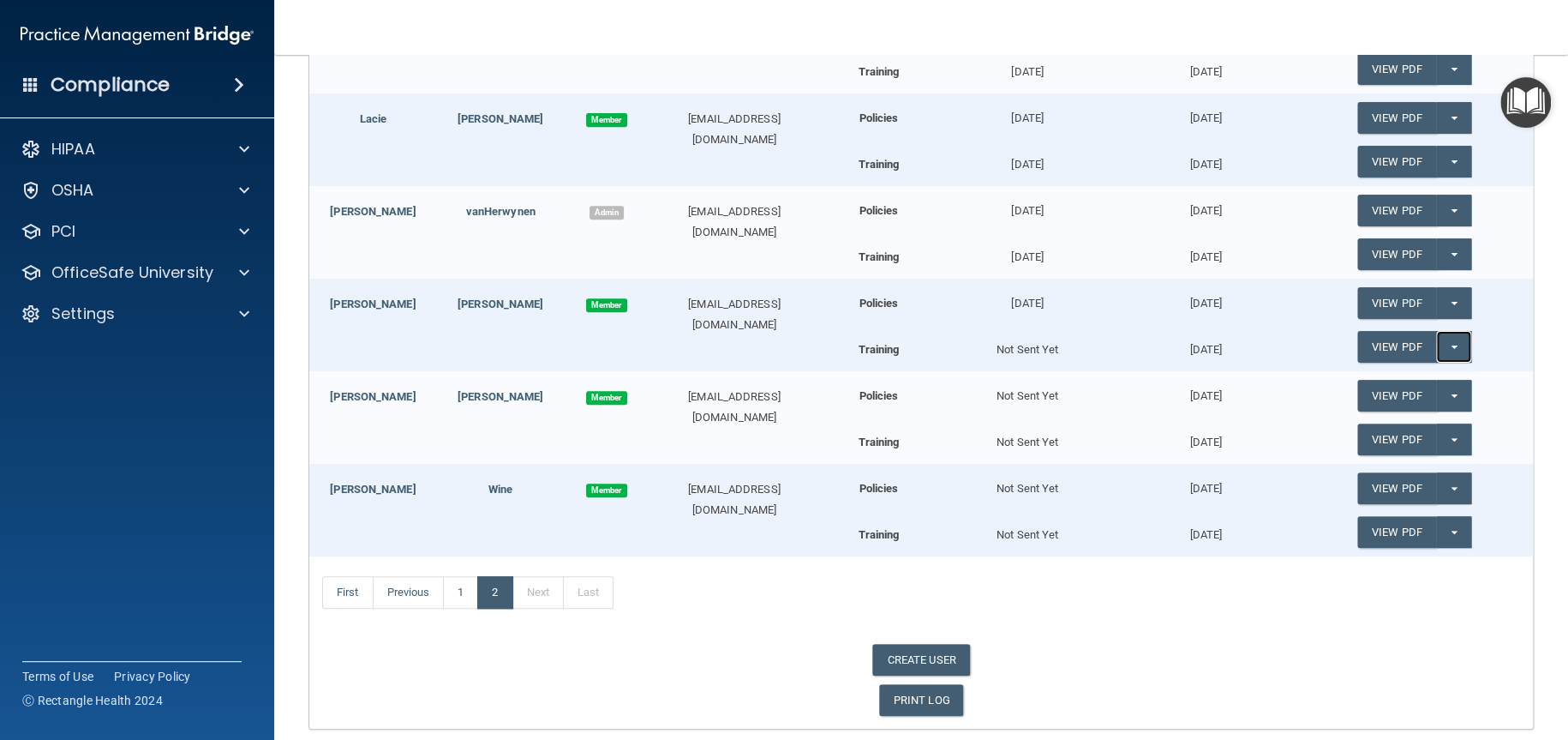
click at [1447, 349] on button "Split button!" at bounding box center [1454, 346] width 36 height 32
click at [1382, 392] on link "Update Acknowledgment" at bounding box center [1435, 381] width 157 height 26
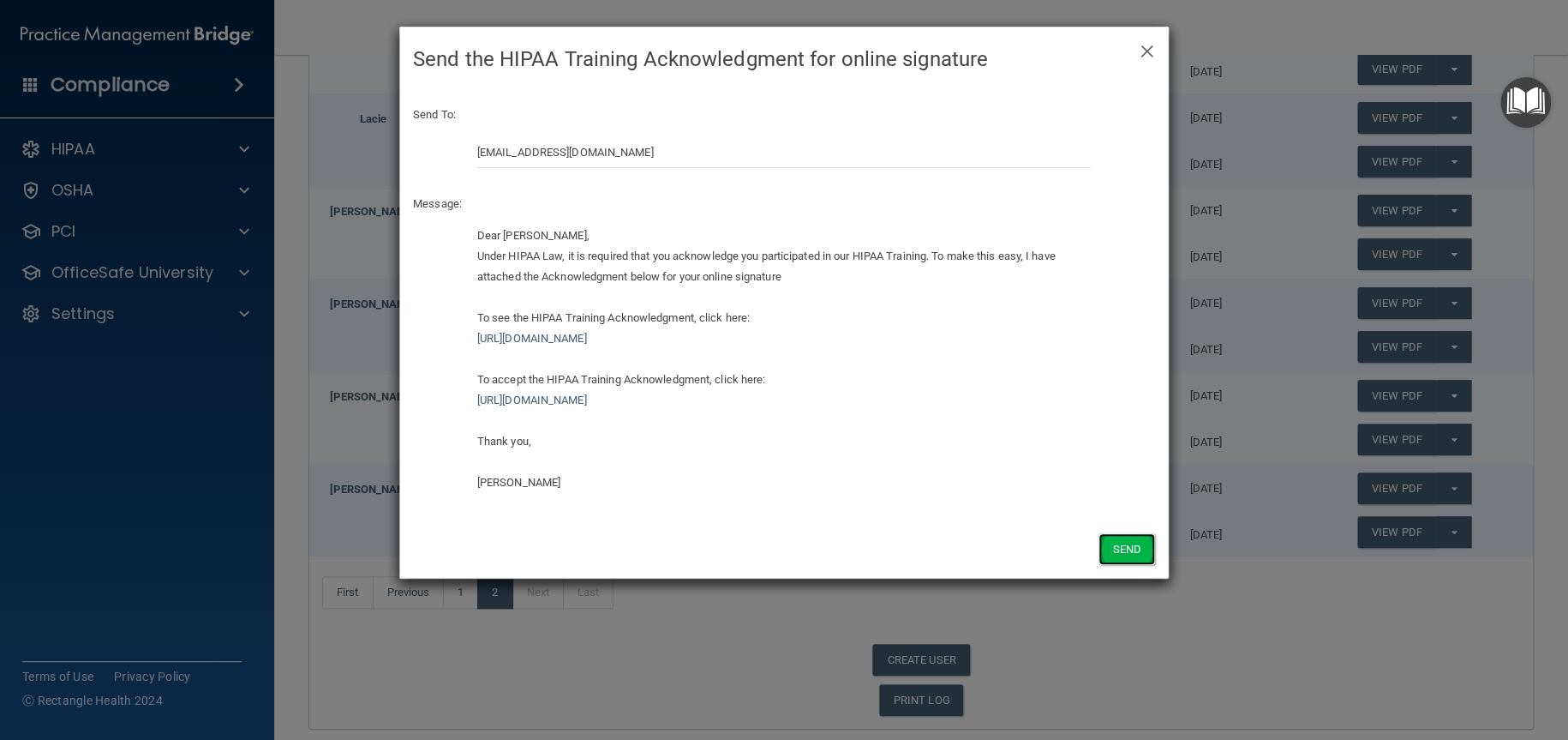
click at [1137, 549] on button "Send" at bounding box center [1127, 549] width 56 height 32
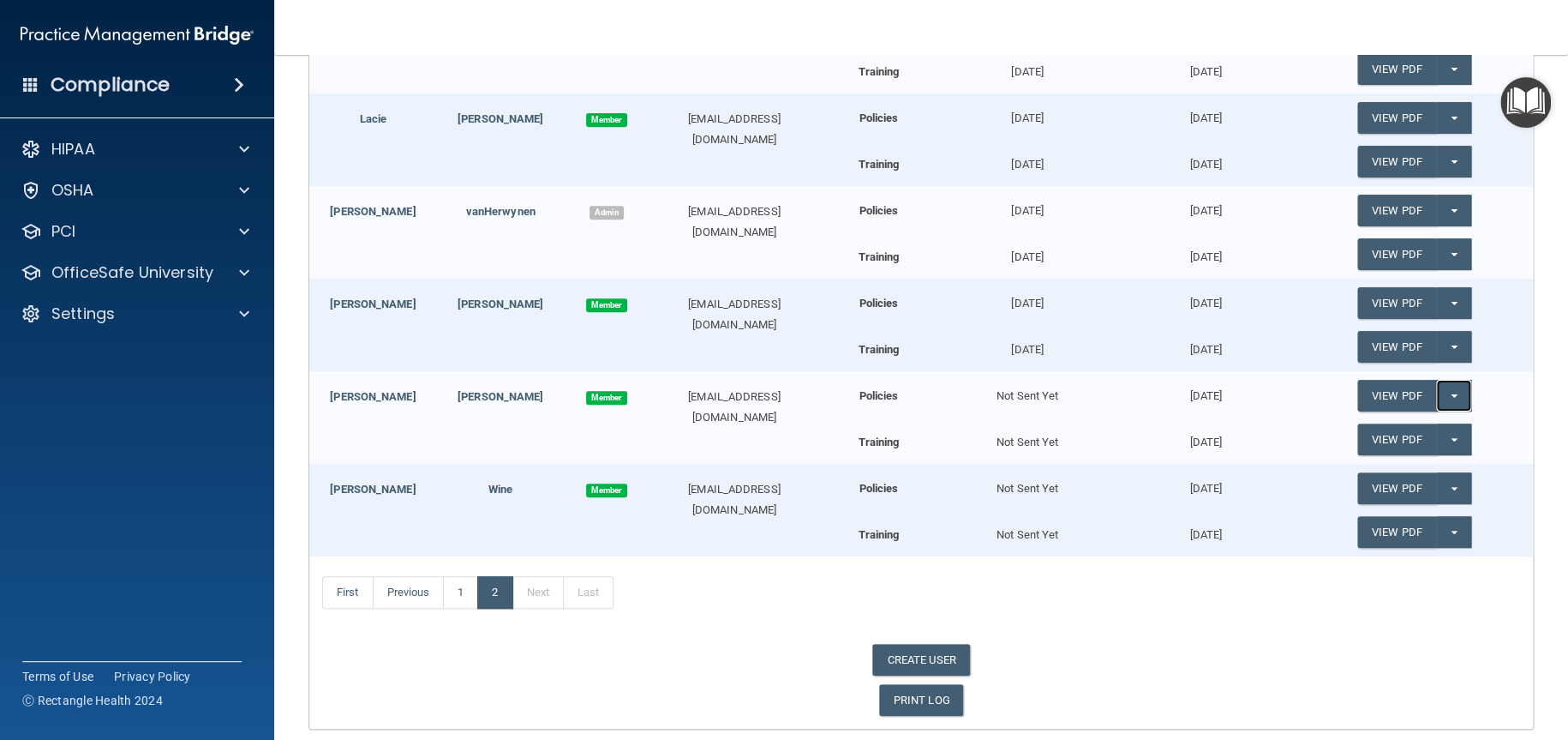
click at [1443, 390] on button "Split button!" at bounding box center [1454, 396] width 36 height 32
click at [1417, 432] on link "Update Acknowledgment" at bounding box center [1435, 430] width 157 height 26
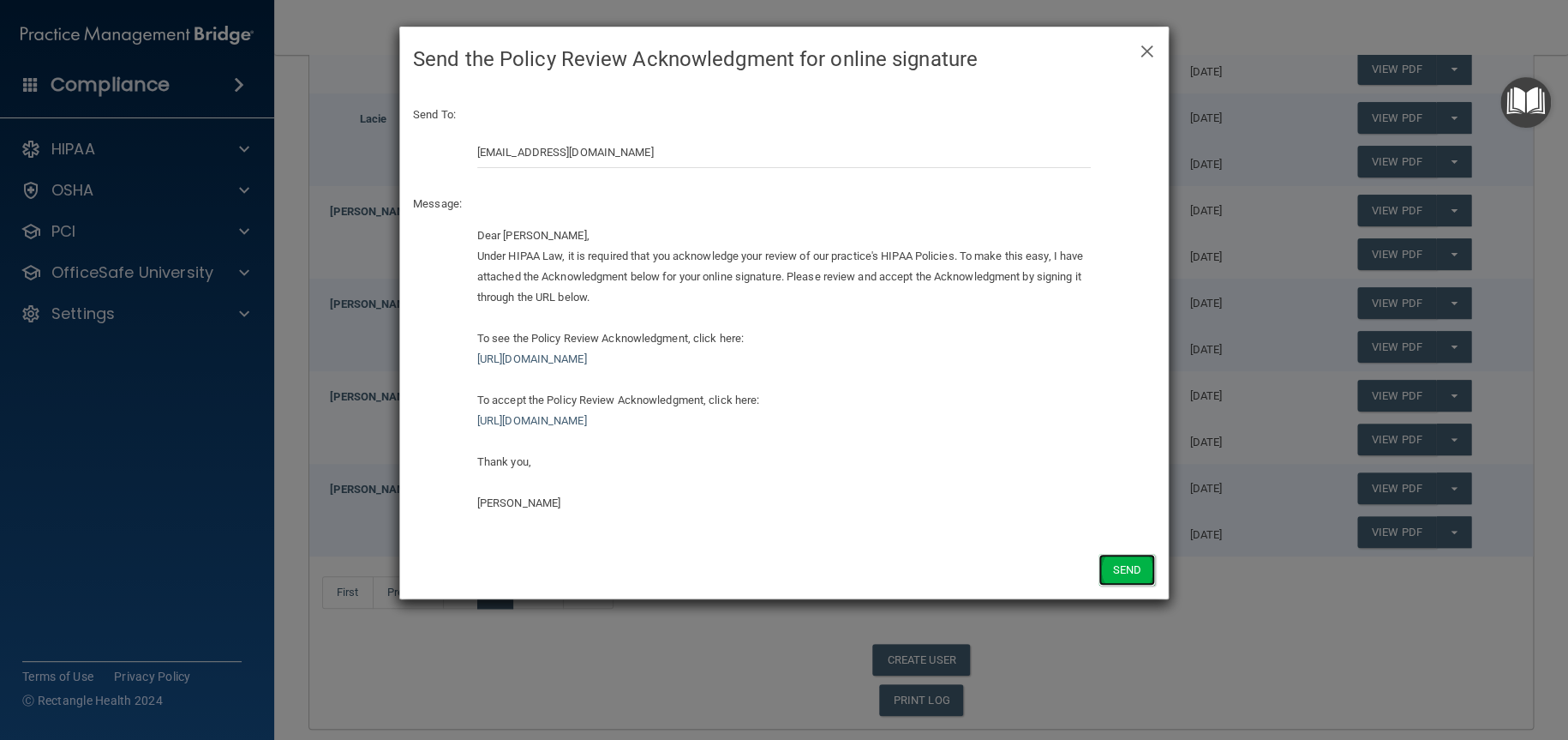
click at [1144, 574] on button "Send" at bounding box center [1127, 570] width 56 height 32
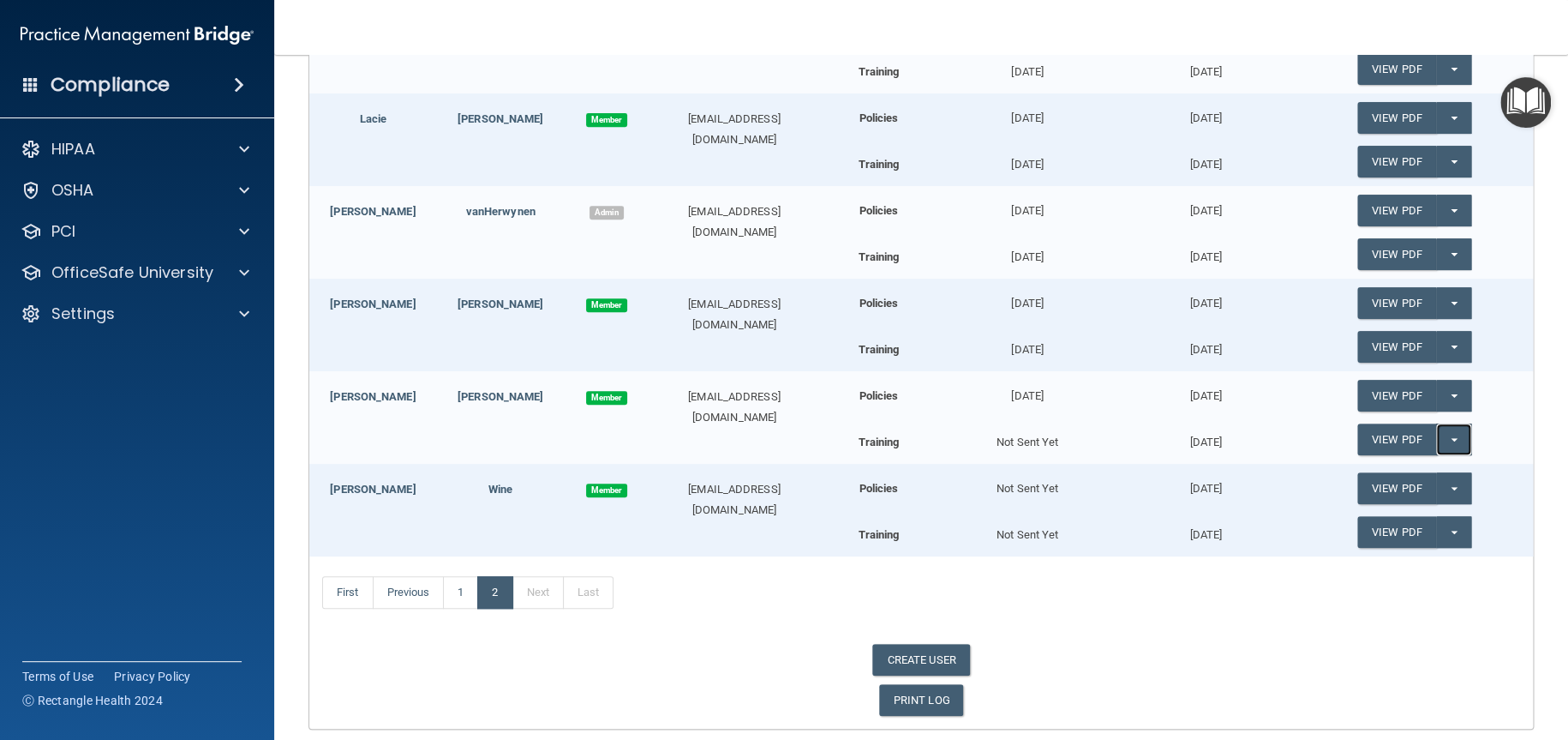
click at [1451, 439] on span "button" at bounding box center [1454, 439] width 7 height 3
click at [1419, 480] on link "Update Acknowledgment" at bounding box center [1435, 474] width 157 height 26
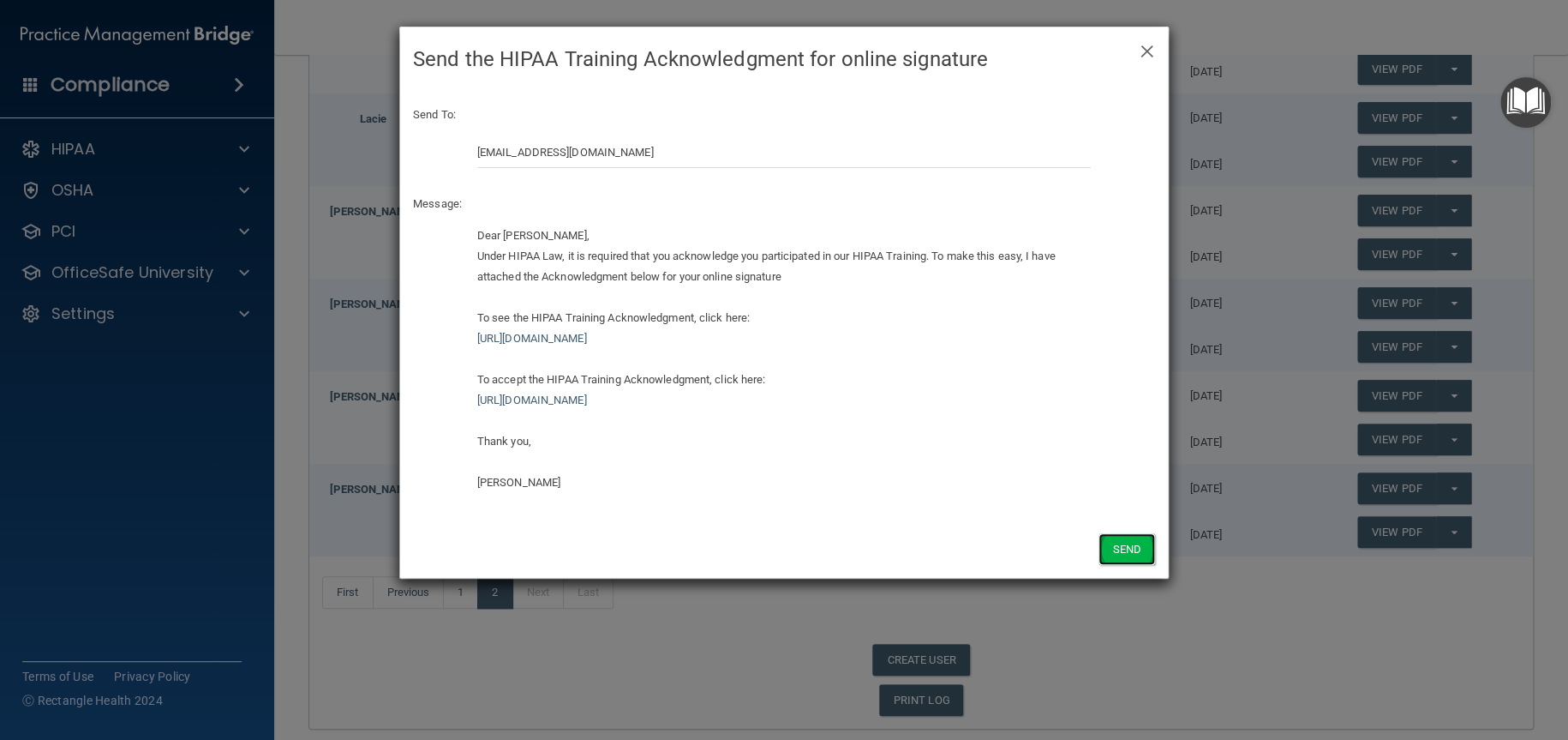
click at [1125, 550] on button "Send" at bounding box center [1127, 549] width 56 height 32
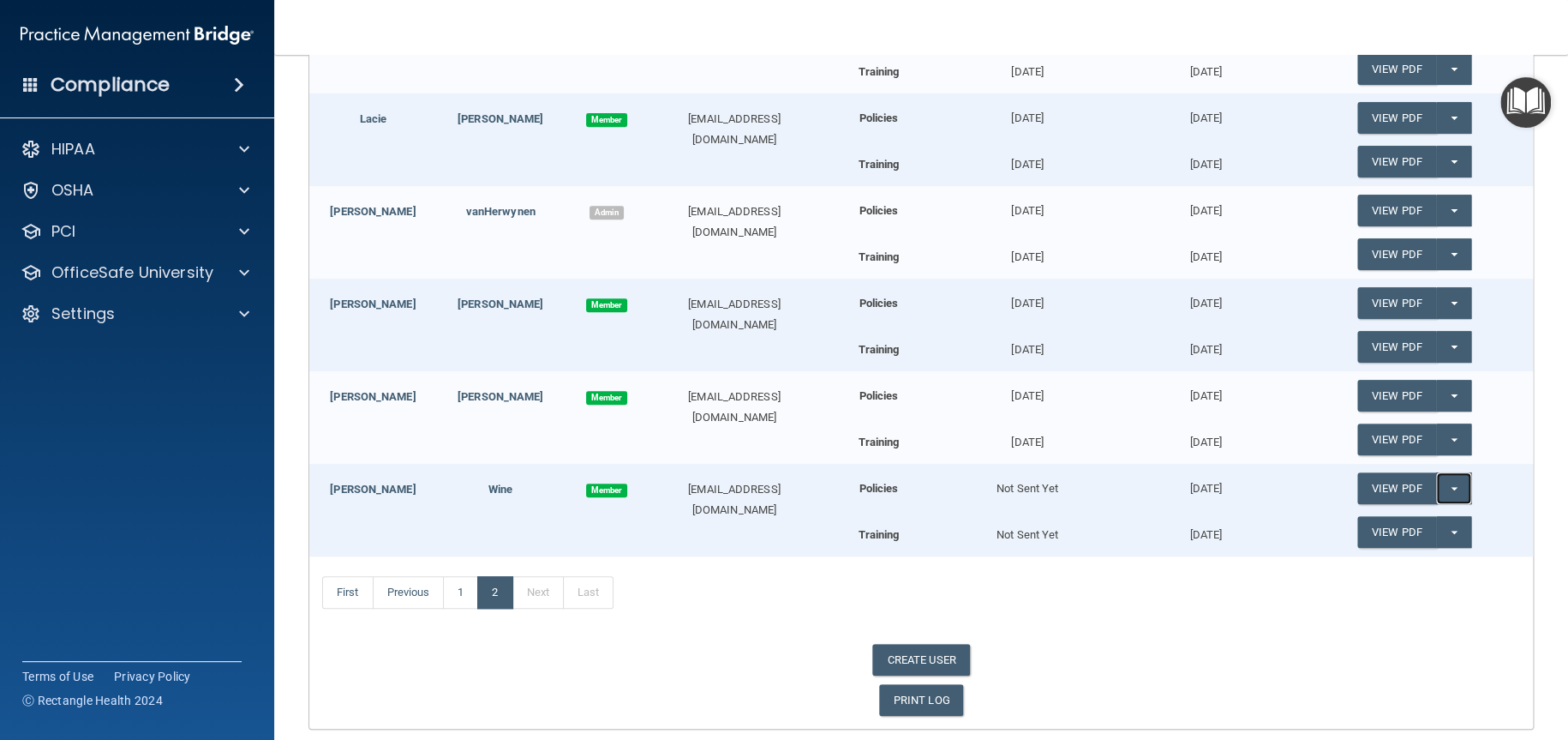
click at [1447, 484] on button "Split button!" at bounding box center [1454, 488] width 36 height 32
click at [1375, 528] on link "Update Acknowledgment" at bounding box center [1435, 522] width 157 height 26
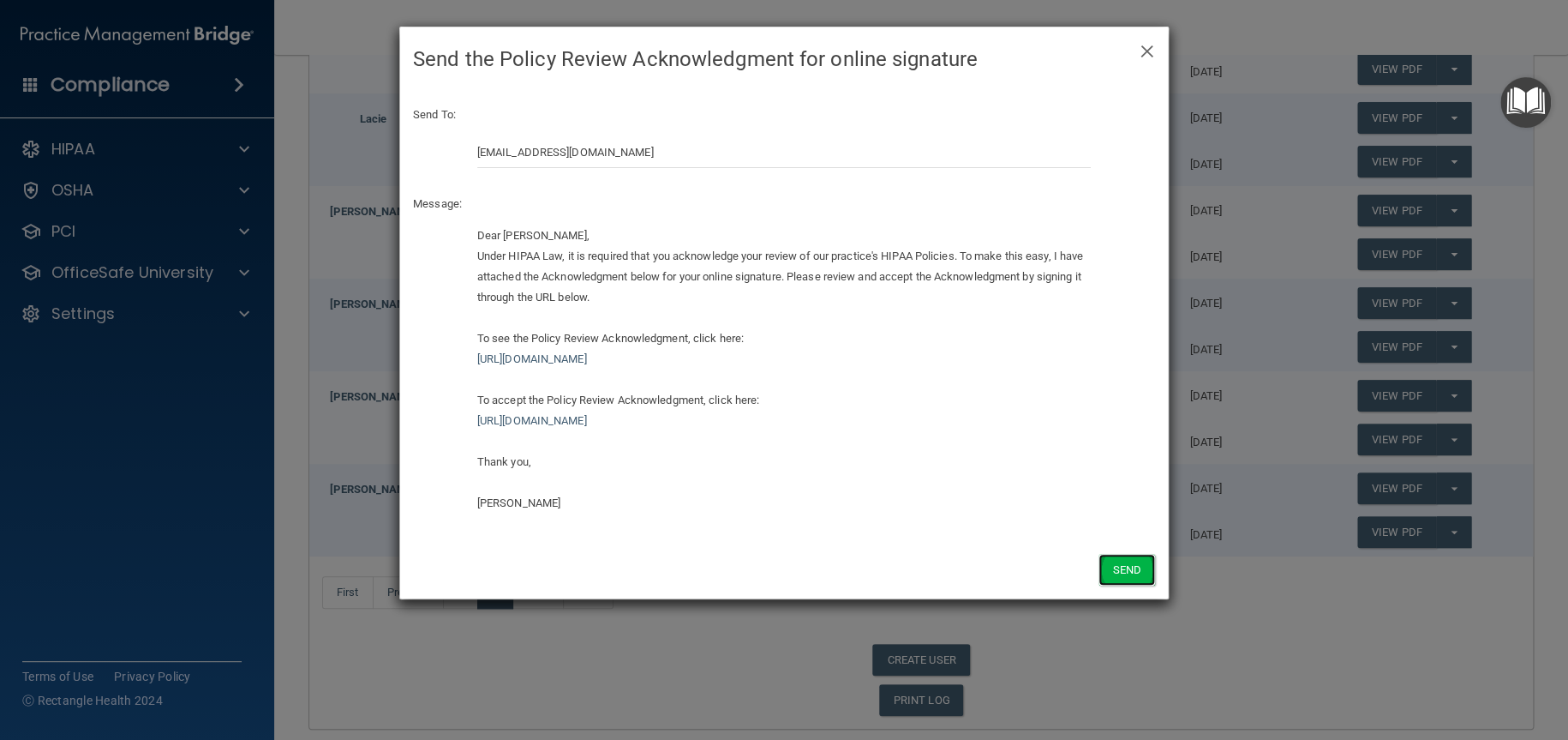
click at [1113, 562] on button "Send" at bounding box center [1127, 570] width 56 height 32
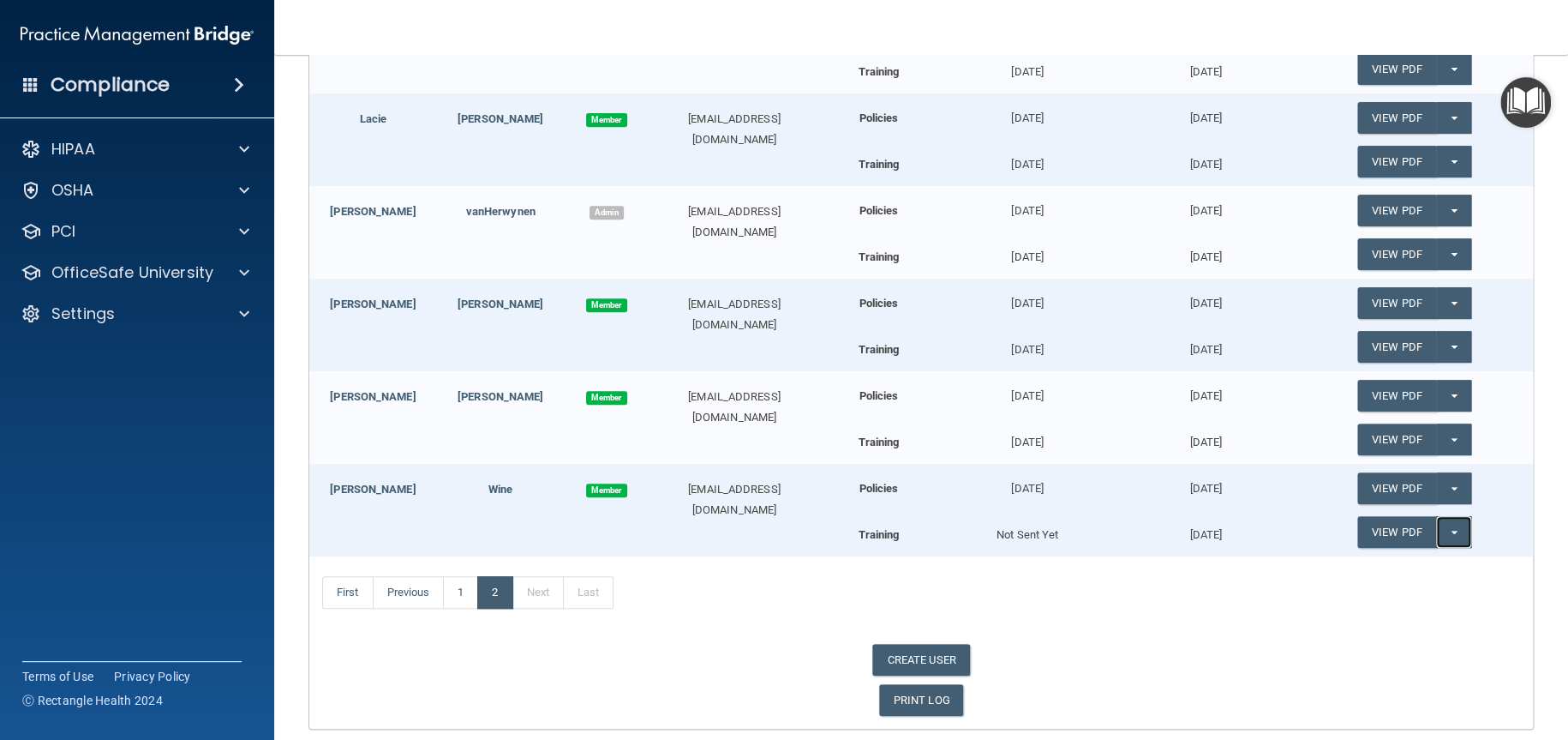
click at [1441, 528] on button "Split button!" at bounding box center [1454, 531] width 36 height 32
click at [1406, 564] on link "Update Acknowledgment" at bounding box center [1435, 567] width 157 height 26
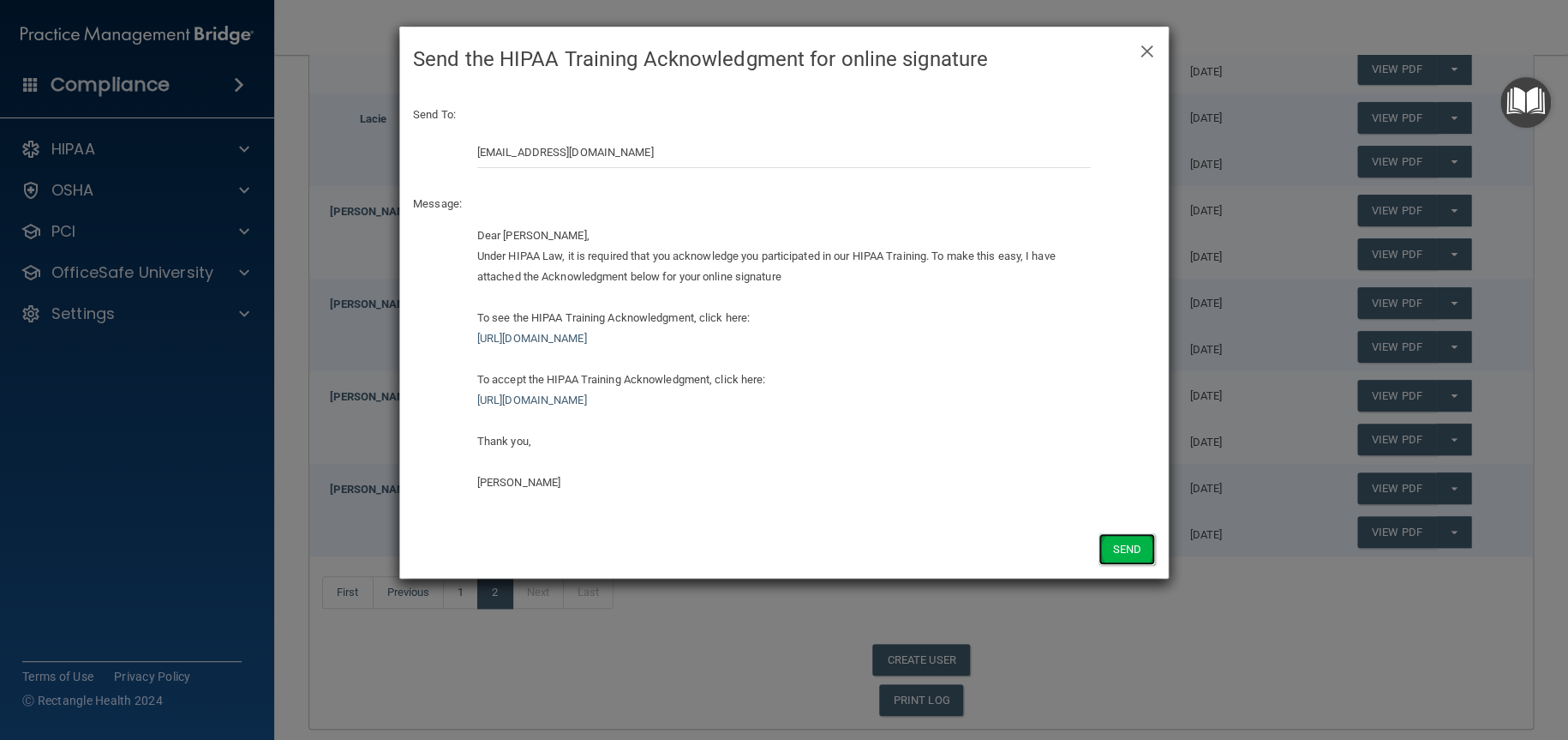
drag, startPoint x: 1120, startPoint y: 542, endPoint x: 1132, endPoint y: 546, distance: 12.6
click at [1121, 542] on button "Send" at bounding box center [1127, 549] width 56 height 32
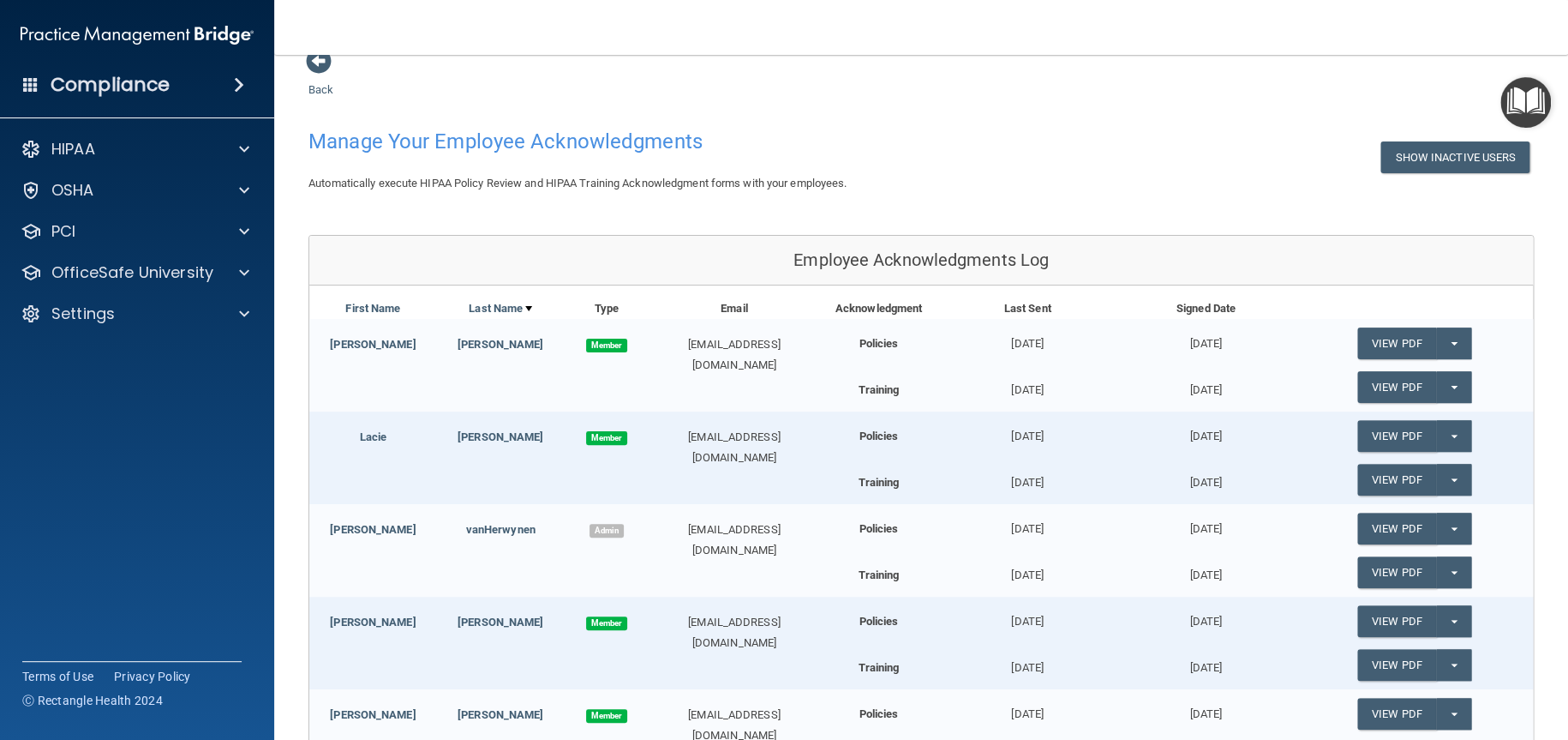
scroll to position [0, 0]
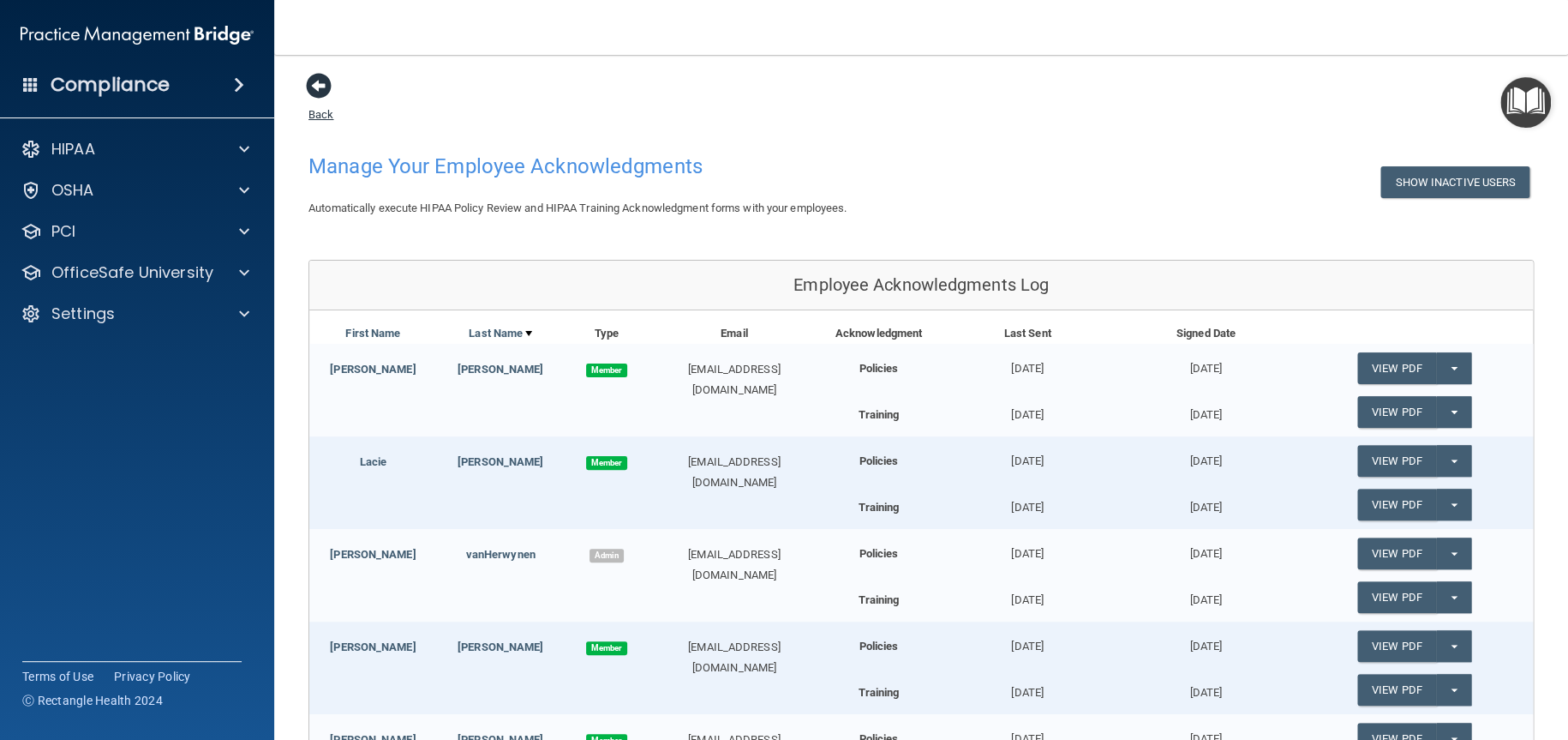
click at [318, 86] on span at bounding box center [319, 86] width 26 height 26
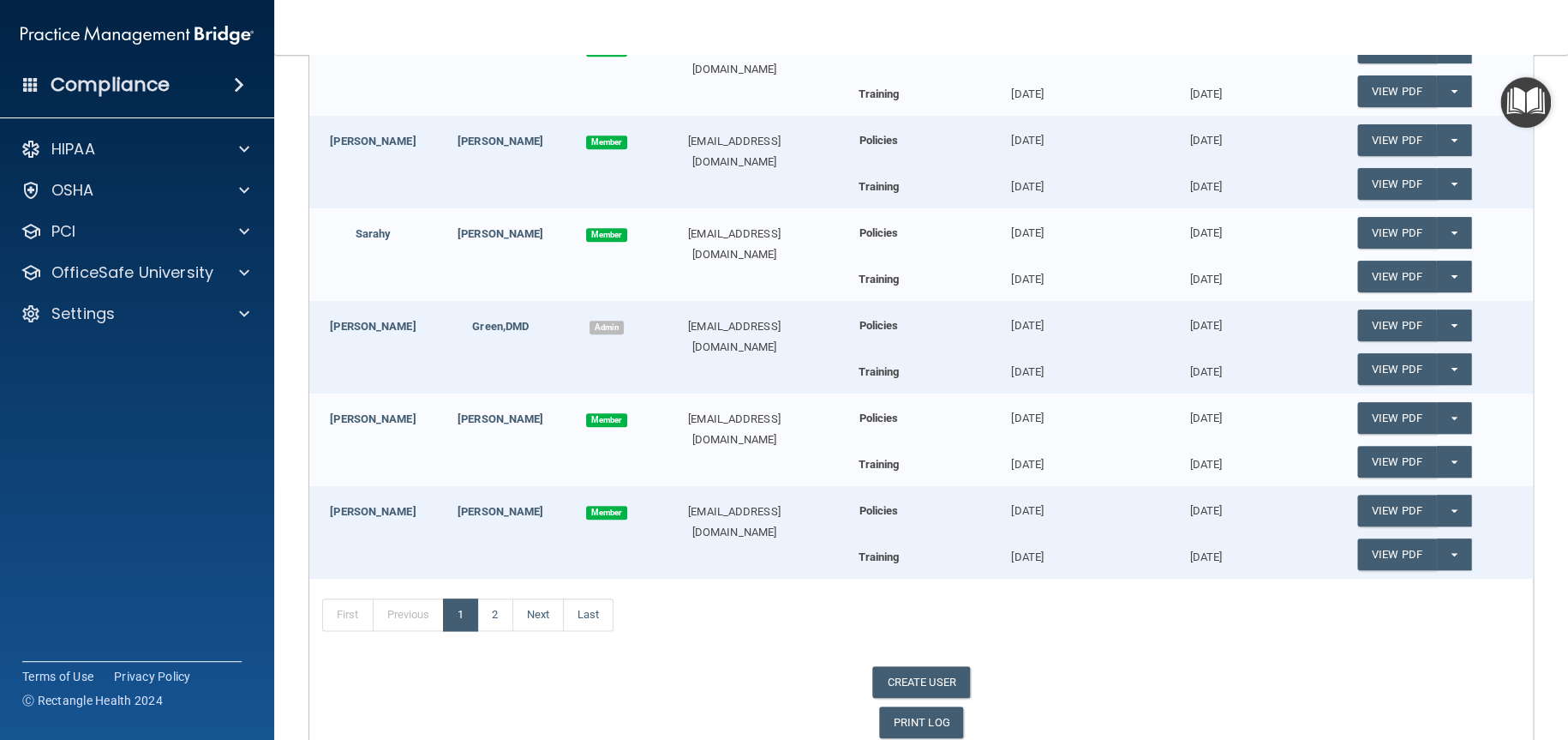
scroll to position [769, 0]
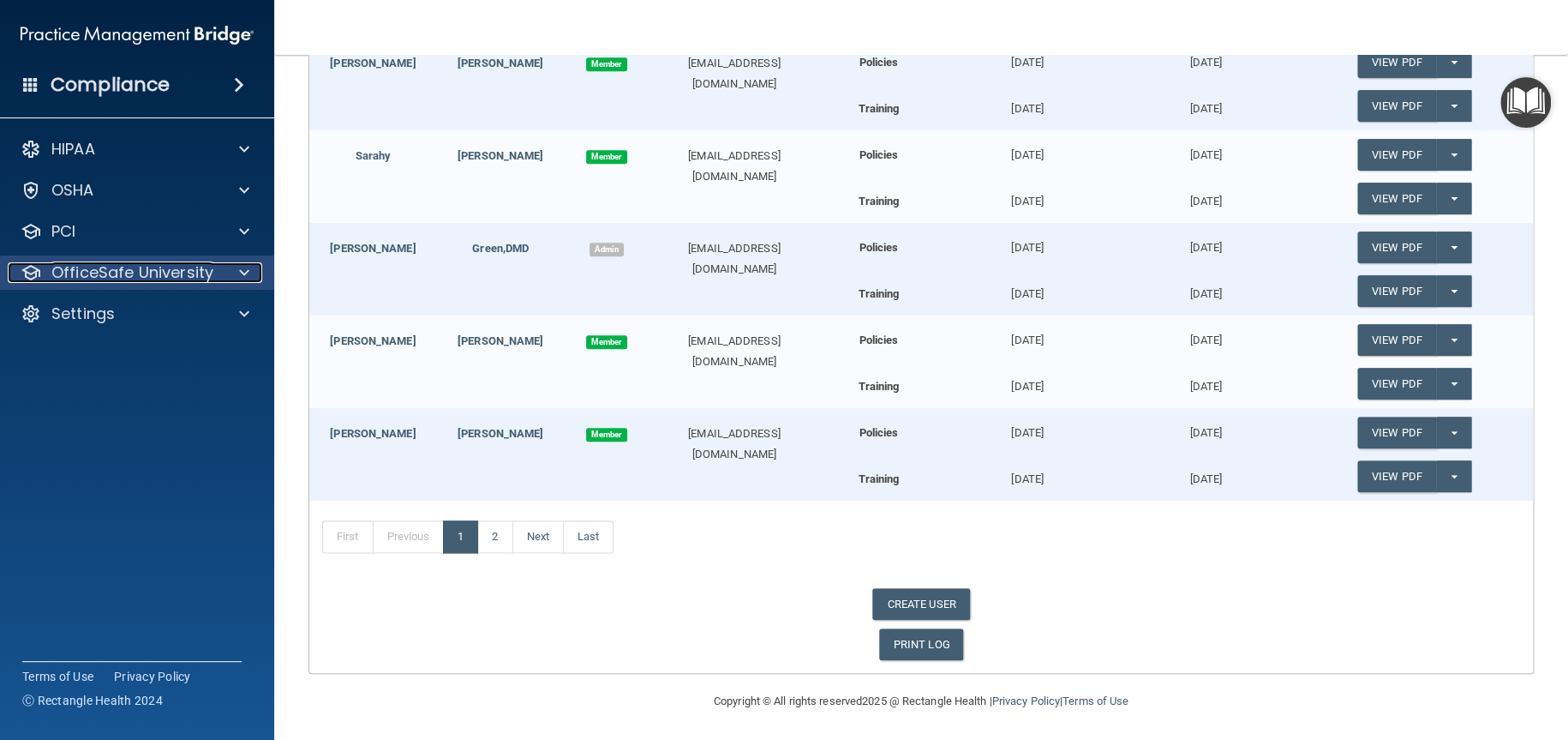
click at [240, 277] on span at bounding box center [244, 272] width 10 height 21
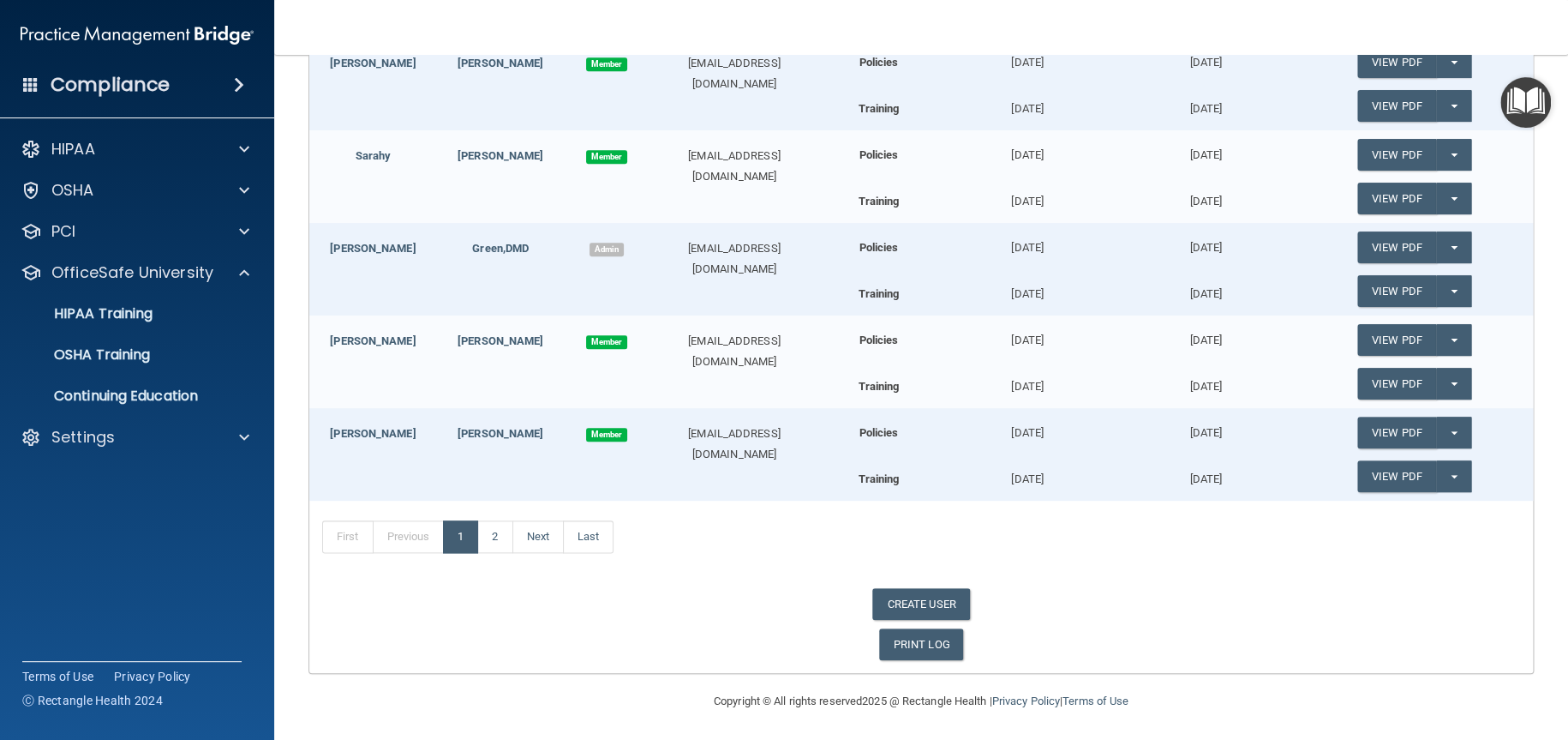
click at [1362, 540] on div "First Previous 1 2 Next Last" at bounding box center [921, 540] width 1224 height 79
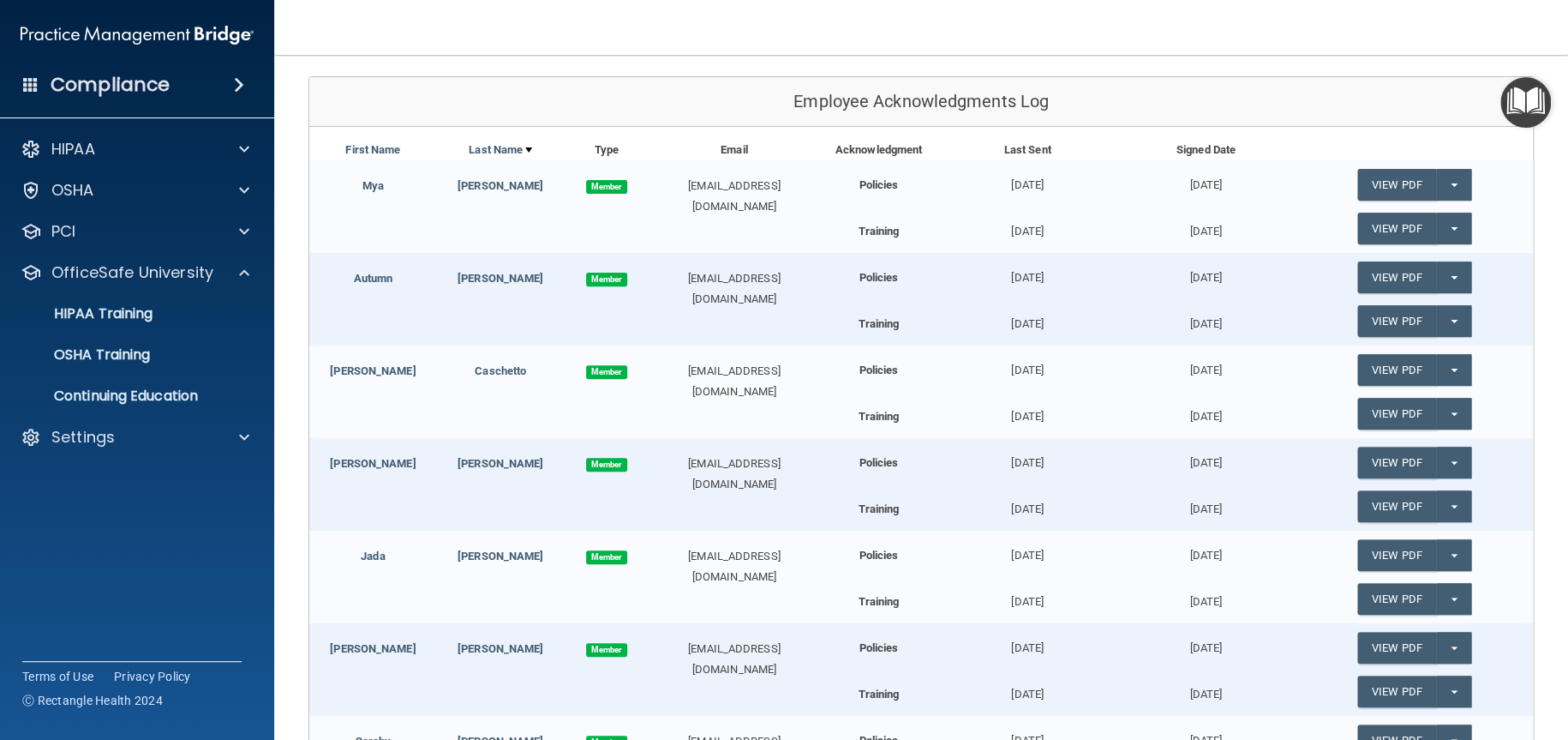
scroll to position [0, 0]
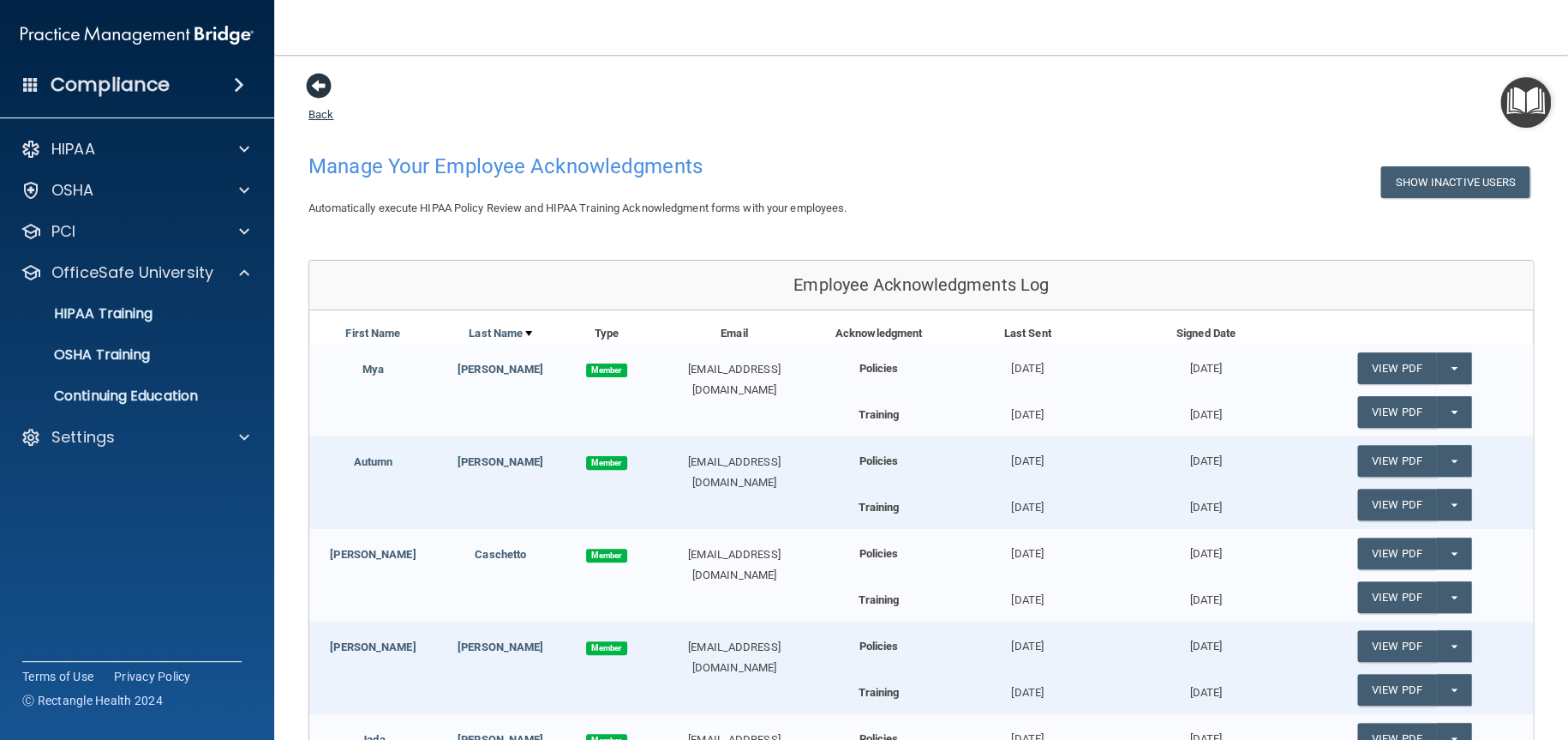
click at [317, 79] on span at bounding box center [319, 86] width 26 height 26
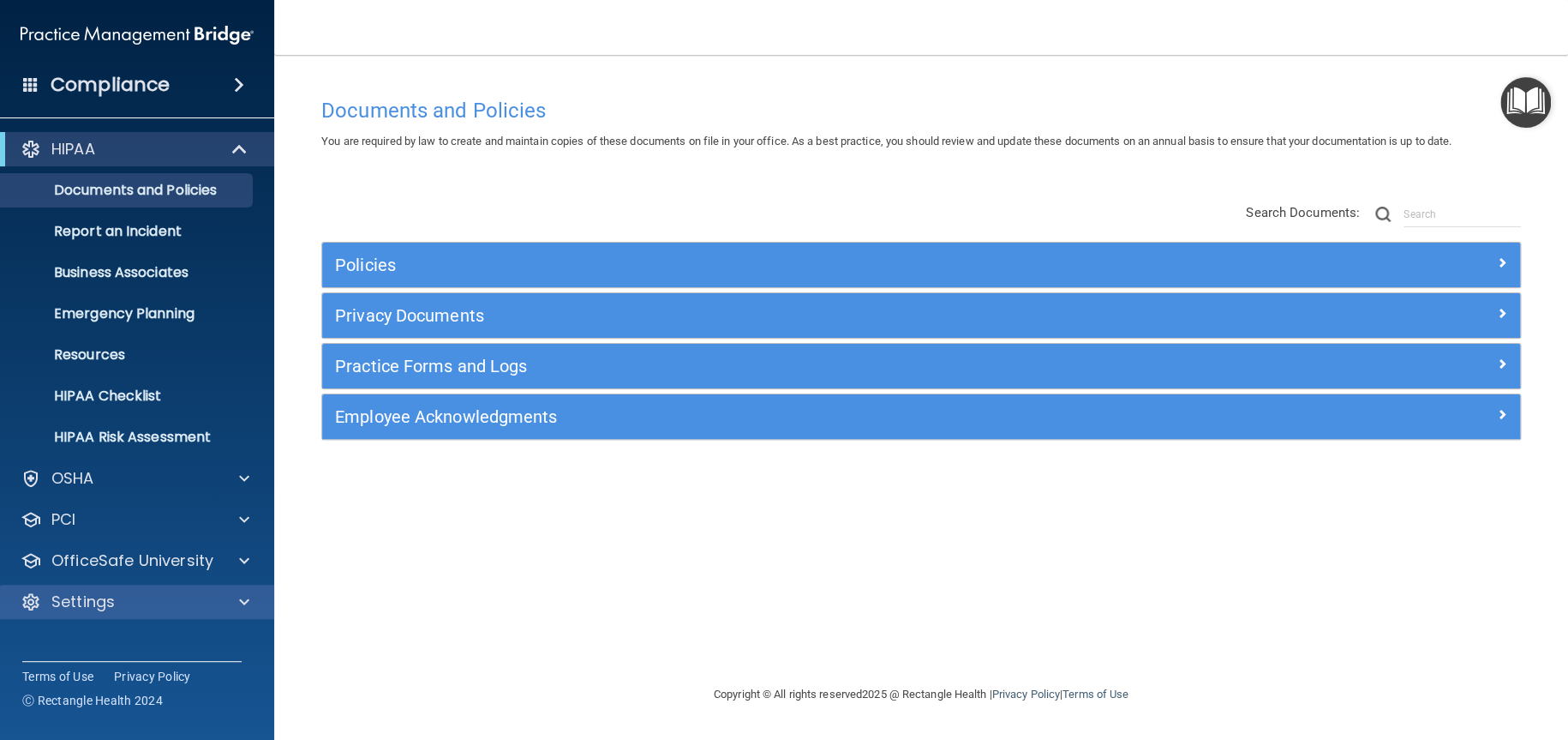
click at [206, 589] on div "Settings" at bounding box center [138, 601] width 275 height 35
click at [215, 86] on div "Compliance" at bounding box center [137, 85] width 274 height 38
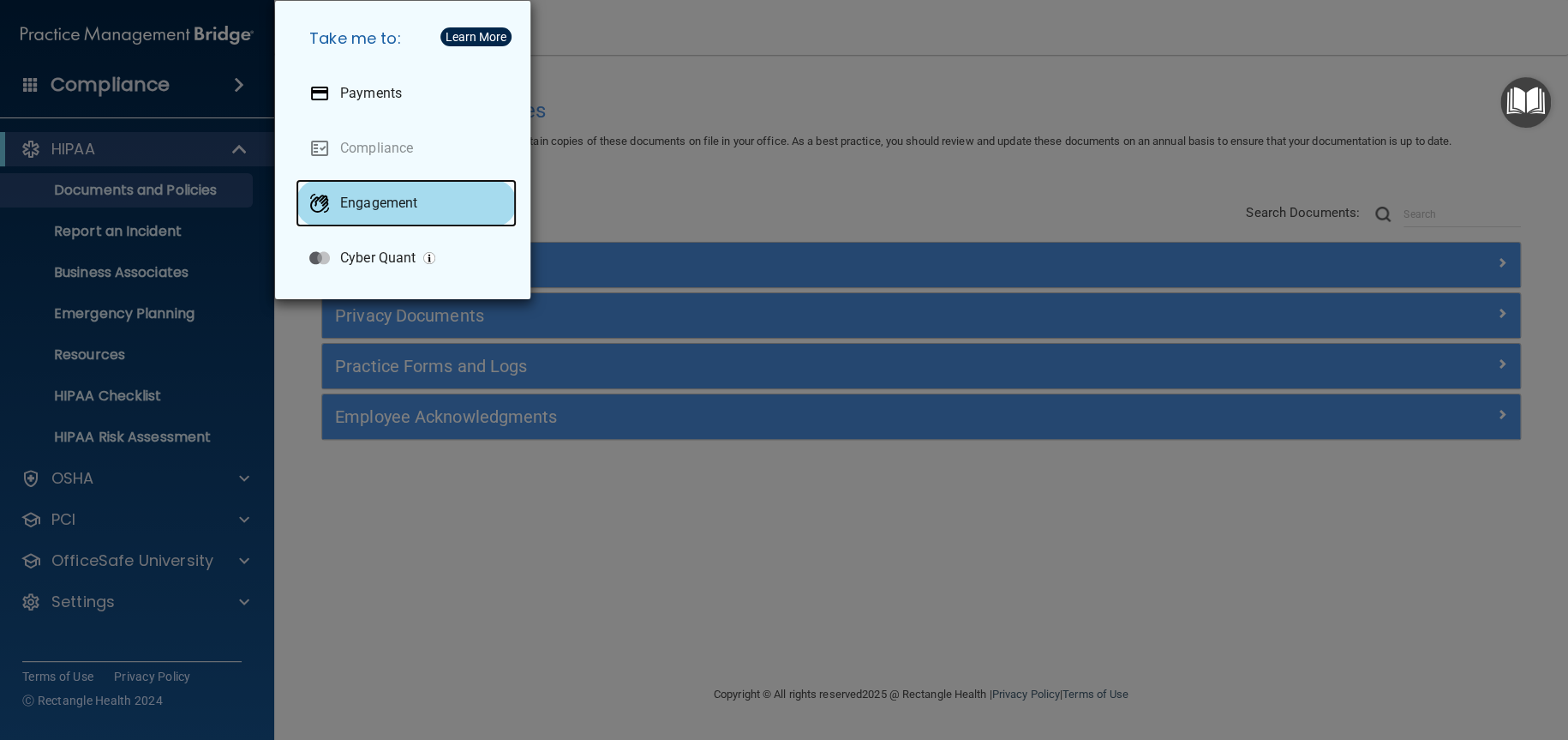
click at [375, 208] on p "Engagement" at bounding box center [379, 203] width 77 height 17
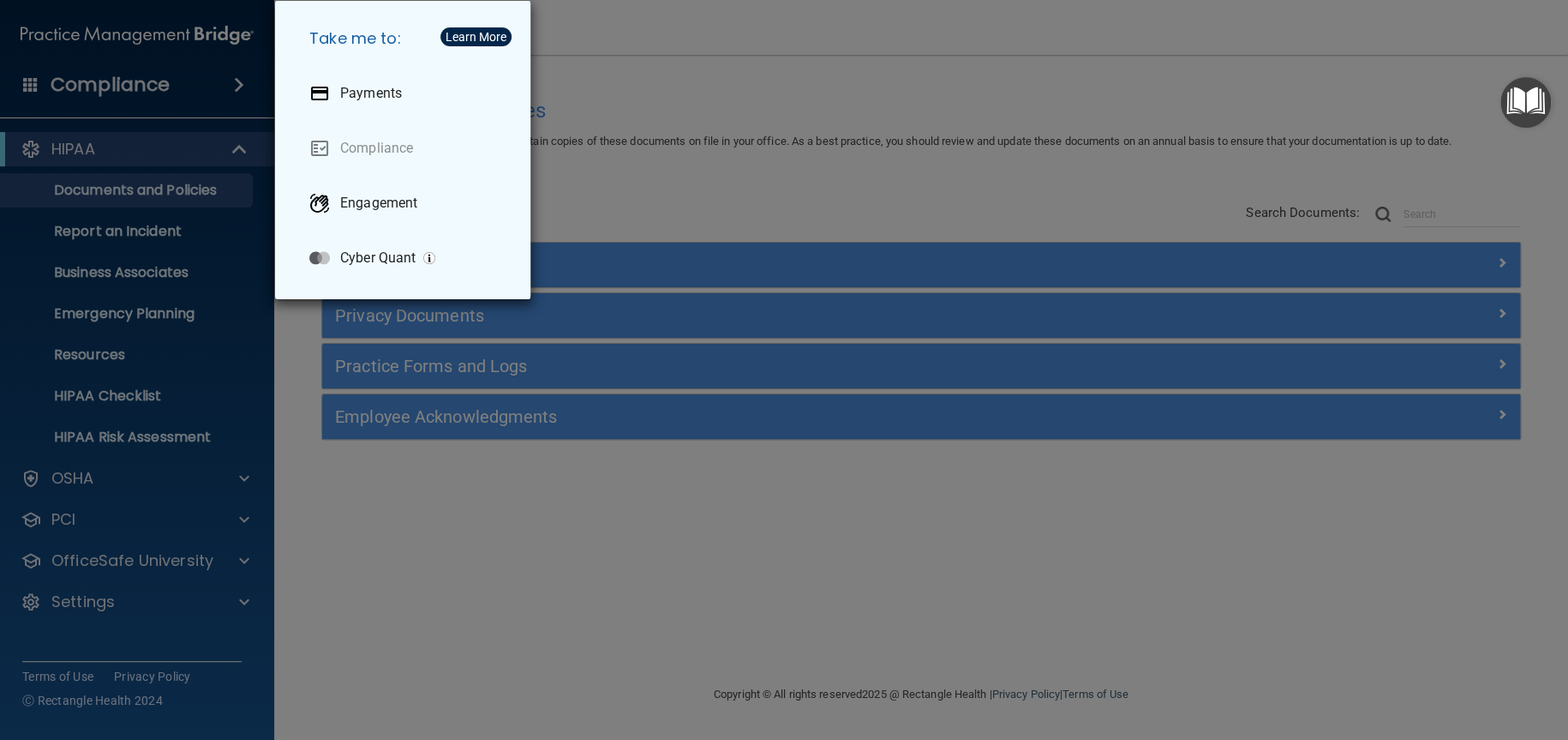
click at [182, 79] on div "Take me to: Payments Compliance Engagement Cyber Quant" at bounding box center [784, 370] width 1568 height 740
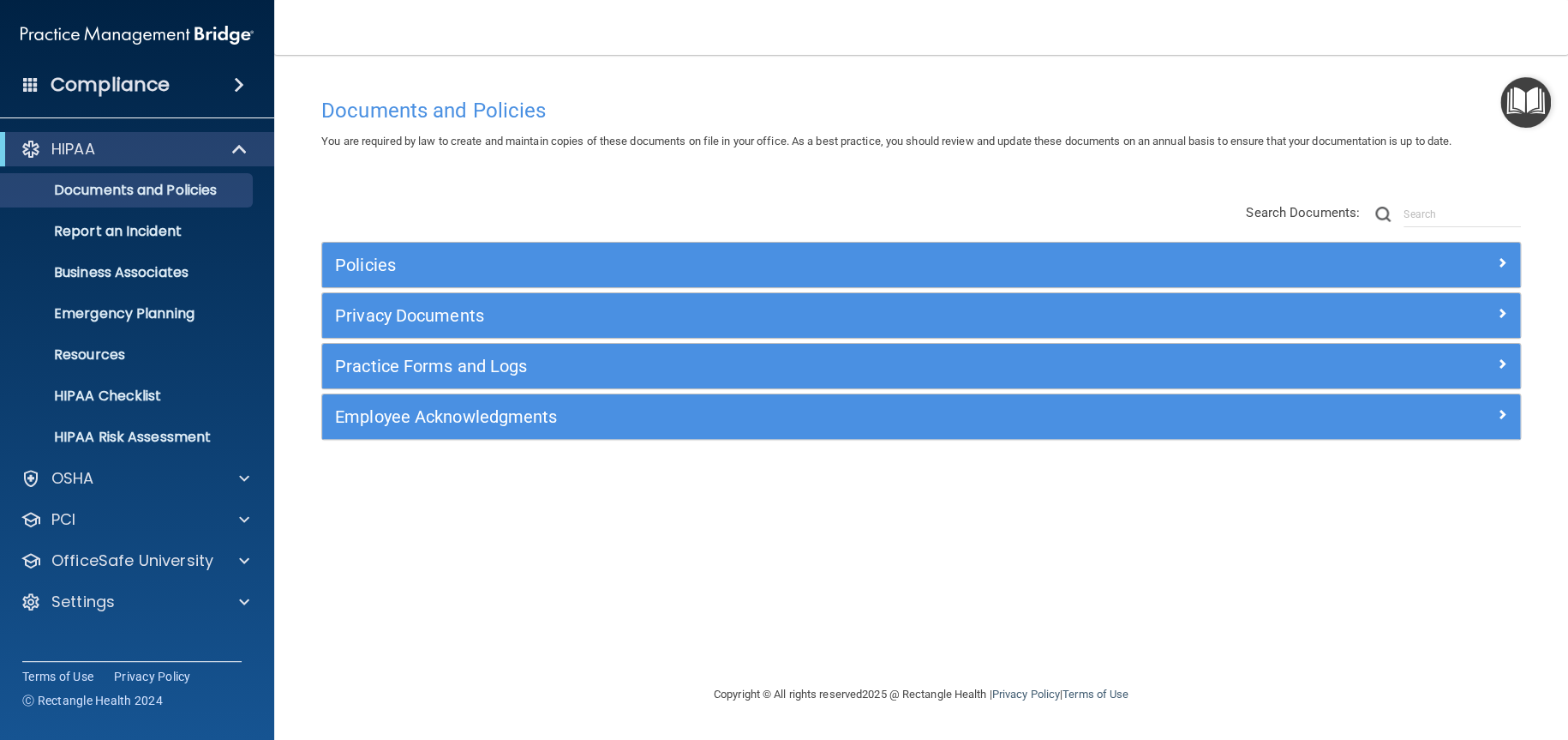
click at [141, 85] on h4 "Compliance" at bounding box center [110, 85] width 119 height 24
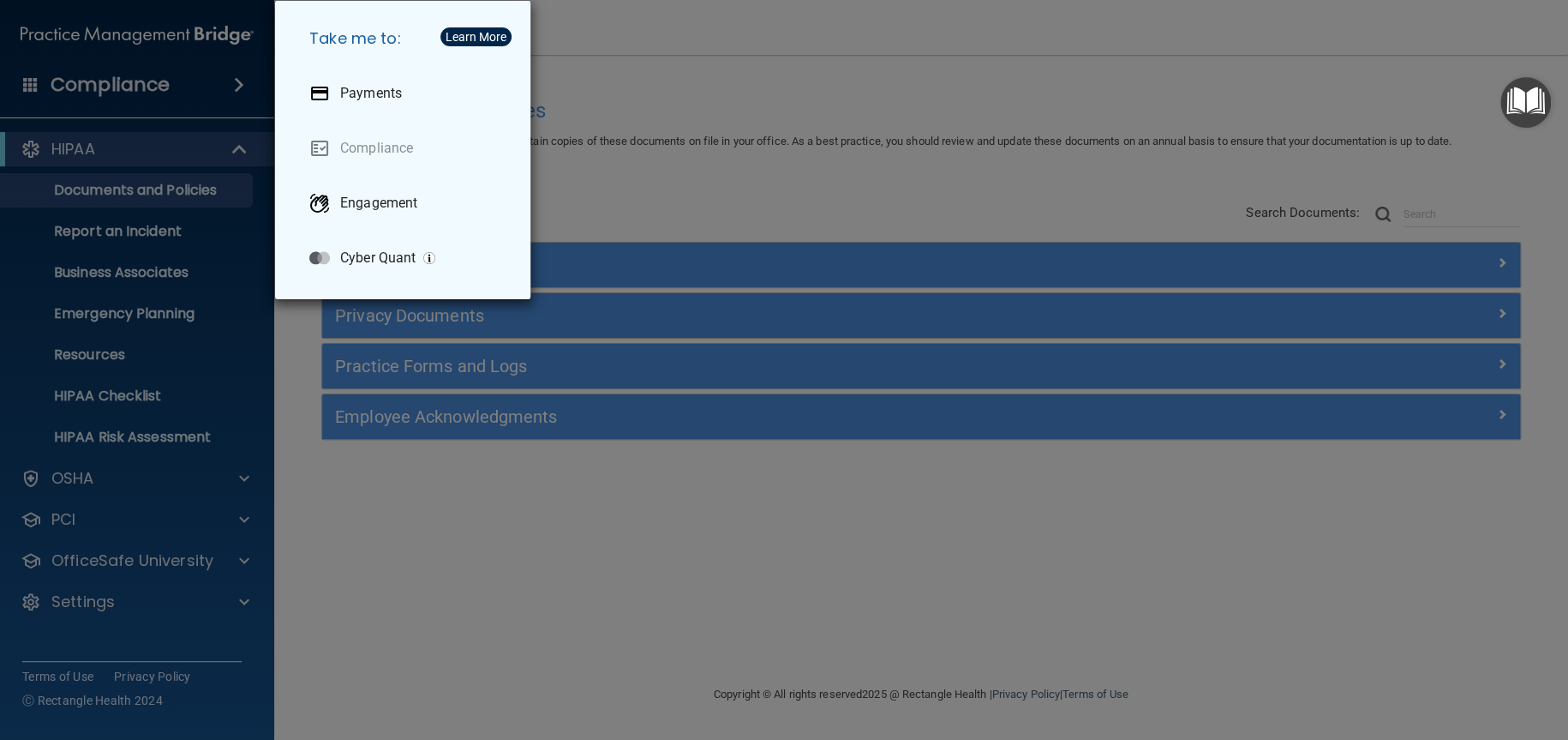
click at [187, 484] on div "Take me to: Payments Compliance Engagement Cyber Quant" at bounding box center [784, 370] width 1568 height 740
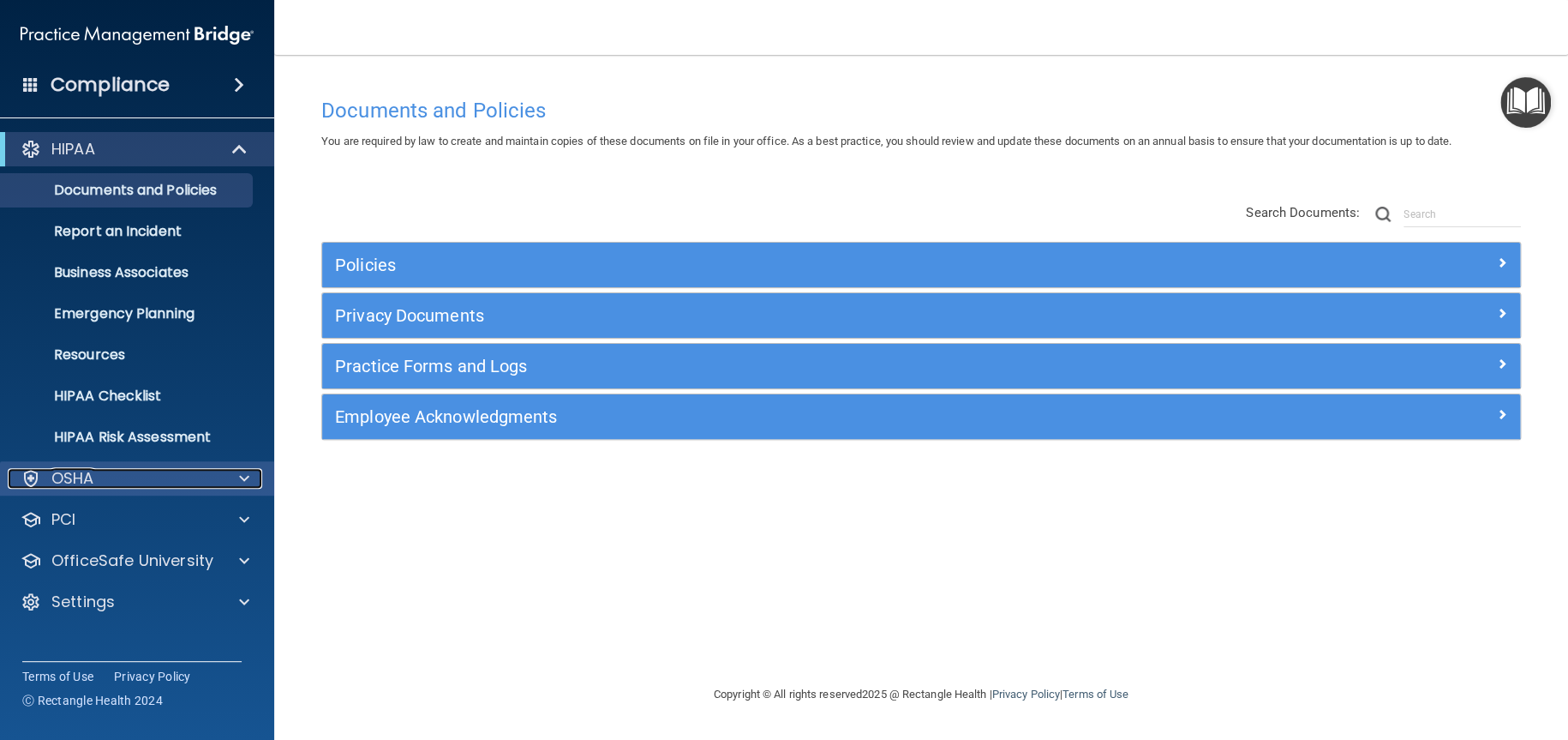
click at [229, 482] on div at bounding box center [241, 478] width 43 height 21
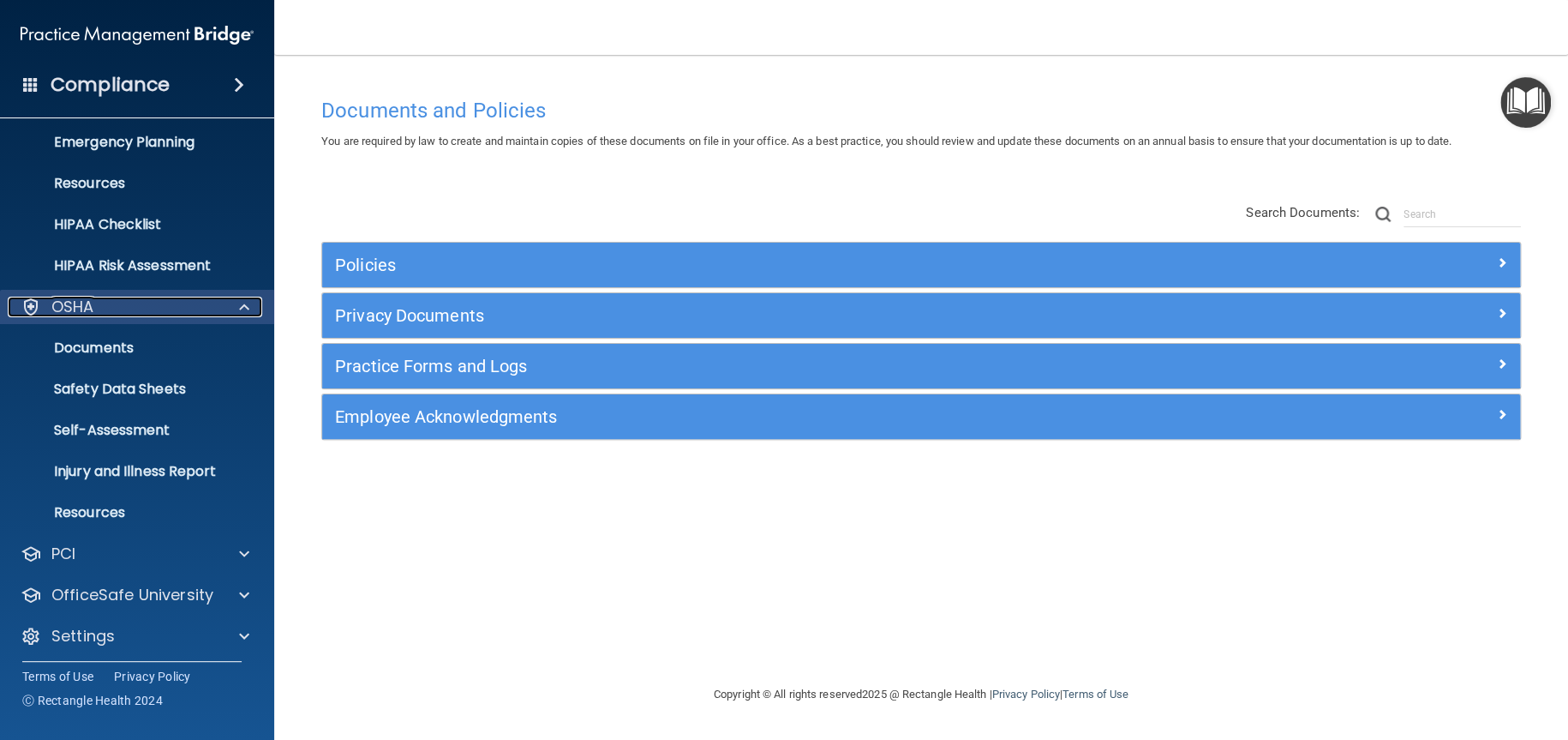
scroll to position [176, 0]
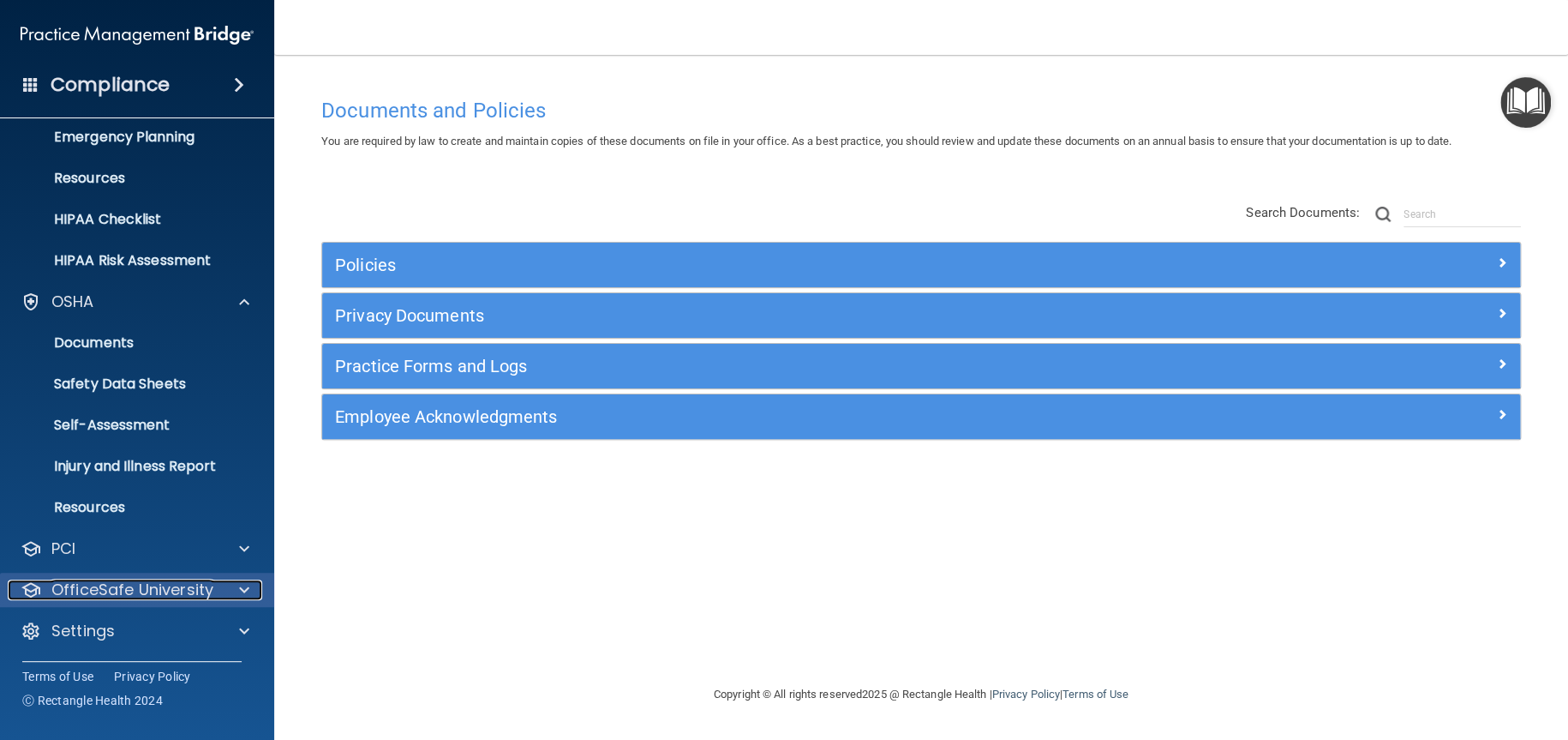
click at [179, 592] on p "OfficeSafe University" at bounding box center [133, 590] width 162 height 21
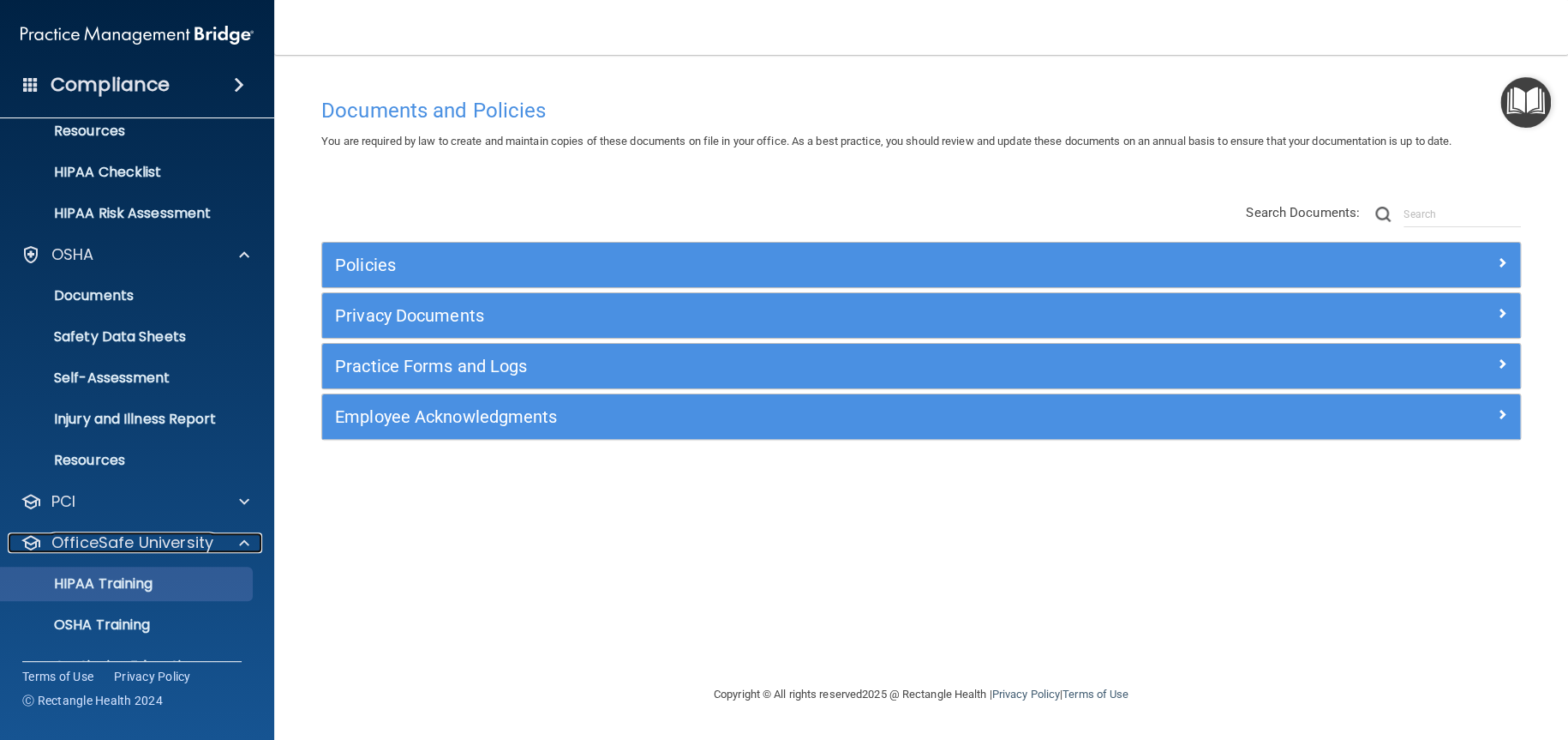
scroll to position [300, 0]
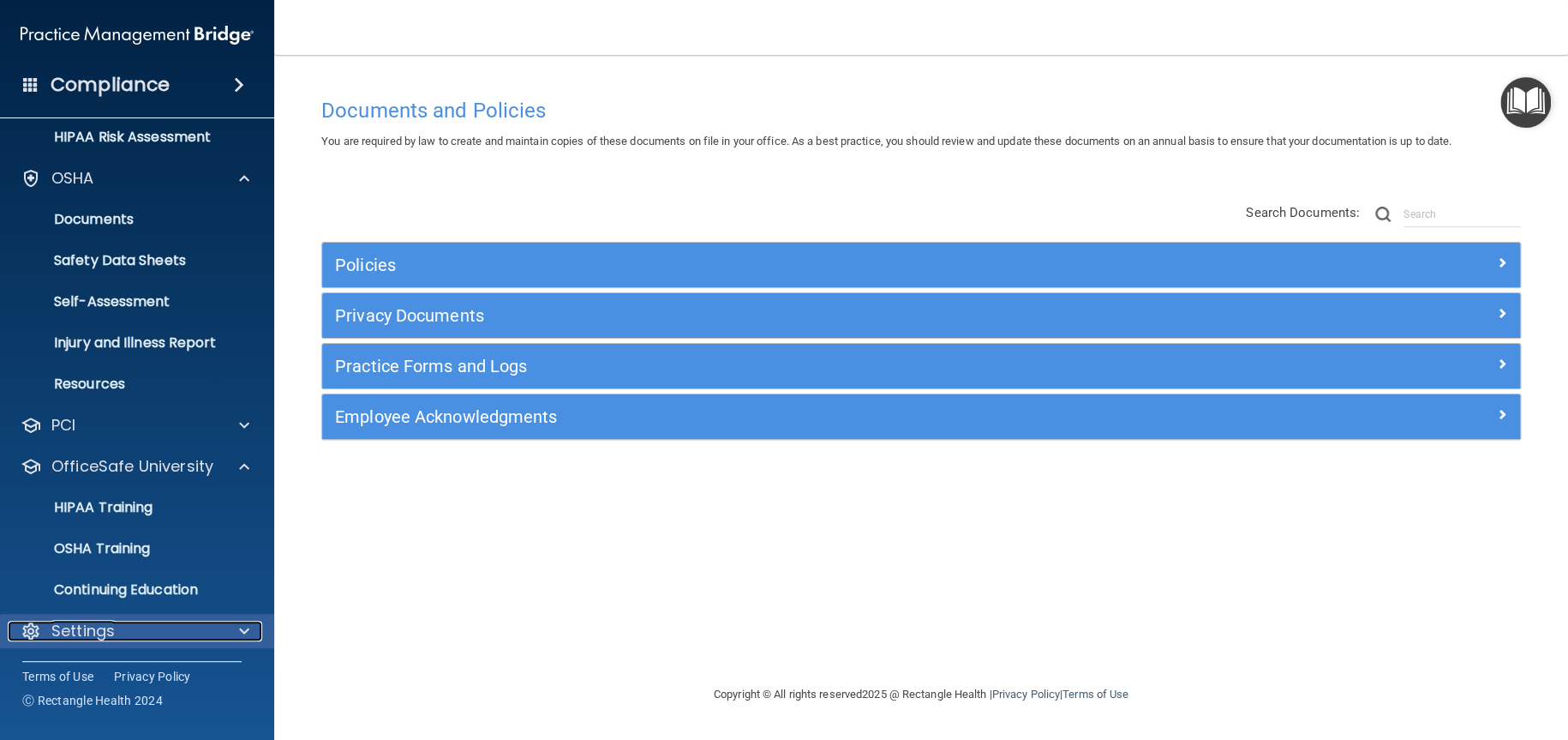
click at [162, 627] on div "Settings" at bounding box center [114, 630] width 213 height 21
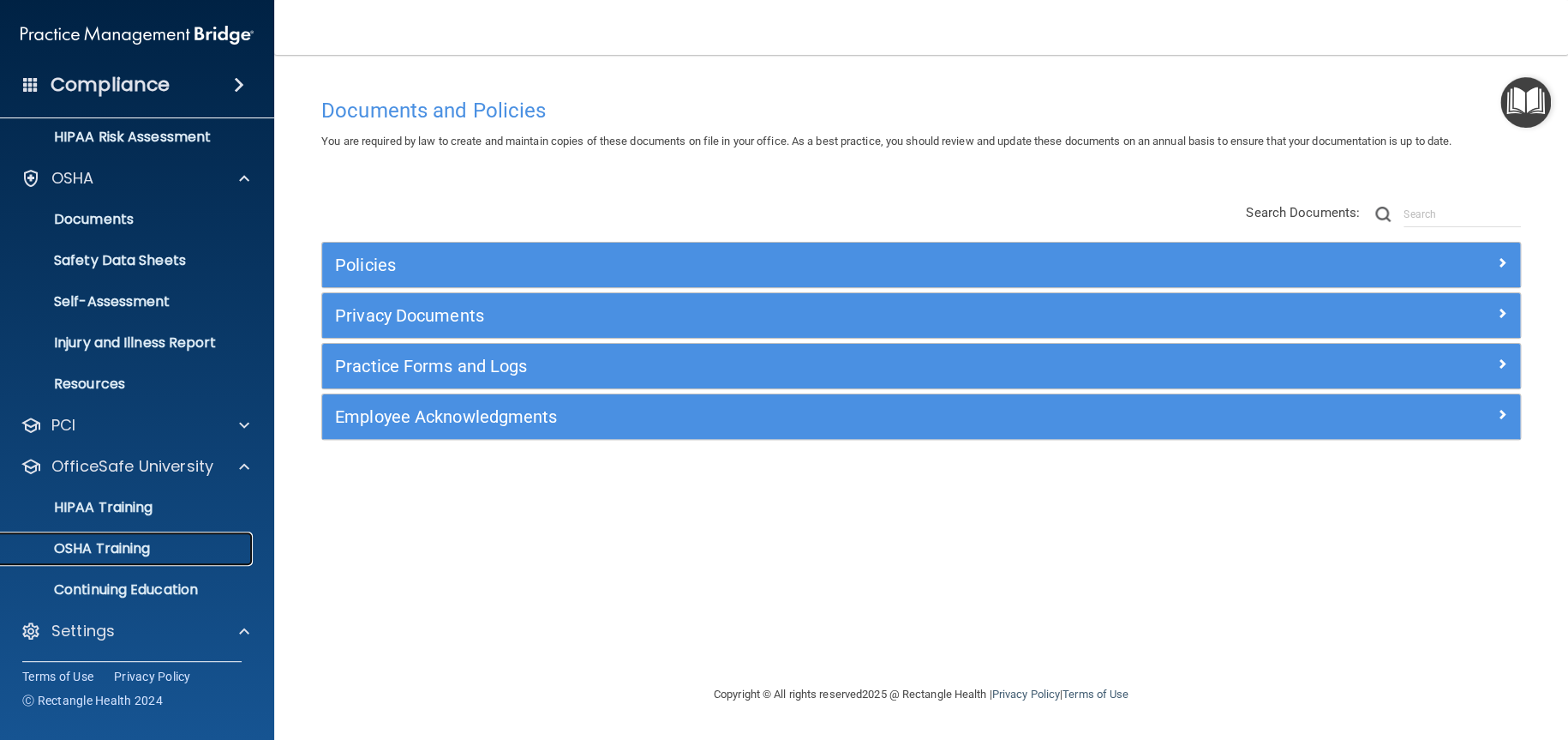
click at [118, 535] on link "OSHA Training" at bounding box center [118, 548] width 270 height 35
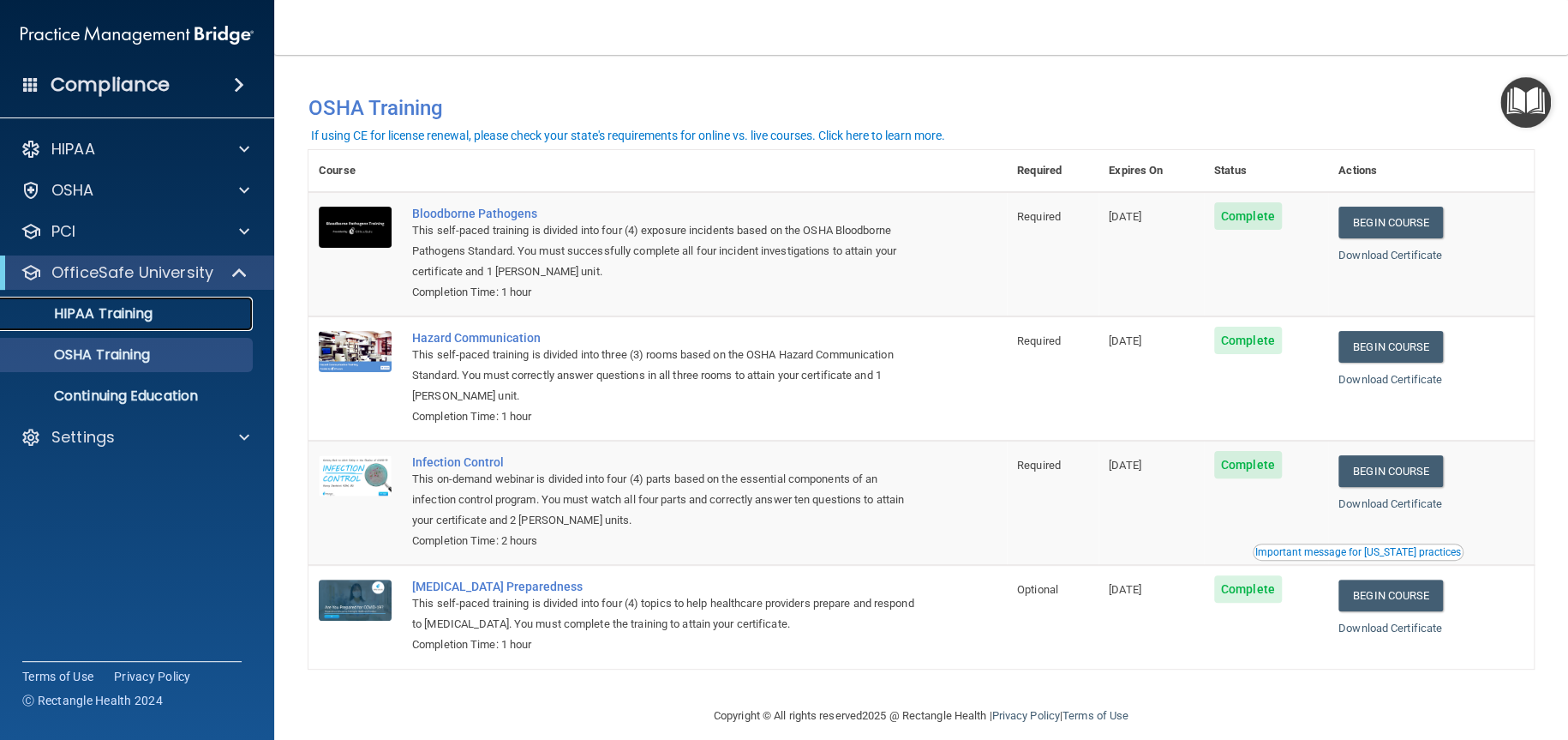
click at [138, 310] on p "HIPAA Training" at bounding box center [81, 313] width 141 height 17
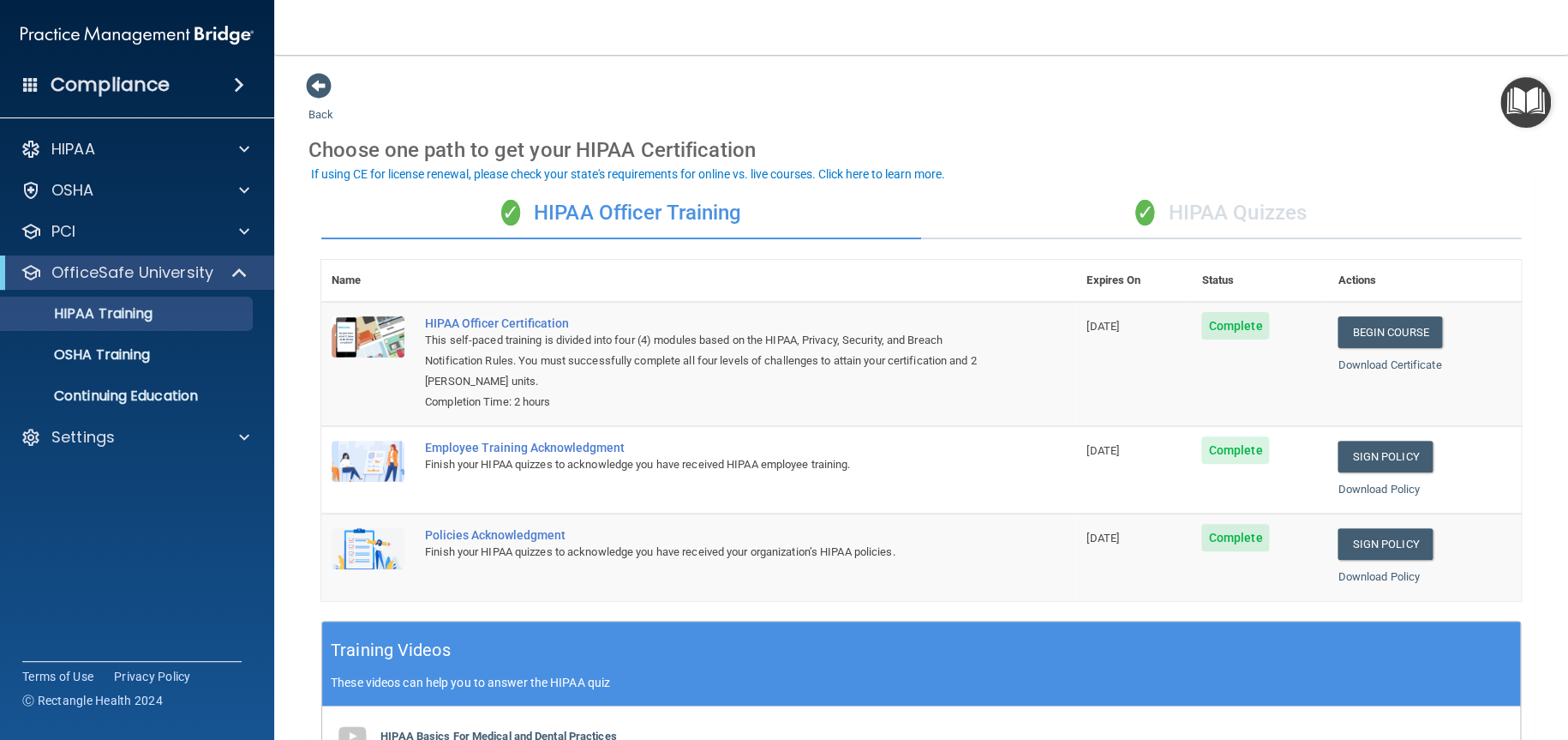
click at [1246, 209] on div "✓ HIPAA Quizzes" at bounding box center [1221, 214] width 600 height 51
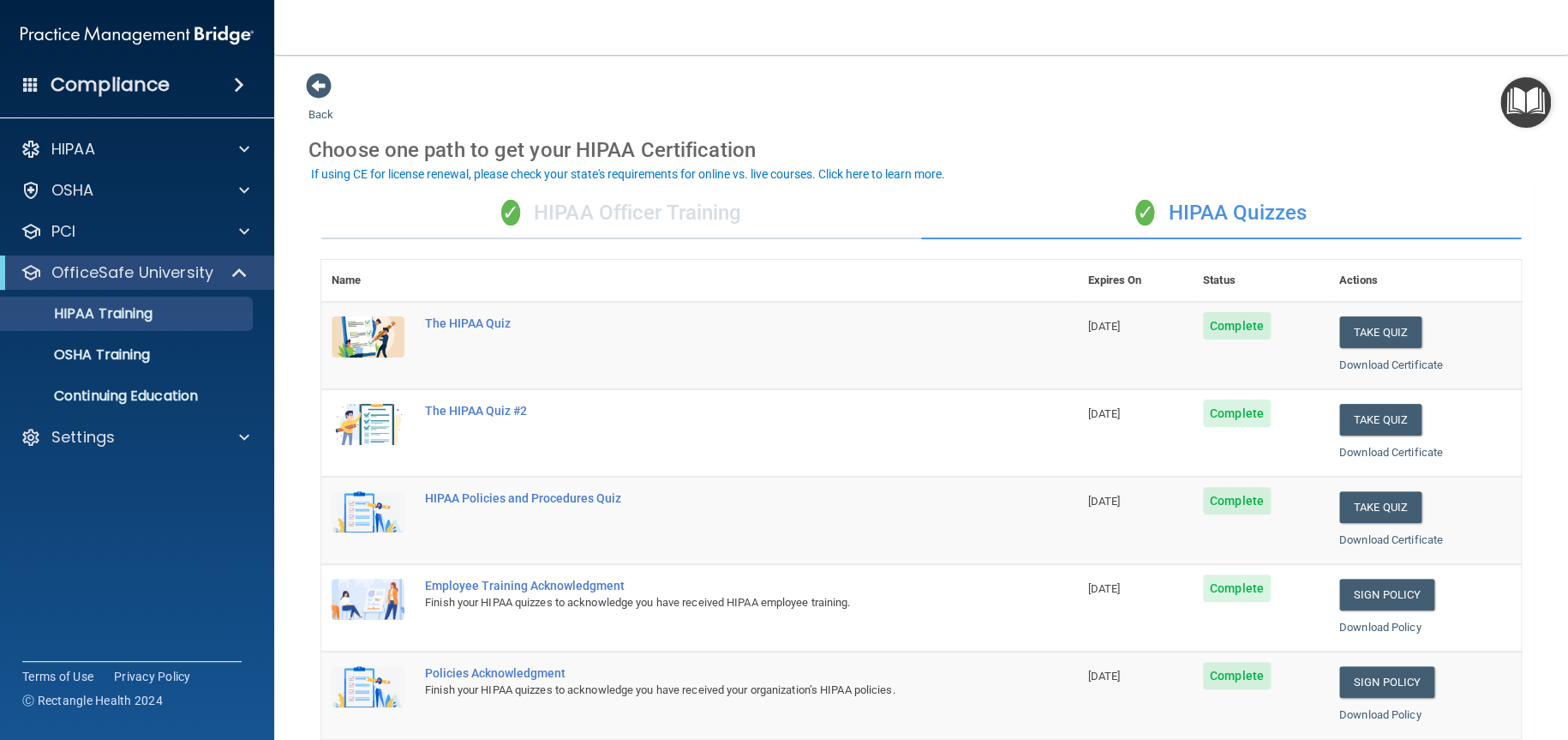
click at [743, 172] on div "If using CE for license renewal, please check your state's requirements for onl…" at bounding box center [627, 174] width 634 height 12
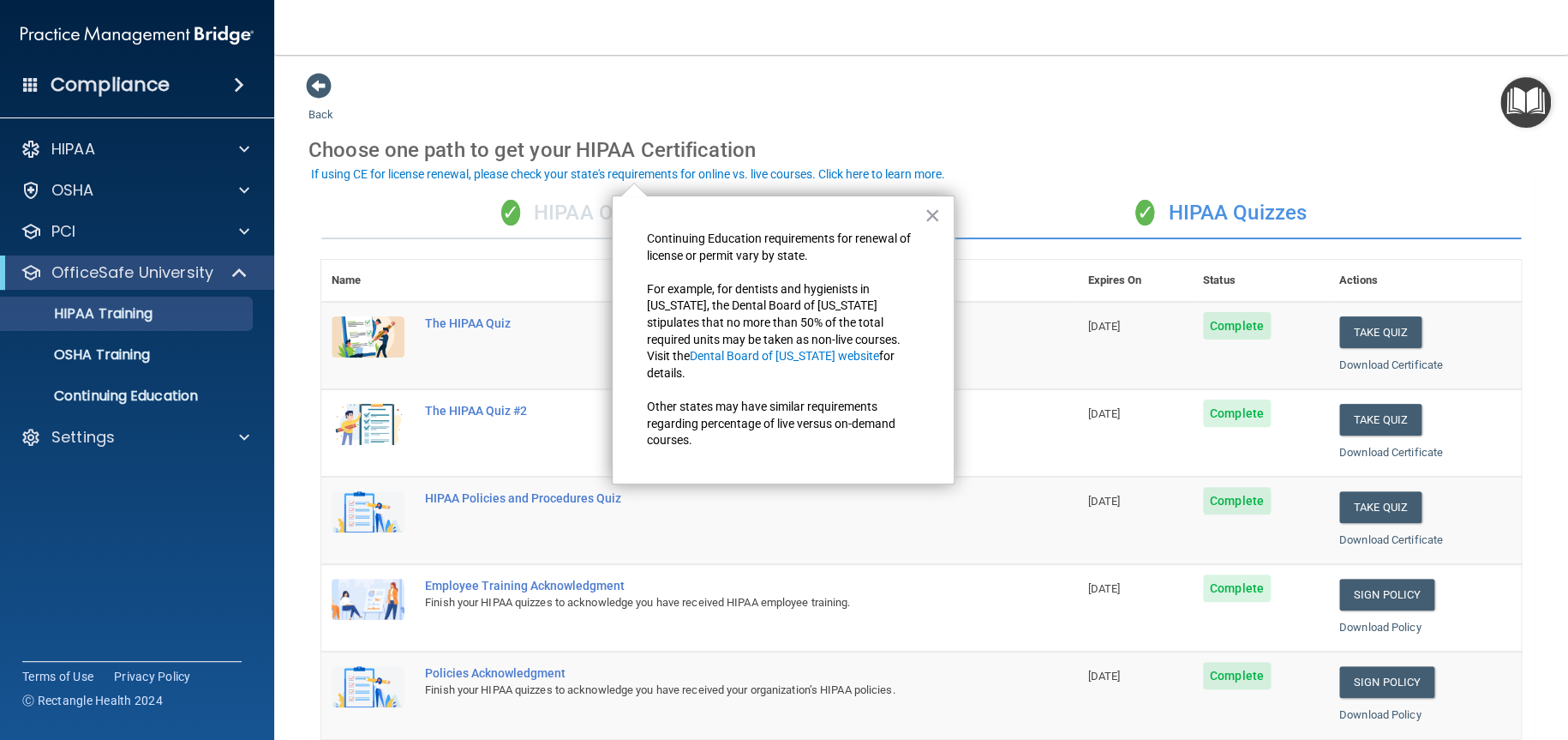
click at [1159, 88] on div "Back Choose one path to get your HIPAA Certification ✓ HIPAA Officer Training ✓…" at bounding box center [921, 647] width 1226 height 1150
click at [202, 235] on div "PCI" at bounding box center [114, 231] width 213 height 21
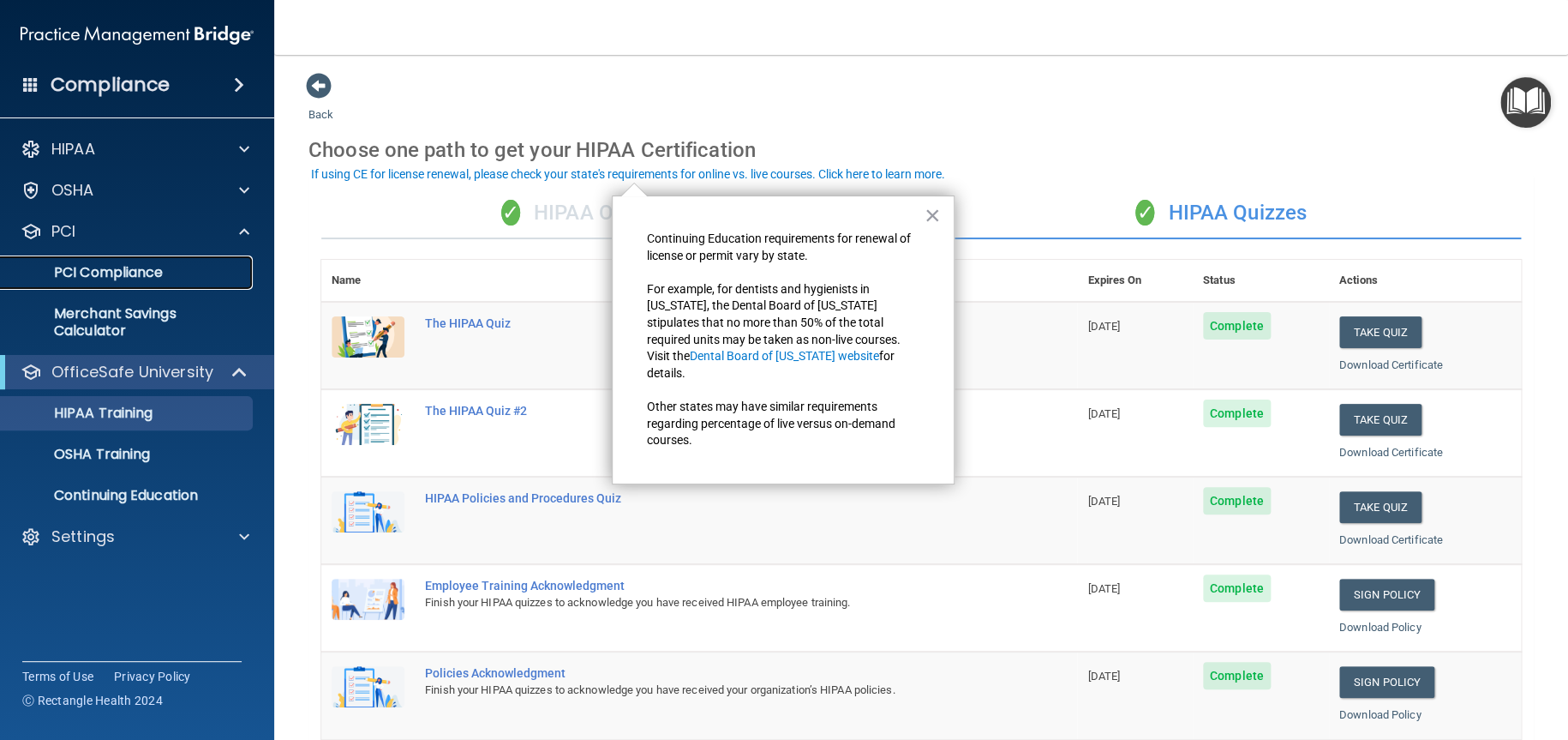
click at [122, 267] on p "PCI Compliance" at bounding box center [128, 272] width 233 height 17
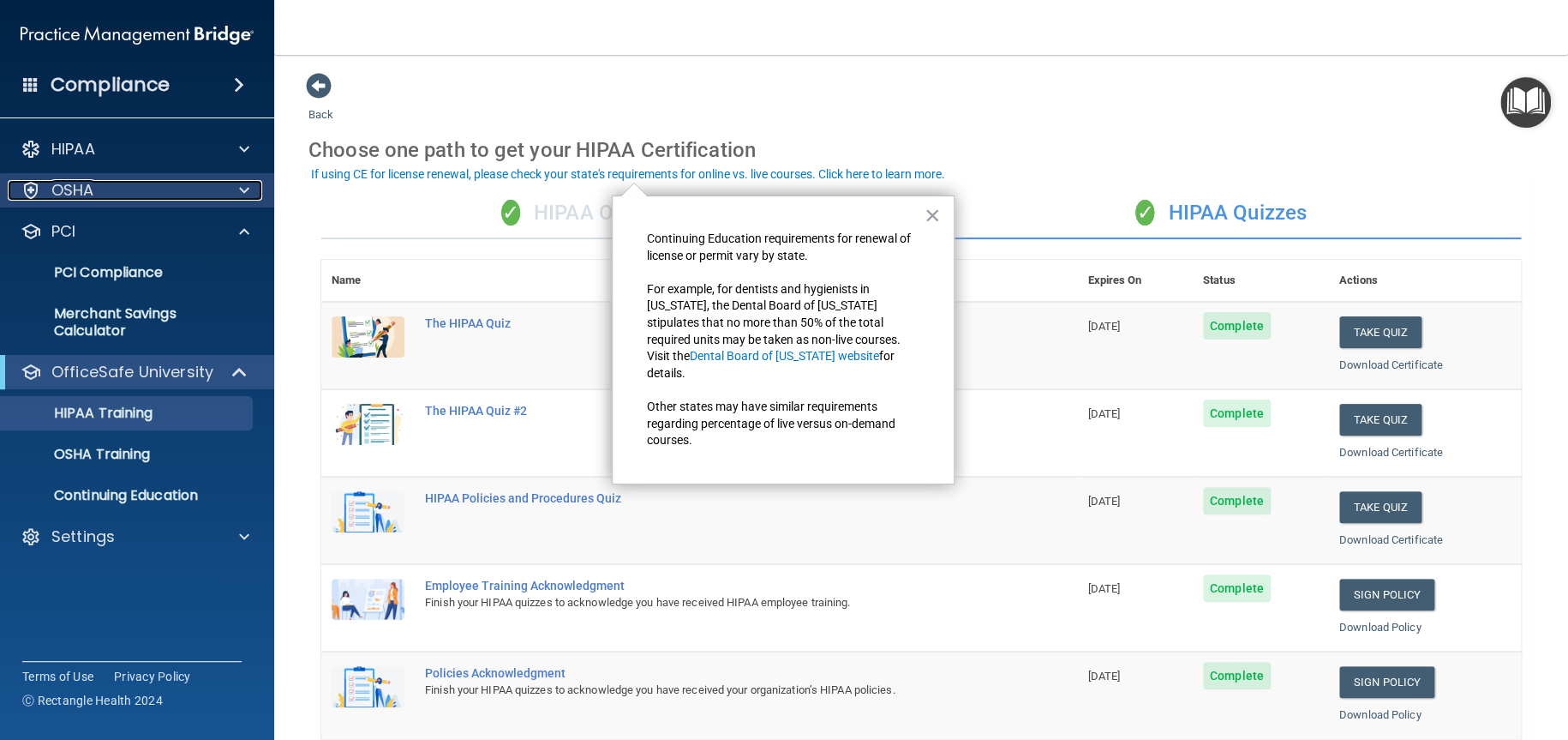
click at [237, 193] on div at bounding box center [241, 190] width 43 height 21
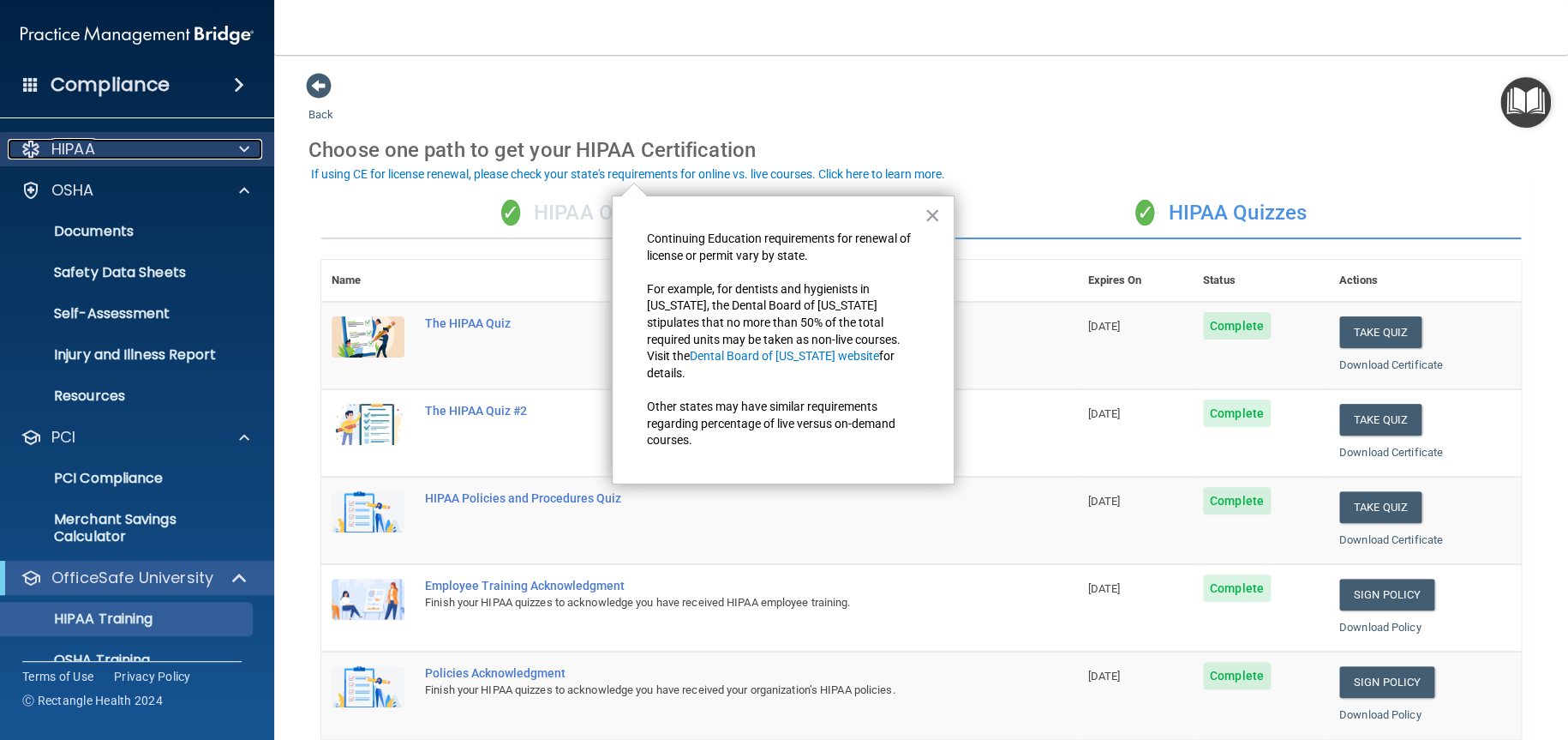
click at [103, 139] on div "HIPAA" at bounding box center [114, 148] width 213 height 21
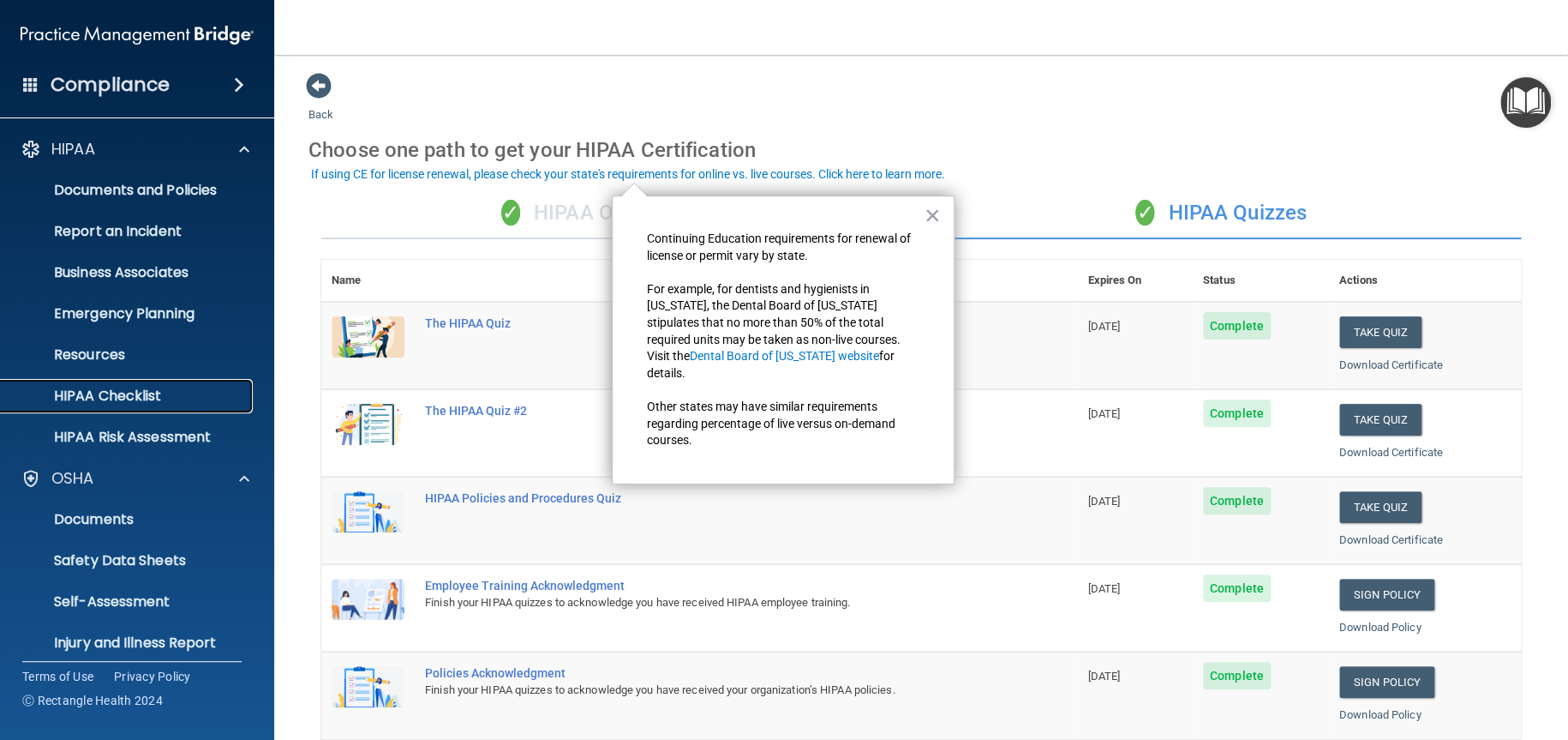
click at [94, 390] on p "HIPAA Checklist" at bounding box center [128, 396] width 233 height 17
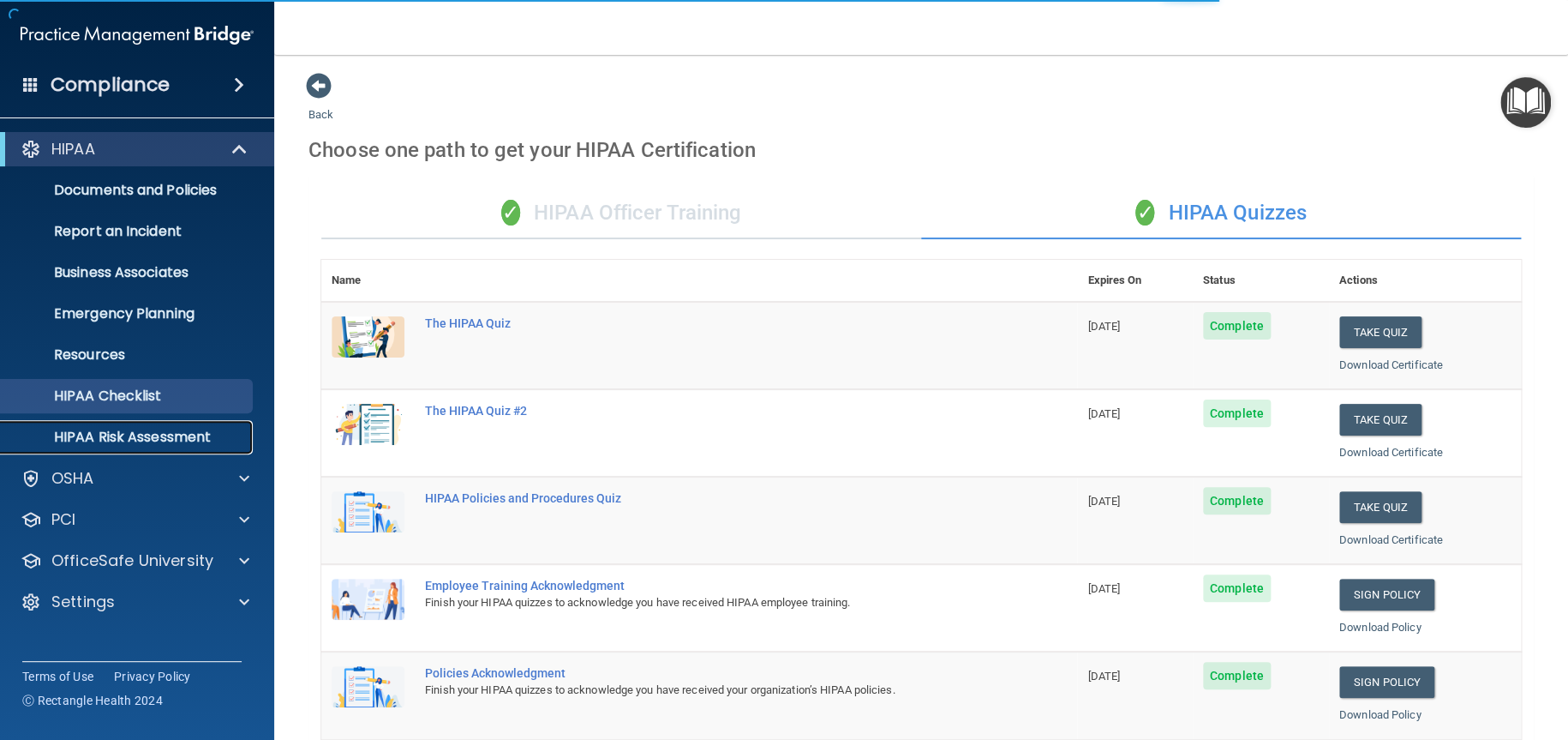
click at [116, 433] on p "HIPAA Risk Assessment" at bounding box center [128, 436] width 233 height 17
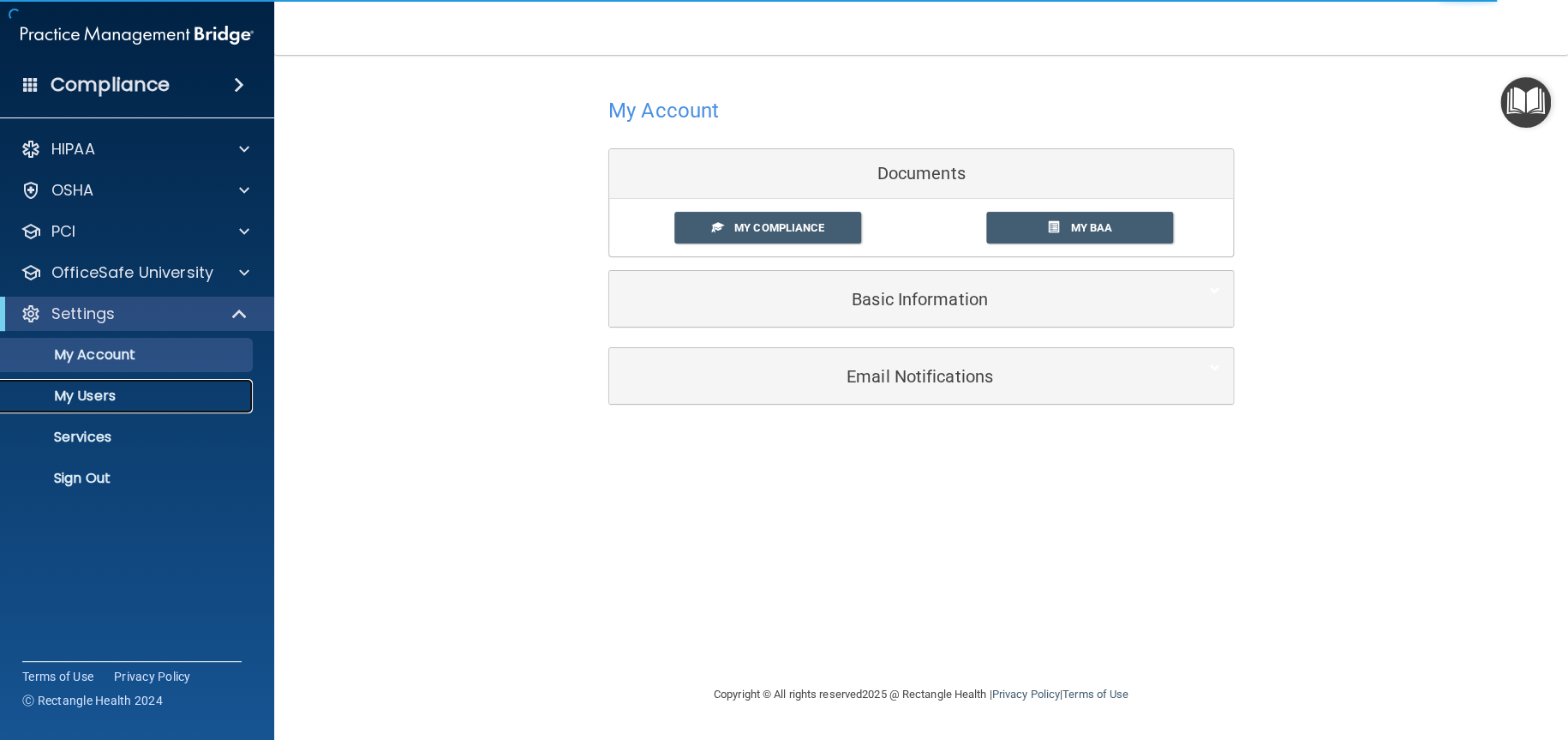
click at [179, 405] on link "My Users" at bounding box center [118, 396] width 270 height 35
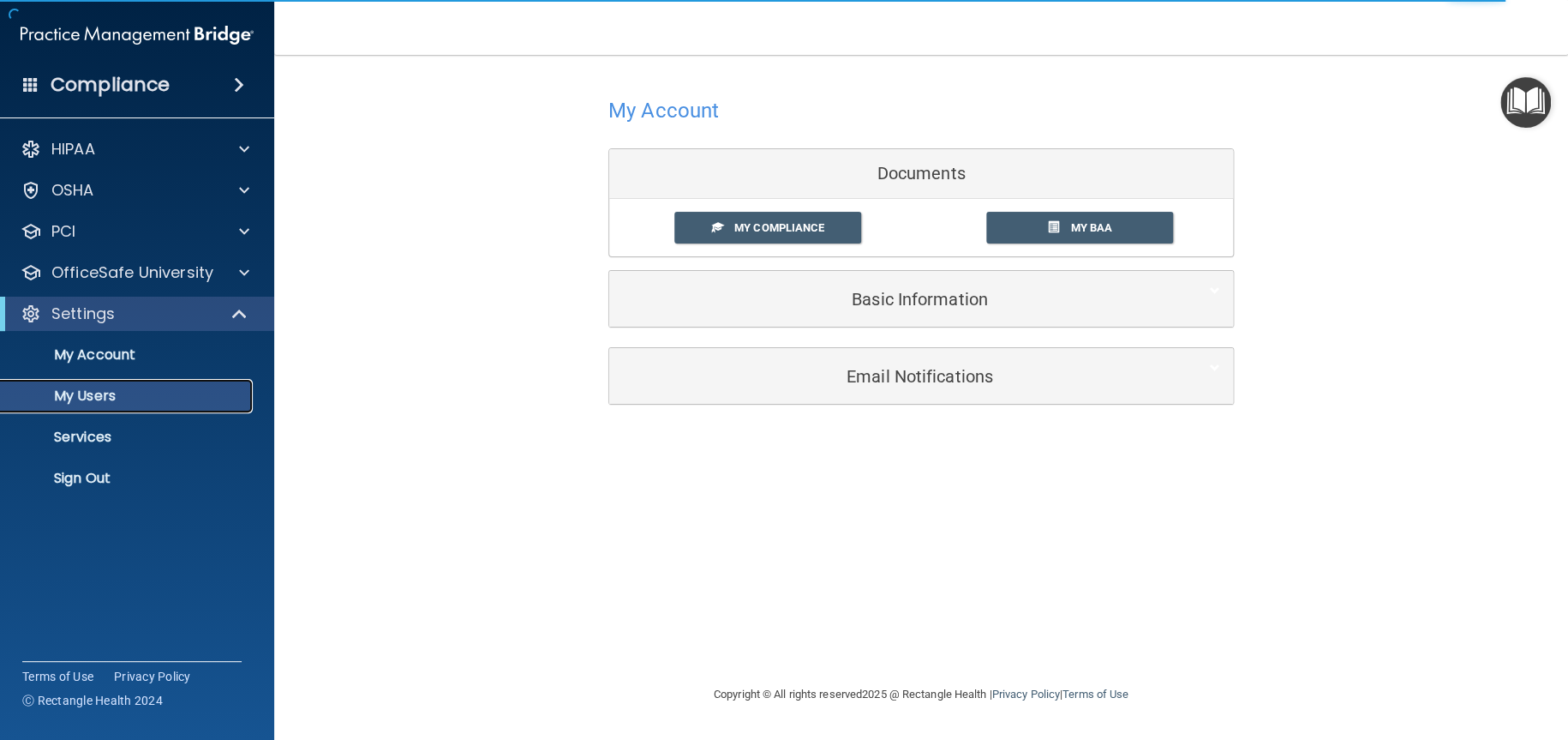
select select "20"
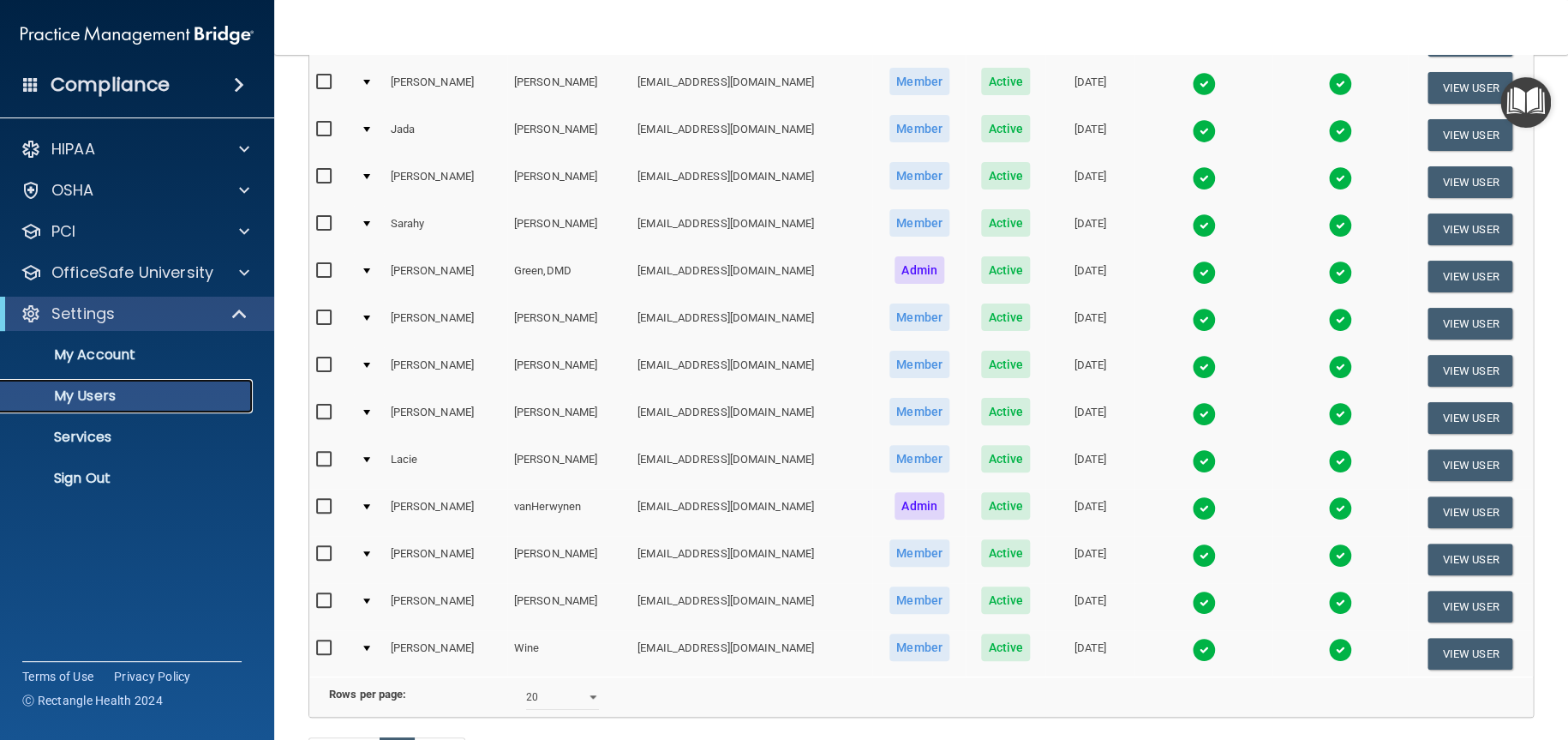
scroll to position [317, 0]
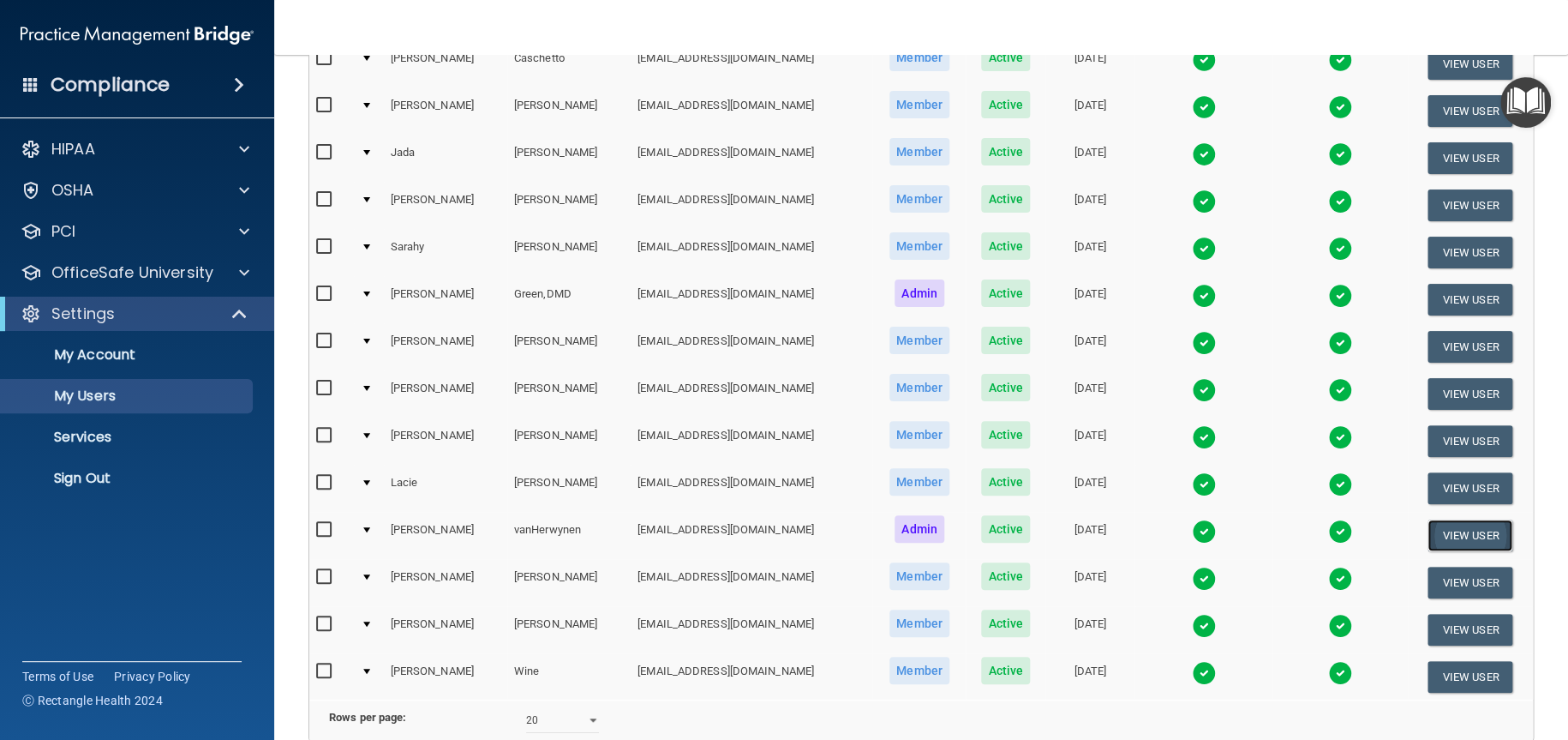
click at [1447, 529] on button "View User" at bounding box center [1470, 535] width 85 height 32
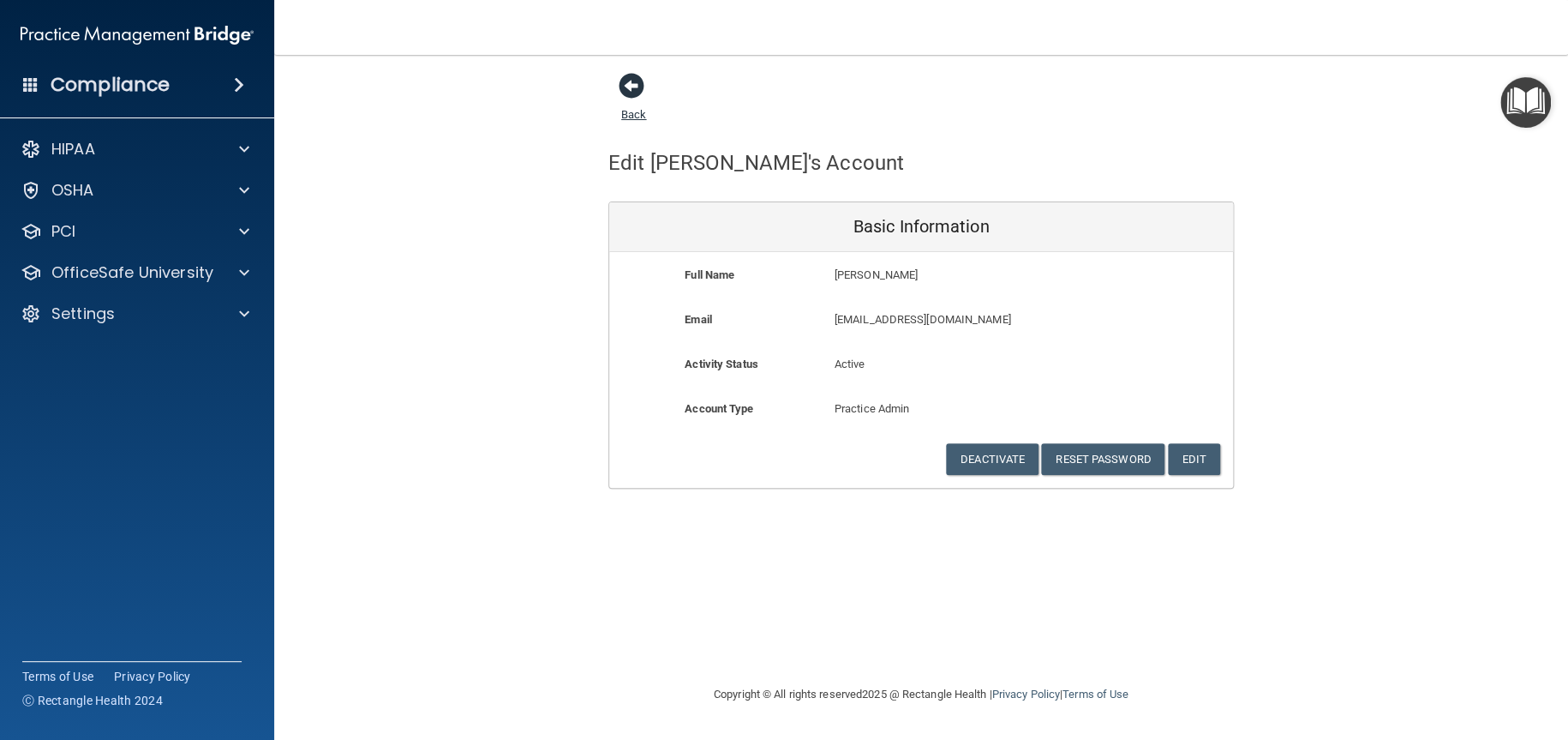
click at [637, 88] on span at bounding box center [631, 86] width 26 height 26
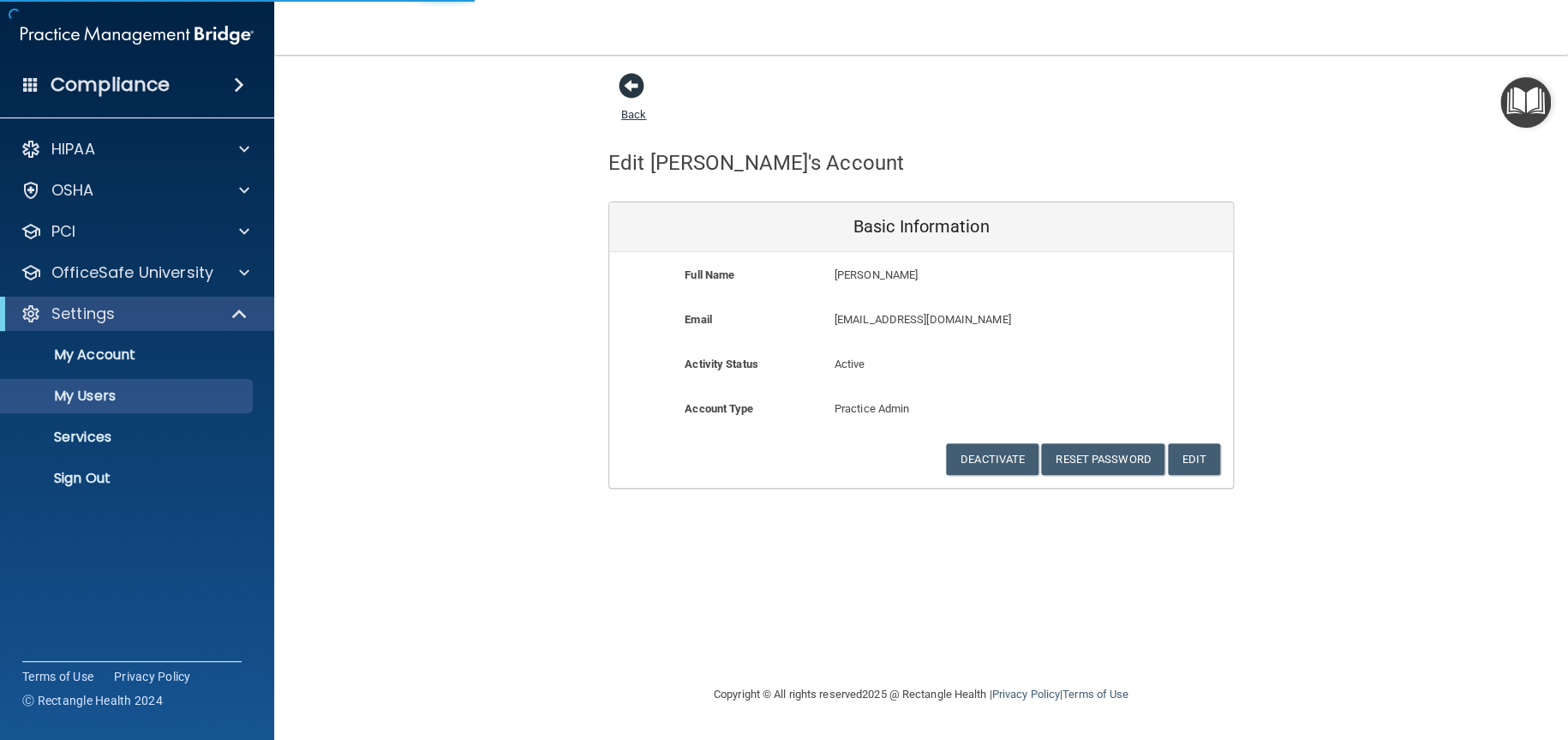
select select "20"
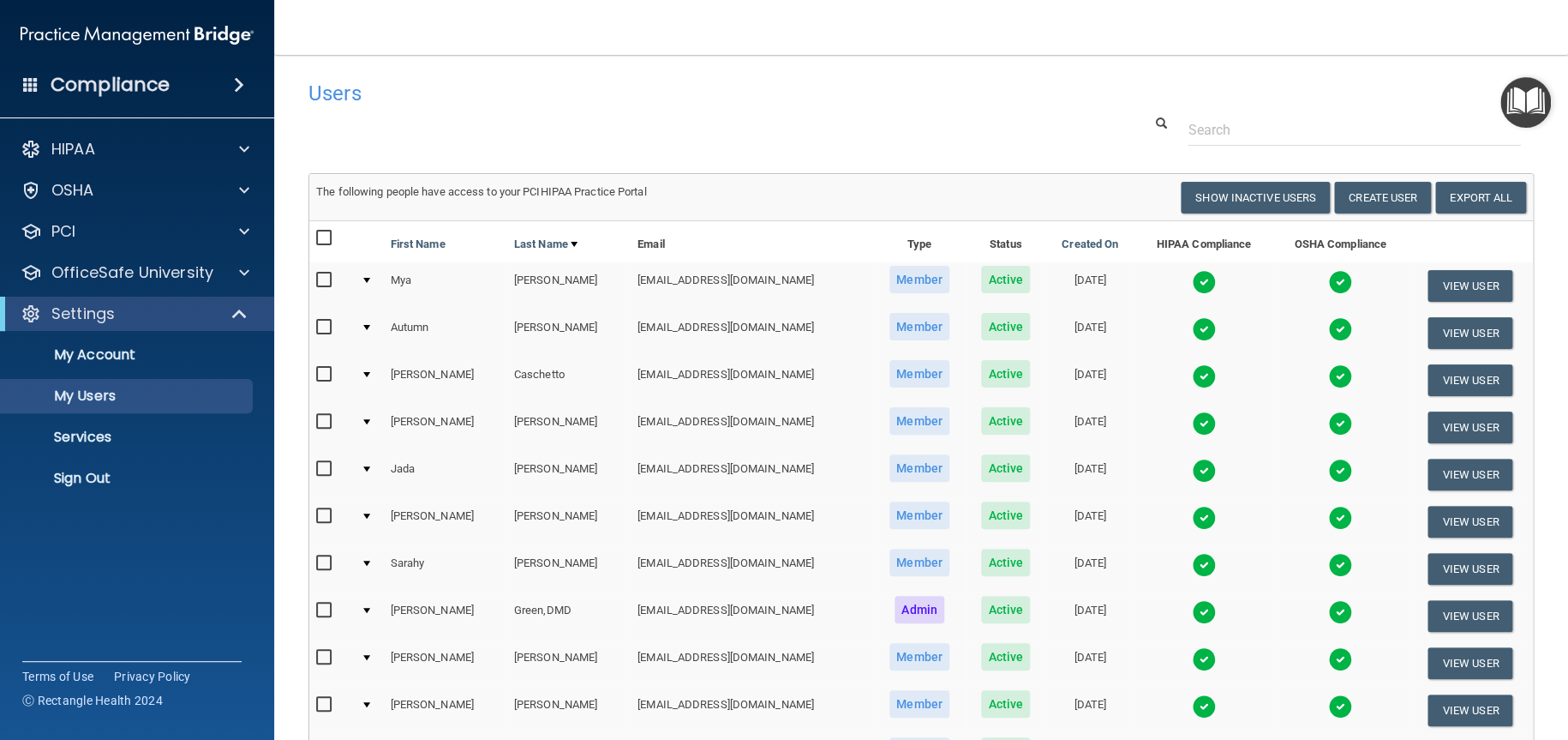
click at [323, 237] on input "checkbox" at bounding box center [326, 238] width 20 height 14
checkbox input "true"
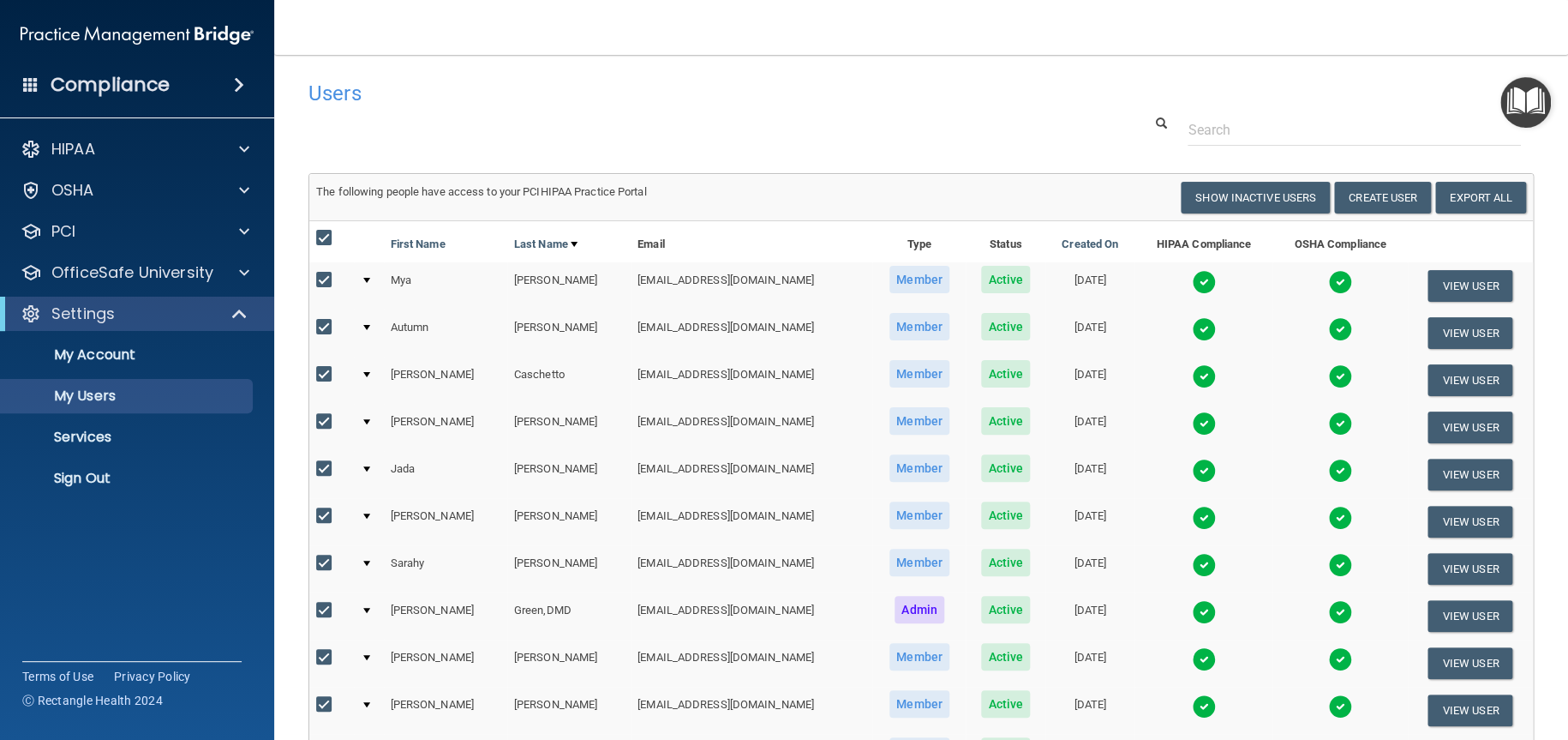
checkbox input "true"
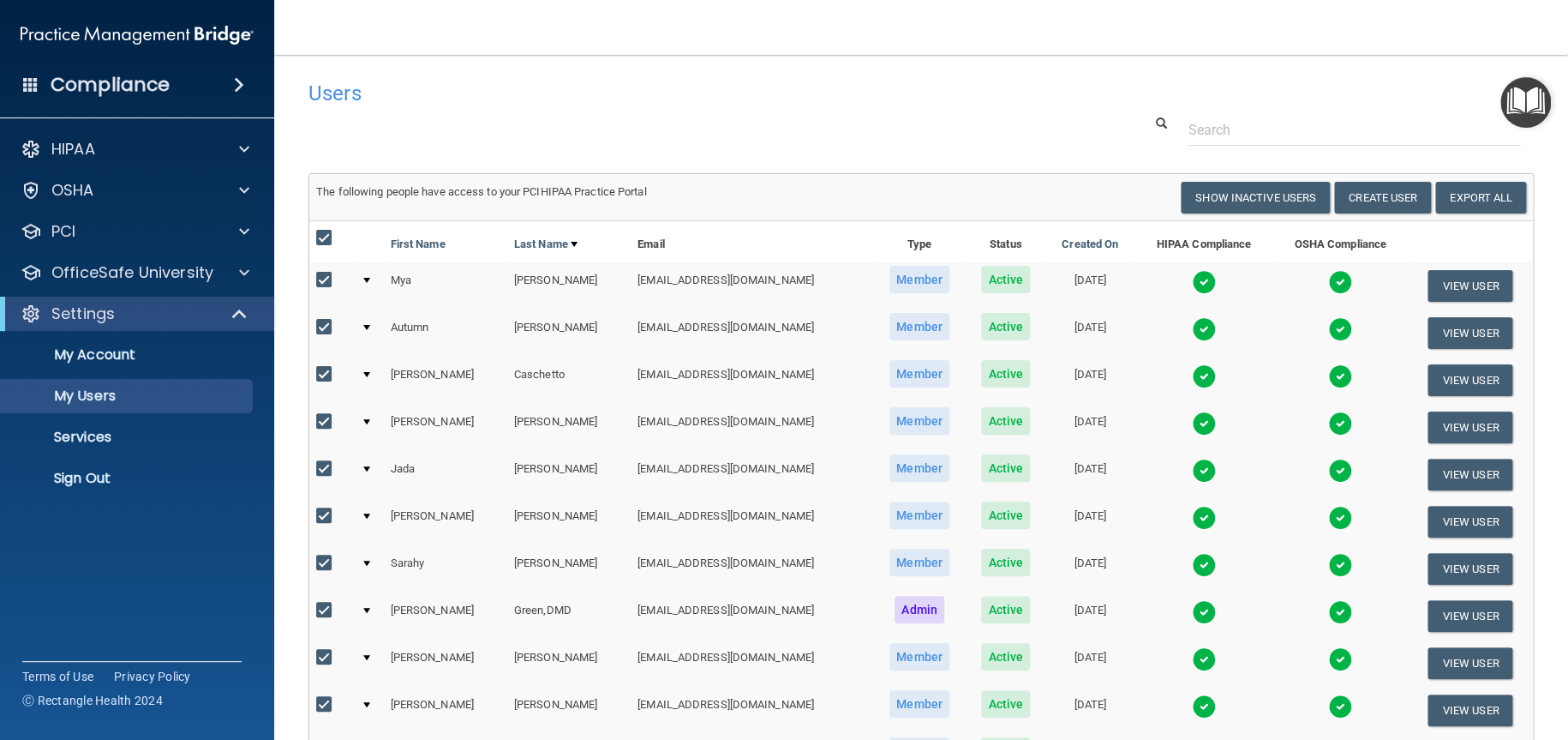
checkbox input "true"
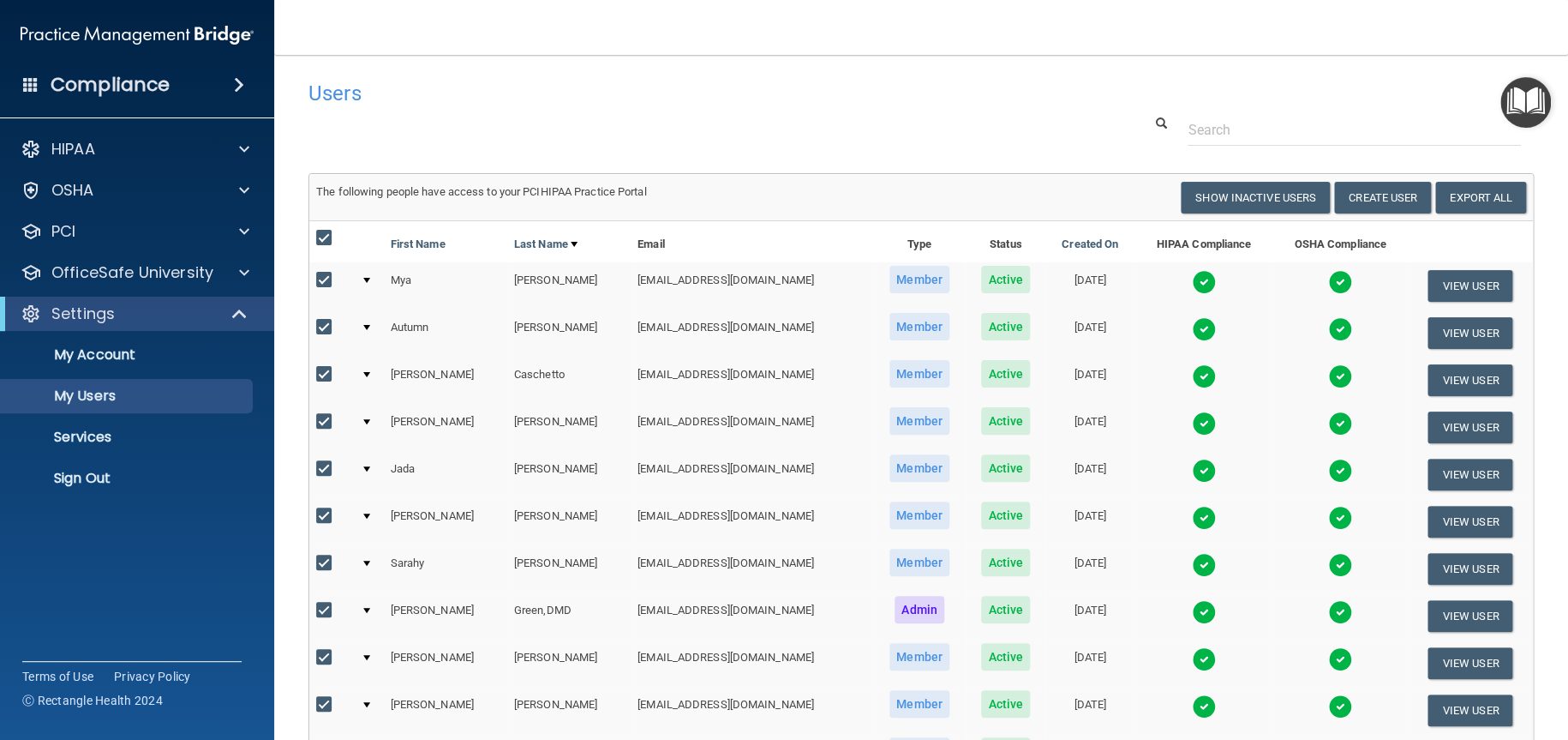
checkbox input "true"
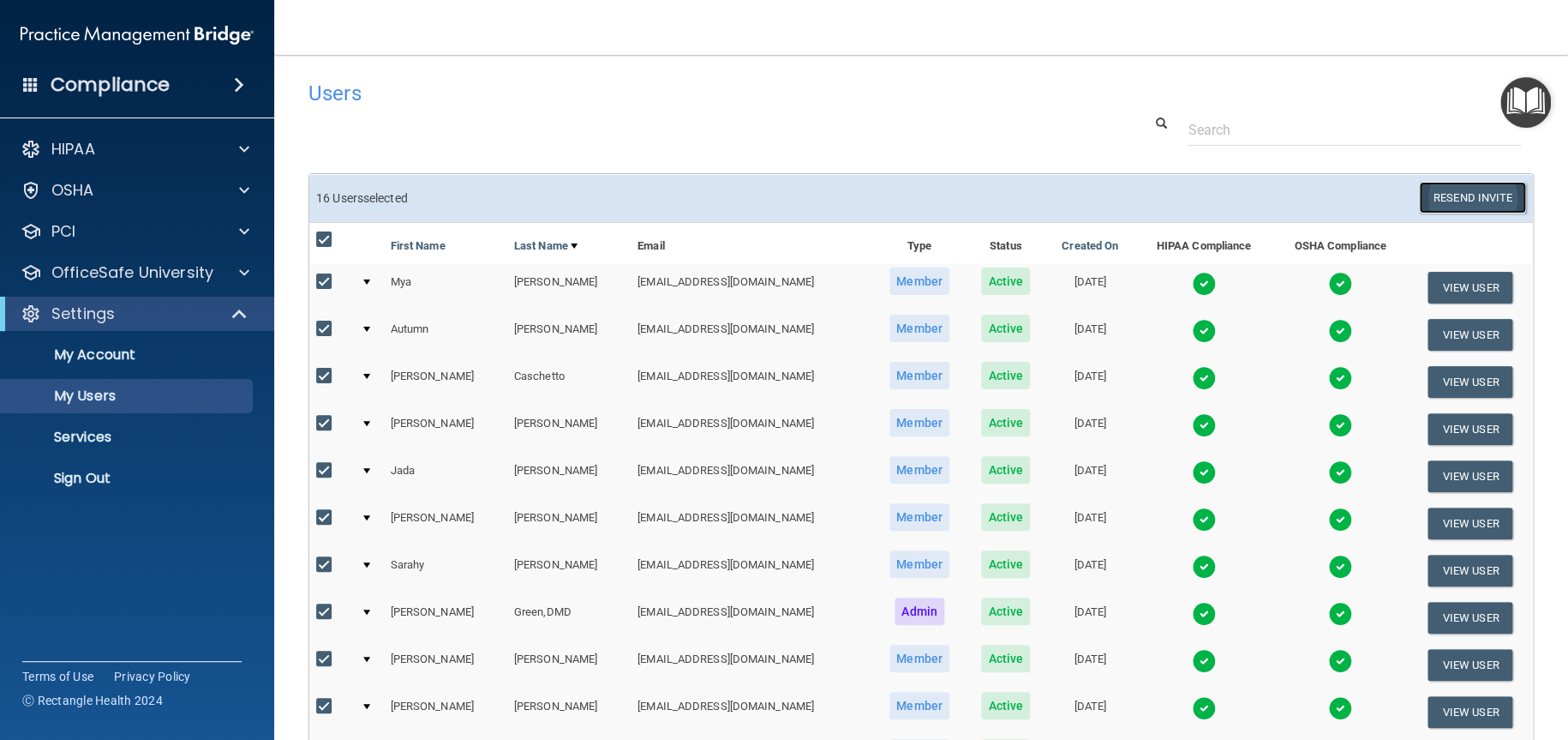
click at [1439, 193] on button "Resend Invite" at bounding box center [1472, 198] width 107 height 32
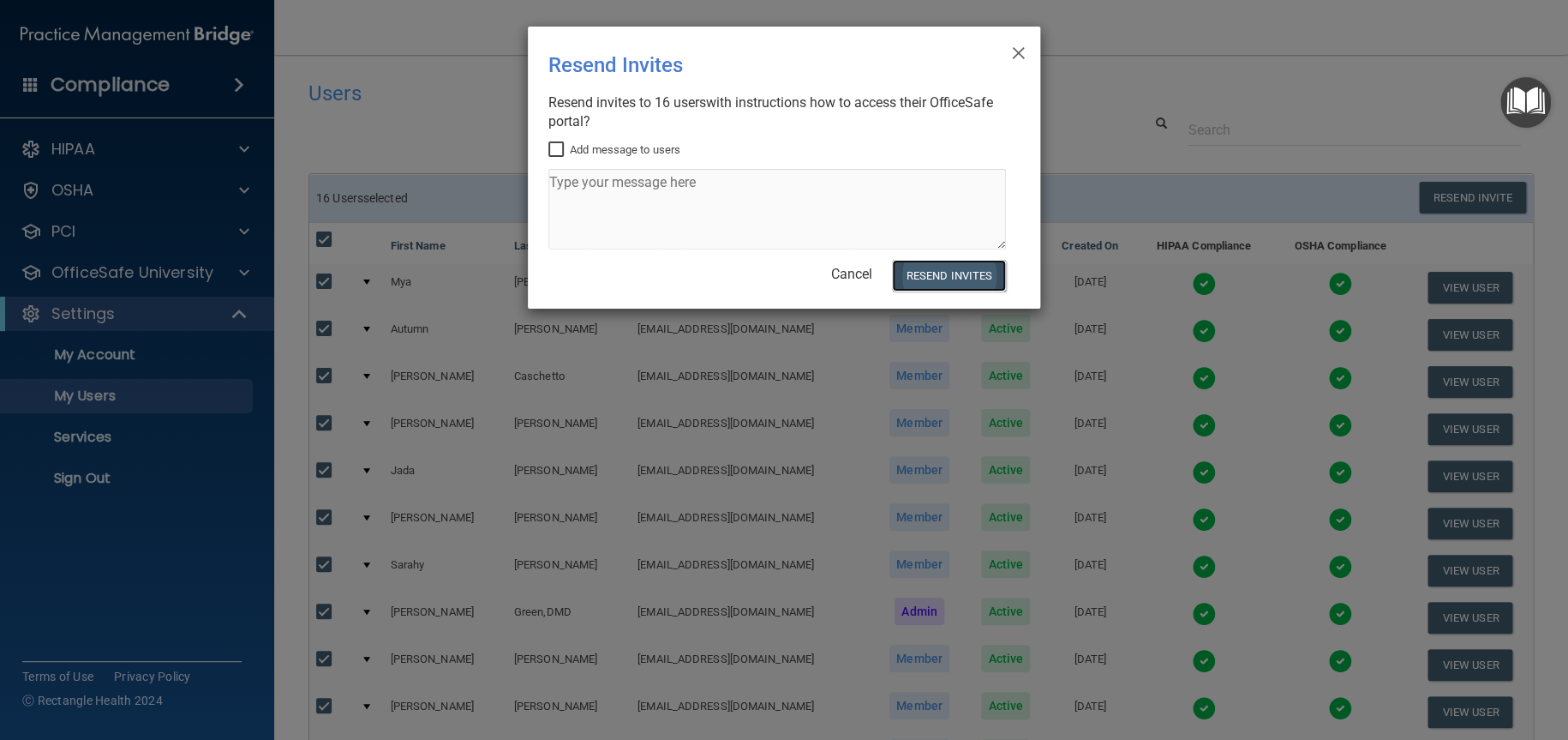
click at [960, 271] on button "Resend Invites" at bounding box center [949, 275] width 114 height 32
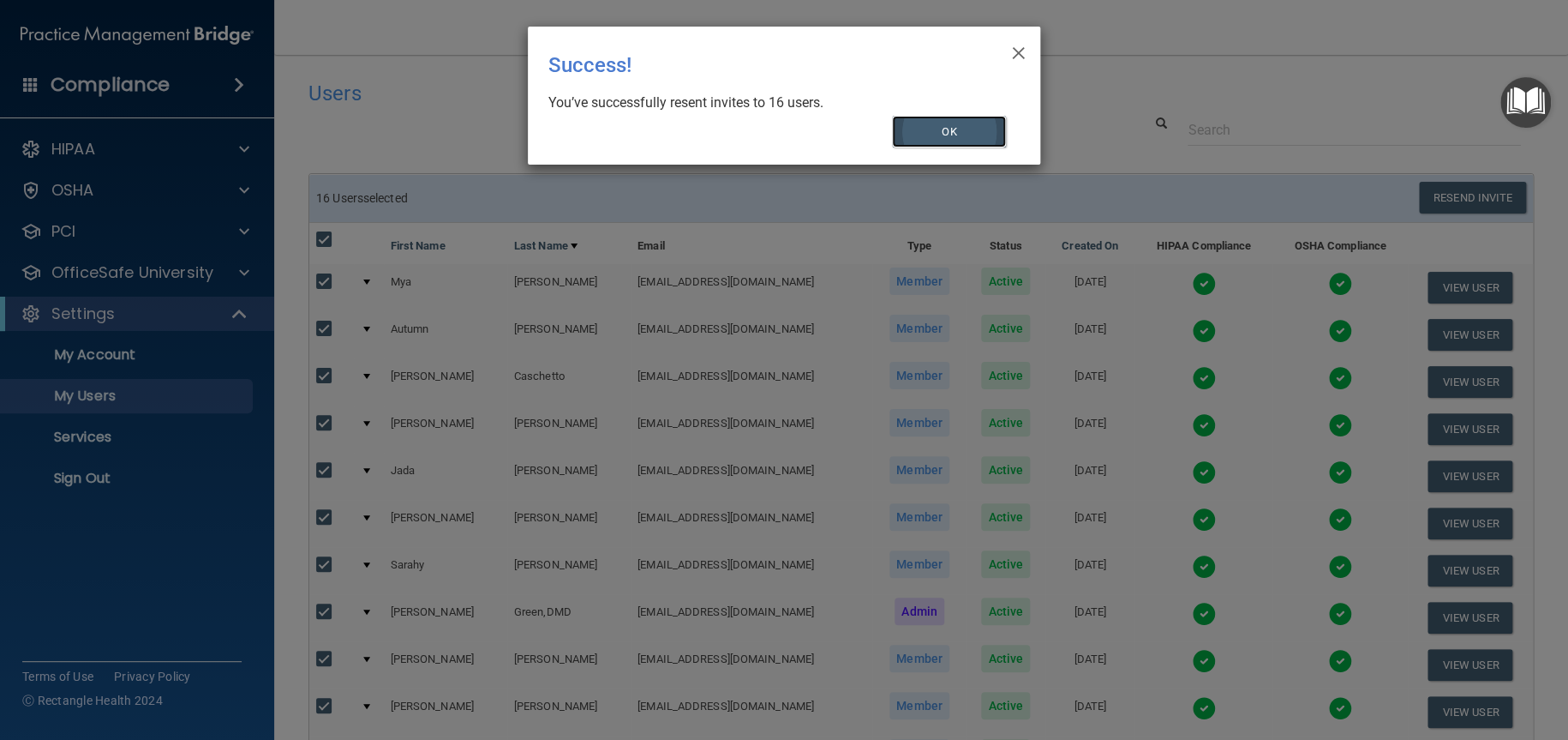
click at [941, 127] on button "OK" at bounding box center [950, 132] width 115 height 32
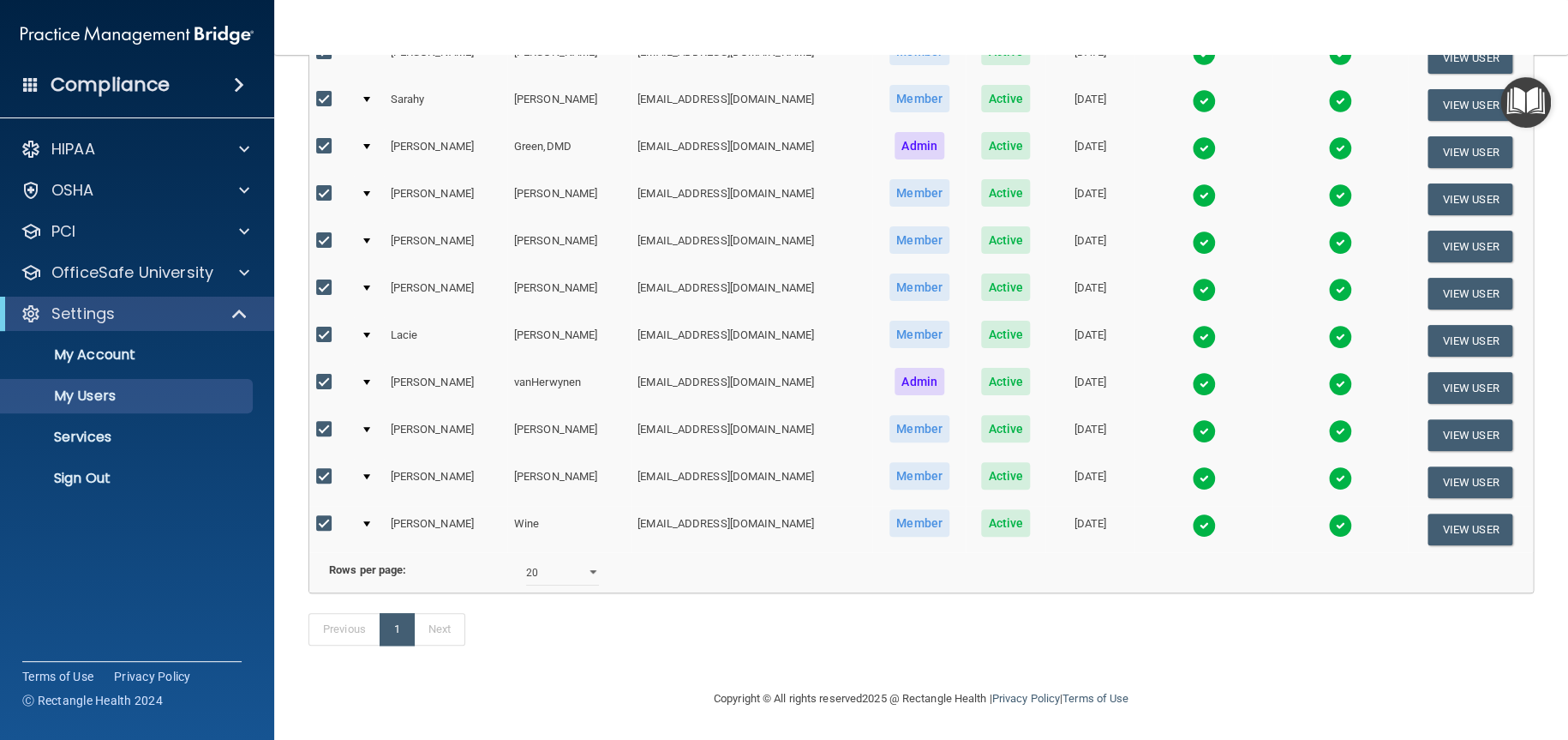
scroll to position [489, 0]
click at [157, 349] on p "My Account" at bounding box center [128, 354] width 233 height 17
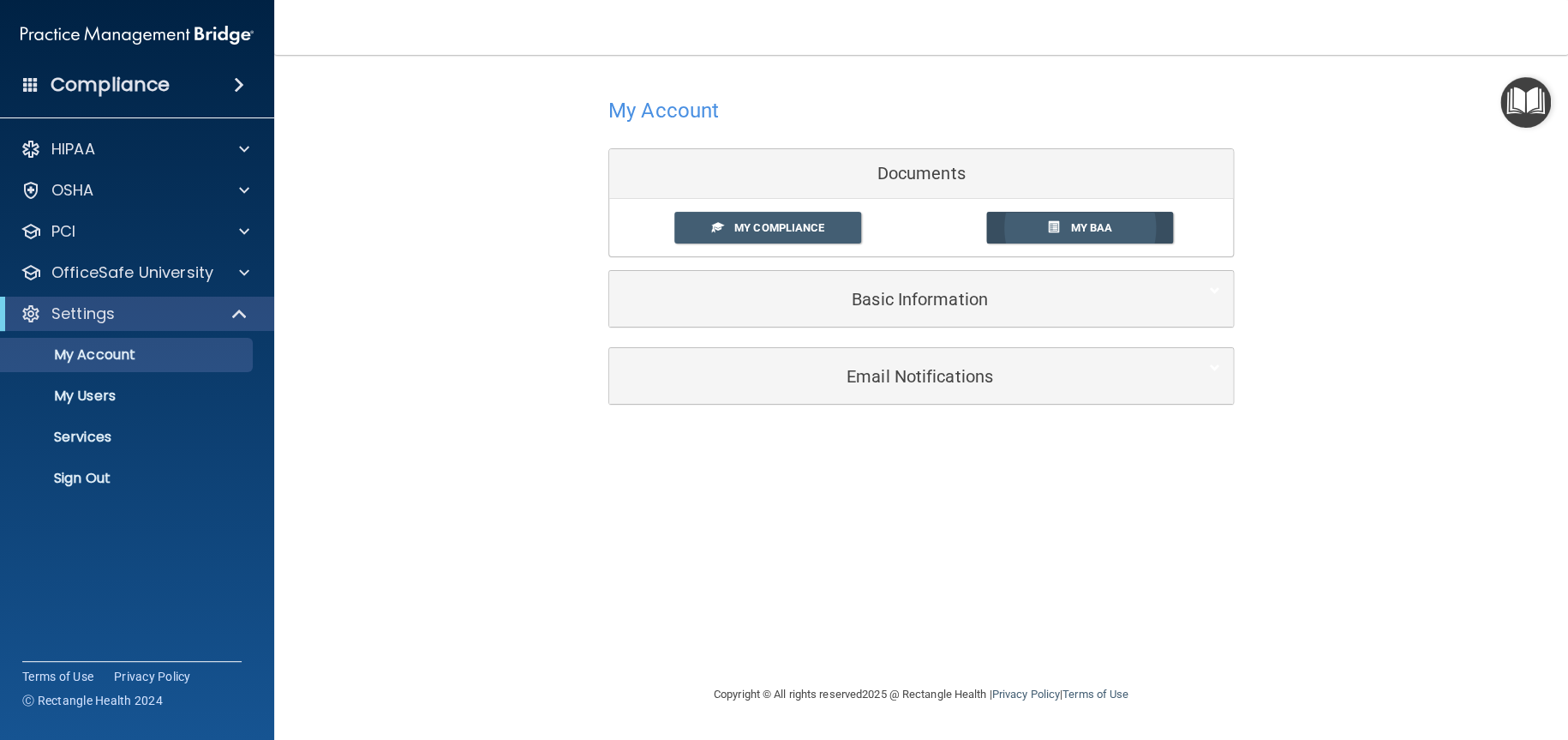
click at [1067, 222] on link "My BAA" at bounding box center [1080, 228] width 188 height 32
click at [789, 220] on link "My Compliance" at bounding box center [769, 228] width 188 height 32
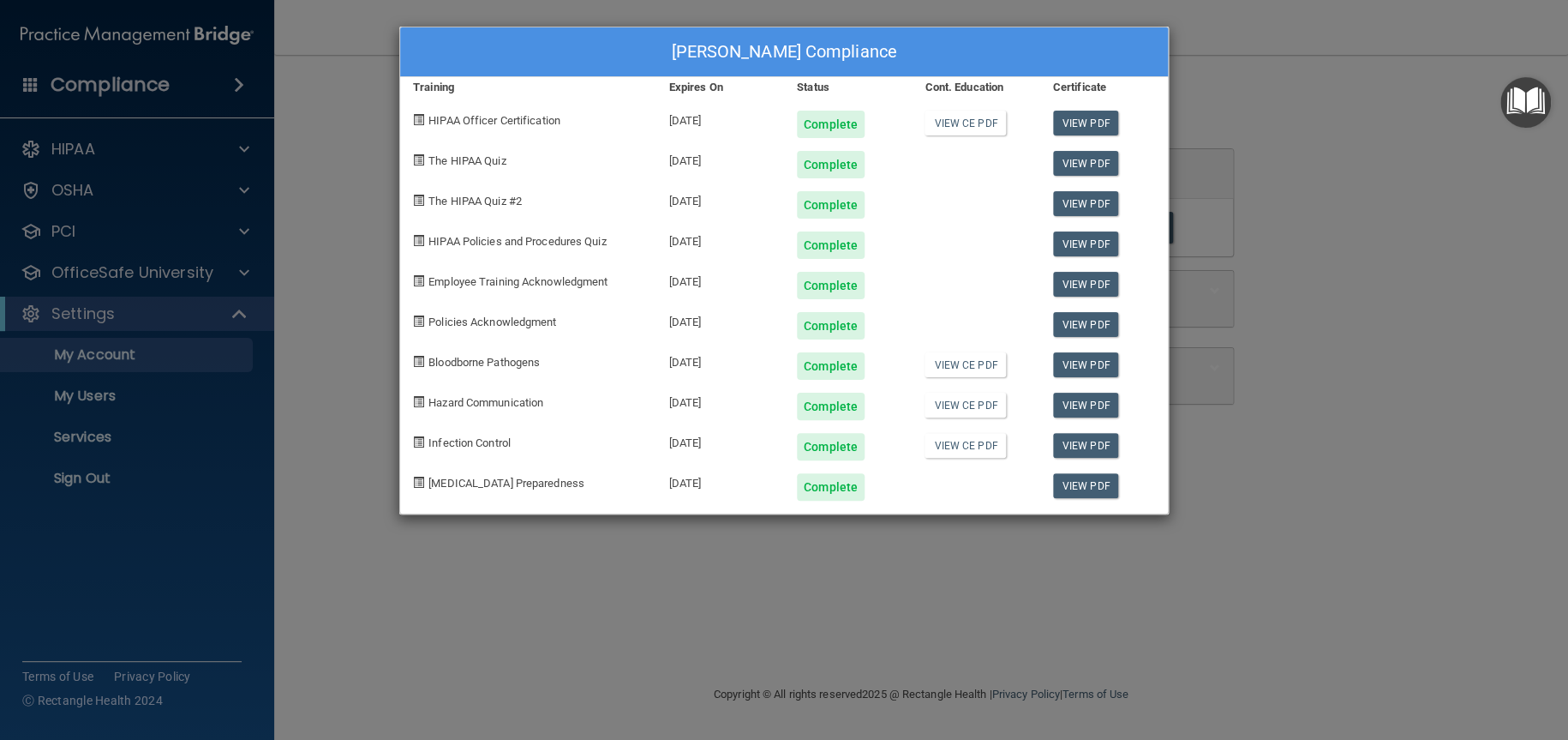
click at [668, 565] on div "[PERSON_NAME] Compliance Training Expires On Status Cont. Education Certificate…" at bounding box center [784, 370] width 1568 height 740
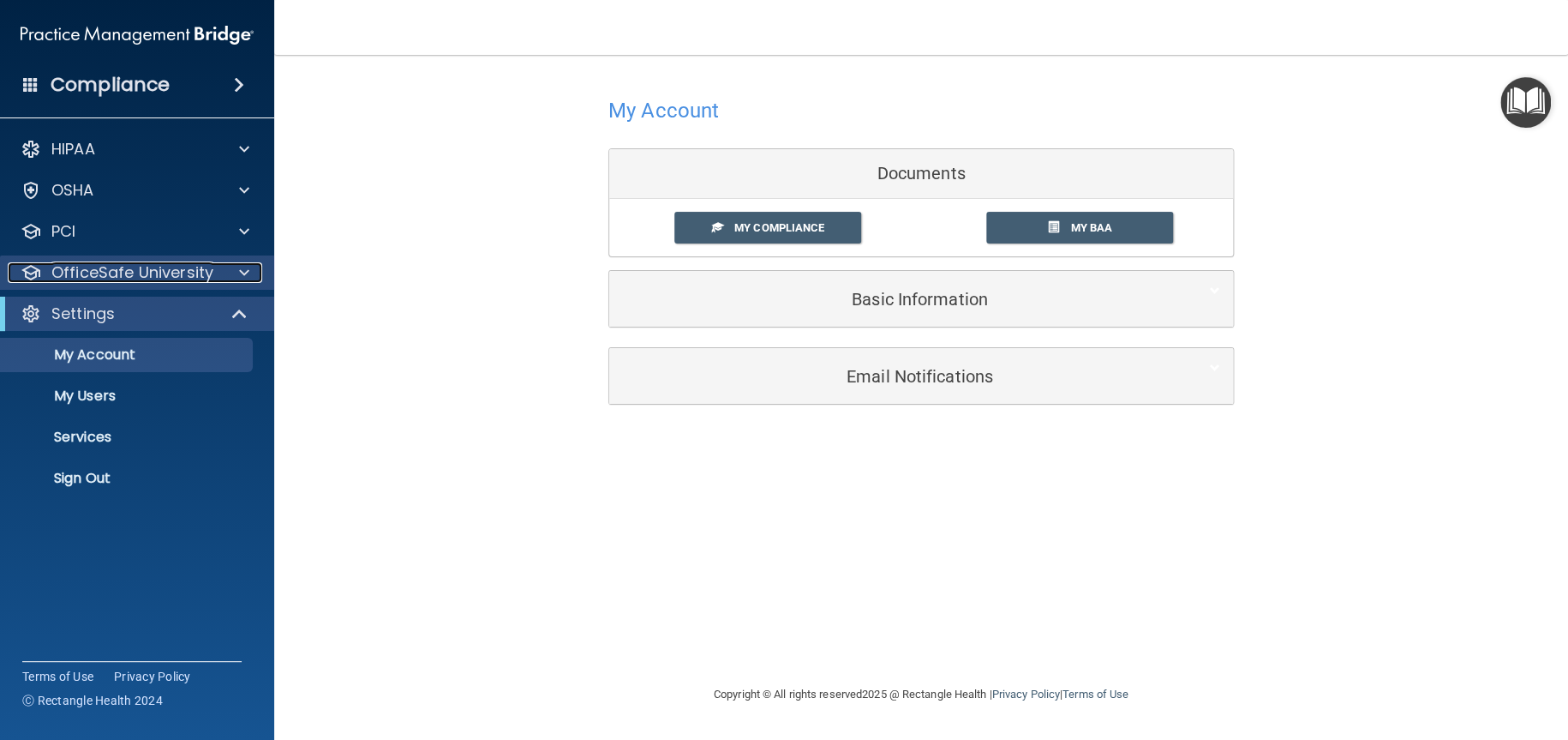
click at [238, 270] on div at bounding box center [241, 272] width 43 height 21
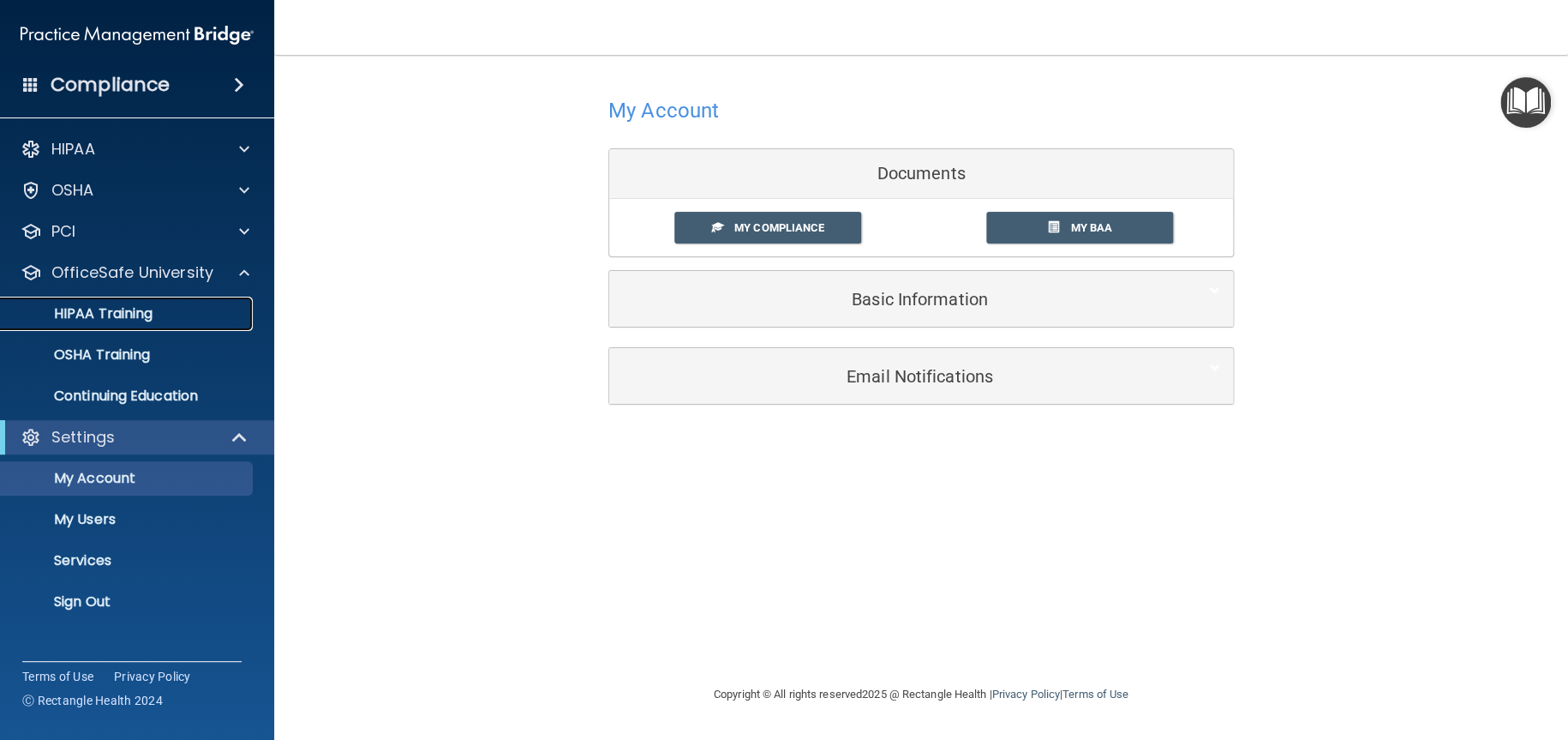
click at [154, 314] on div "HIPAA Training" at bounding box center [128, 313] width 233 height 17
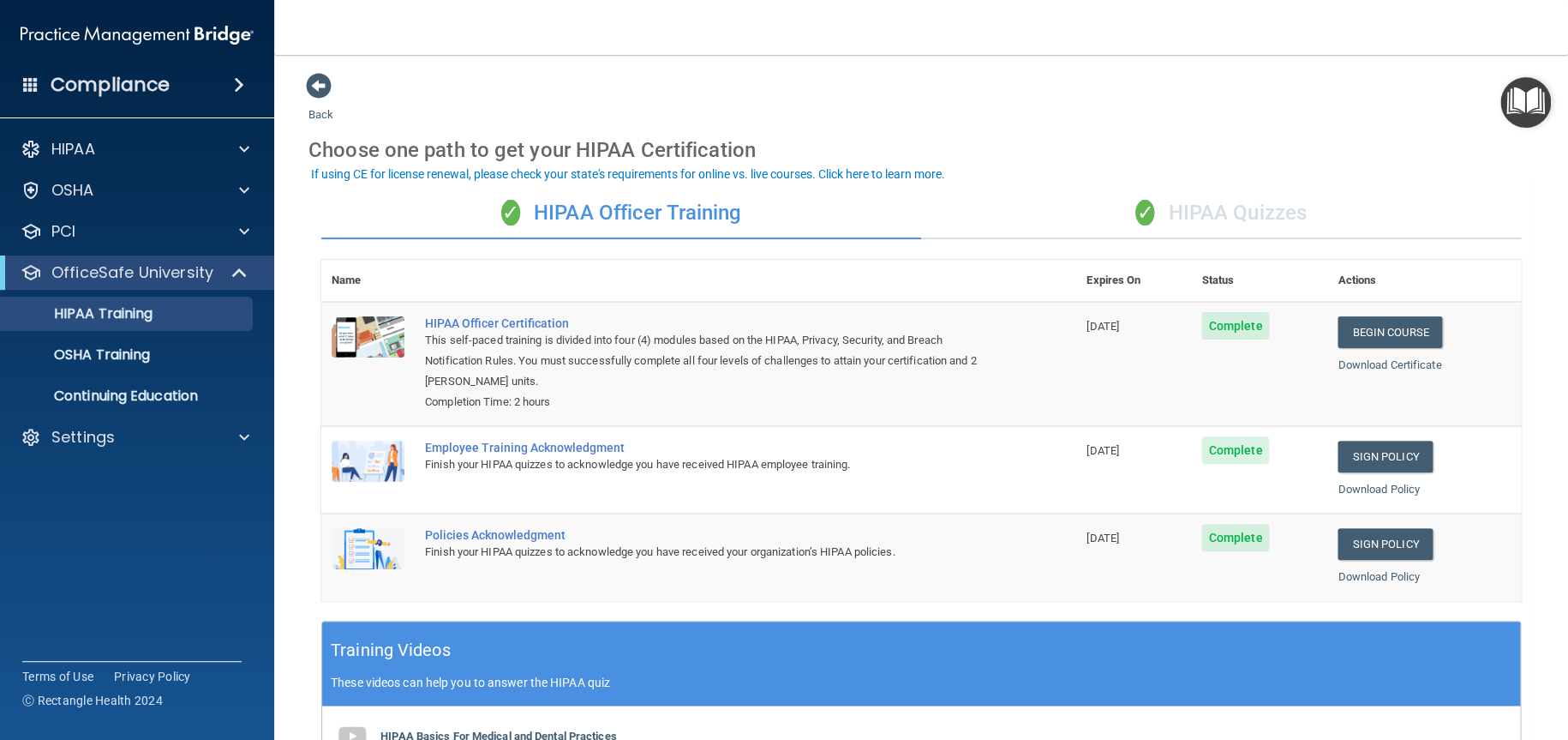
click at [136, 85] on h4 "Compliance" at bounding box center [110, 85] width 119 height 24
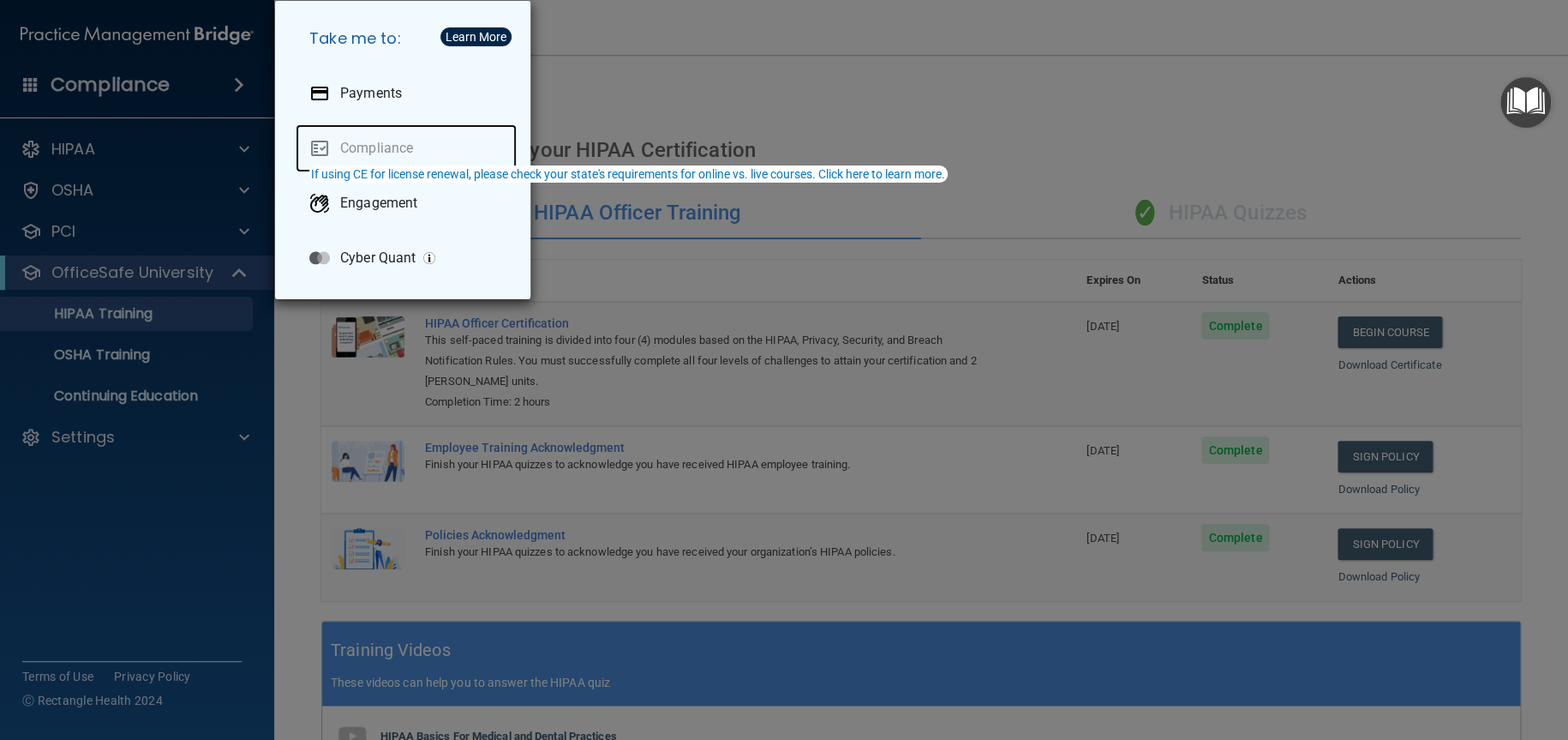
click at [366, 143] on link "Compliance" at bounding box center [406, 148] width 221 height 48
click at [735, 43] on div "Take me to: Payments Compliance Engagement Cyber Quant" at bounding box center [784, 370] width 1568 height 740
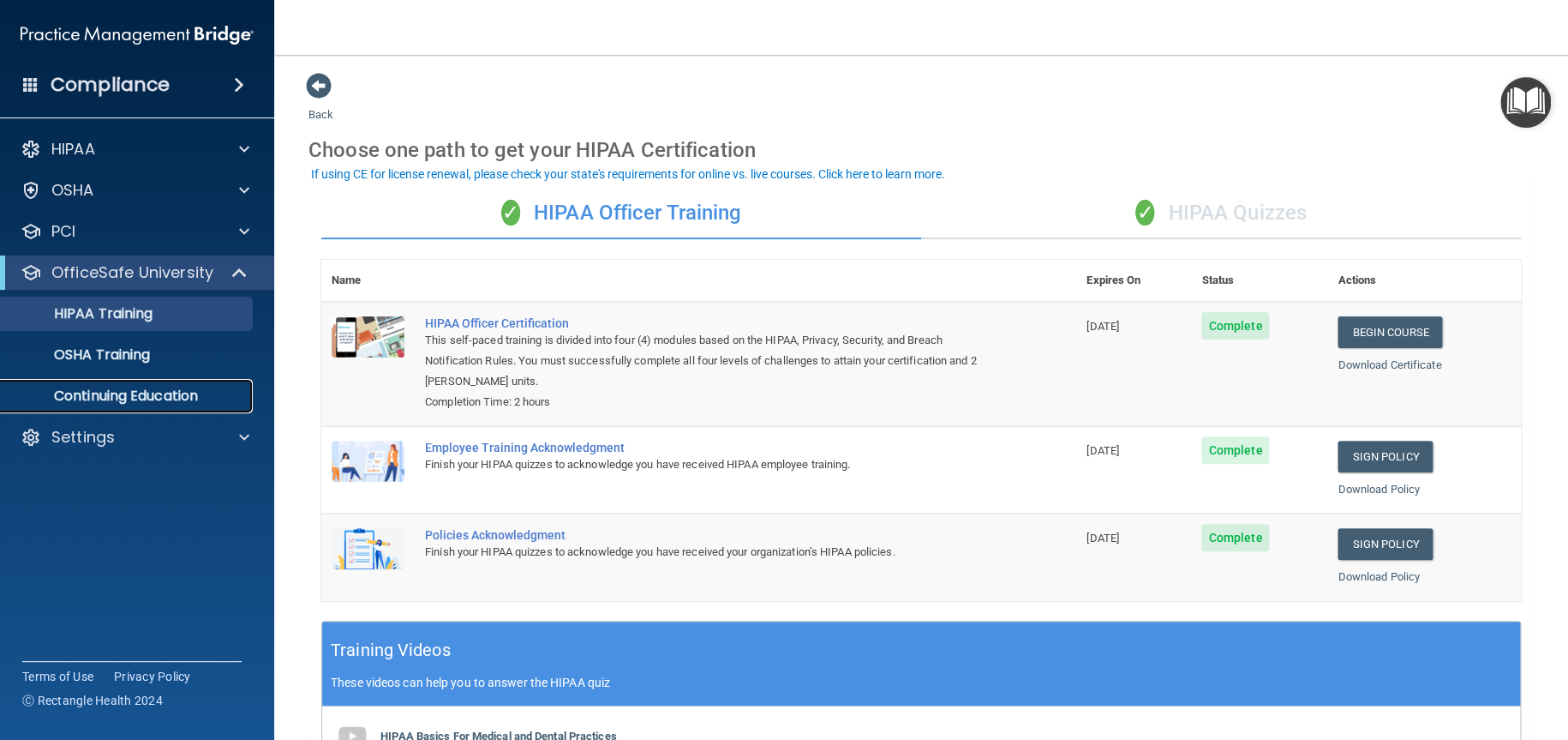
click at [150, 394] on p "Continuing Education" at bounding box center [128, 396] width 233 height 17
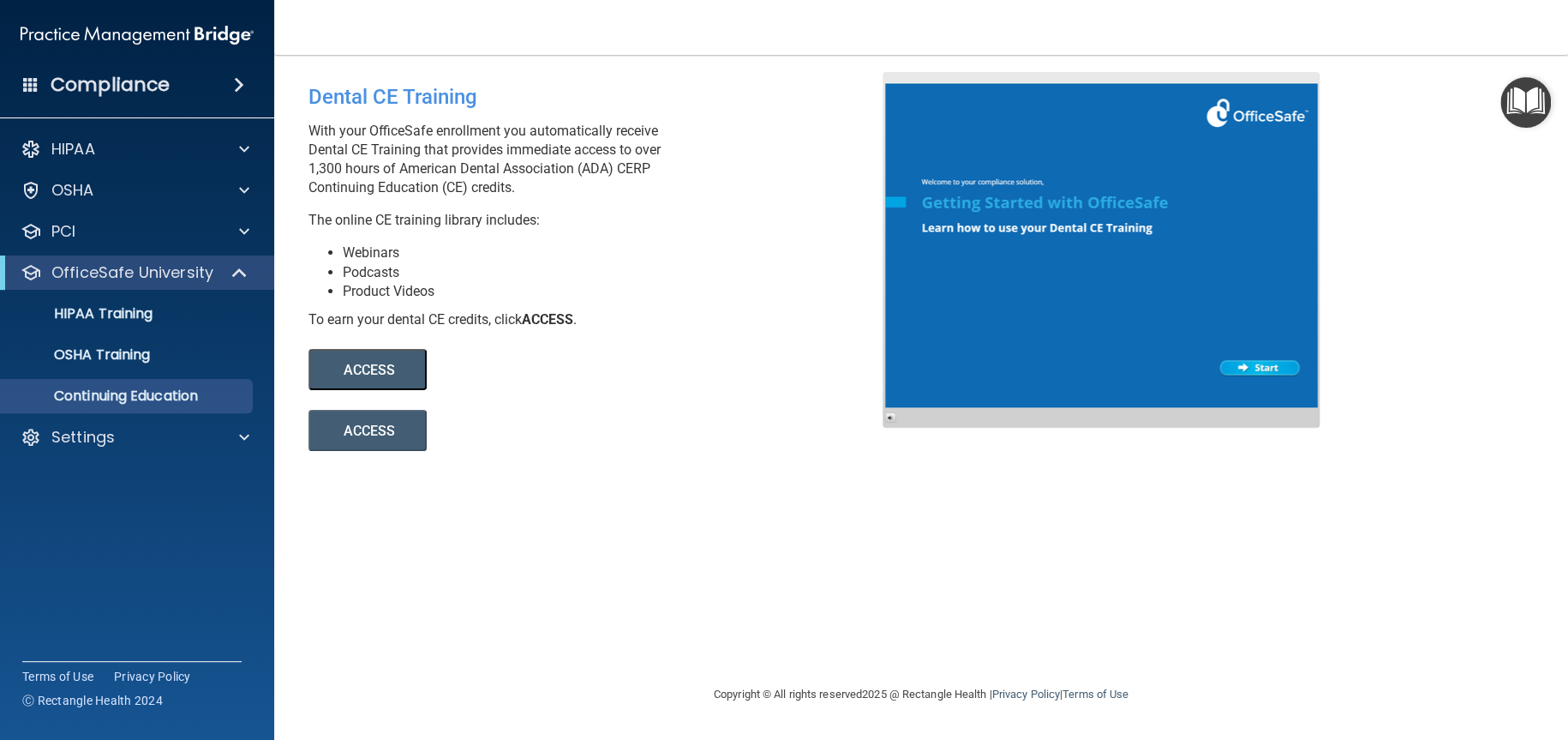
click at [377, 375] on button "ACCESS" at bounding box center [368, 370] width 119 height 42
click at [157, 313] on div "HIPAA Training" at bounding box center [128, 313] width 233 height 17
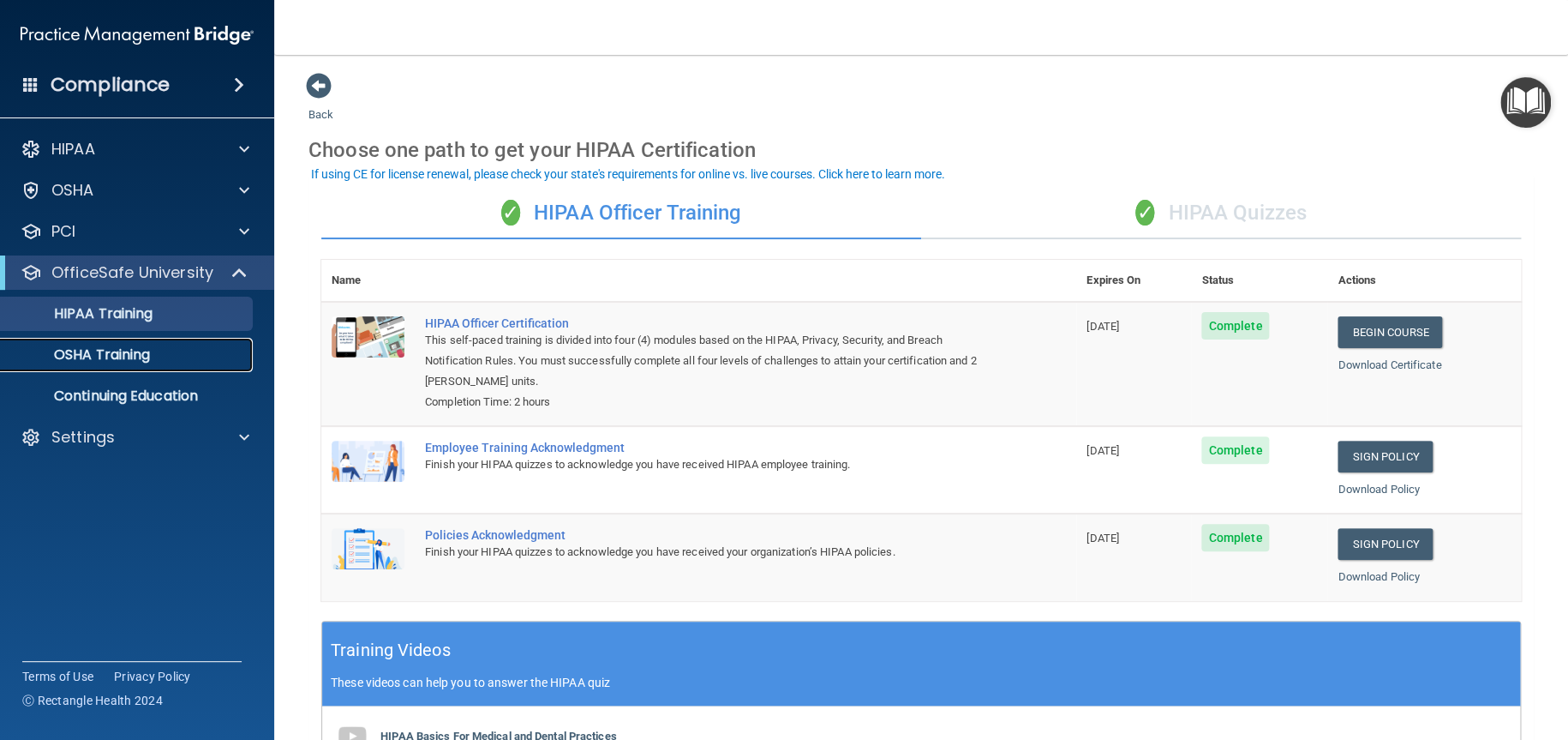
click at [112, 360] on p "OSHA Training" at bounding box center [80, 354] width 138 height 17
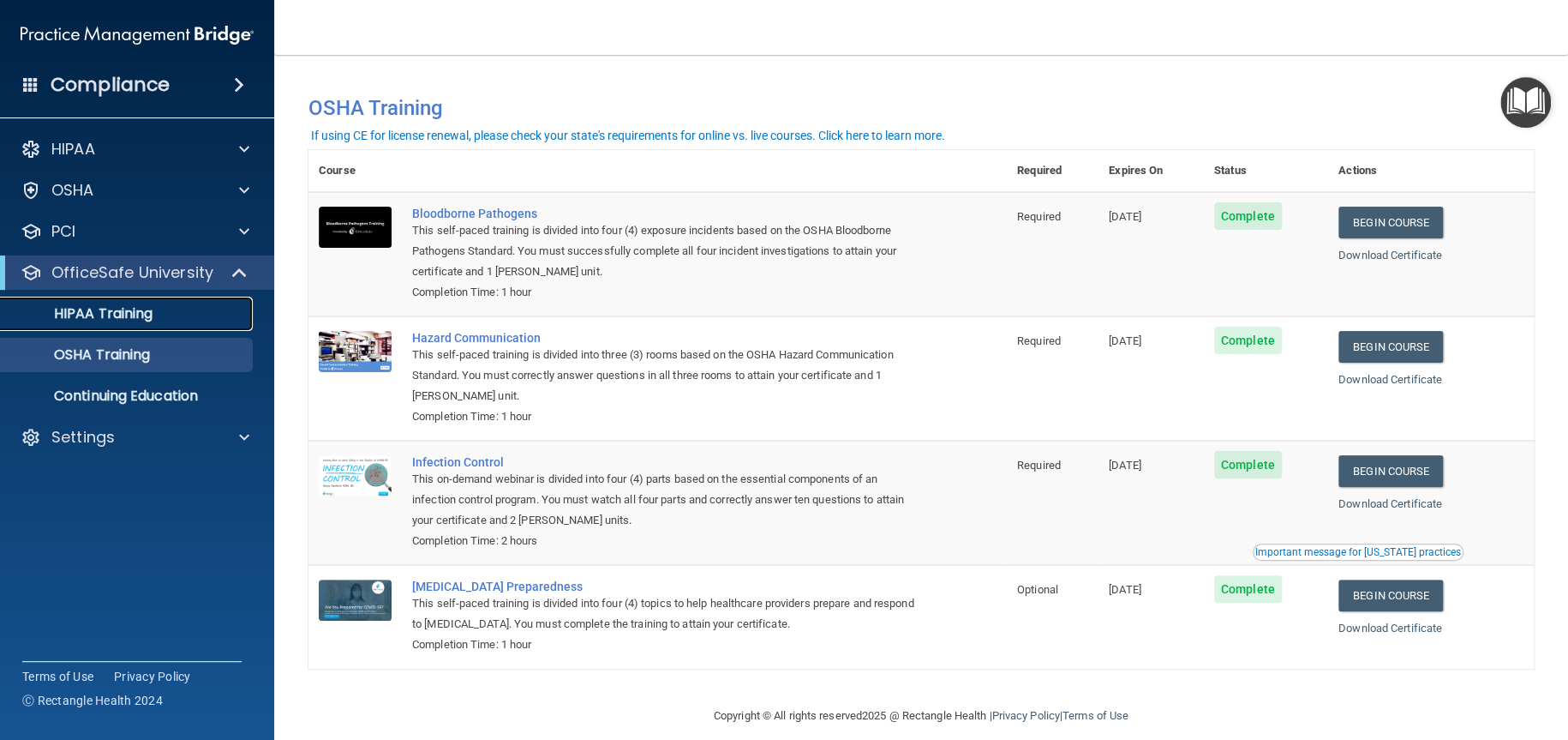
click at [138, 312] on p "HIPAA Training" at bounding box center [81, 313] width 141 height 17
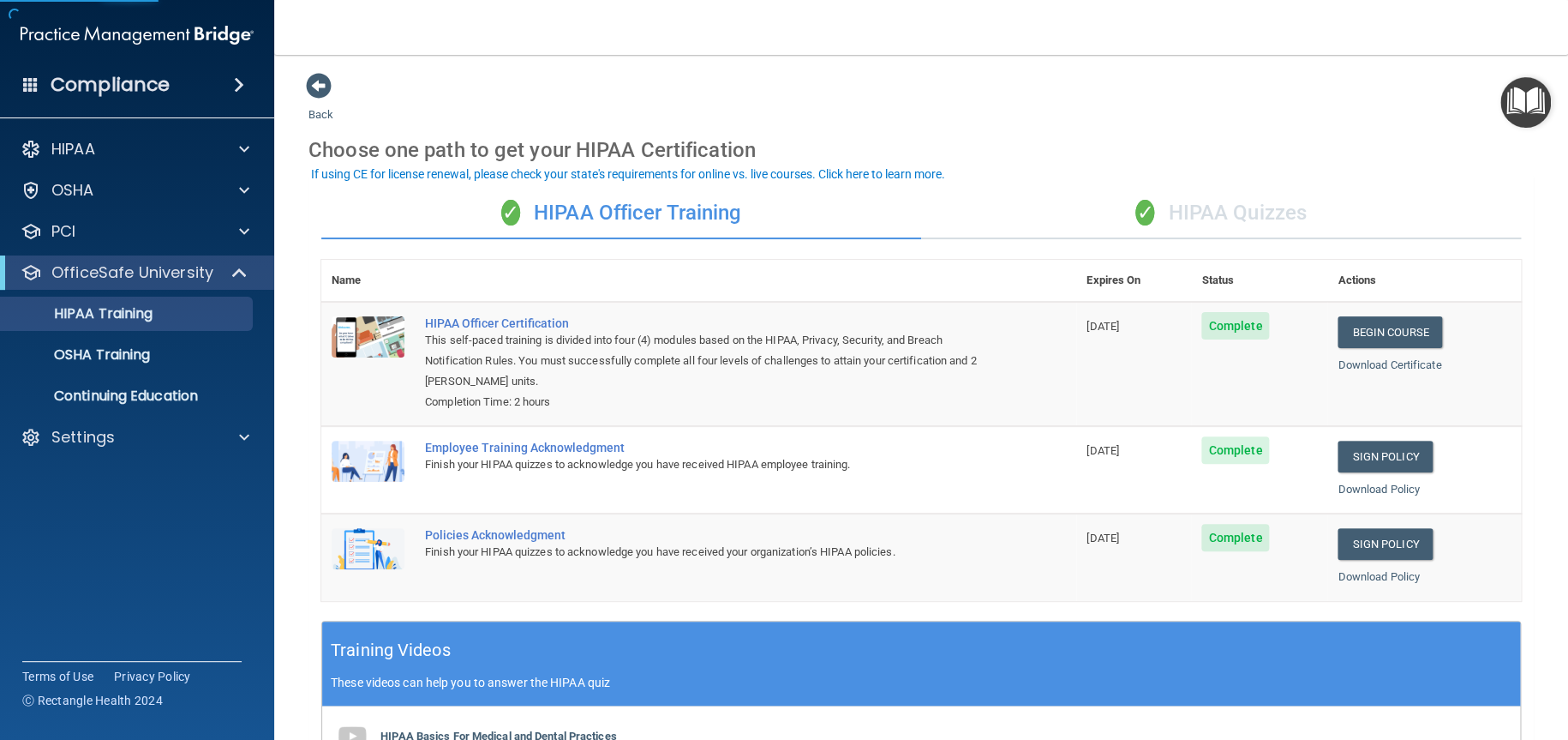
click at [1278, 219] on div "✓ HIPAA Quizzes" at bounding box center [1221, 214] width 600 height 51
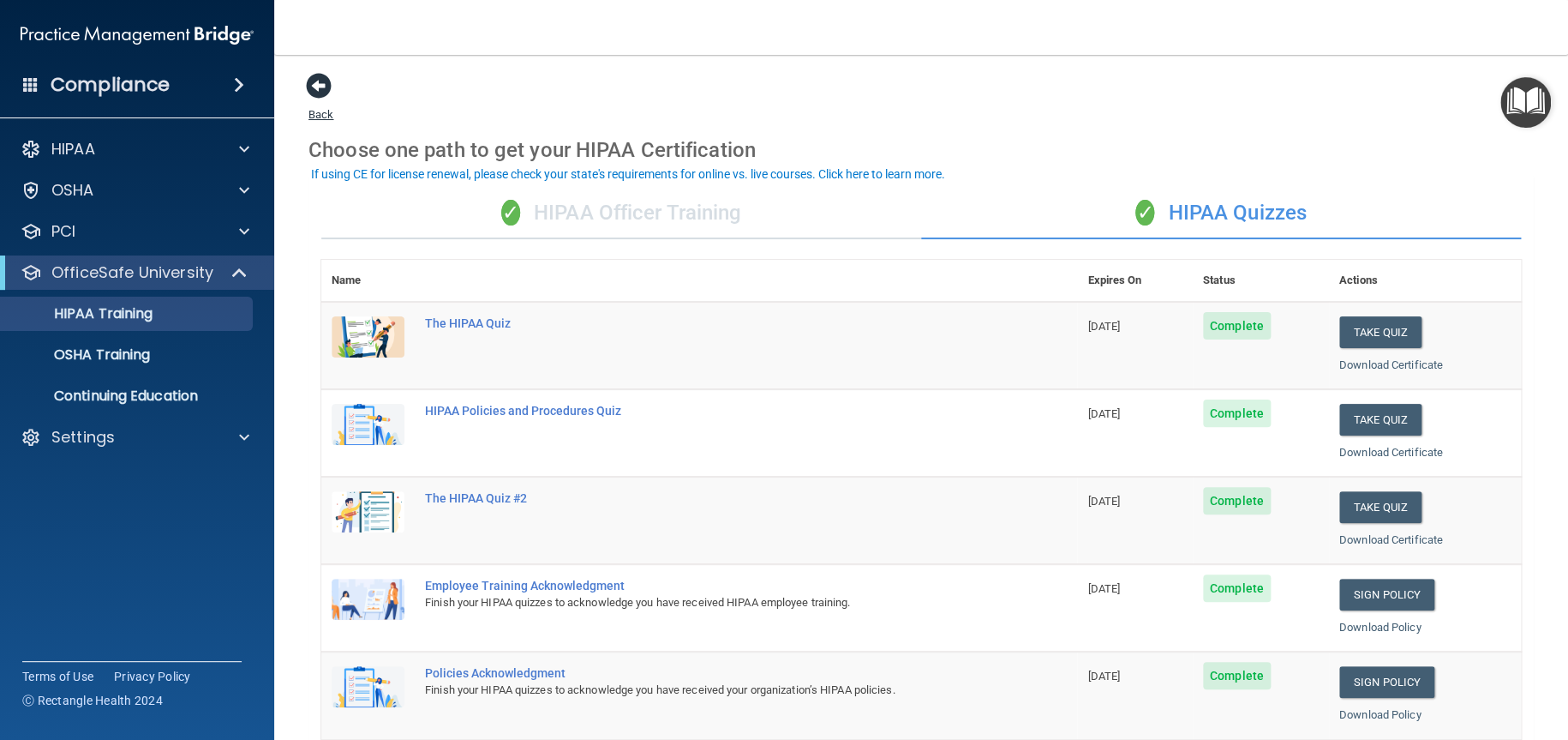
click at [315, 79] on span at bounding box center [319, 86] width 26 height 26
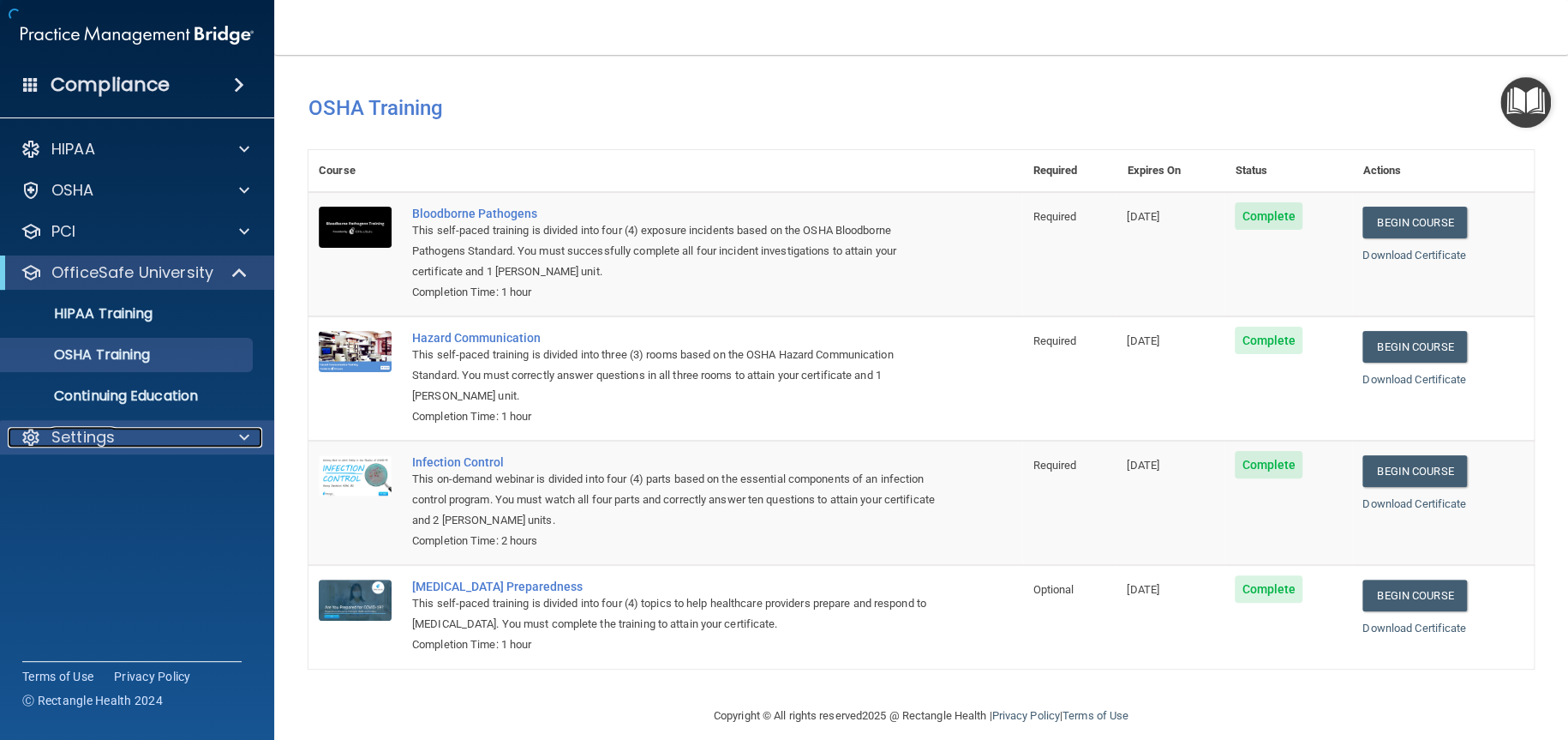
click at [171, 439] on div "Settings" at bounding box center [114, 436] width 213 height 21
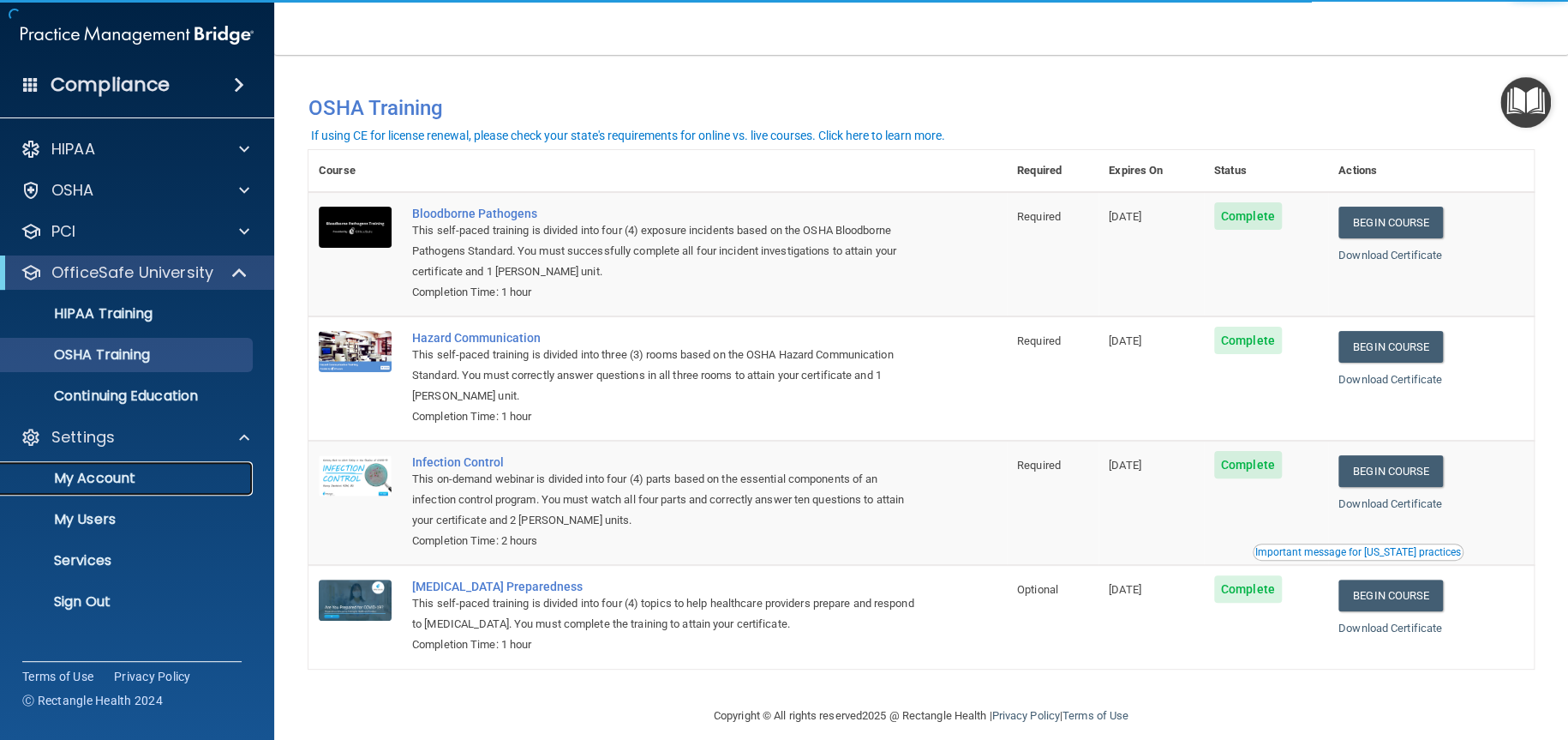
click at [102, 479] on p "My Account" at bounding box center [128, 478] width 233 height 17
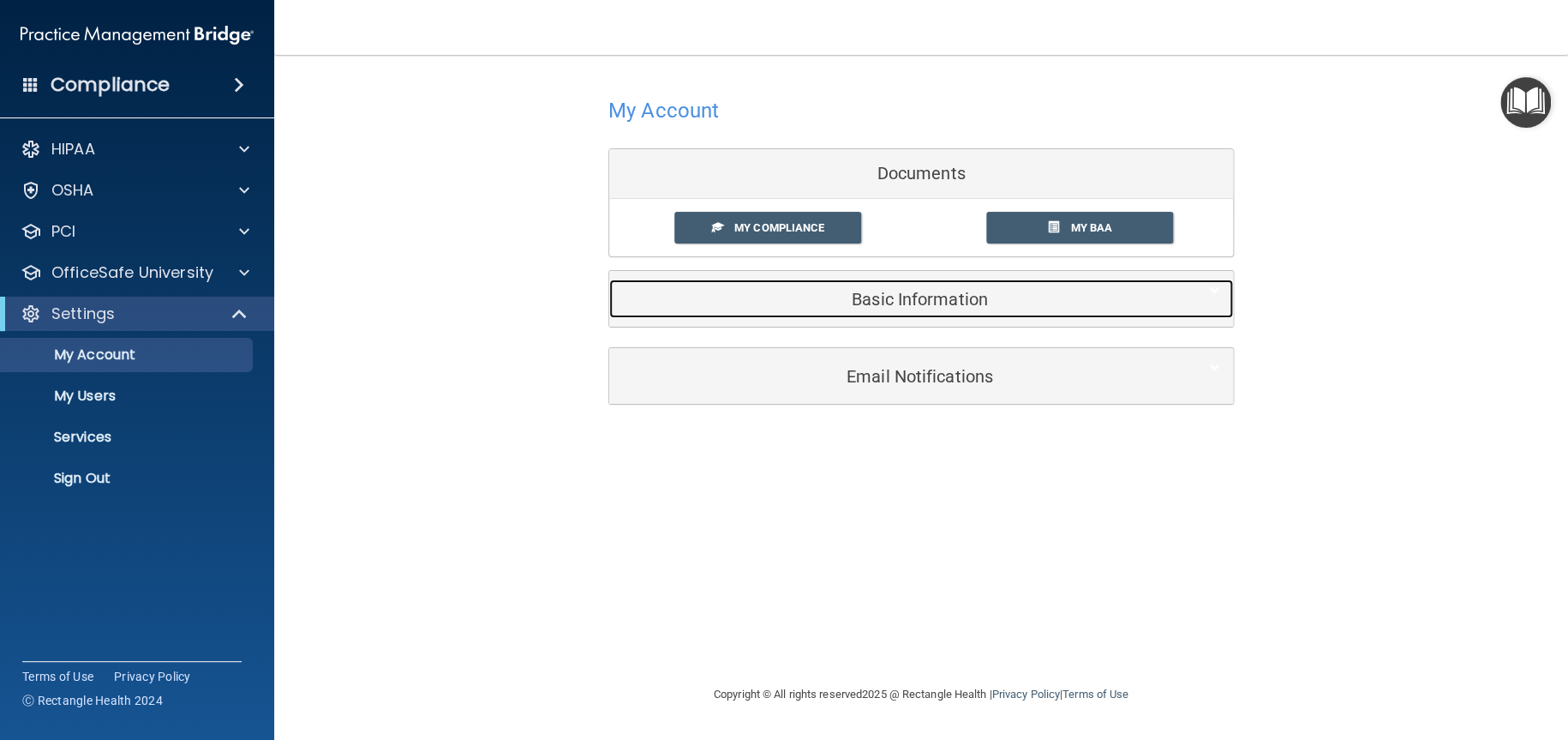
click at [926, 298] on h5 "Basic Information" at bounding box center [895, 299] width 546 height 19
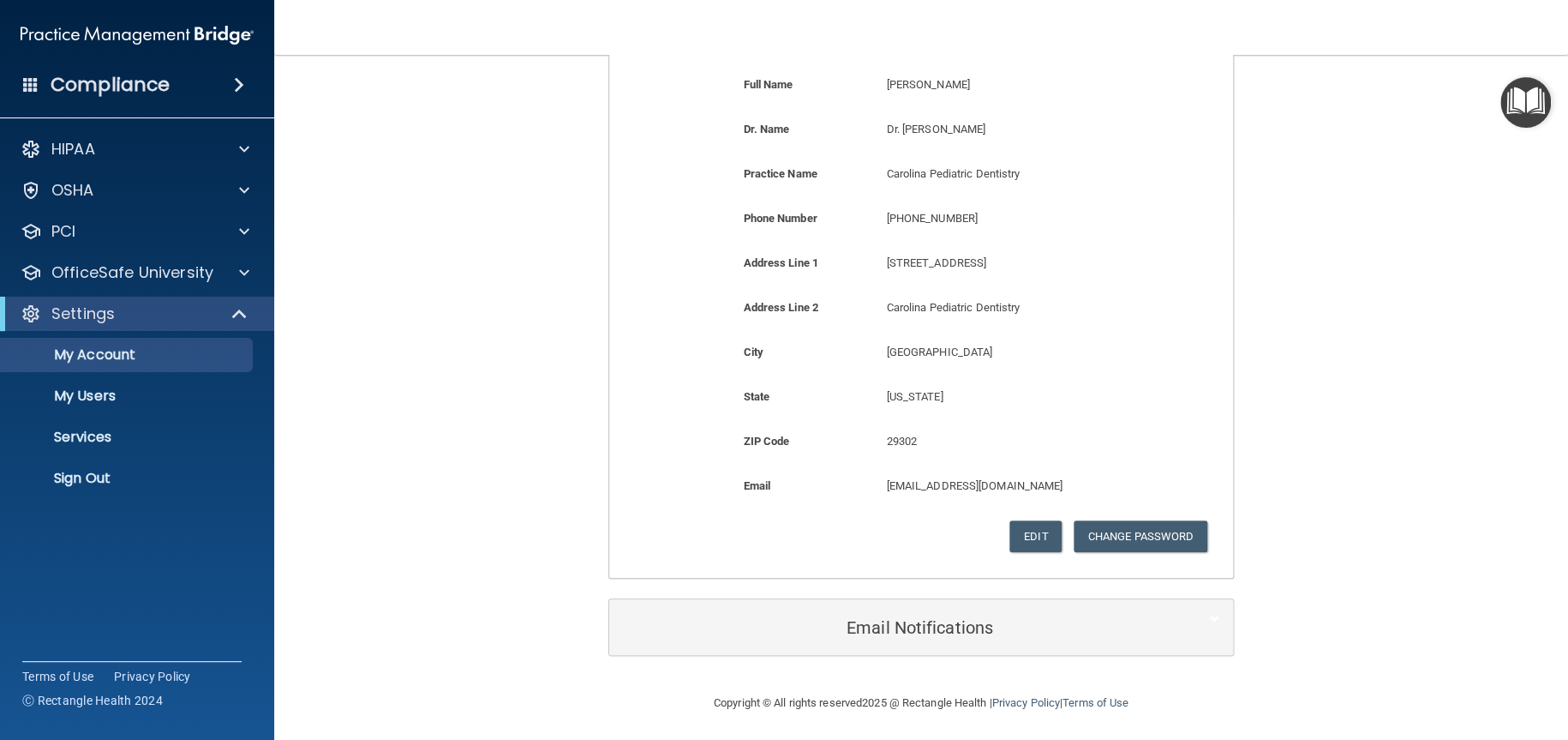
scroll to position [281, 0]
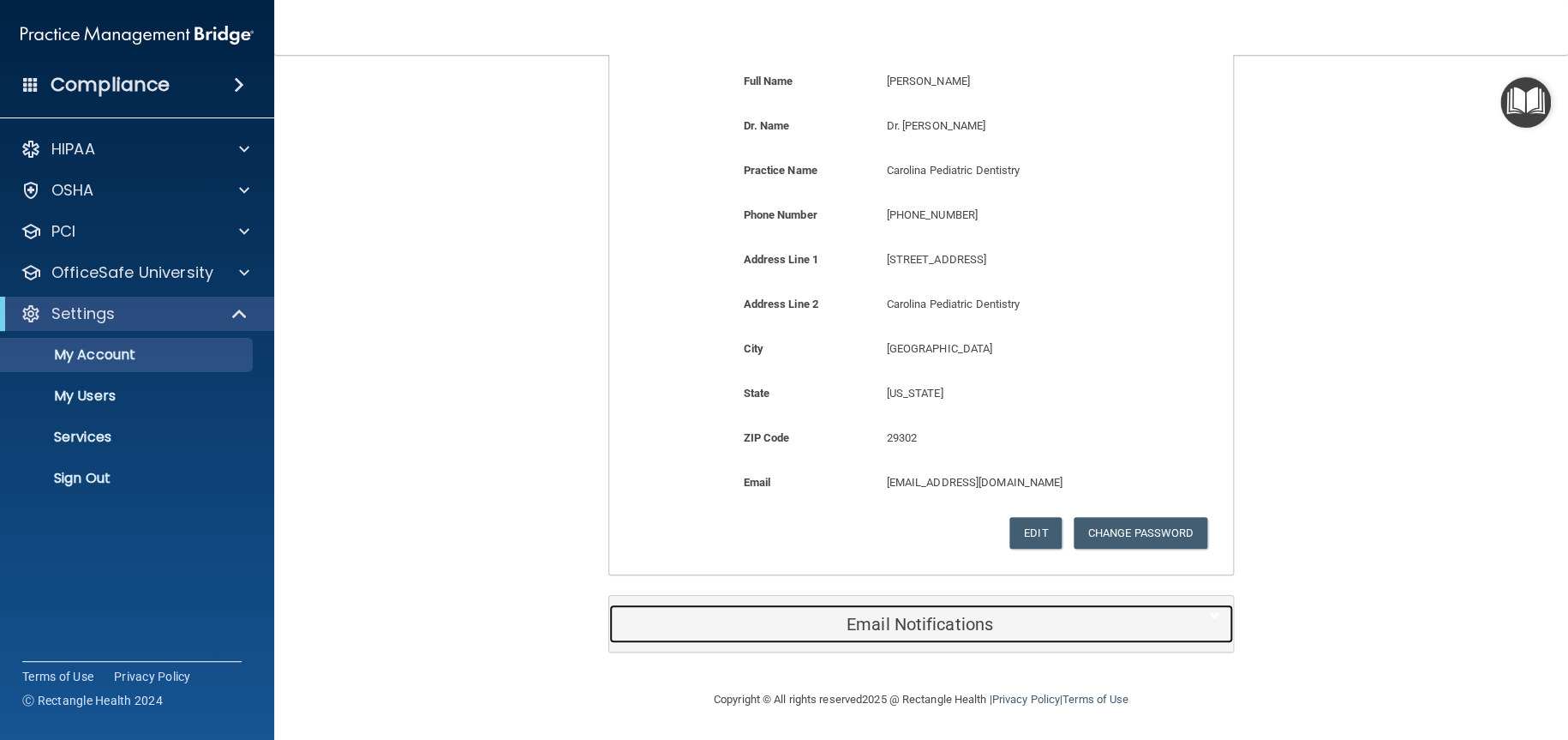
click at [920, 629] on h5 "Email Notifications" at bounding box center [895, 623] width 546 height 19
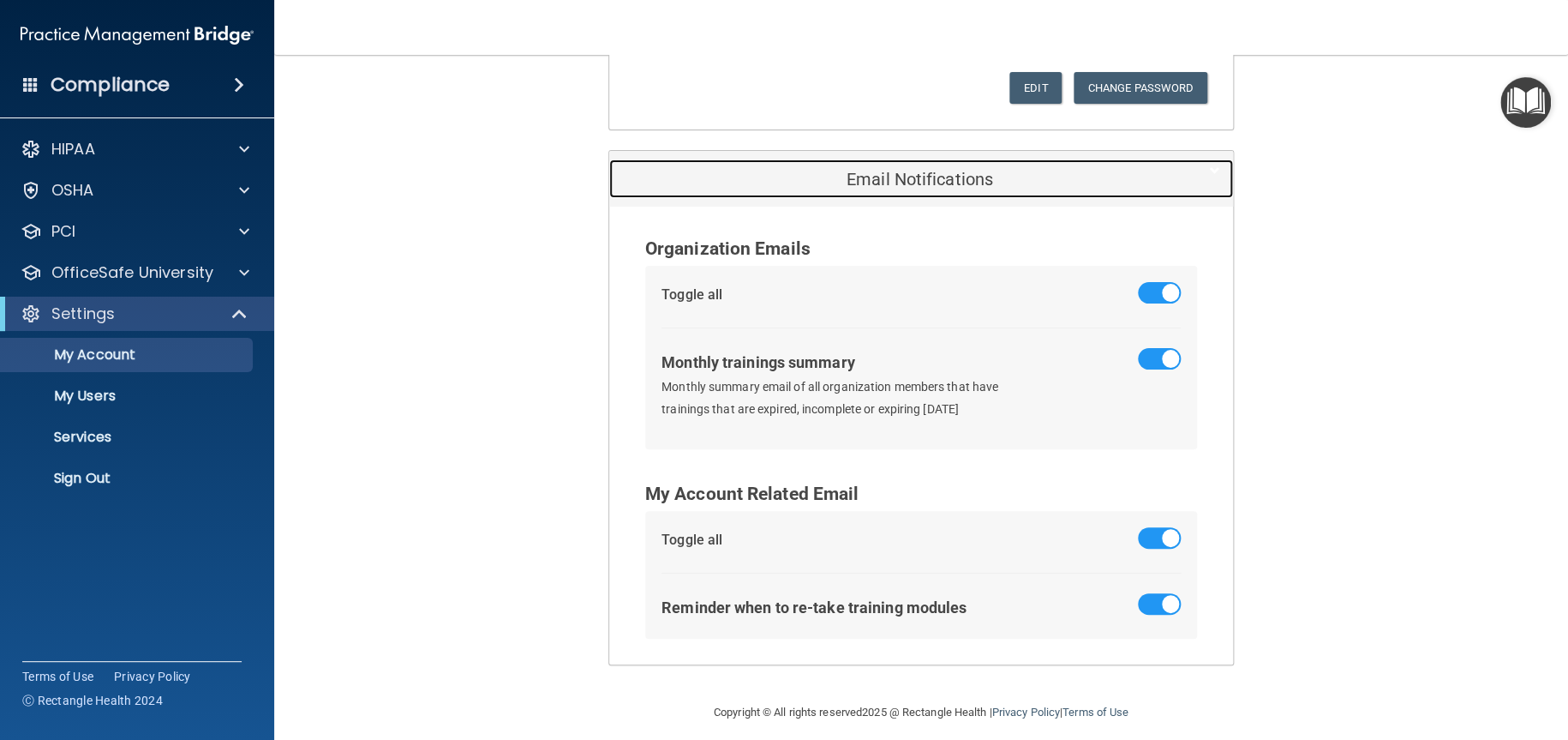
scroll to position [738, 0]
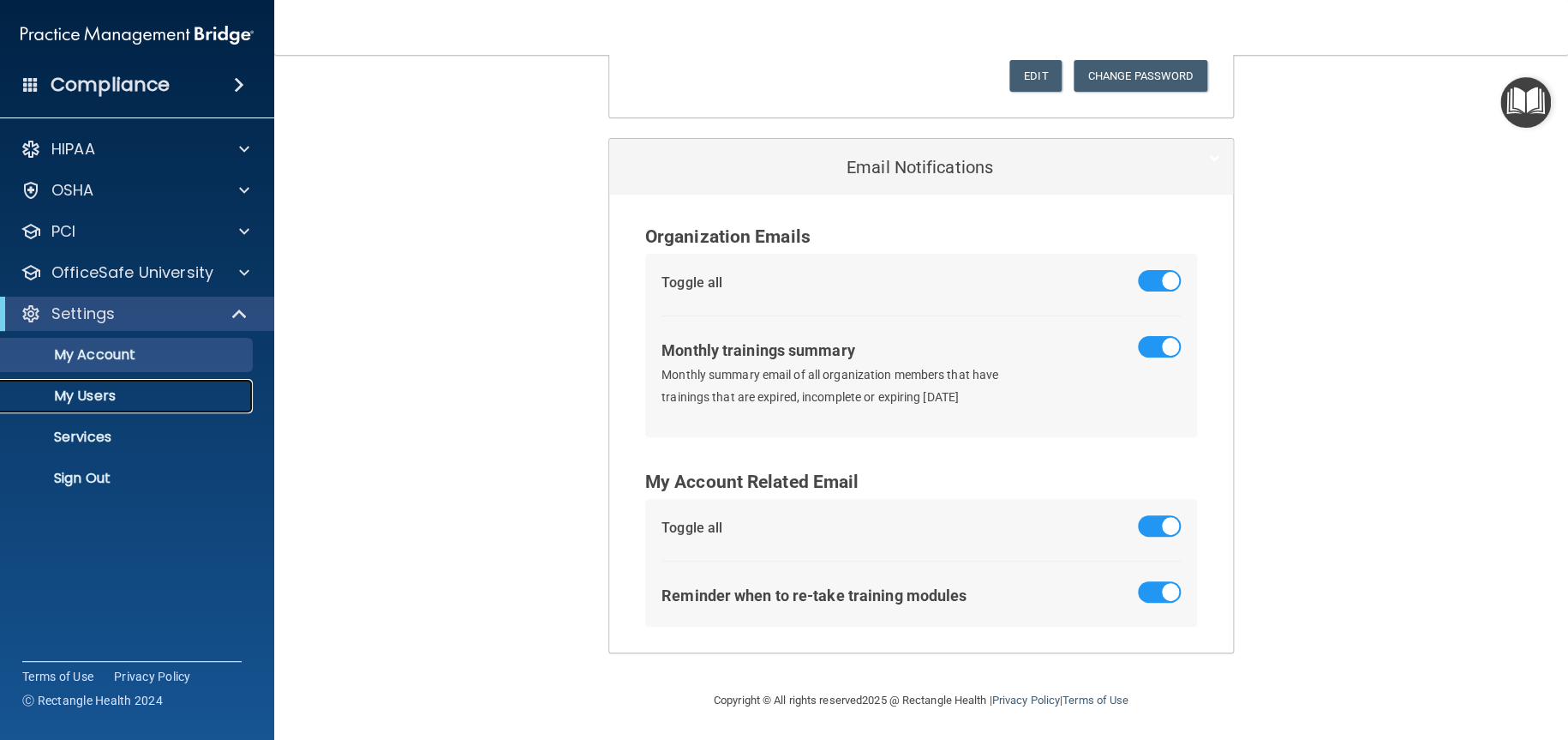
click at [132, 394] on p "My Users" at bounding box center [128, 396] width 233 height 17
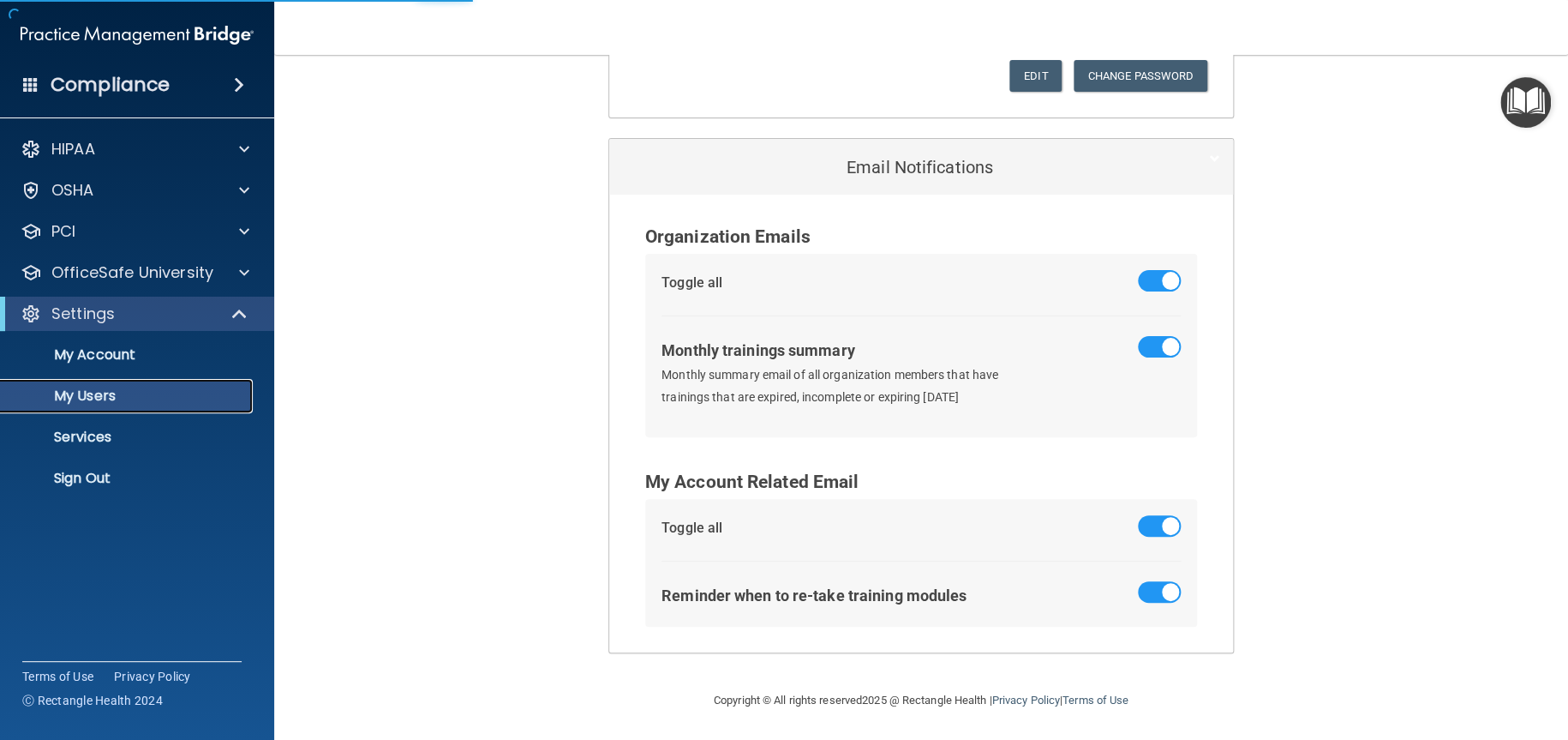
scroll to position [488, 0]
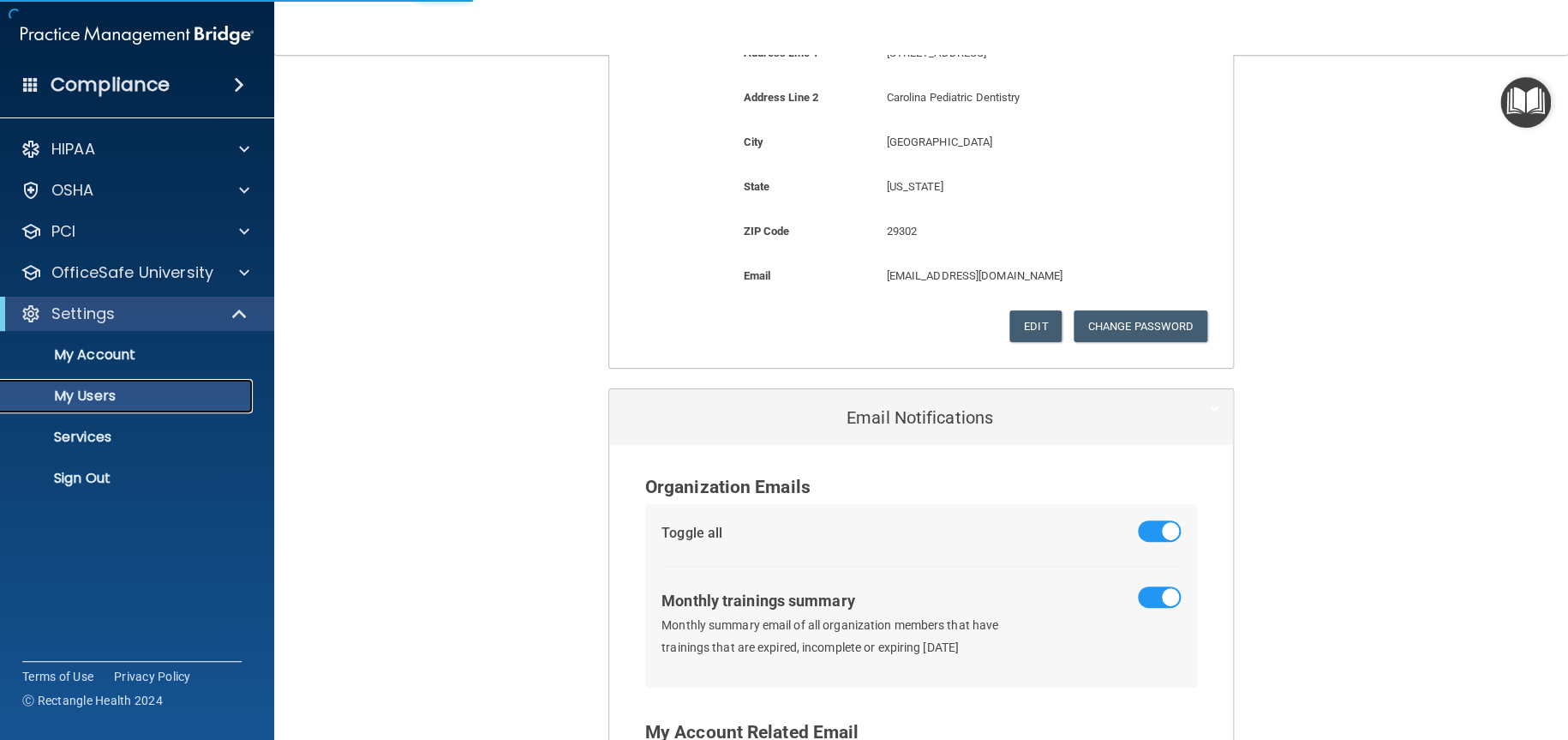
select select "20"
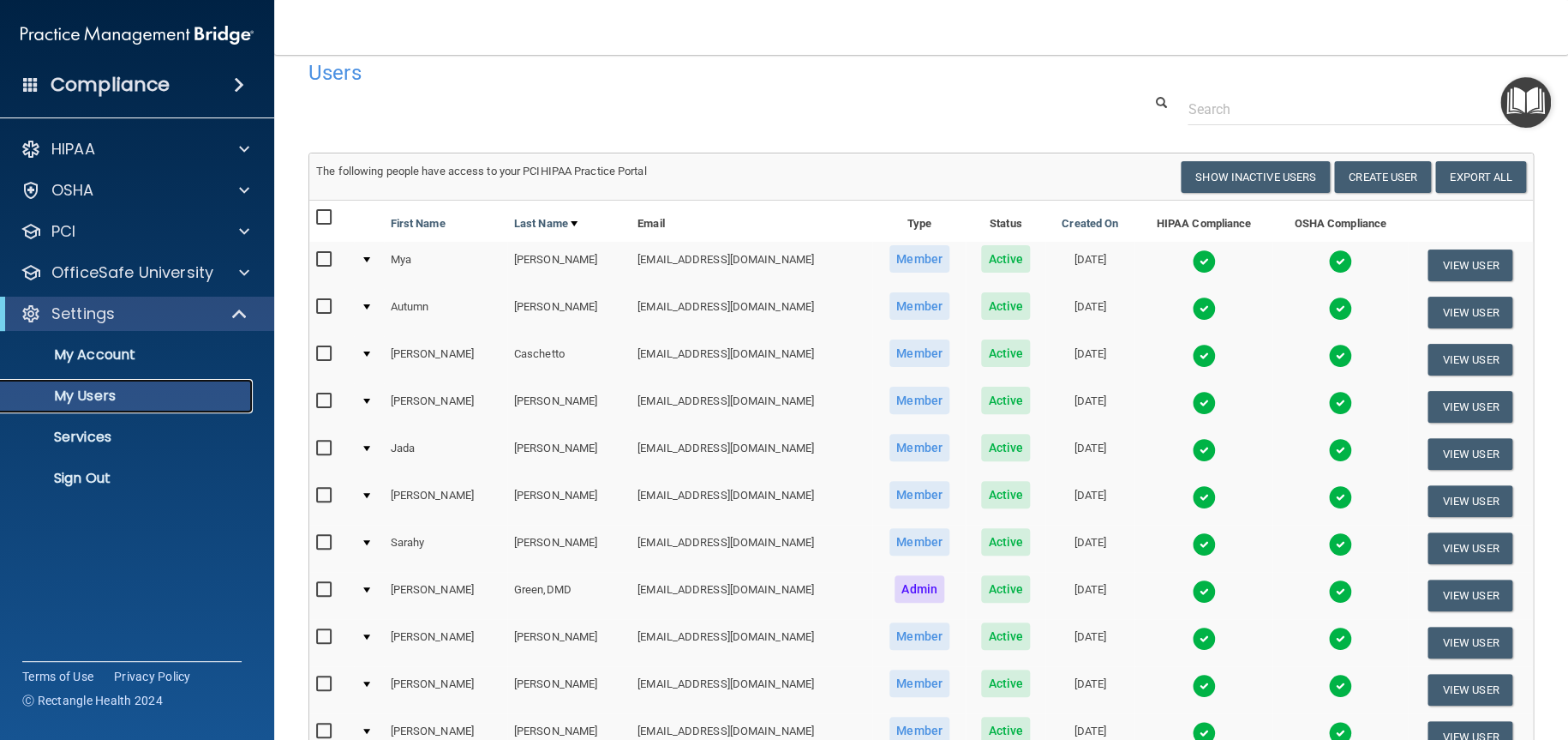
scroll to position [0, 0]
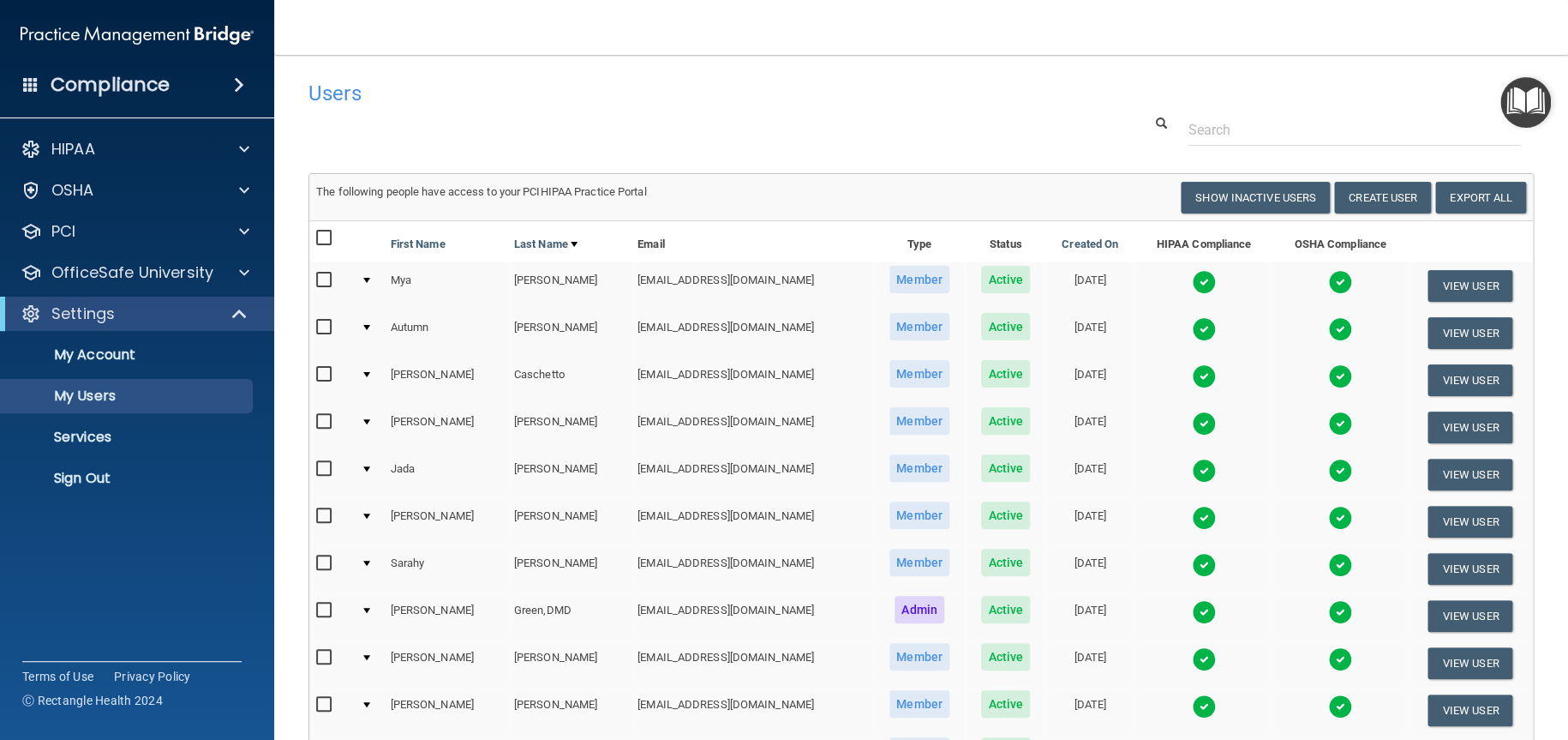
click at [170, 37] on img at bounding box center [138, 35] width 233 height 35
click at [438, 283] on td "Mya" at bounding box center [445, 286] width 124 height 47
click at [319, 279] on input "checkbox" at bounding box center [326, 280] width 20 height 14
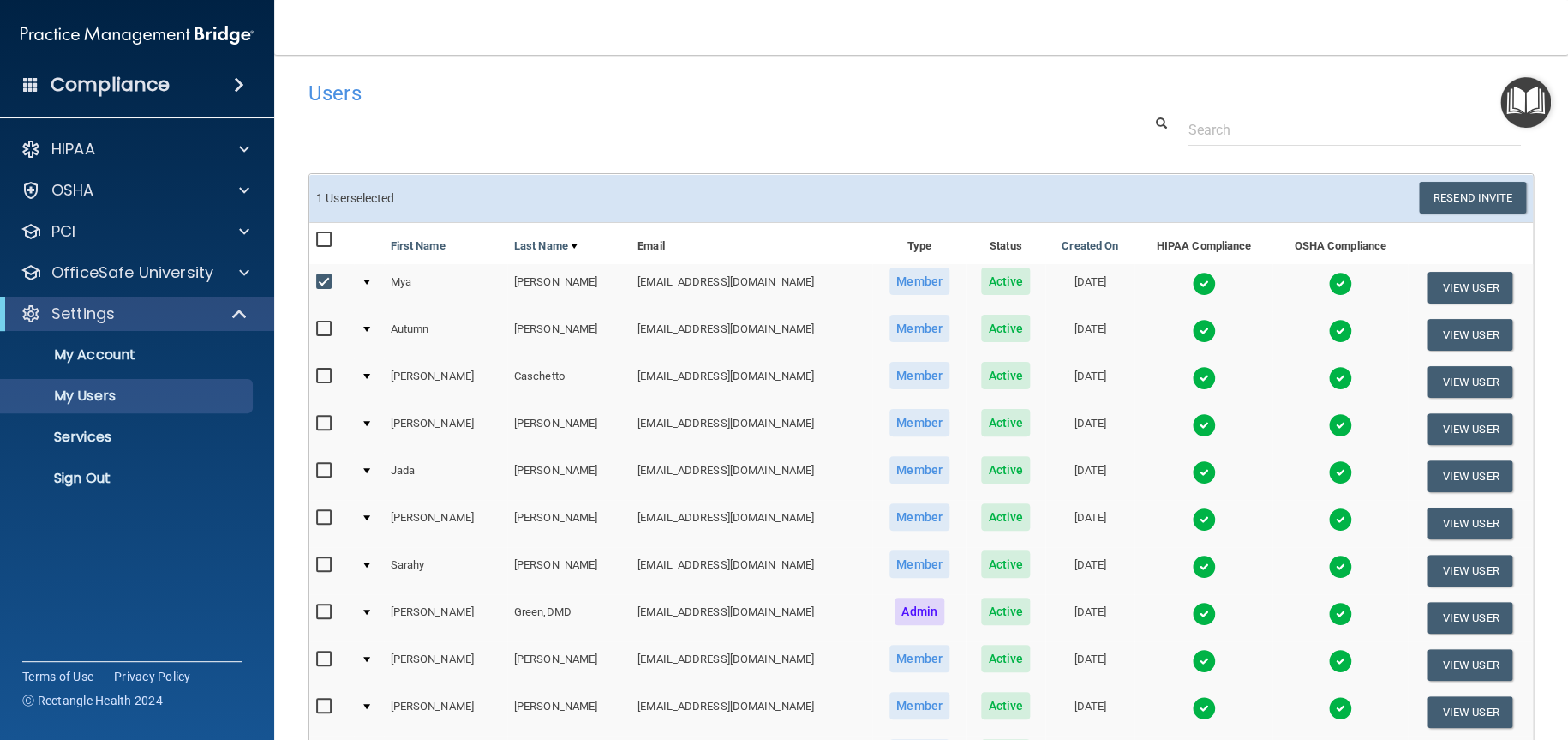
click at [323, 277] on input "checkbox" at bounding box center [326, 282] width 20 height 14
checkbox input "false"
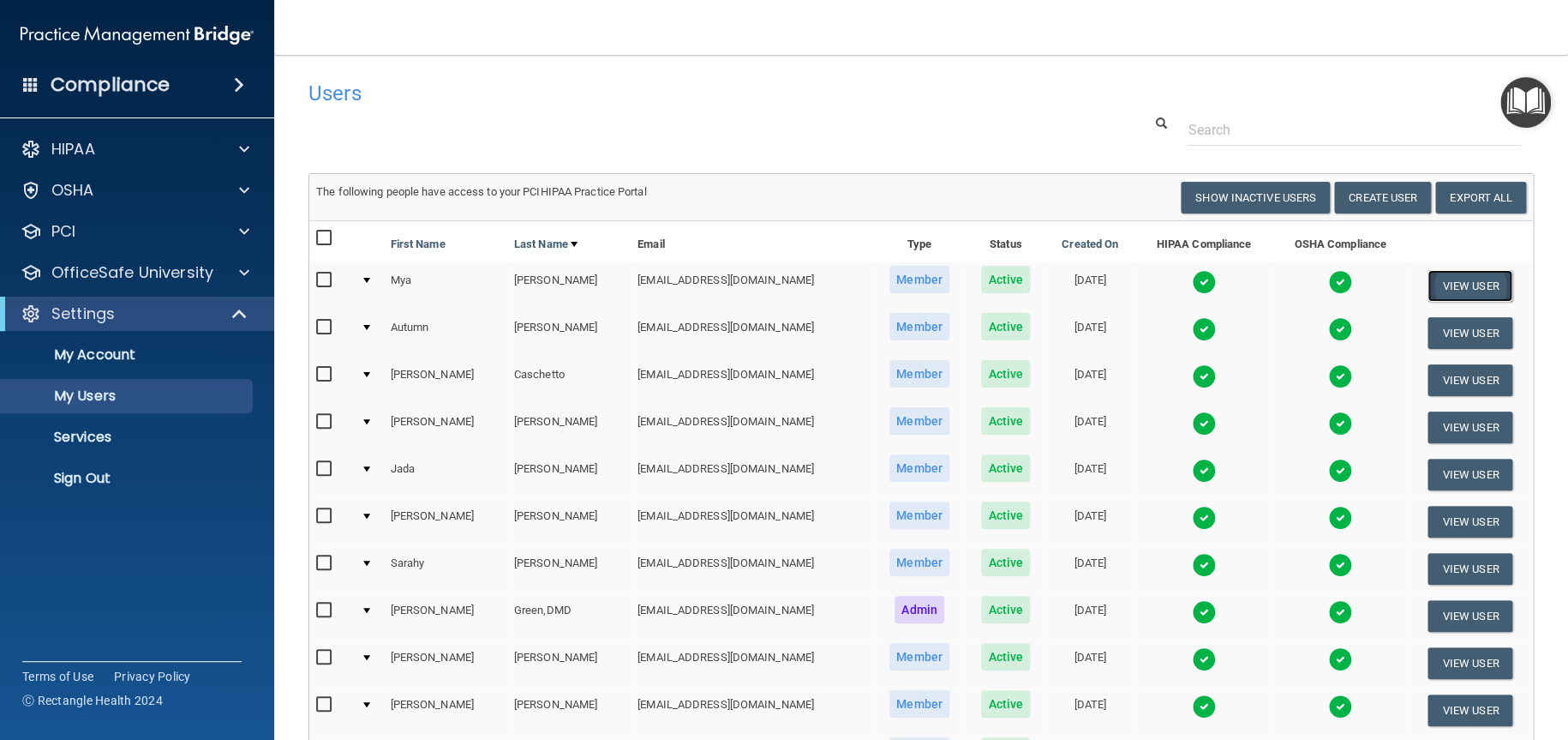
click at [1442, 287] on button "View User" at bounding box center [1470, 286] width 85 height 32
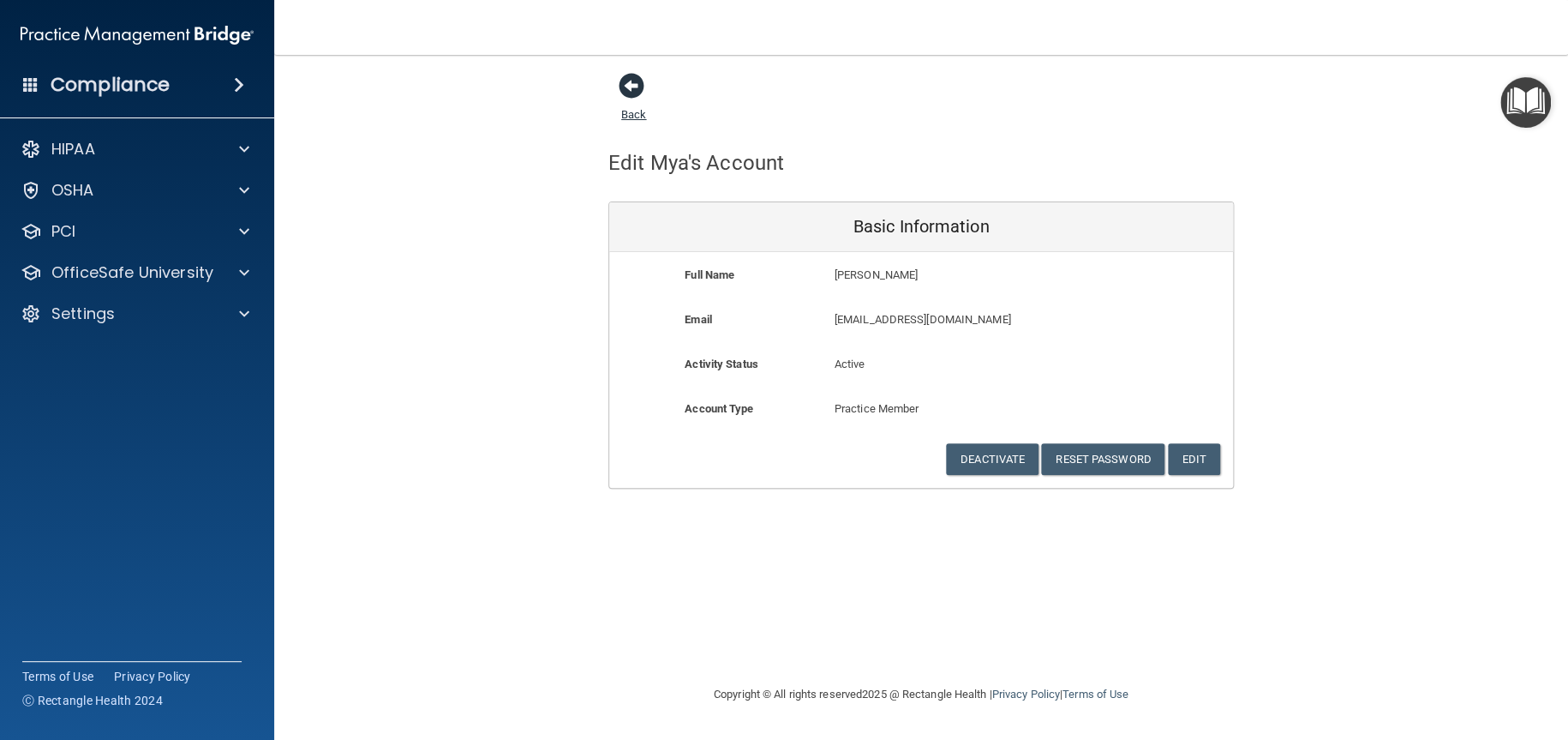
click at [626, 85] on span at bounding box center [631, 86] width 26 height 26
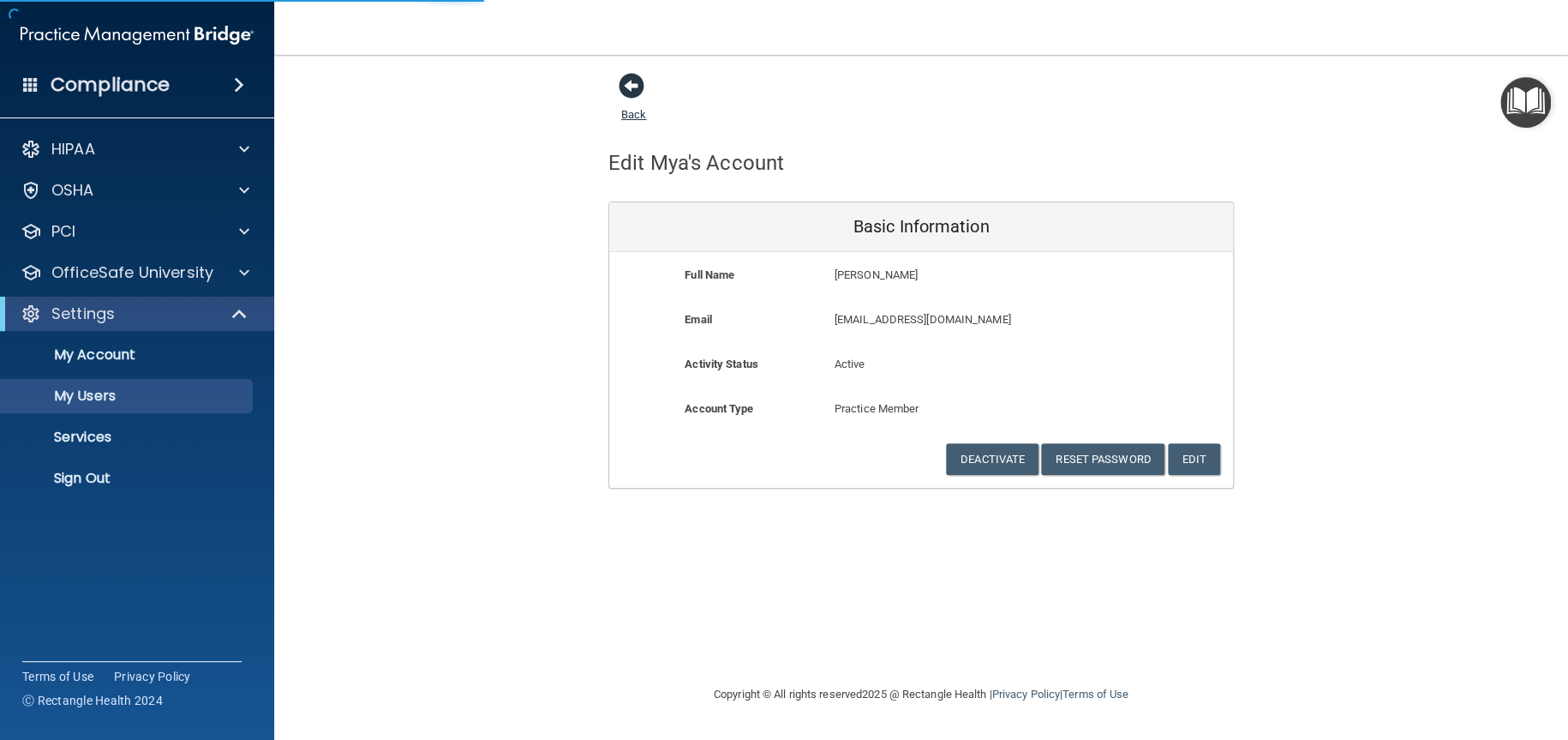
select select "20"
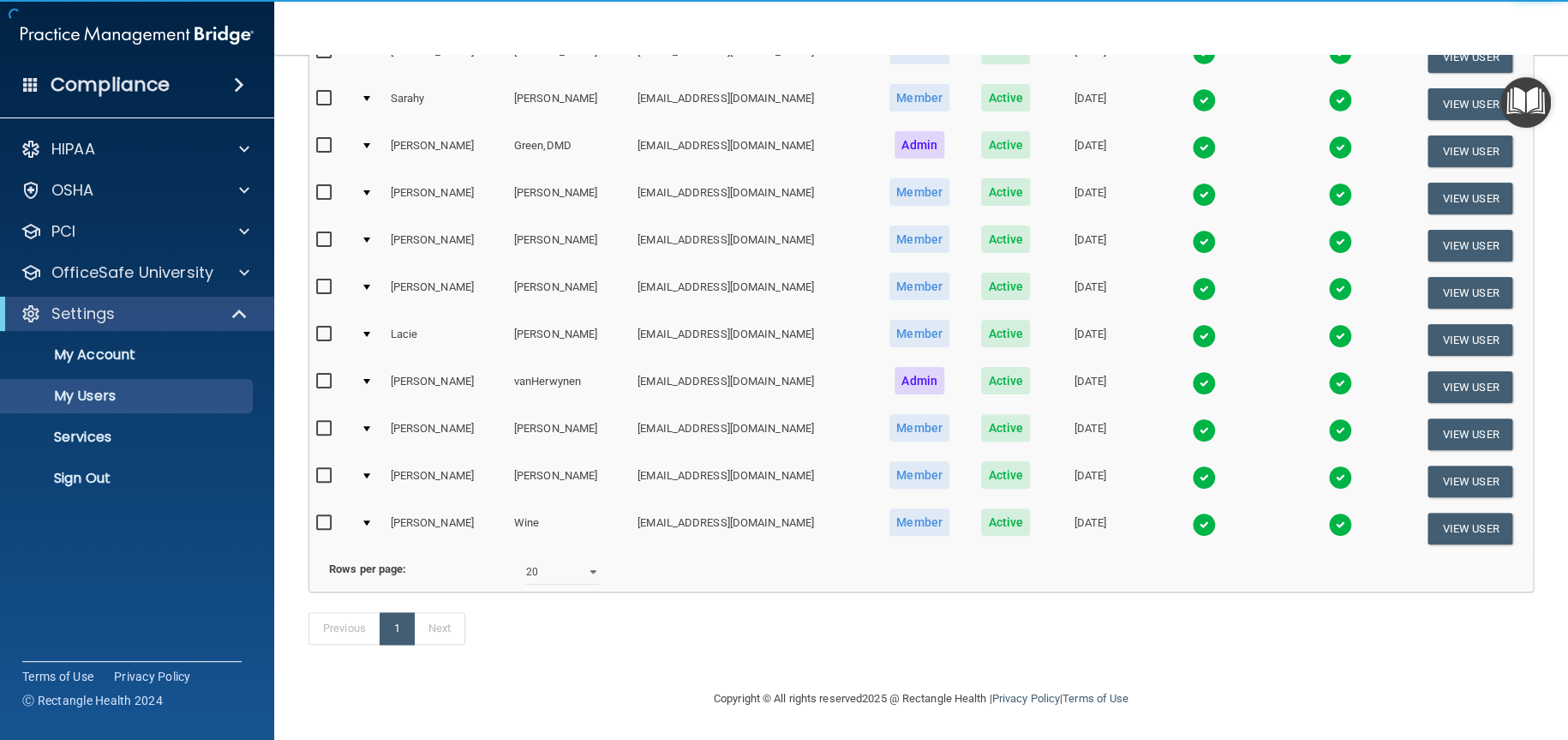
scroll to position [488, 0]
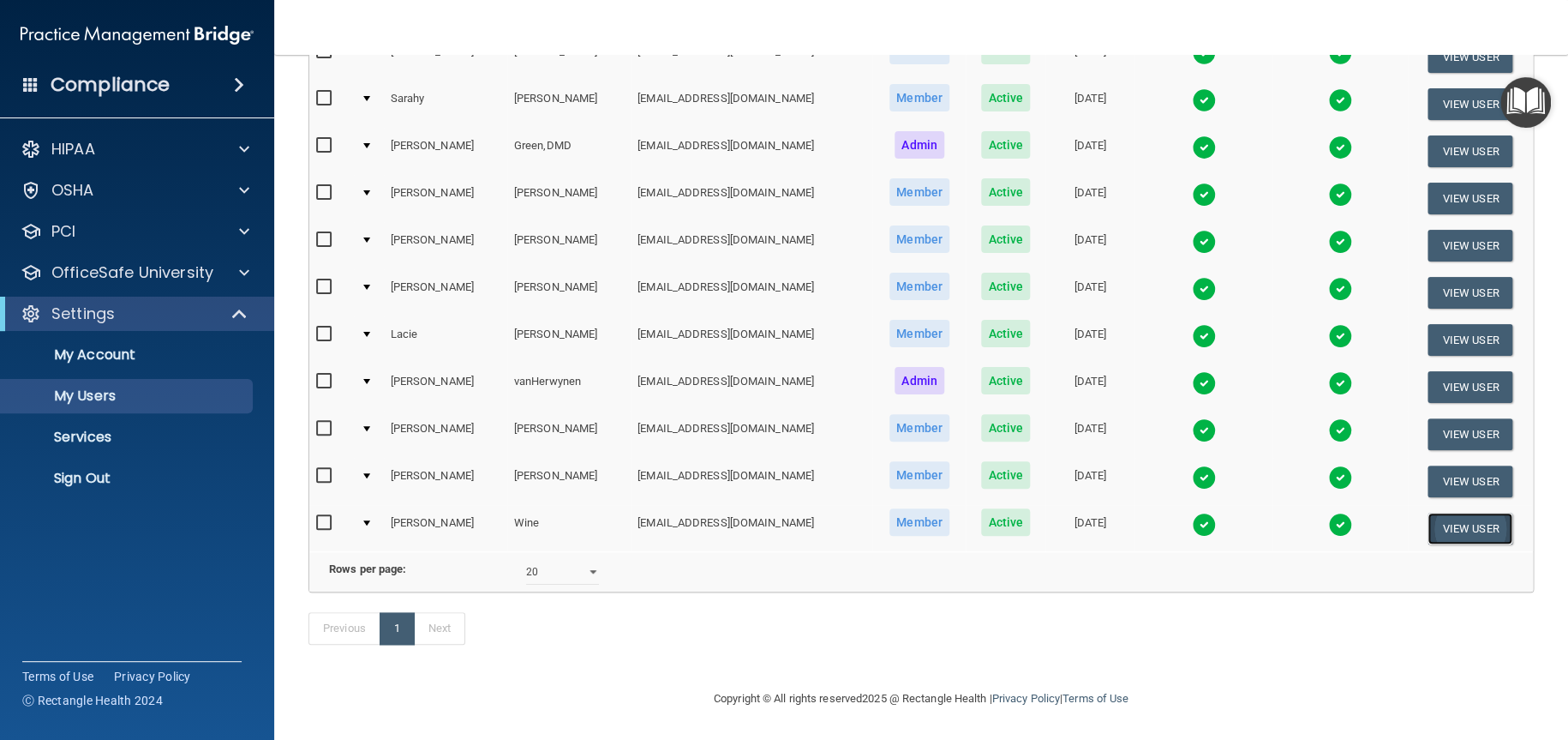
click at [1452, 512] on button "View User" at bounding box center [1470, 528] width 85 height 32
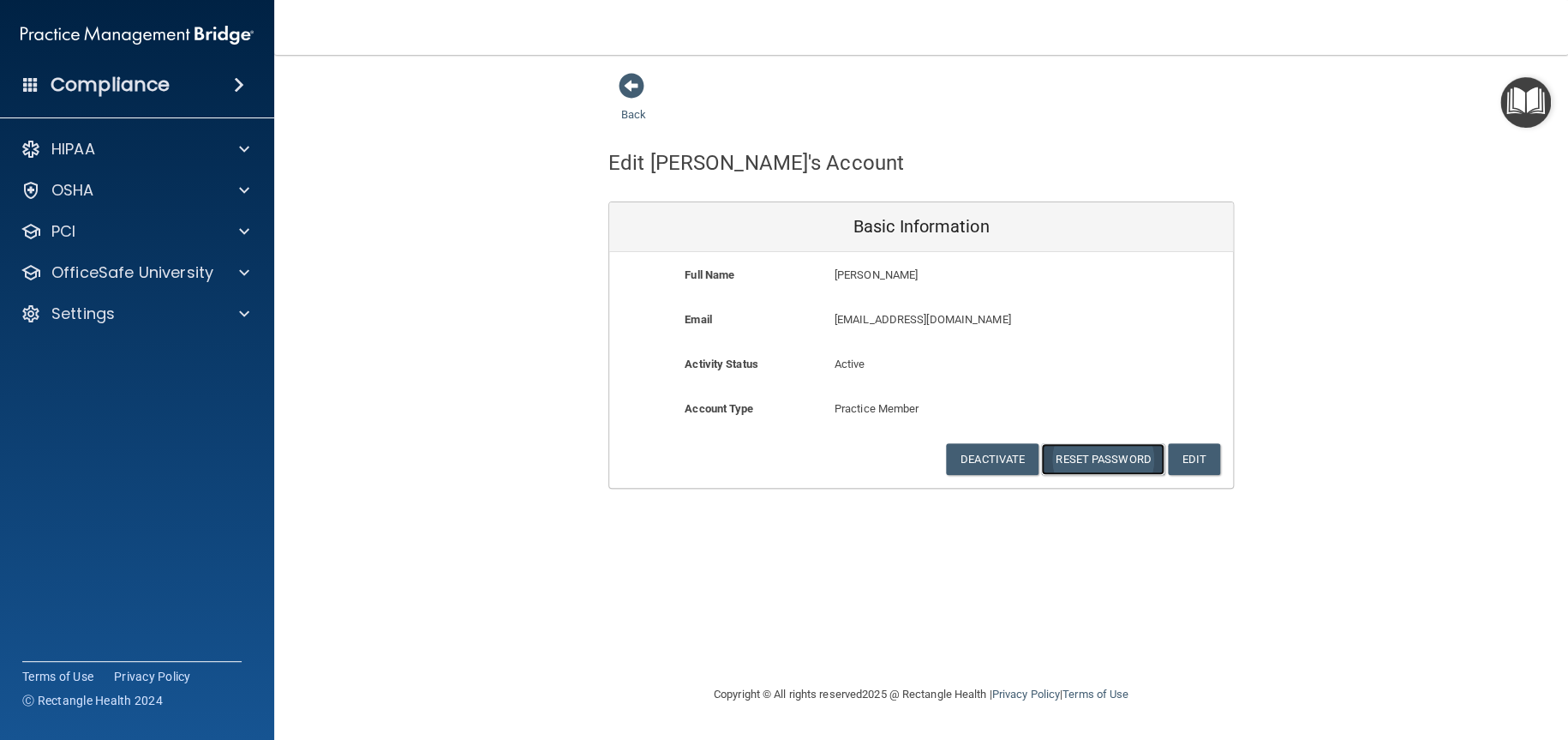
click at [1114, 458] on button "Reset Password" at bounding box center [1102, 459] width 124 height 32
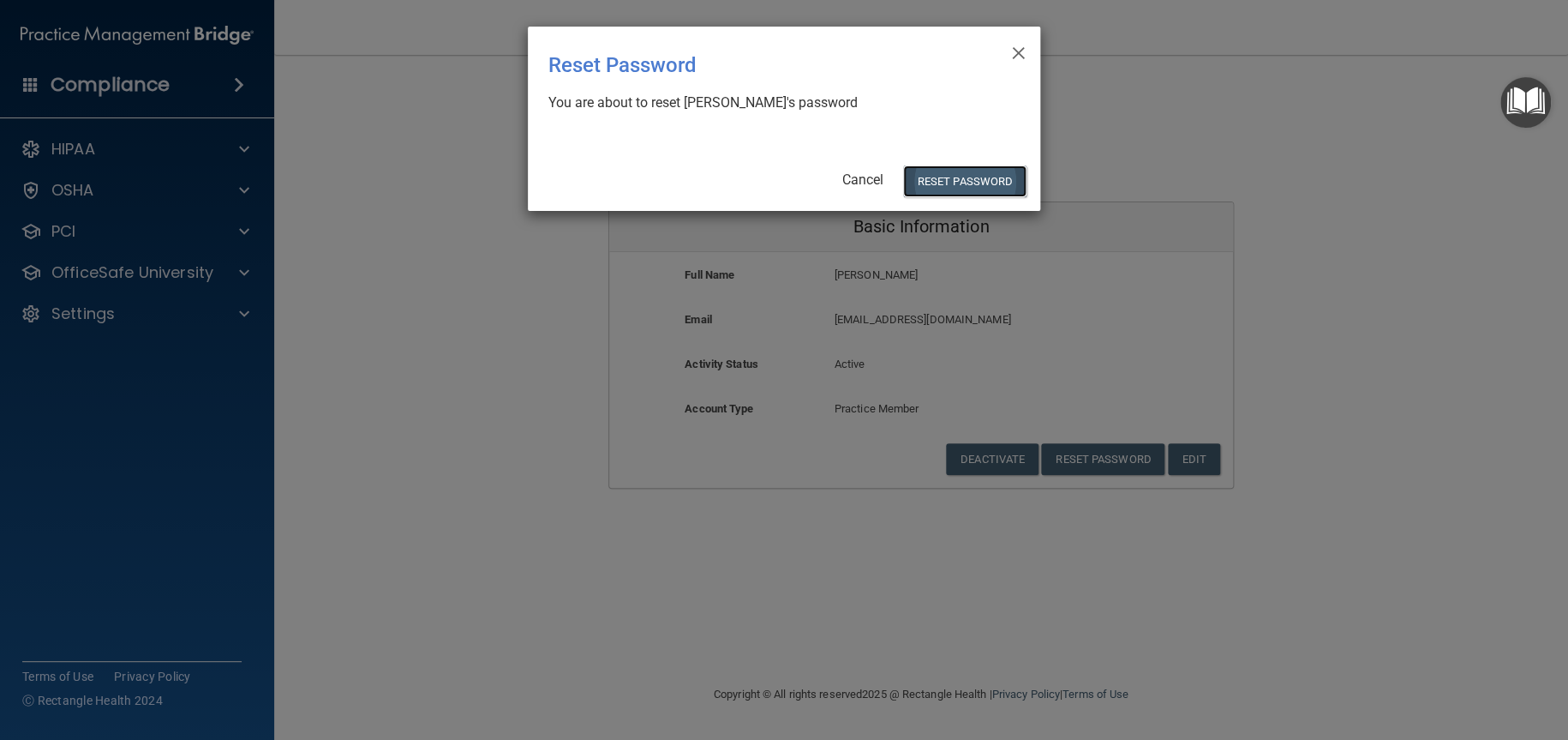
click at [968, 180] on button "Reset Password" at bounding box center [965, 181] width 124 height 32
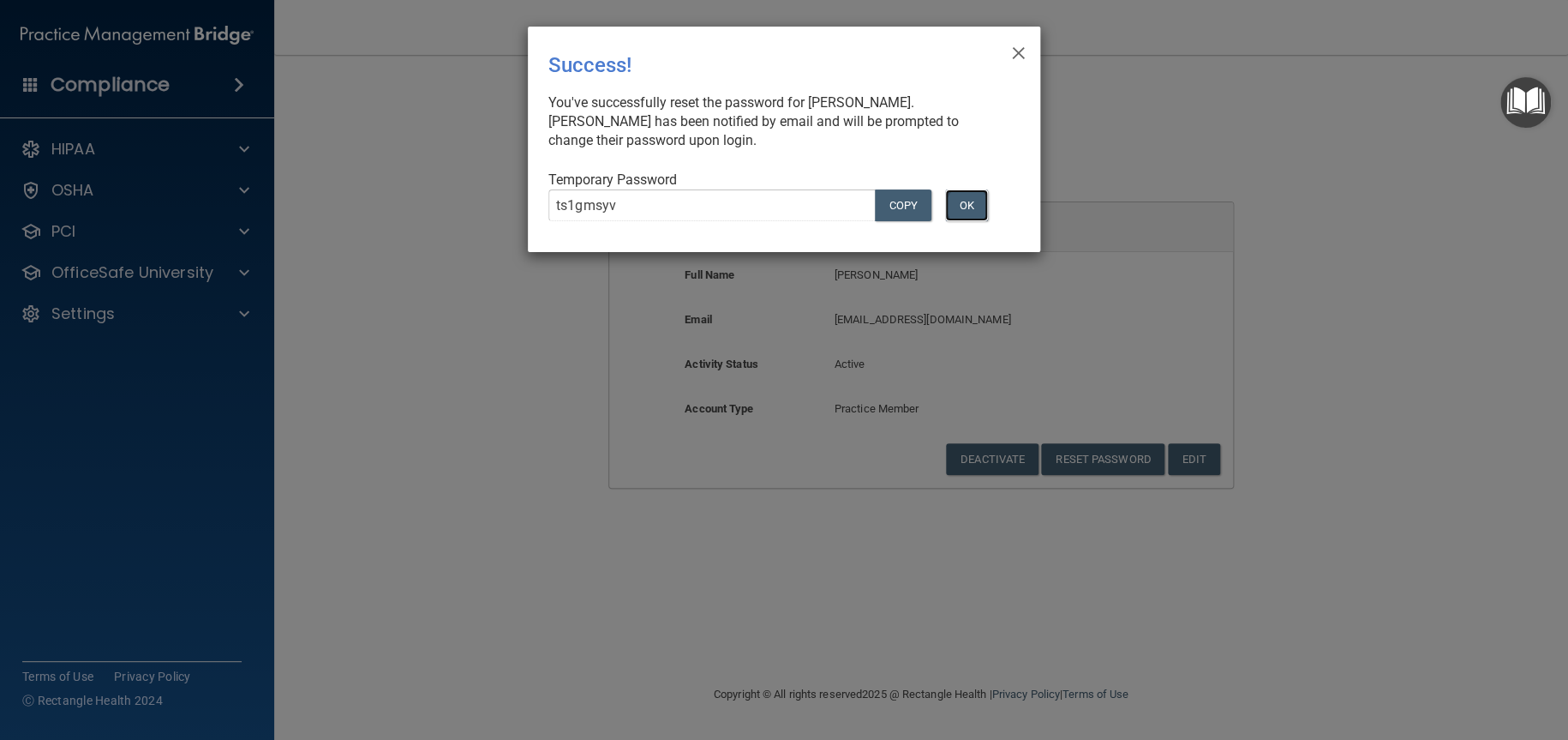
click at [962, 204] on button "OK" at bounding box center [966, 205] width 43 height 32
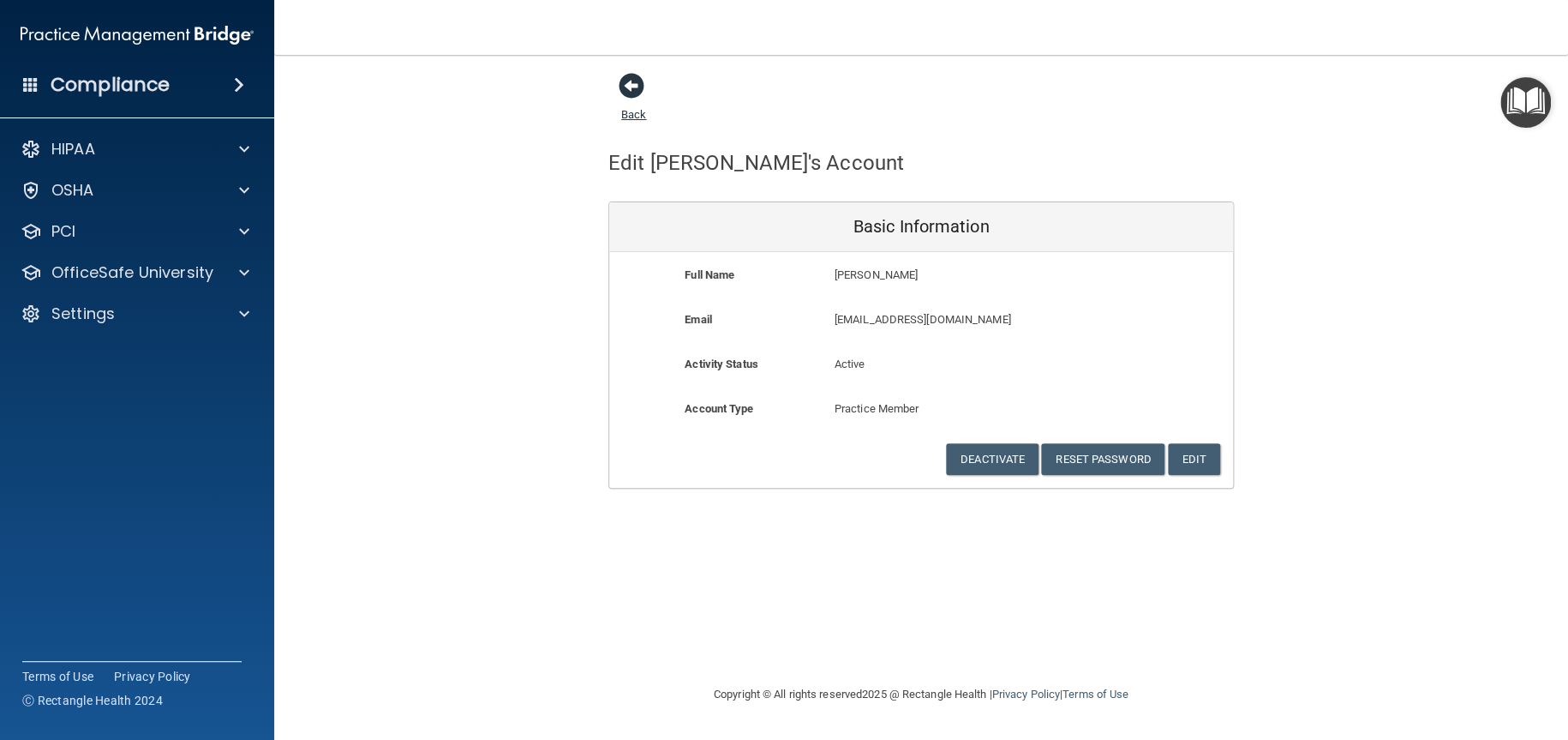
click at [637, 85] on span at bounding box center [631, 86] width 26 height 26
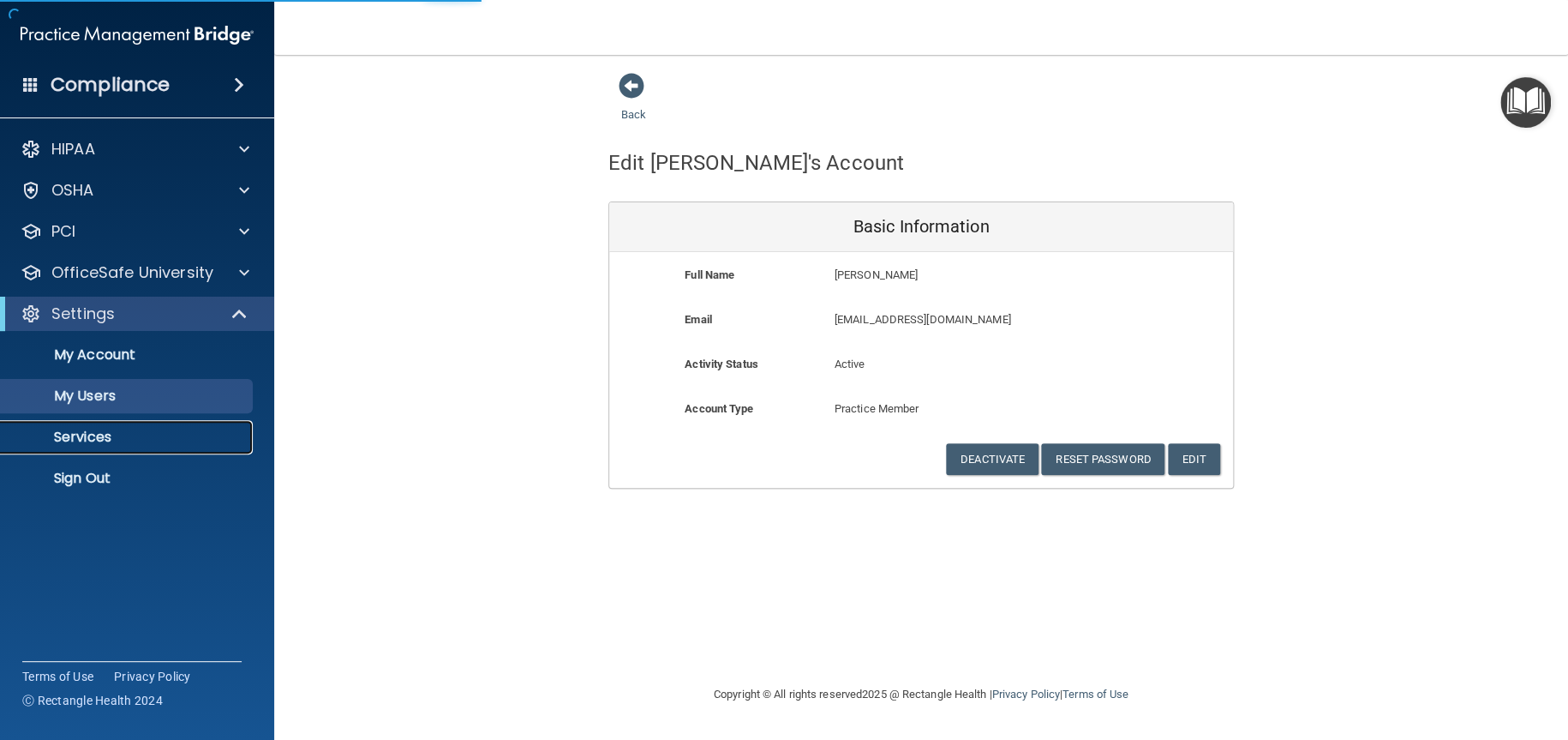
click at [120, 434] on p "Services" at bounding box center [128, 436] width 233 height 17
select select "20"
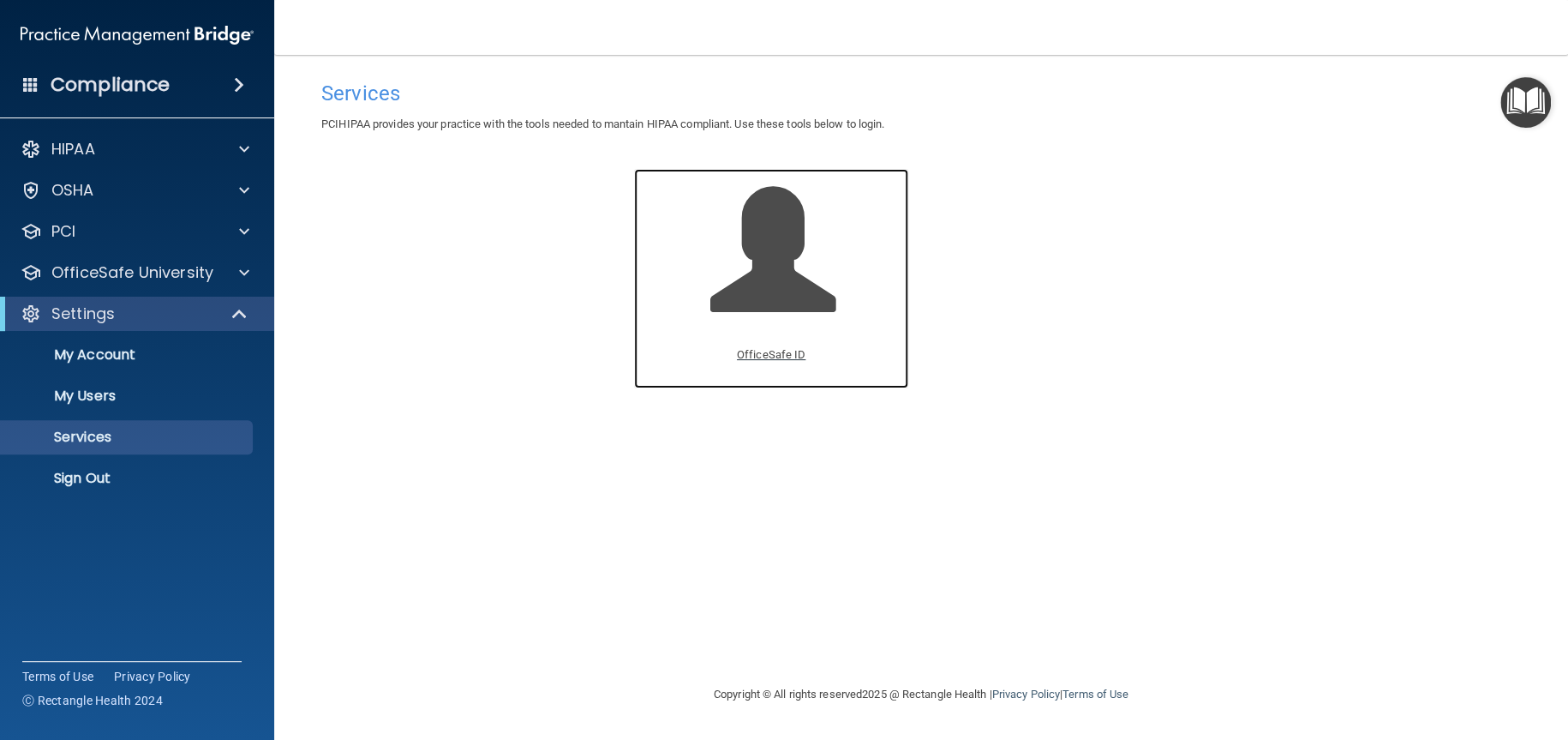
click at [776, 362] on p "OfficeSafe ID" at bounding box center [771, 354] width 68 height 21
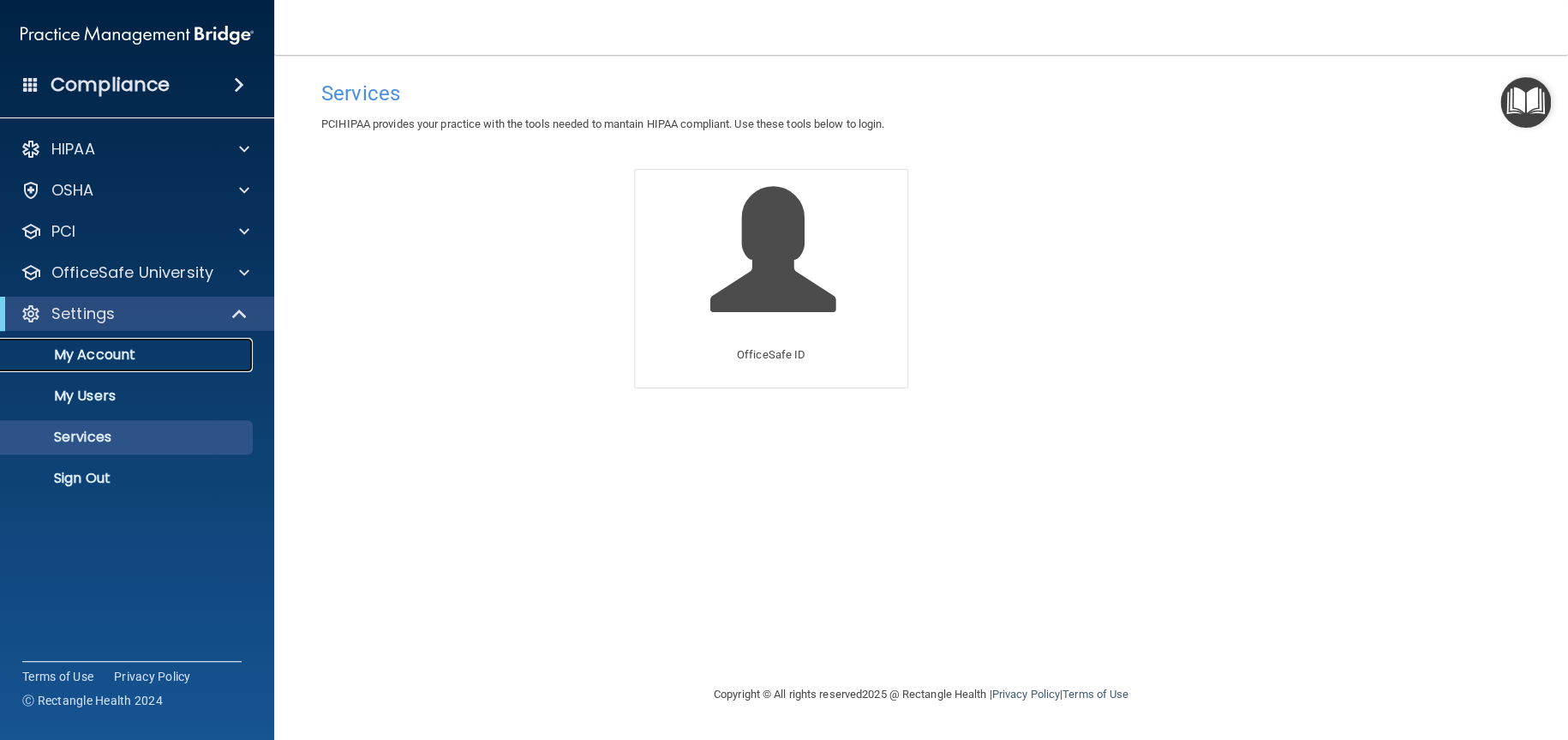
click at [147, 346] on p "My Account" at bounding box center [128, 354] width 233 height 17
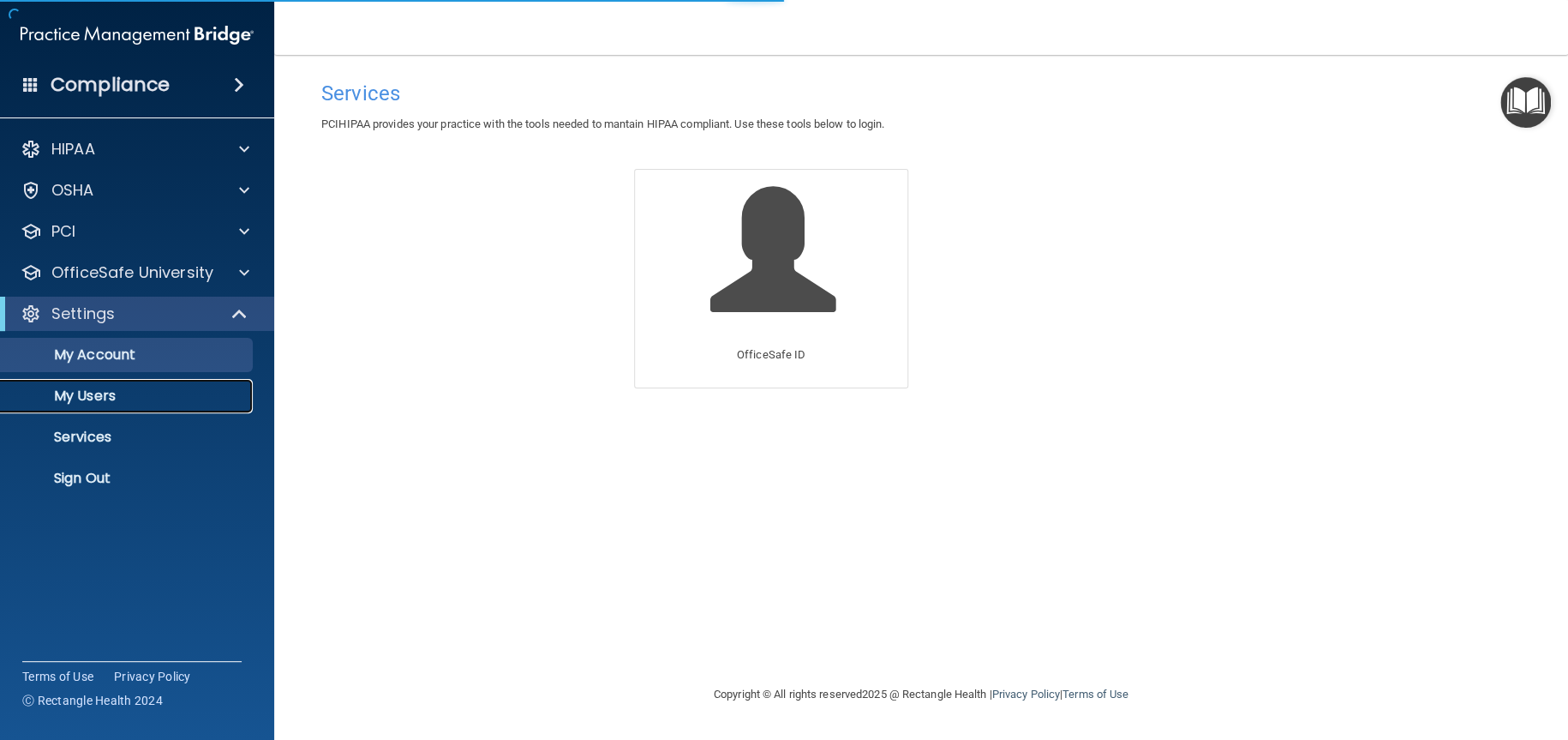
click at [134, 401] on p "My Users" at bounding box center [128, 396] width 233 height 17
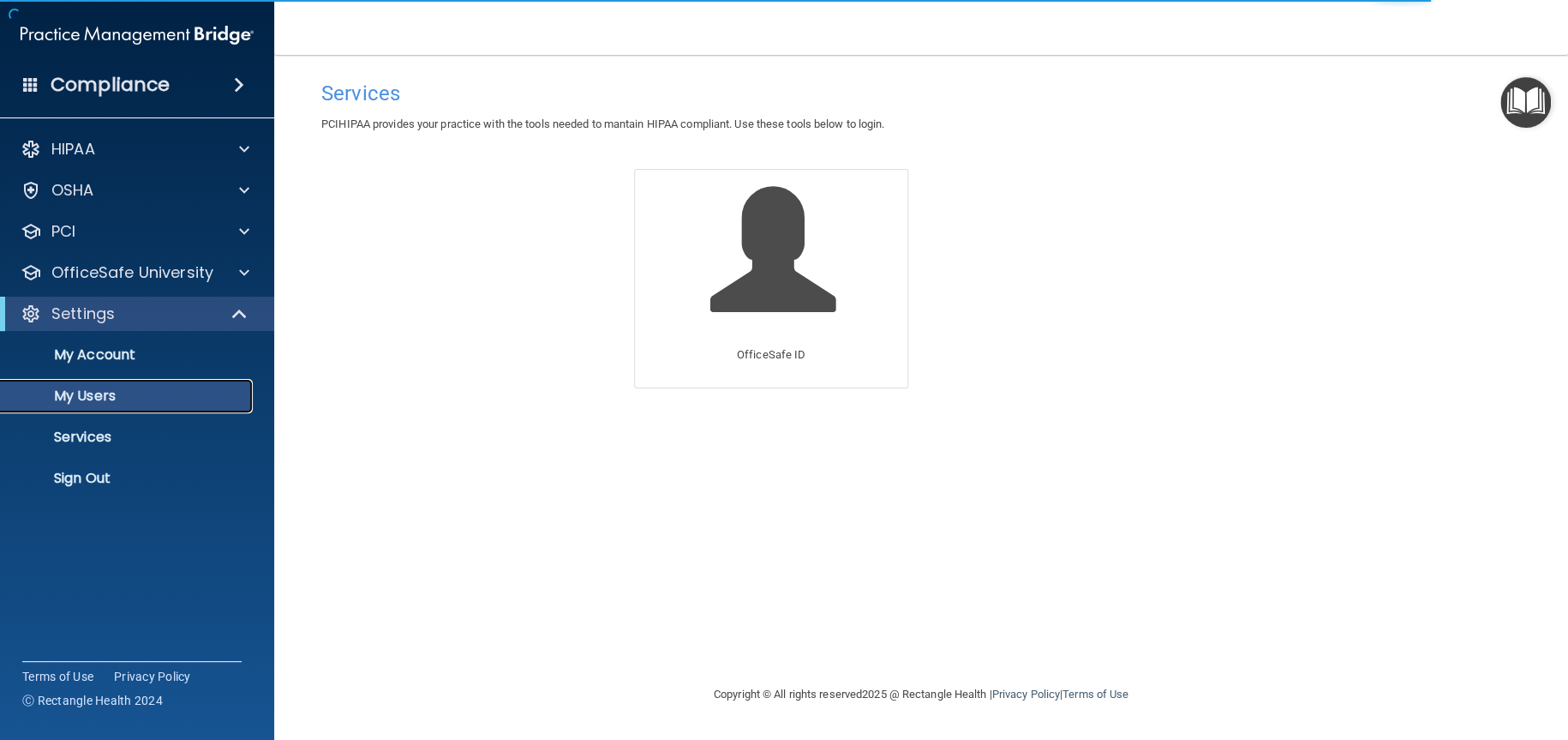
select select "20"
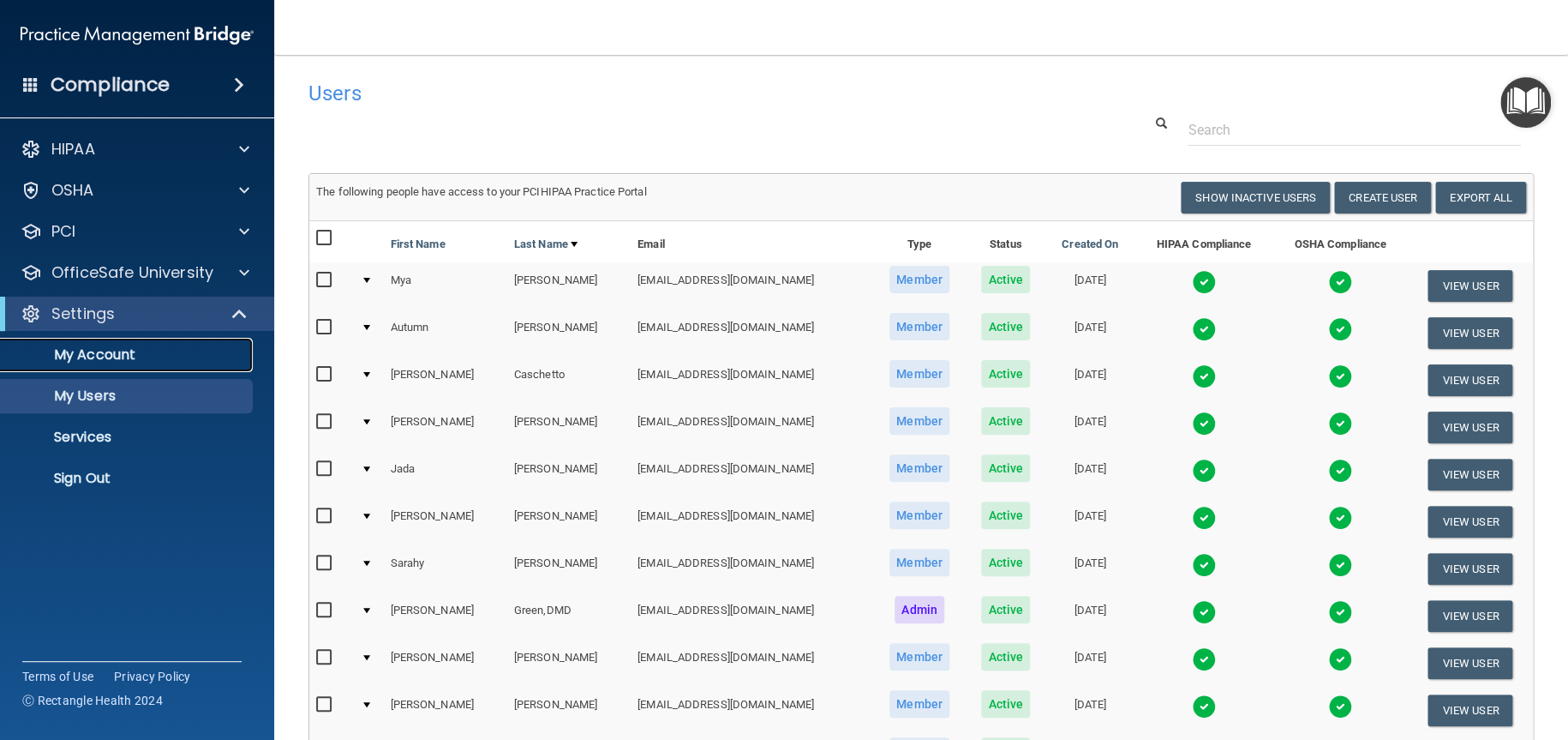
click at [125, 363] on p "My Account" at bounding box center [128, 354] width 233 height 17
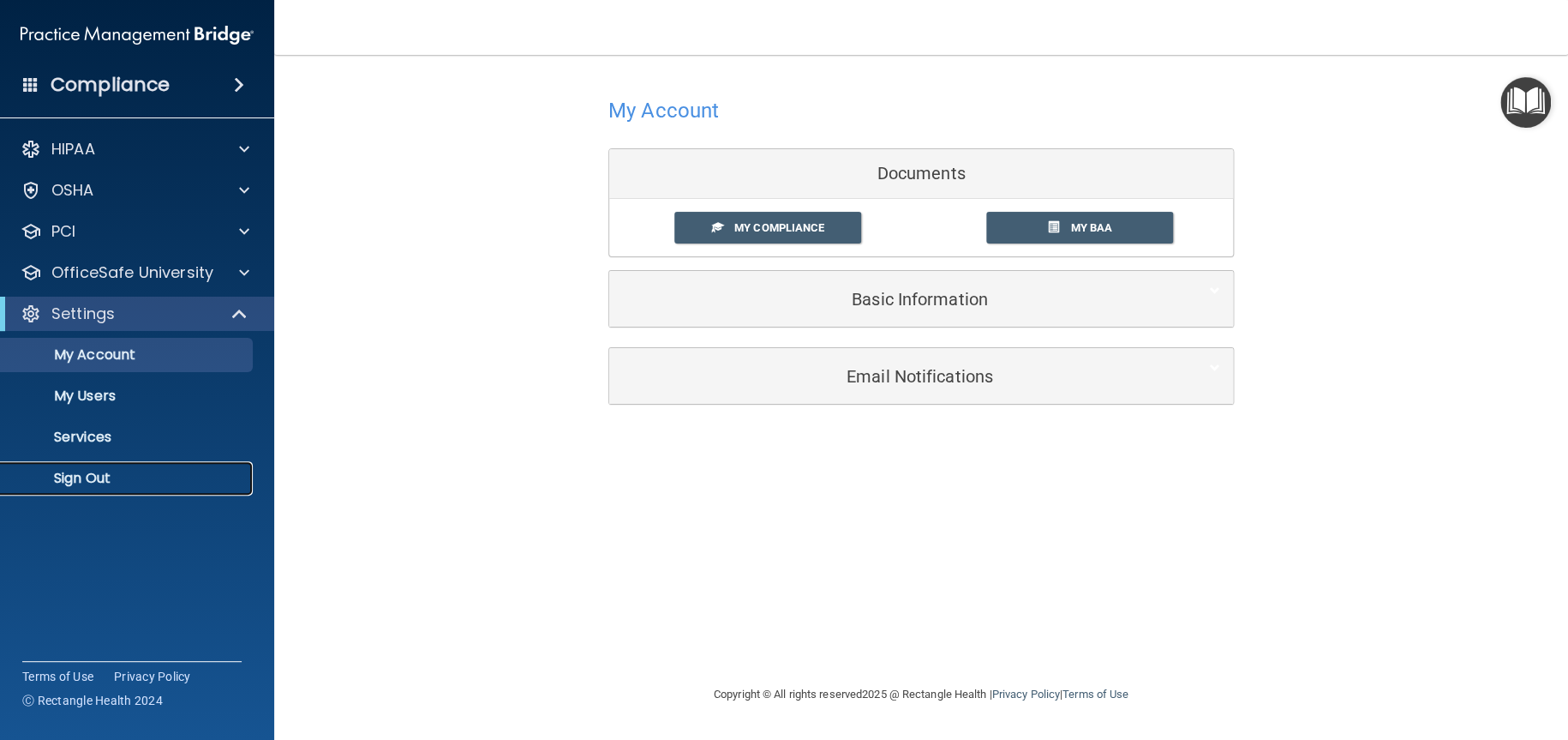
click at [99, 479] on p "Sign Out" at bounding box center [128, 478] width 233 height 17
